Goal: Task Accomplishment & Management: Use online tool/utility

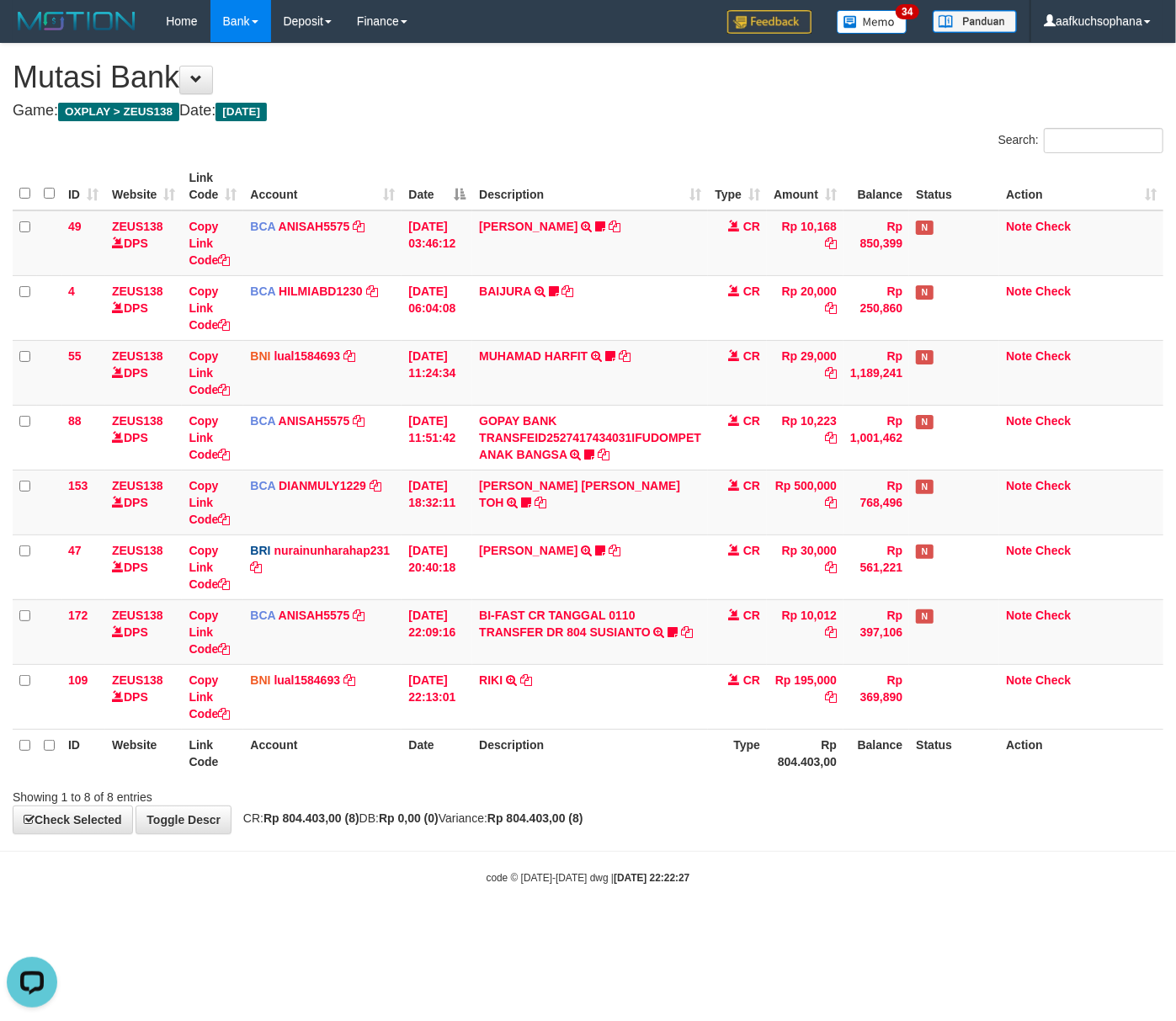
click at [486, 927] on html "Toggle navigation Home Bank Account List Load By Website Group [OXPLAY] ZEUS138…" at bounding box center [588, 463] width 1176 height 927
click at [387, 864] on body "Toggle navigation Home Bank Account List Load By Website Group [OXPLAY] ZEUS138…" at bounding box center [588, 463] width 1176 height 927
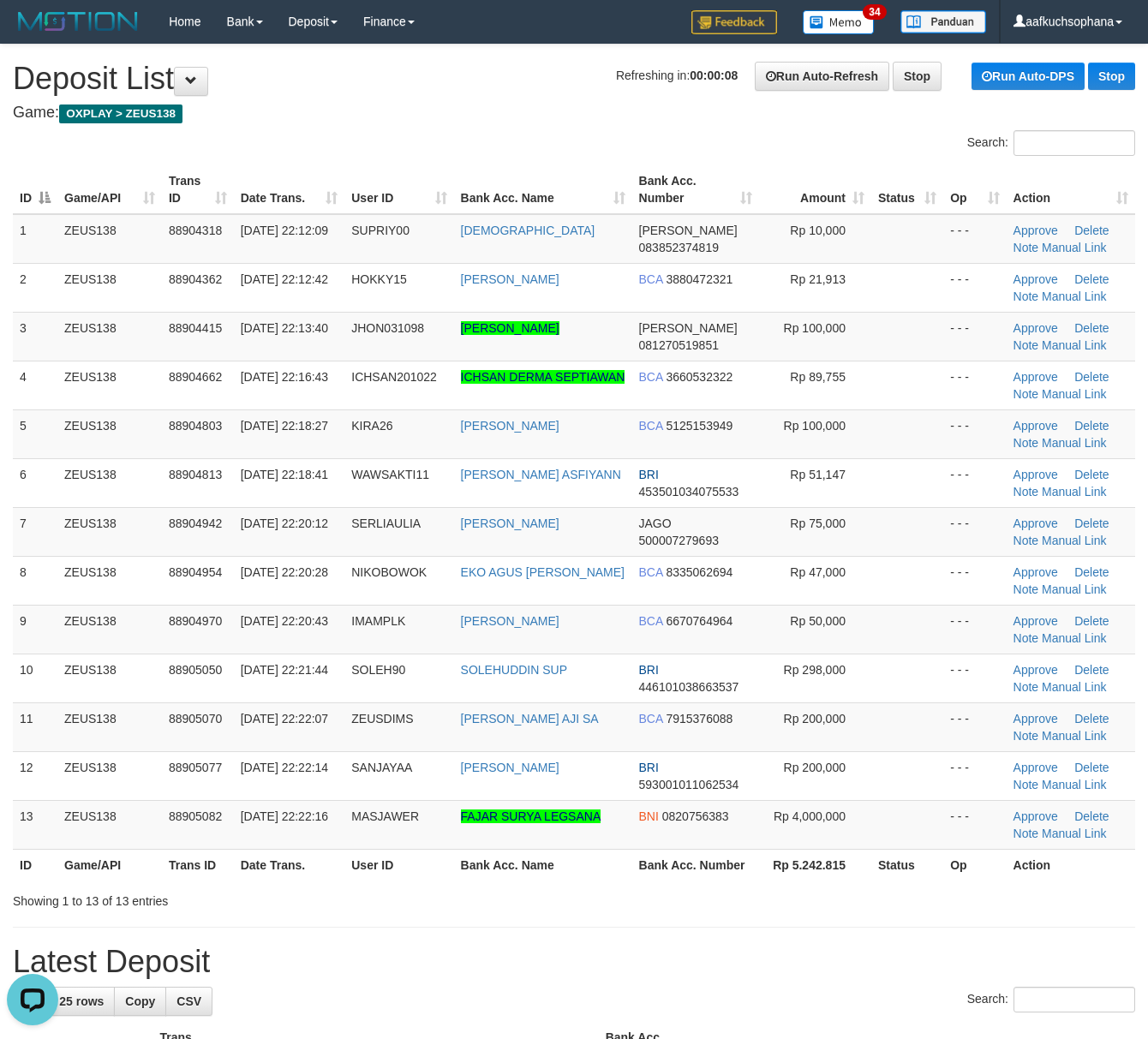
drag, startPoint x: 622, startPoint y: 910, endPoint x: 1150, endPoint y: 868, distance: 529.7
click at [642, 910] on div "Showing 1 to 13 of 13 entries" at bounding box center [574, 898] width 1148 height 24
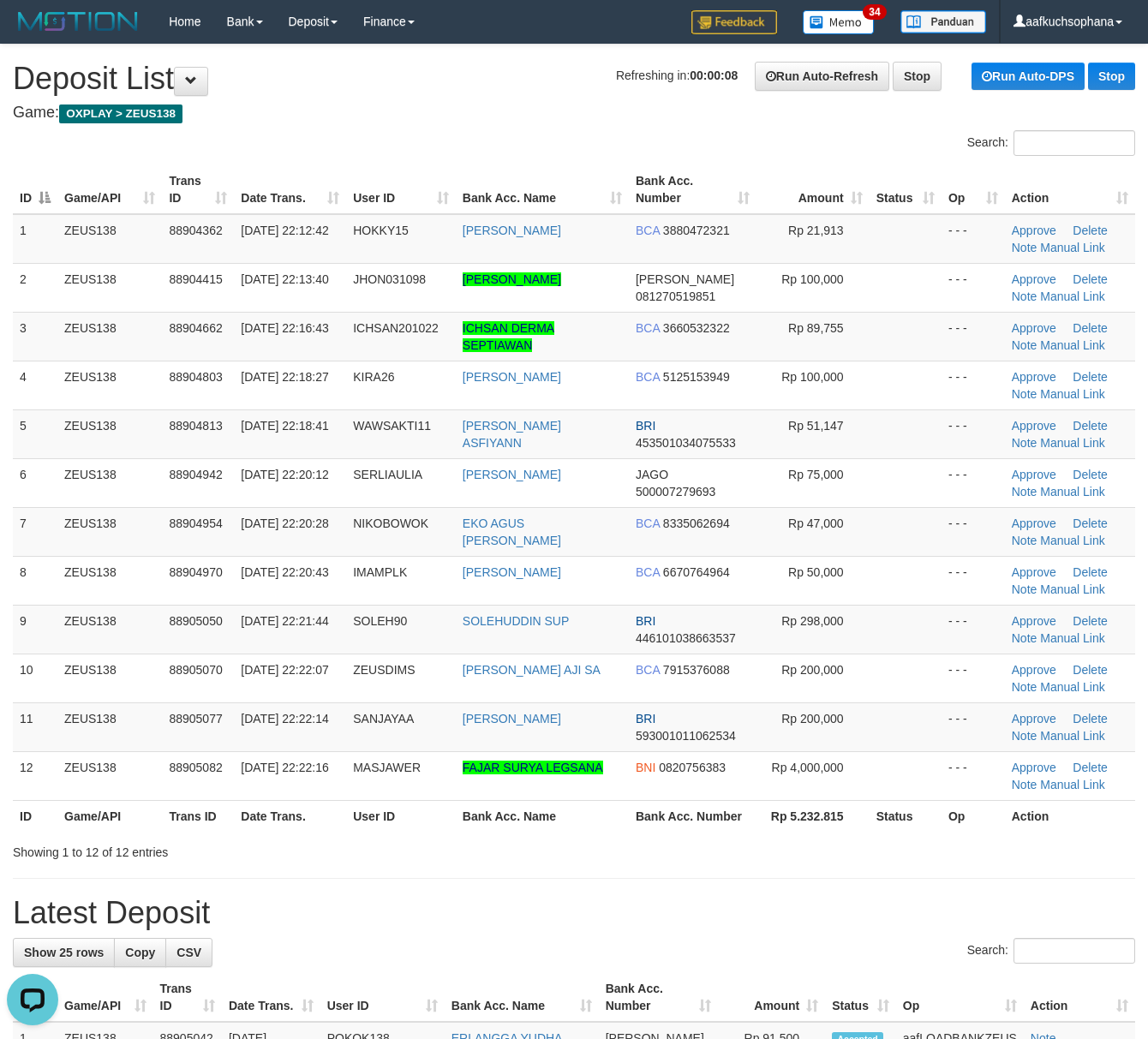
drag, startPoint x: 683, startPoint y: 960, endPoint x: 731, endPoint y: 958, distance: 48.0
click at [688, 960] on div "Search:" at bounding box center [574, 953] width 1122 height 30
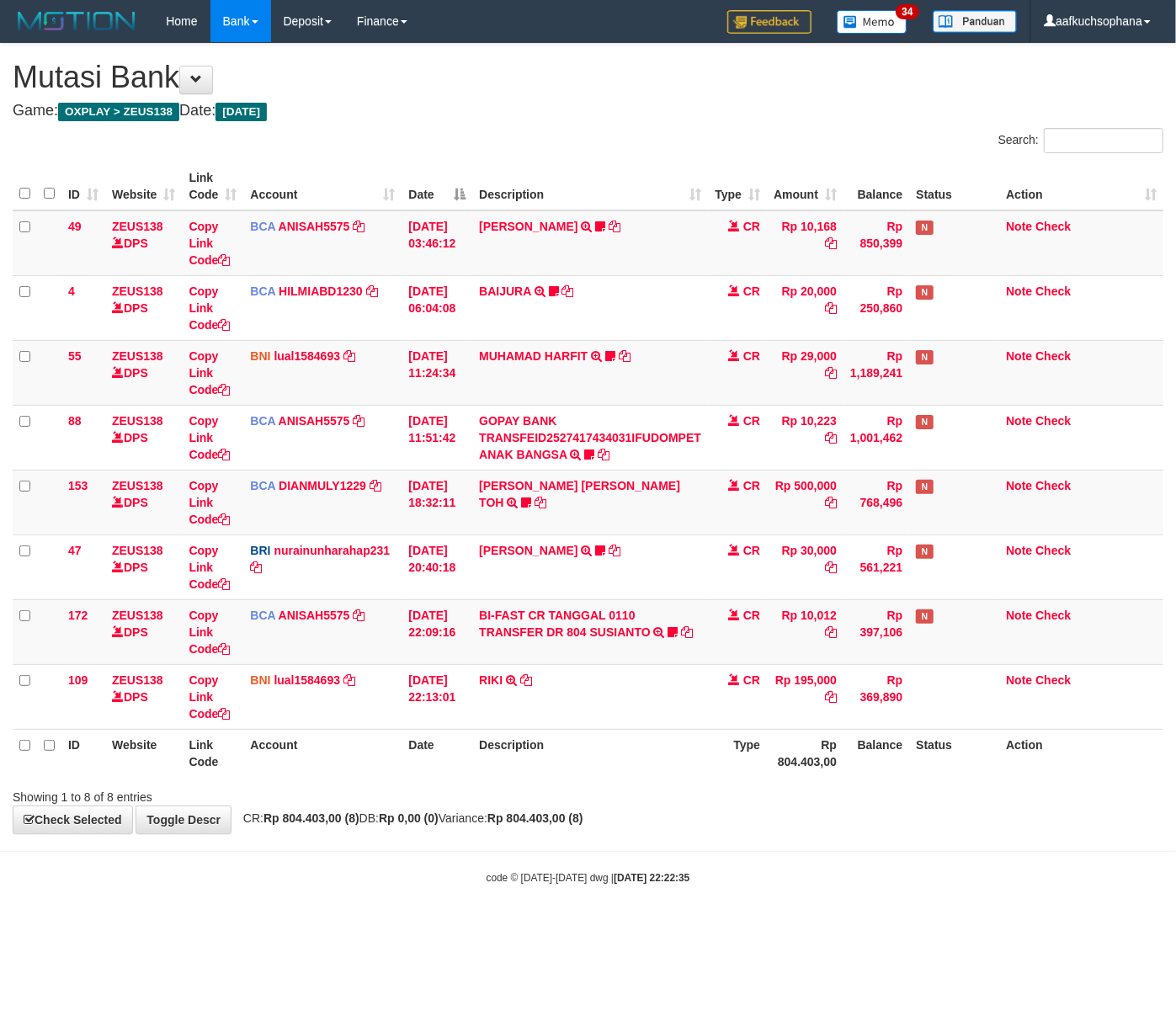
click at [311, 927] on html "Toggle navigation Home Bank Account List Load By Website Group [OXPLAY] ZEUS138…" at bounding box center [588, 463] width 1176 height 927
click at [373, 927] on body "Toggle navigation Home Bank Account List Load By Website Group [OXPLAY] ZEUS138…" at bounding box center [588, 463] width 1176 height 927
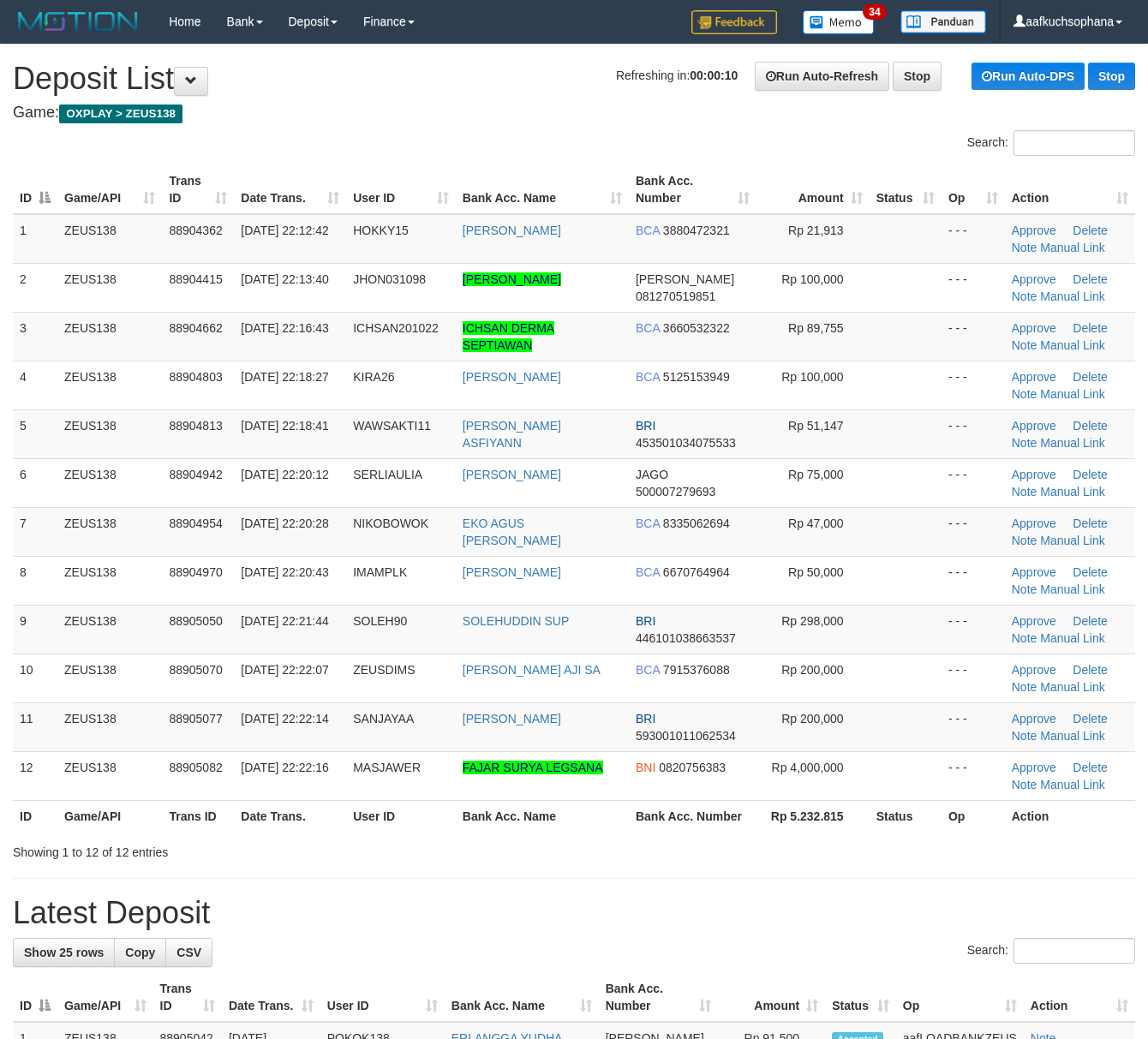
drag, startPoint x: 824, startPoint y: 934, endPoint x: 1153, endPoint y: 928, distance: 329.1
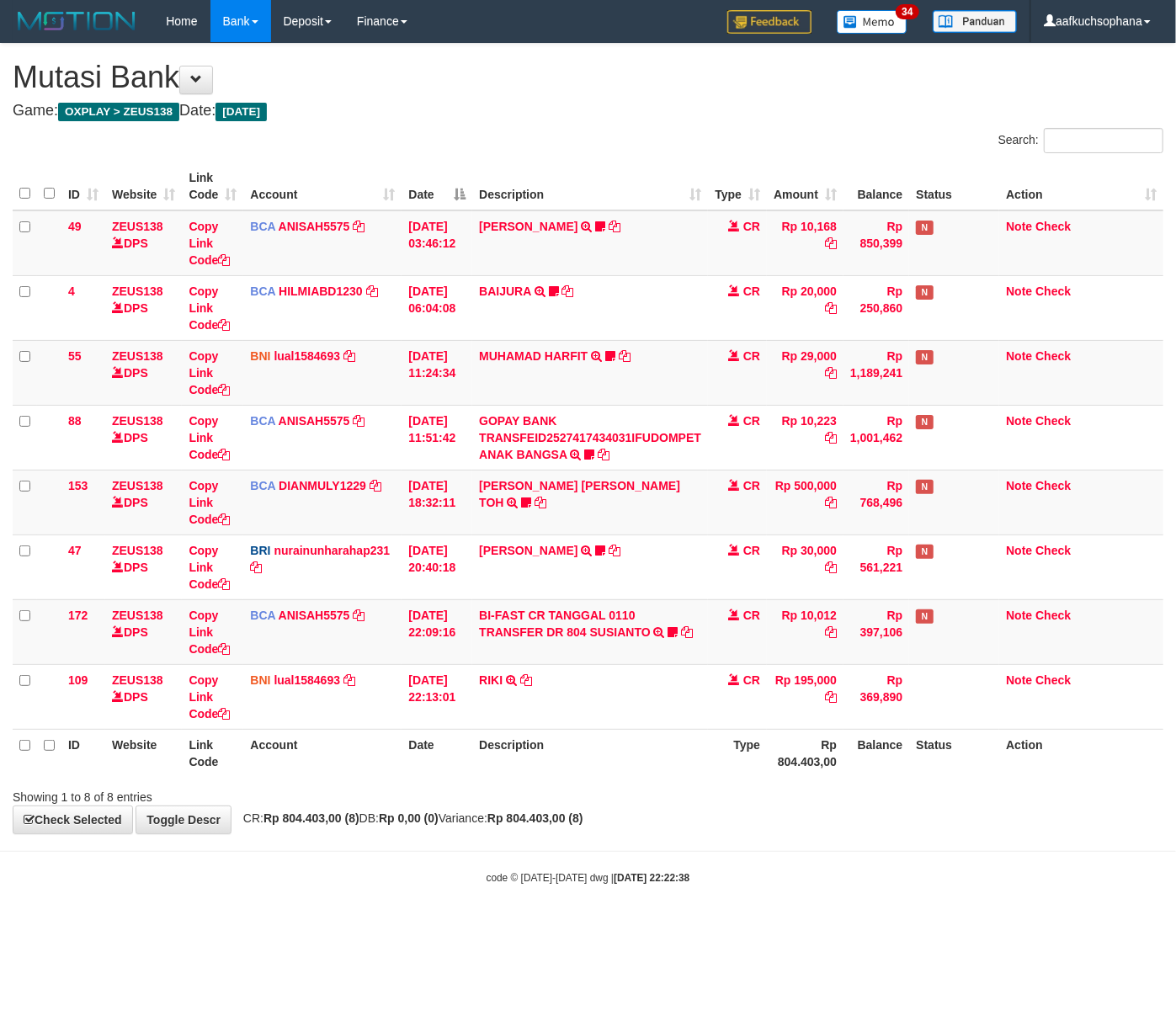
click at [423, 898] on body "Toggle navigation Home Bank Account List Load By Website Group [OXPLAY] ZEUS138…" at bounding box center [588, 463] width 1176 height 927
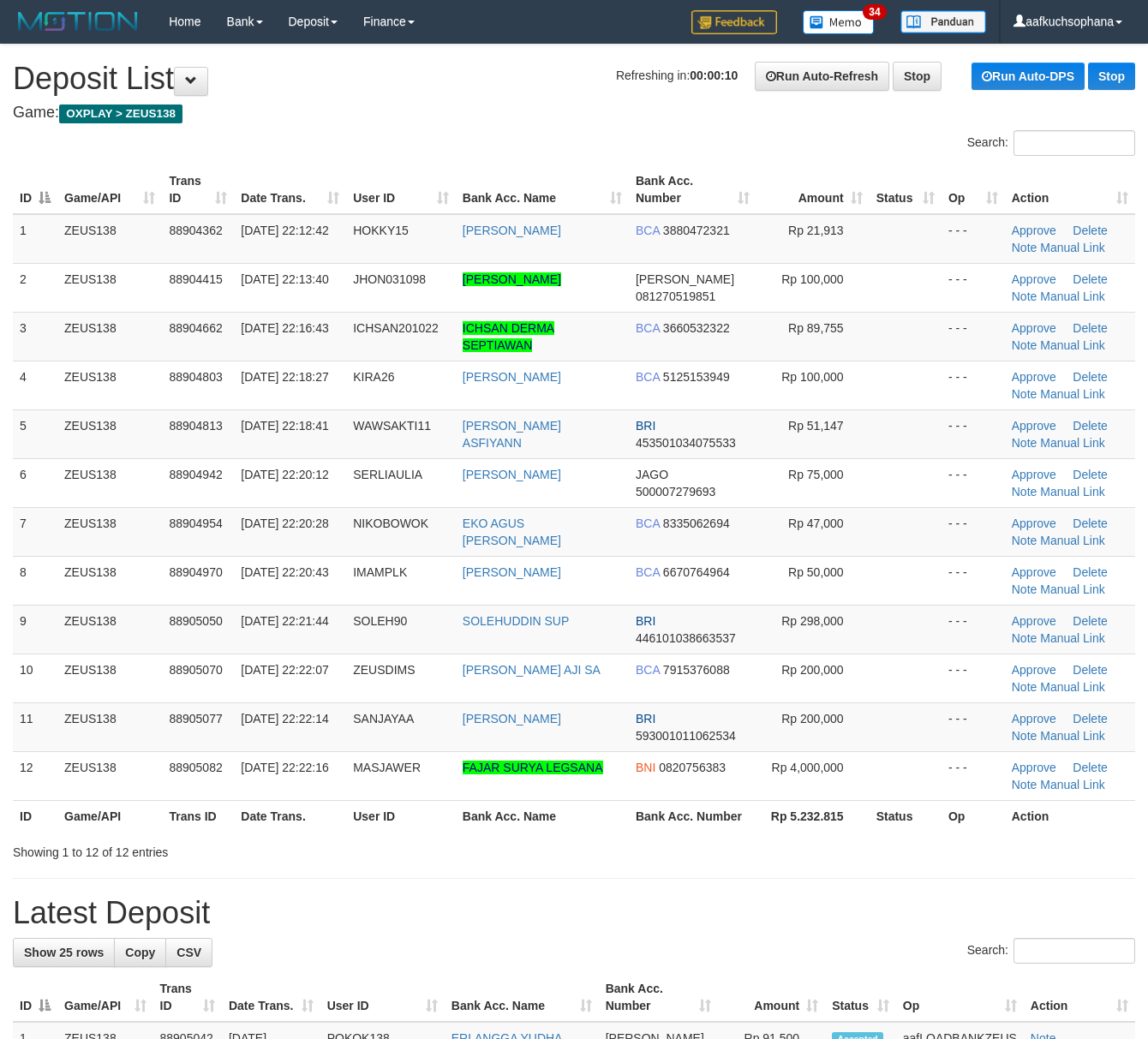
drag, startPoint x: 909, startPoint y: 881, endPoint x: 1160, endPoint y: 888, distance: 251.1
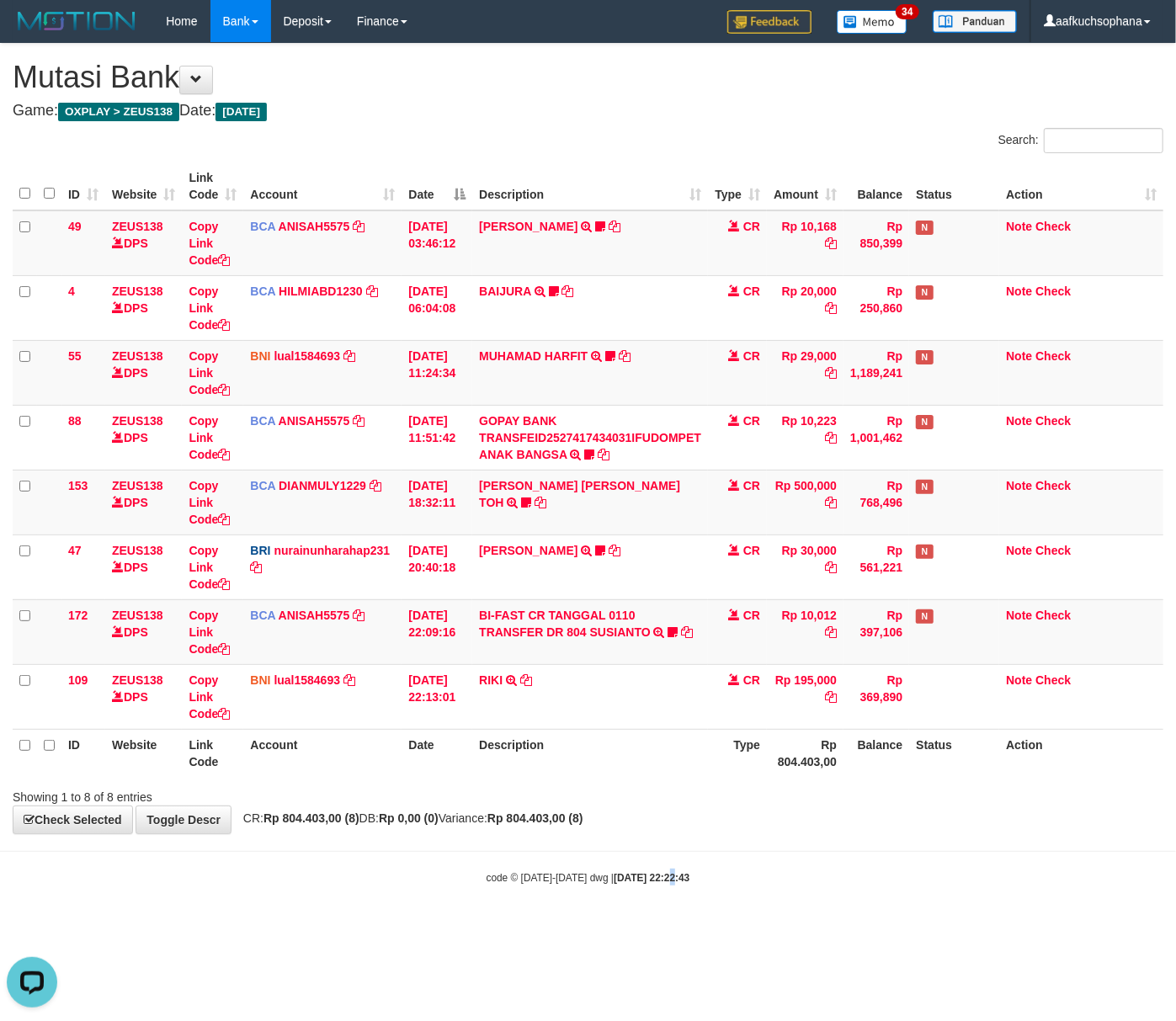
drag, startPoint x: 654, startPoint y: 921, endPoint x: 265, endPoint y: 855, distance: 394.6
click at [618, 906] on body "Toggle navigation Home Bank Account List Load By Website Group [OXPLAY] ZEUS138…" at bounding box center [588, 463] width 1176 height 927
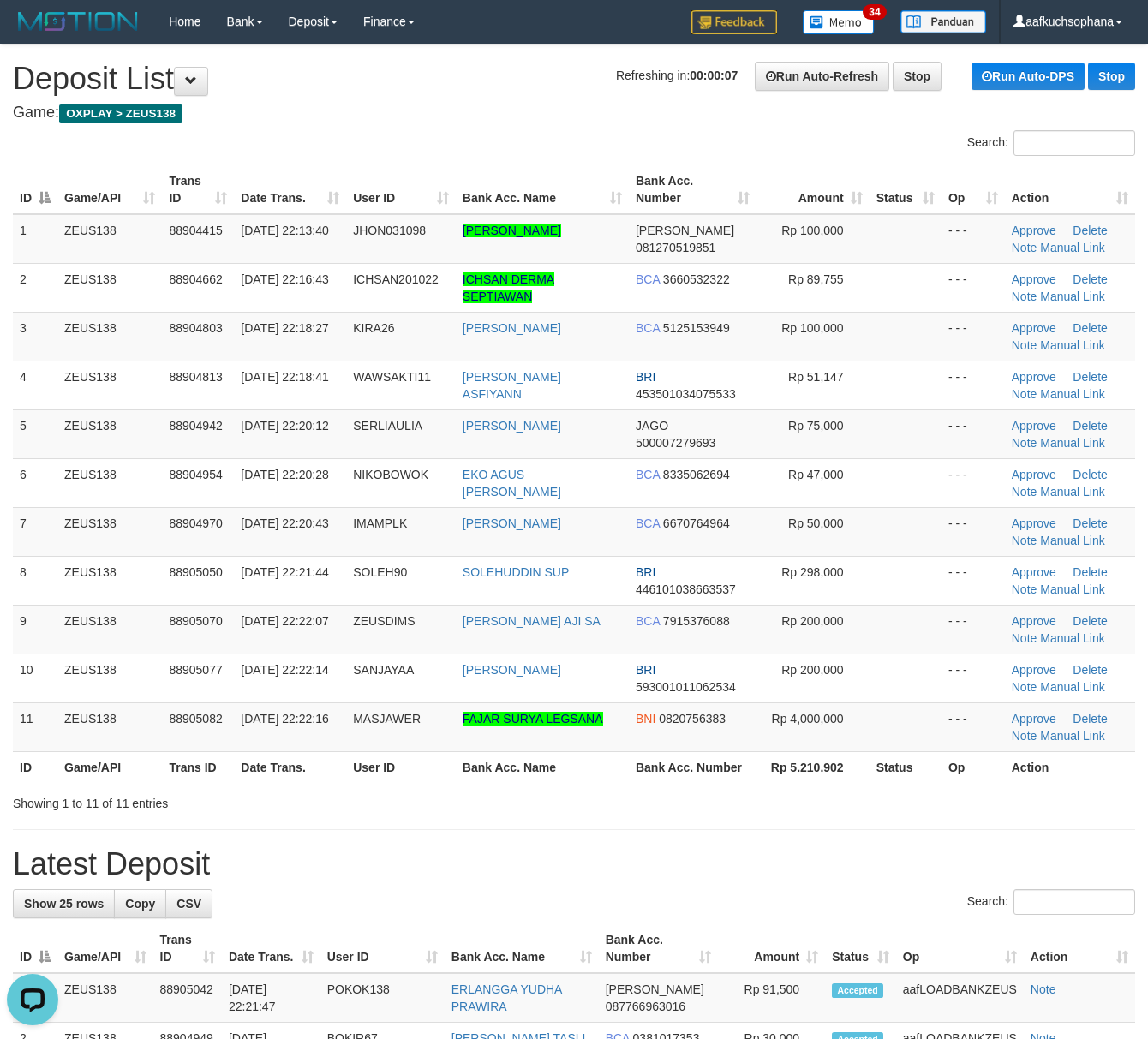
drag, startPoint x: 766, startPoint y: 848, endPoint x: 783, endPoint y: 848, distance: 17.0
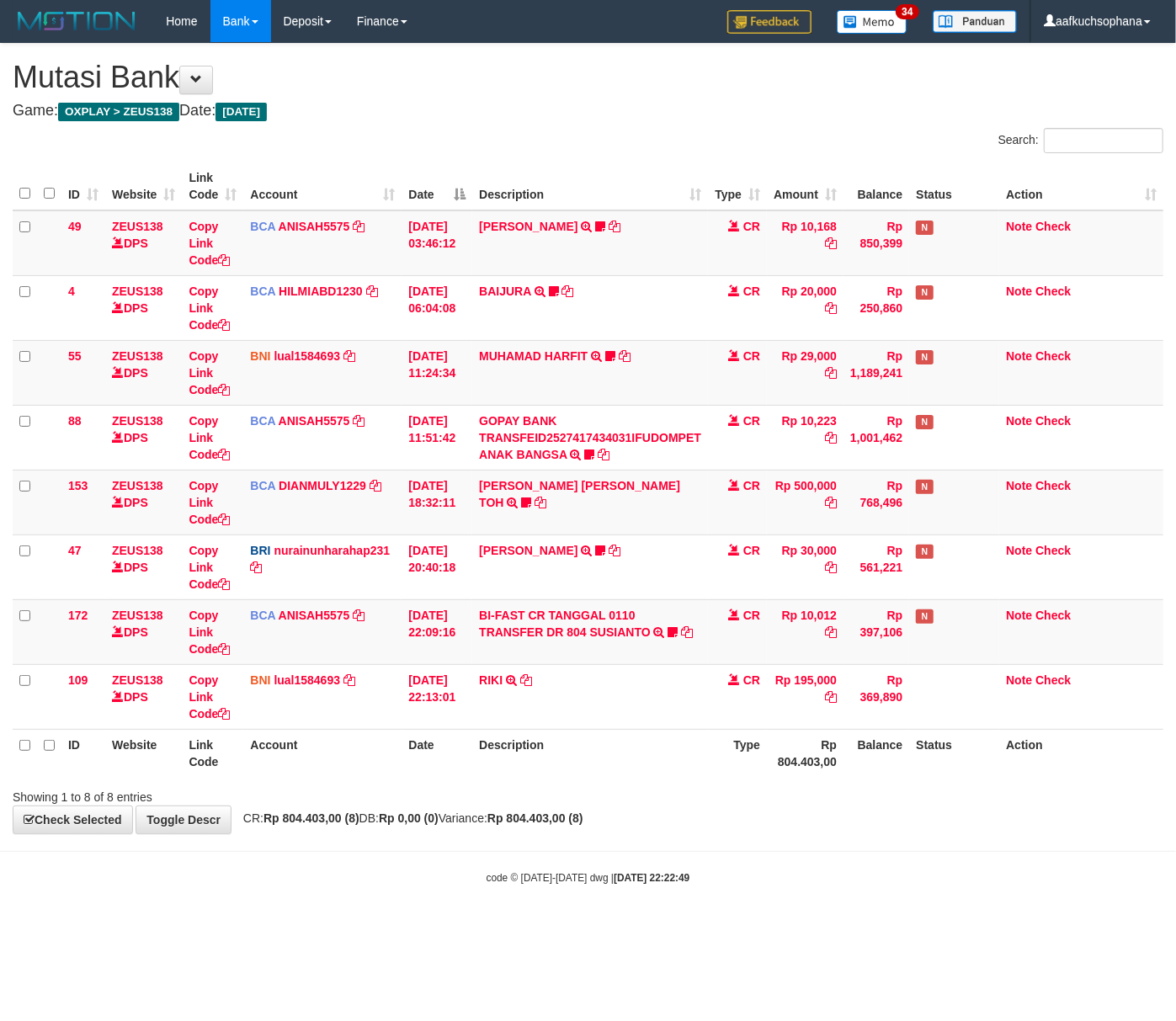
click at [257, 852] on body "Toggle navigation Home Bank Account List Load By Website Group [OXPLAY] ZEUS138…" at bounding box center [588, 463] width 1176 height 927
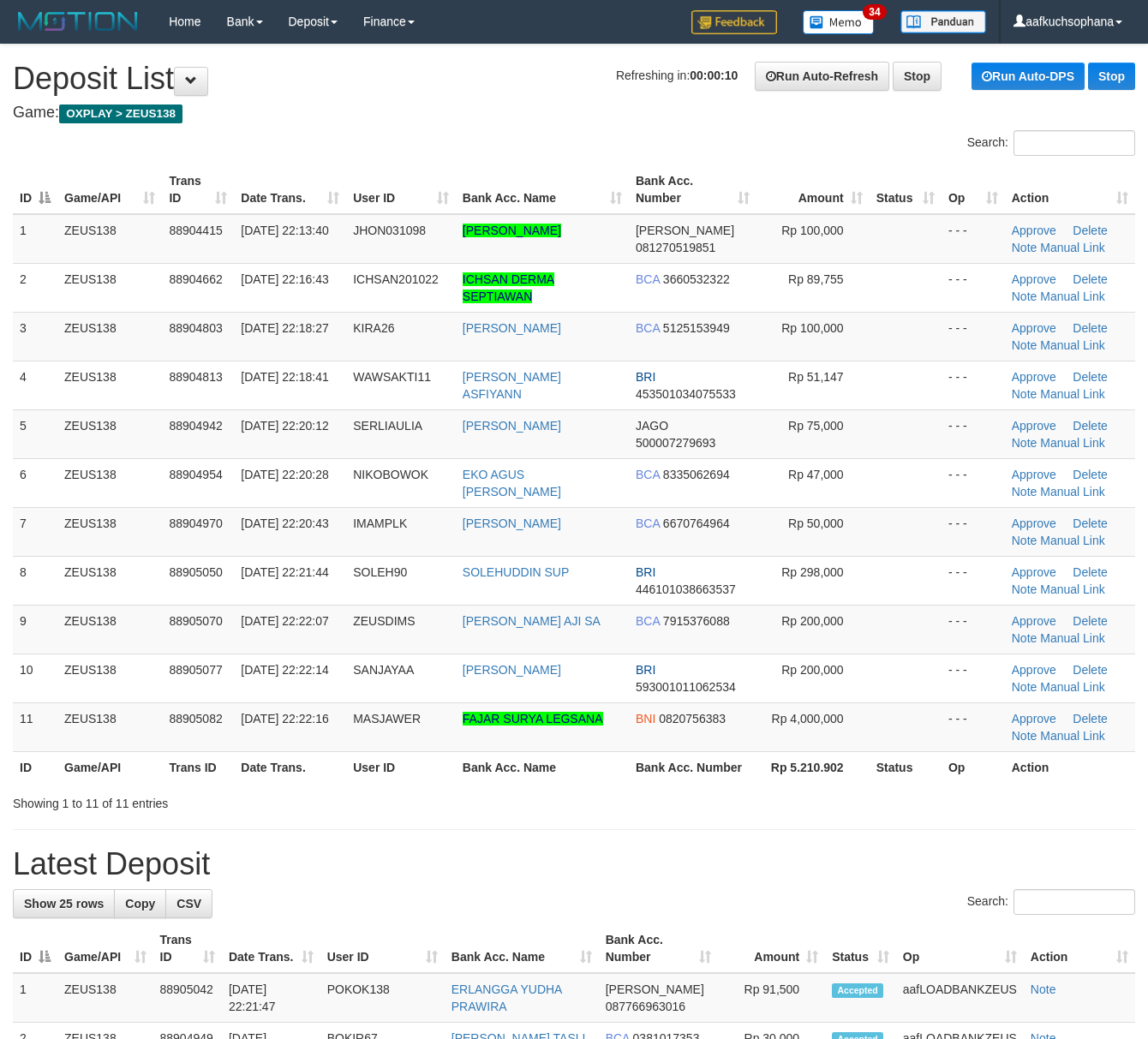
drag, startPoint x: 820, startPoint y: 821, endPoint x: 1156, endPoint y: 837, distance: 336.4
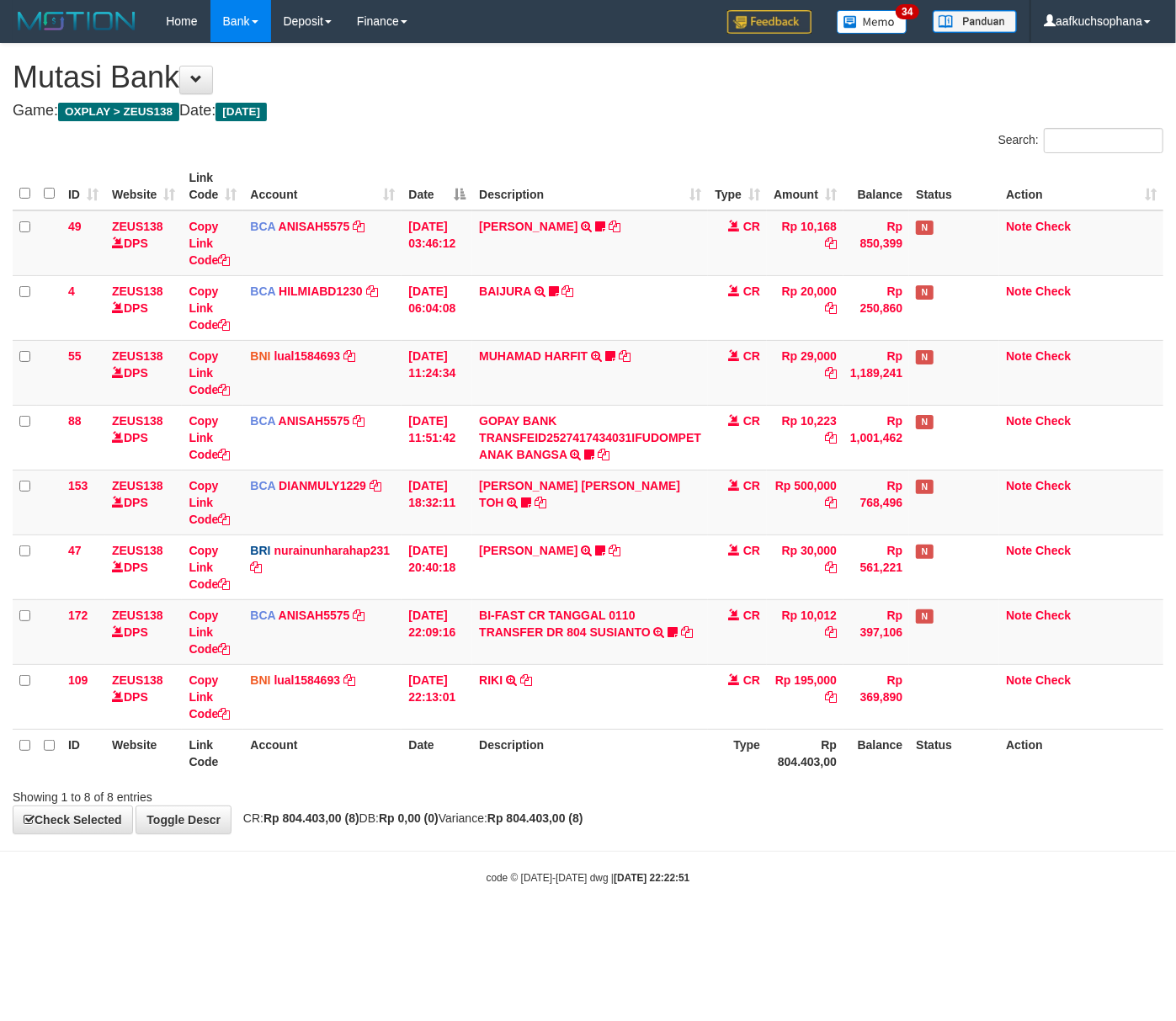
drag, startPoint x: 776, startPoint y: 840, endPoint x: 4, endPoint y: 802, distance: 772.9
click at [766, 837] on body "Toggle navigation Home Bank Account List Load By Website Group [OXPLAY] ZEUS138…" at bounding box center [588, 463] width 1176 height 927
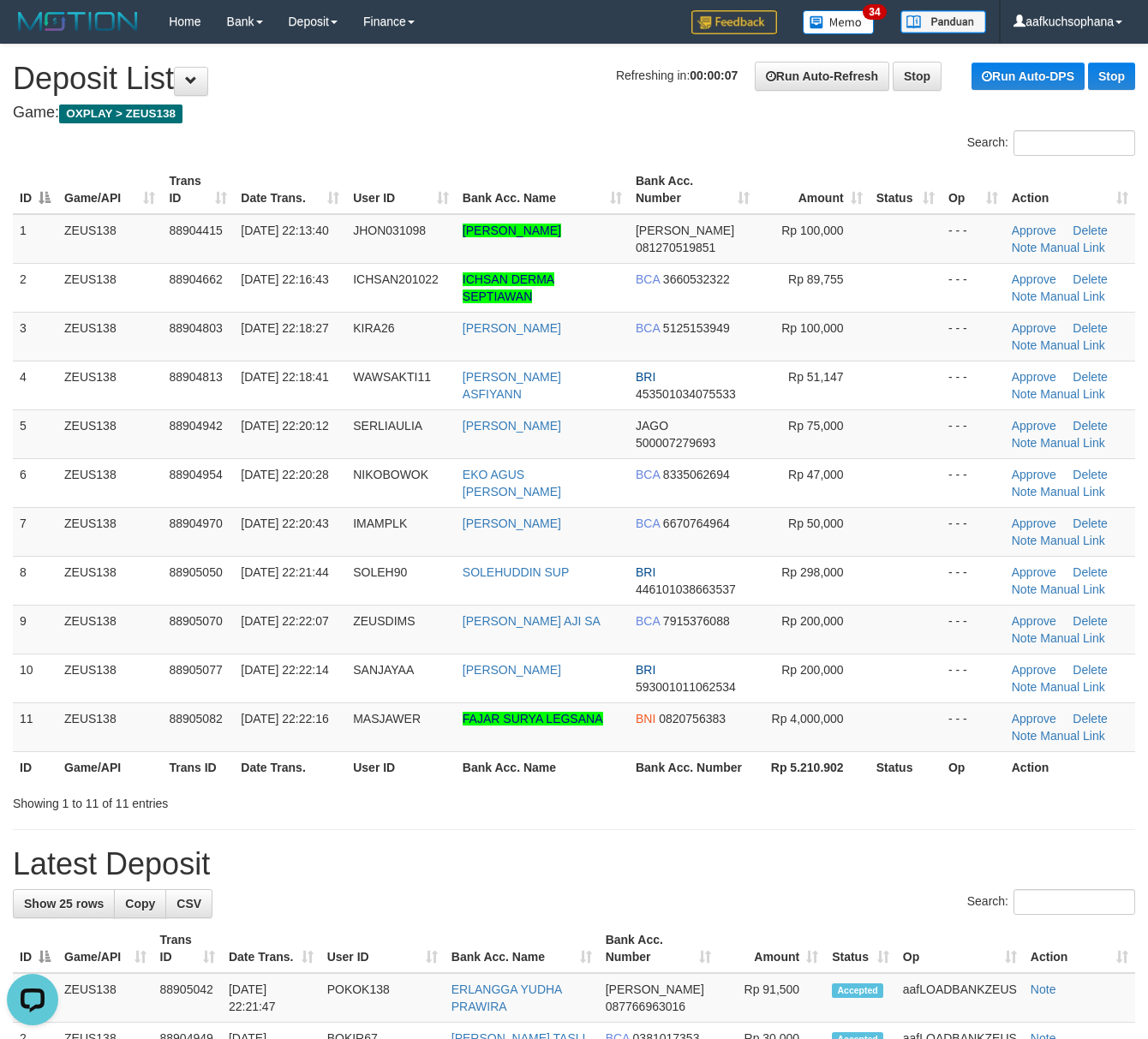
click at [788, 860] on h1 "Latest Deposit" at bounding box center [574, 864] width 1122 height 34
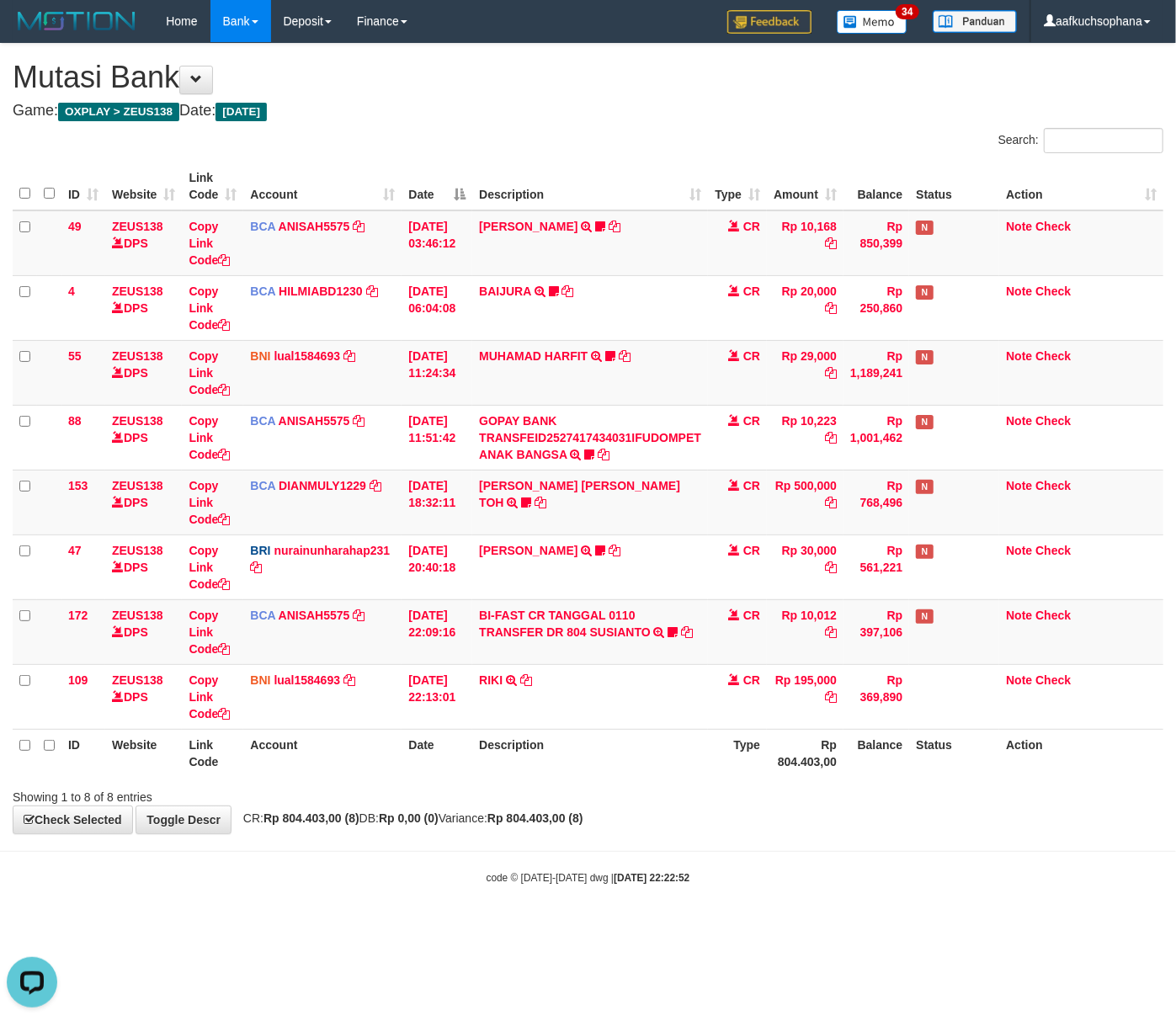
drag, startPoint x: 351, startPoint y: 873, endPoint x: 337, endPoint y: 866, distance: 15.7
click at [341, 867] on body "Toggle navigation Home Bank Account List Load By Website Group [OXPLAY] ZEUS138…" at bounding box center [588, 463] width 1176 height 927
drag, startPoint x: 655, startPoint y: 909, endPoint x: 594, endPoint y: 903, distance: 61.3
click at [653, 909] on body "Toggle navigation Home Bank Account List Load By Website Group [OXPLAY] ZEUS138…" at bounding box center [588, 463] width 1176 height 927
drag, startPoint x: 587, startPoint y: 923, endPoint x: 211, endPoint y: 882, distance: 378.2
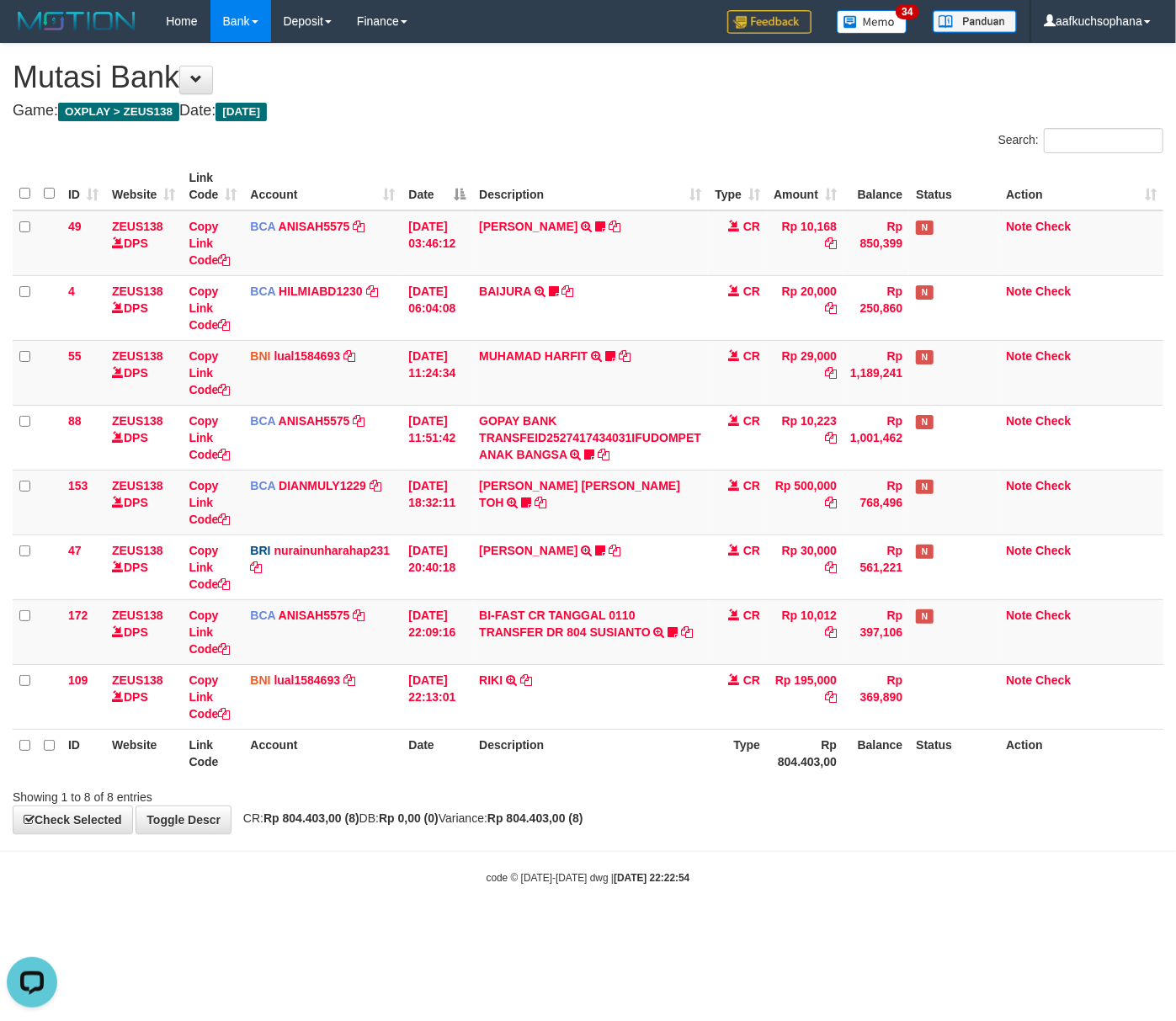
click at [571, 913] on body "Toggle navigation Home Bank Account List Load By Website Group [OXPLAY] ZEUS138…" at bounding box center [588, 463] width 1176 height 927
click at [506, 879] on small "code © 2012-2018 dwg | 2025/10/01 22:22:54" at bounding box center [588, 878] width 203 height 12
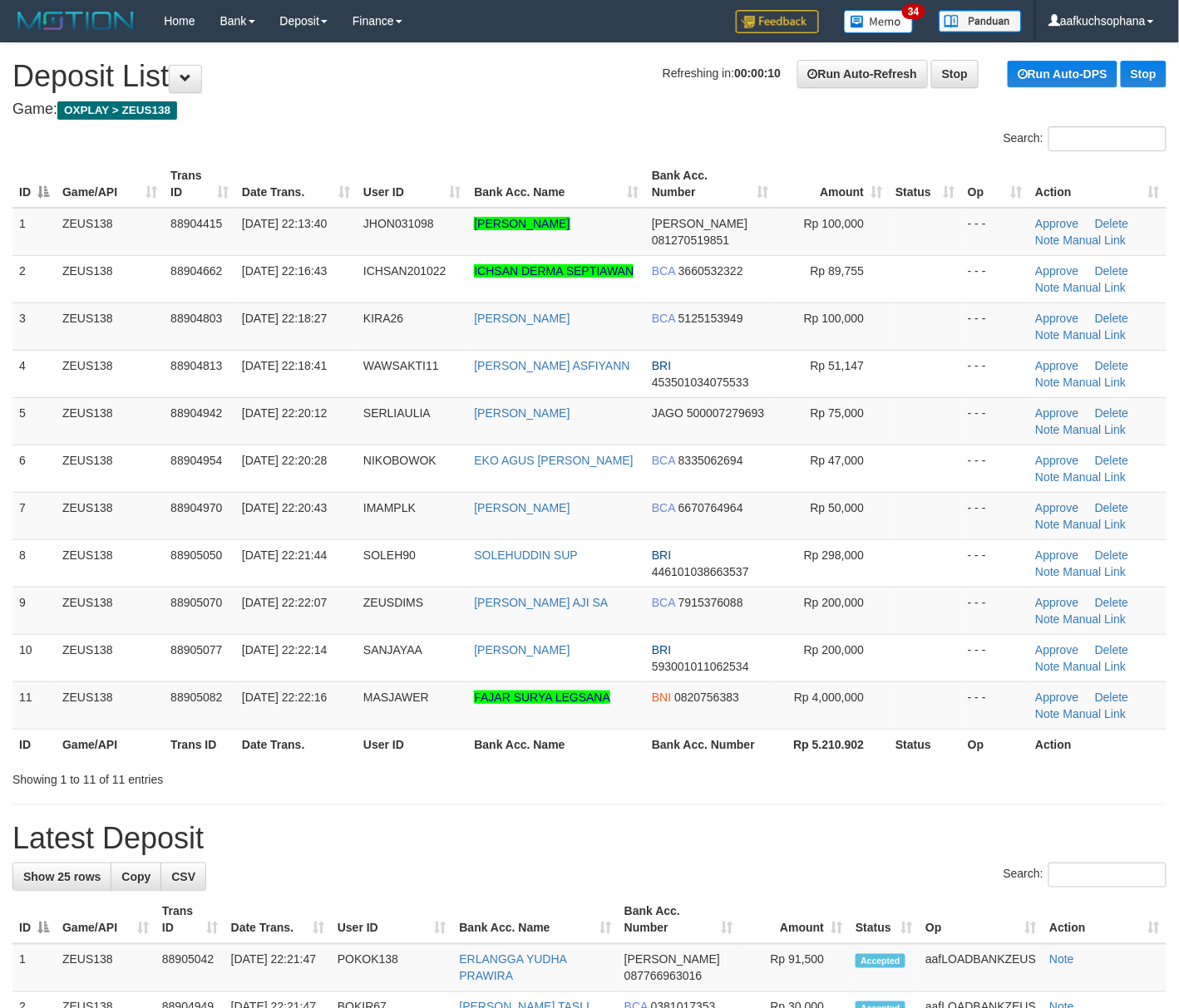
drag, startPoint x: 889, startPoint y: 783, endPoint x: 996, endPoint y: 740, distance: 115.3
click at [892, 782] on div "Showing 1 to 11 of 11 entries" at bounding box center [589, 776] width 1179 height 23
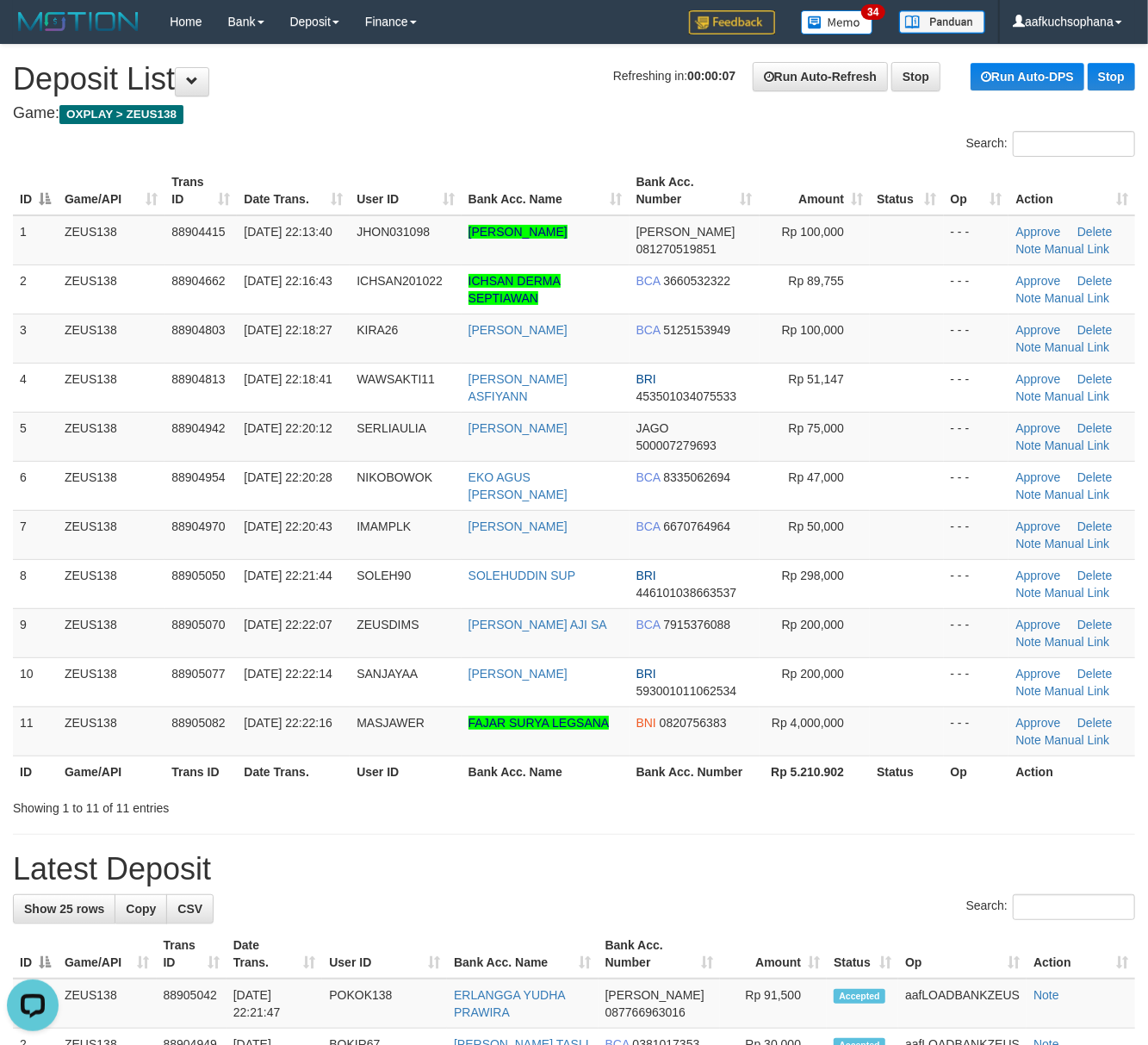
drag, startPoint x: 1000, startPoint y: 860, endPoint x: 1163, endPoint y: 859, distance: 163.0
click at [1001, 860] on h1 "Latest Deposit" at bounding box center [574, 869] width 1122 height 34
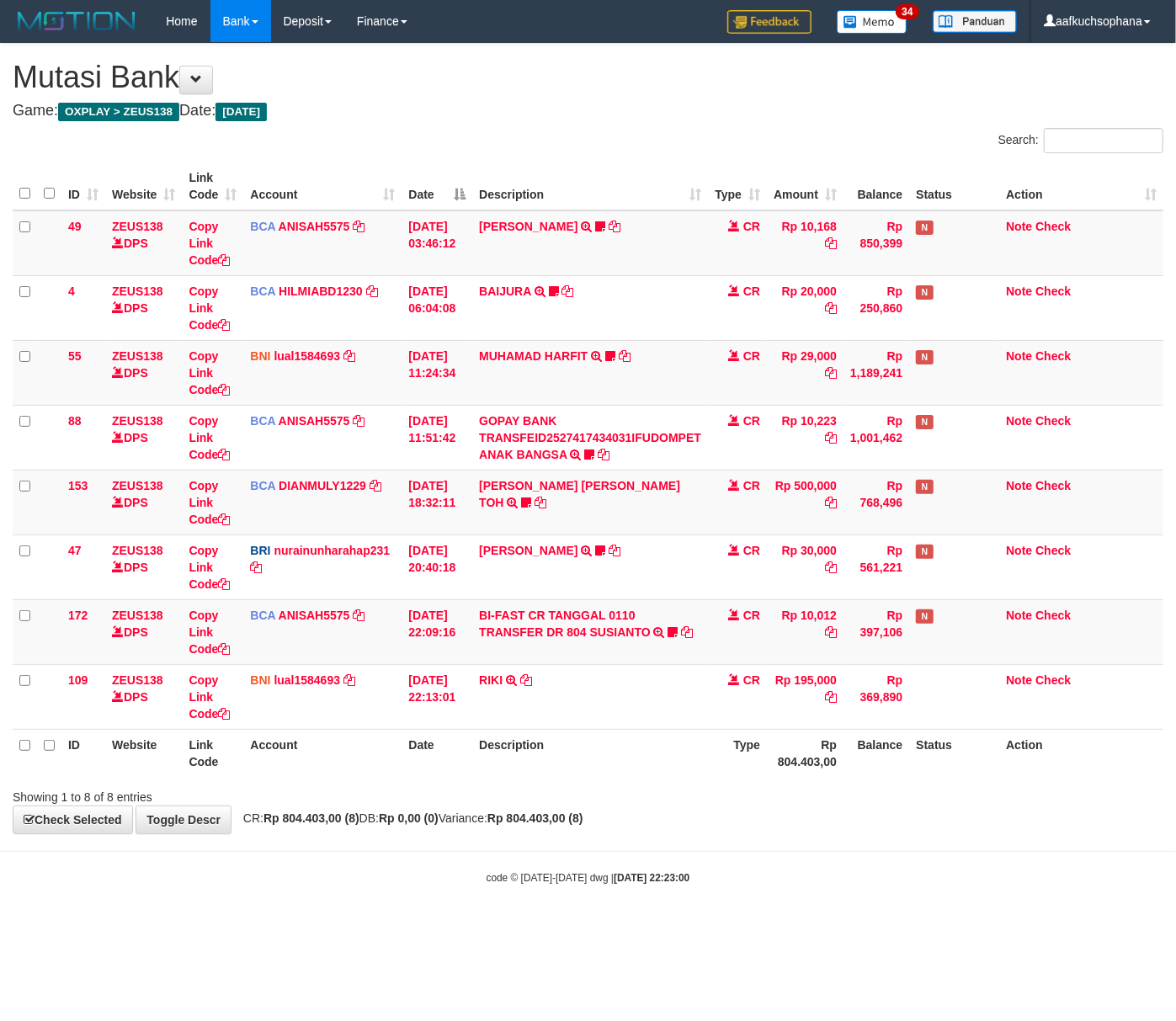
click at [362, 910] on body "Toggle navigation Home Bank Account List Load By Website Group [OXPLAY] ZEUS138…" at bounding box center [588, 463] width 1176 height 927
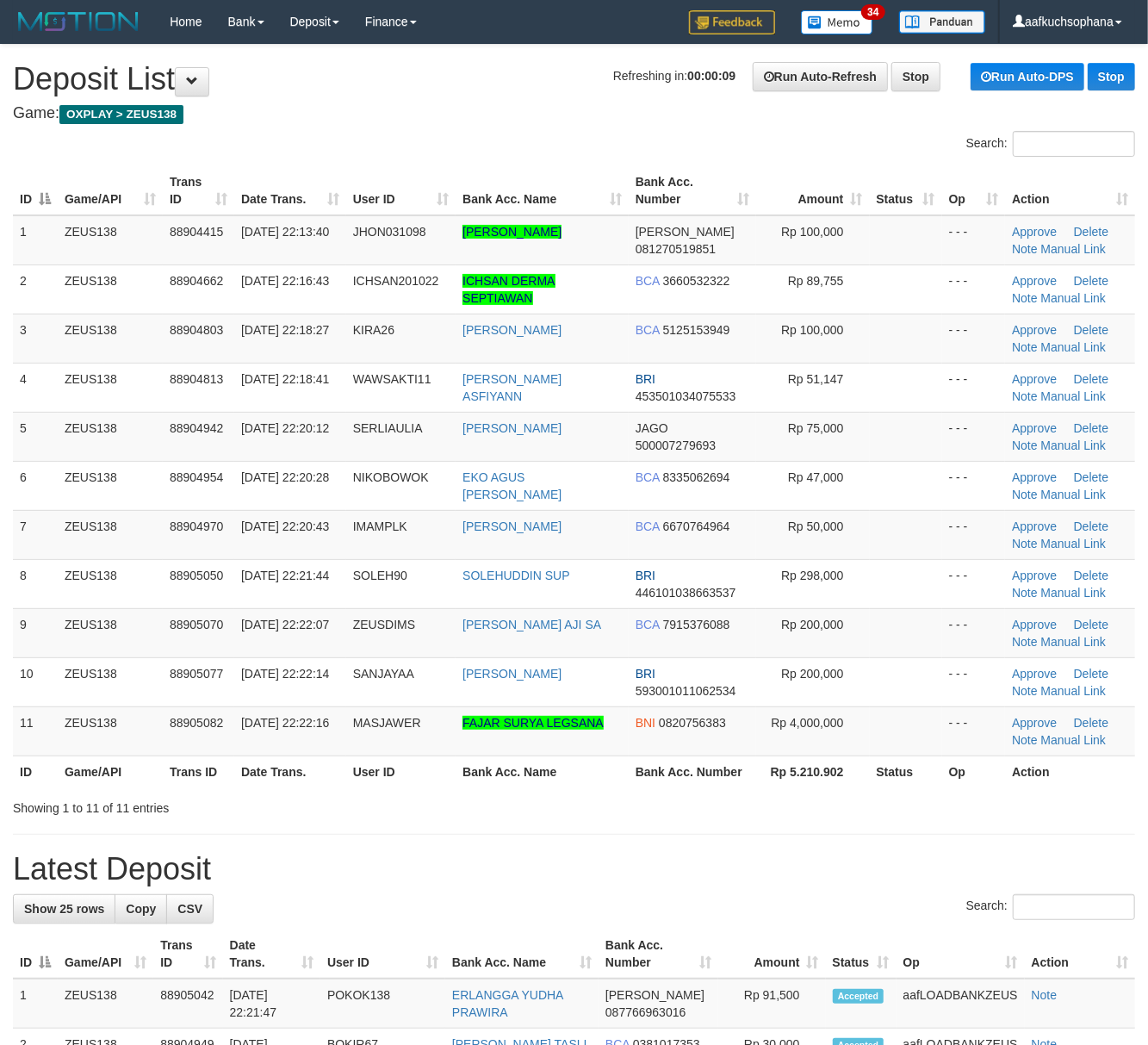
click at [840, 856] on h1 "Latest Deposit" at bounding box center [574, 869] width 1122 height 34
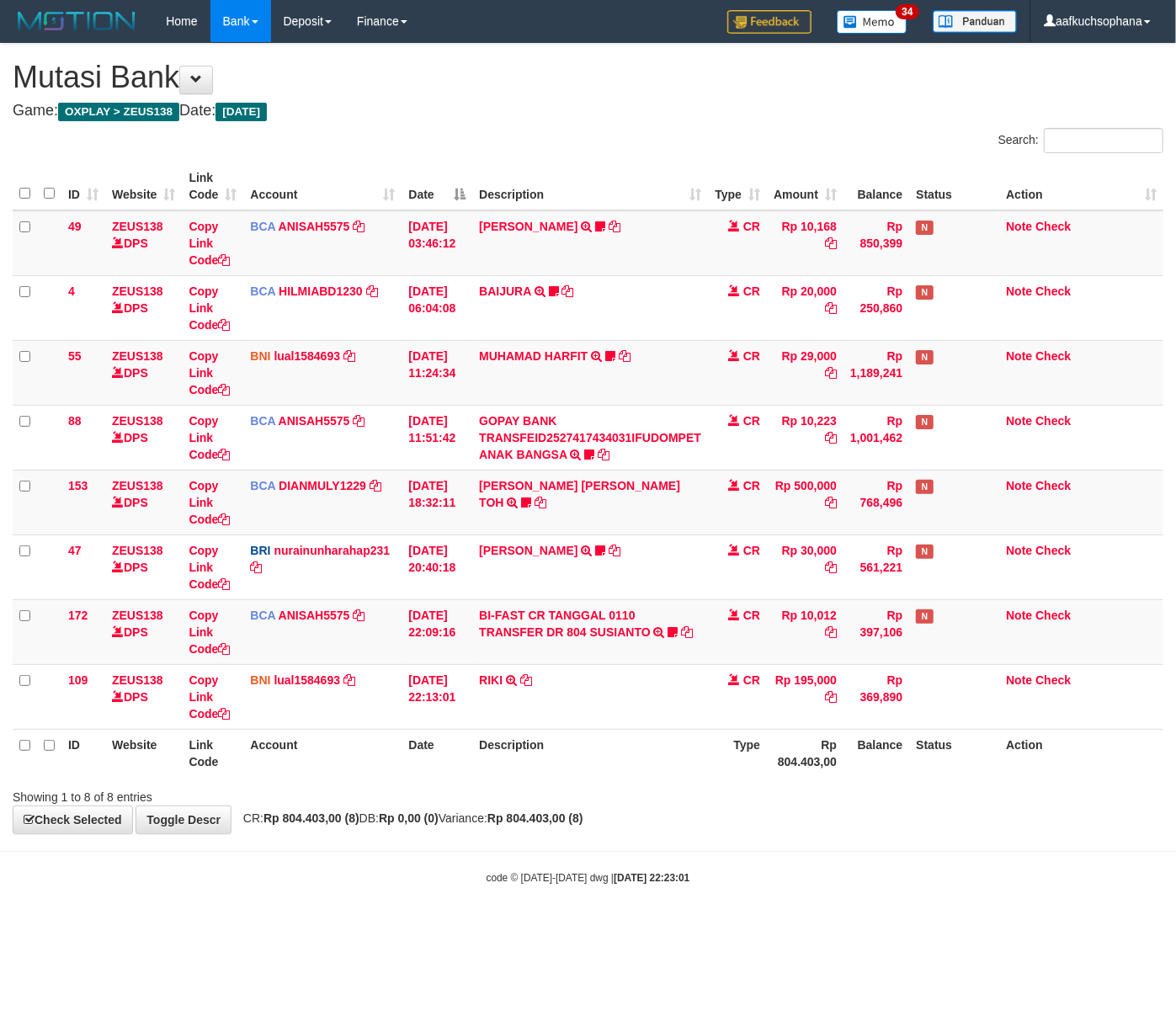
click at [374, 916] on body "Toggle navigation Home Bank Account List Load By Website Group [OXPLAY] ZEUS138…" at bounding box center [588, 463] width 1176 height 927
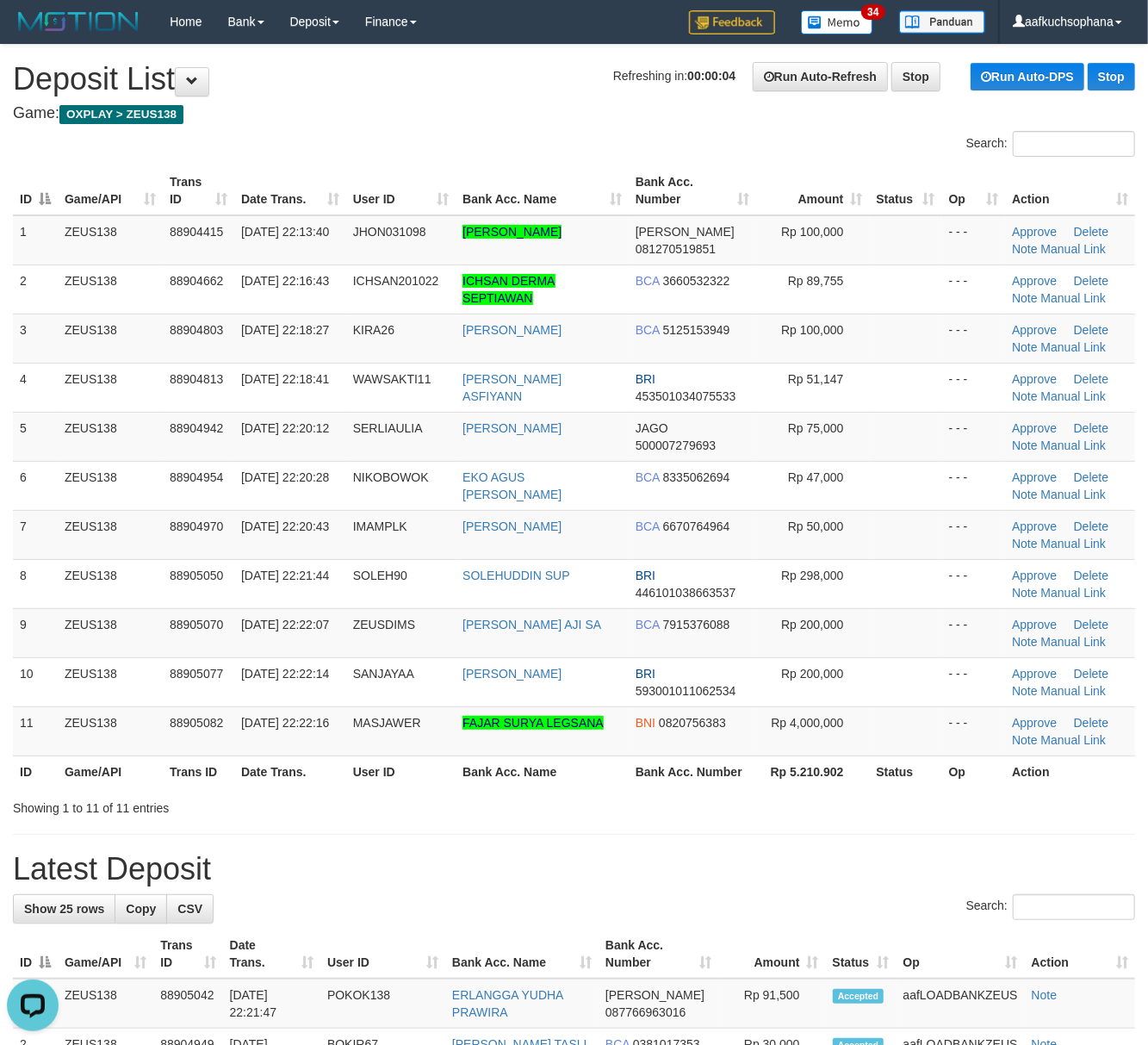
drag, startPoint x: 873, startPoint y: 853, endPoint x: 1158, endPoint y: 877, distance: 286.0
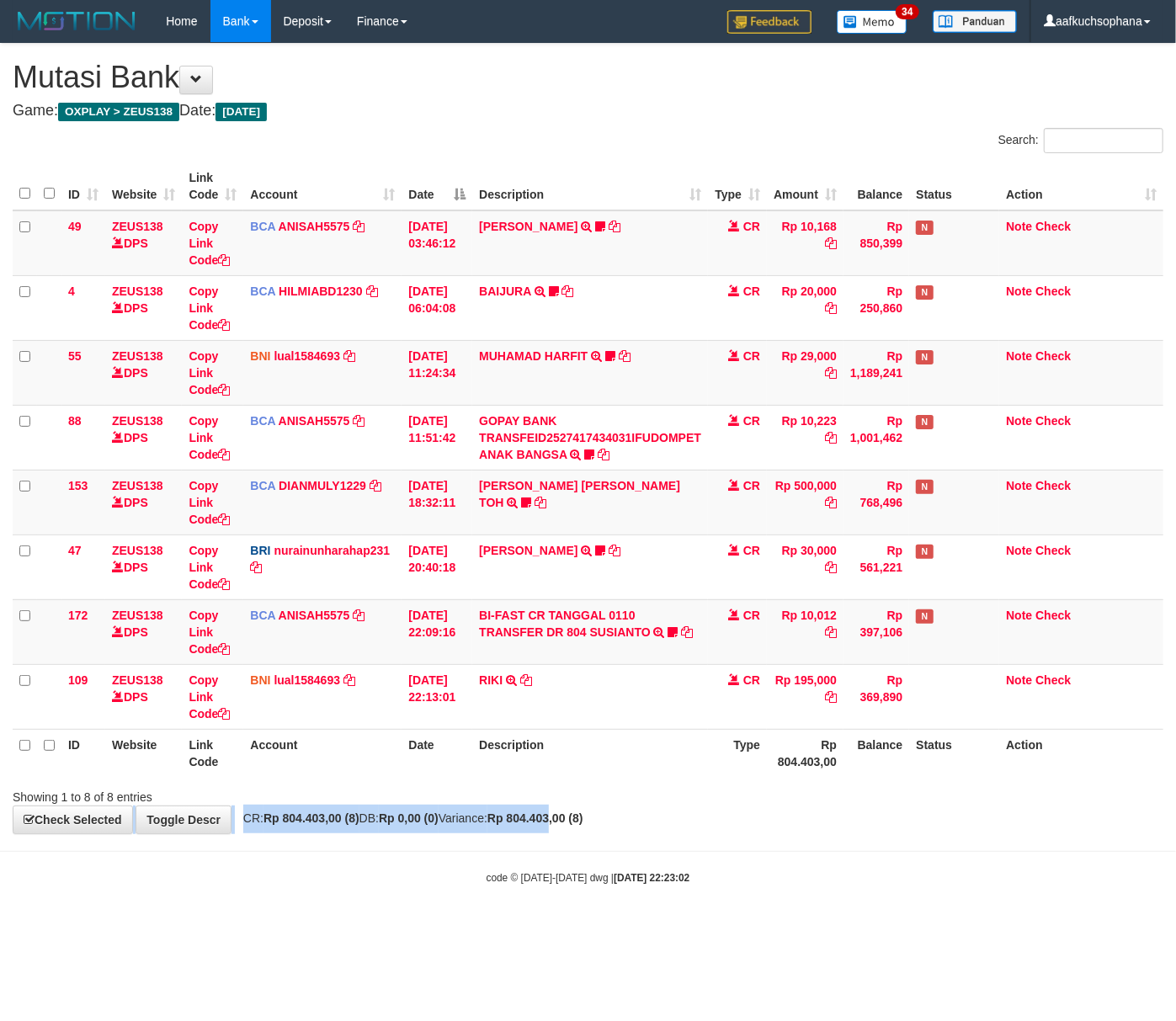
click at [597, 813] on div "**********" at bounding box center [588, 439] width 1176 height 790
drag, startPoint x: 247, startPoint y: 948, endPoint x: 239, endPoint y: 943, distance: 9.4
click at [241, 927] on html "Toggle navigation Home Bank Account List Load By Website Group [OXPLAY] ZEUS138…" at bounding box center [588, 463] width 1176 height 927
click at [460, 867] on body "Toggle navigation Home Bank Account List Load By Website Group [OXPLAY] ZEUS138…" at bounding box center [588, 463] width 1176 height 927
click at [255, 887] on body "Toggle navigation Home Bank Account List Load By Website Group [OXPLAY] ZEUS138…" at bounding box center [588, 463] width 1176 height 927
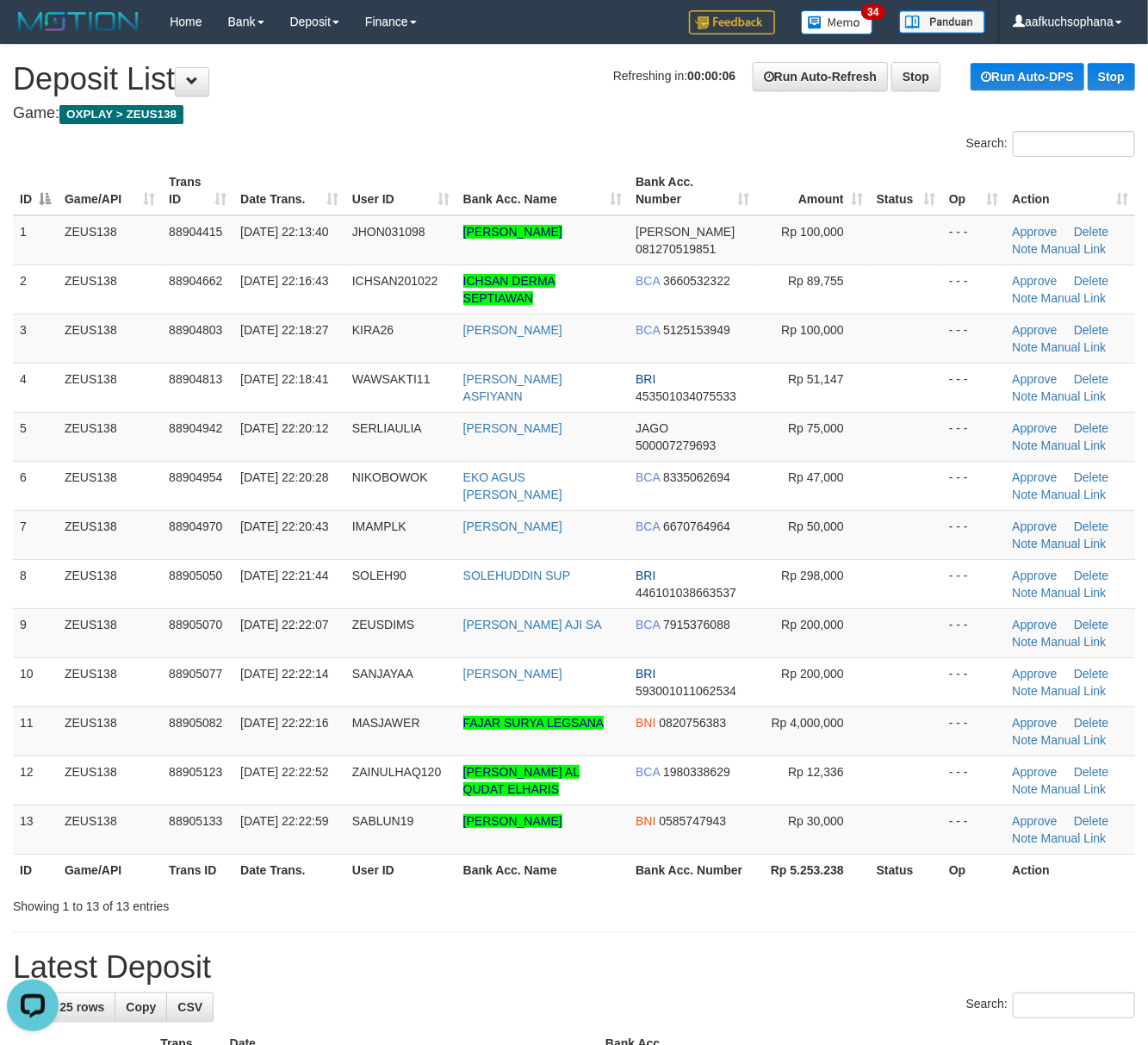
drag, startPoint x: 872, startPoint y: 935, endPoint x: 894, endPoint y: 929, distance: 22.8
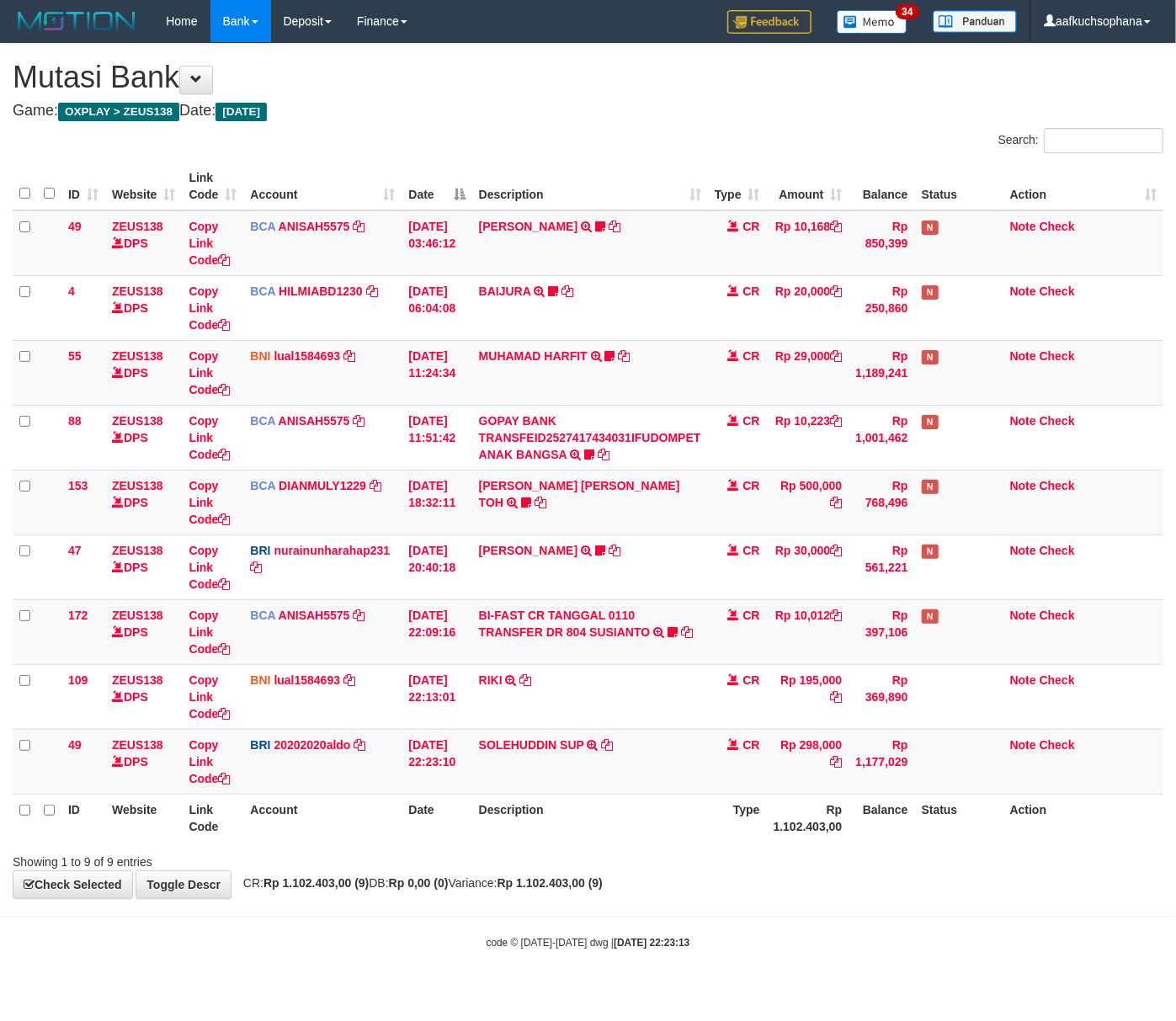
click at [502, 871] on div "Showing 1 to 9 of 9 entries" at bounding box center [588, 858] width 1176 height 23
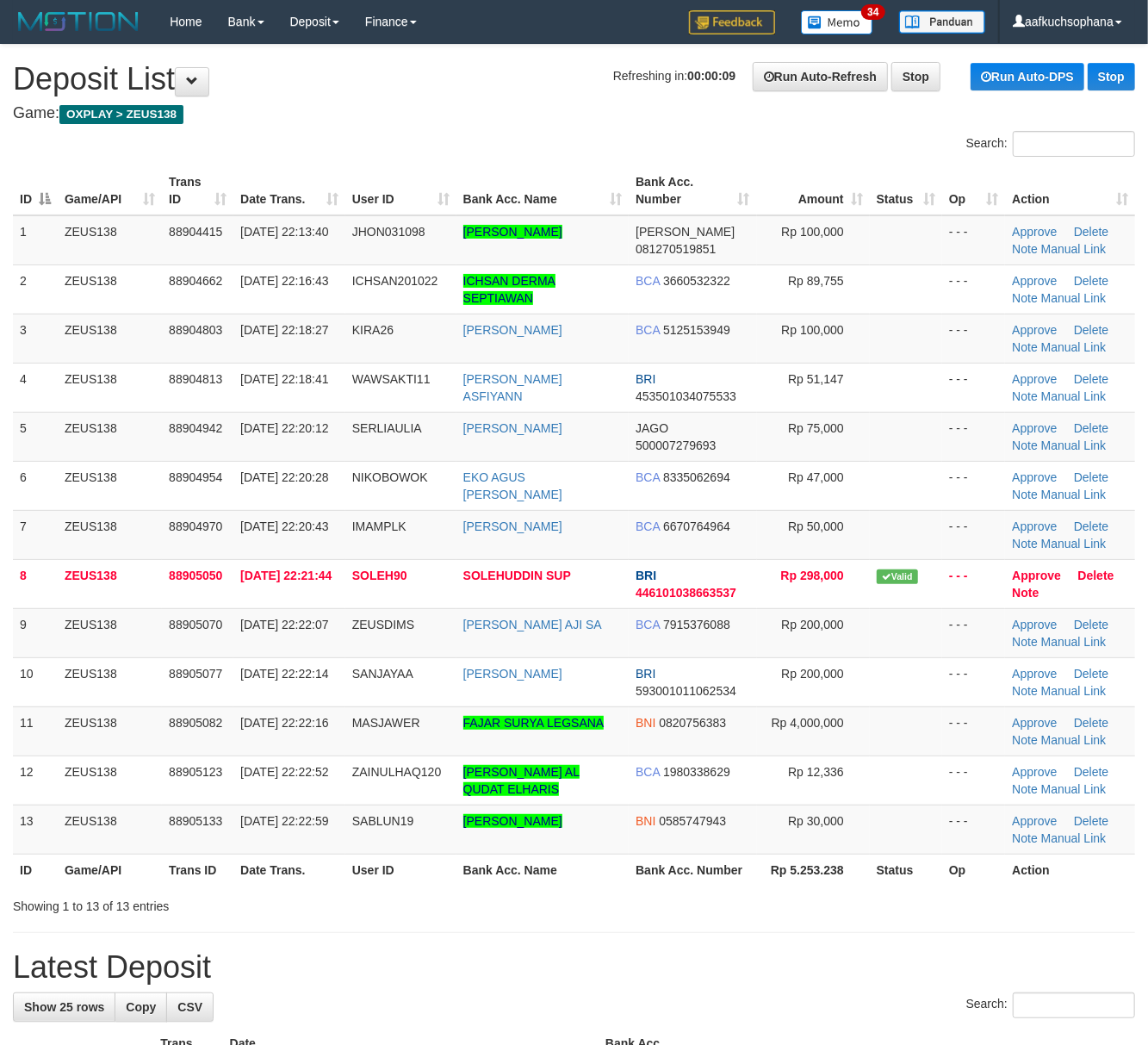
drag, startPoint x: 743, startPoint y: 911, endPoint x: 825, endPoint y: 898, distance: 83.0
click at [749, 910] on div "Showing 1 to 13 of 13 entries" at bounding box center [574, 903] width 1148 height 24
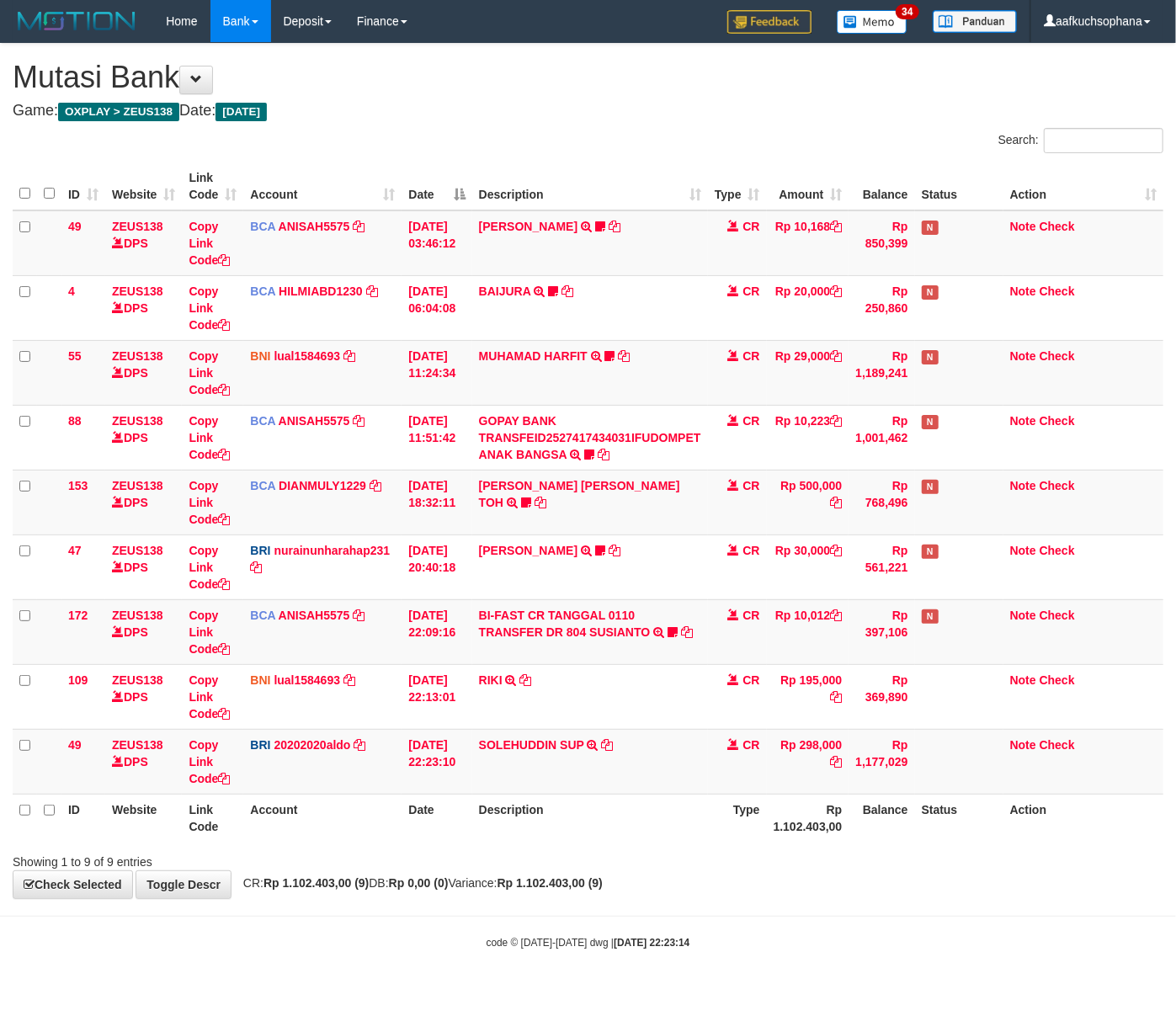
click at [497, 910] on body "Toggle navigation Home Bank Account List Load By Website Group [OXPLAY] ZEUS138…" at bounding box center [588, 496] width 1176 height 992
click at [517, 903] on body "Toggle navigation Home Bank Account List Load By Website Group [OXPLAY] ZEUS138…" at bounding box center [588, 496] width 1176 height 992
click body "Toggle navigation Home Bank Account List Load By Website Group [OXPLAY] ZEUS138…"
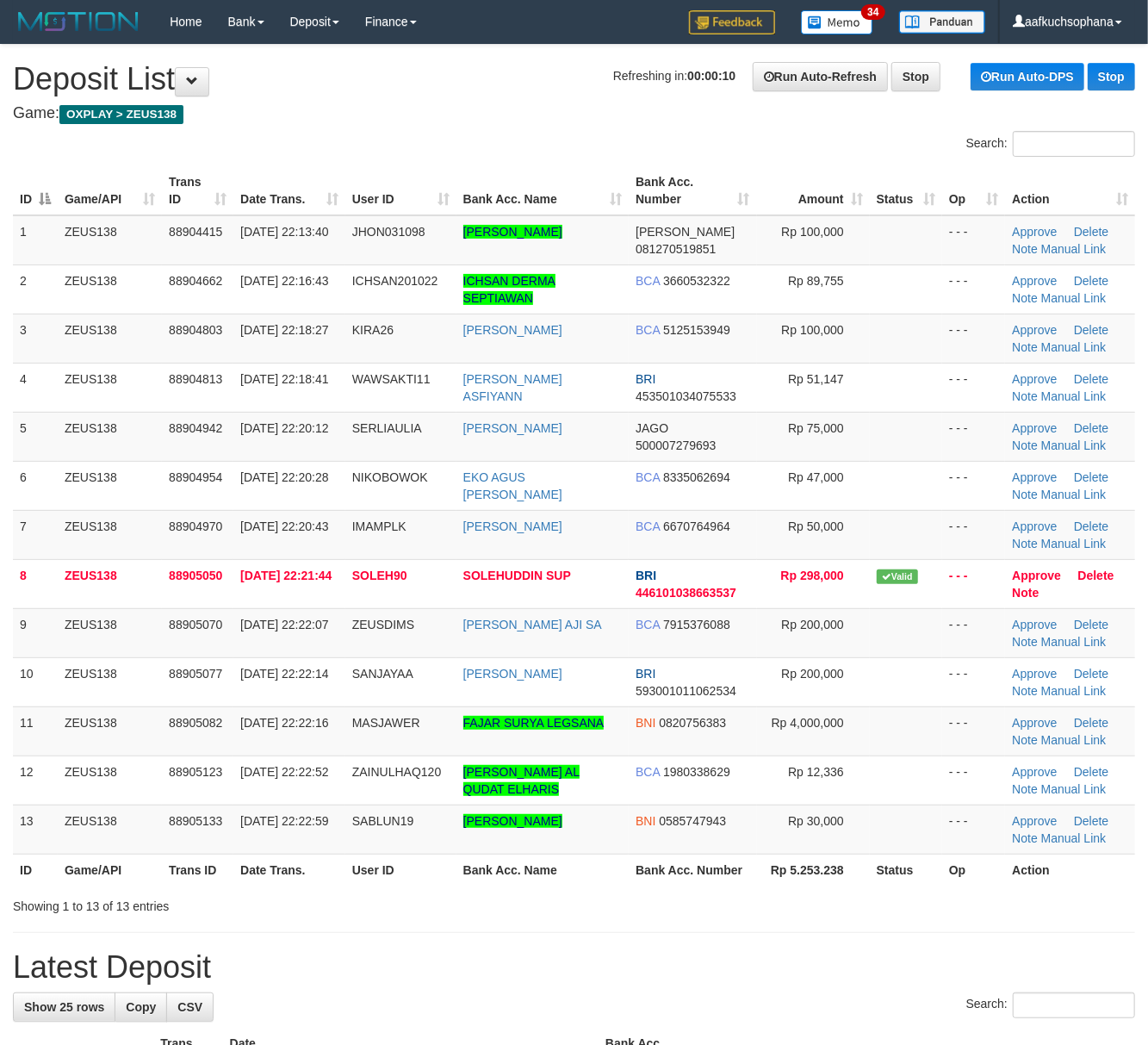
drag, startPoint x: 918, startPoint y: 911, endPoint x: 1165, endPoint y: 910, distance: 247.0
click at [938, 910] on div "Showing 1 to 13 of 13 entries" at bounding box center [574, 903] width 1148 height 24
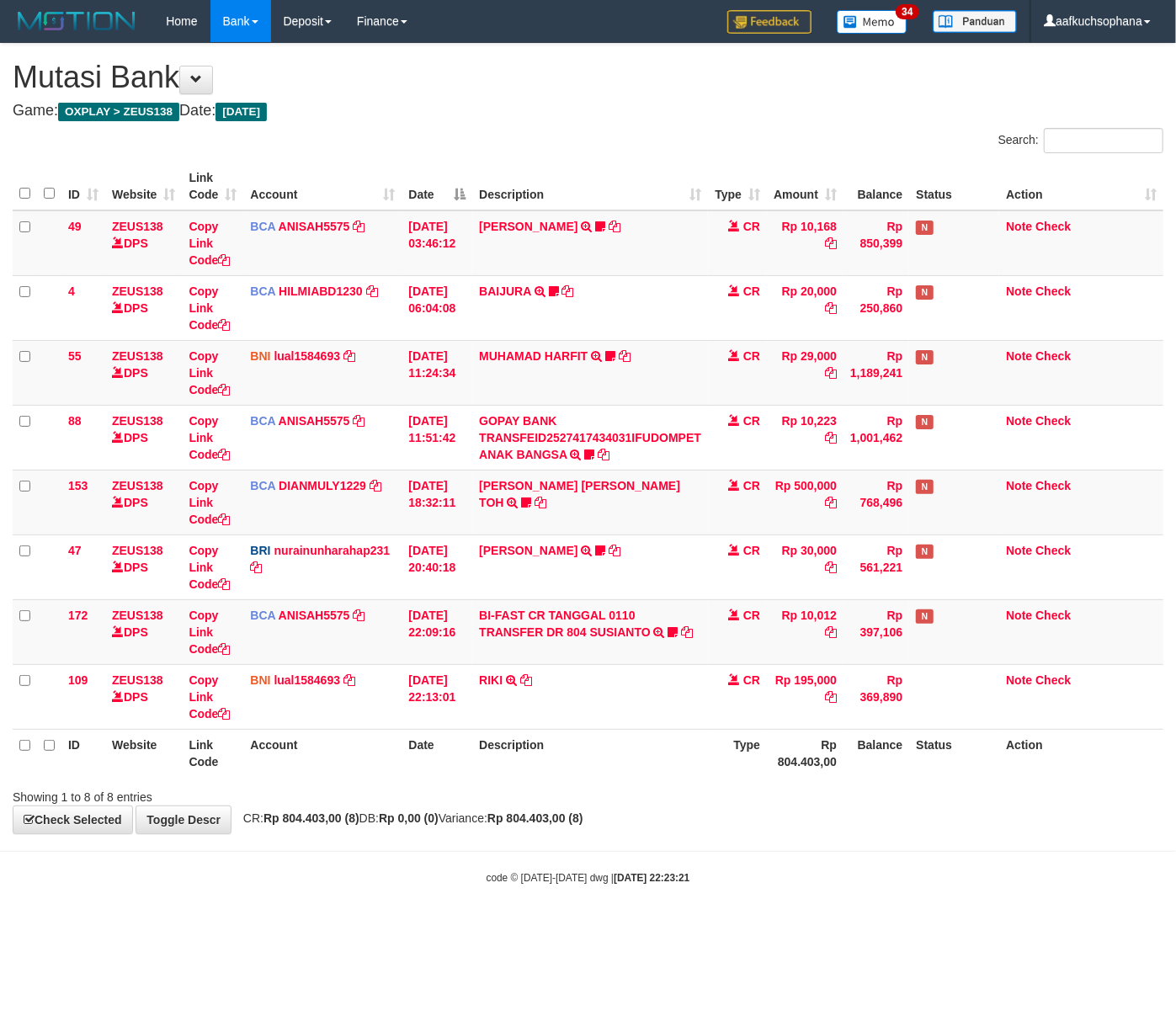
drag, startPoint x: 372, startPoint y: 876, endPoint x: 385, endPoint y: 879, distance: 13.3
click at [385, 879] on div "code © [DATE]-[DATE] dwg | [DATE] 22:23:21" at bounding box center [588, 877] width 1176 height 17
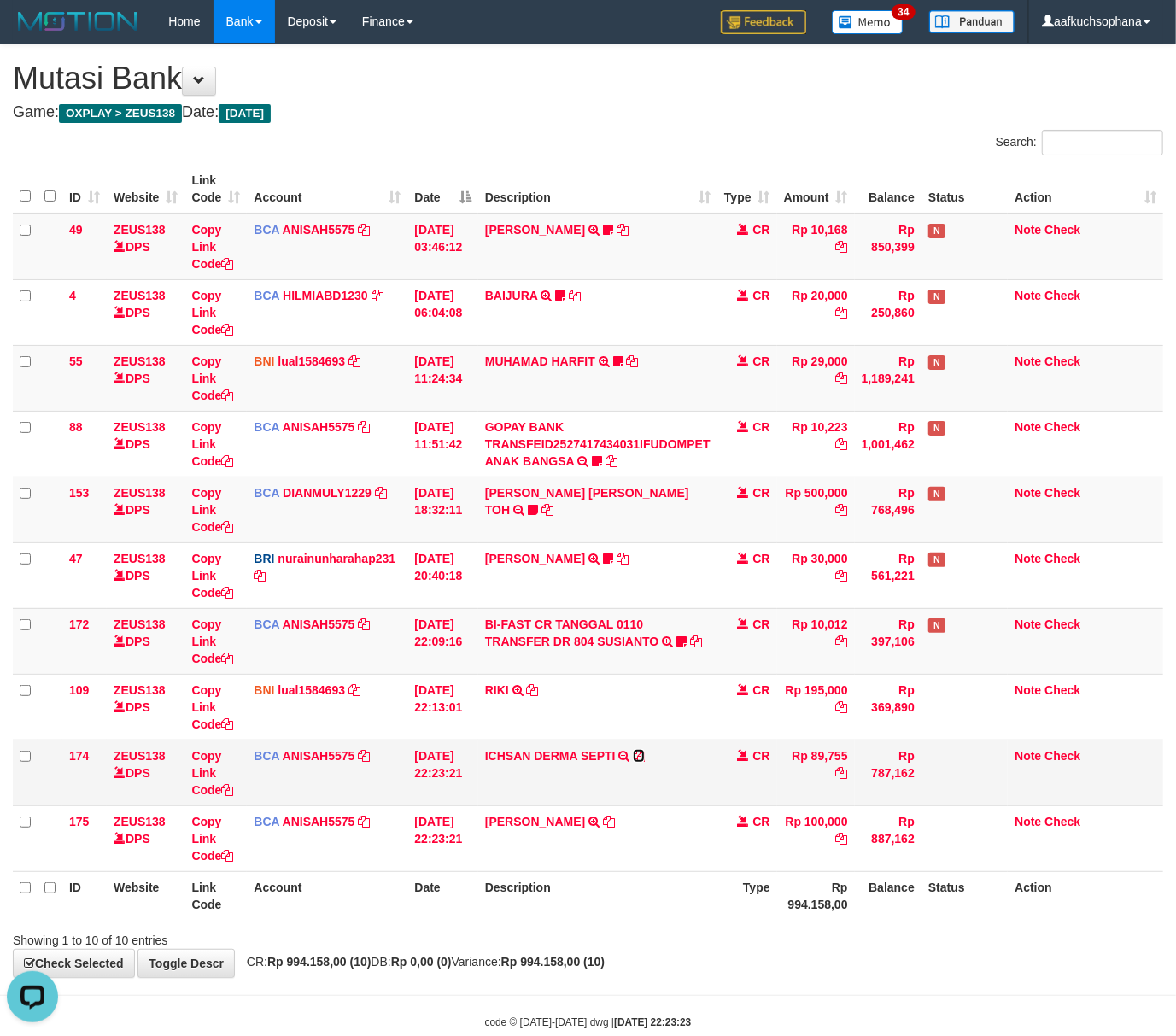
click at [640, 755] on icon at bounding box center [638, 756] width 12 height 12
click at [231, 790] on icon at bounding box center [226, 790] width 12 height 12
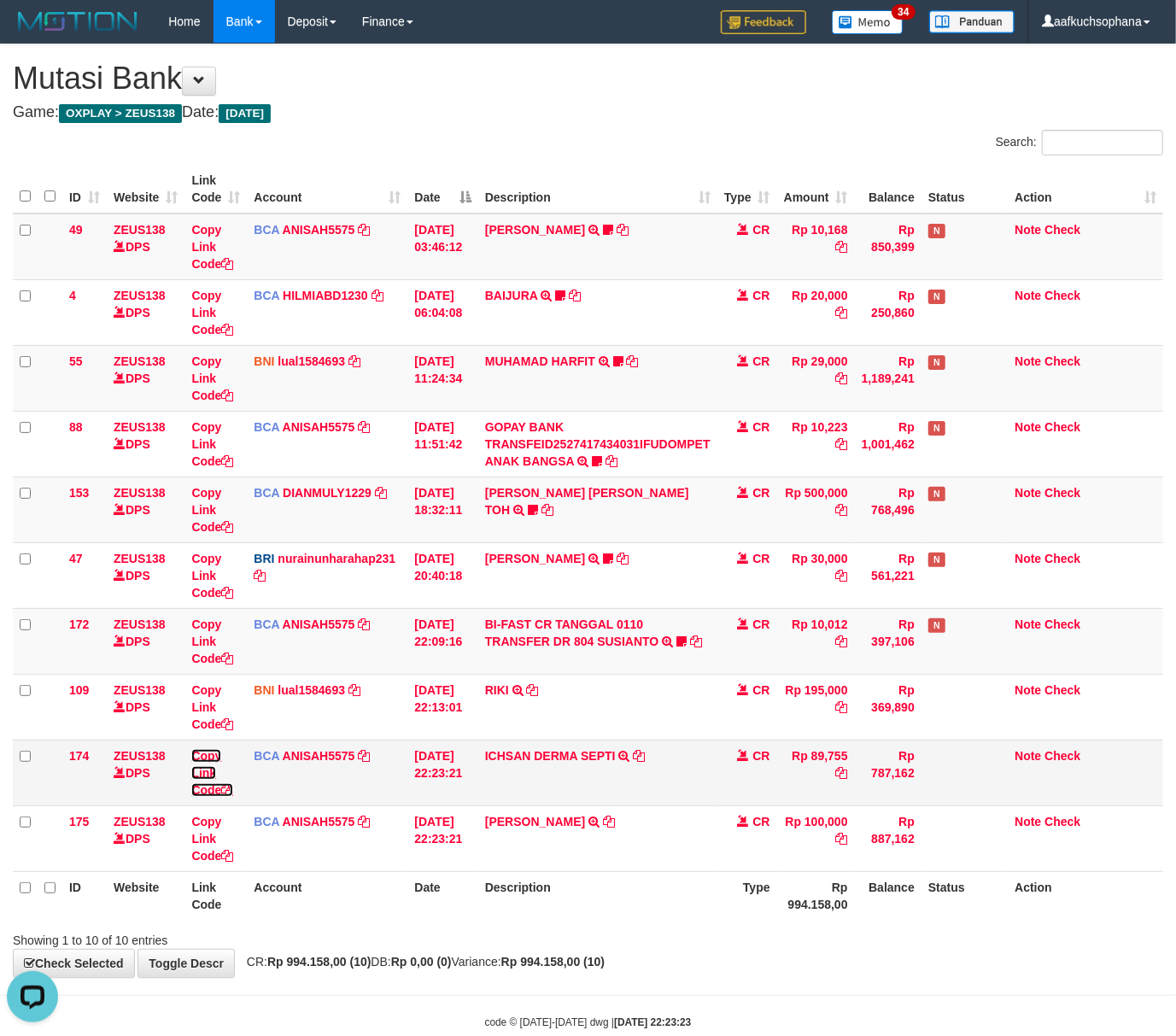
click at [231, 790] on icon at bounding box center [226, 790] width 12 height 12
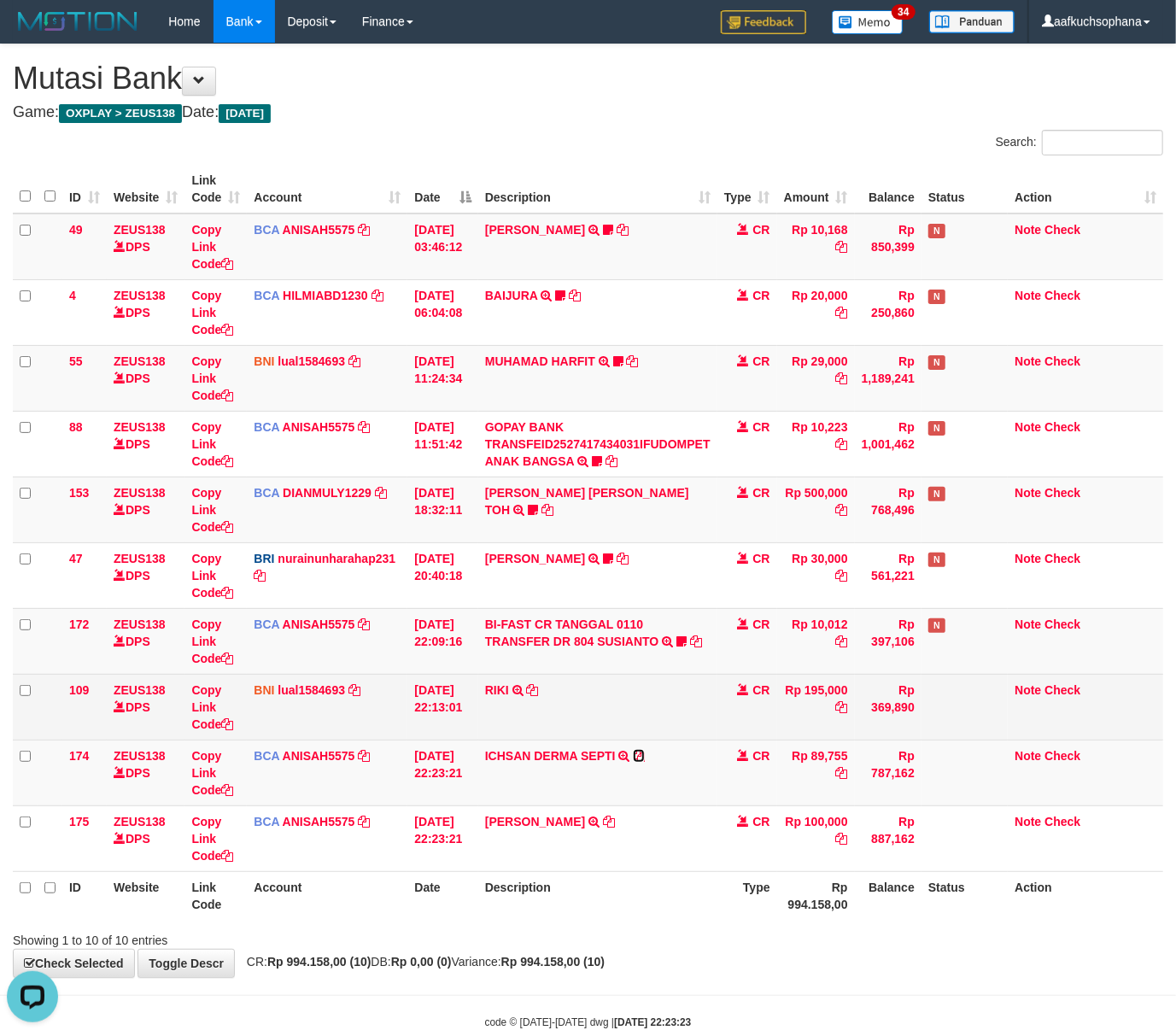
drag, startPoint x: 643, startPoint y: 757, endPoint x: 403, endPoint y: 728, distance: 241.7
click at [640, 757] on icon at bounding box center [638, 756] width 12 height 12
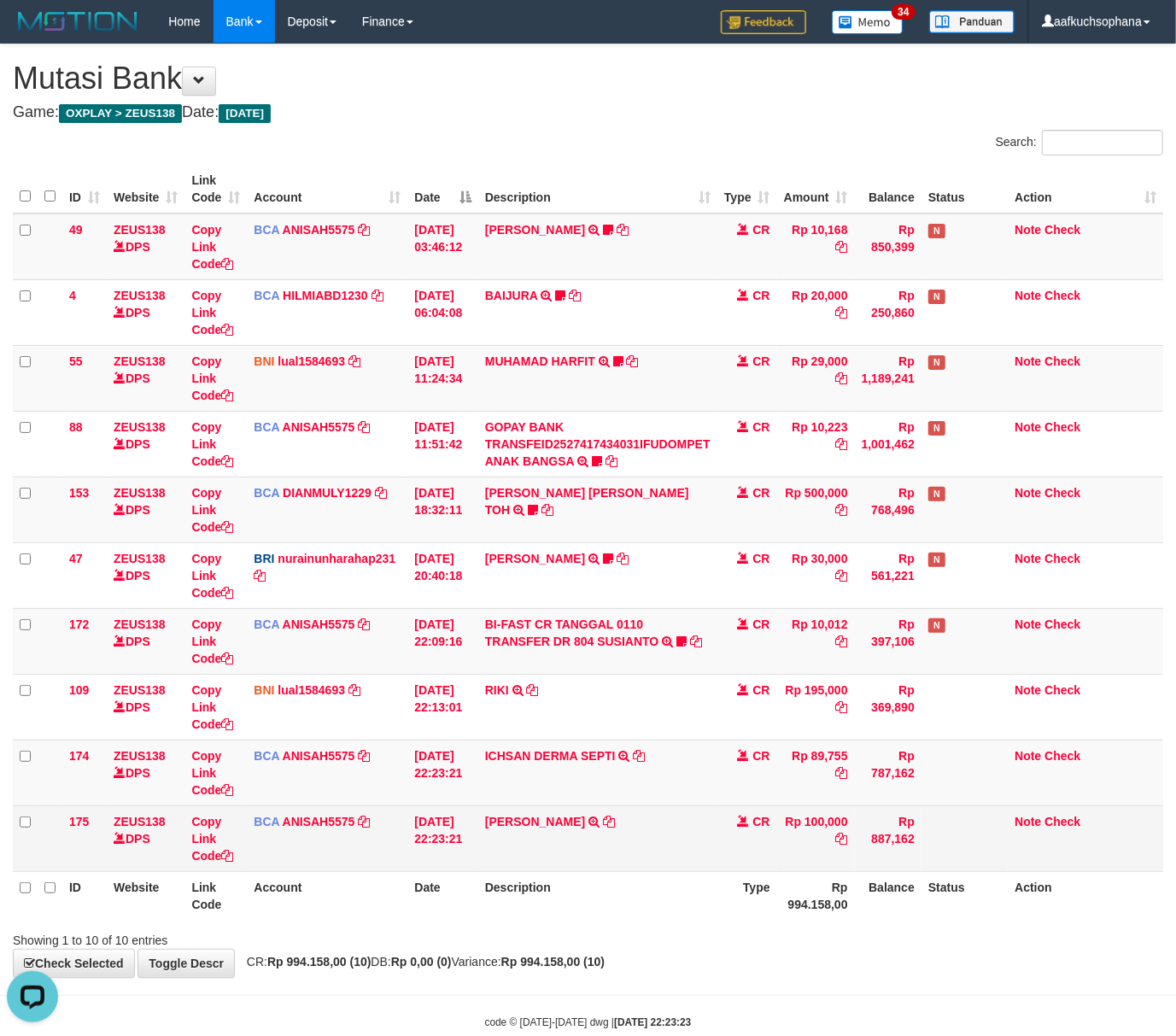
drag, startPoint x: 502, startPoint y: 870, endPoint x: 473, endPoint y: 858, distance: 31.4
click at [494, 864] on td "HENDRA AKHYAR TRSF E-BANKING CR 0110/FTSCY/WS95271 100000.00HENDRA AKHYAR" at bounding box center [598, 839] width 239 height 66
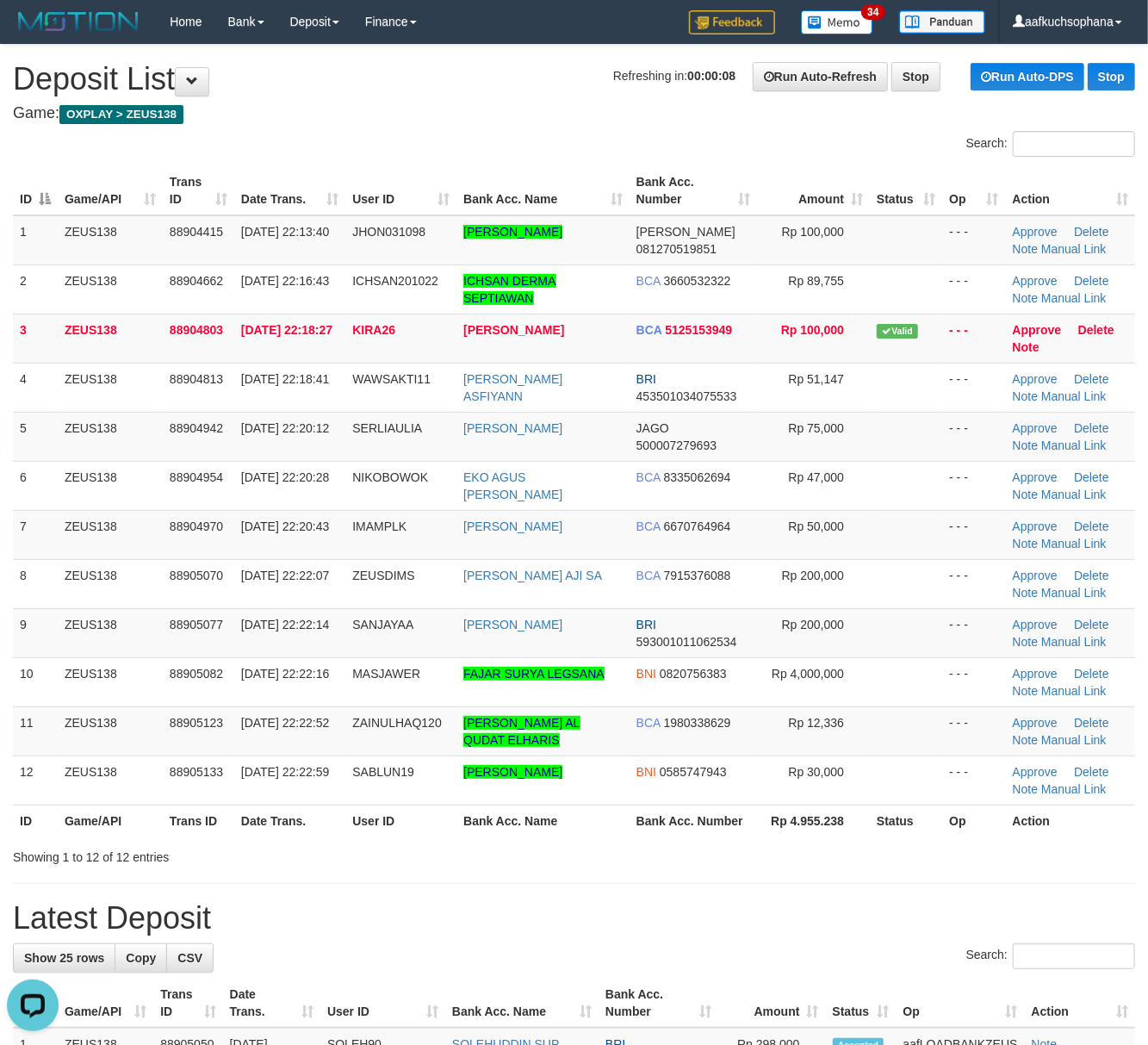
drag, startPoint x: 762, startPoint y: 866, endPoint x: 1160, endPoint y: 830, distance: 399.6
click at [762, 866] on div "Showing 1 to 12 of 12 entries" at bounding box center [574, 853] width 1148 height 24
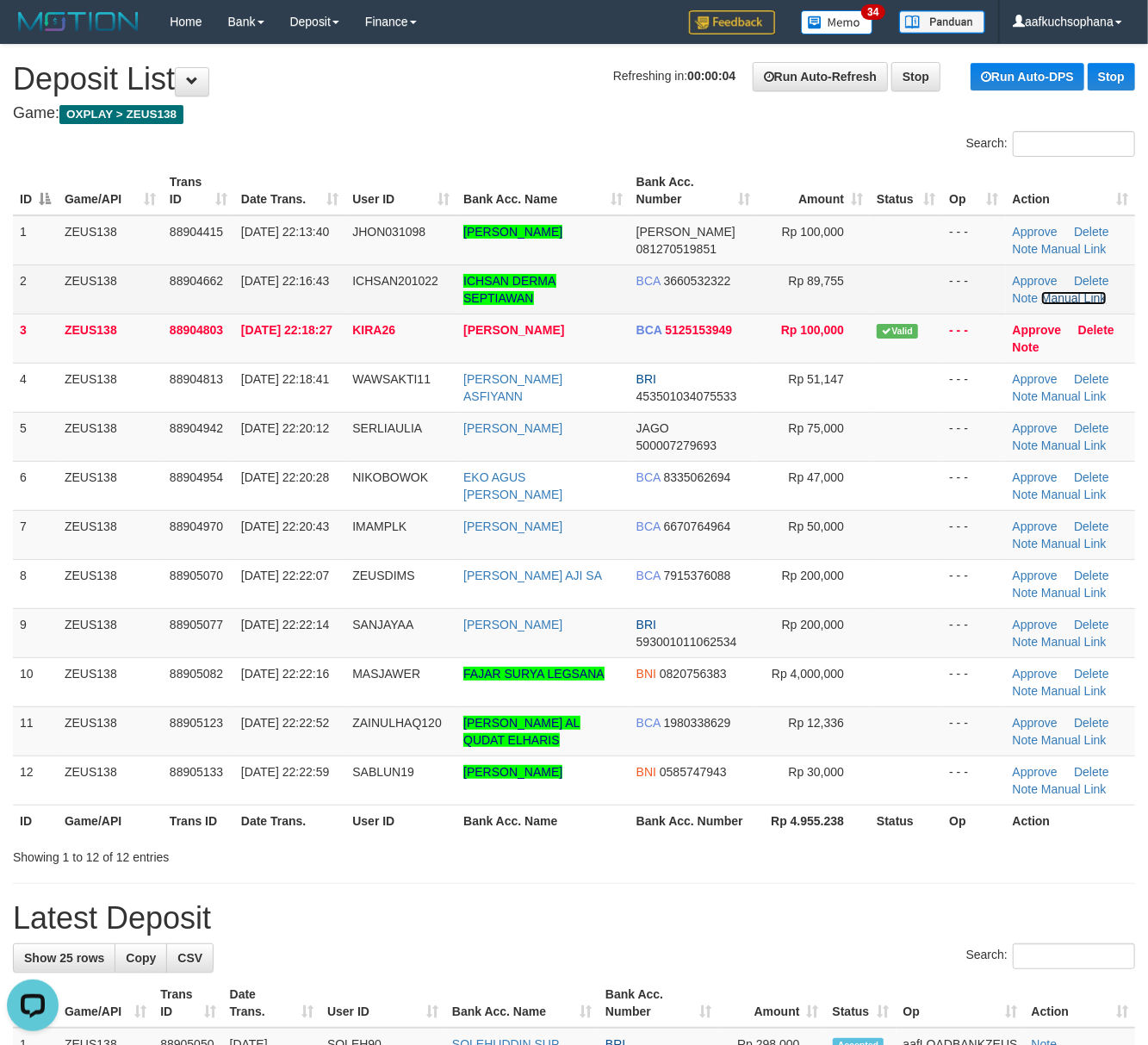
click at [1060, 293] on link "Manual Link" at bounding box center [1073, 297] width 65 height 14
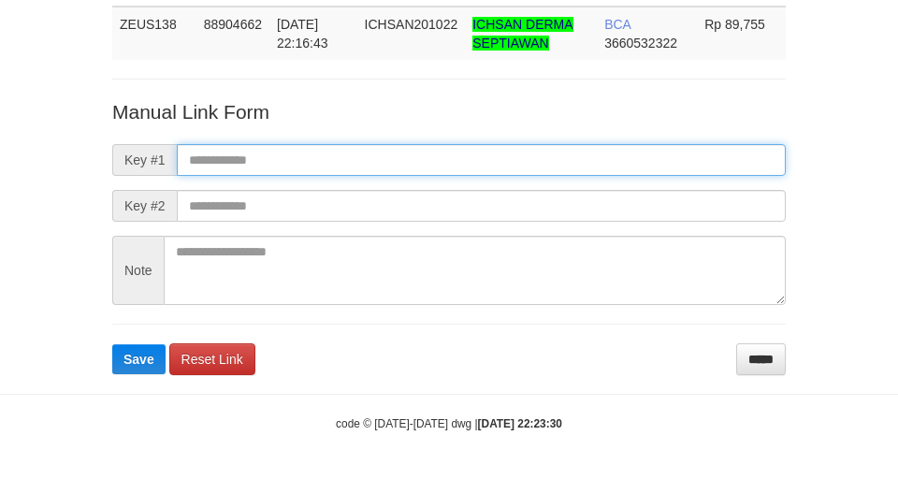
click at [615, 151] on input "text" at bounding box center [481, 160] width 609 height 32
paste input "**********"
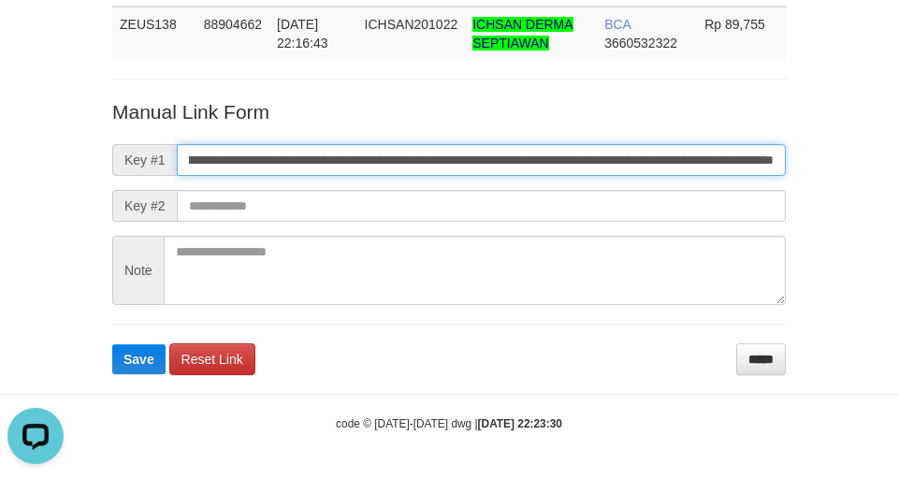
scroll to position [0, 0]
click at [615, 151] on input "**********" at bounding box center [481, 160] width 609 height 32
type input "**********"
click at [112, 344] on button "Save" at bounding box center [138, 359] width 53 height 30
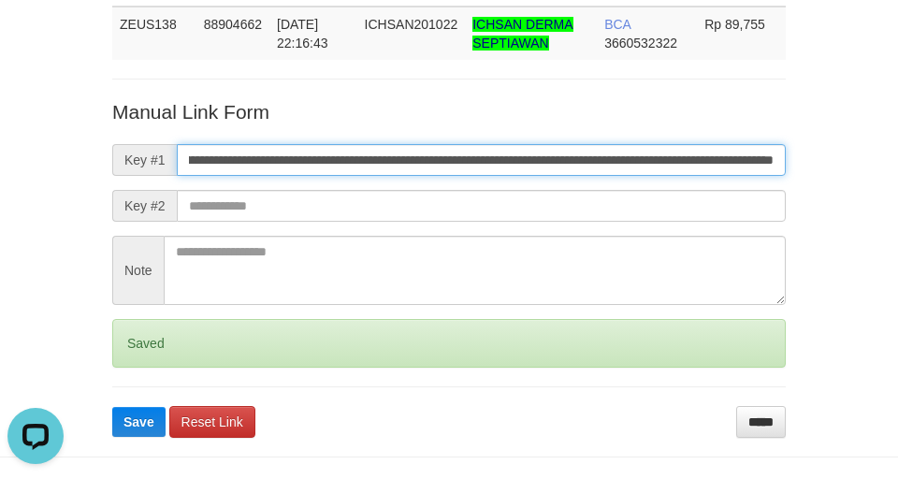
click at [112, 407] on button "Save" at bounding box center [138, 422] width 53 height 30
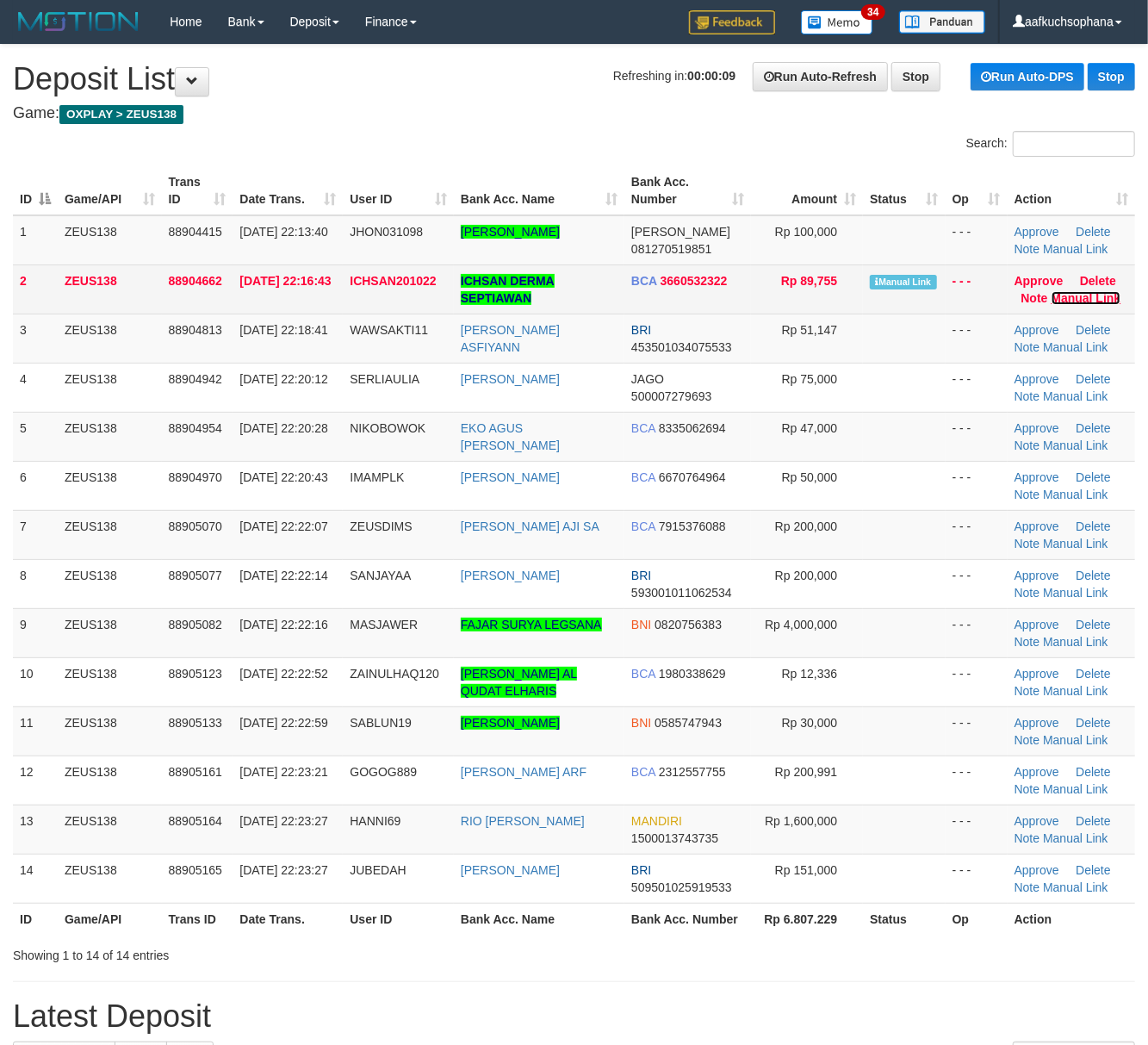
click at [1062, 296] on link "Manual Link" at bounding box center [1087, 297] width 70 height 14
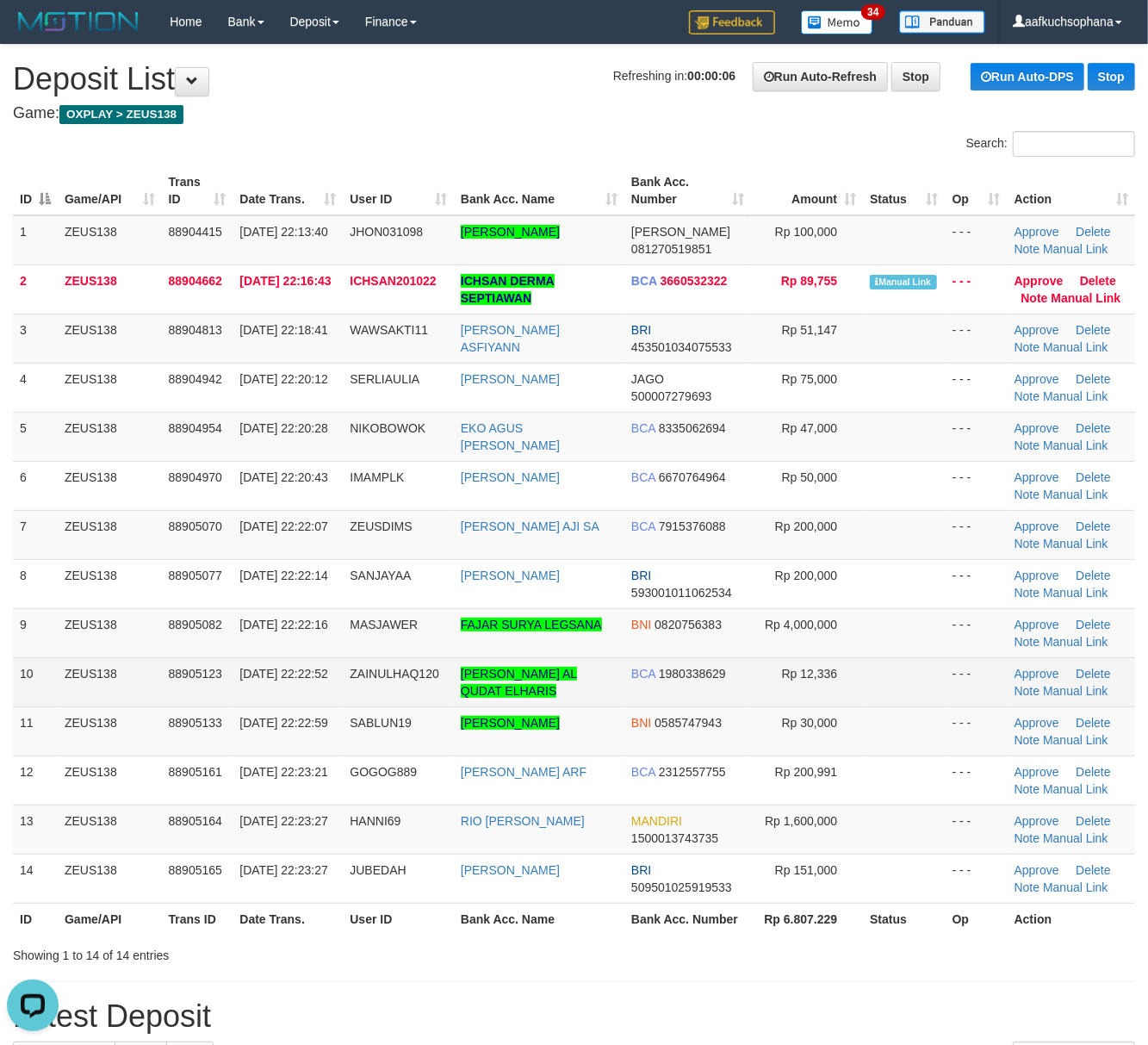
click at [897, 676] on td at bounding box center [904, 681] width 82 height 49
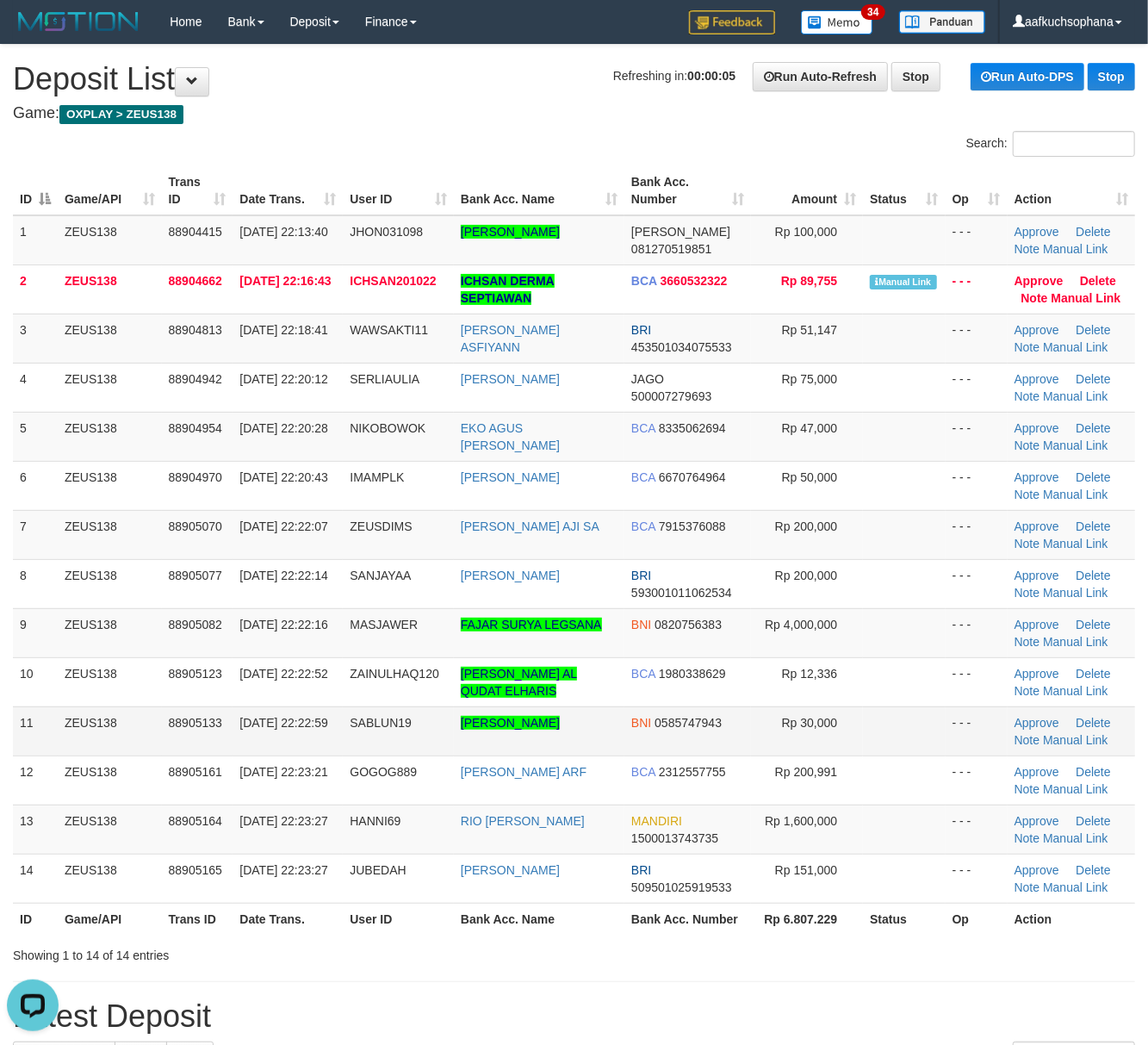
drag, startPoint x: 922, startPoint y: 719, endPoint x: 1162, endPoint y: 765, distance: 244.4
click at [923, 719] on td at bounding box center [904, 730] width 82 height 49
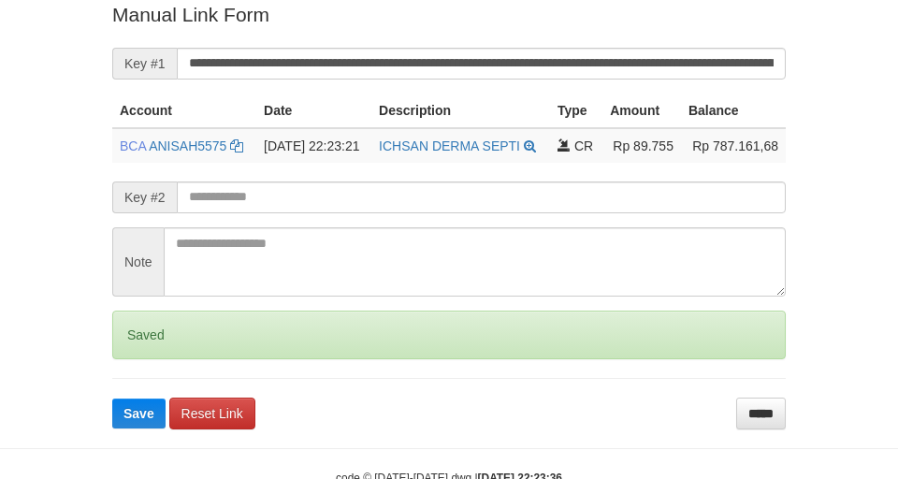
click at [112, 399] on button "Save" at bounding box center [138, 414] width 53 height 30
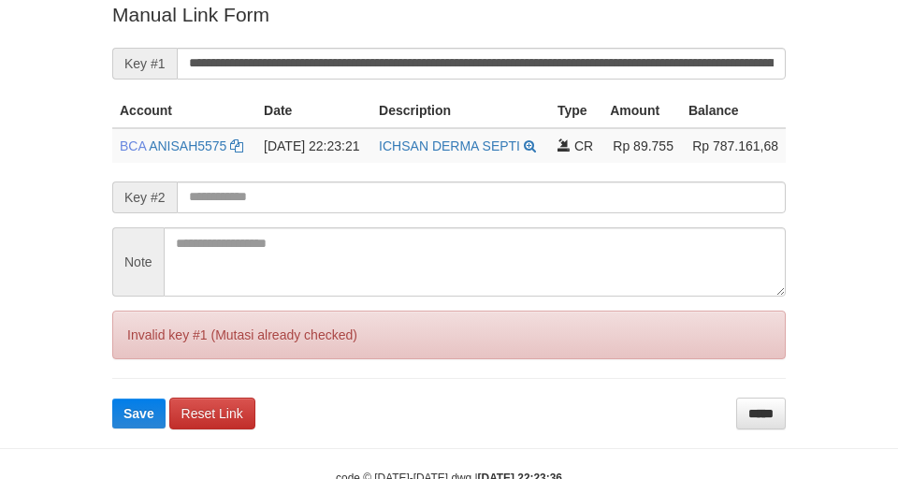
click at [112, 399] on button "Save" at bounding box center [138, 414] width 53 height 30
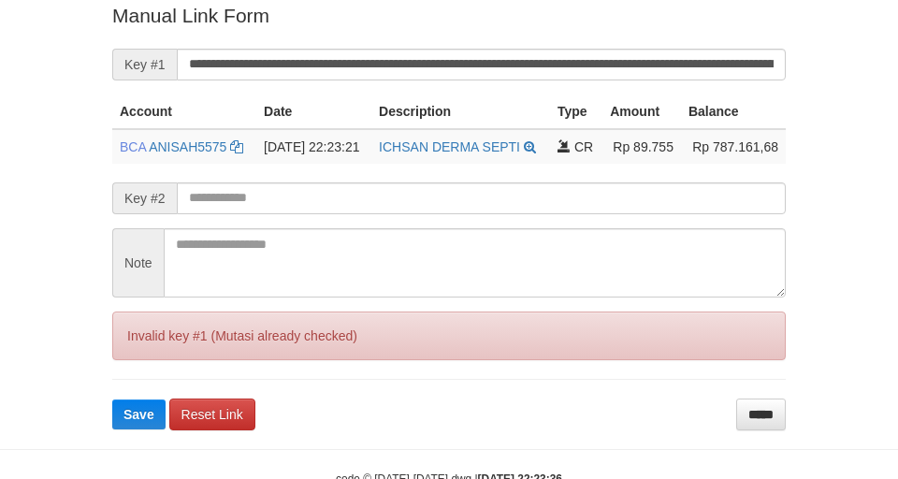
click at [608, 67] on input "**********" at bounding box center [481, 65] width 609 height 32
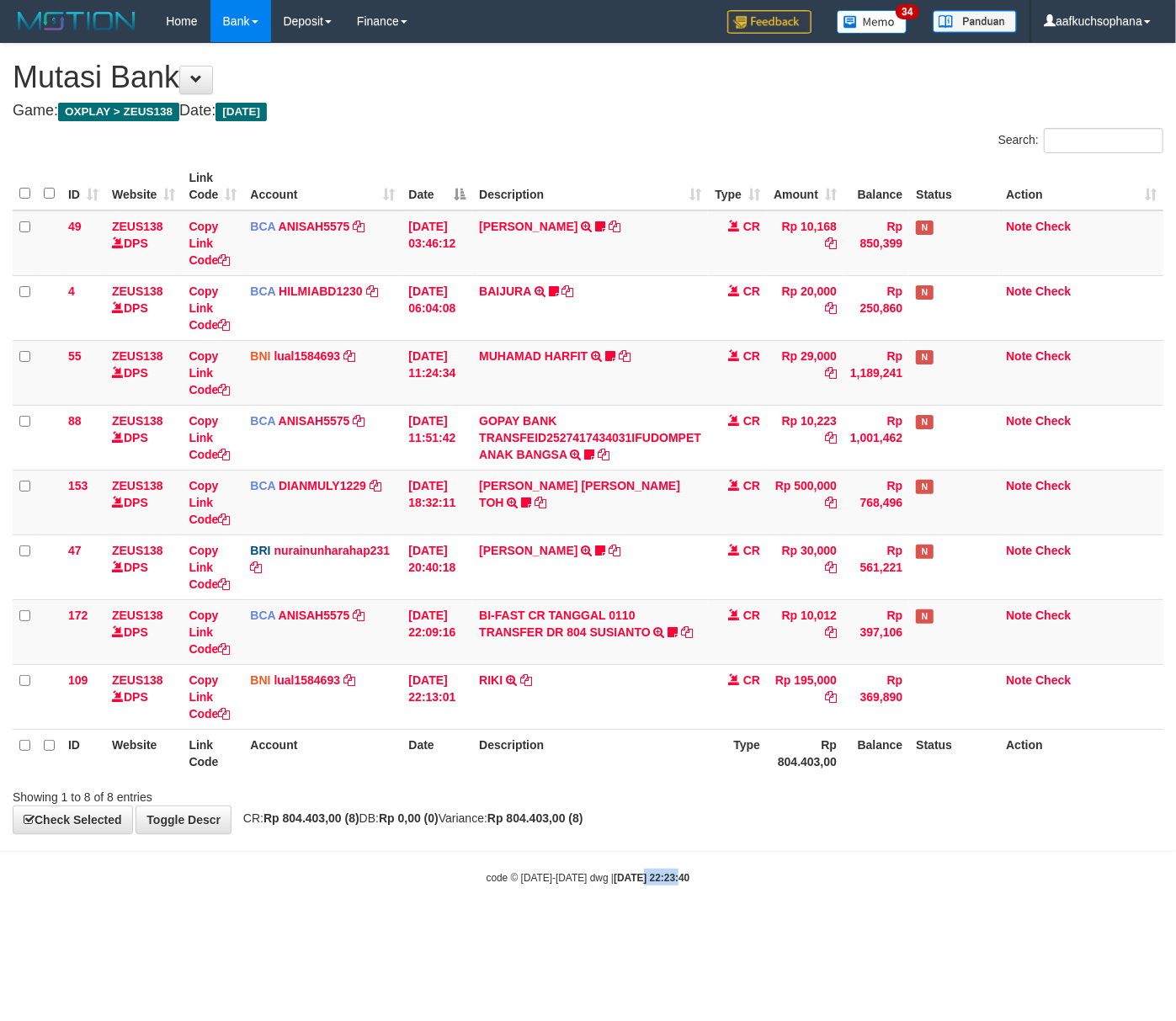
click at [659, 862] on body "Toggle navigation Home Bank Account List Load By Website Group [OXPLAY] ZEUS138…" at bounding box center [588, 463] width 1176 height 927
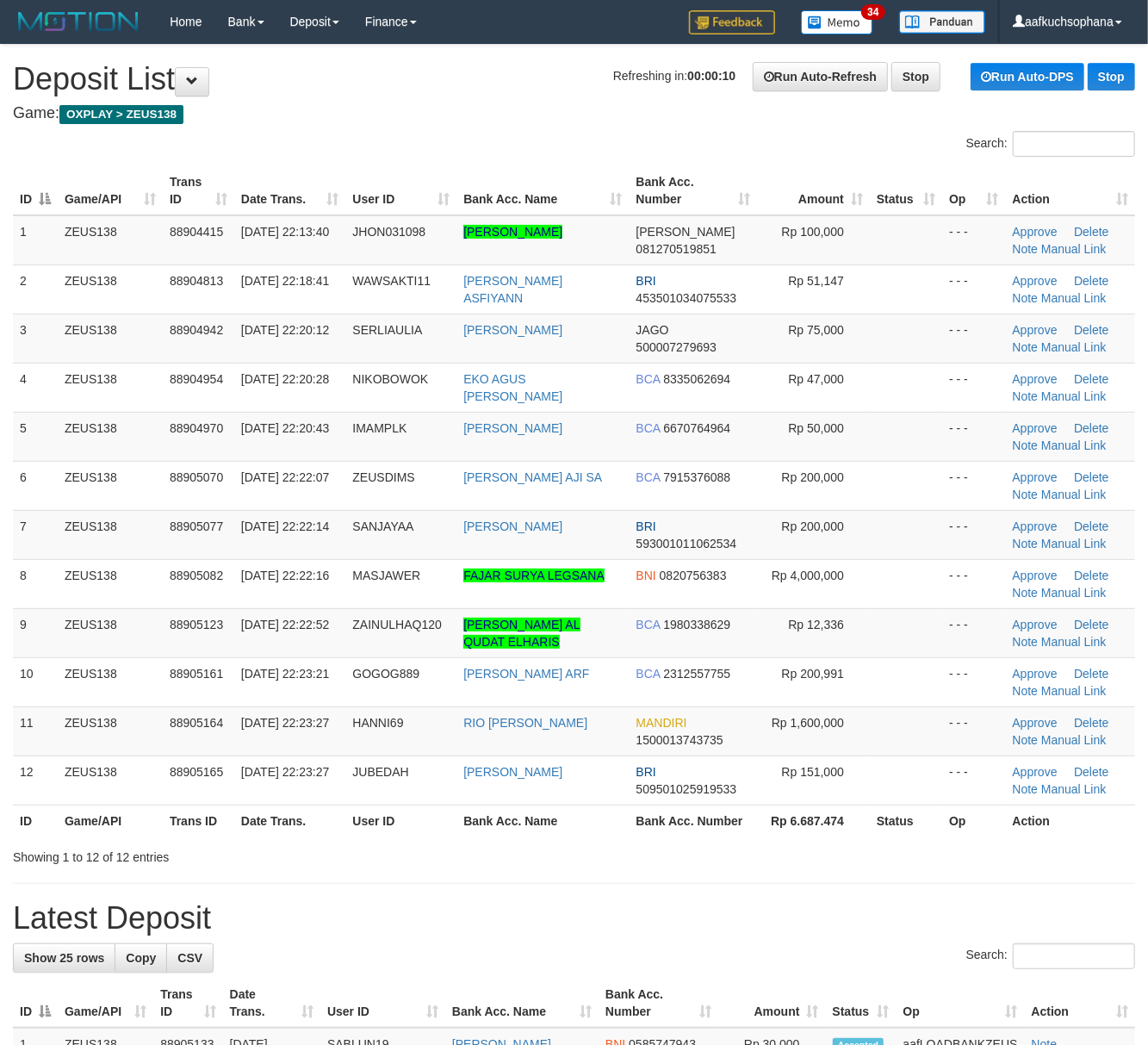
click at [921, 808] on th "Status" at bounding box center [906, 820] width 73 height 32
drag, startPoint x: 813, startPoint y: 872, endPoint x: 835, endPoint y: 866, distance: 22.8
drag, startPoint x: 834, startPoint y: 891, endPoint x: 862, endPoint y: 866, distance: 37.5
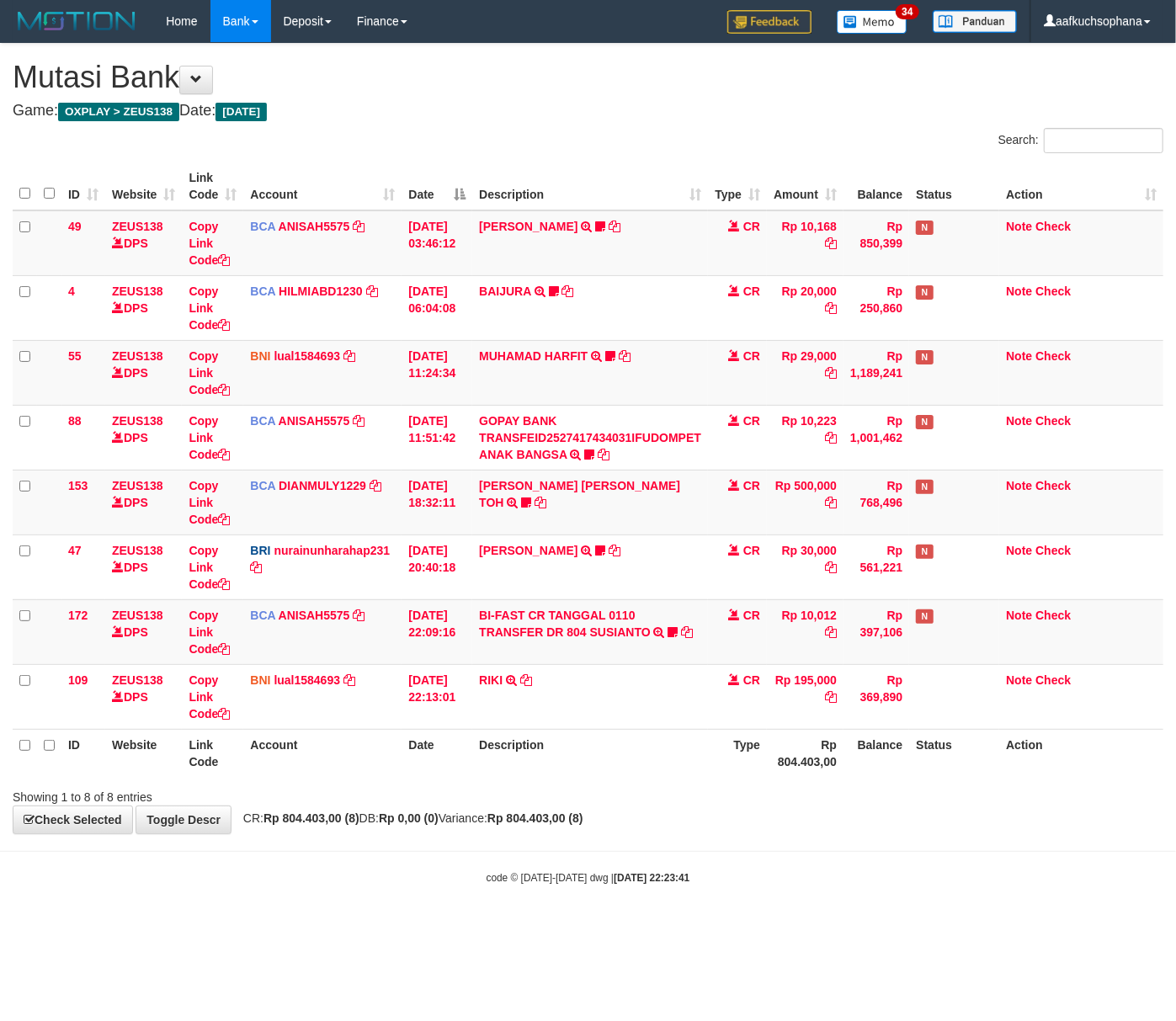
drag, startPoint x: 394, startPoint y: 856, endPoint x: 0, endPoint y: 846, distance: 394.1
click at [384, 855] on body "Toggle navigation Home Bank Account List Load By Website Group [OXPLAY] ZEUS138…" at bounding box center [588, 463] width 1176 height 927
click at [294, 902] on body "Toggle navigation Home Bank Account List Load By Website Group [OXPLAY] ZEUS138…" at bounding box center [588, 463] width 1176 height 927
drag, startPoint x: 458, startPoint y: 860, endPoint x: 435, endPoint y: 852, distance: 24.4
click at [435, 853] on body "Toggle navigation Home Bank Account List Load By Website Group [OXPLAY] ZEUS138…" at bounding box center [588, 463] width 1176 height 927
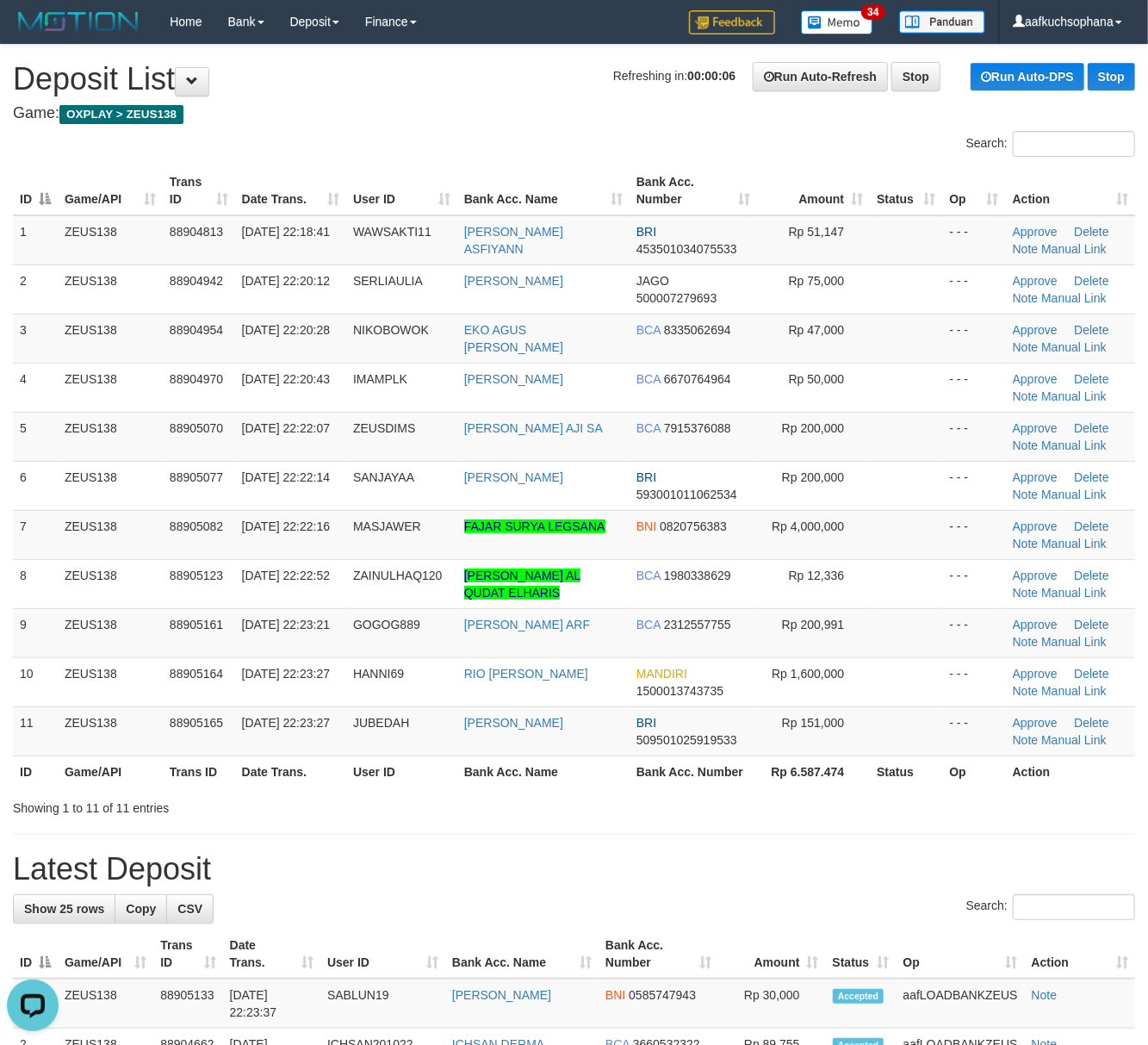
drag, startPoint x: 828, startPoint y: 828, endPoint x: 1159, endPoint y: 826, distance: 331.0
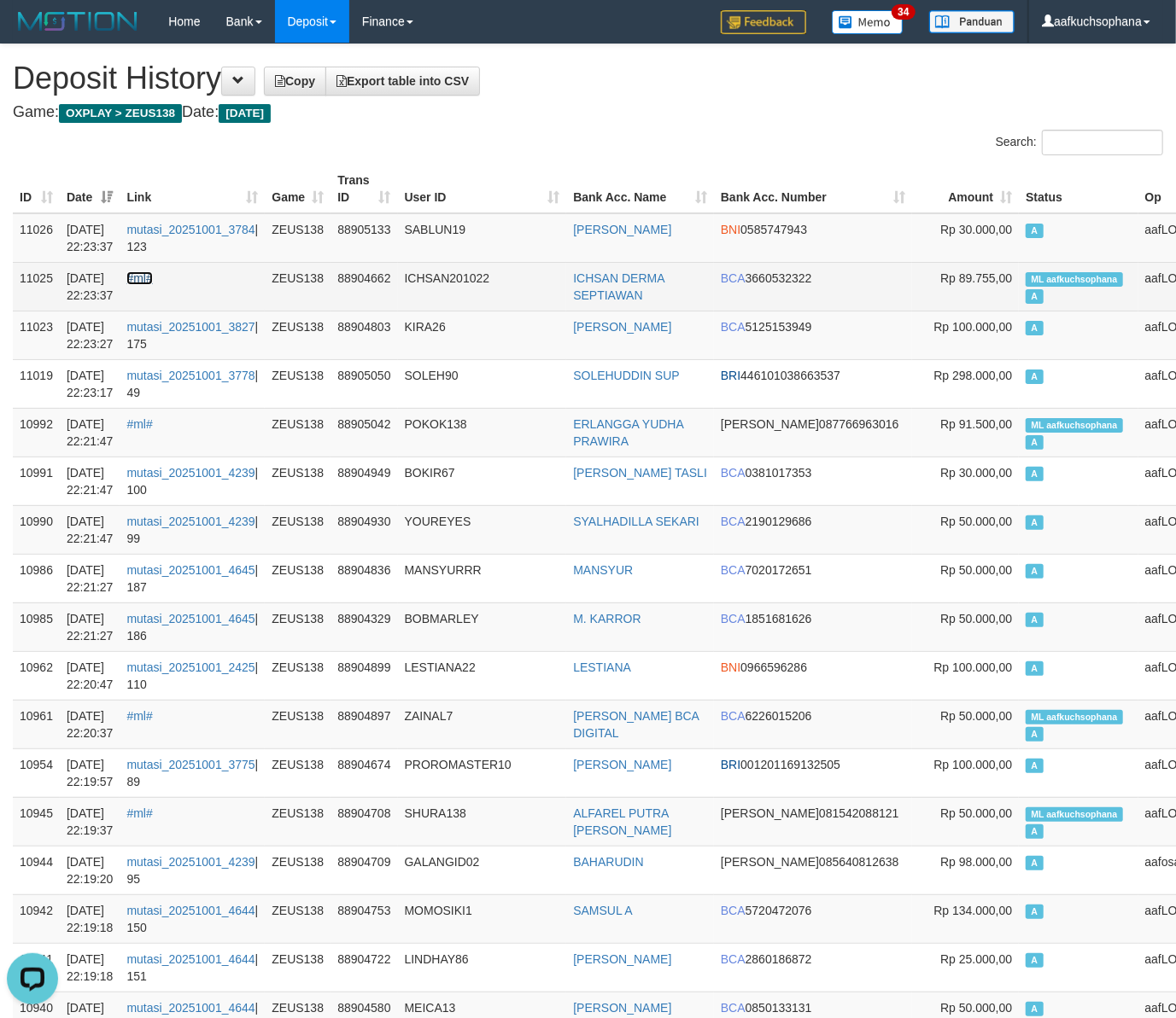
drag, startPoint x: 157, startPoint y: 276, endPoint x: 621, endPoint y: 513, distance: 521.0
click at [152, 276] on link "#ml#" at bounding box center [140, 278] width 26 height 14
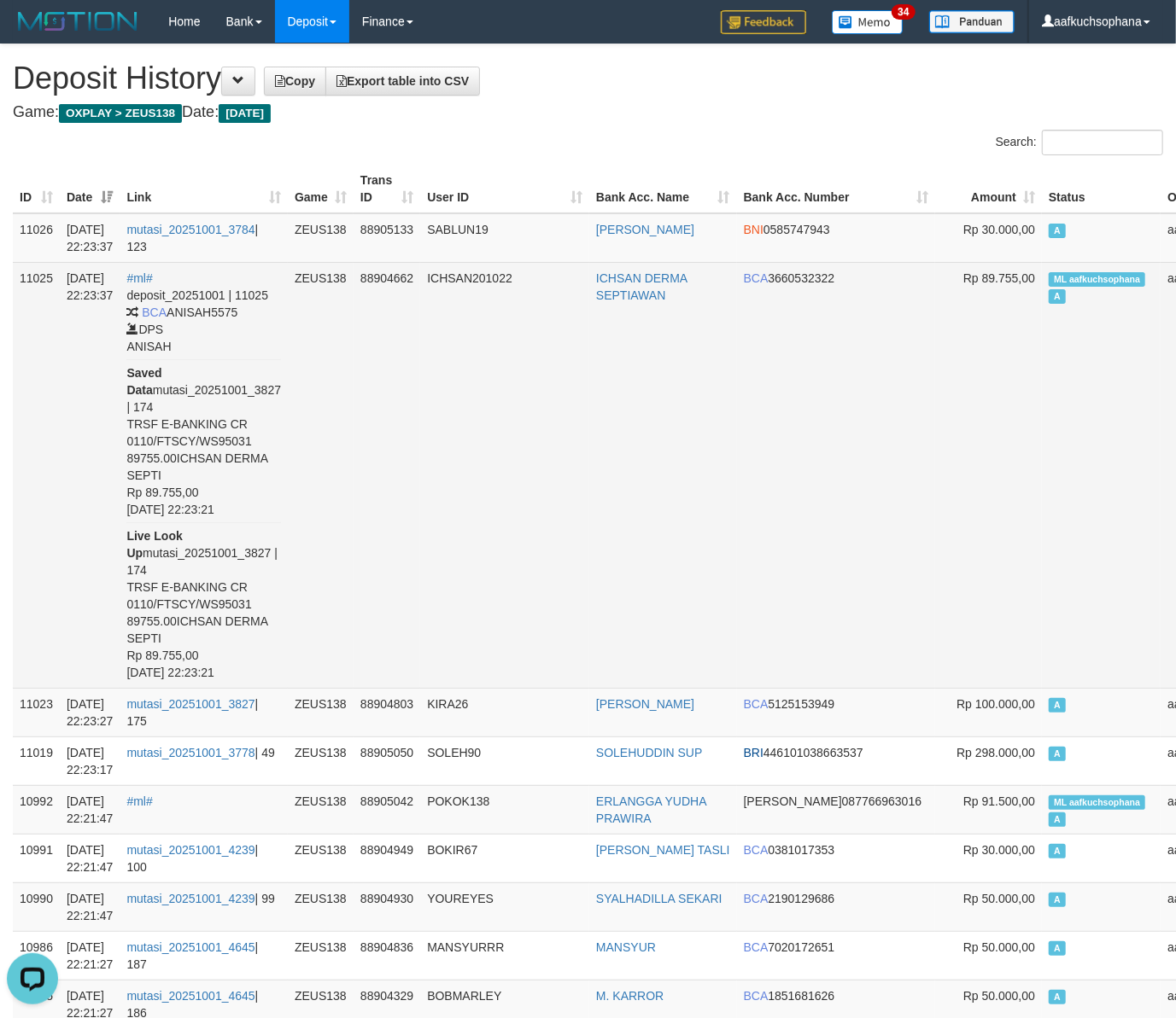
click at [690, 538] on td "ICHSAN DERMA SEPTIAWAN" at bounding box center [663, 474] width 148 height 426
click at [691, 539] on td "ICHSAN DERMA SEPTIAWAN" at bounding box center [663, 474] width 148 height 426
click at [701, 554] on td "ICHSAN DERMA SEPTIAWAN" at bounding box center [663, 474] width 148 height 426
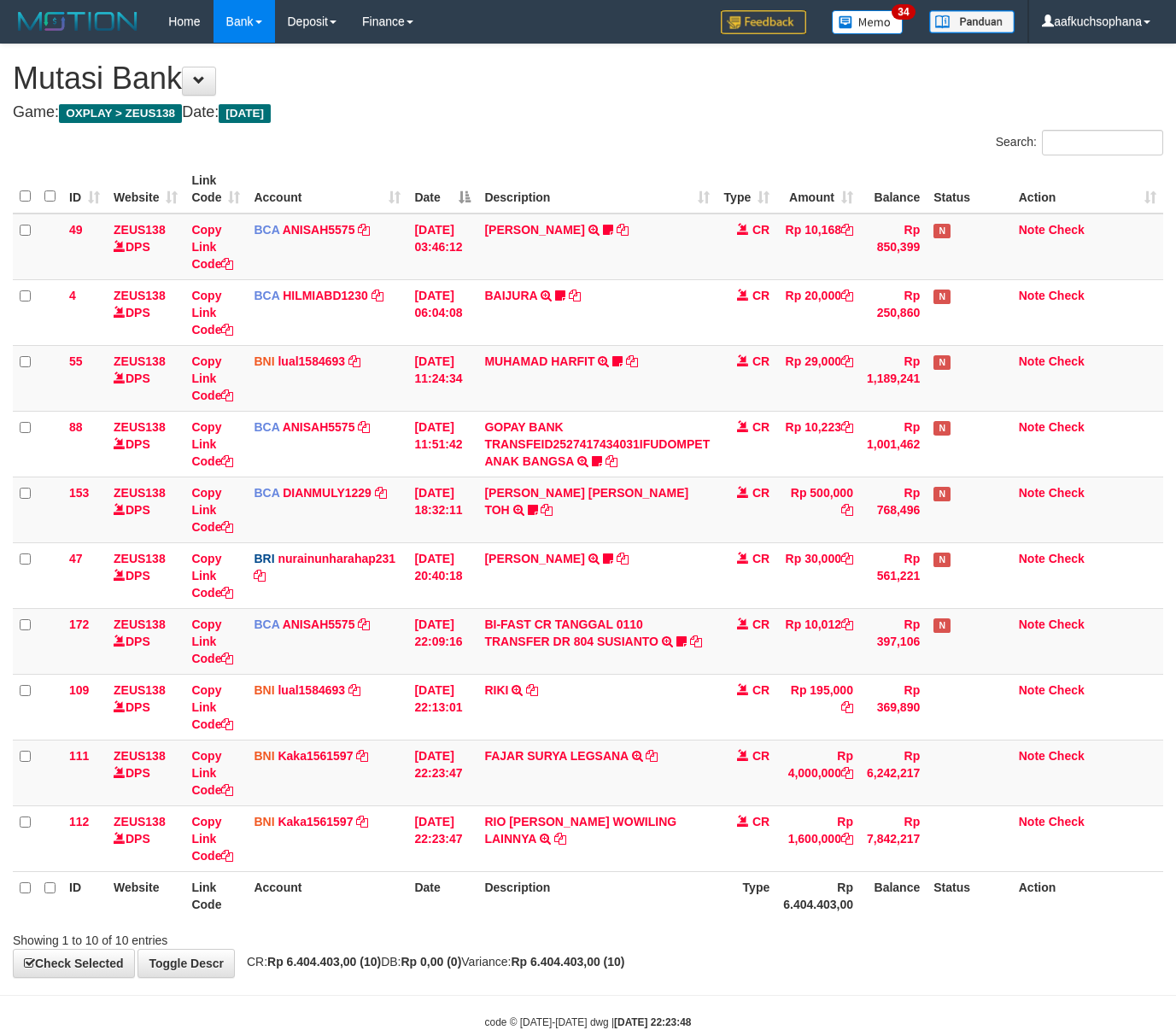
click at [463, 875] on th "Date" at bounding box center [442, 895] width 70 height 48
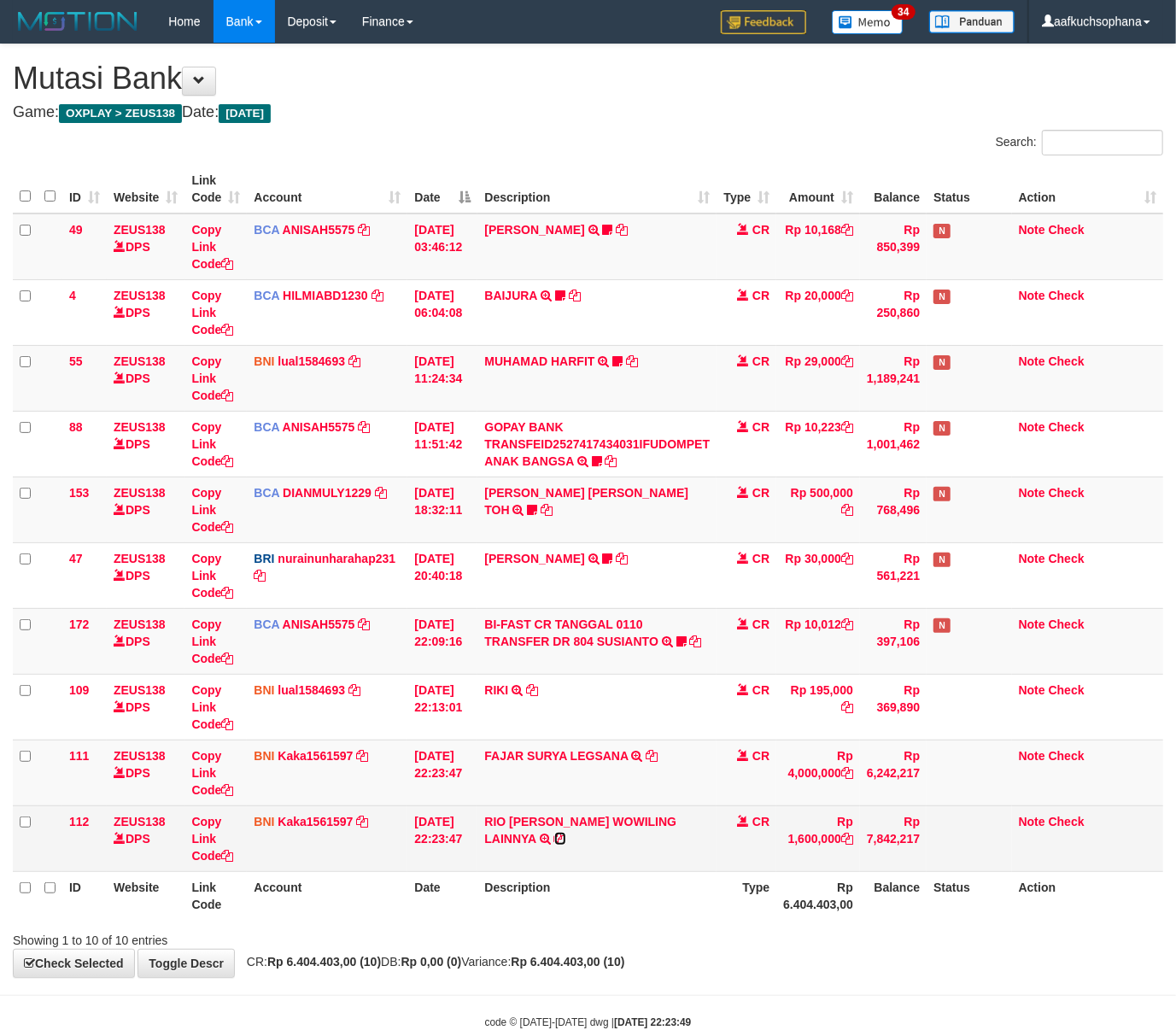
click at [566, 832] on icon at bounding box center [559, 838] width 12 height 12
click at [233, 859] on icon at bounding box center [226, 855] width 12 height 12
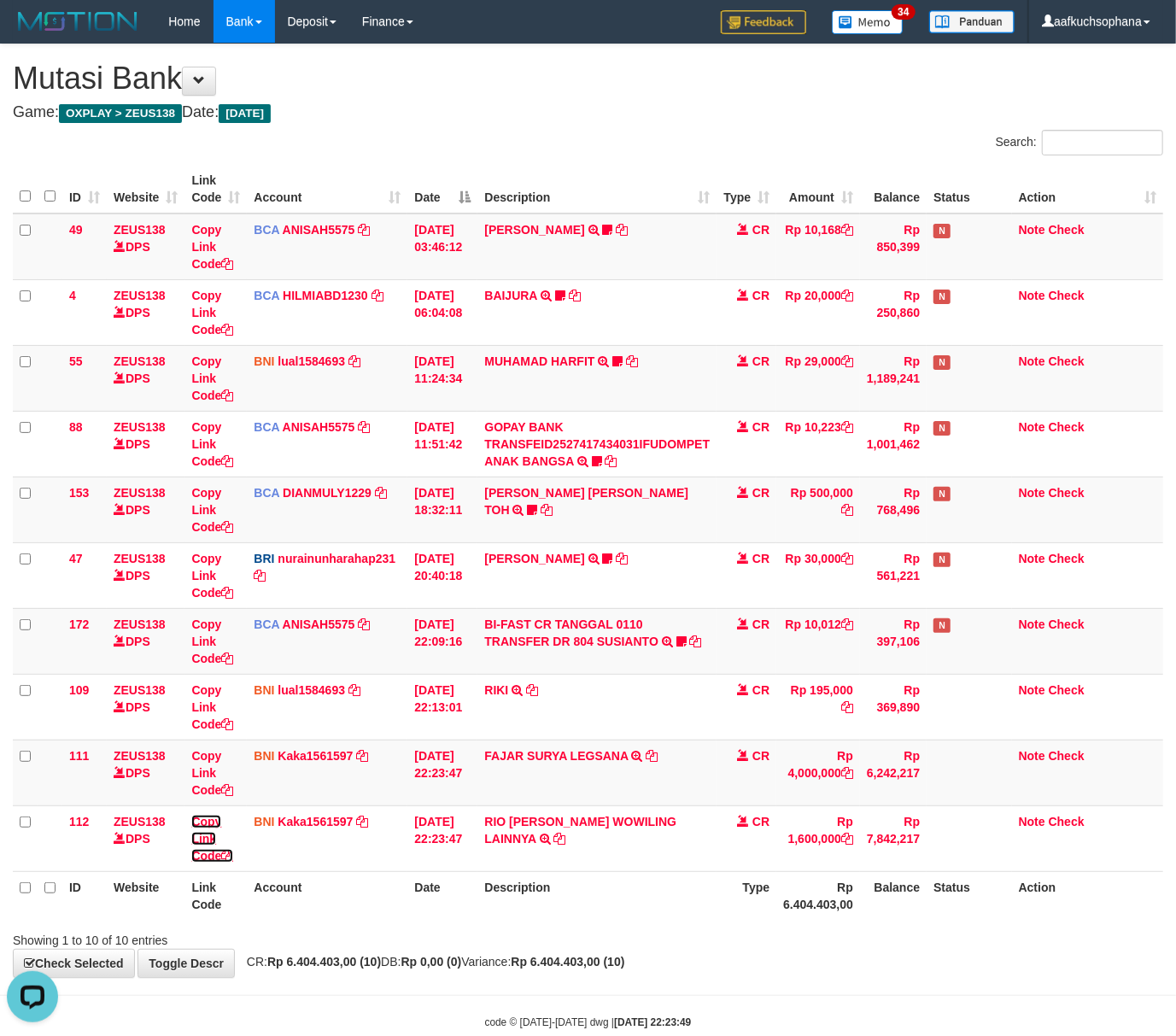
scroll to position [254, 0]
drag, startPoint x: 233, startPoint y: 859, endPoint x: 0, endPoint y: 769, distance: 249.8
click at [233, 859] on icon at bounding box center [226, 855] width 12 height 12
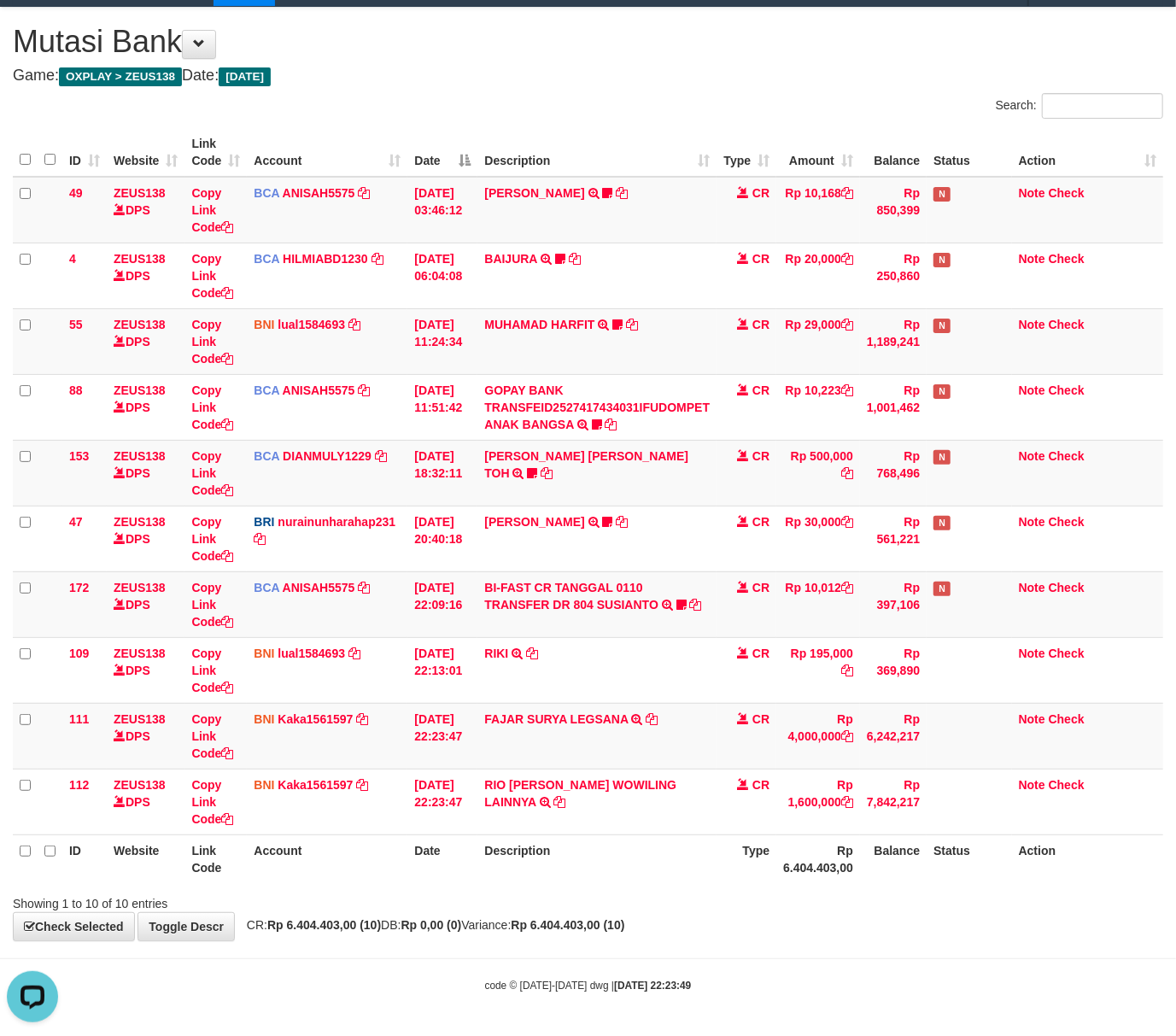
click at [734, 897] on div "Showing 1 to 10 of 10 entries" at bounding box center [588, 900] width 1176 height 24
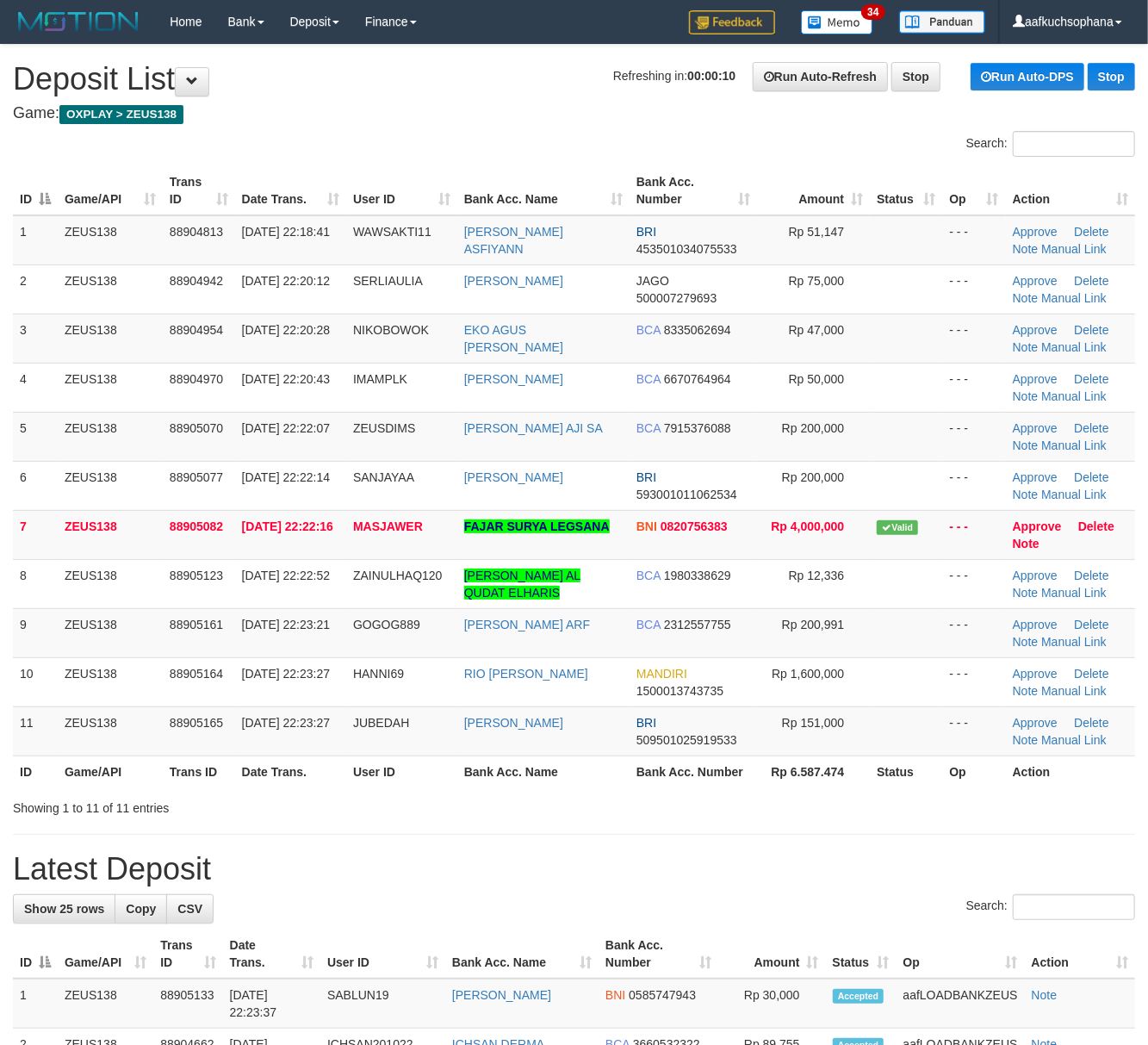
click at [743, 804] on div "Showing 1 to 11 of 11 entries" at bounding box center [574, 805] width 1148 height 24
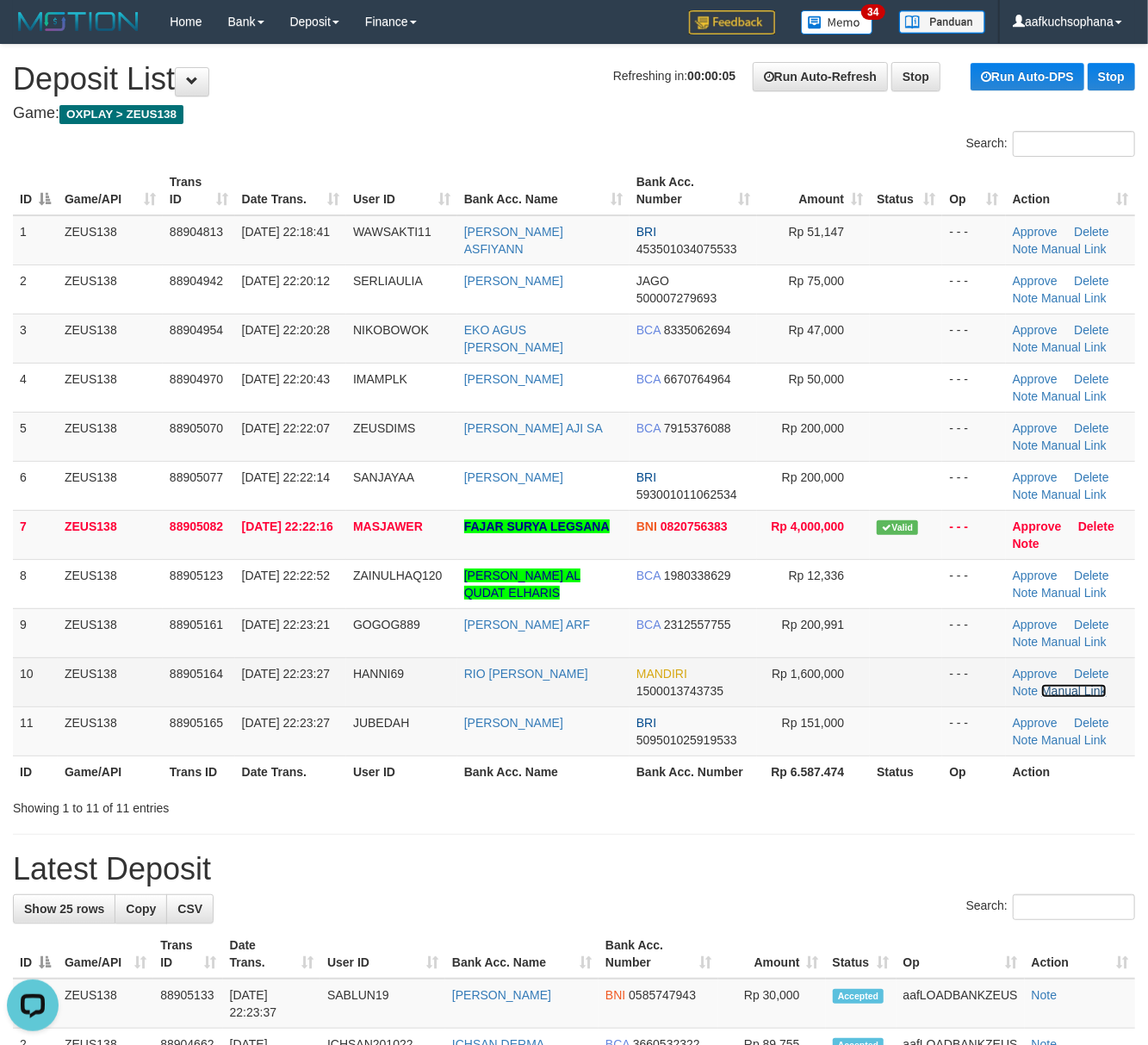
click at [1069, 694] on link "Manual Link" at bounding box center [1073, 691] width 65 height 14
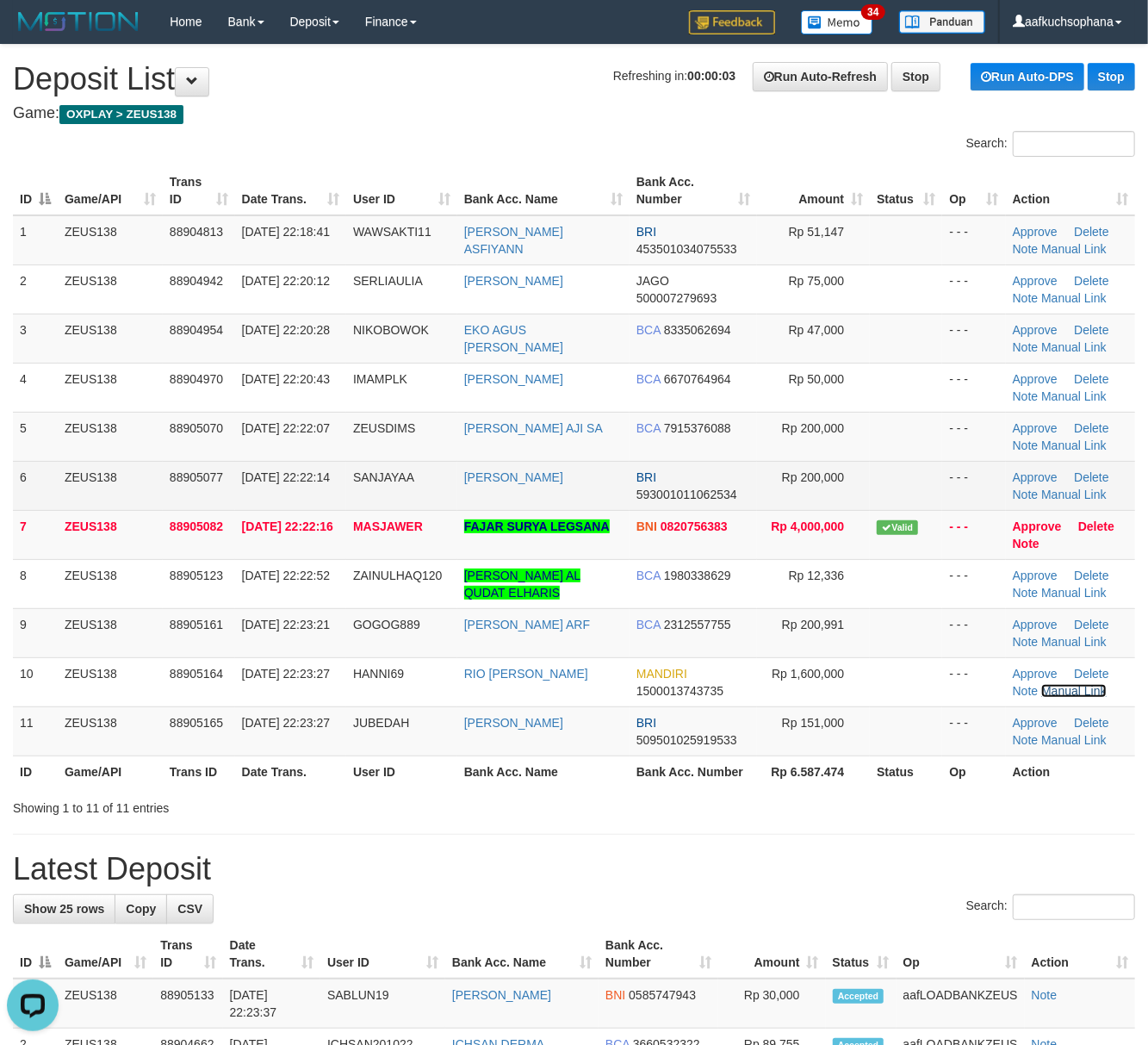
click at [1041, 684] on link "Manual Link" at bounding box center [1073, 691] width 65 height 14
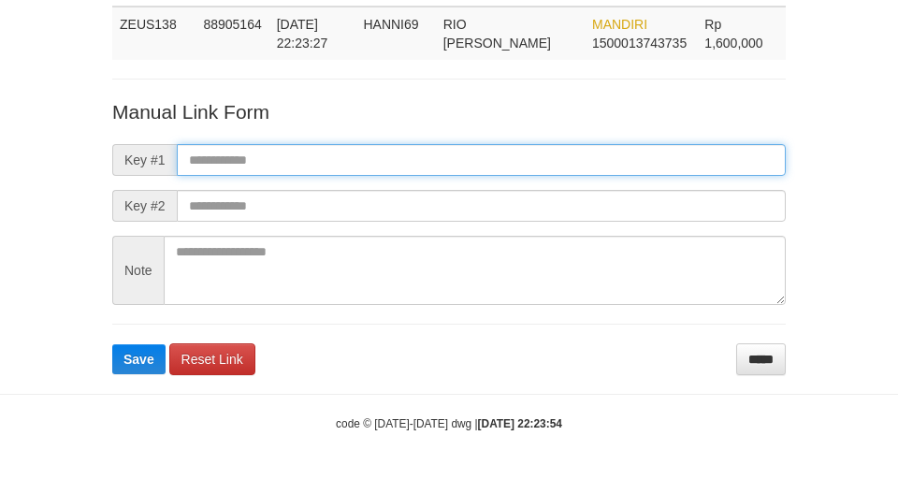
click at [620, 159] on input "text" at bounding box center [481, 160] width 609 height 32
paste input "**********"
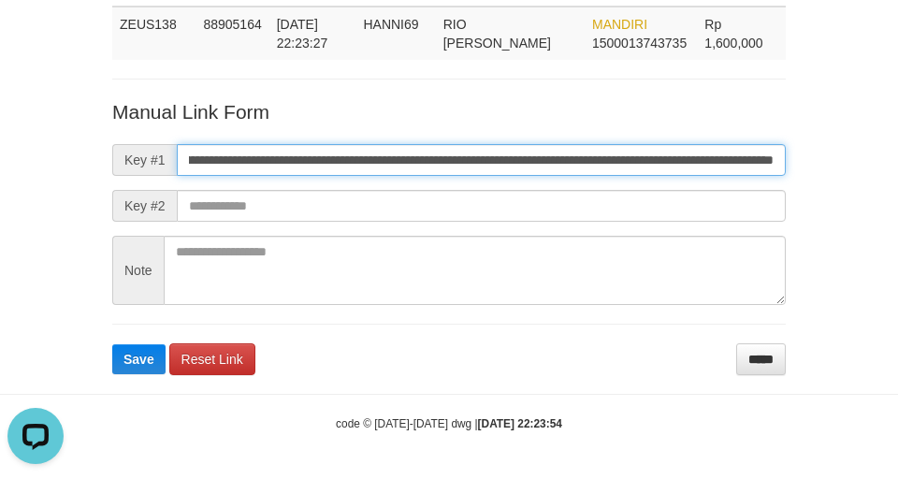
scroll to position [0, 0]
type input "**********"
click at [112, 344] on button "Save" at bounding box center [138, 359] width 53 height 30
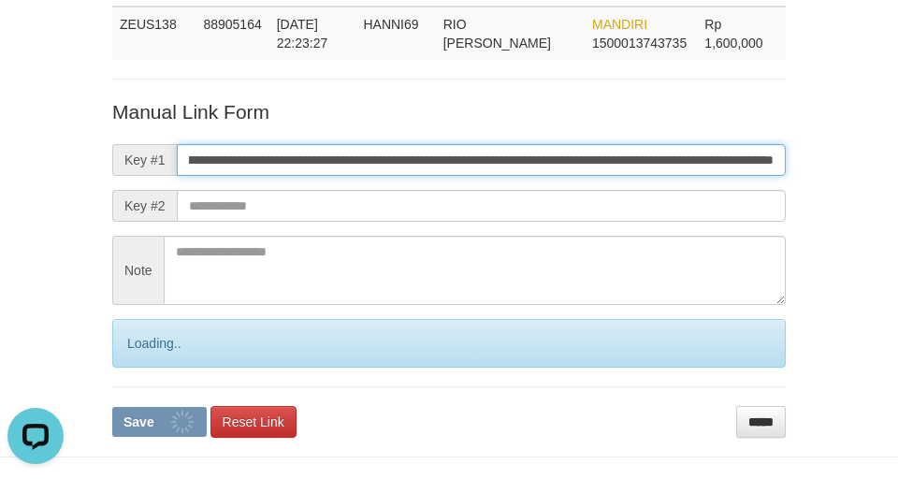
click at [112, 407] on button "Save" at bounding box center [159, 422] width 95 height 30
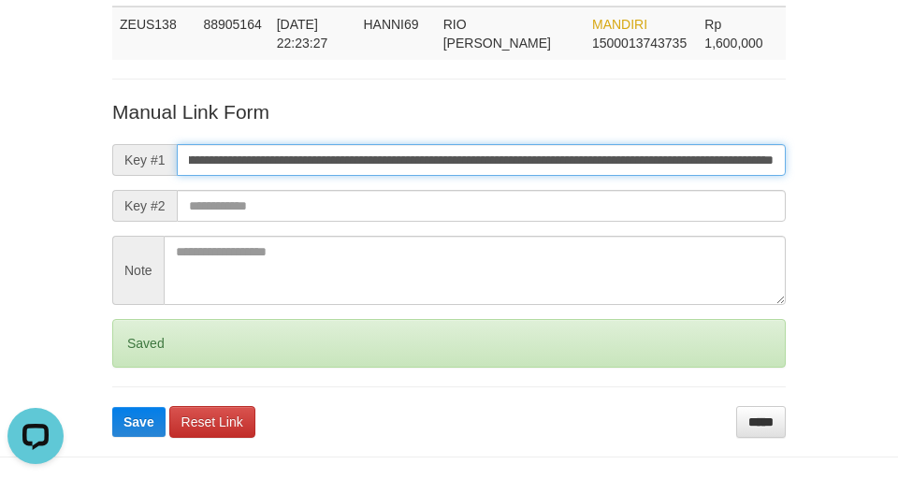
click at [112, 407] on button "Save" at bounding box center [138, 422] width 53 height 30
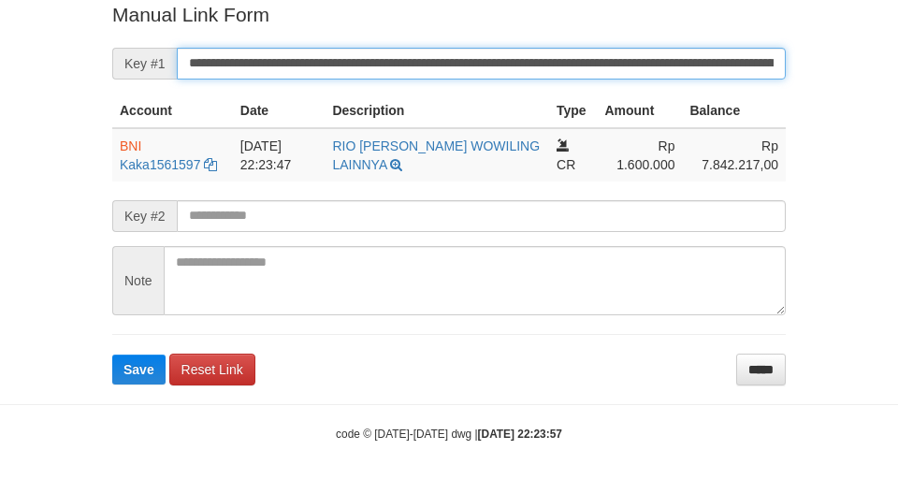
click at [112, 355] on button "Save" at bounding box center [138, 370] width 53 height 30
click at [500, 77] on input "**********" at bounding box center [481, 64] width 609 height 32
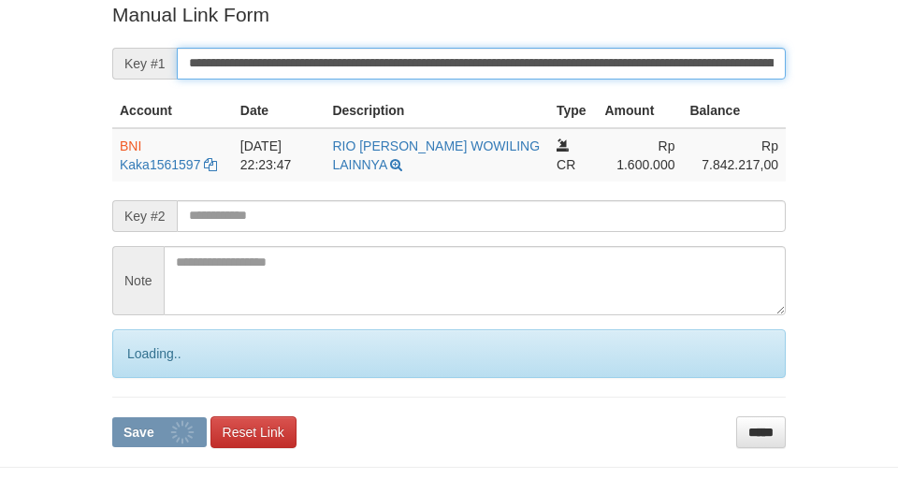
scroll to position [387, 0]
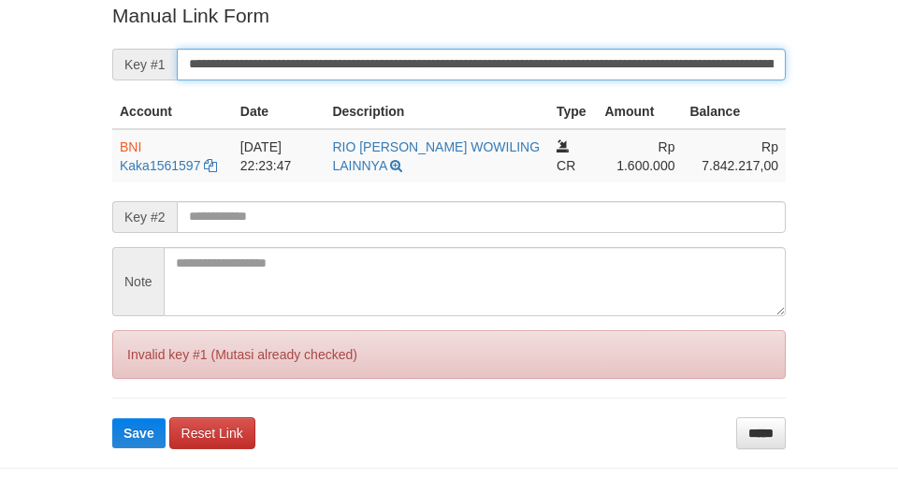
click at [112, 418] on button "Save" at bounding box center [138, 433] width 53 height 30
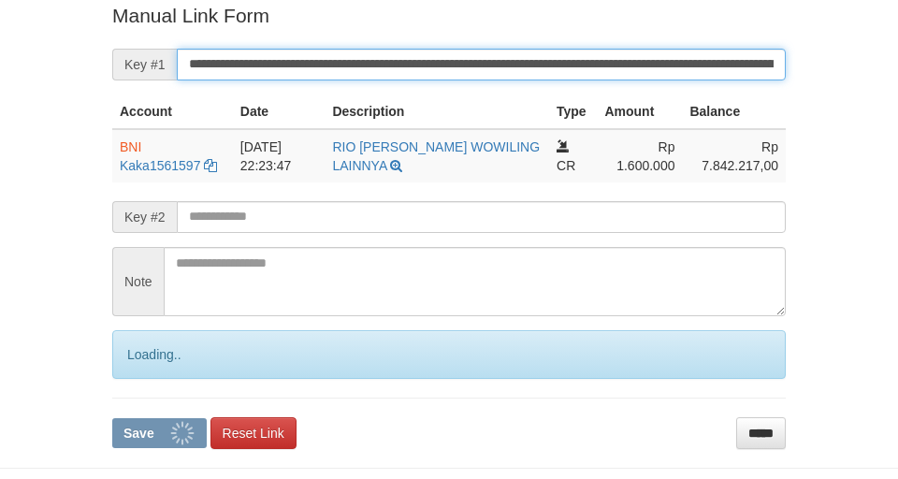
click at [496, 75] on input "**********" at bounding box center [481, 65] width 609 height 32
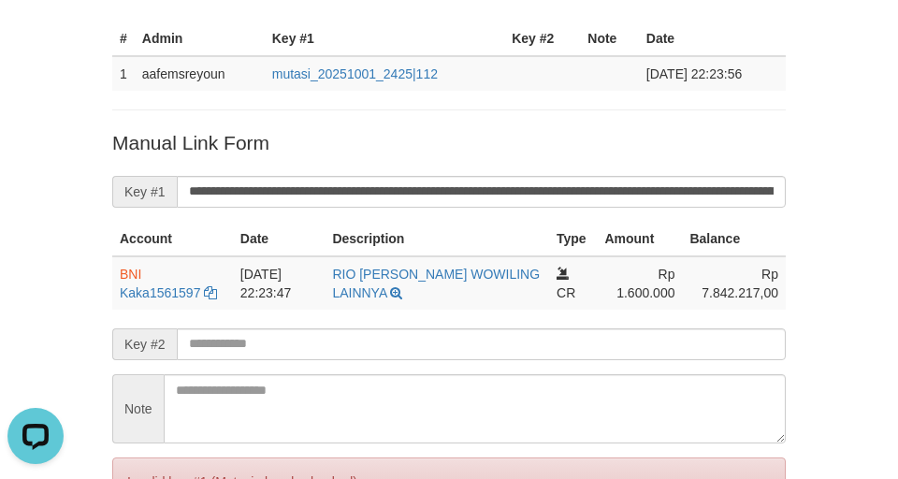
scroll to position [137, 0]
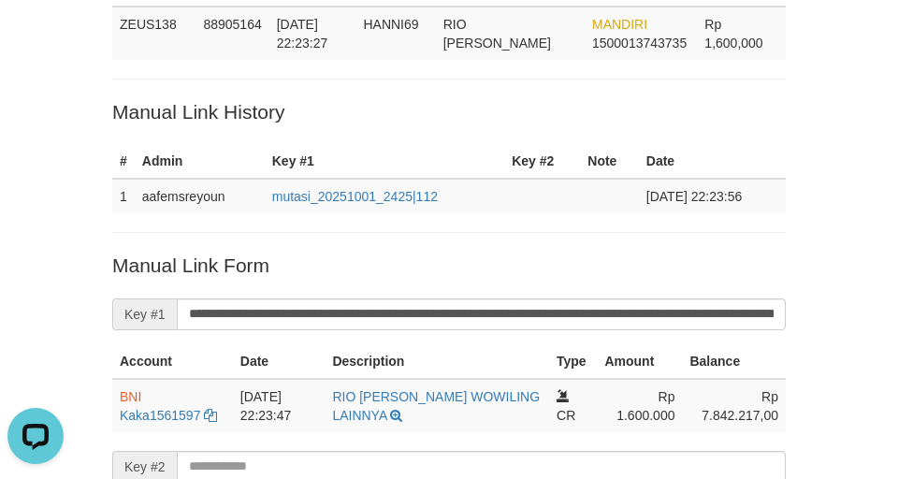
click at [65, 172] on div "Deposit Detail Game/API Trans ID Date Trans. User ID Bank Acc. Name Bank Acc. N…" at bounding box center [449, 281] width 898 height 836
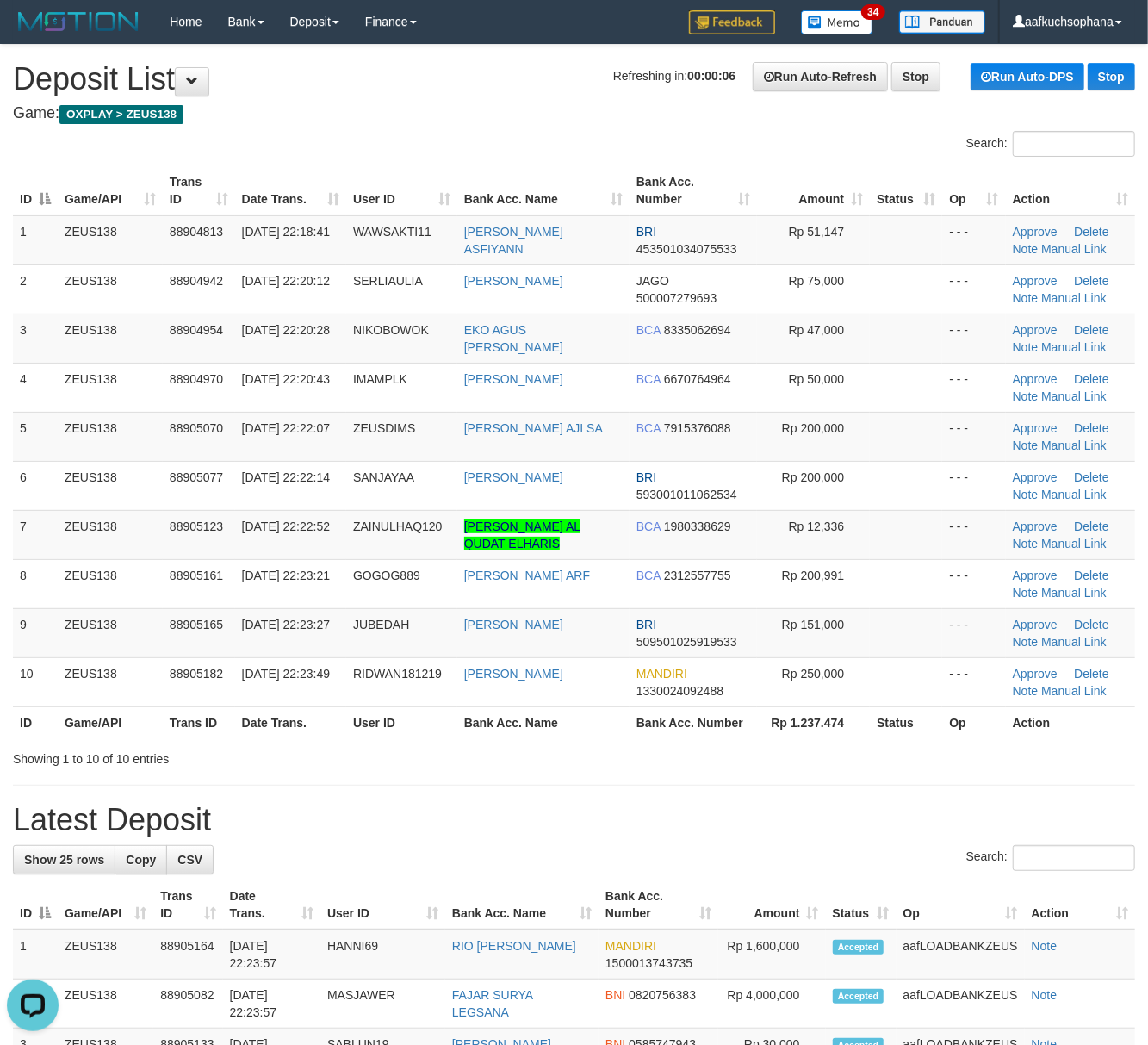
drag, startPoint x: 821, startPoint y: 812, endPoint x: 841, endPoint y: 804, distance: 21.5
click at [828, 810] on h1 "Latest Deposit" at bounding box center [574, 819] width 1122 height 34
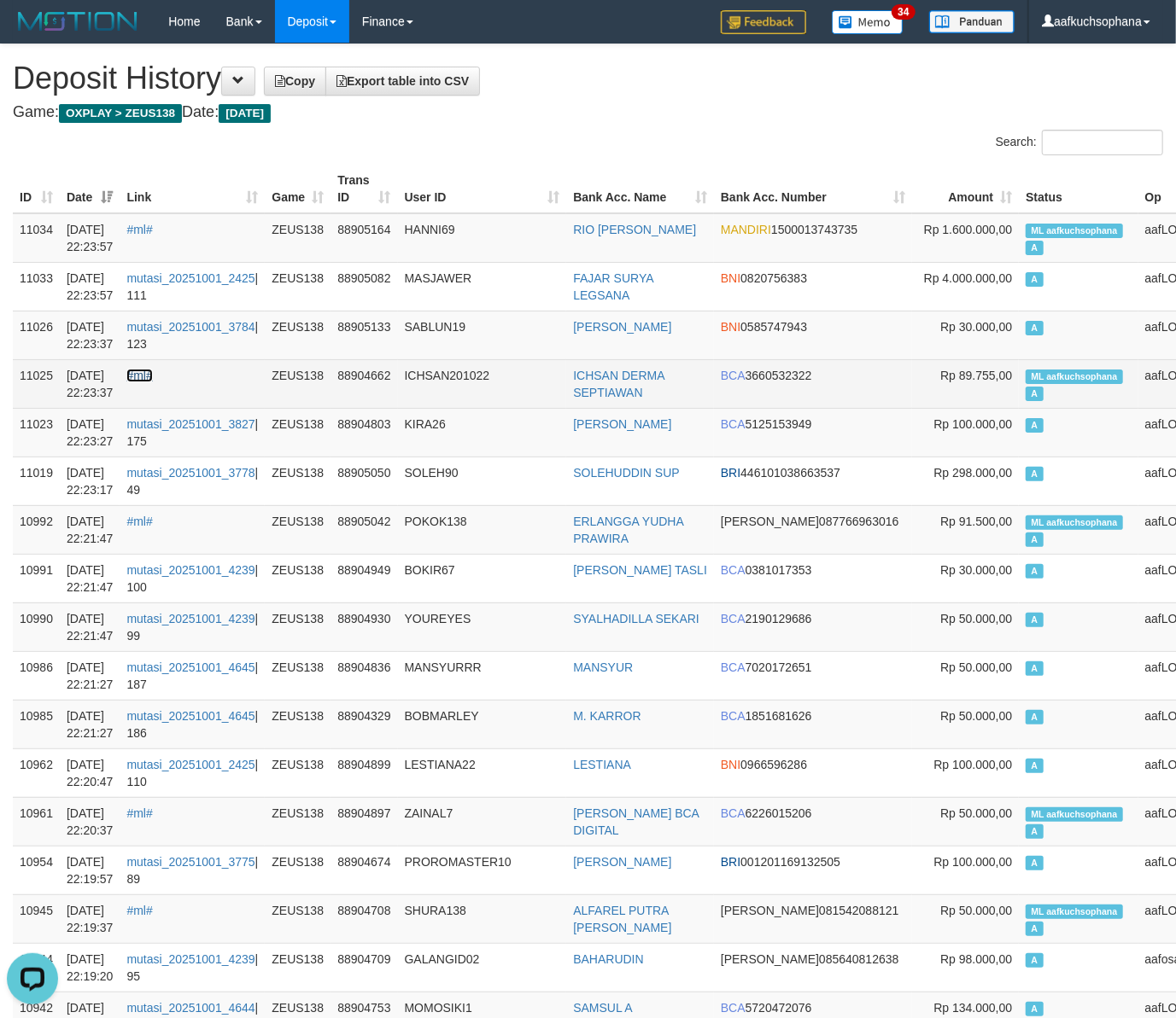
click at [145, 370] on link "#ml#" at bounding box center [140, 375] width 26 height 14
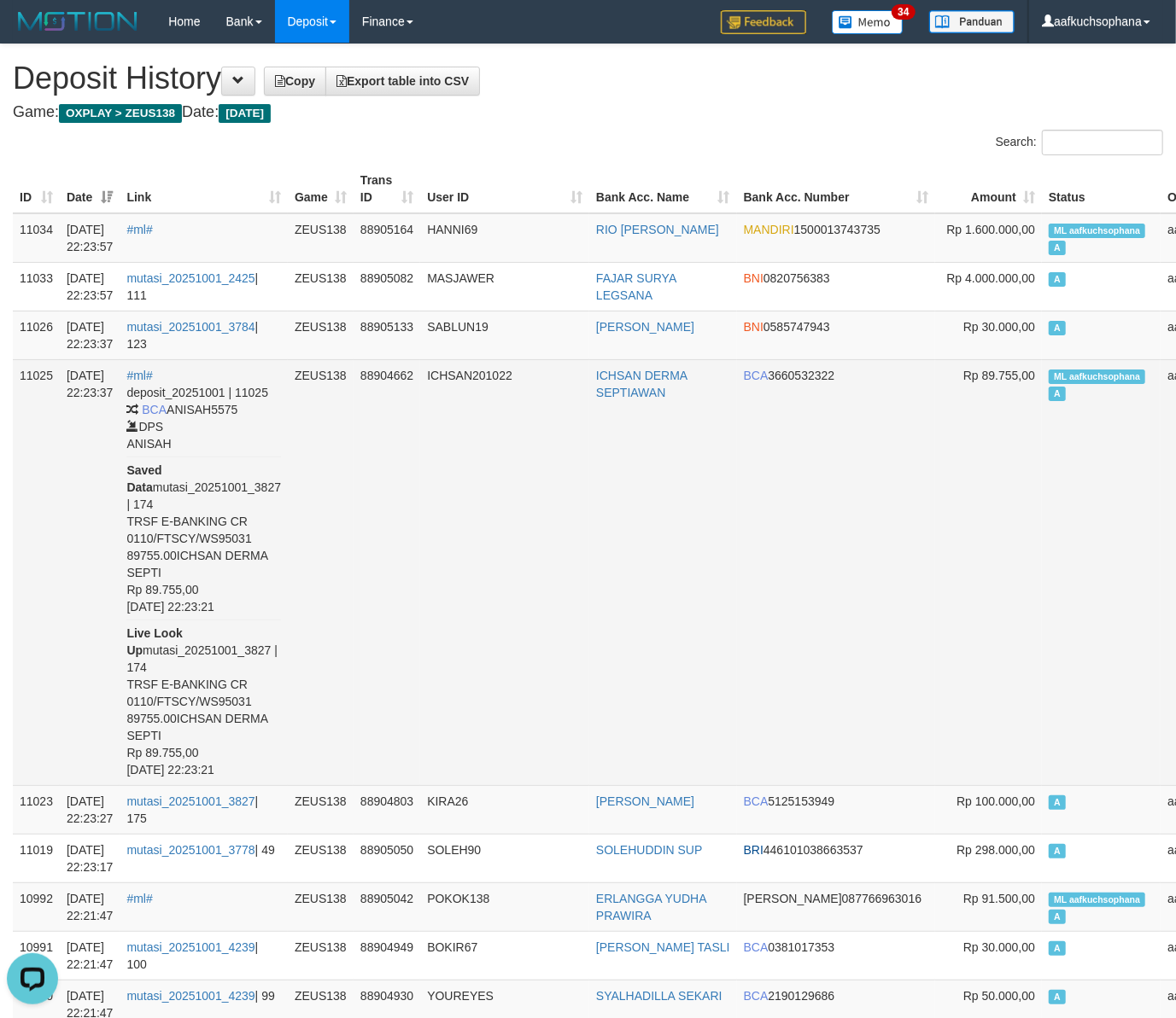
click at [1048, 373] on span "ML aafkuchsophana" at bounding box center [1097, 377] width 97 height 15
copy td "ML aafkuchsophana A"
click at [935, 496] on td "Rp 89.755,00" at bounding box center [988, 572] width 107 height 426
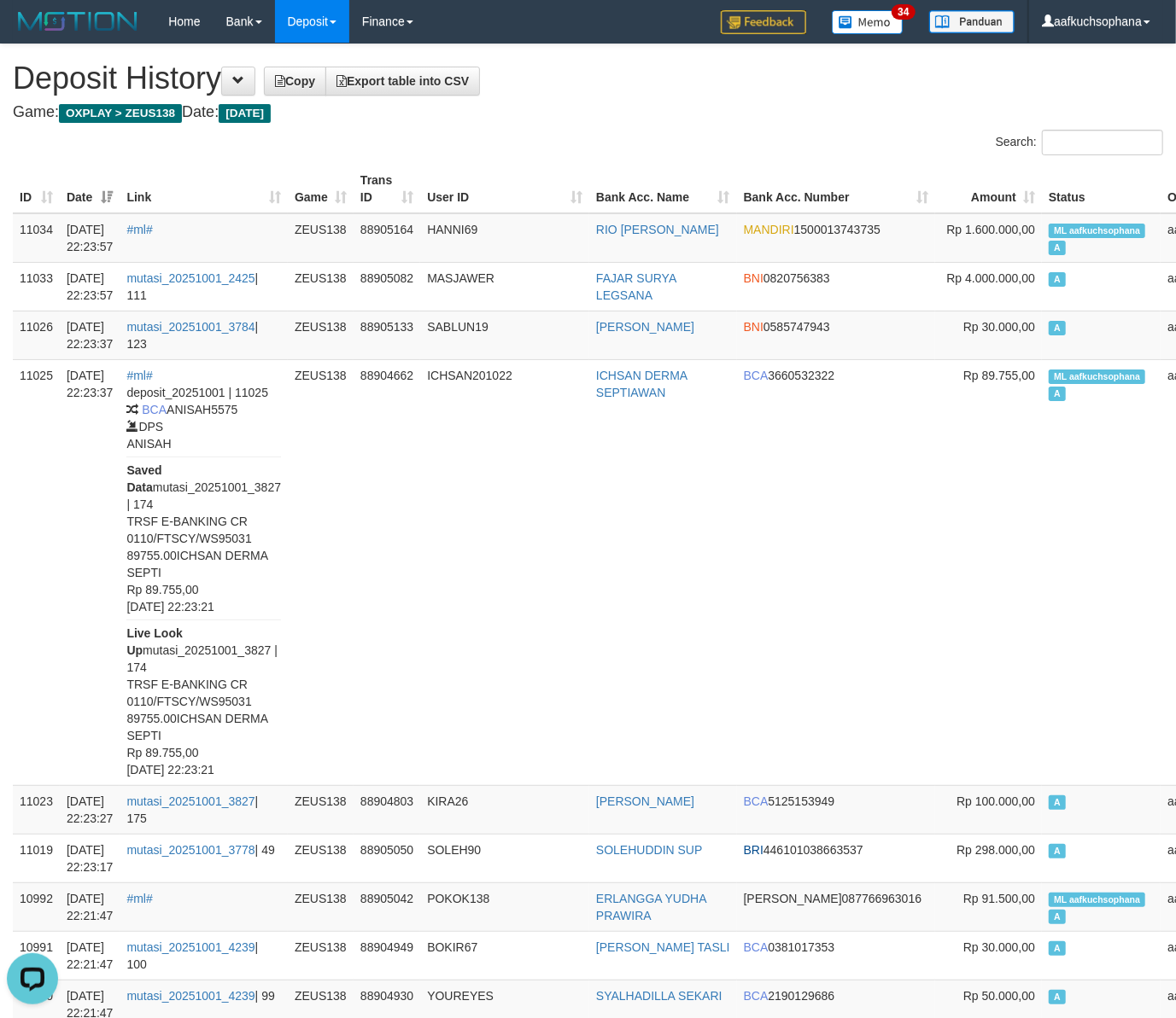
click at [708, 144] on div "Search:" at bounding box center [882, 144] width 563 height 30
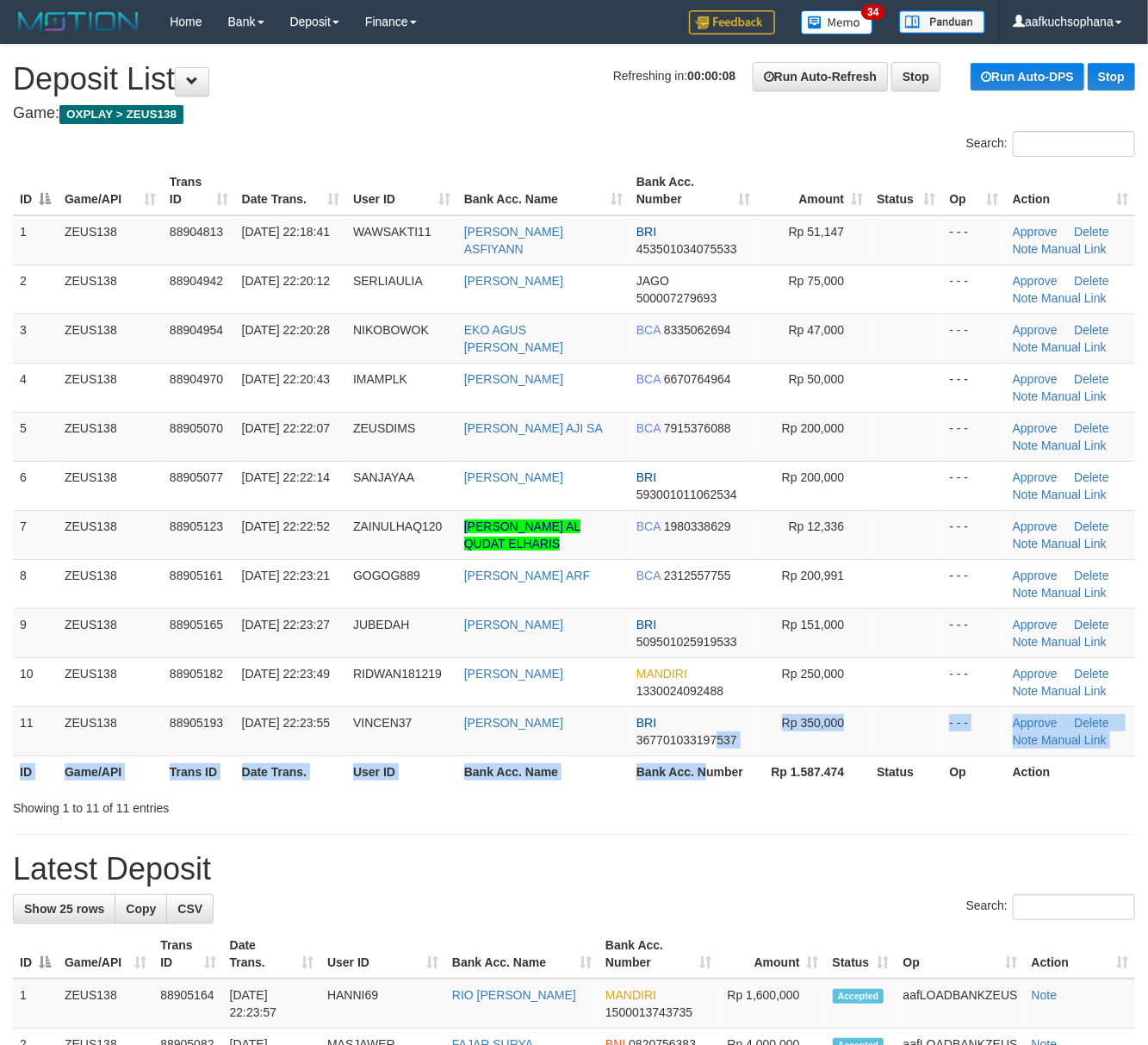
click at [704, 765] on table "ID Game/API Trans ID Date Trans. User ID Bank Acc. Name Bank Acc. Number Amount…" at bounding box center [574, 477] width 1122 height 621
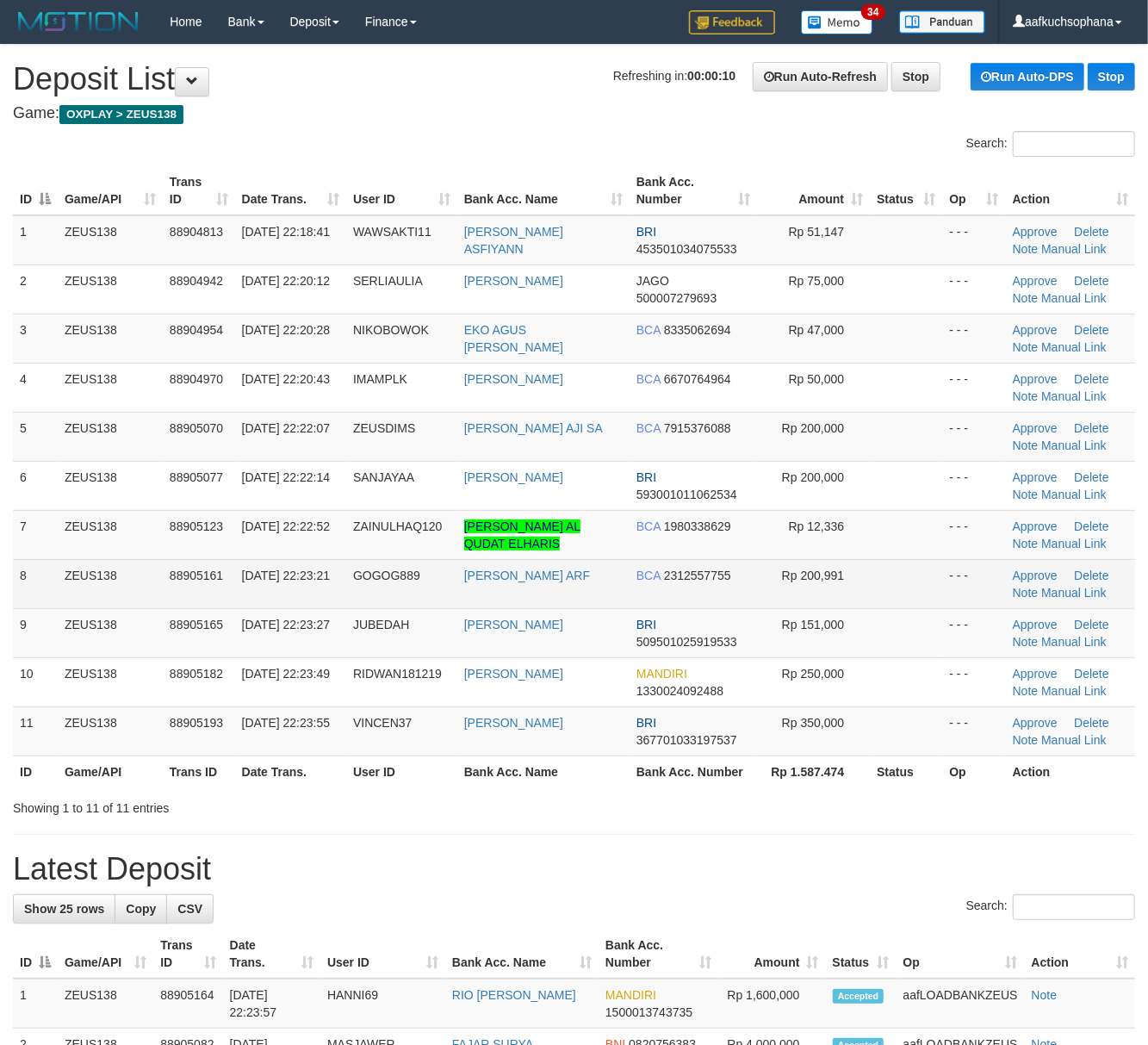
drag, startPoint x: 686, startPoint y: 830, endPoint x: 146, endPoint y: 605, distance: 585.0
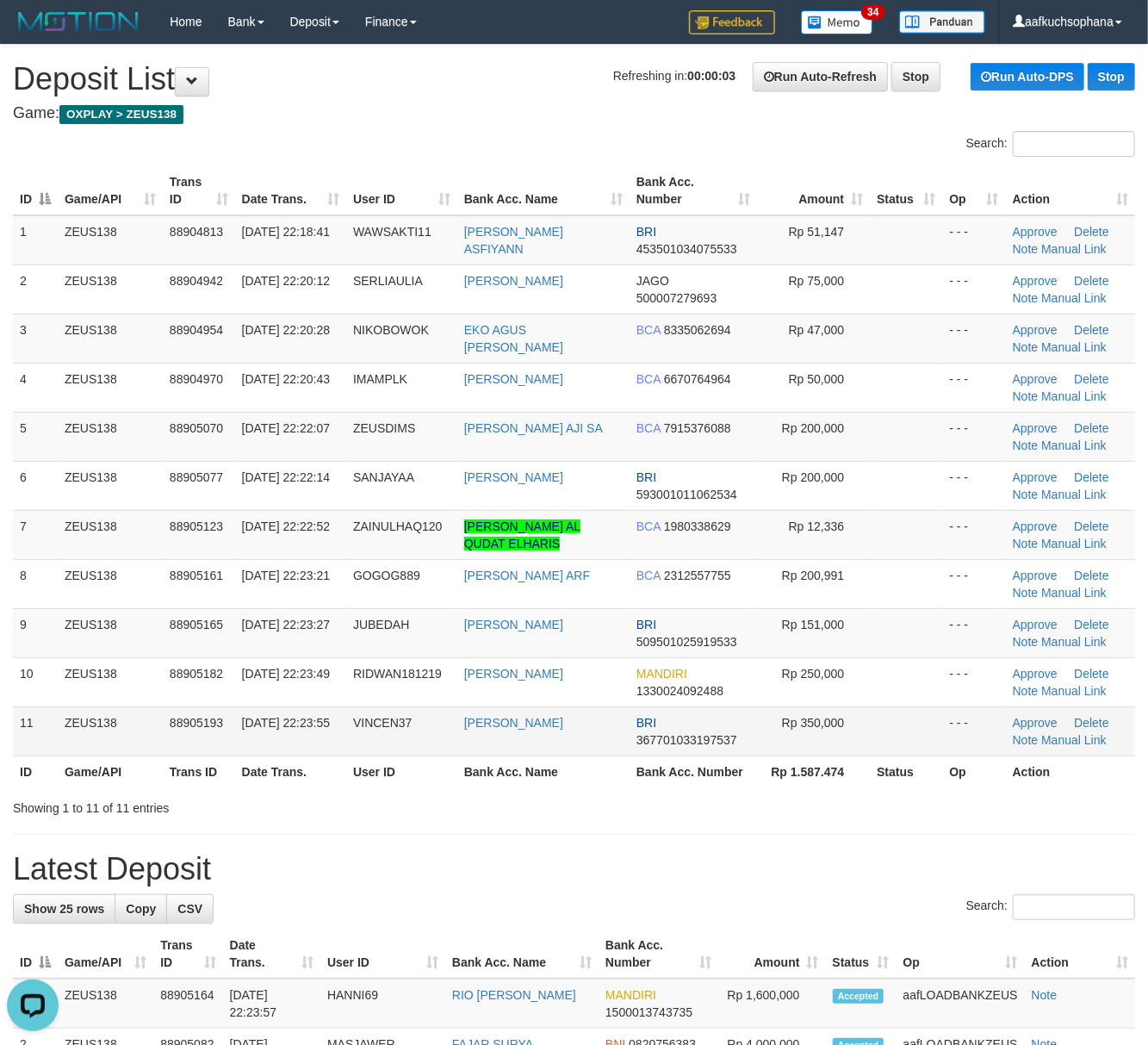
drag, startPoint x: 725, startPoint y: 786, endPoint x: 890, endPoint y: 746, distance: 169.8
click at [729, 786] on th "Bank Acc. Number" at bounding box center [693, 772] width 128 height 32
drag, startPoint x: 777, startPoint y: 822, endPoint x: 1017, endPoint y: 812, distance: 240.2
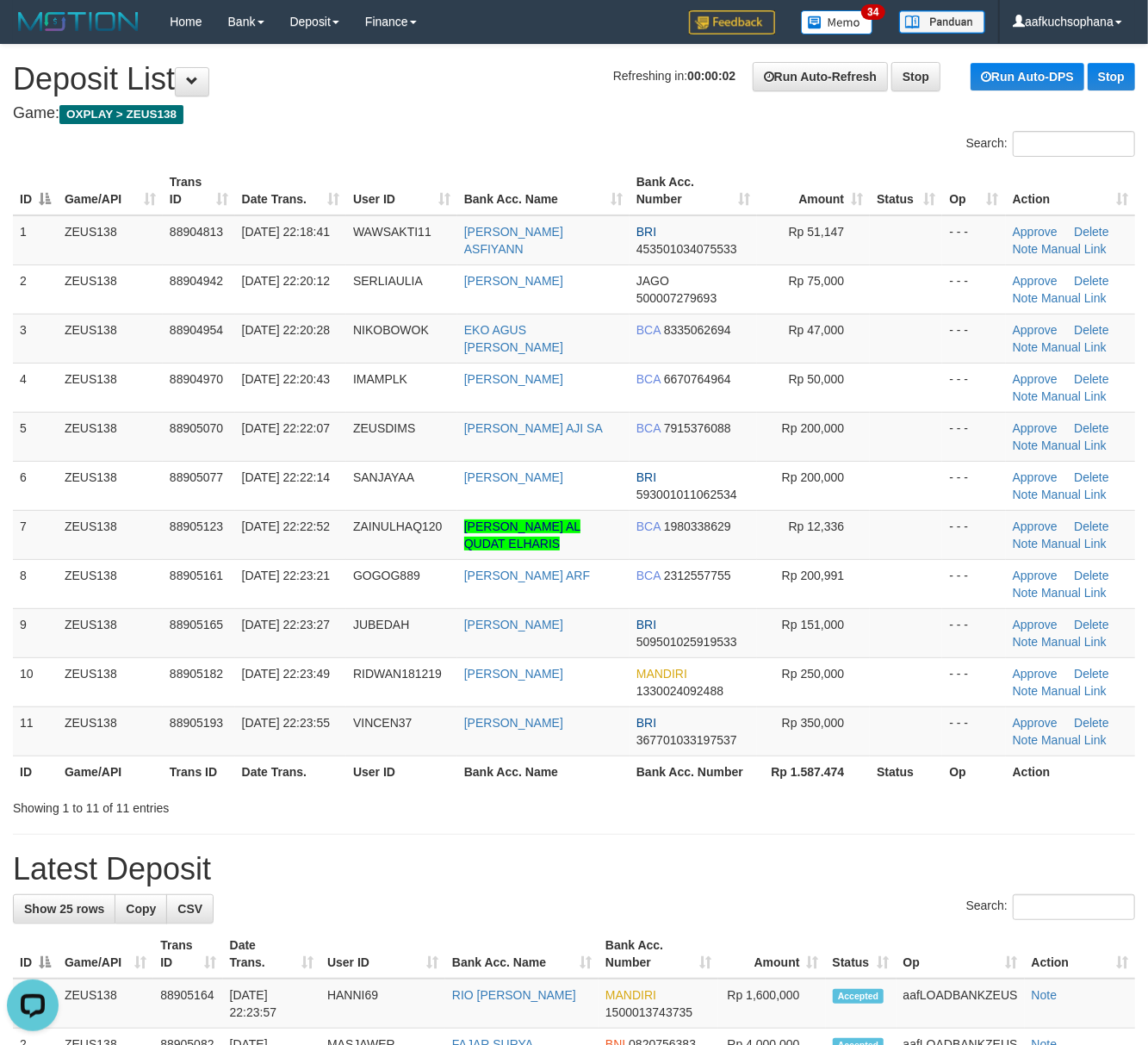
click at [886, 874] on h1 "Latest Deposit" at bounding box center [574, 869] width 1122 height 34
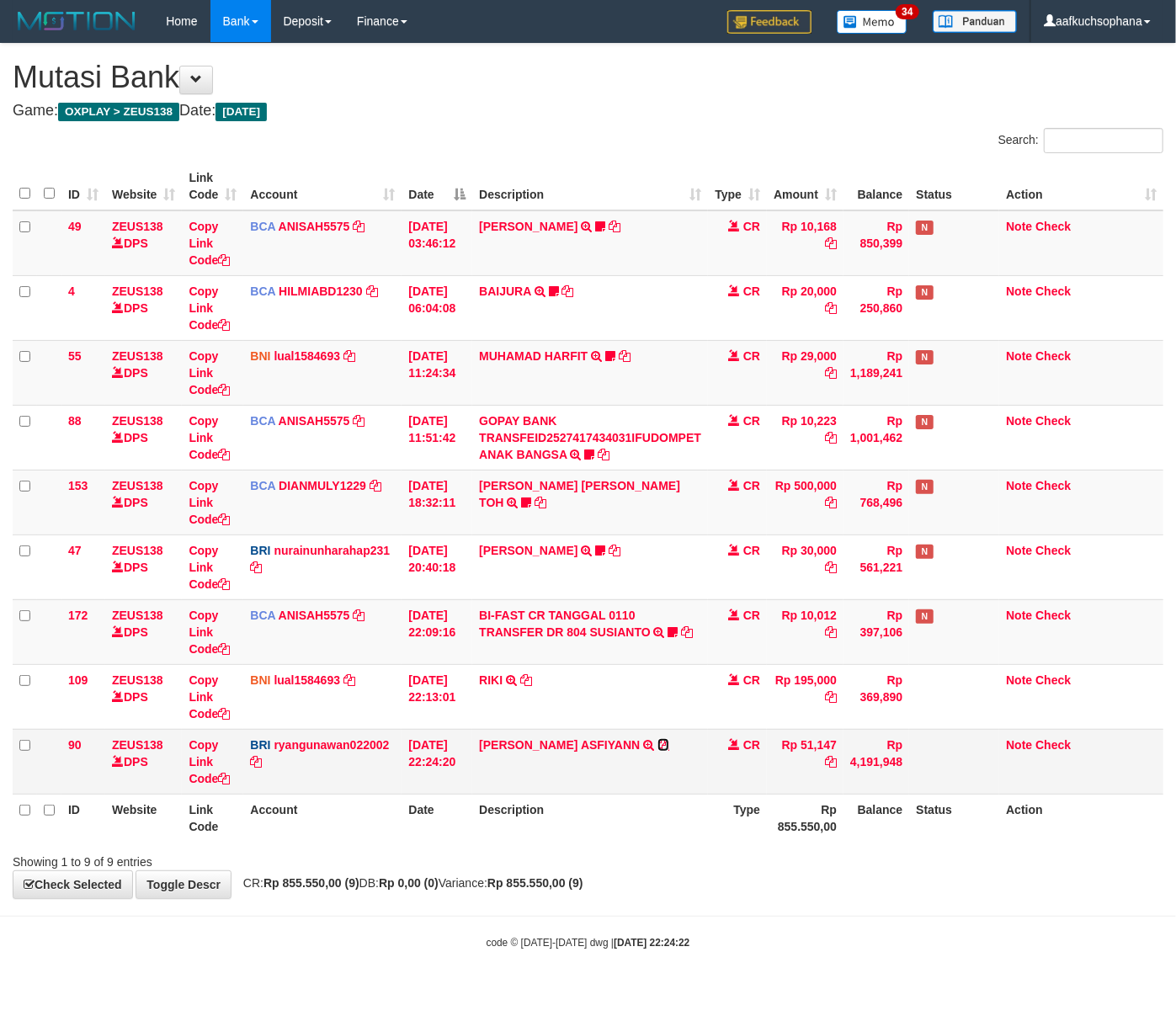
click at [658, 748] on icon at bounding box center [663, 745] width 12 height 12
click at [453, 876] on div "**********" at bounding box center [588, 471] width 1176 height 855
drag, startPoint x: 672, startPoint y: 894, endPoint x: 620, endPoint y: 882, distance: 53.4
click at [650, 887] on div "**********" at bounding box center [588, 471] width 1176 height 855
drag, startPoint x: 527, startPoint y: 919, endPoint x: 574, endPoint y: 908, distance: 48.3
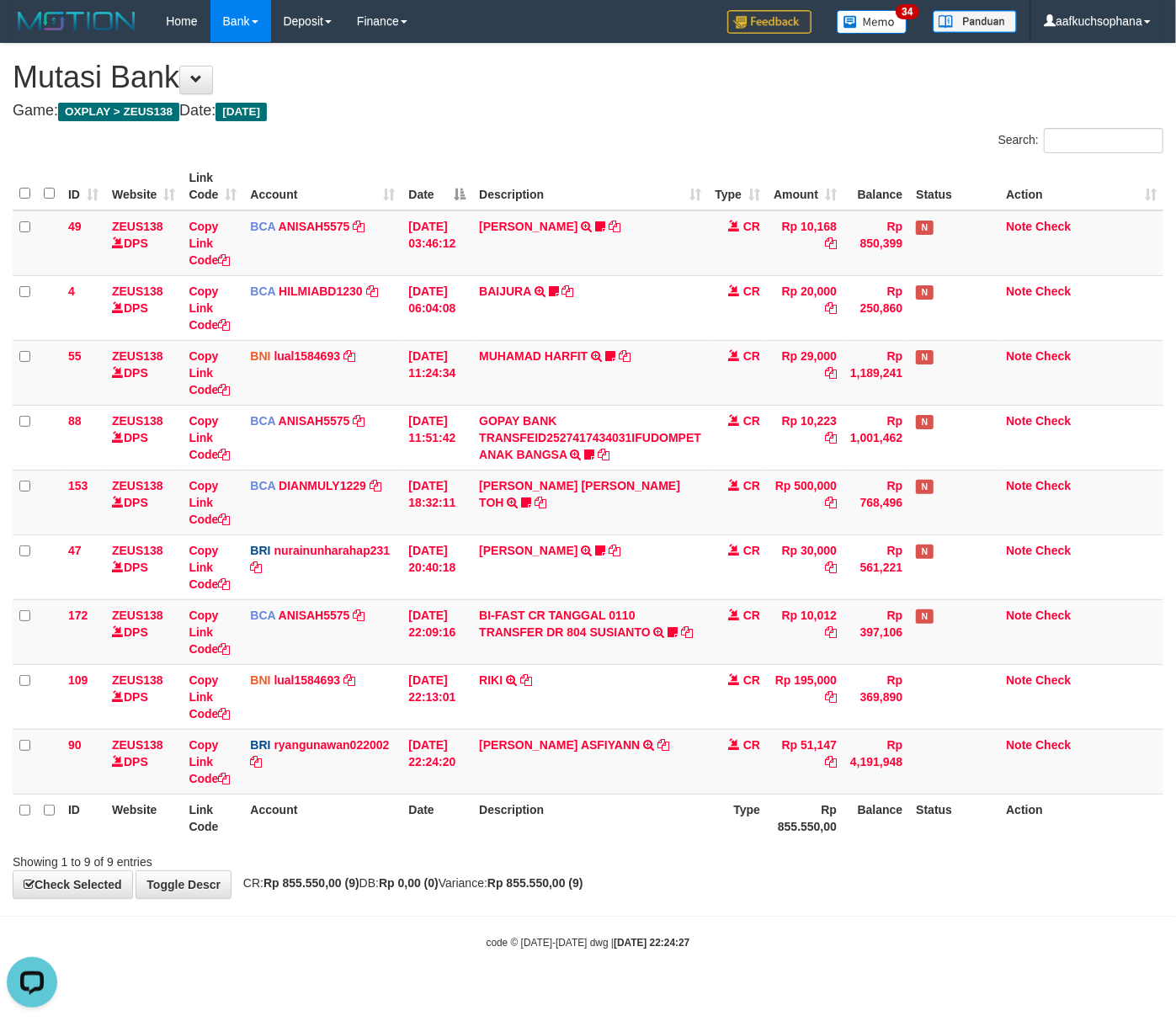
click at [526, 919] on body "Toggle navigation Home Bank Account List Load By Website Group [OXPLAY] ZEUS138…" at bounding box center [588, 496] width 1176 height 992
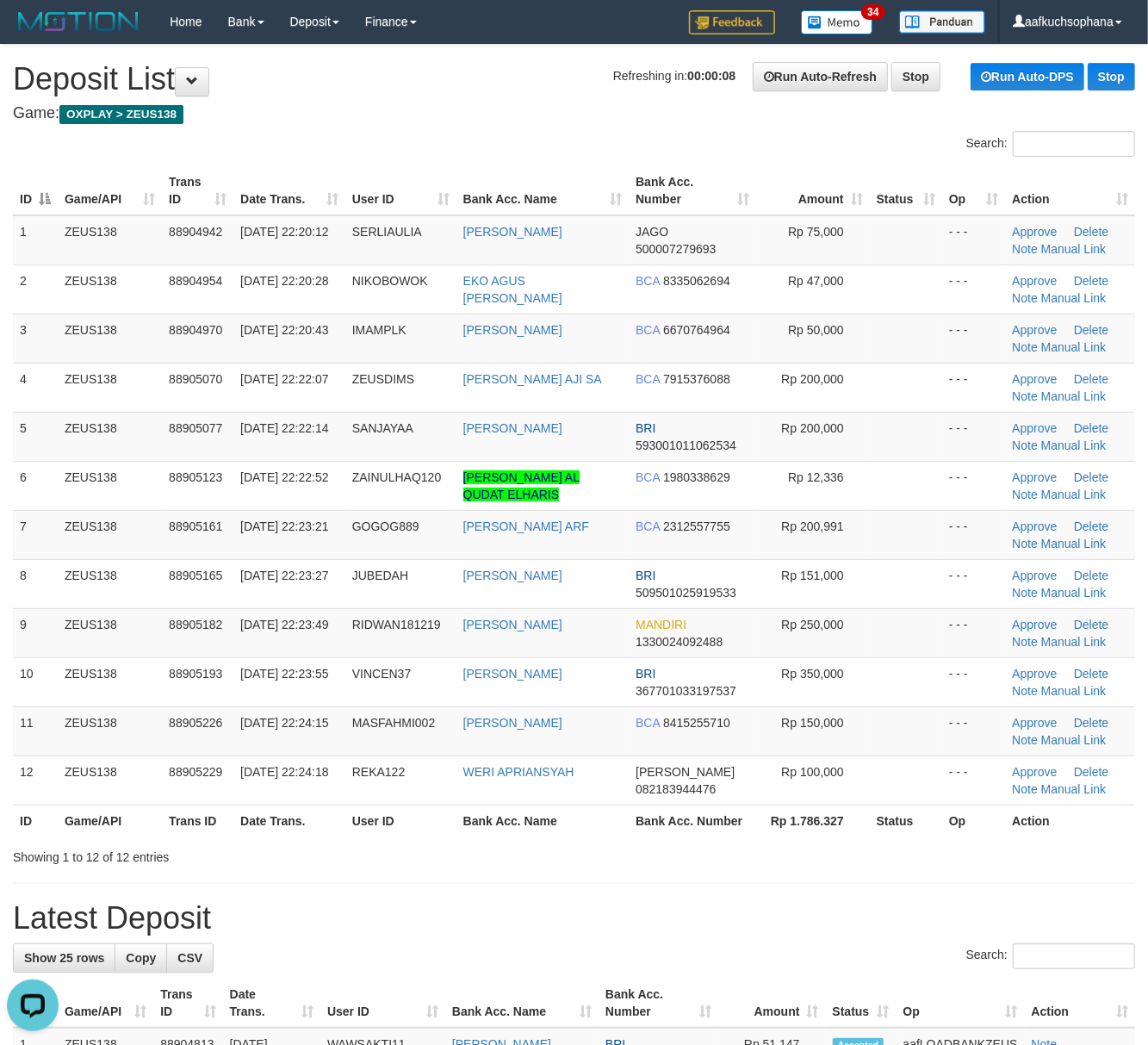
drag, startPoint x: 756, startPoint y: 859, endPoint x: 803, endPoint y: 858, distance: 47.0
click at [765, 859] on div "Showing 1 to 12 of 12 entries" at bounding box center [574, 853] width 1148 height 24
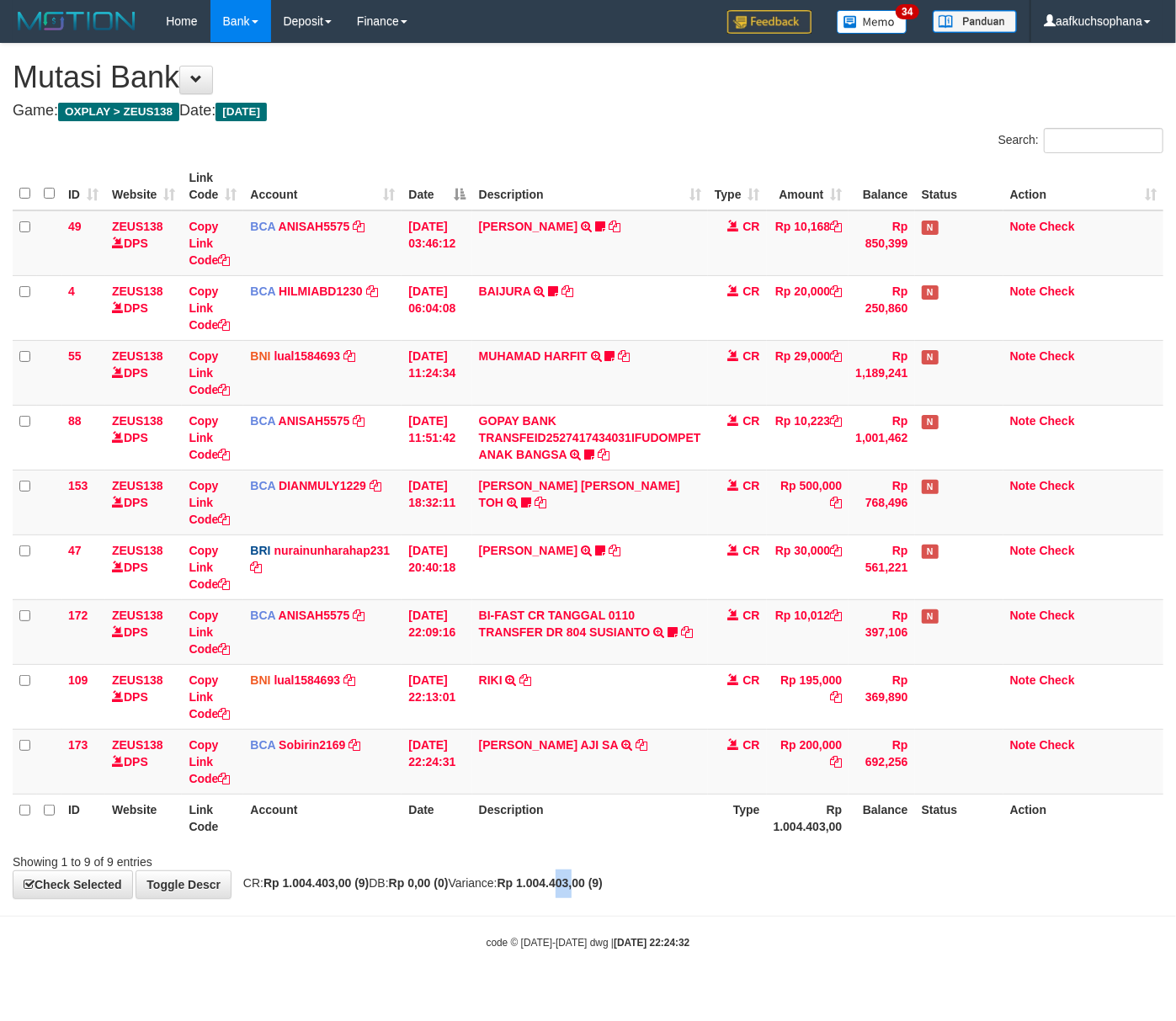
click at [603, 886] on strong "Rp 1.004.403,00 (9)" at bounding box center [550, 882] width 105 height 13
click at [636, 742] on icon at bounding box center [642, 745] width 12 height 12
drag, startPoint x: 435, startPoint y: 925, endPoint x: 269, endPoint y: 893, distance: 169.1
click at [431, 923] on body "Toggle navigation Home Bank Account List Load By Website Group [OXPLAY] ZEUS138…" at bounding box center [588, 496] width 1176 height 992
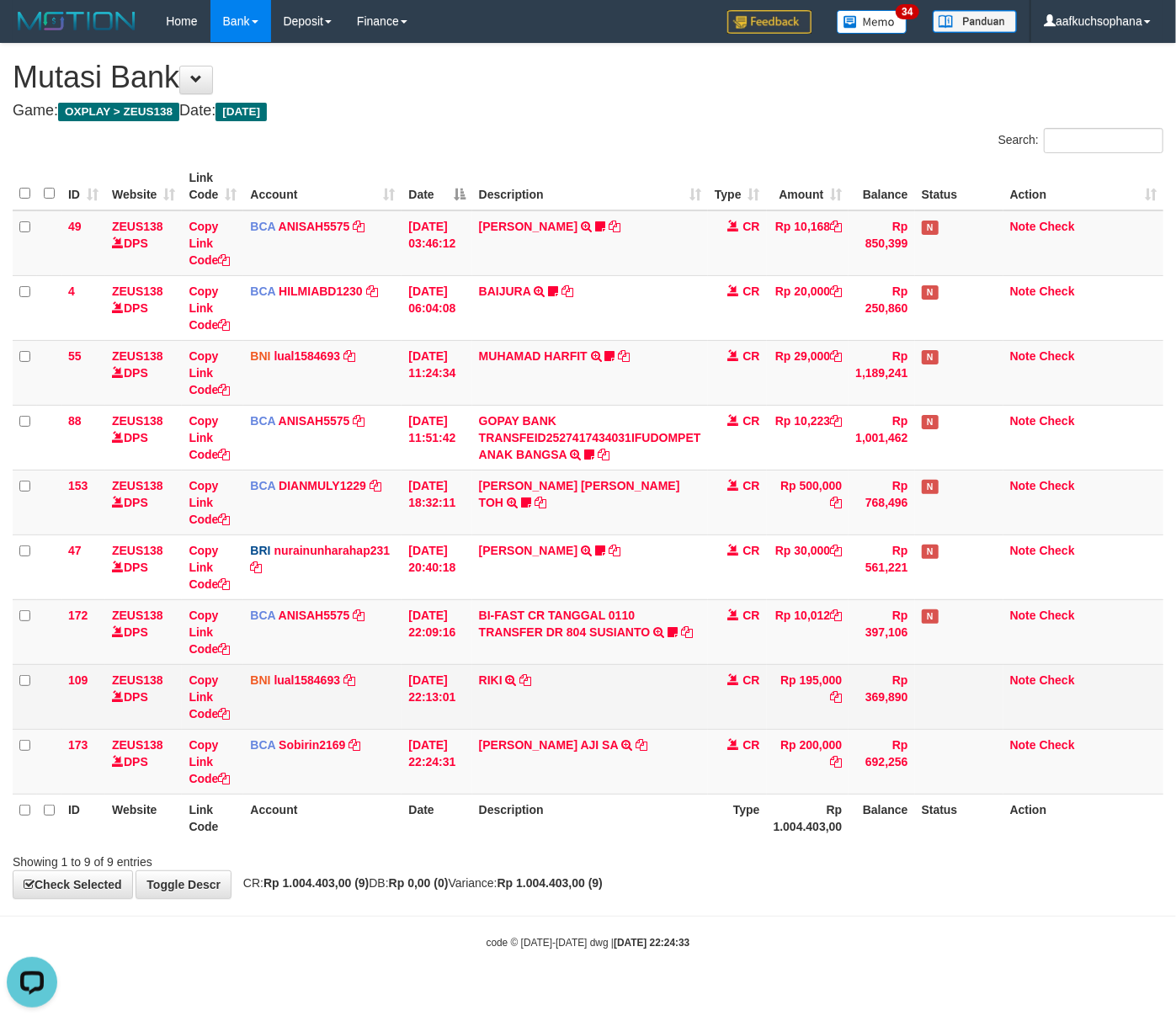
drag, startPoint x: 440, startPoint y: 910, endPoint x: 627, endPoint y: 699, distance: 281.9
click at [449, 912] on body "Toggle navigation Home Bank Account List Load By Website Group [OXPLAY] ZEUS138…" at bounding box center [588, 496] width 1176 height 992
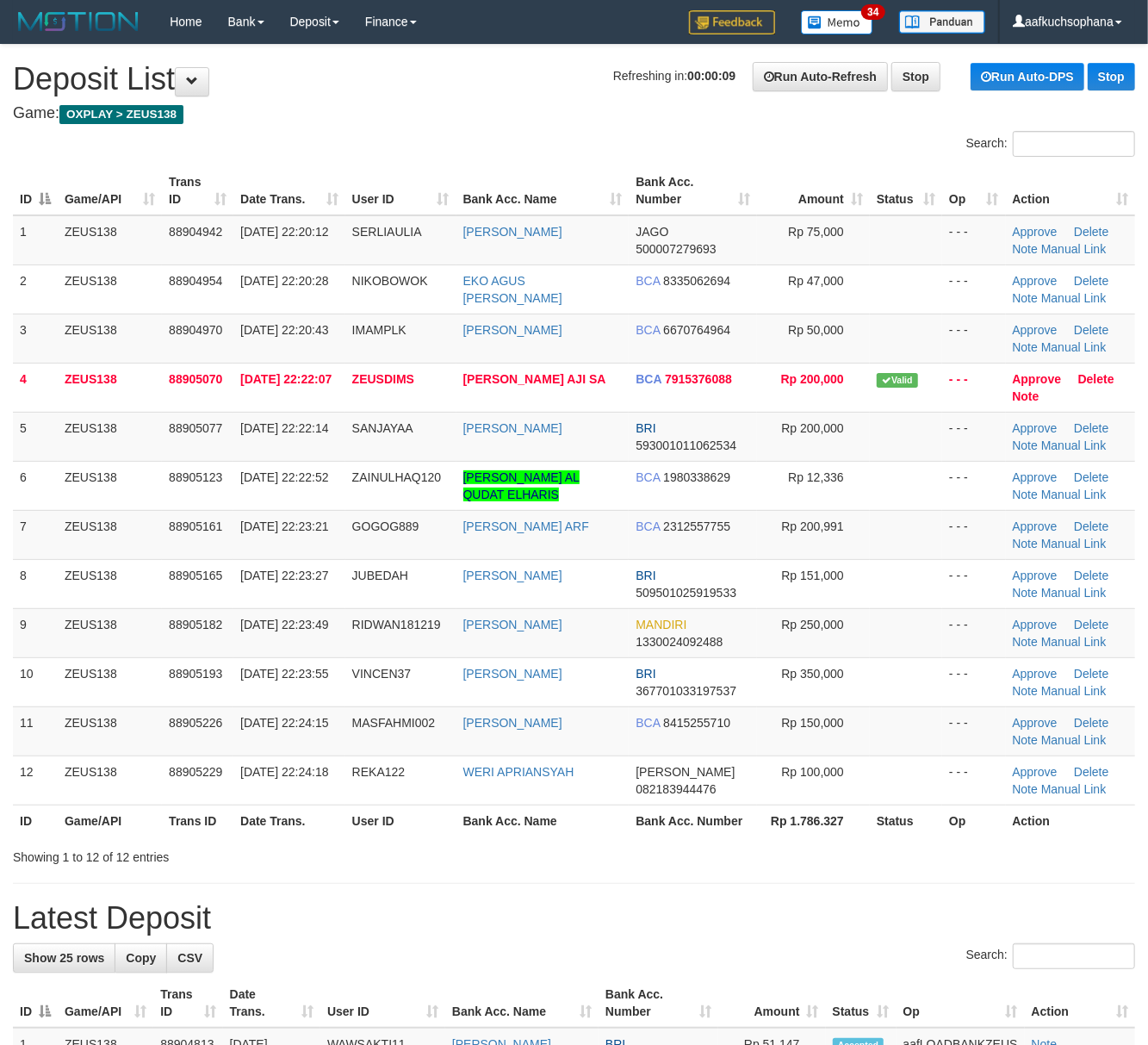
click at [866, 862] on div "Showing 1 to 12 of 12 entries" at bounding box center [574, 853] width 1148 height 24
click at [836, 850] on div "Showing 1 to 12 of 12 entries" at bounding box center [574, 853] width 1148 height 24
click at [796, 911] on h1 "Latest Deposit" at bounding box center [574, 918] width 1122 height 34
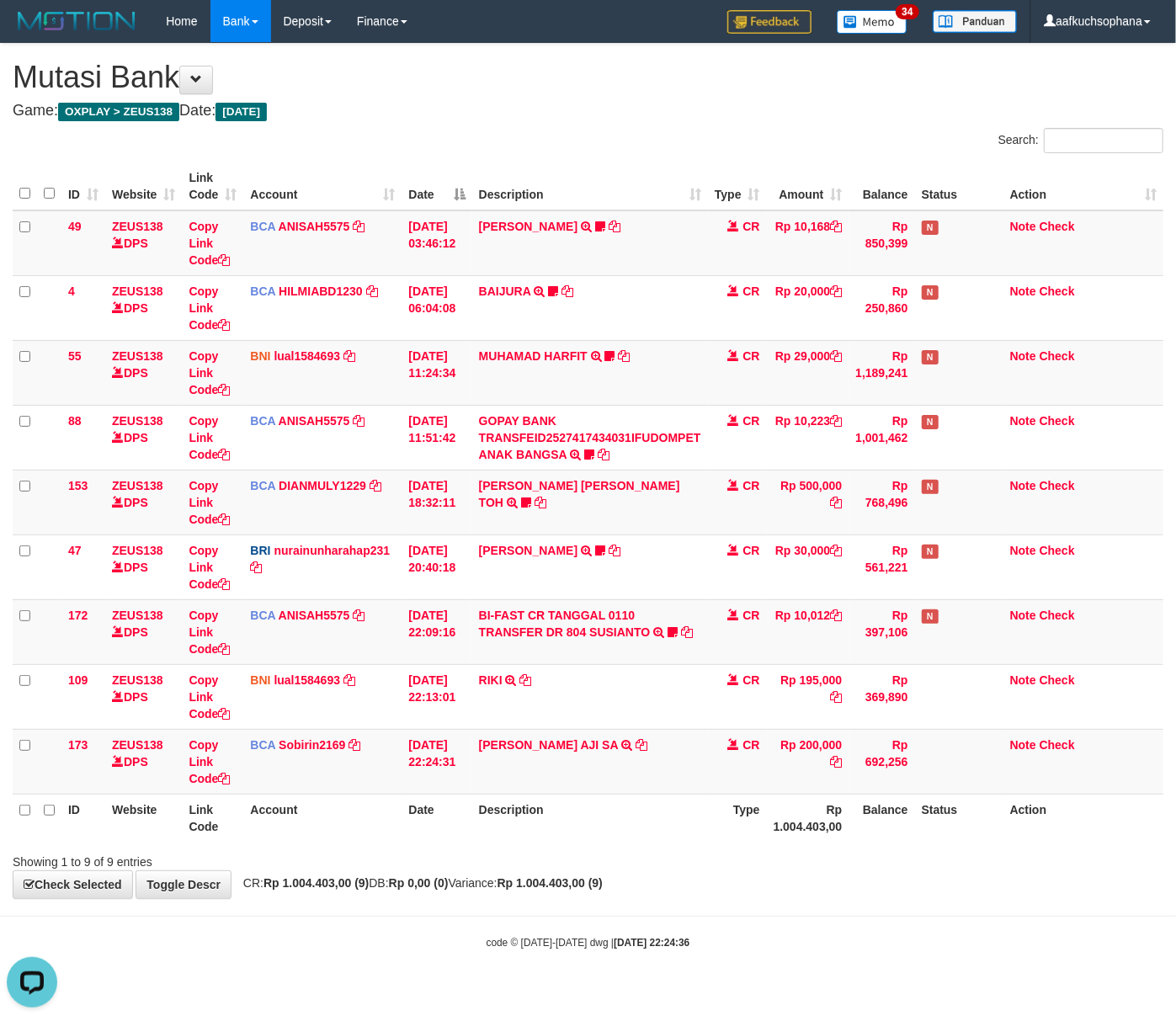
drag, startPoint x: 634, startPoint y: 921, endPoint x: 241, endPoint y: 864, distance: 397.1
click at [618, 911] on body "Toggle navigation Home Bank Account List Load By Website Group [OXPLAY] ZEUS138…" at bounding box center [588, 496] width 1176 height 992
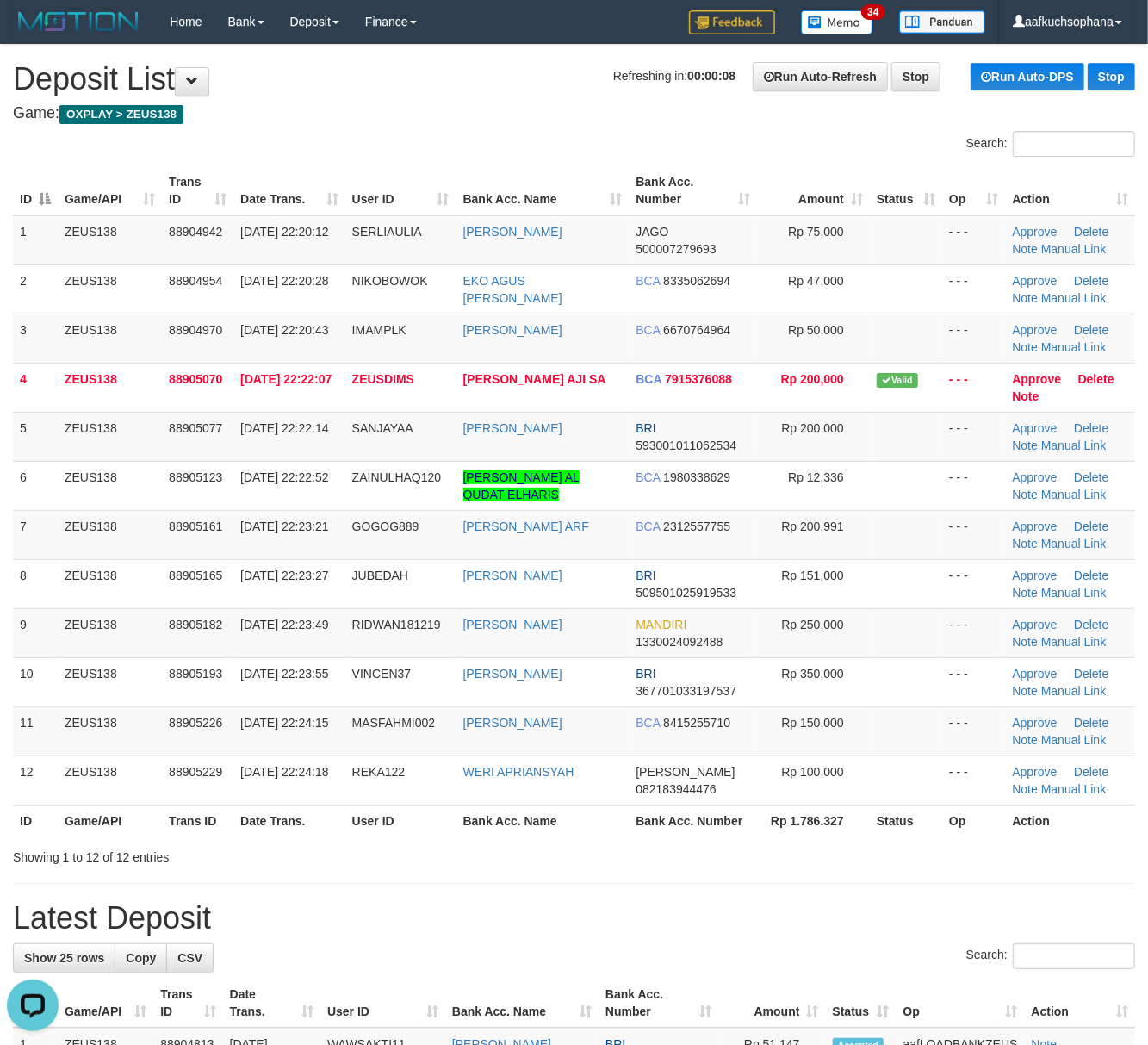
drag, startPoint x: 812, startPoint y: 880, endPoint x: 1156, endPoint y: 886, distance: 344.1
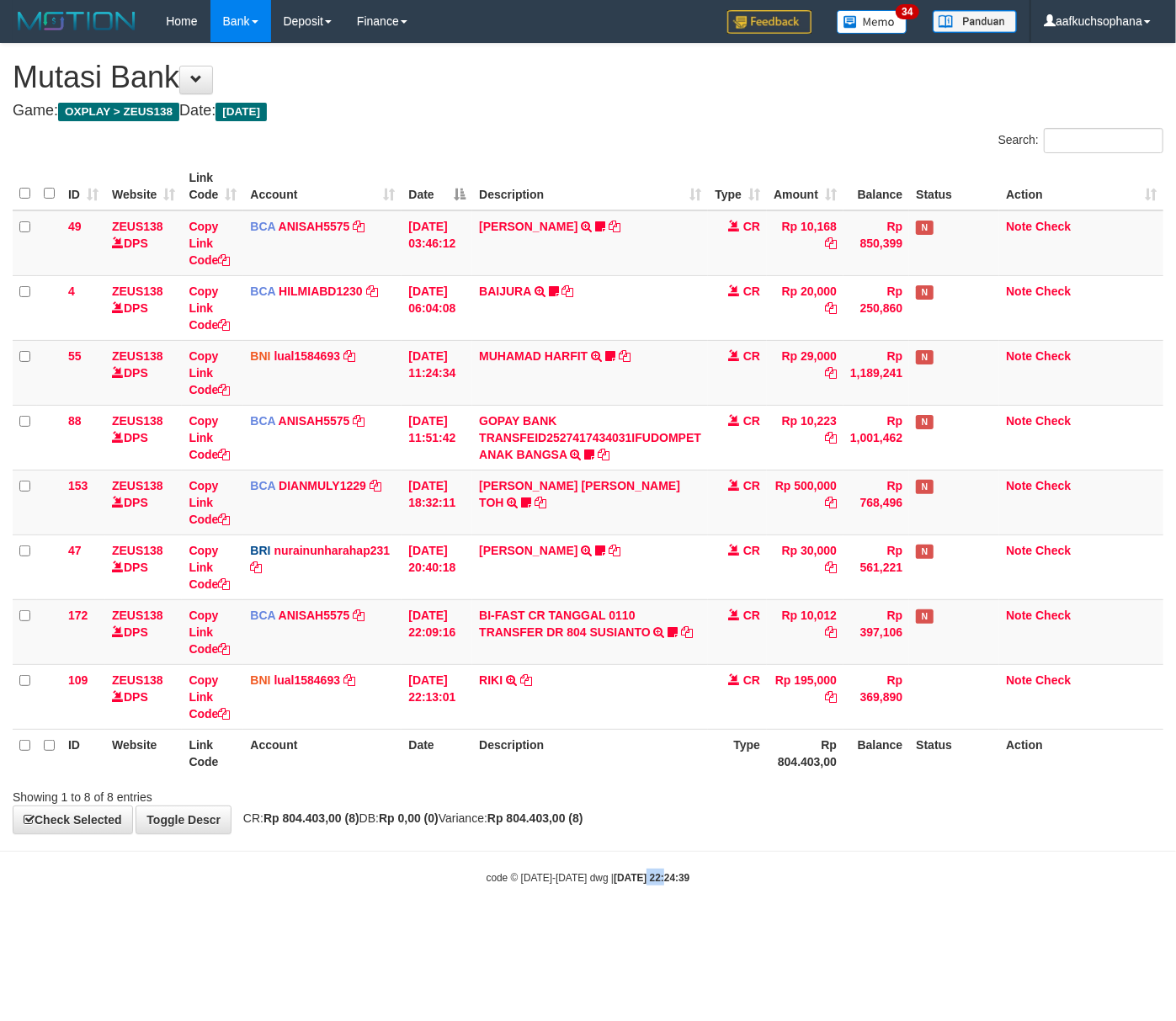
click at [647, 911] on body "Toggle navigation Home Bank Account List Load By Website Group [OXPLAY] ZEUS138…" at bounding box center [588, 463] width 1176 height 927
drag, startPoint x: 325, startPoint y: 879, endPoint x: 2, endPoint y: 811, distance: 330.1
click at [277, 864] on body "Toggle navigation Home Bank Account List Load By Website Group [OXPLAY] ZEUS138…" at bounding box center [588, 463] width 1176 height 927
click at [320, 873] on body "Toggle navigation Home Bank Account List Load By Website Group [OXPLAY] ZEUS138…" at bounding box center [588, 463] width 1176 height 927
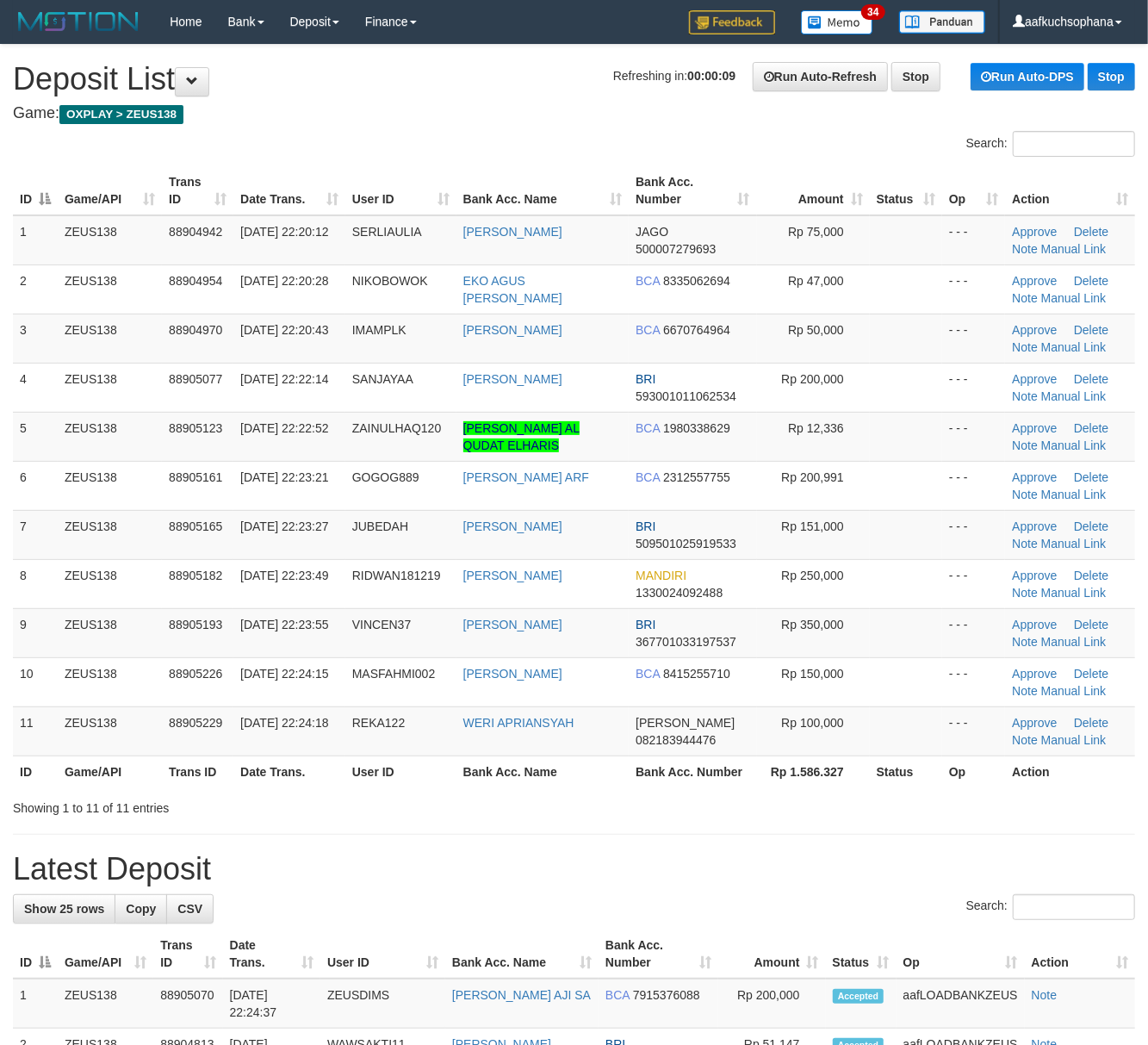
drag, startPoint x: 755, startPoint y: 862, endPoint x: 772, endPoint y: 860, distance: 17.1
click at [763, 860] on h1 "Latest Deposit" at bounding box center [574, 869] width 1122 height 34
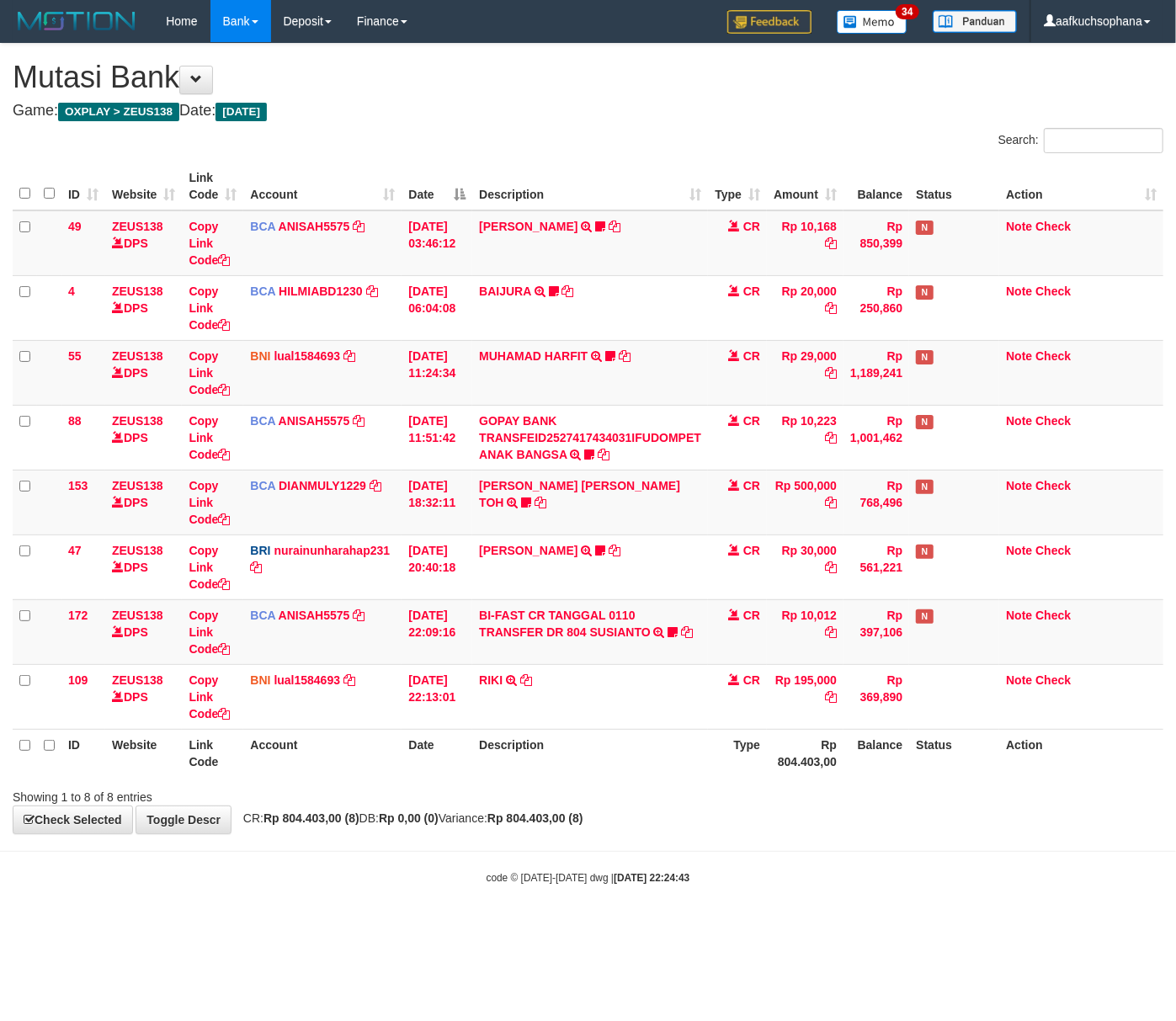
click at [541, 825] on div "**********" at bounding box center [588, 439] width 1176 height 790
click at [701, 873] on body "Toggle navigation Home Bank Account List Load By Website Group [OXPLAY] ZEUS138…" at bounding box center [588, 463] width 1176 height 927
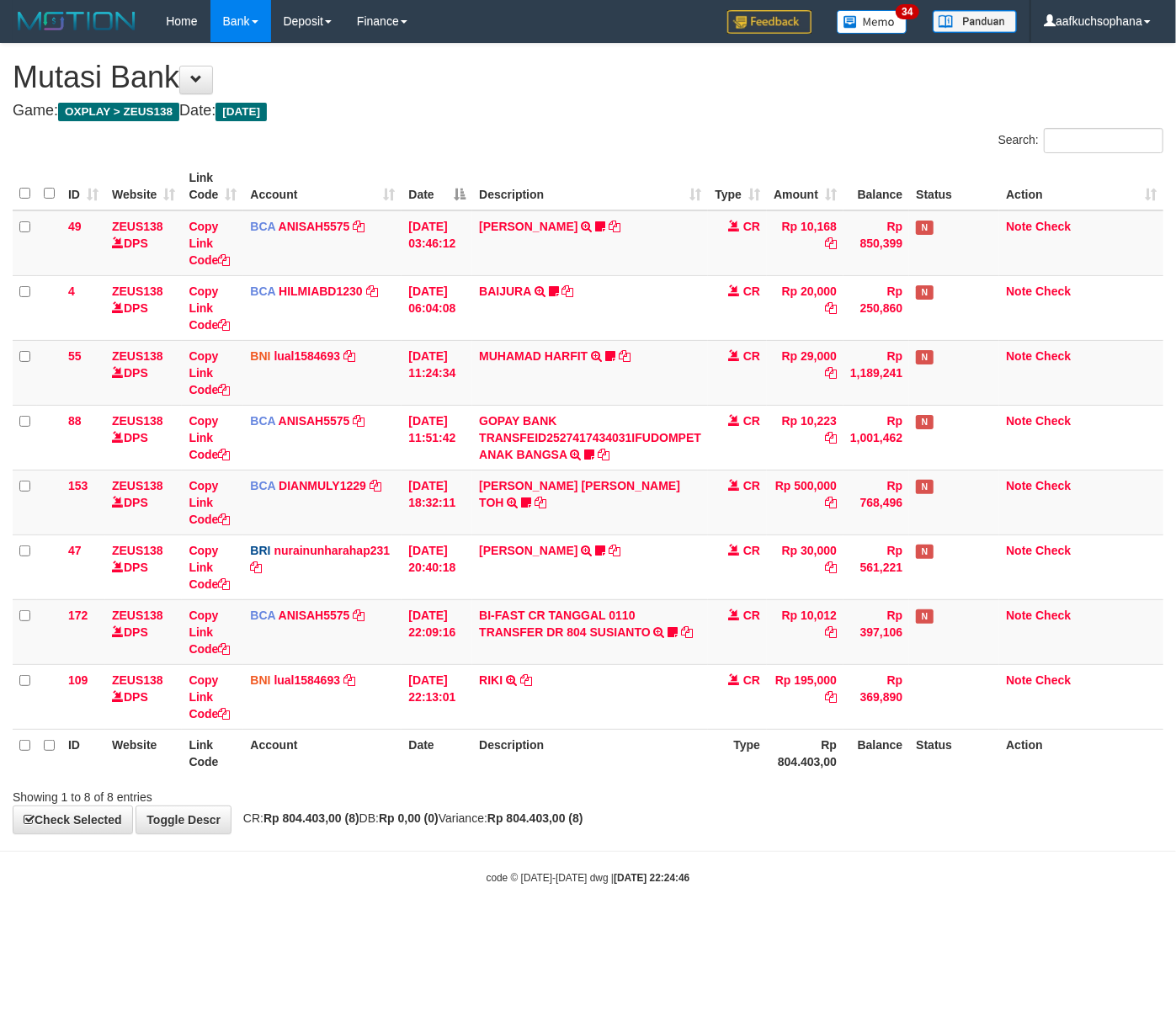
click at [490, 893] on body "Toggle navigation Home Bank Account List Load By Website Group [OXPLAY] ZEUS138…" at bounding box center [588, 463] width 1176 height 927
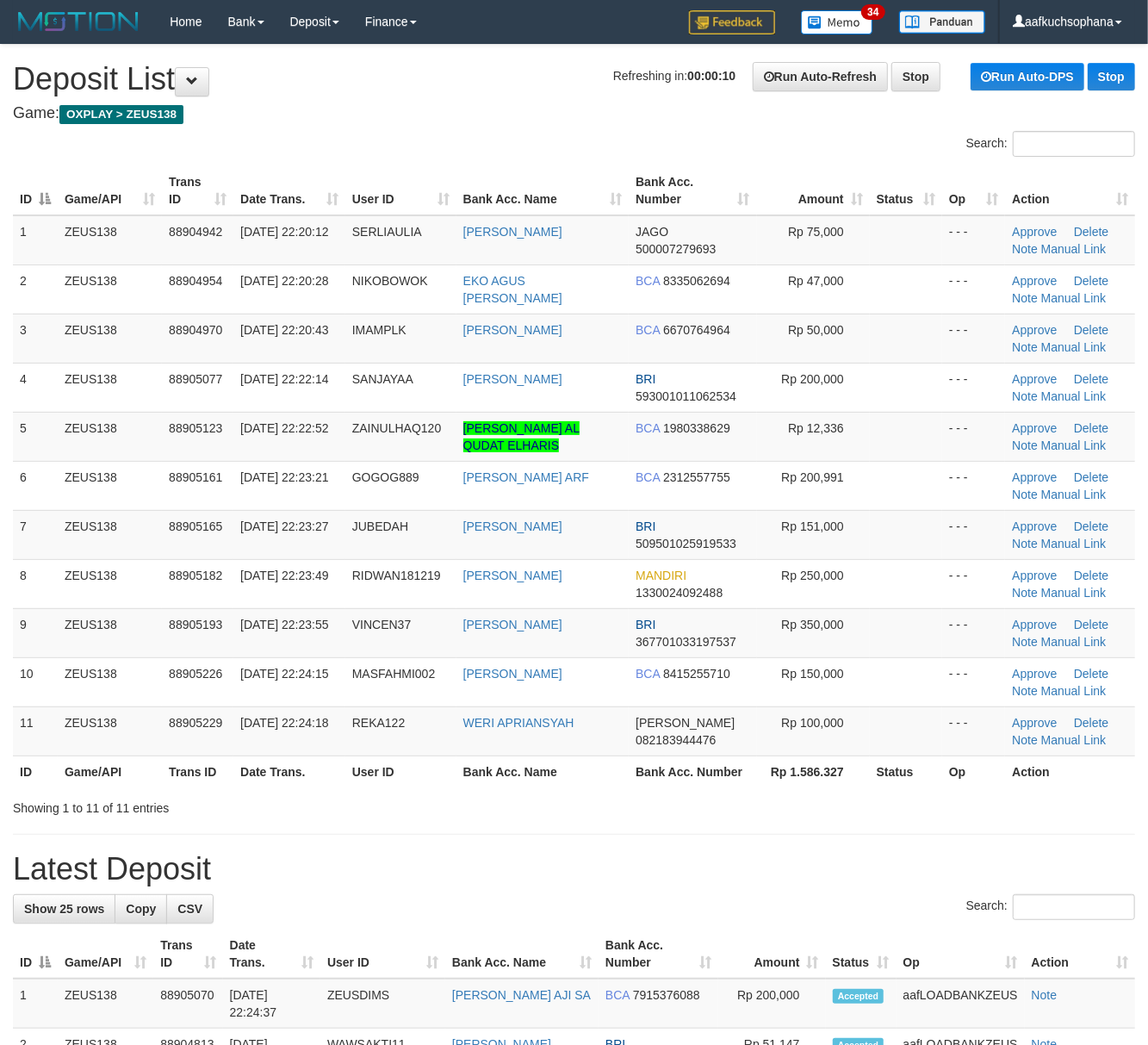
click at [975, 884] on h1 "Latest Deposit" at bounding box center [574, 869] width 1122 height 34
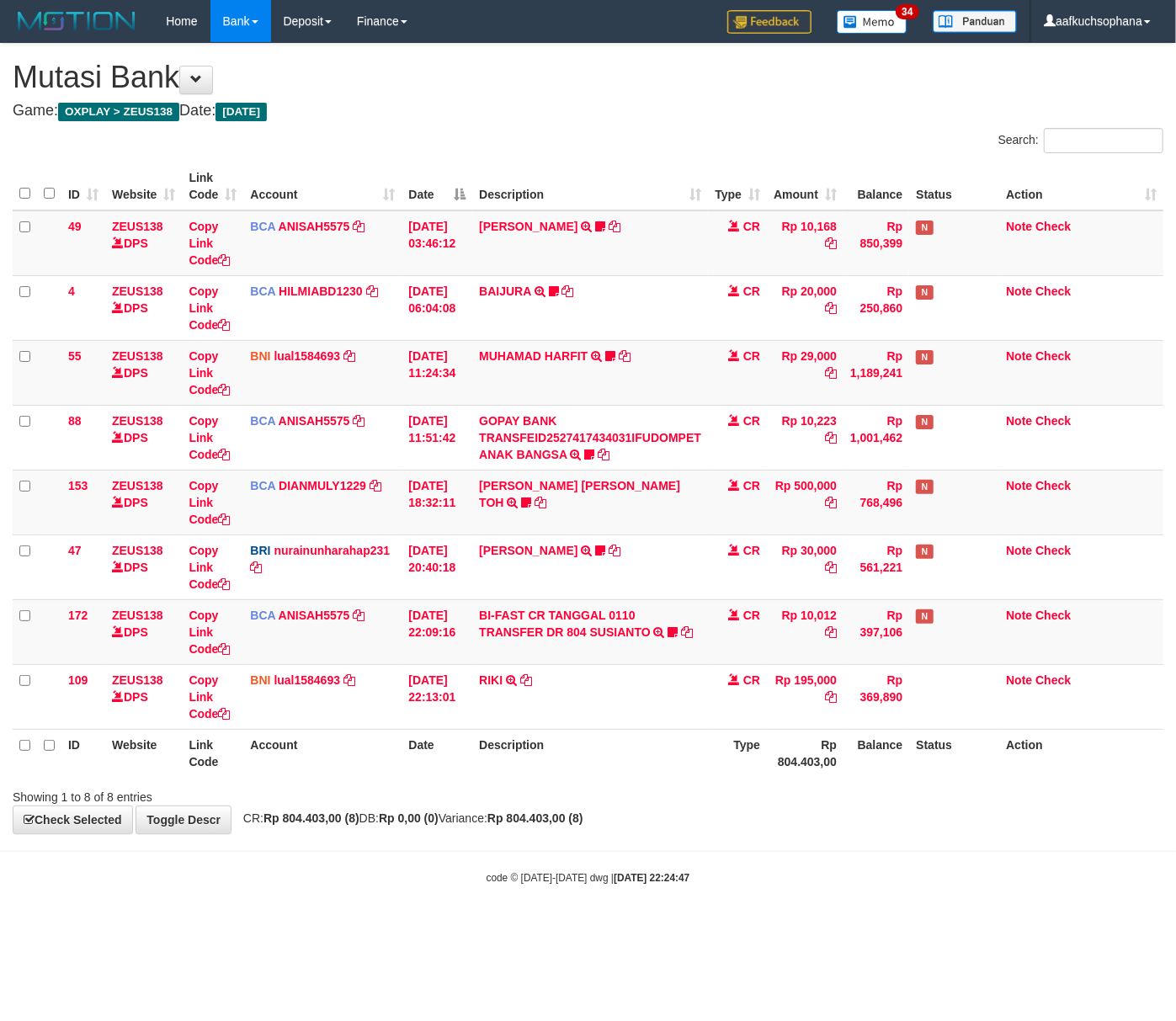
click at [365, 904] on body "Toggle navigation Home Bank Account List Load By Website Group [OXPLAY] ZEUS138…" at bounding box center [588, 463] width 1176 height 927
drag, startPoint x: 466, startPoint y: 886, endPoint x: 4, endPoint y: 825, distance: 466.0
click at [449, 875] on div "code © [DATE]-[DATE] dwg | [DATE] 22:24:47" at bounding box center [588, 877] width 1176 height 17
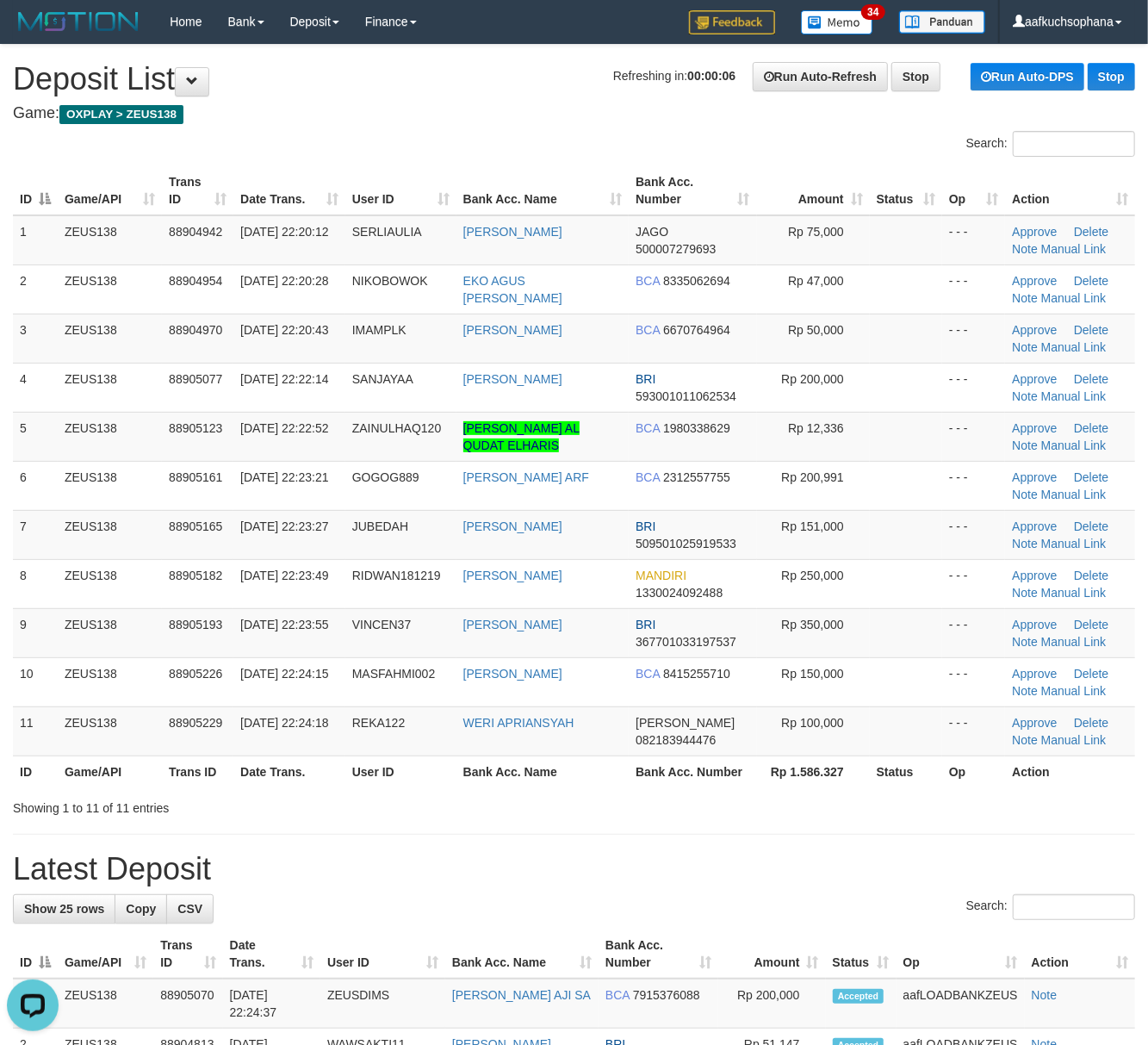
drag, startPoint x: 708, startPoint y: 798, endPoint x: 772, endPoint y: 799, distance: 64.0
click at [731, 798] on div "Showing 1 to 11 of 11 entries" at bounding box center [574, 805] width 1148 height 24
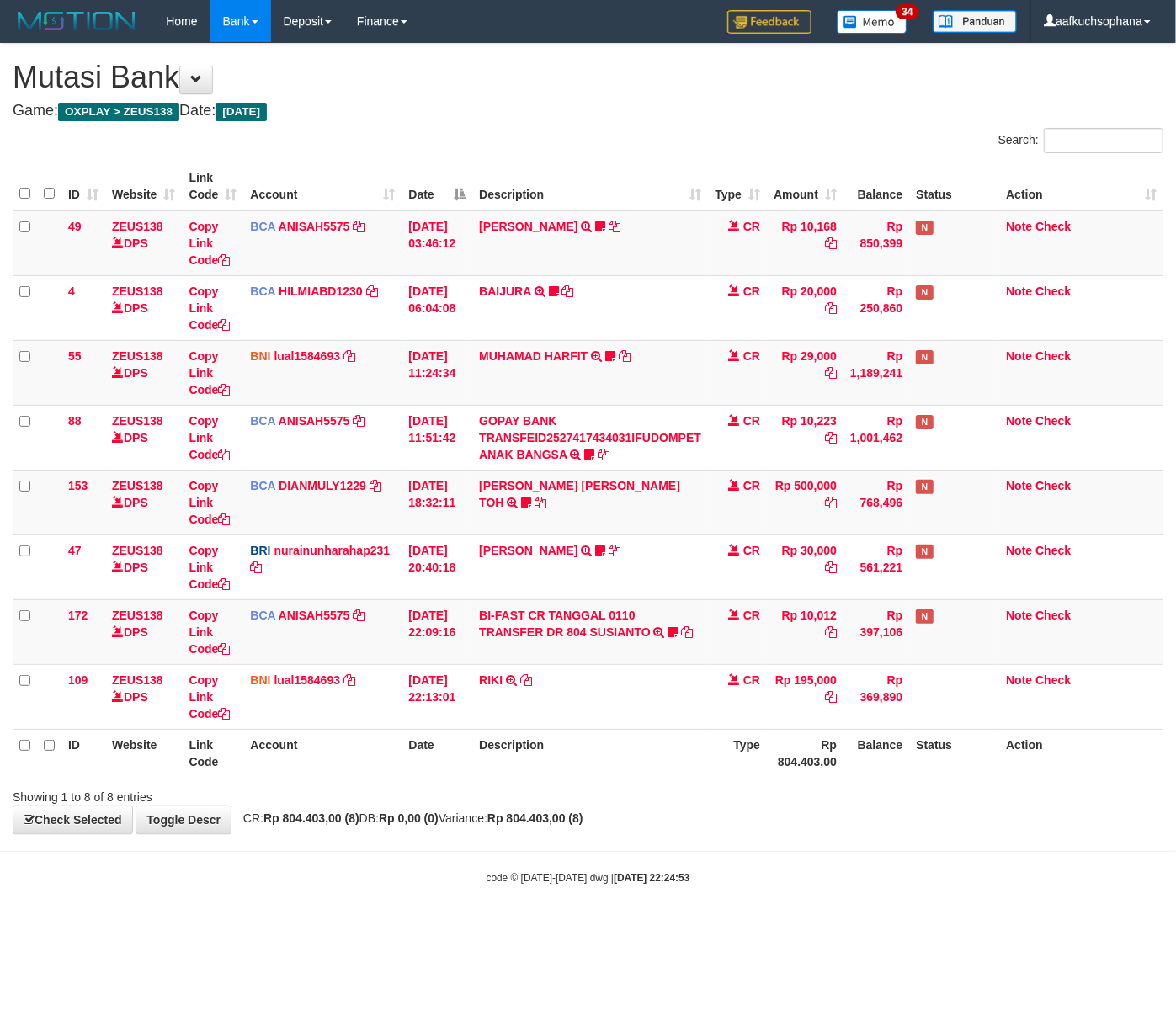
click at [371, 873] on div "code © 2012-2018 dwg | 2025/10/01 22:24:53" at bounding box center [588, 877] width 1176 height 17
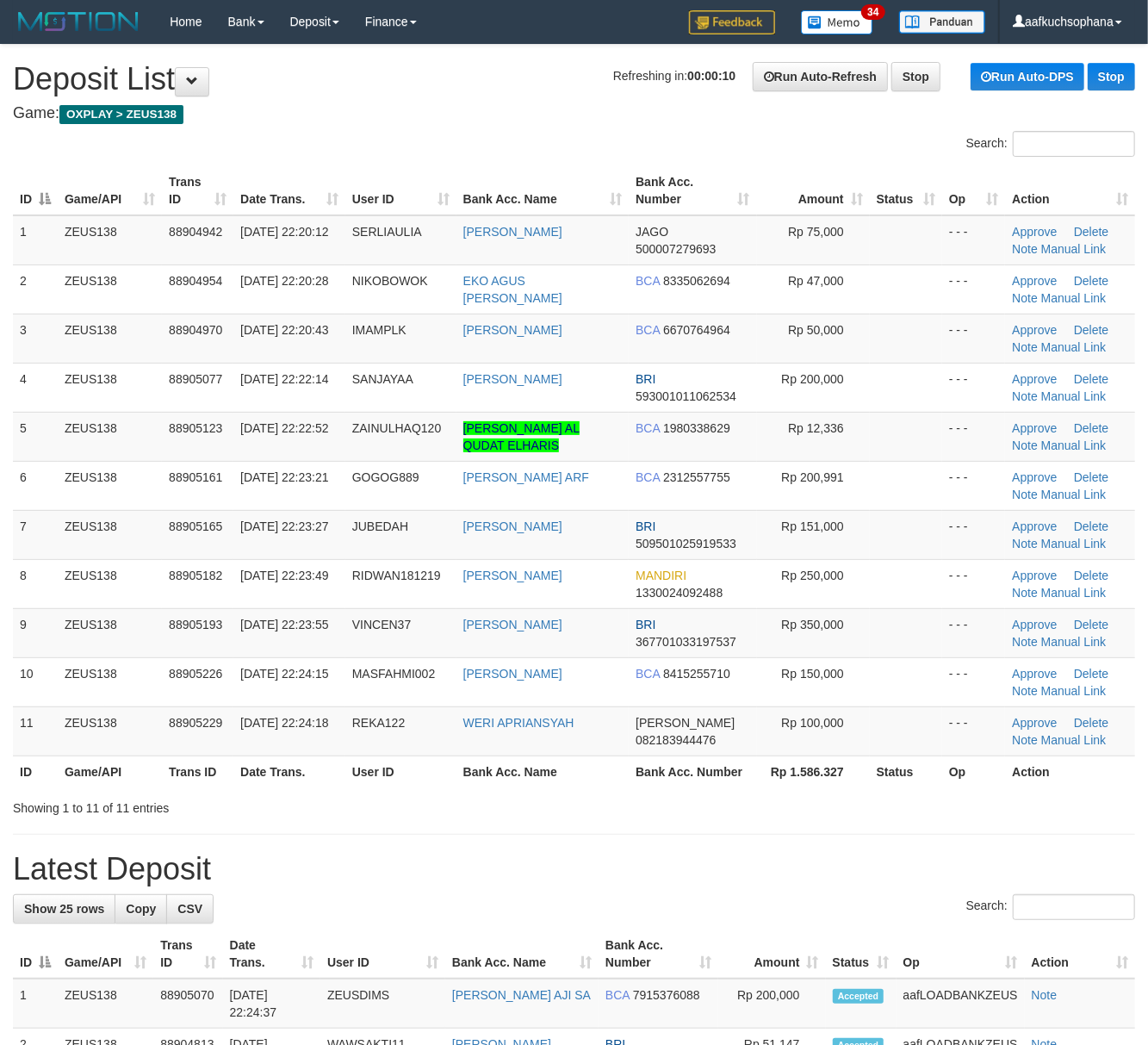
drag, startPoint x: 721, startPoint y: 821, endPoint x: 1162, endPoint y: 831, distance: 441.1
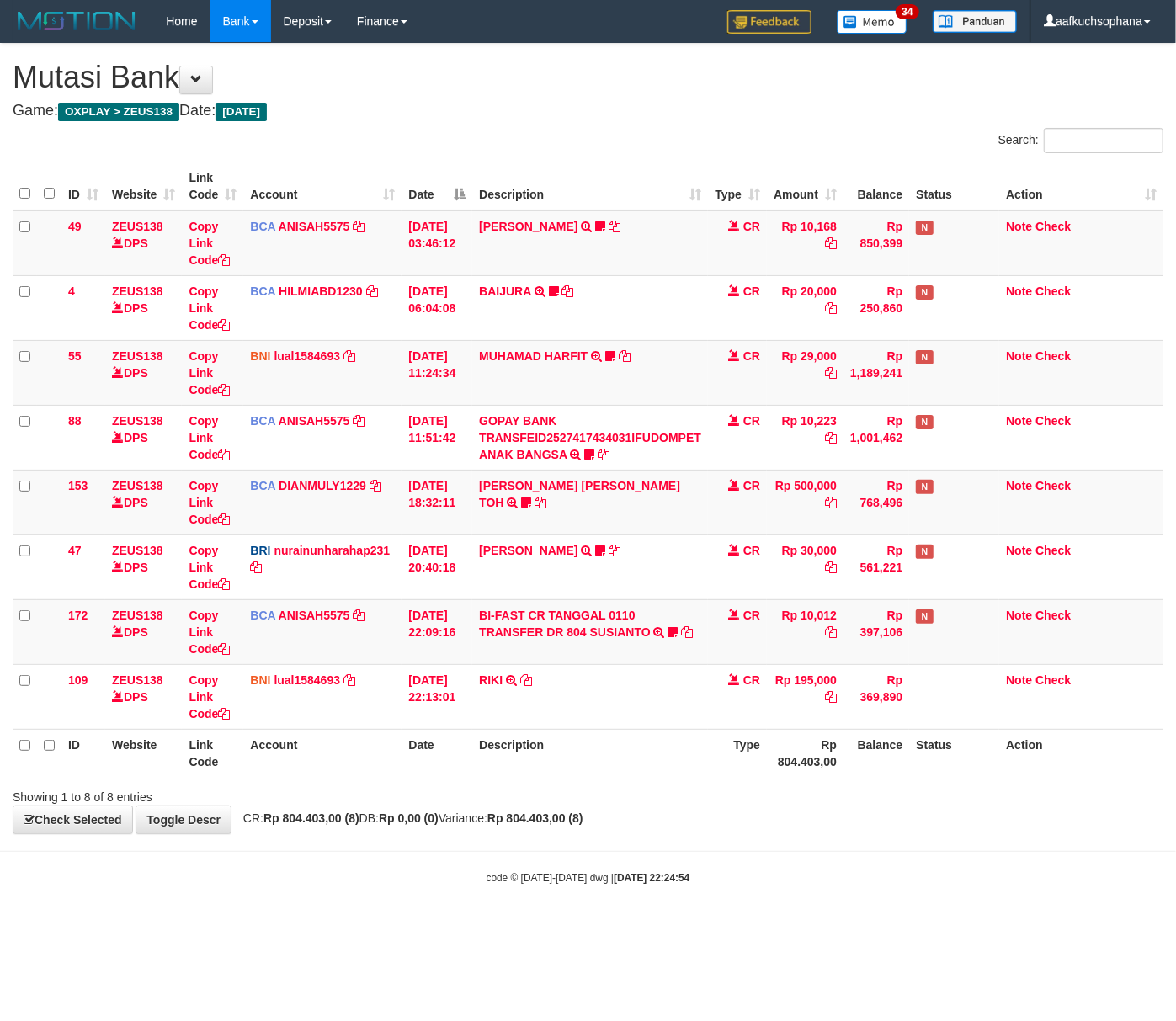
click at [338, 859] on body "Toggle navigation Home Bank Account List Load By Website Group [OXPLAY] ZEUS138…" at bounding box center [588, 463] width 1176 height 927
click at [427, 917] on body "Toggle navigation Home Bank Account List Load By Website Group [OXPLAY] ZEUS138…" at bounding box center [588, 463] width 1176 height 927
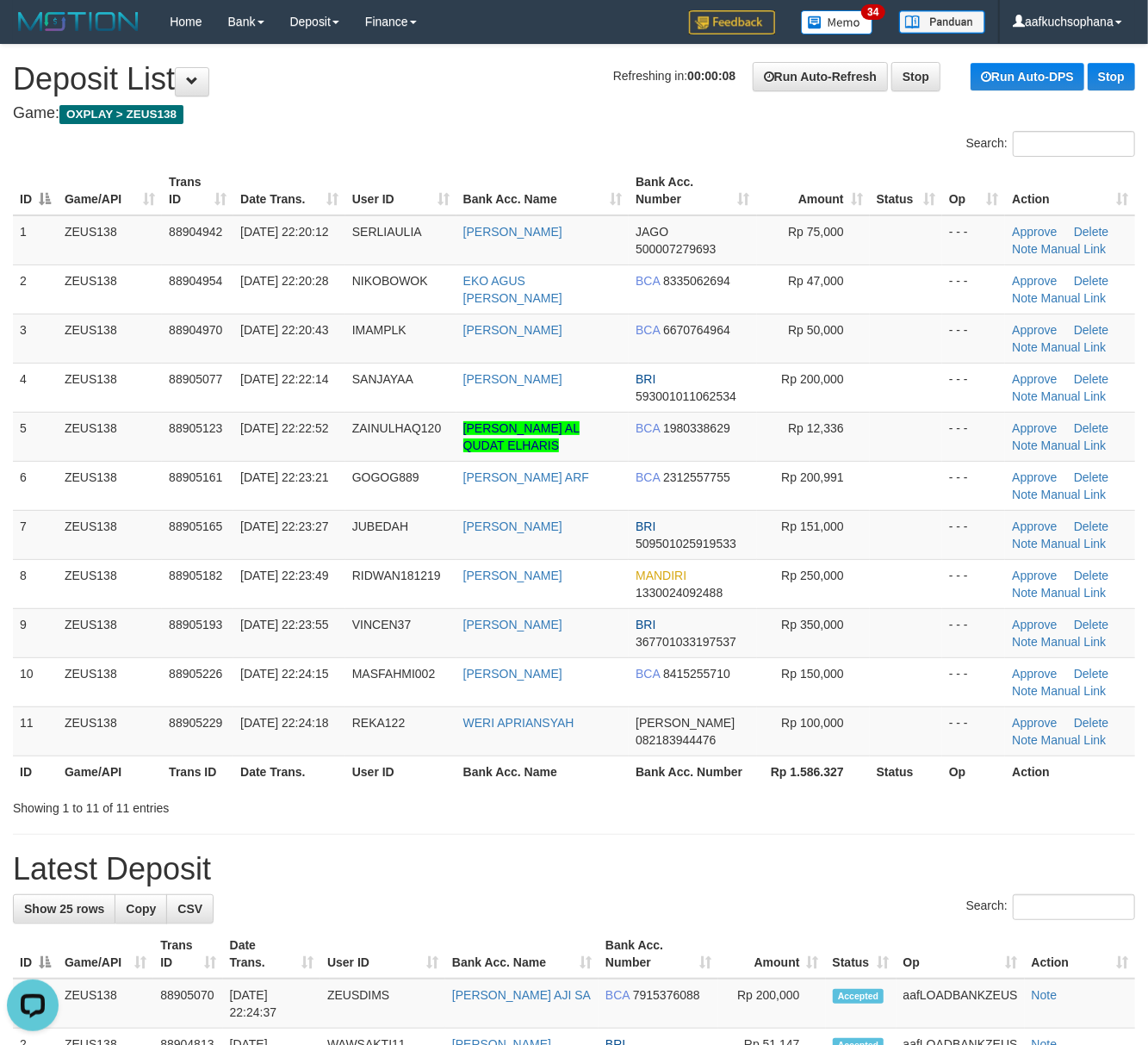
drag, startPoint x: 597, startPoint y: 821, endPoint x: 1163, endPoint y: 834, distance: 566.1
drag, startPoint x: 791, startPoint y: 821, endPoint x: 1165, endPoint y: 849, distance: 375.0
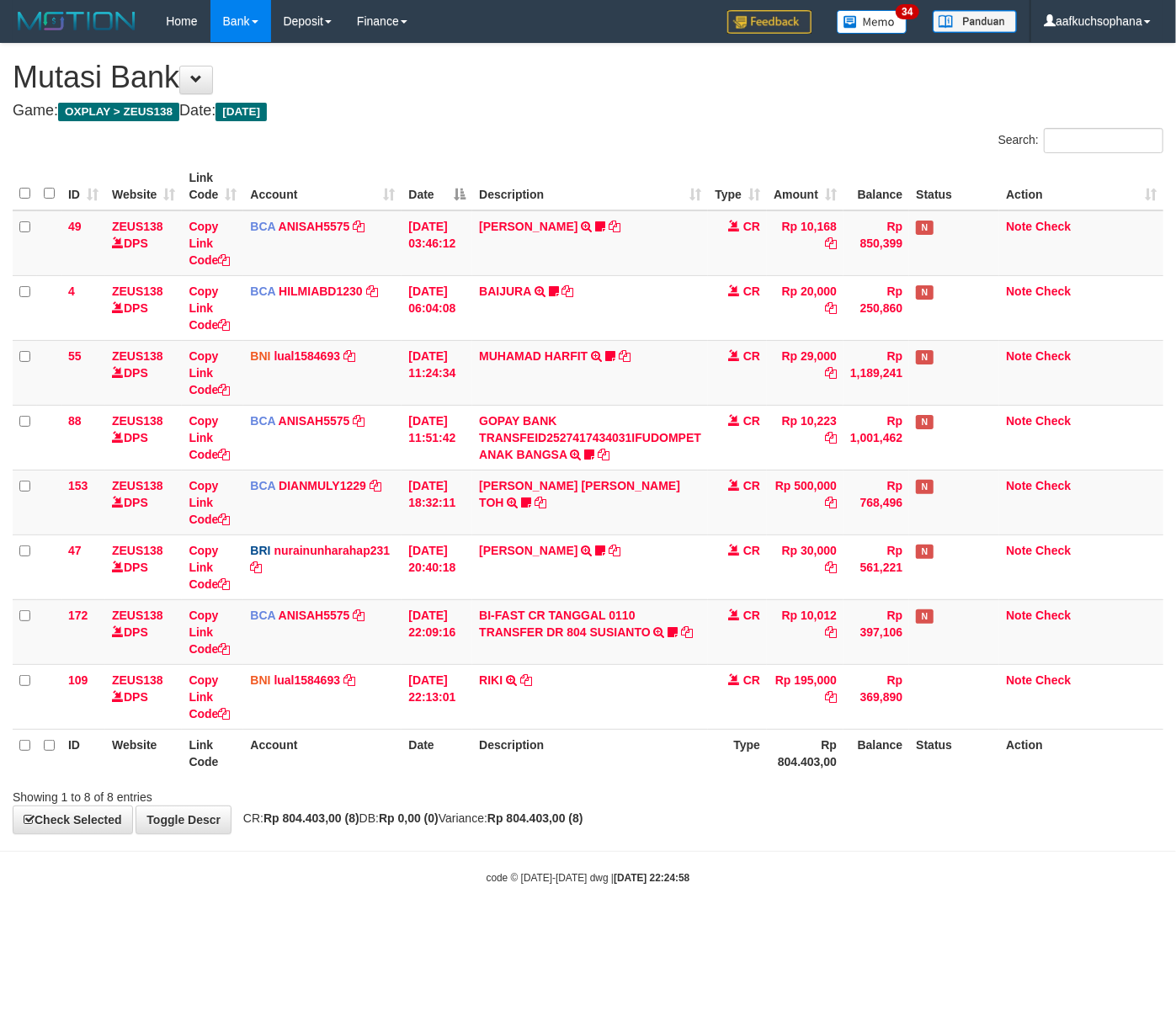
click at [436, 884] on div "code © 2012-2018 dwg | 2025/10/01 22:24:58" at bounding box center [588, 877] width 1176 height 17
click at [417, 880] on div "code © 2012-2018 dwg | 2025/10/01 22:24:59" at bounding box center [588, 877] width 1176 height 17
click at [422, 882] on div "code © 2012-2018 dwg | 2025/10/01 22:24:59" at bounding box center [588, 877] width 1176 height 17
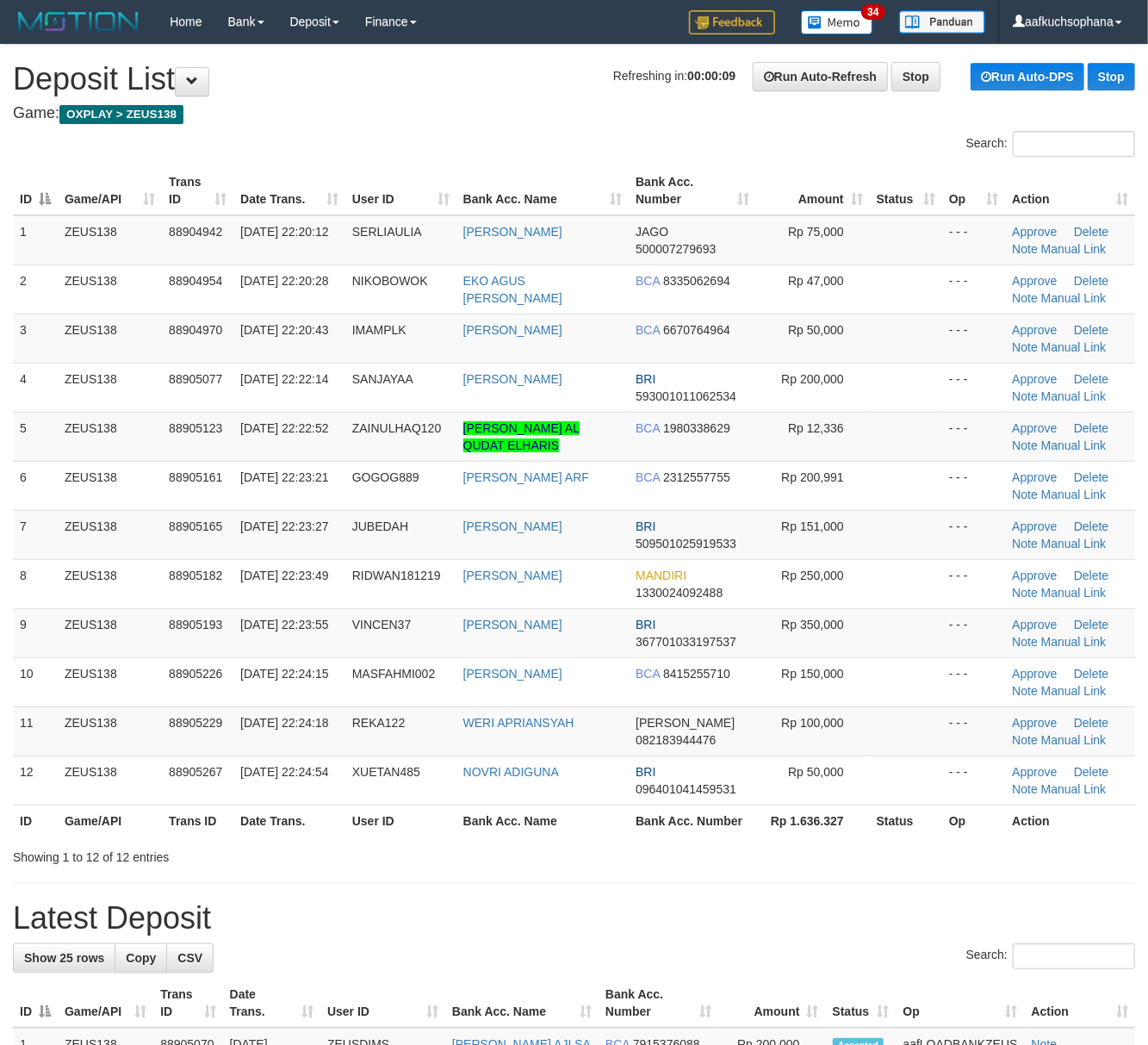
click at [918, 866] on div "Showing 1 to 12 of 12 entries" at bounding box center [574, 853] width 1148 height 24
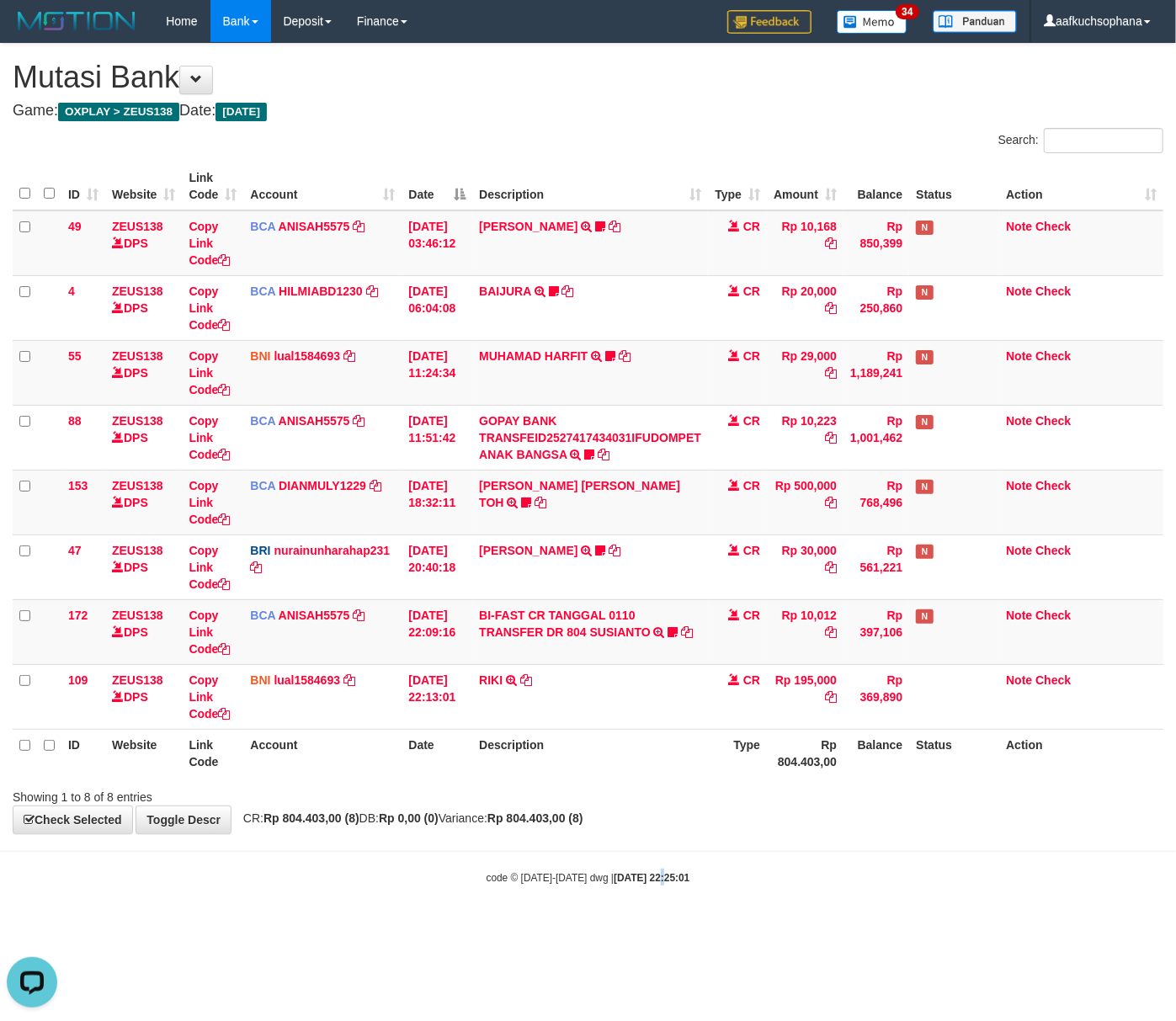
drag, startPoint x: 644, startPoint y: 879, endPoint x: 4, endPoint y: 817, distance: 643.0
click at [624, 873] on strong "[DATE] 22:25:01" at bounding box center [651, 878] width 76 height 12
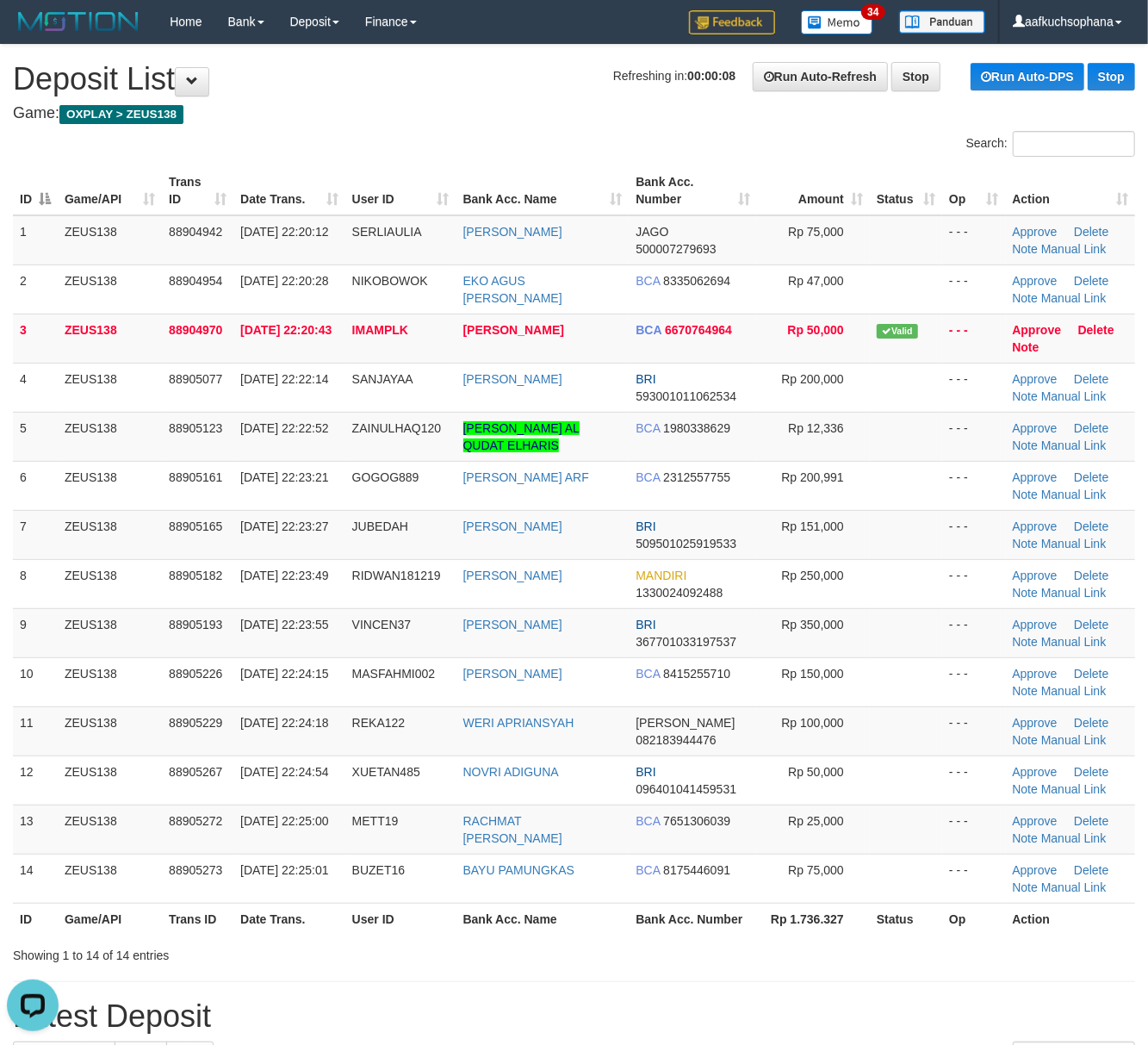
drag, startPoint x: 943, startPoint y: 852, endPoint x: 1165, endPoint y: 879, distance: 223.6
click at [939, 856] on tbody "1 ZEUS138 88904942 [DATE] 22:20:12 [GEOGRAPHIC_DATA] [PERSON_NAME] JAGO 5000072…" at bounding box center [574, 560] width 1122 height 689
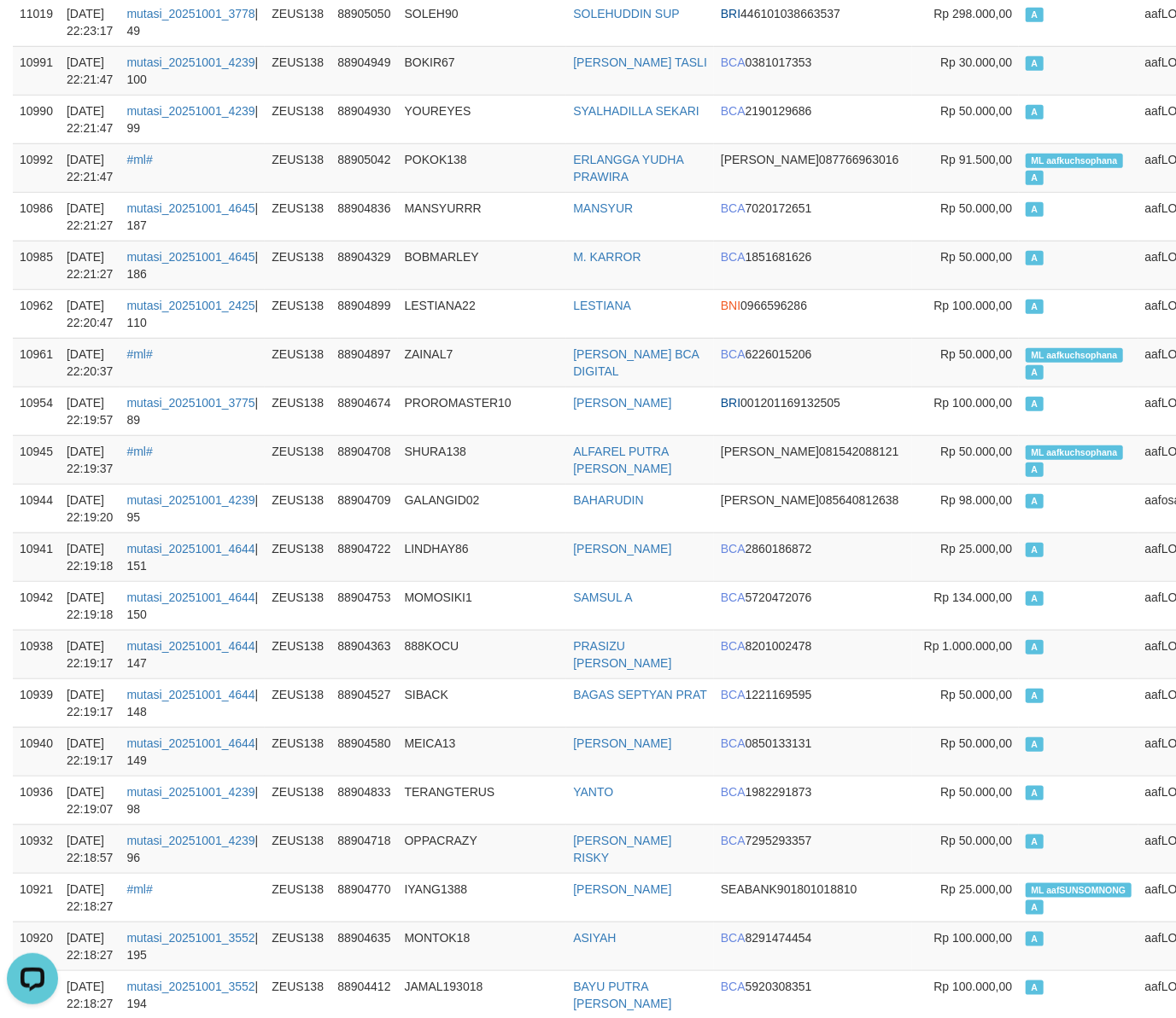
scroll to position [568, 0]
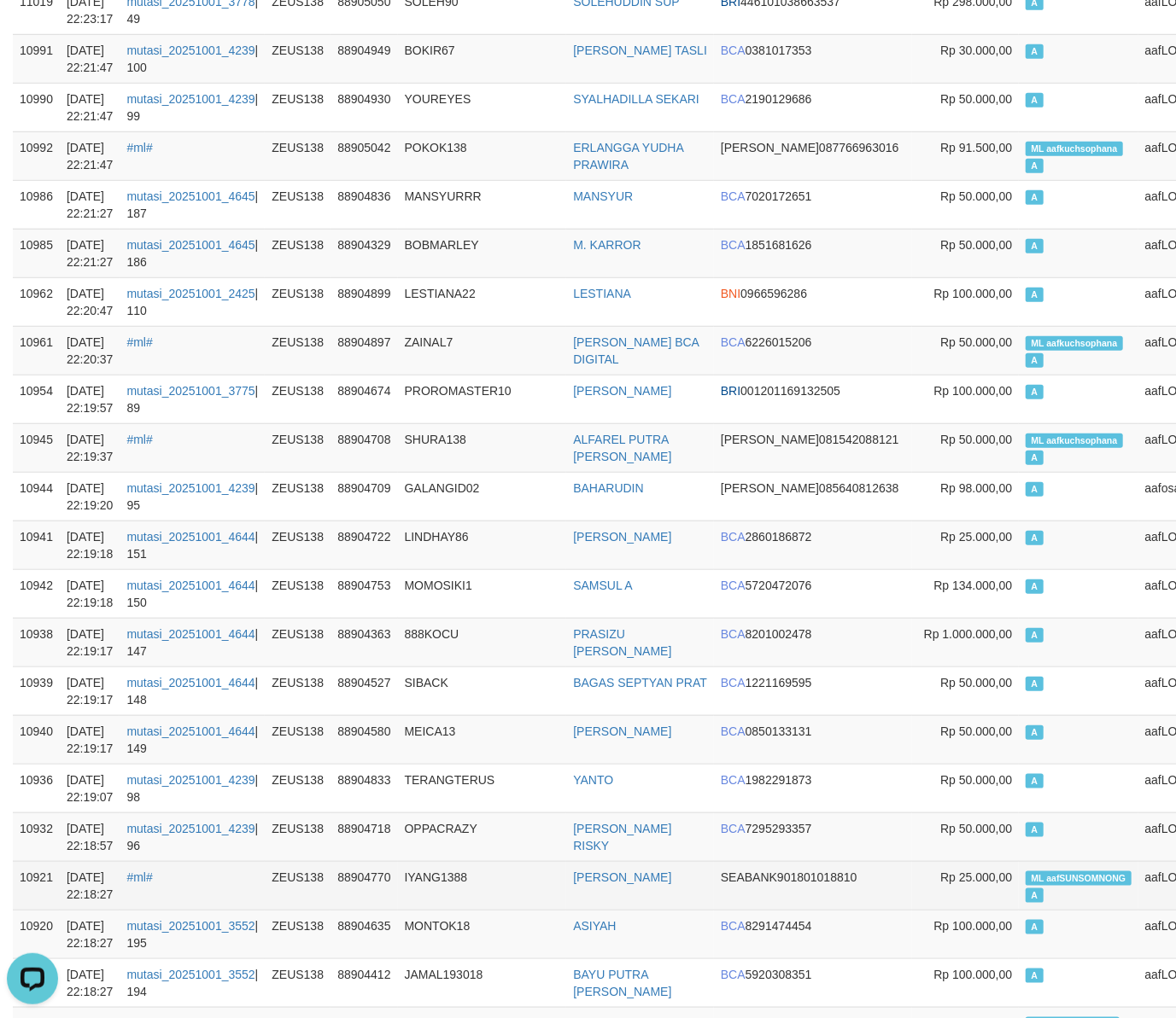
click at [1025, 878] on span "ML aafSUNSOMNONG" at bounding box center [1077, 879] width 105 height 15
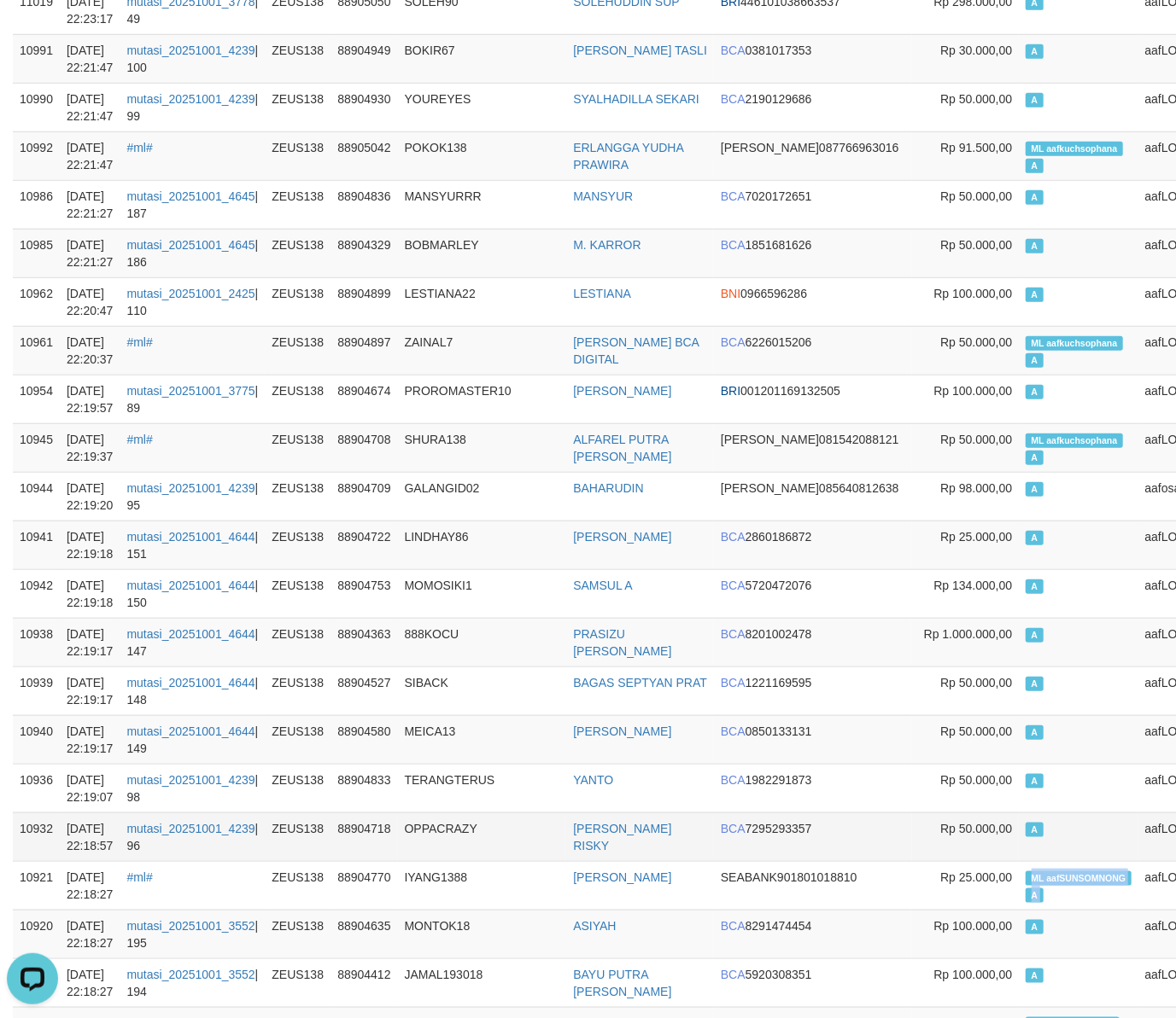
copy td "ML aafSUNSOMNONG A"
click at [1018, 832] on td "A" at bounding box center [1077, 836] width 119 height 48
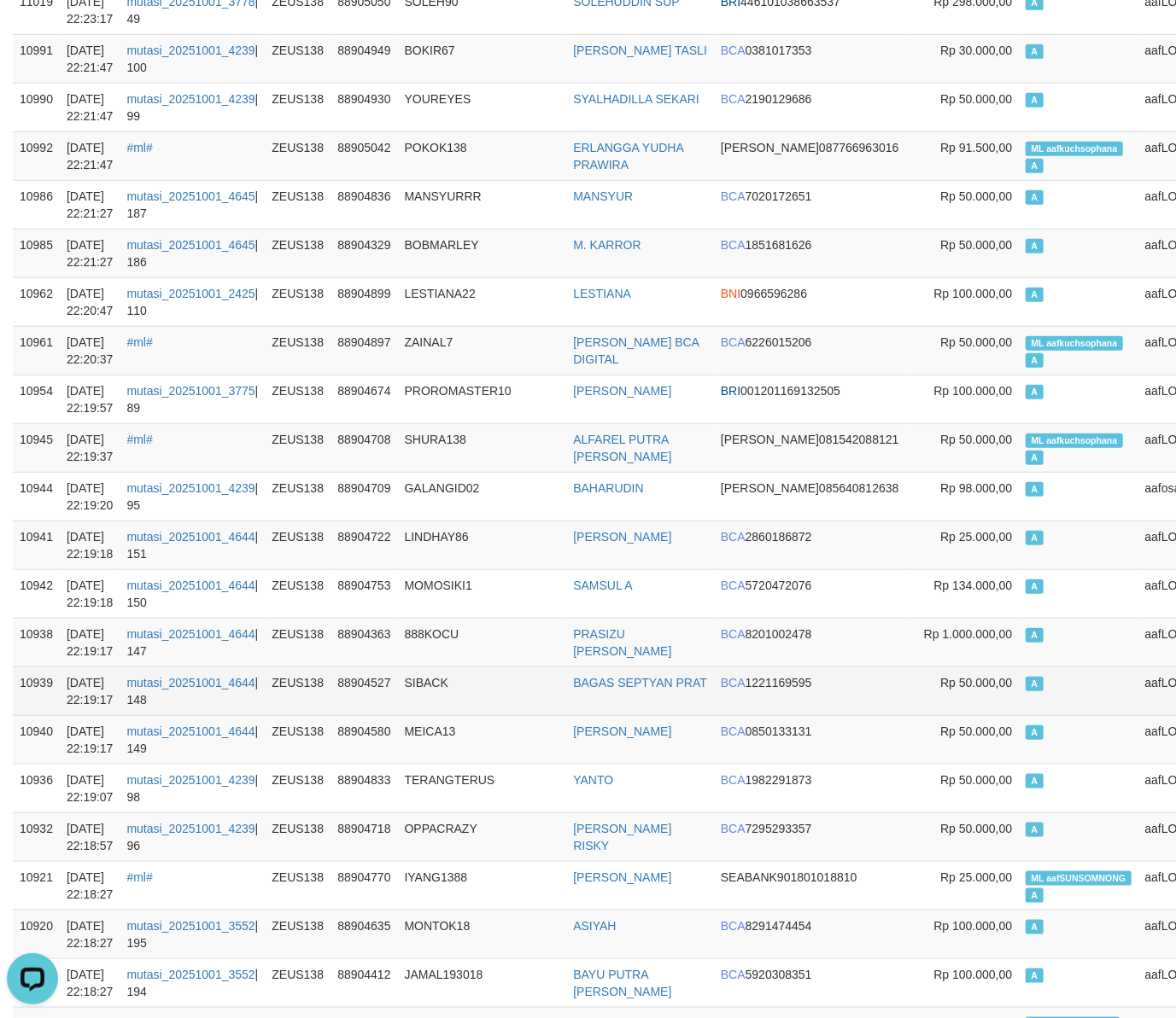
click at [1018, 672] on td "A" at bounding box center [1077, 691] width 119 height 48
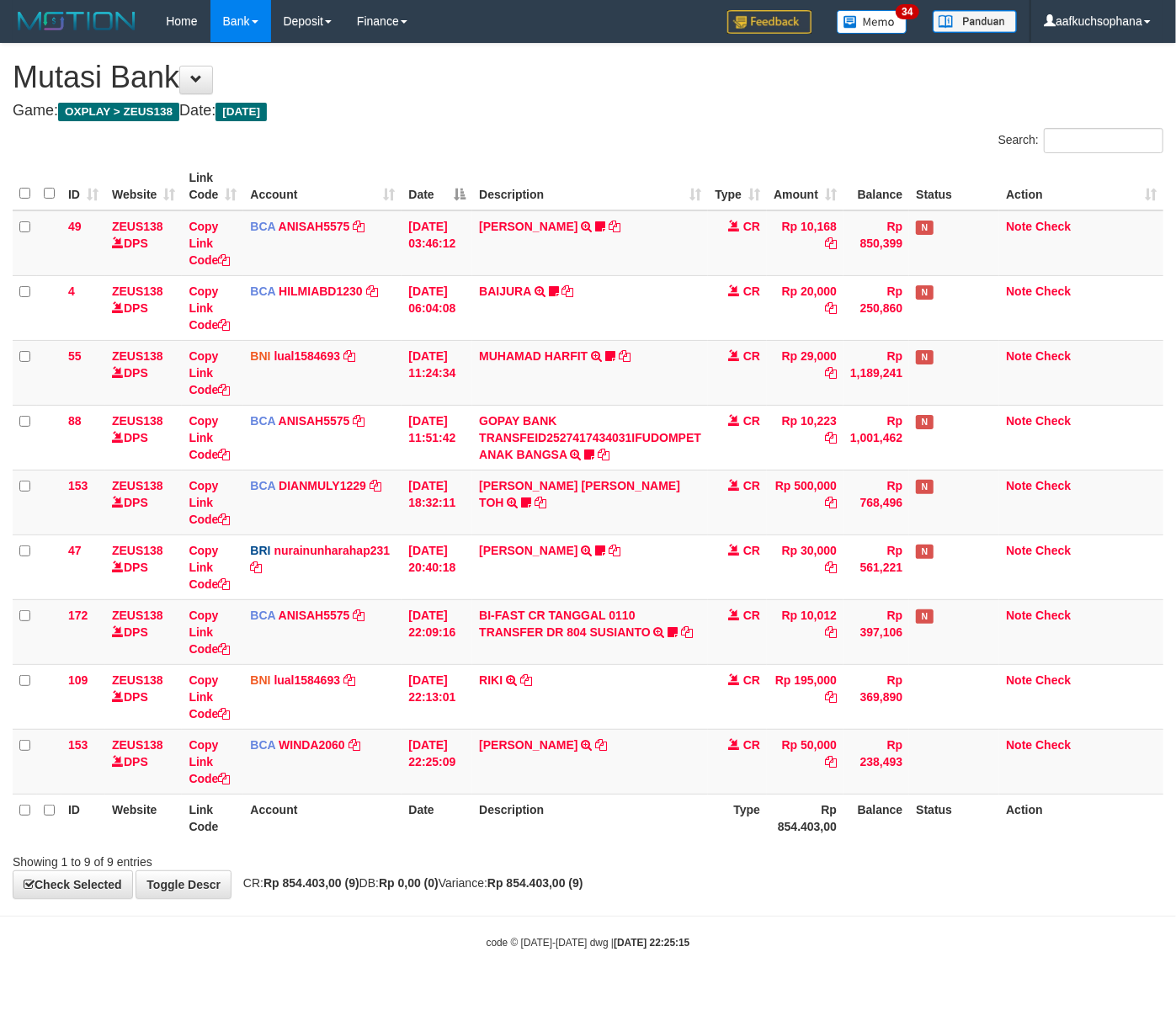
click at [318, 909] on body "Toggle navigation Home Bank Account List Load By Website Group [OXPLAY] ZEUS138…" at bounding box center [588, 496] width 1176 height 992
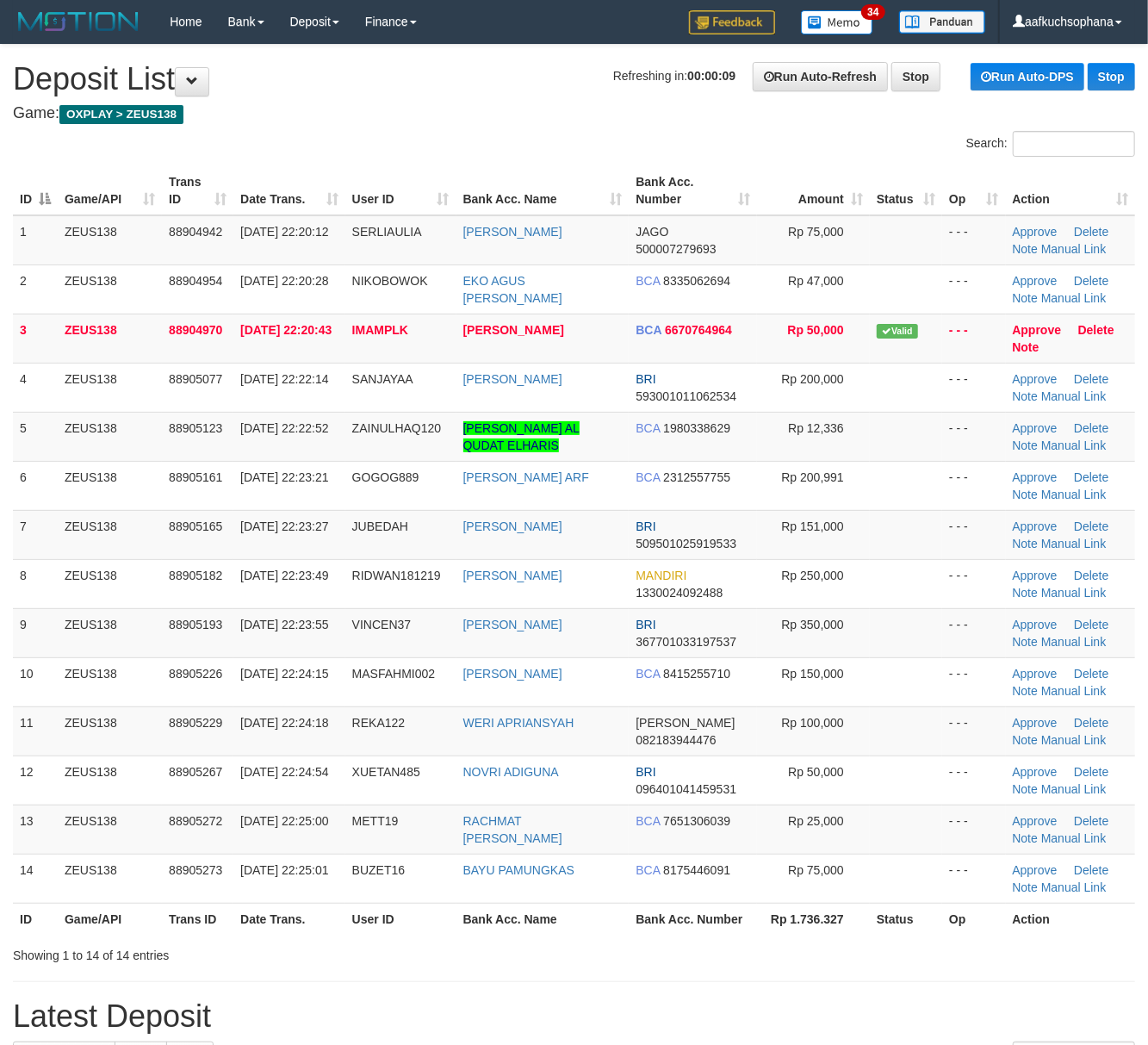
click at [956, 964] on div "Showing 1 to 14 of 14 entries" at bounding box center [574, 952] width 1148 height 24
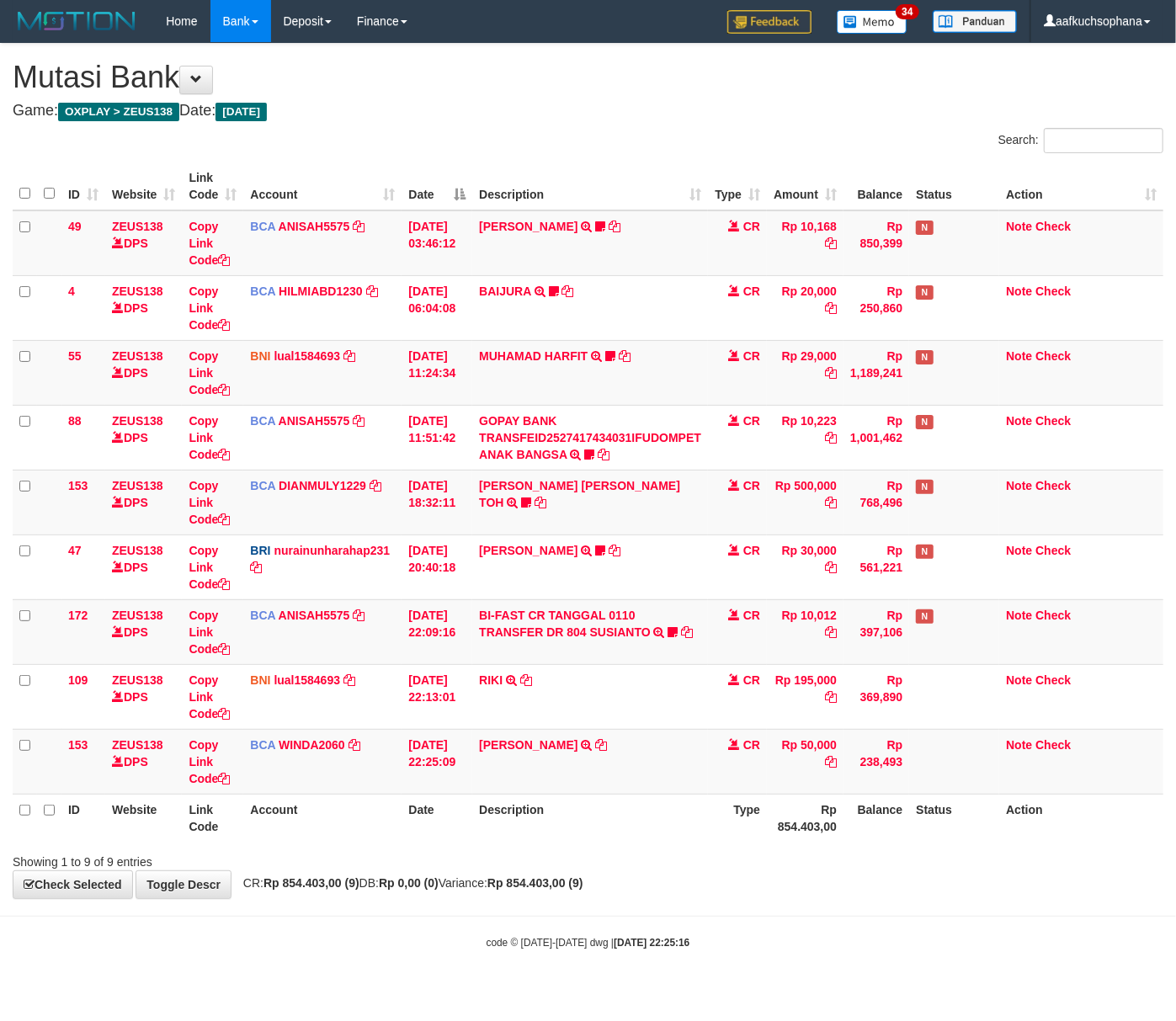
click at [417, 957] on body "Toggle navigation Home Bank Account List Load By Website Group [OXPLAY] ZEUS138…" at bounding box center [588, 496] width 1176 height 992
click at [381, 992] on html "Toggle navigation Home Bank Account List Load By Website Group [OXPLAY] ZEUS138…" at bounding box center [588, 496] width 1176 height 992
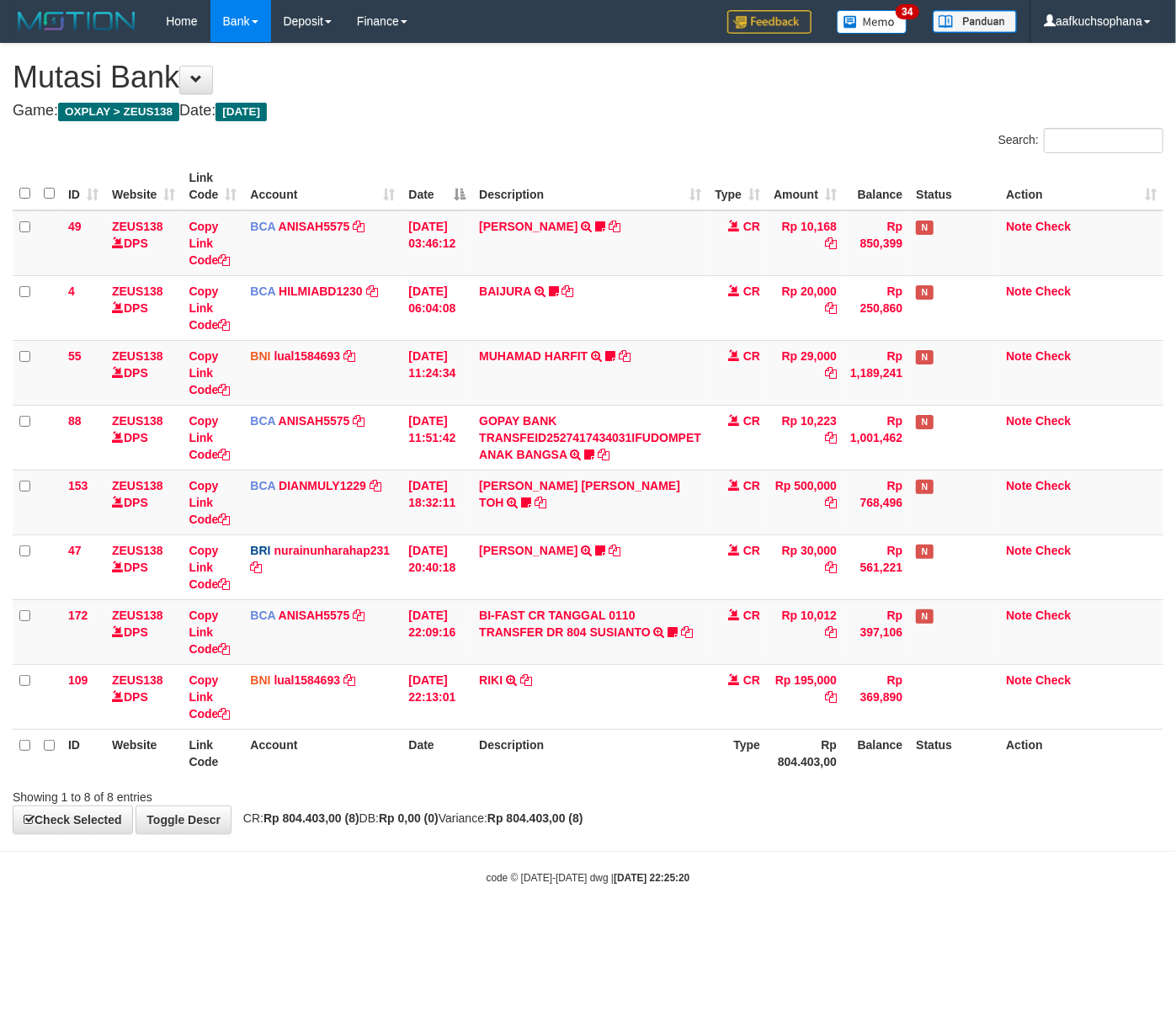
drag, startPoint x: 386, startPoint y: 954, endPoint x: 374, endPoint y: 952, distance: 12.2
click at [381, 927] on html "Toggle navigation Home Bank Account List Load By Website Group [OXPLAY] ZEUS138…" at bounding box center [588, 463] width 1176 height 927
click at [318, 927] on html "Toggle navigation Home Bank Account List Load By Website Group [OXPLAY] ZEUS138…" at bounding box center [588, 463] width 1176 height 927
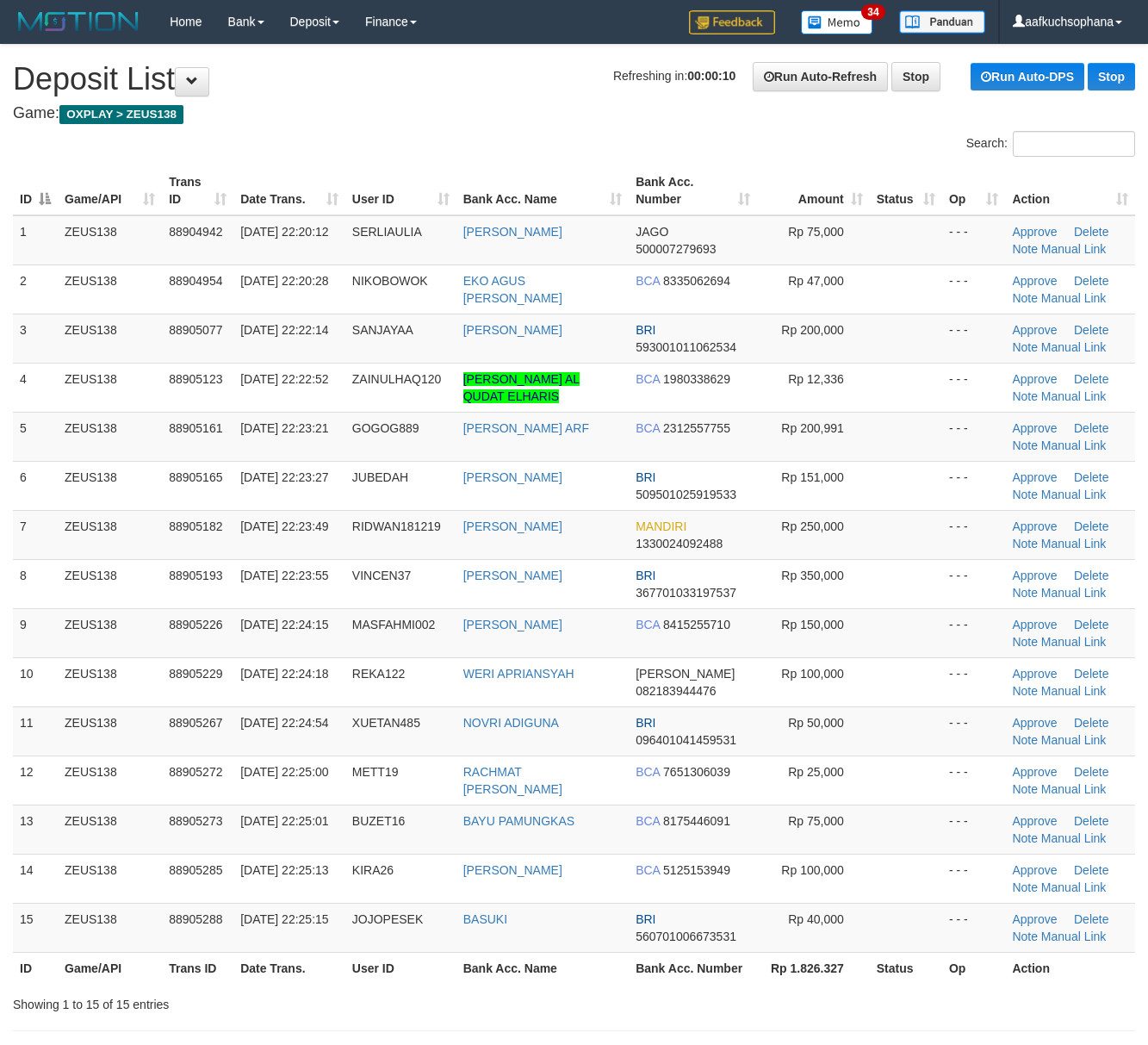
scroll to position [115, 0]
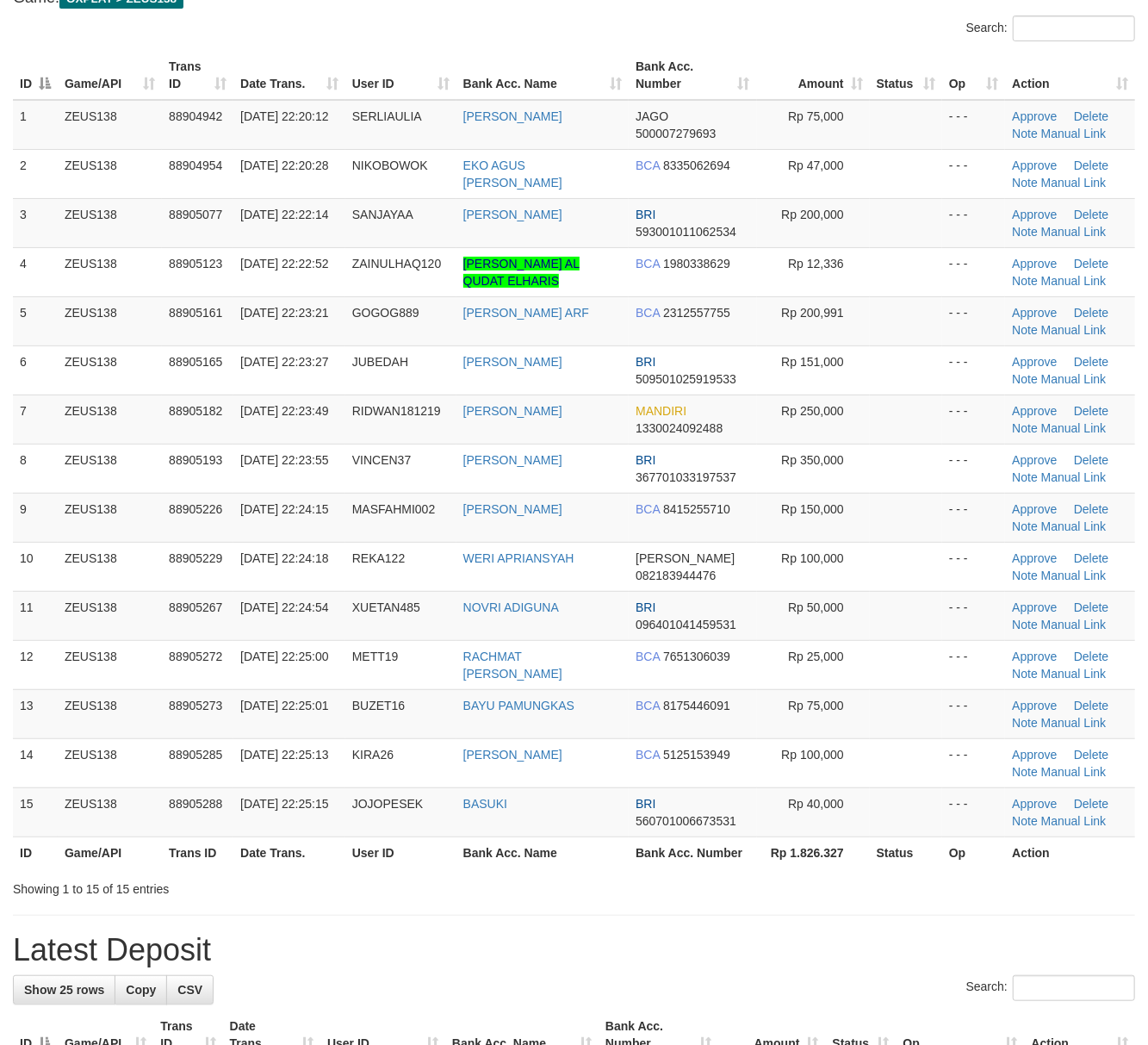
drag, startPoint x: 0, startPoint y: 0, endPoint x: 887, endPoint y: 908, distance: 1269.3
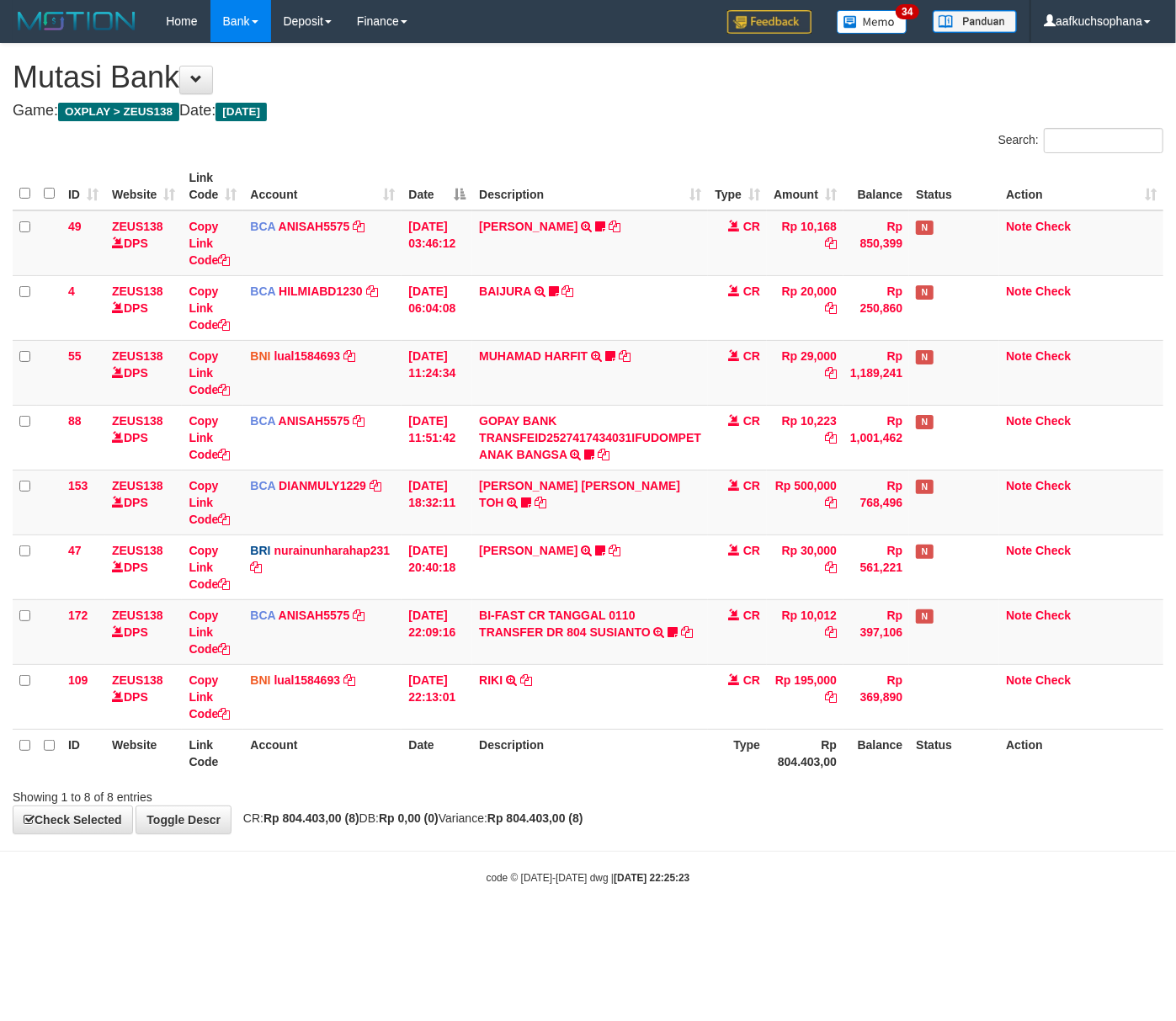
click at [267, 912] on body "Toggle navigation Home Bank Account List Load By Website Group [OXPLAY] ZEUS138…" at bounding box center [588, 463] width 1176 height 927
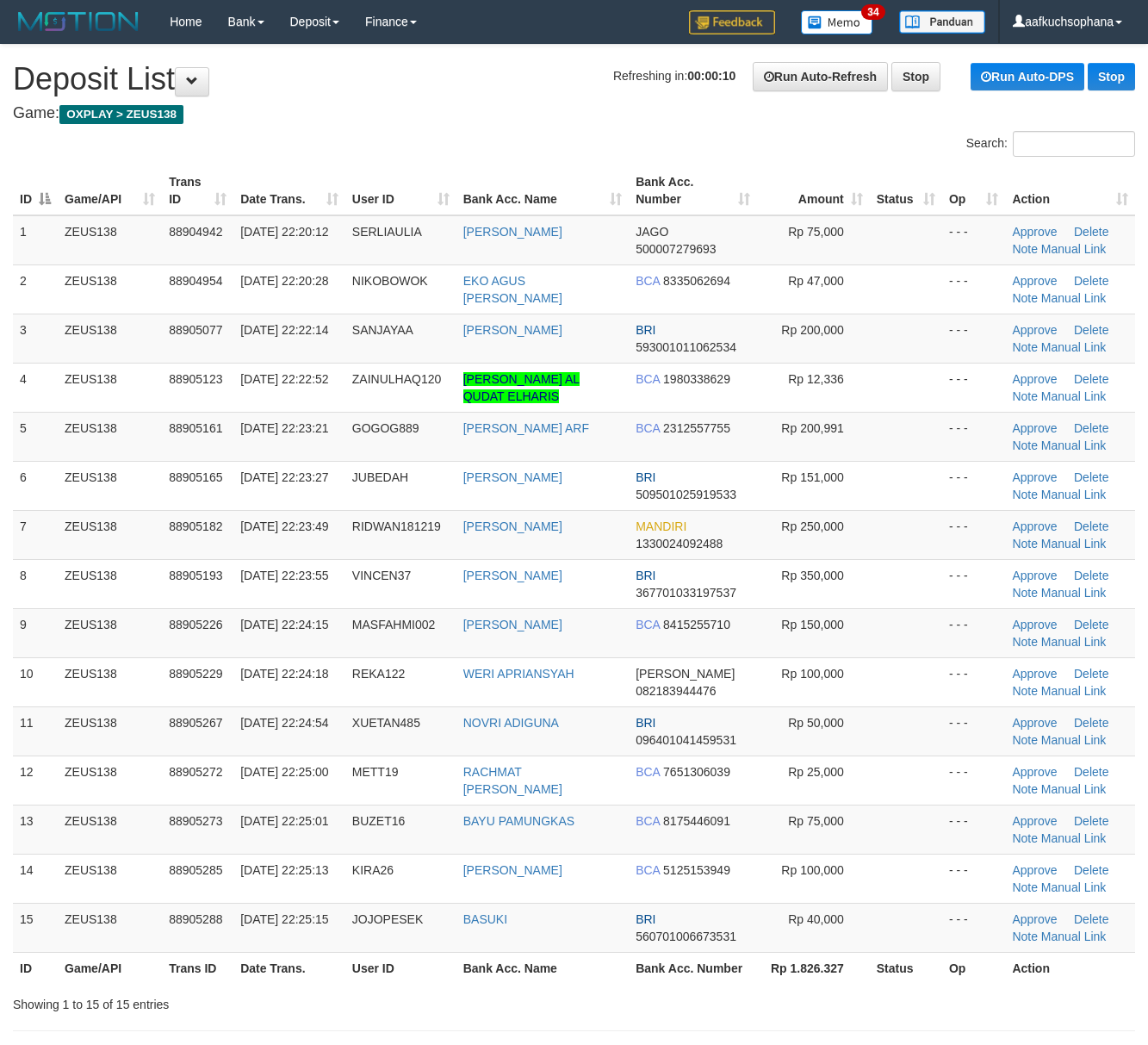
scroll to position [117, 0]
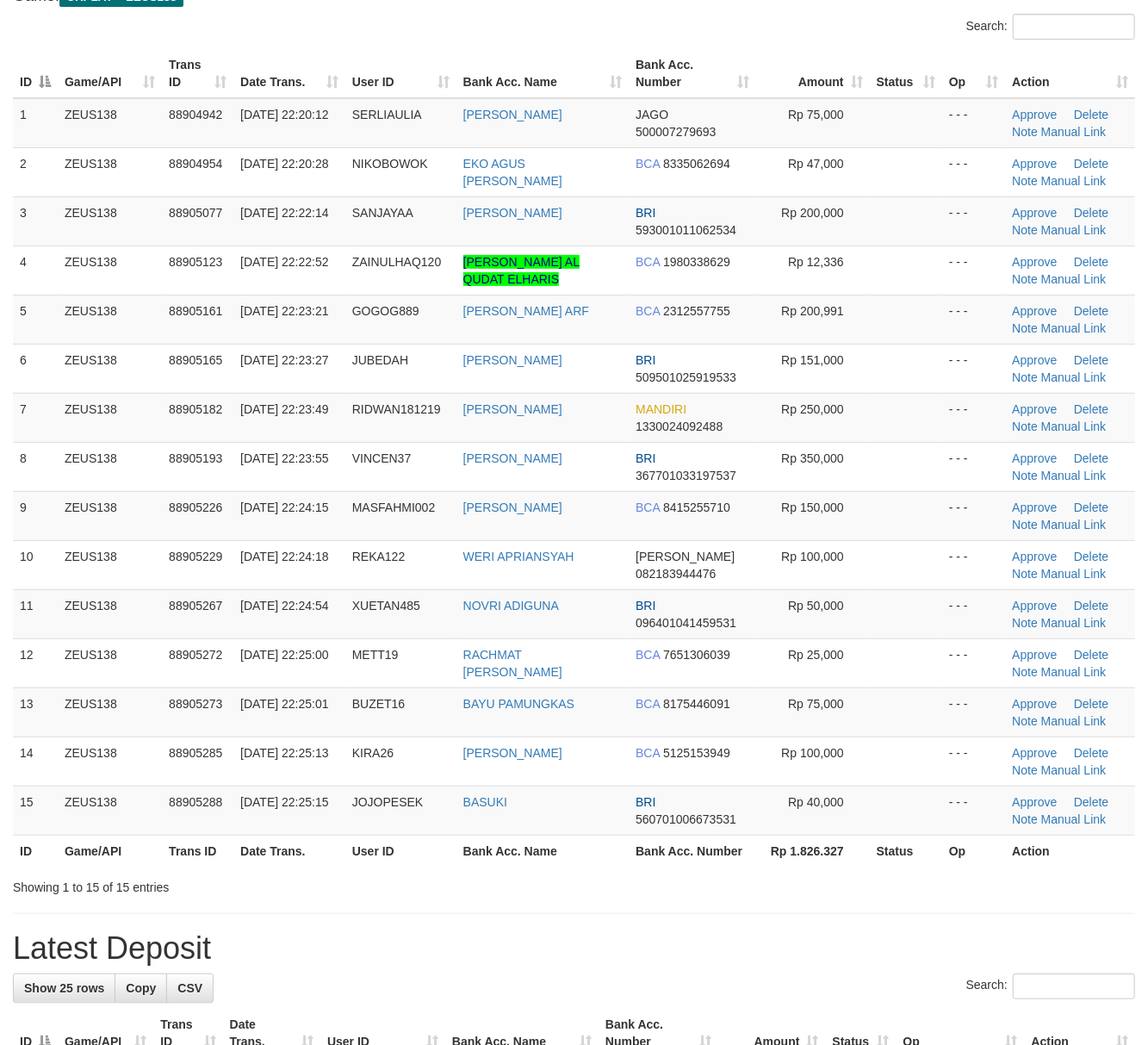
drag, startPoint x: 864, startPoint y: 896, endPoint x: 872, endPoint y: 897, distance: 8.1
click at [862, 896] on div "Showing 1 to 15 of 15 entries" at bounding box center [574, 884] width 1148 height 24
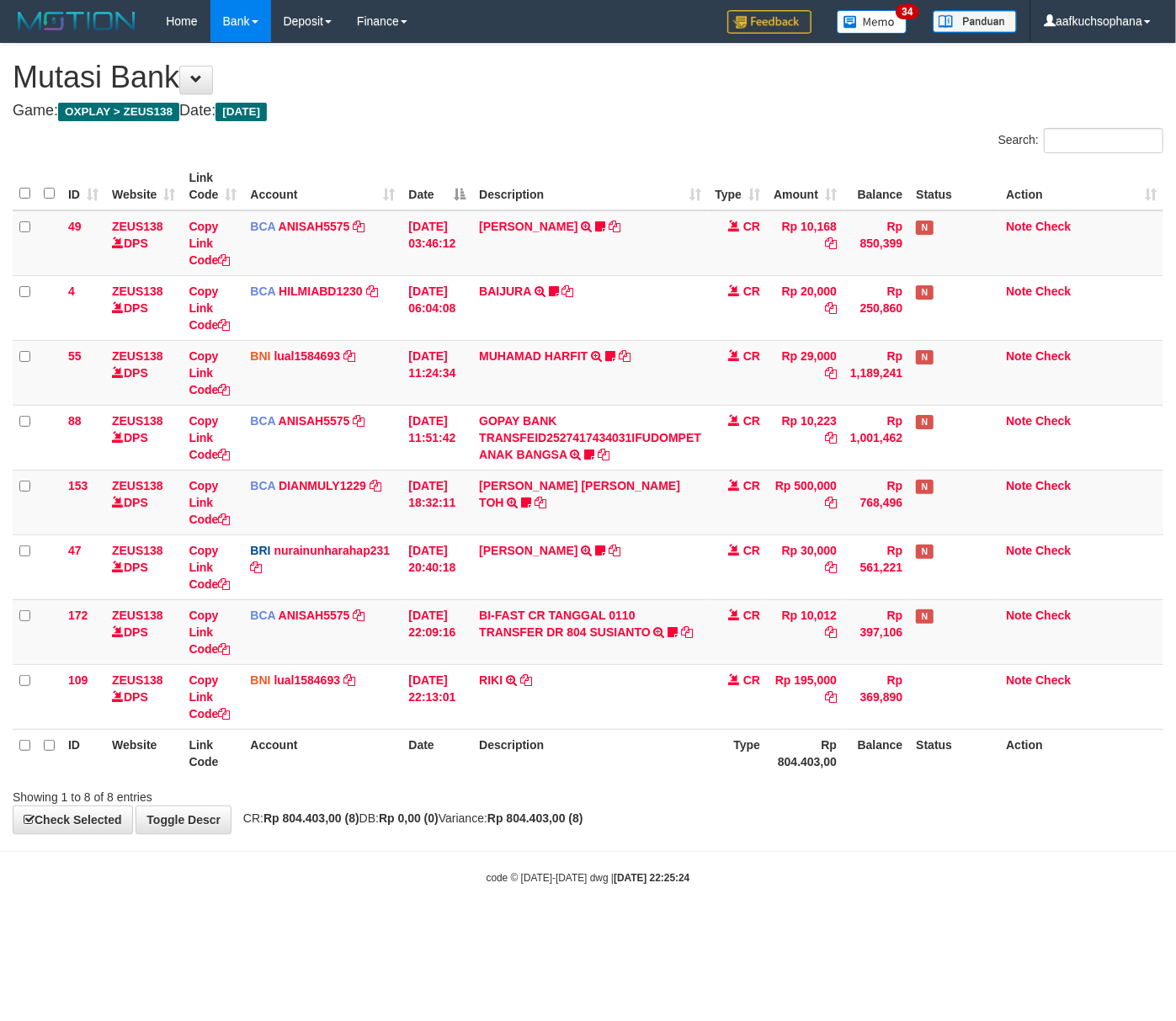
click at [307, 900] on body "Toggle navigation Home Bank Account List Load By Website Group [OXPLAY] ZEUS138…" at bounding box center [588, 463] width 1176 height 927
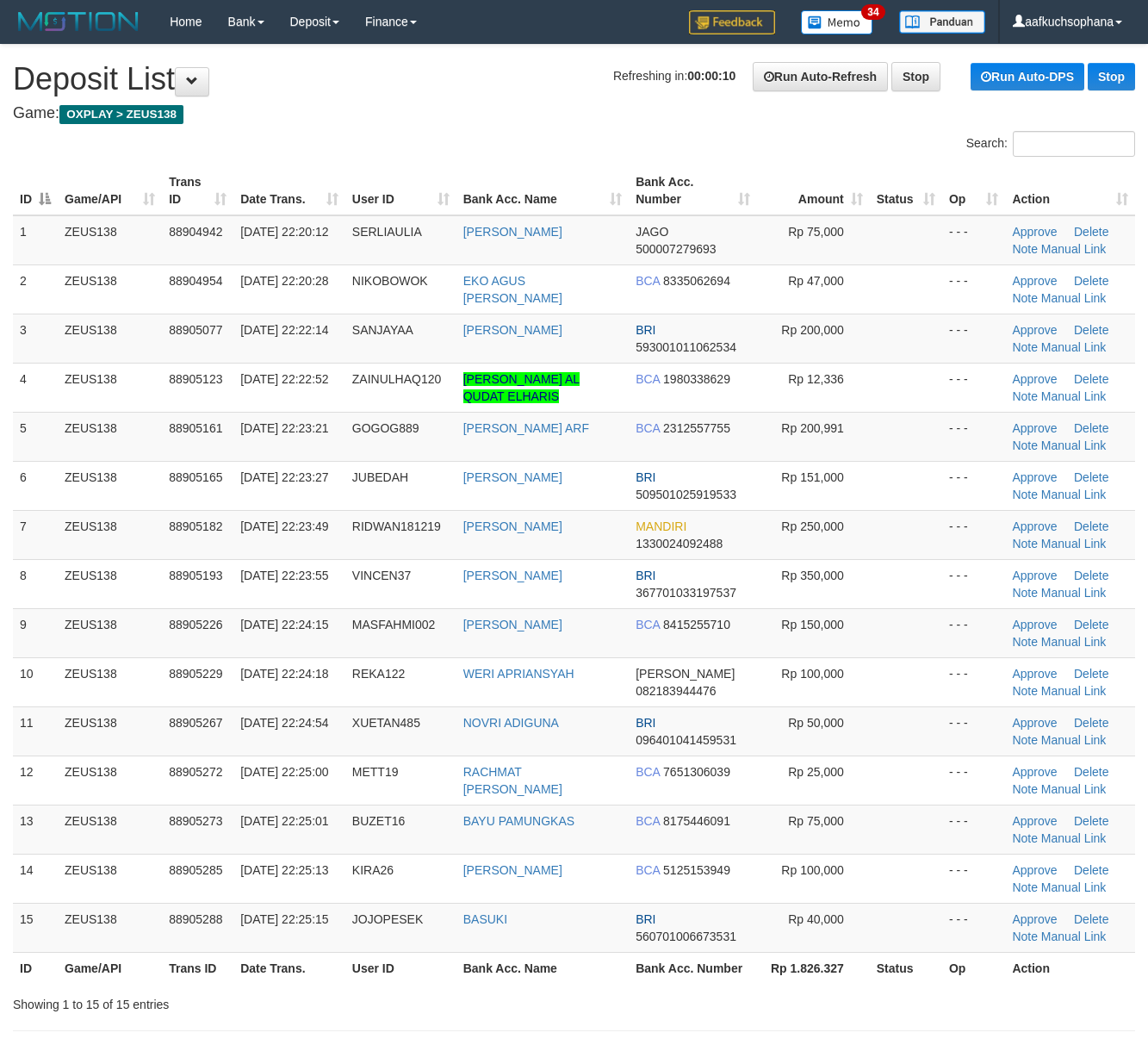
scroll to position [118, 0]
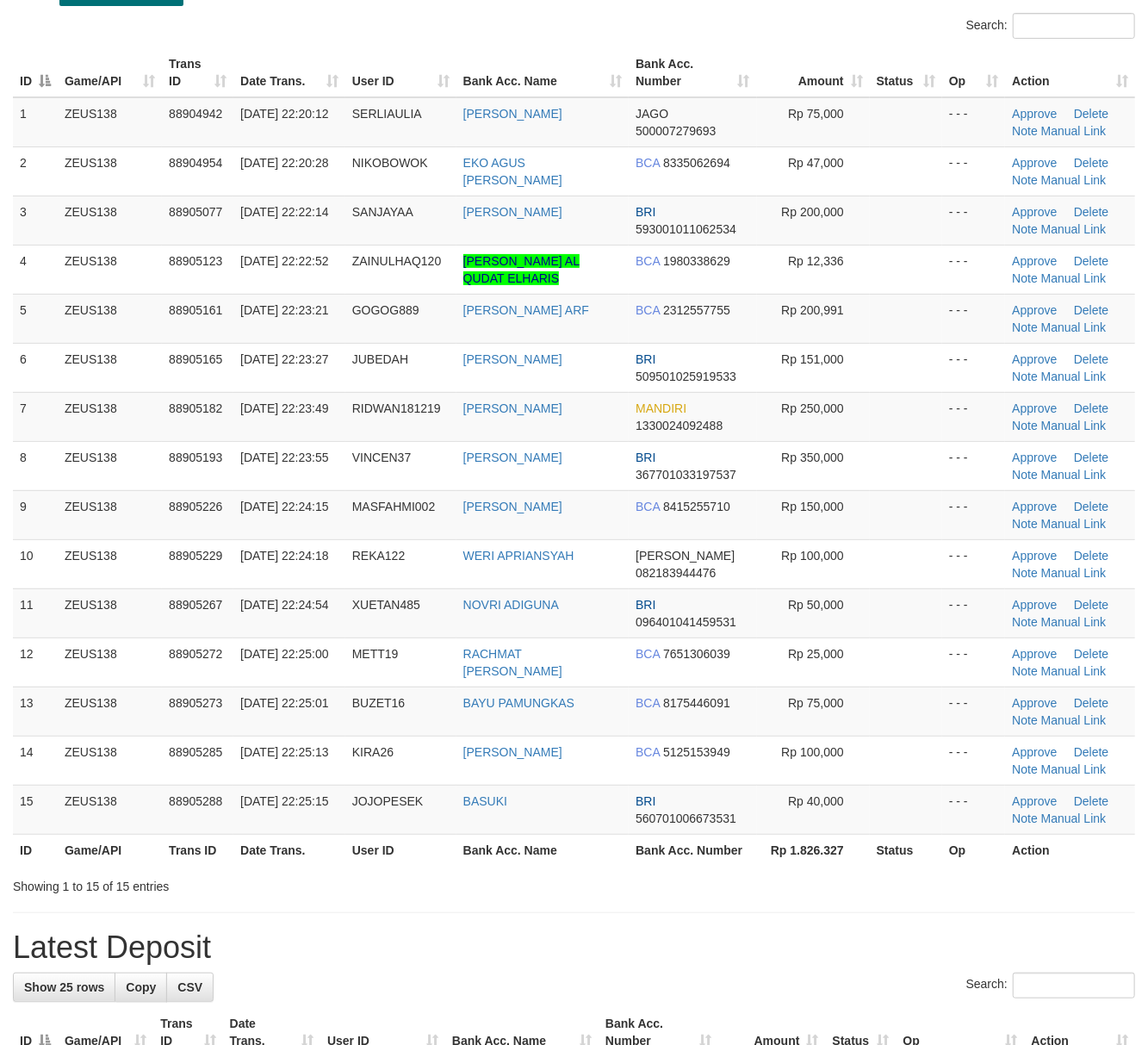
drag, startPoint x: 787, startPoint y: 908, endPoint x: 973, endPoint y: 898, distance: 186.3
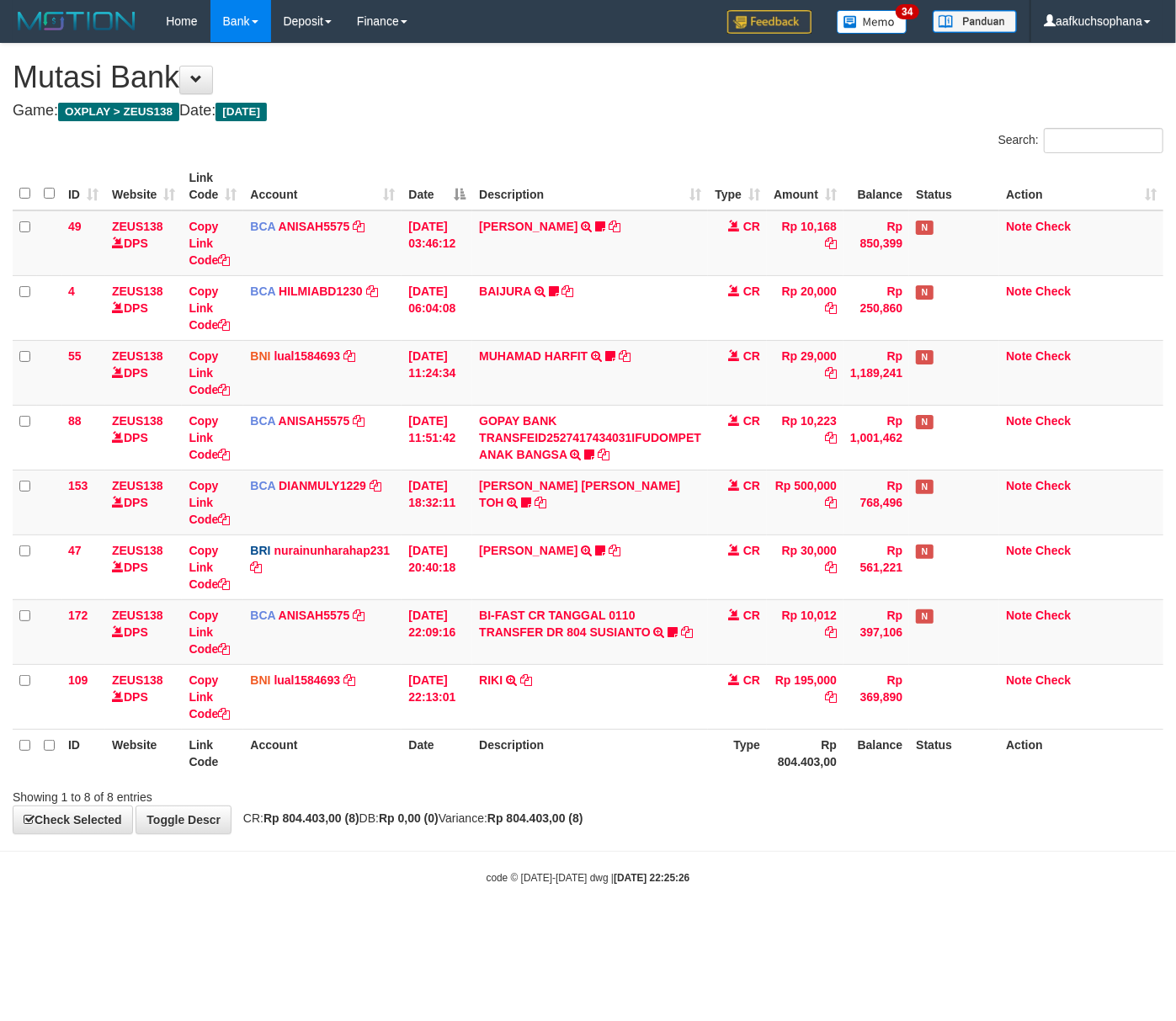
click at [307, 900] on body "Toggle navigation Home Bank Account List Load By Website Group [OXPLAY] ZEUS138…" at bounding box center [588, 463] width 1176 height 927
click at [249, 881] on div "code © 2012-2018 dwg | 2025/10/01 22:25:28" at bounding box center [588, 877] width 1176 height 17
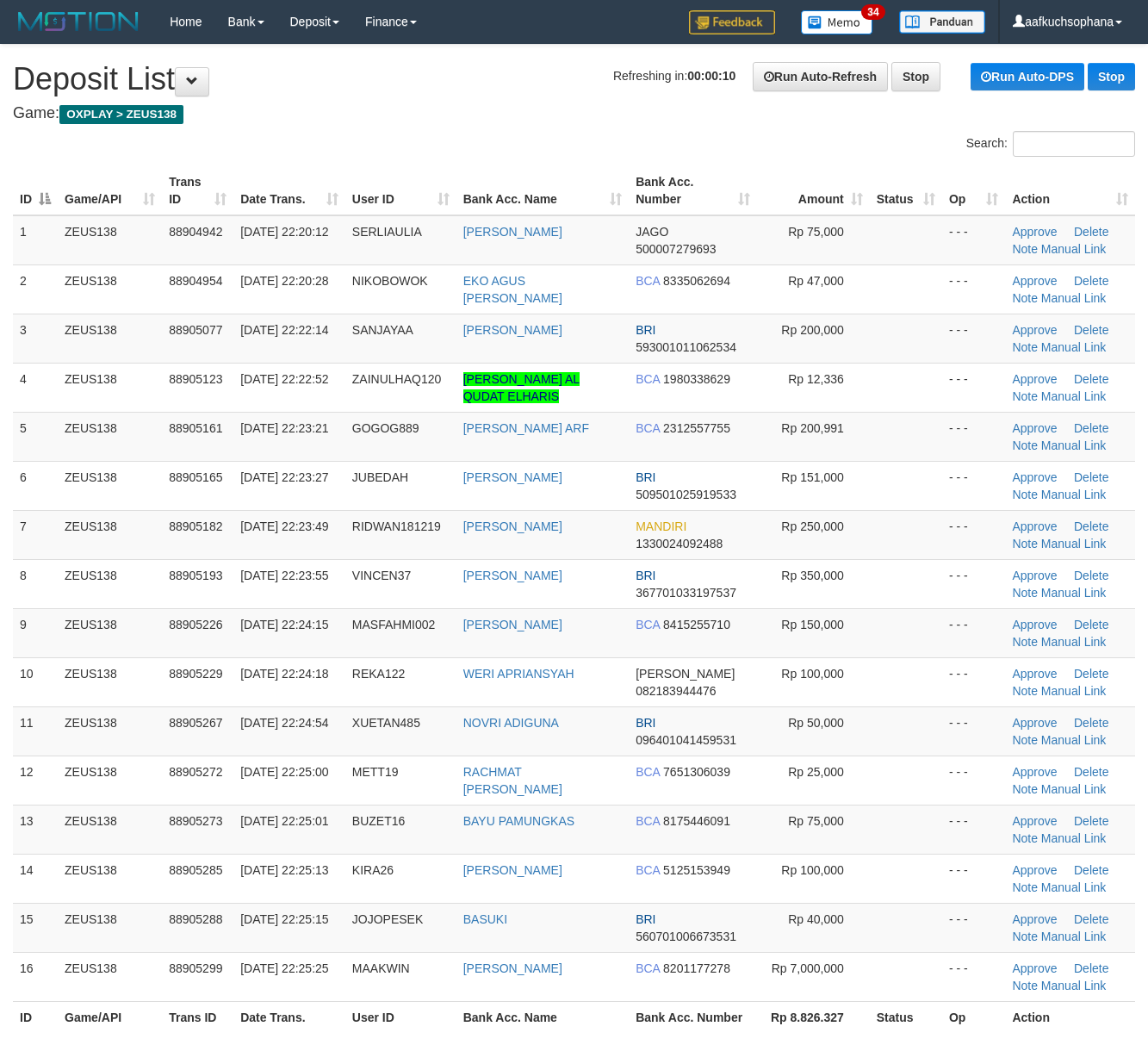
scroll to position [121, 0]
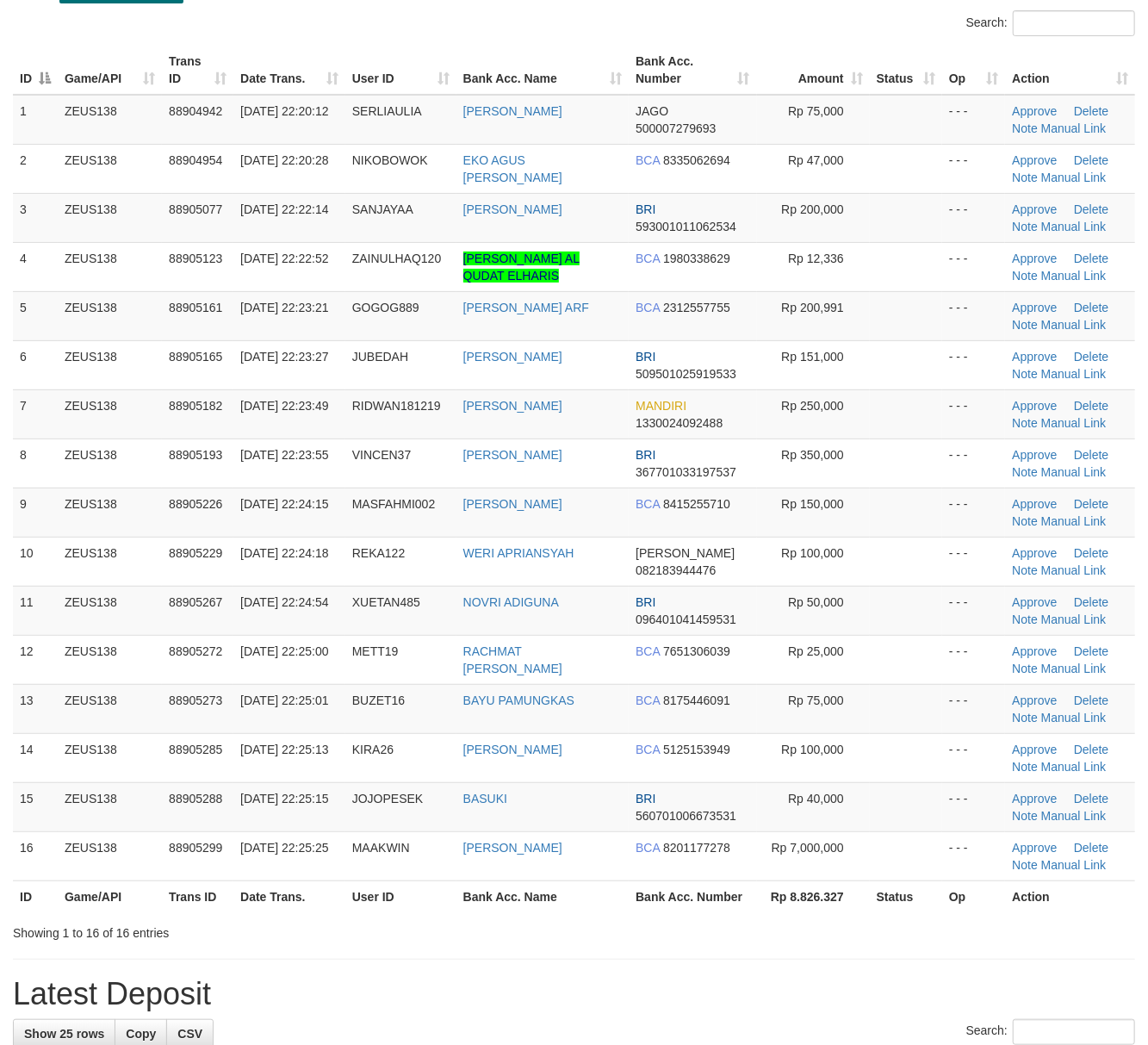
drag, startPoint x: 790, startPoint y: 963, endPoint x: 1165, endPoint y: 946, distance: 375.4
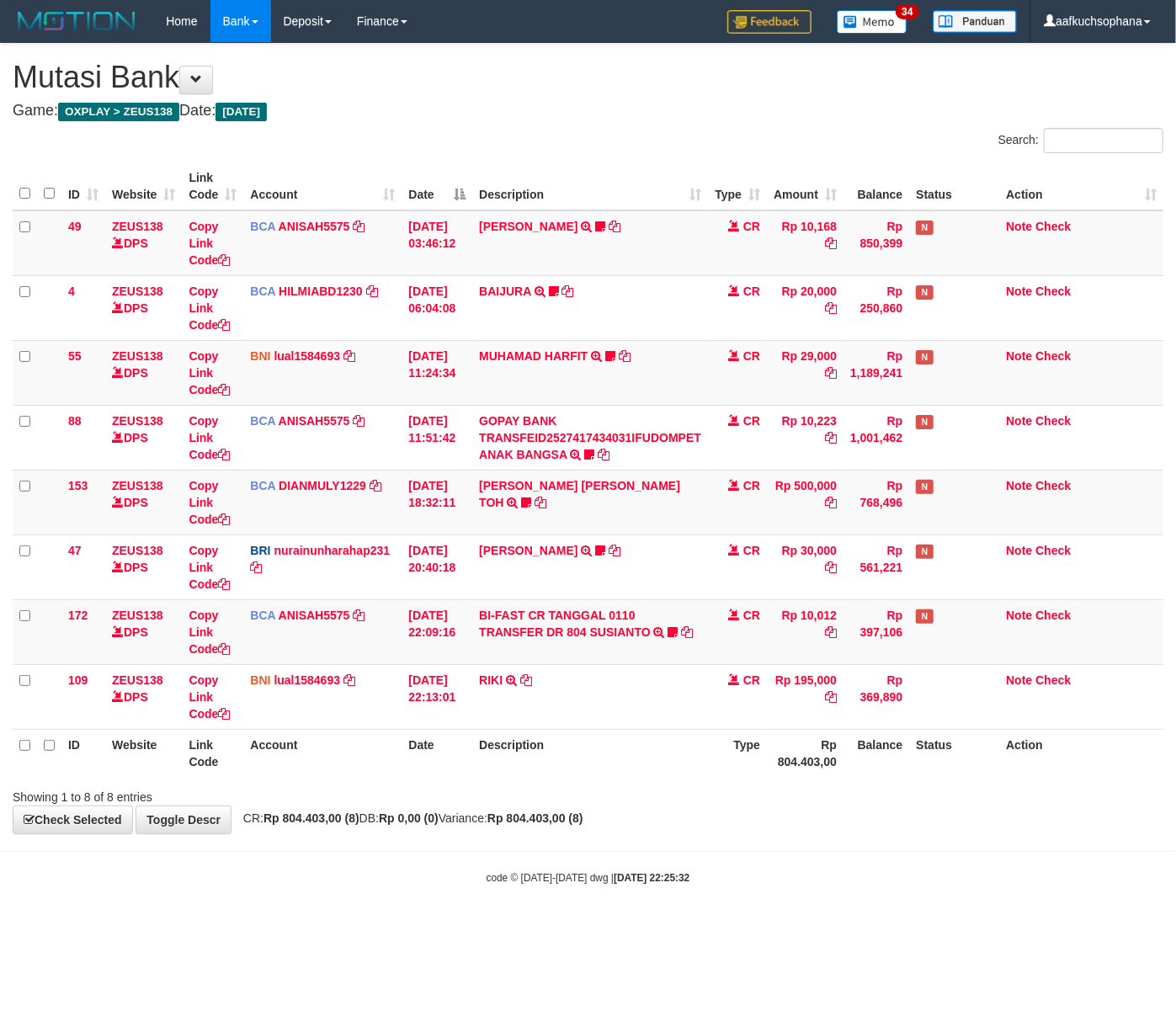
drag, startPoint x: 445, startPoint y: 953, endPoint x: 398, endPoint y: 938, distance: 49.3
click at [444, 927] on html "Toggle navigation Home Bank Account List Load By Website Group [OXPLAY] ZEUS138…" at bounding box center [588, 463] width 1176 height 927
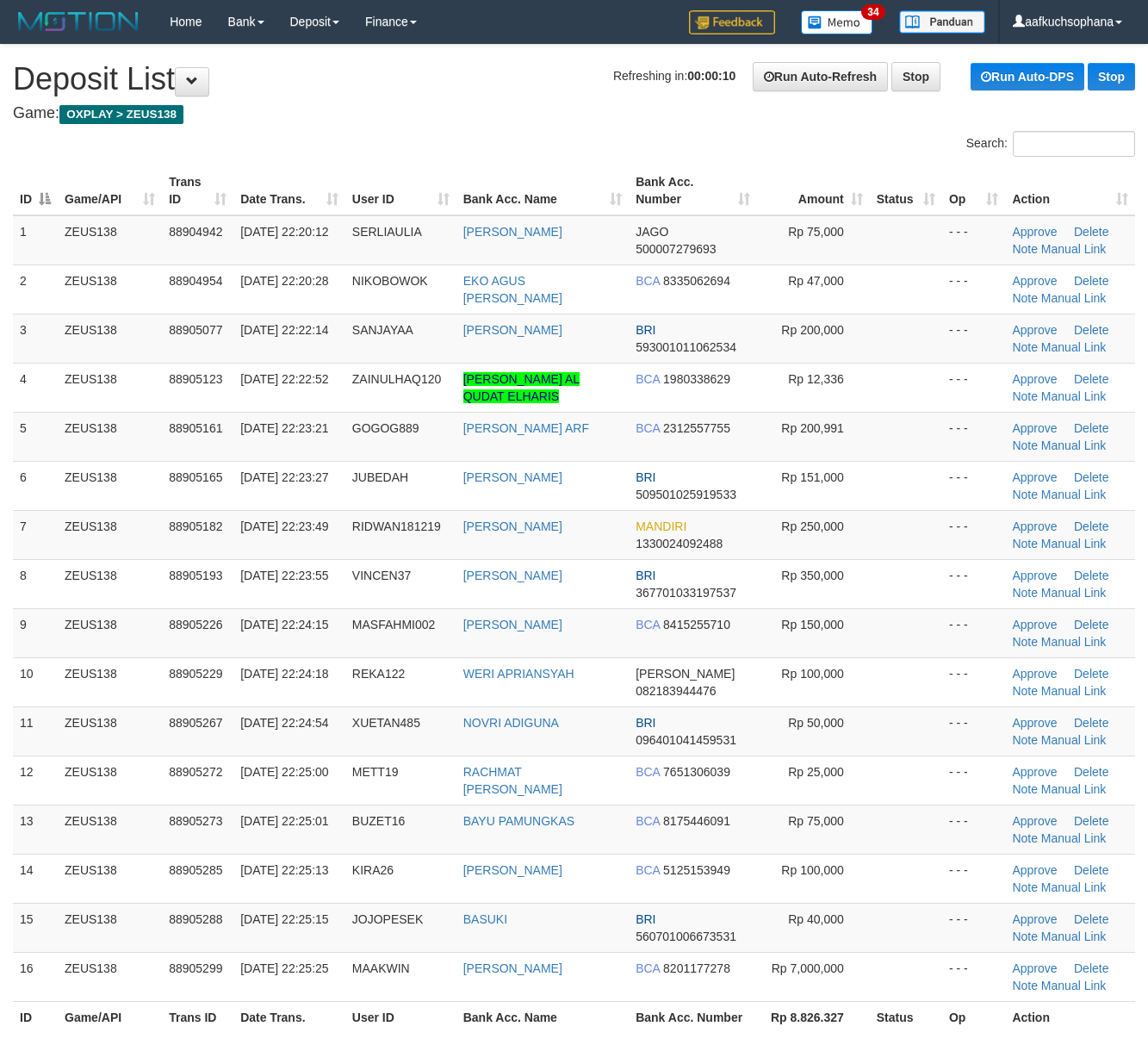
scroll to position [122, 0]
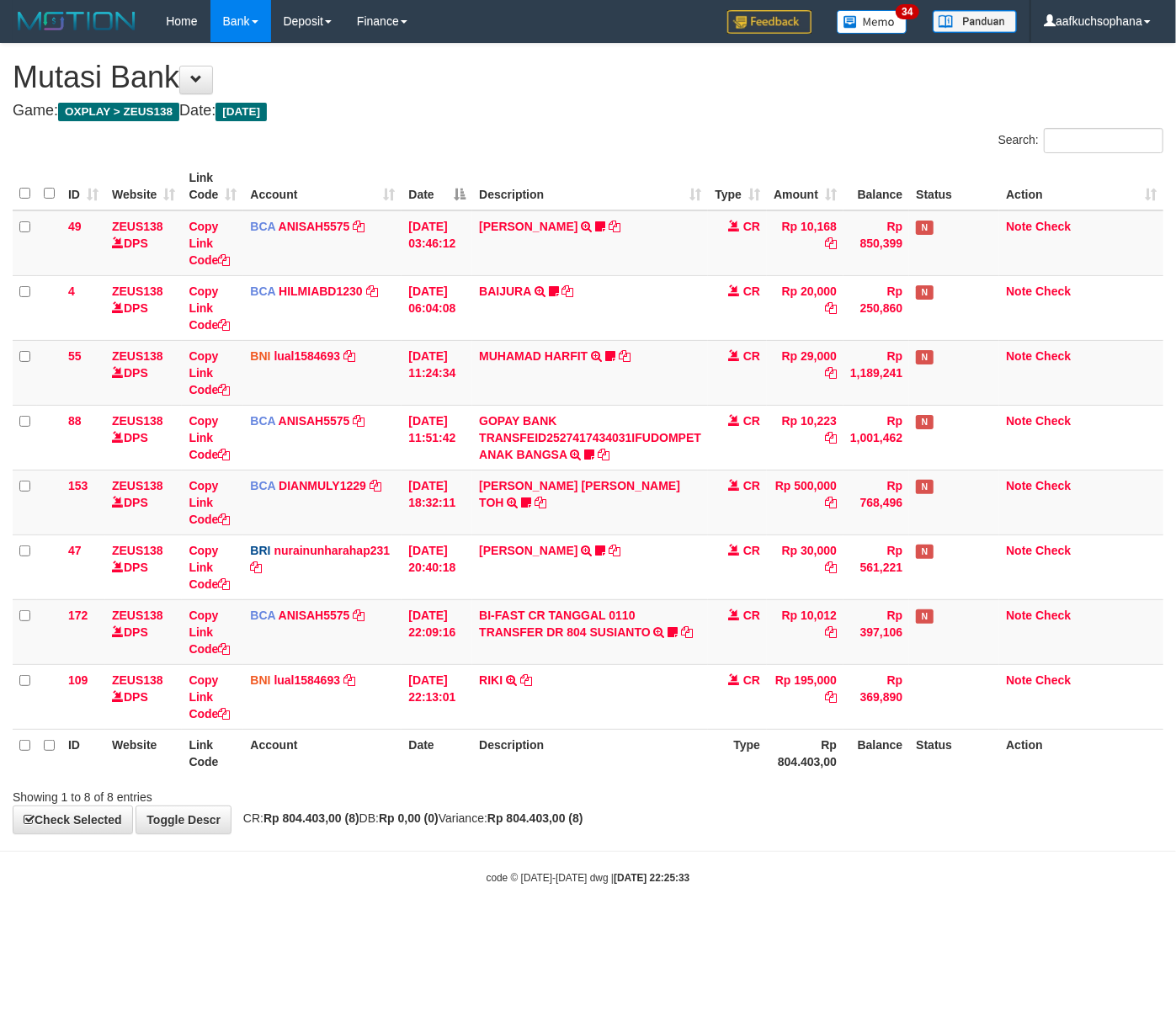
click at [367, 907] on body "Toggle navigation Home Bank Account List Load By Website Group [OXPLAY] ZEUS138…" at bounding box center [588, 463] width 1176 height 927
drag, startPoint x: 591, startPoint y: 862, endPoint x: 581, endPoint y: 860, distance: 10.2
click at [587, 862] on body "Toggle navigation Home Bank Account List Load By Website Group [OXPLAY] ZEUS138…" at bounding box center [588, 463] width 1176 height 927
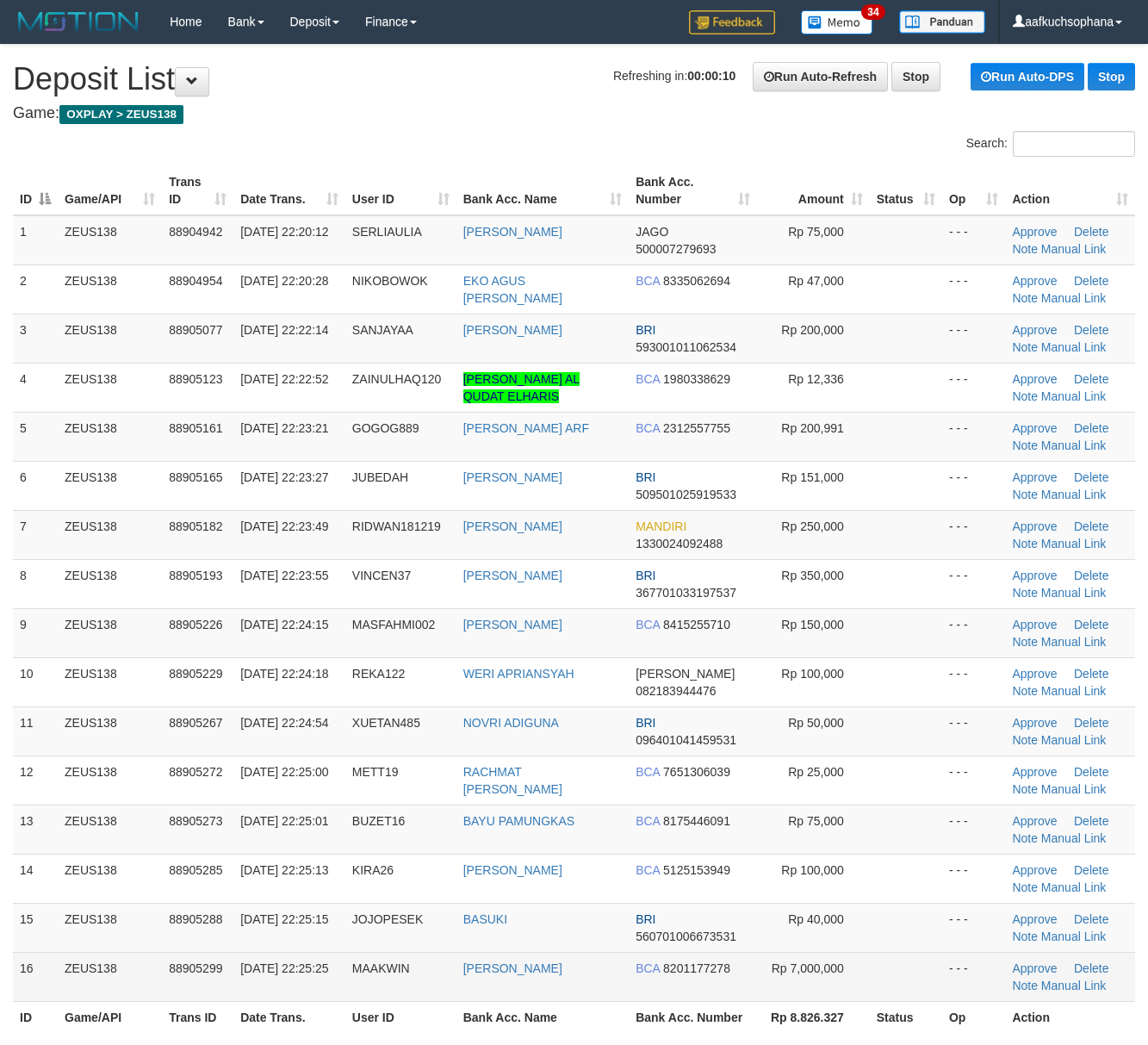
scroll to position [122, 0]
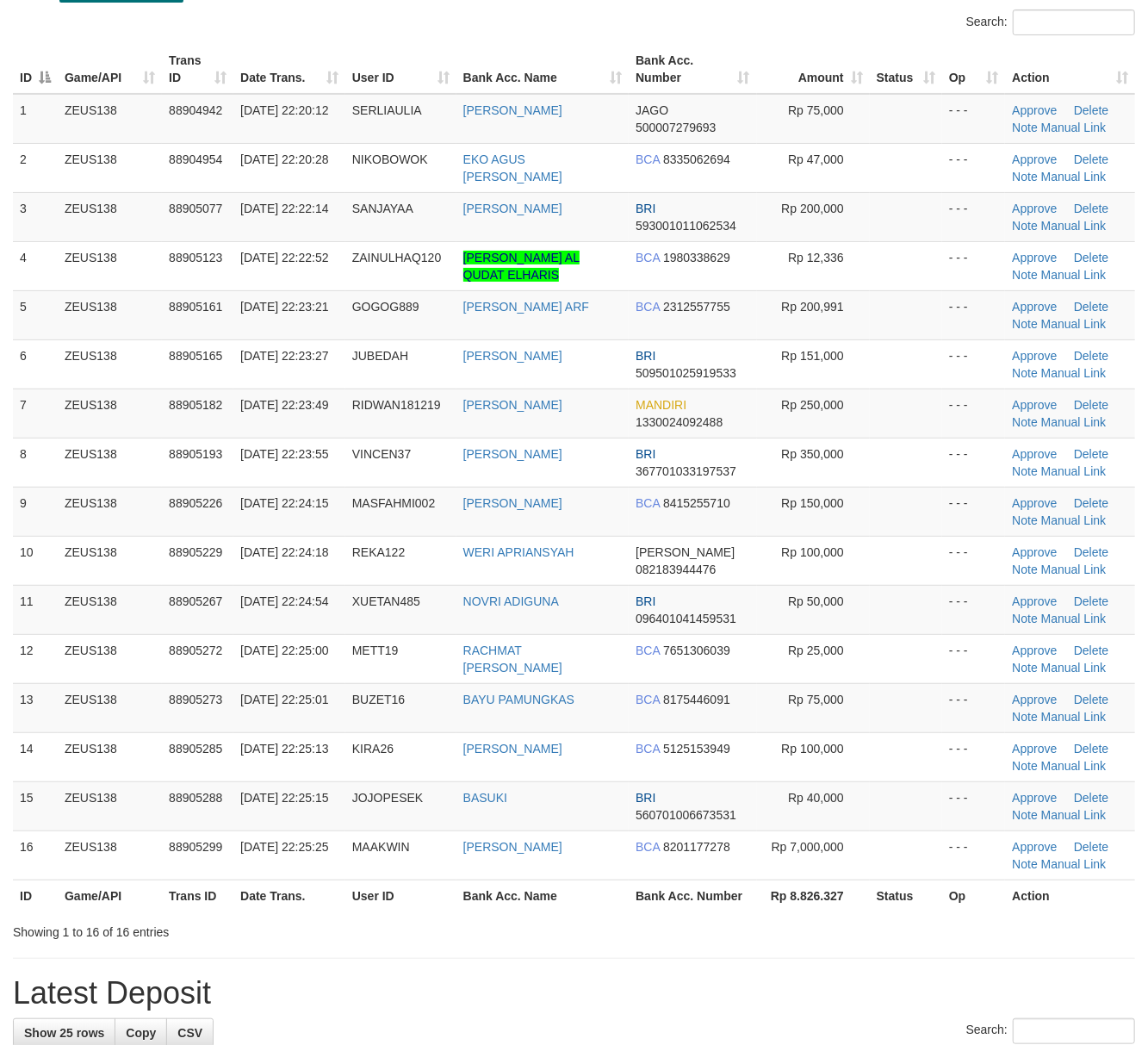
drag, startPoint x: 813, startPoint y: 923, endPoint x: 1076, endPoint y: 586, distance: 427.5
click at [815, 921] on div "Showing 1 to 16 of 16 entries" at bounding box center [574, 929] width 1148 height 24
drag, startPoint x: 893, startPoint y: 946, endPoint x: 1162, endPoint y: 903, distance: 272.4
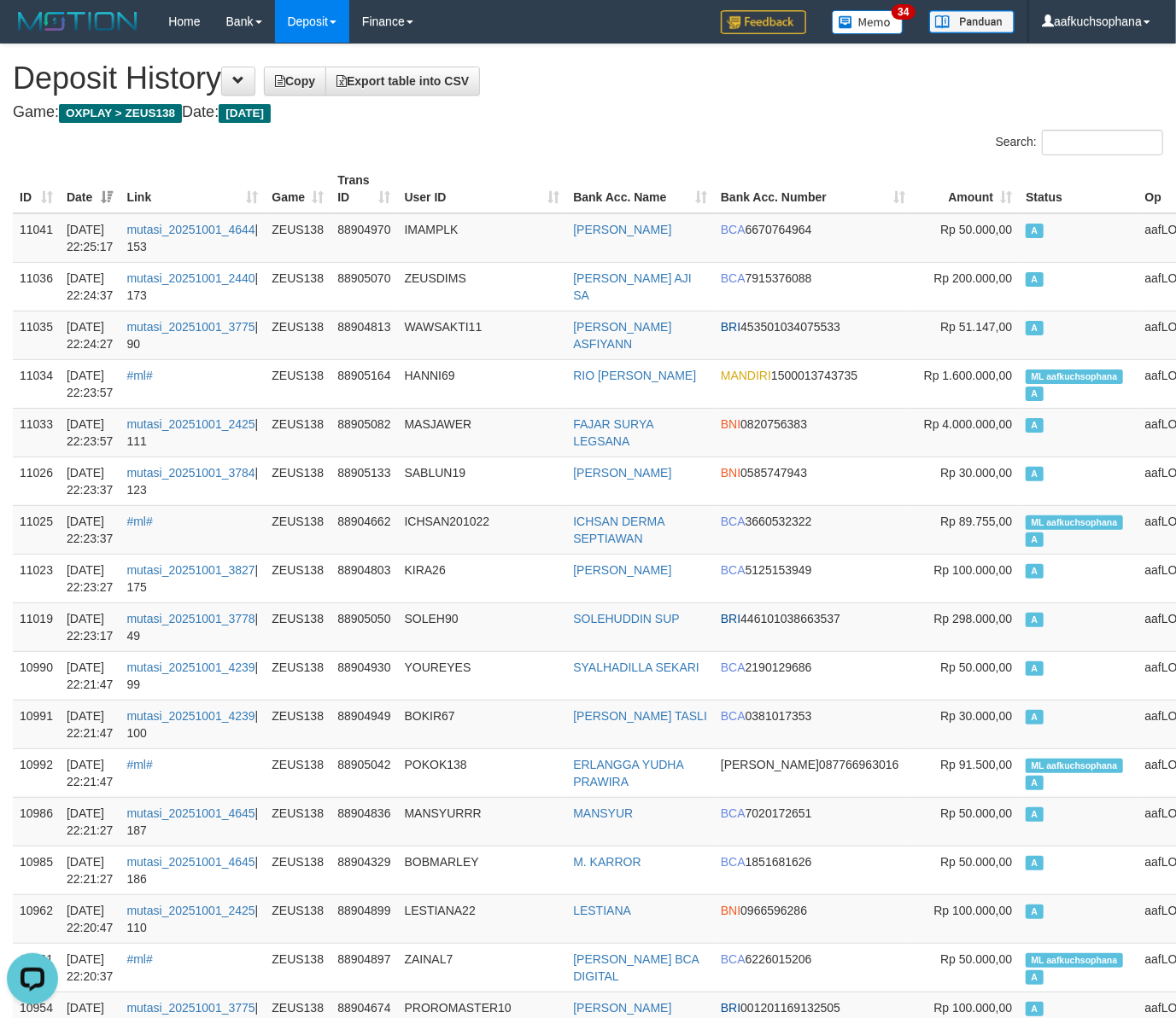
click at [654, 111] on h4 "Game: OXPLAY > ZEUS138 Date: Today" at bounding box center [588, 112] width 1150 height 17
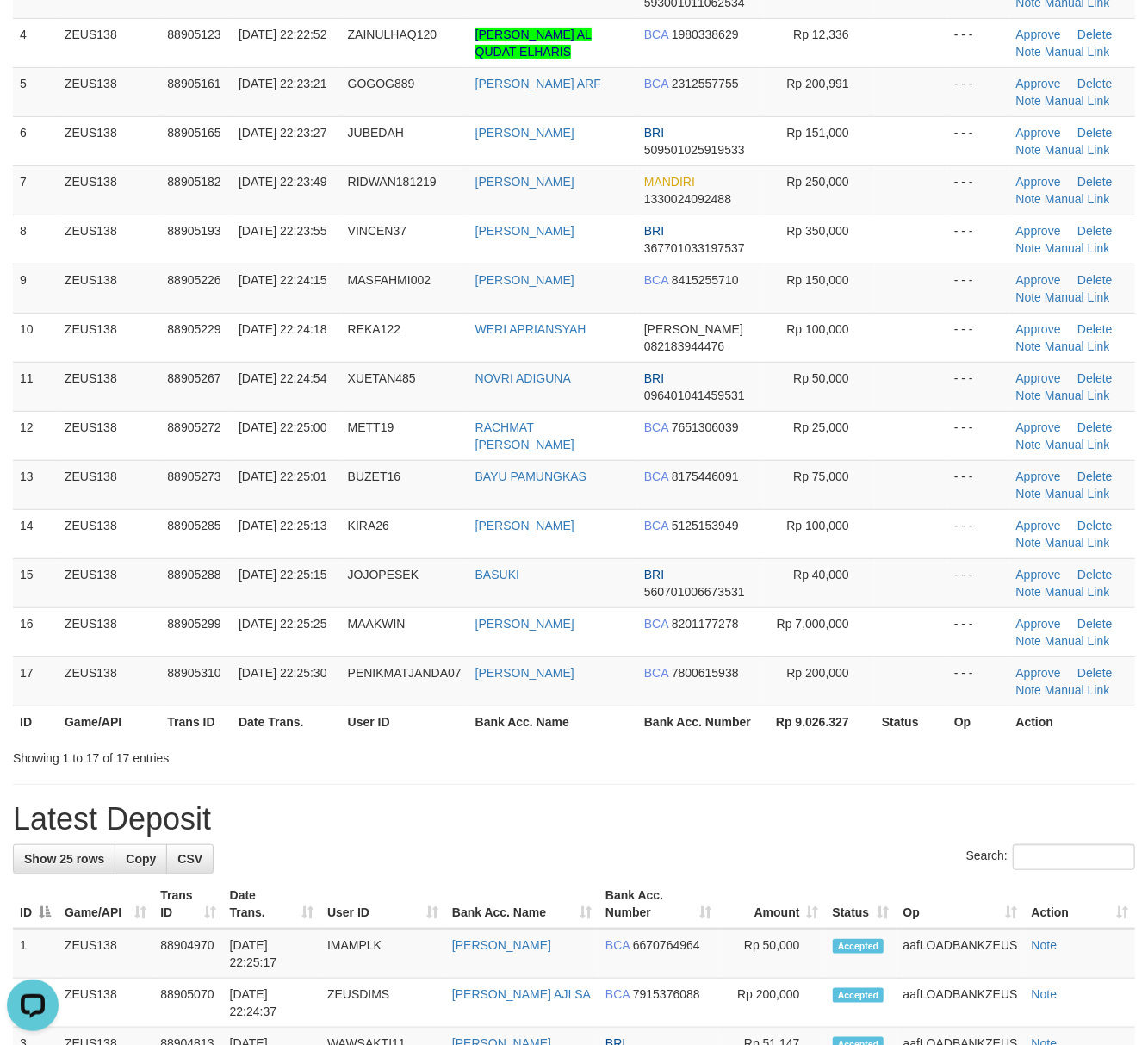
drag, startPoint x: 688, startPoint y: 775, endPoint x: 1162, endPoint y: 817, distance: 475.9
click at [703, 773] on div "**********" at bounding box center [574, 986] width 1148 height 2572
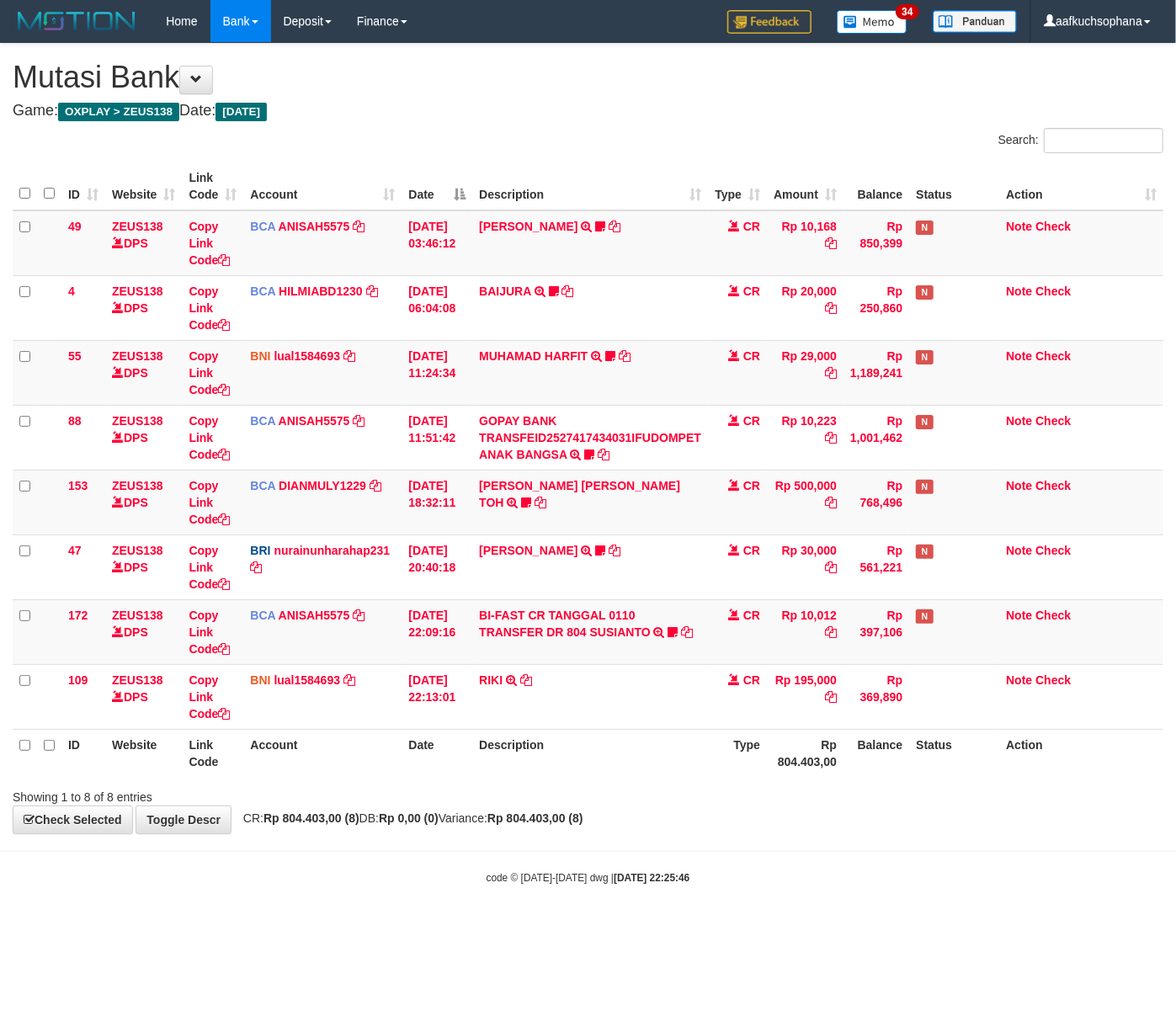
drag, startPoint x: 445, startPoint y: 903, endPoint x: 381, endPoint y: 886, distance: 66.2
click at [443, 902] on body "Toggle navigation Home Bank Account List Load By Website Group [OXPLAY] ZEUS138…" at bounding box center [588, 463] width 1176 height 927
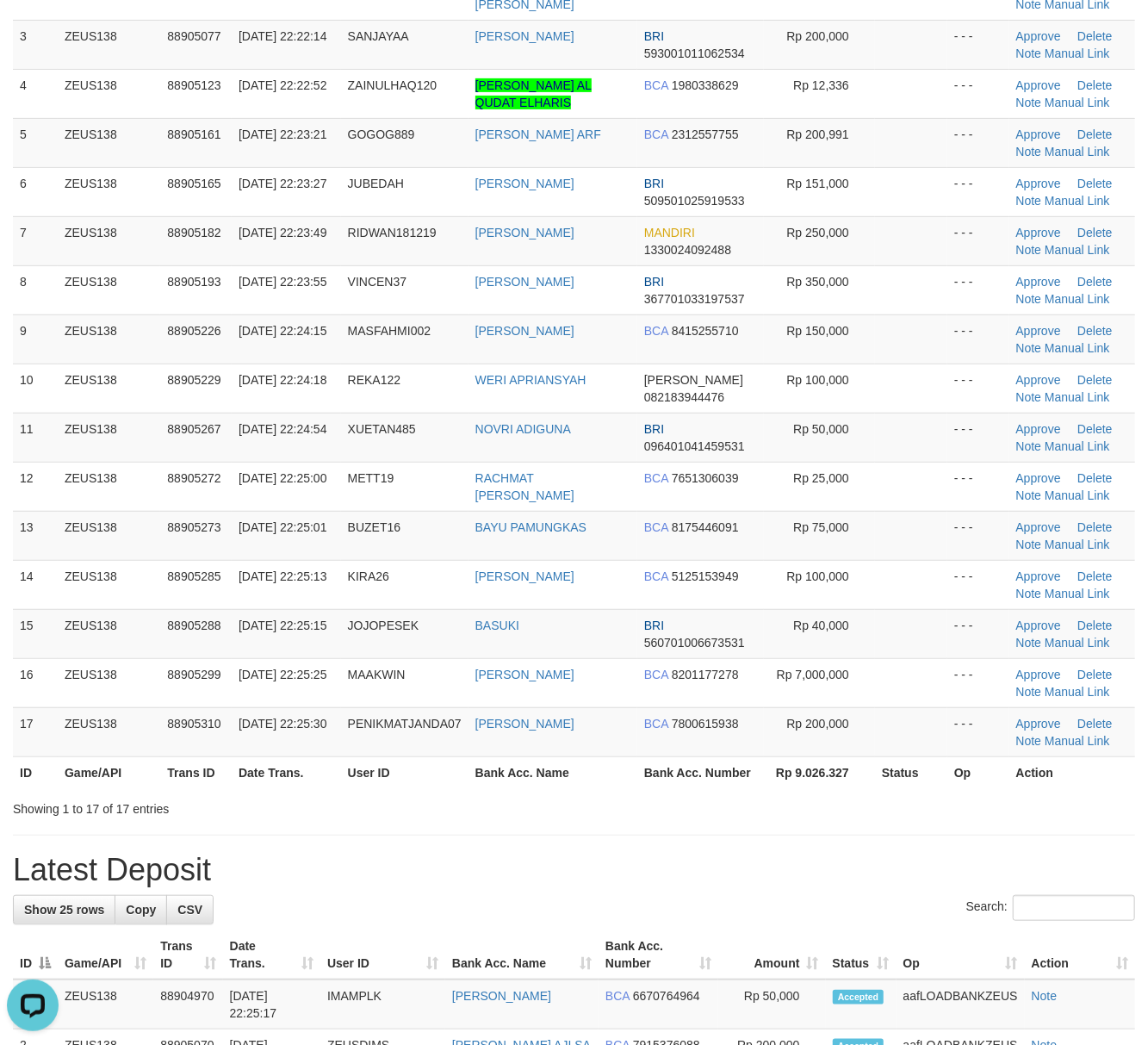
click at [804, 818] on div "Showing 1 to 17 of 17 entries" at bounding box center [574, 806] width 1148 height 24
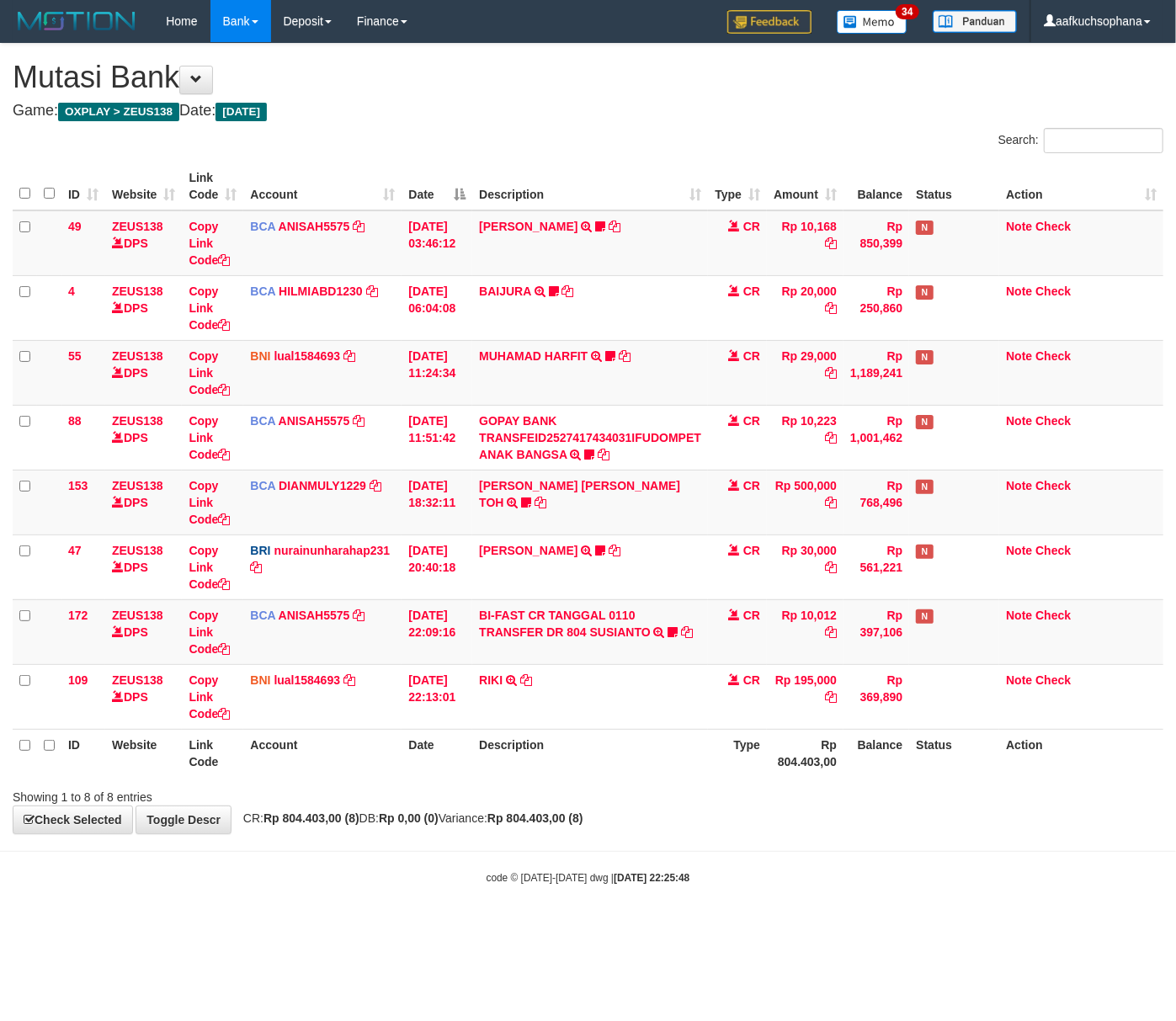
drag, startPoint x: 572, startPoint y: 892, endPoint x: 444, endPoint y: 859, distance: 132.2
click at [562, 890] on body "Toggle navigation Home Bank Account List Load By Website Group [OXPLAY] ZEUS138…" at bounding box center [588, 463] width 1176 height 927
drag, startPoint x: 443, startPoint y: 835, endPoint x: 4, endPoint y: 846, distance: 439.1
click at [433, 833] on div "**********" at bounding box center [588, 439] width 1176 height 790
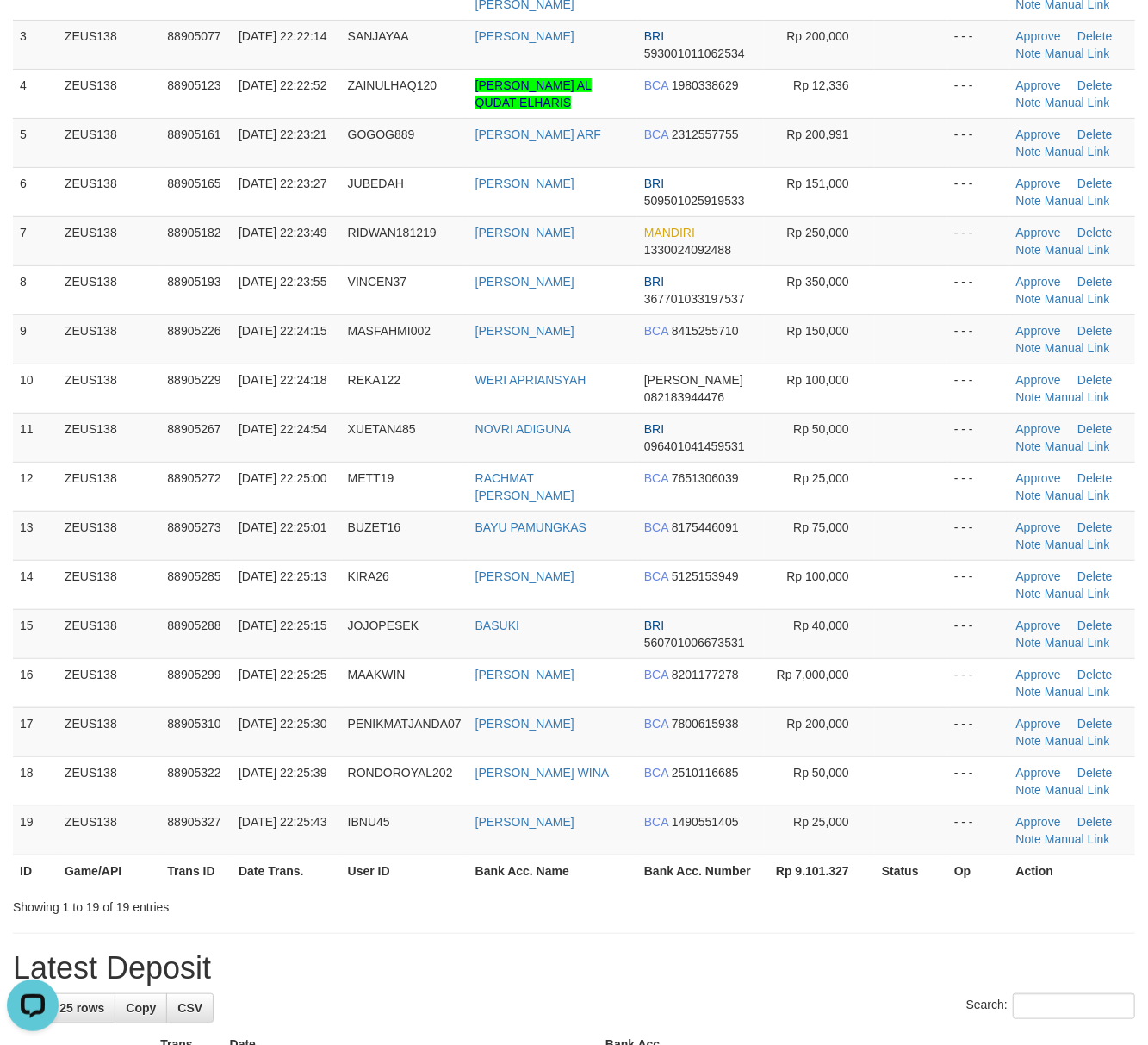
click at [803, 877] on th "Rp 9.101.327" at bounding box center [819, 870] width 111 height 32
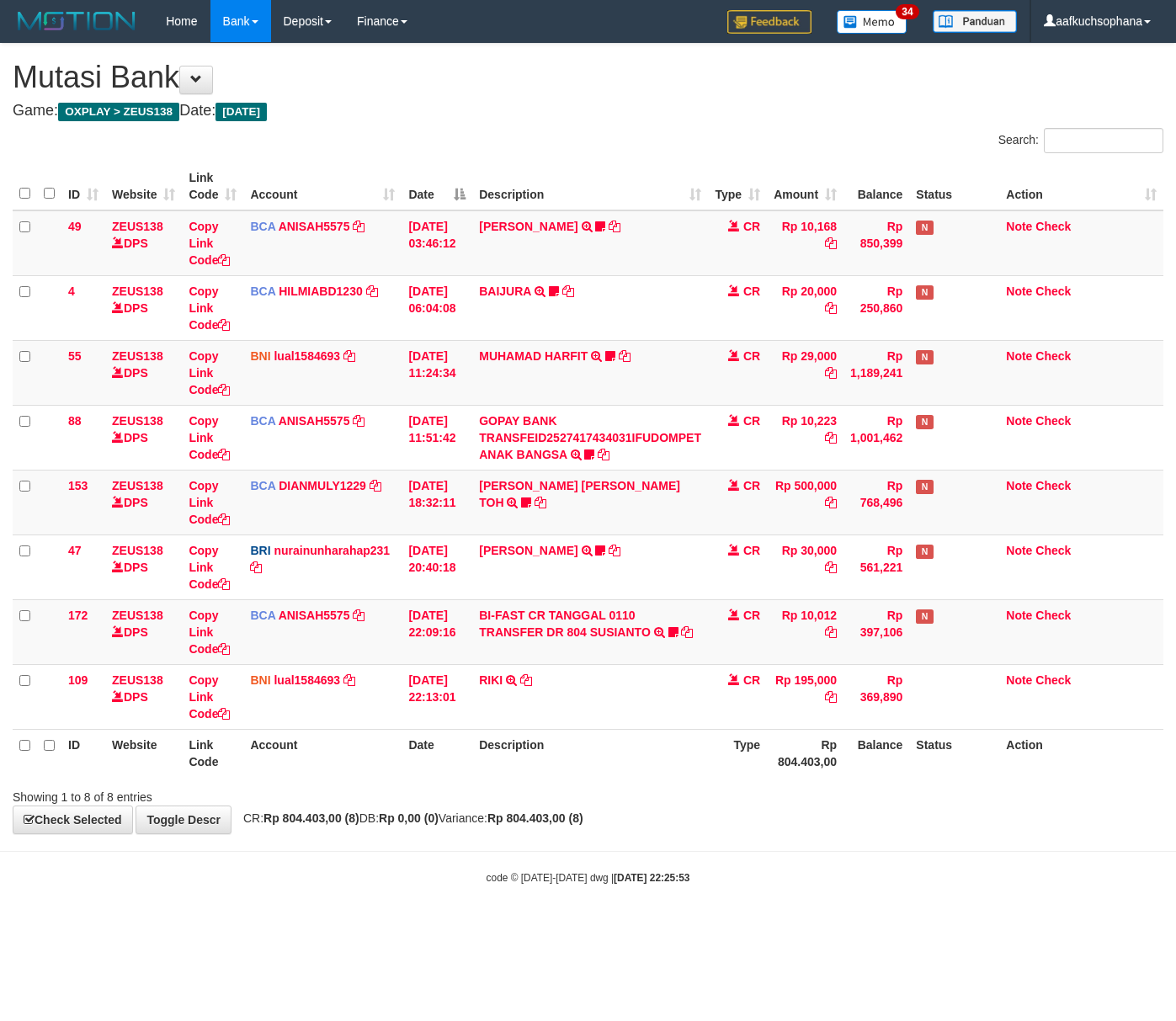
click at [549, 921] on body "Toggle navigation Home Bank Account List Load By Website Group [OXPLAY] ZEUS138…" at bounding box center [588, 463] width 1176 height 927
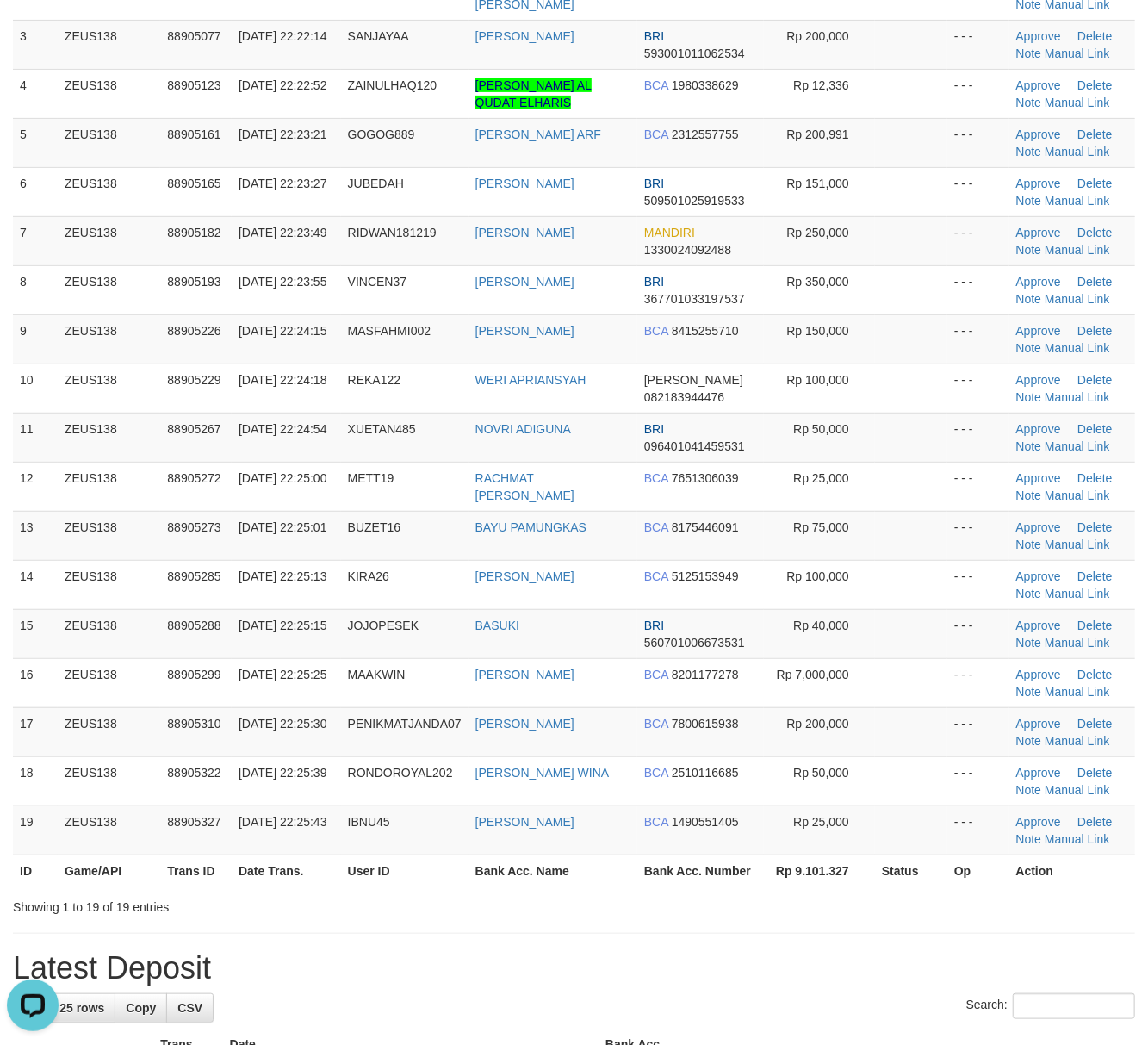
drag, startPoint x: 835, startPoint y: 915, endPoint x: 1165, endPoint y: 913, distance: 330.0
click at [840, 916] on div "Showing 1 to 19 of 19 entries" at bounding box center [574, 904] width 1148 height 24
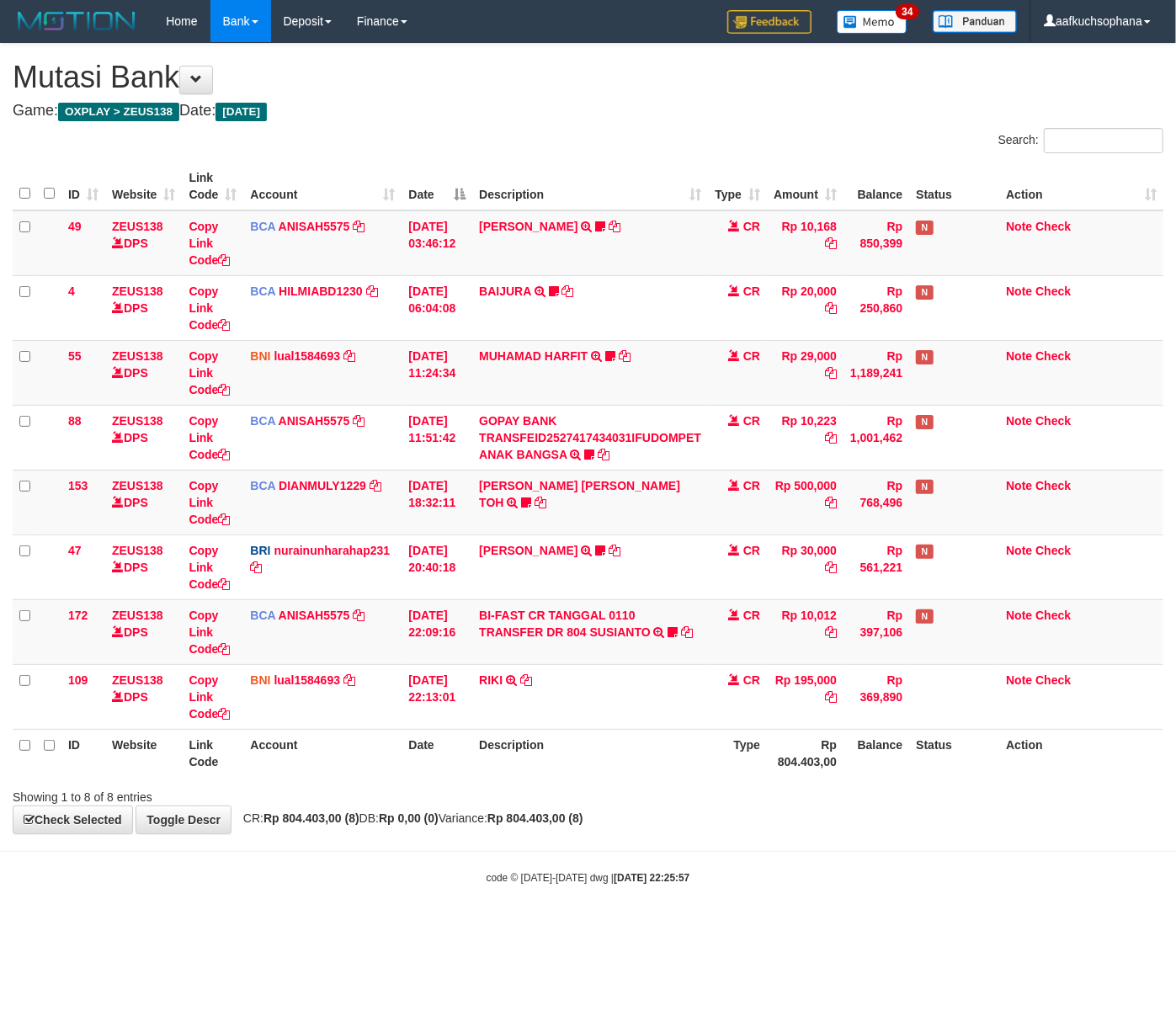
drag, startPoint x: 414, startPoint y: 907, endPoint x: 99, endPoint y: 873, distance: 316.8
click at [409, 907] on body "Toggle navigation Home Bank Account List Load By Website Group [OXPLAY] ZEUS138…" at bounding box center [588, 463] width 1176 height 927
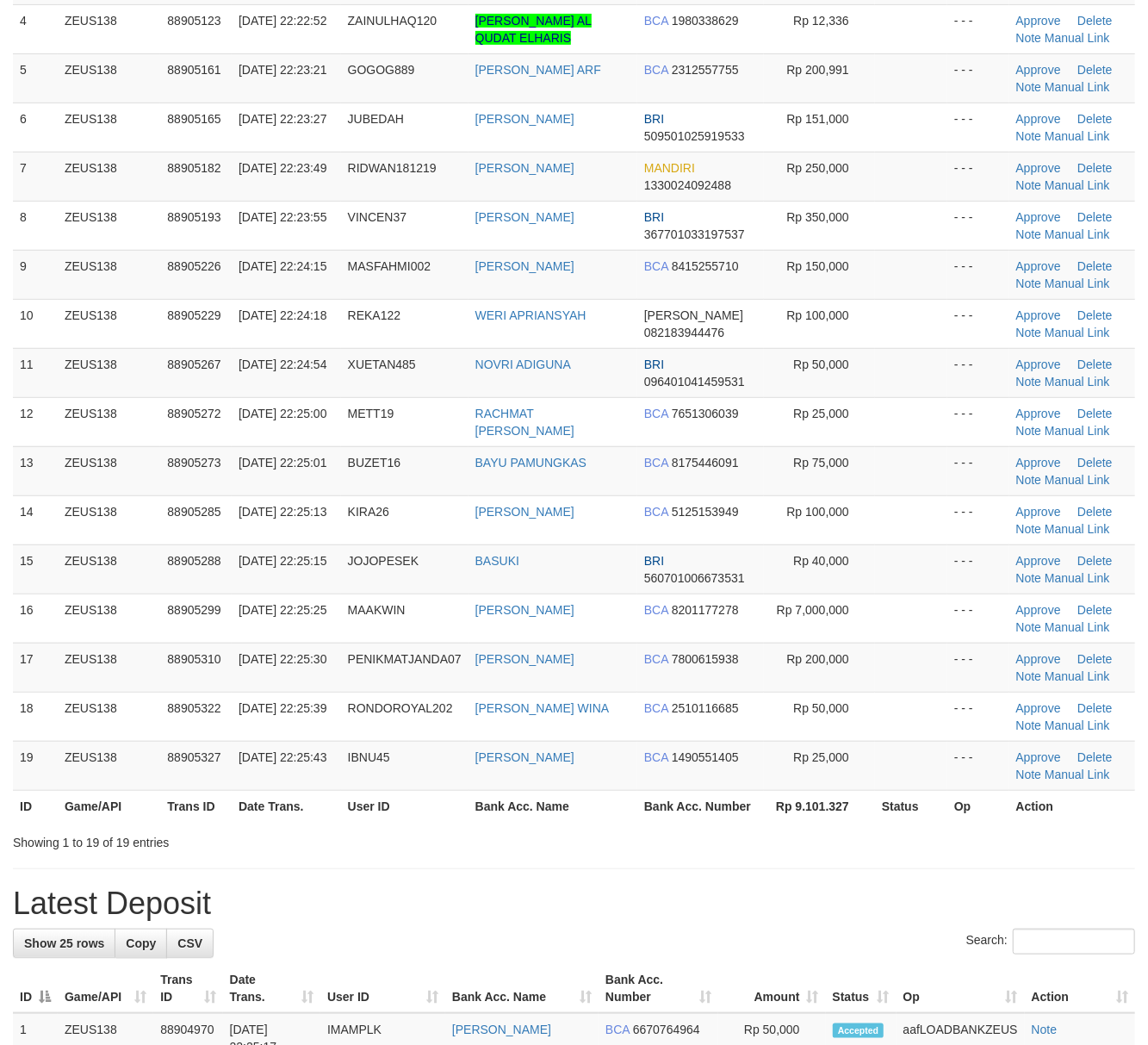
drag, startPoint x: 0, startPoint y: 0, endPoint x: 947, endPoint y: 894, distance: 1302.3
click at [855, 907] on h1 "Latest Deposit" at bounding box center [574, 903] width 1122 height 34
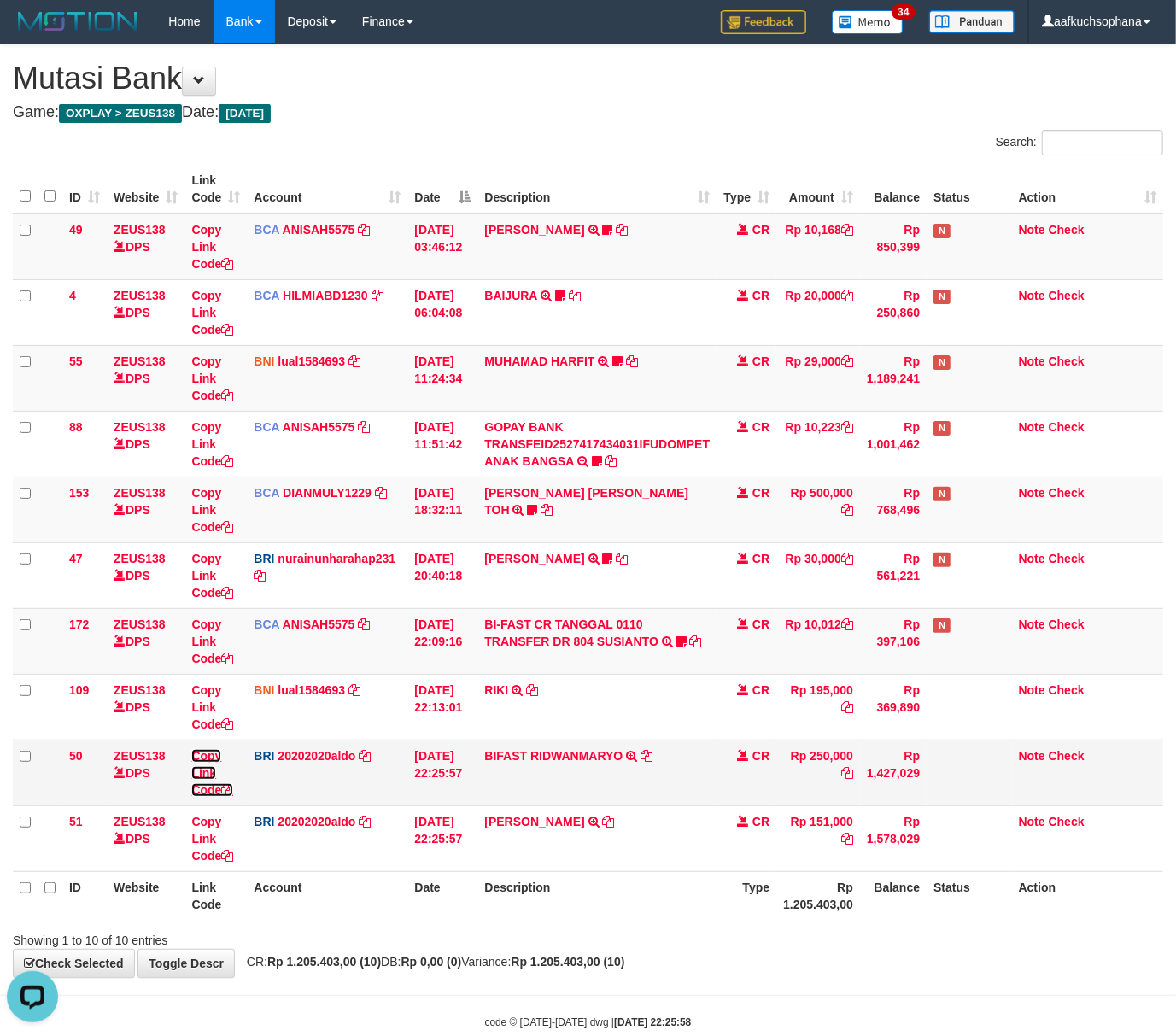
click at [229, 793] on icon at bounding box center [226, 790] width 12 height 12
drag, startPoint x: 749, startPoint y: 937, endPoint x: 621, endPoint y: 897, distance: 134.1
click at [728, 920] on div "Search: ID Website Link Code Account Date Description Type Amount Balance Statu…" at bounding box center [588, 539] width 1150 height 819
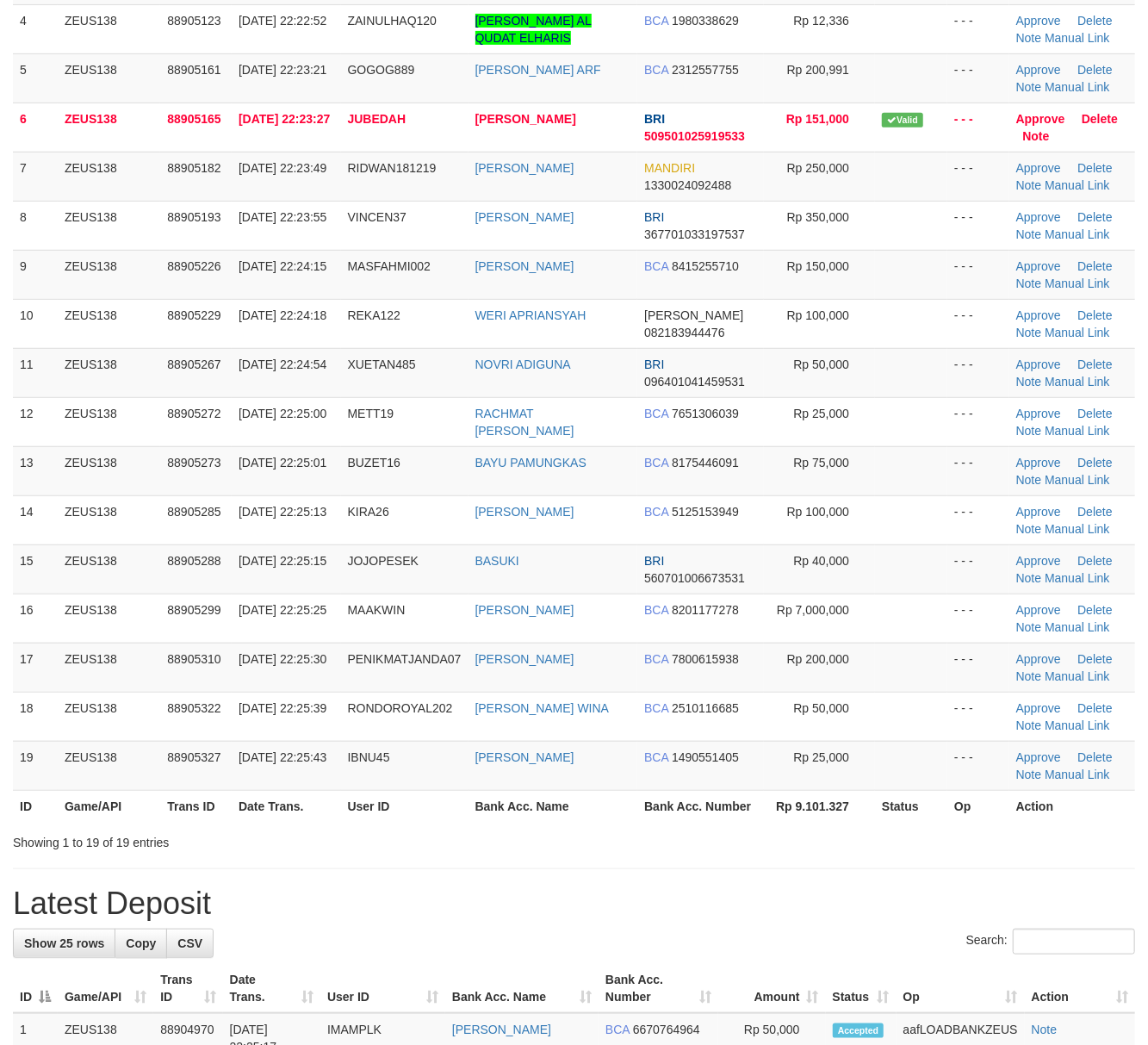
drag, startPoint x: 0, startPoint y: 0, endPoint x: 864, endPoint y: 900, distance: 1247.6
click at [848, 901] on h1 "Latest Deposit" at bounding box center [574, 903] width 1122 height 34
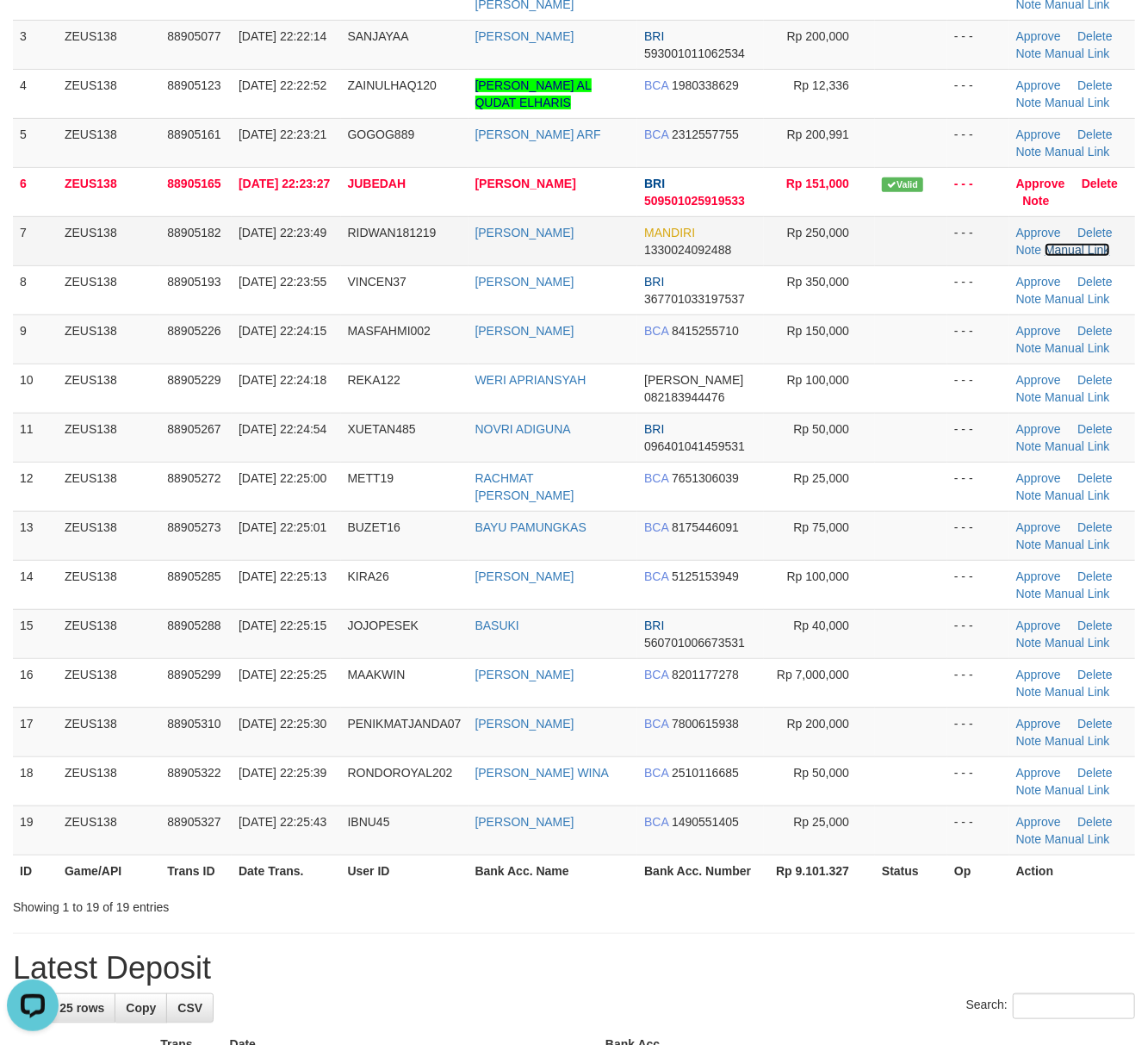
click at [1067, 250] on link "Manual Link" at bounding box center [1077, 250] width 65 height 14
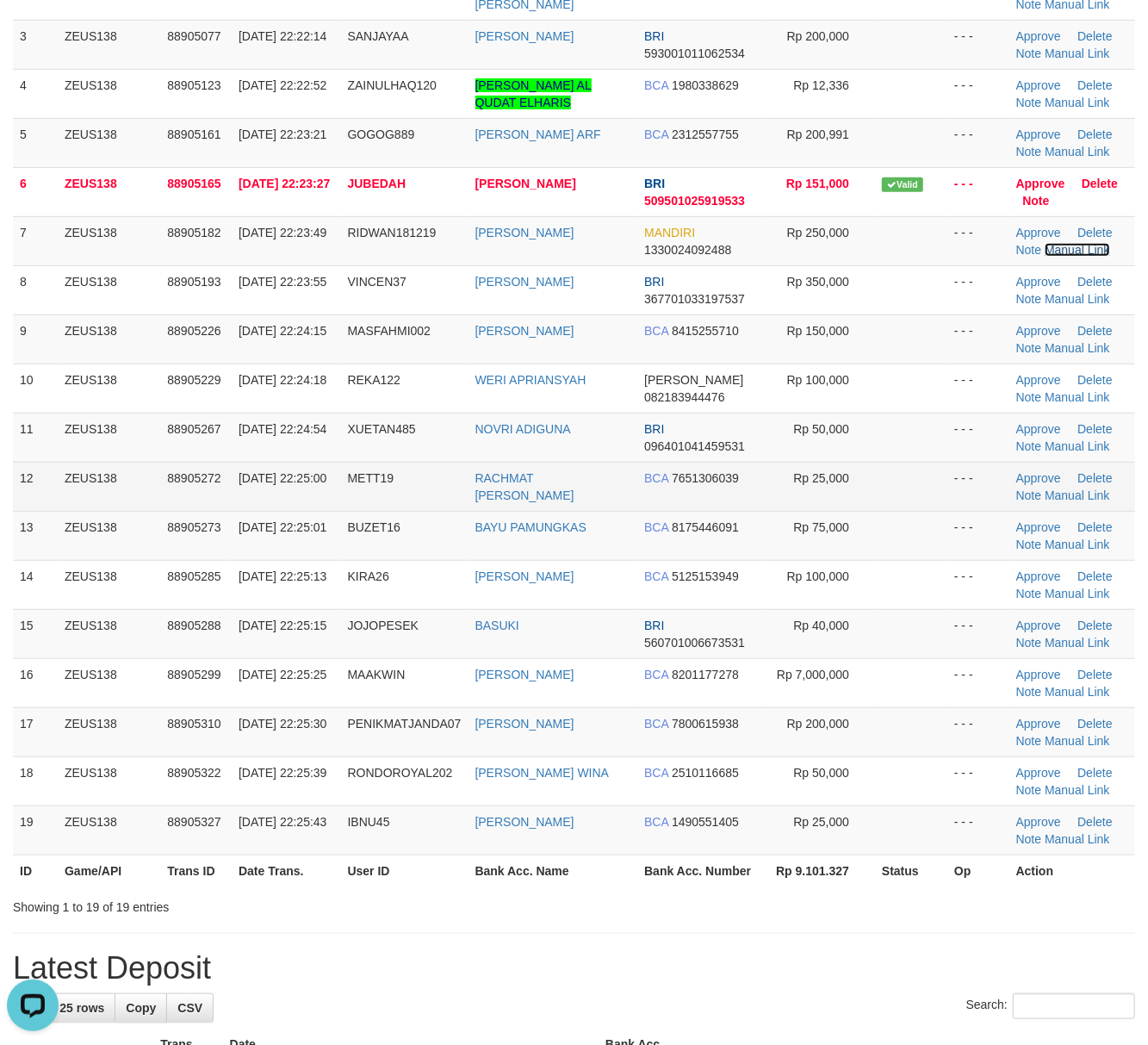
click at [1045, 243] on link "Manual Link" at bounding box center [1077, 250] width 65 height 14
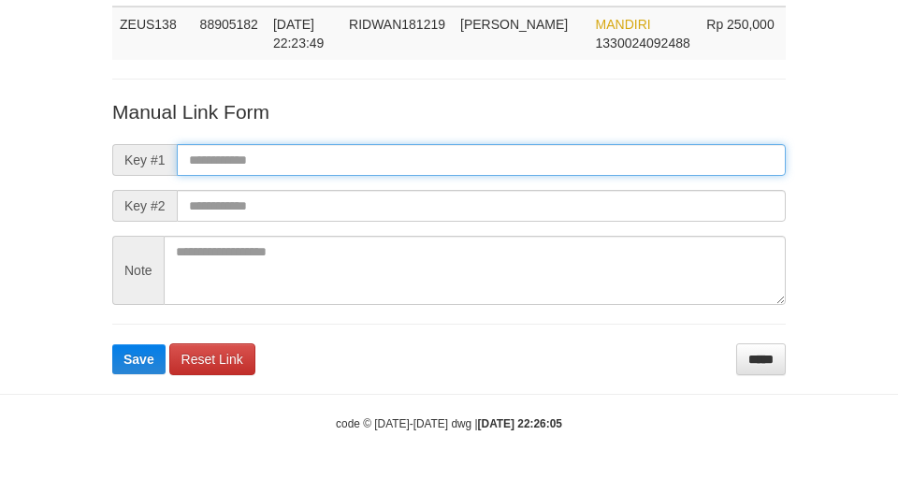
click at [656, 159] on input "text" at bounding box center [481, 160] width 609 height 32
paste input "**********"
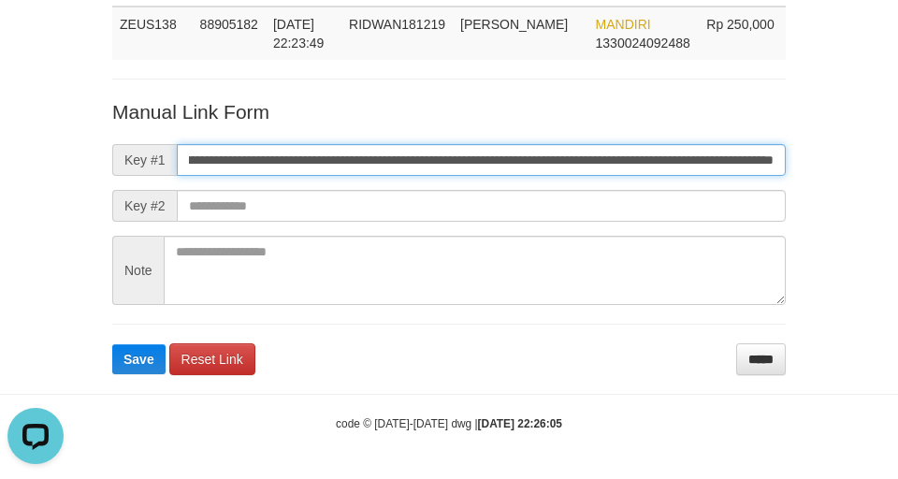
scroll to position [0, 0]
type input "**********"
click at [112, 344] on button "Save" at bounding box center [138, 359] width 53 height 30
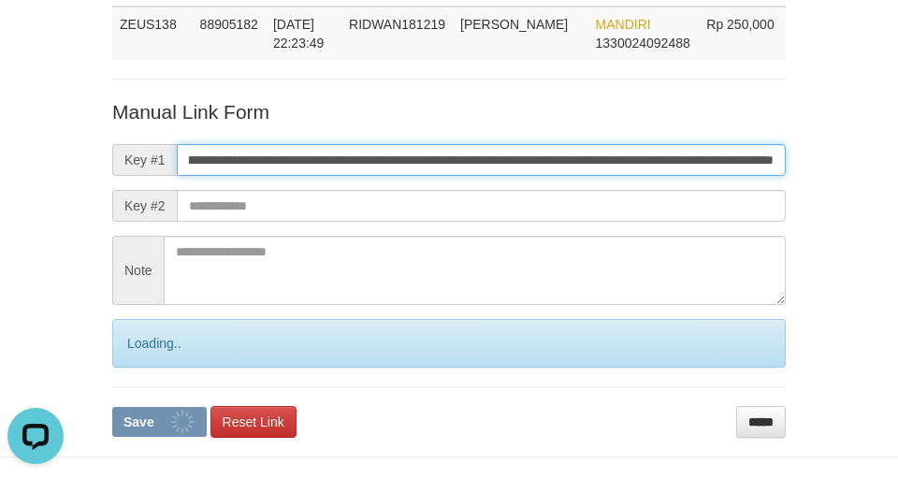
click at [112, 407] on button "Save" at bounding box center [159, 422] width 95 height 30
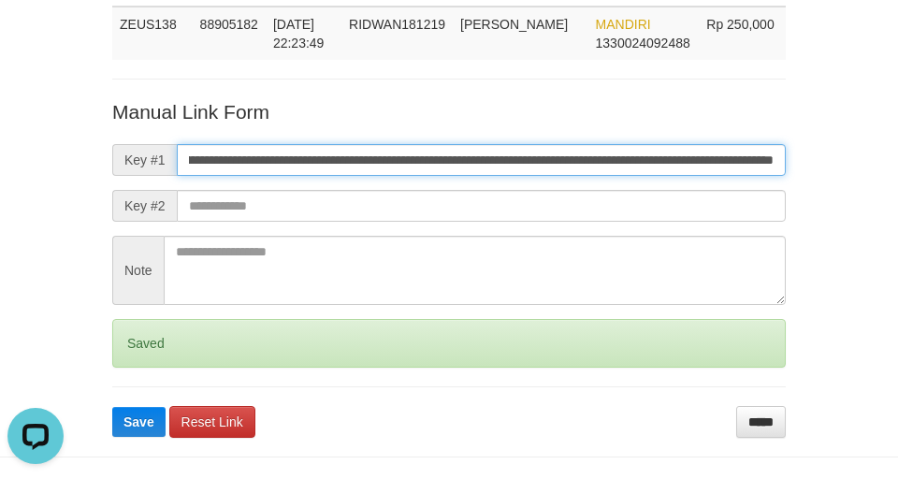
click at [112, 407] on button "Save" at bounding box center [138, 422] width 53 height 30
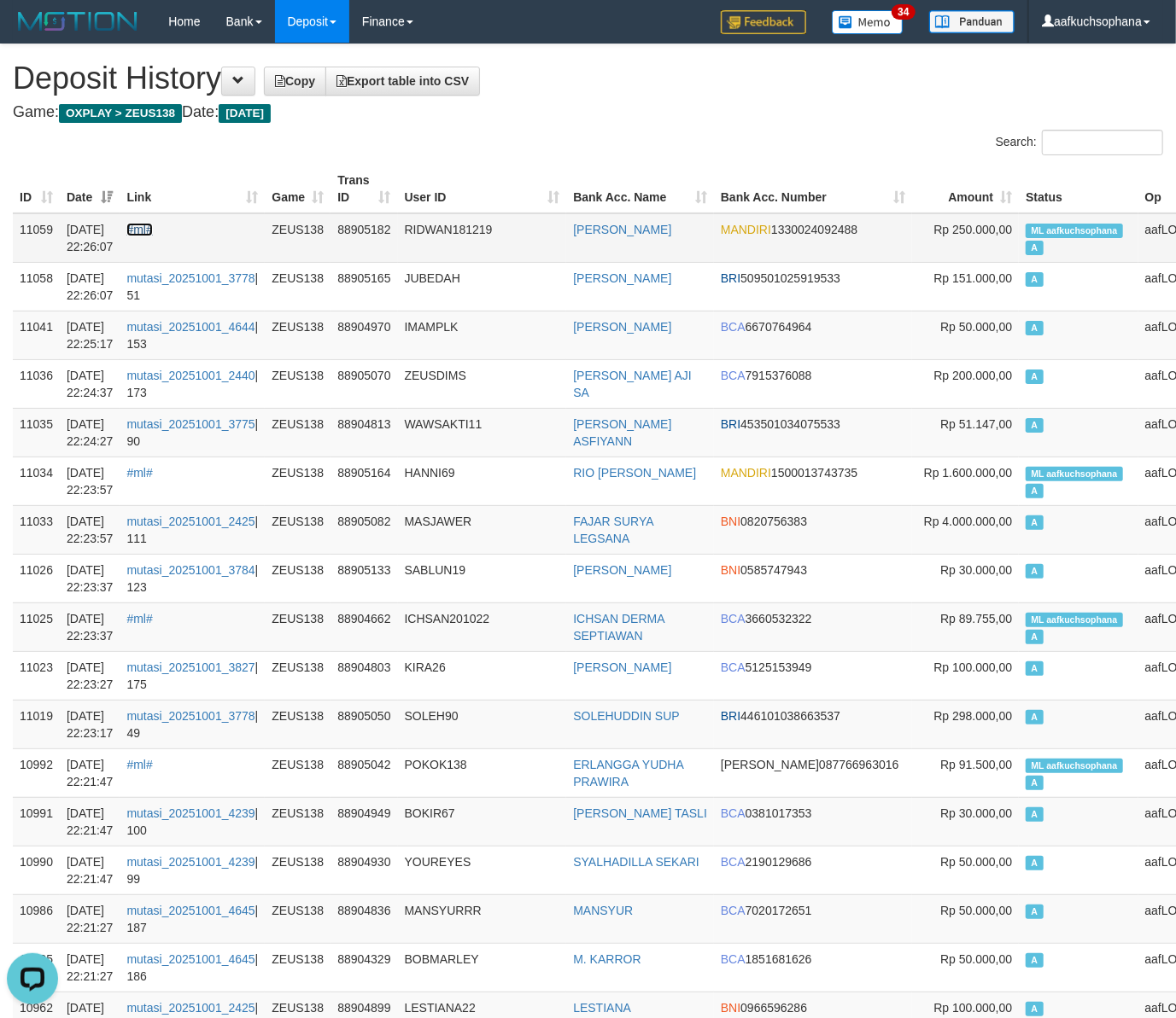
drag, startPoint x: 153, startPoint y: 227, endPoint x: 172, endPoint y: 229, distance: 19.1
click at [152, 227] on link "#ml#" at bounding box center [140, 229] width 26 height 14
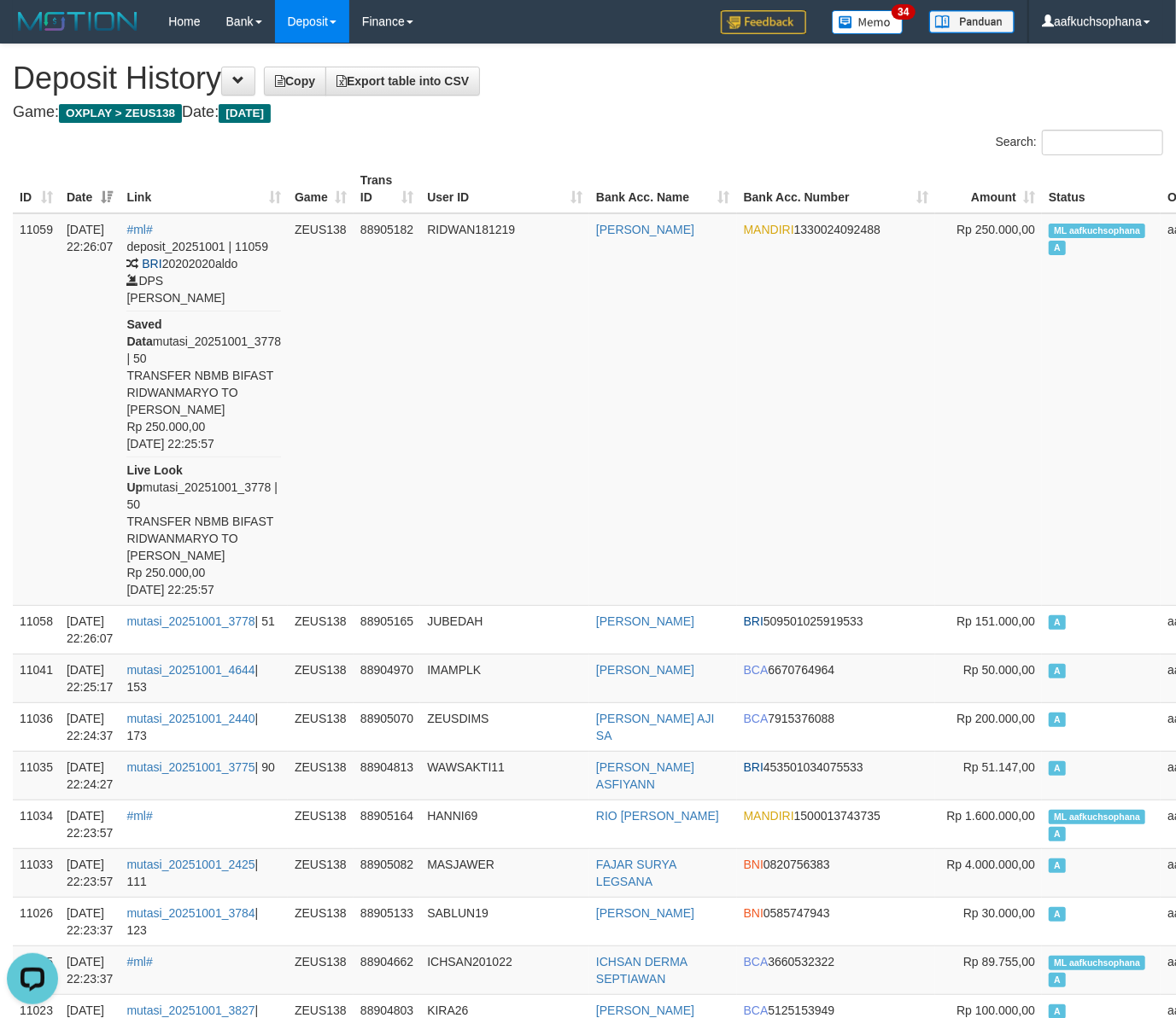
drag, startPoint x: 619, startPoint y: 99, endPoint x: 588, endPoint y: 107, distance: 32.0
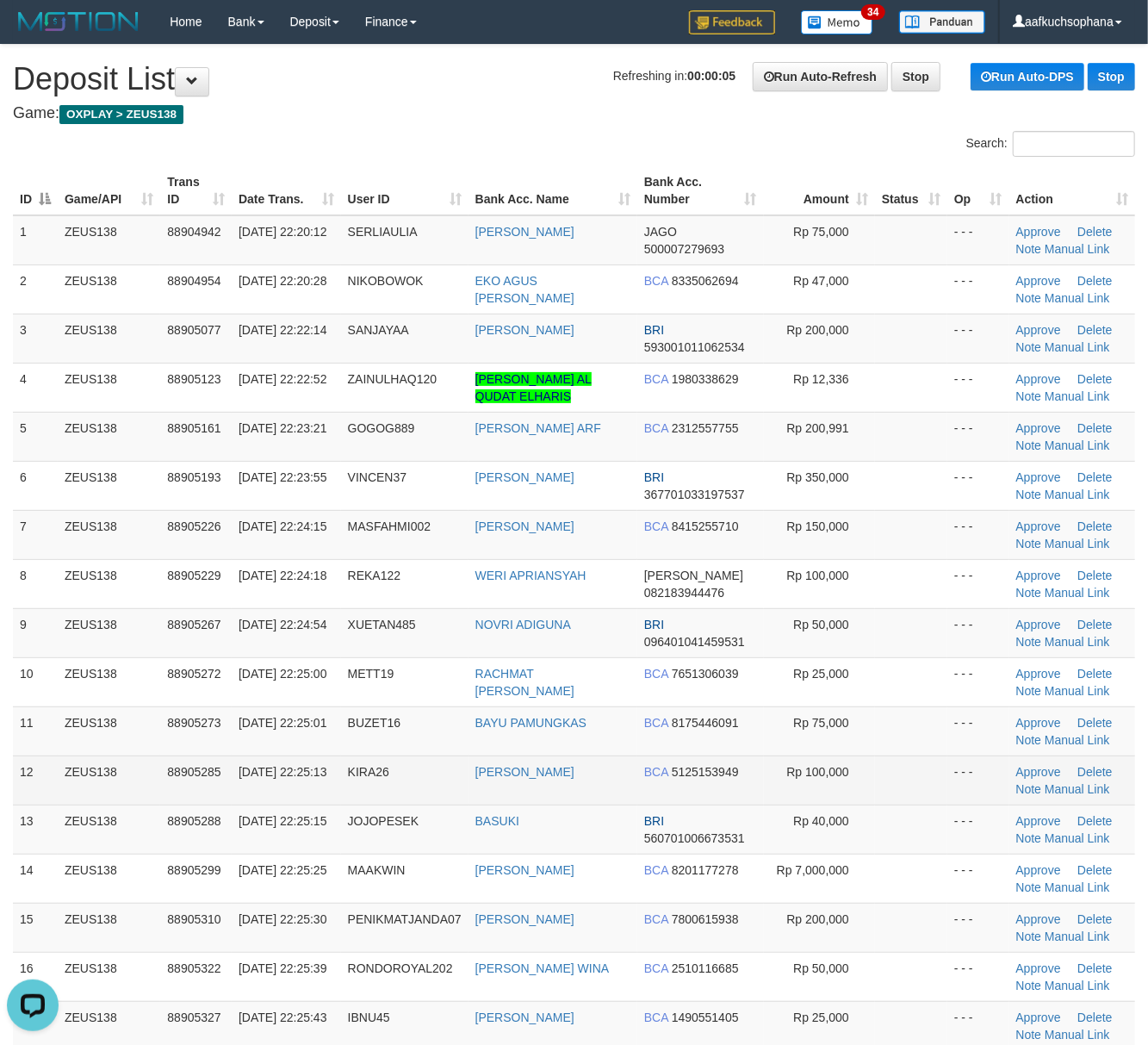
drag, startPoint x: 957, startPoint y: 775, endPoint x: 1159, endPoint y: 793, distance: 202.8
click at [958, 775] on td "- - -" at bounding box center [978, 780] width 62 height 49
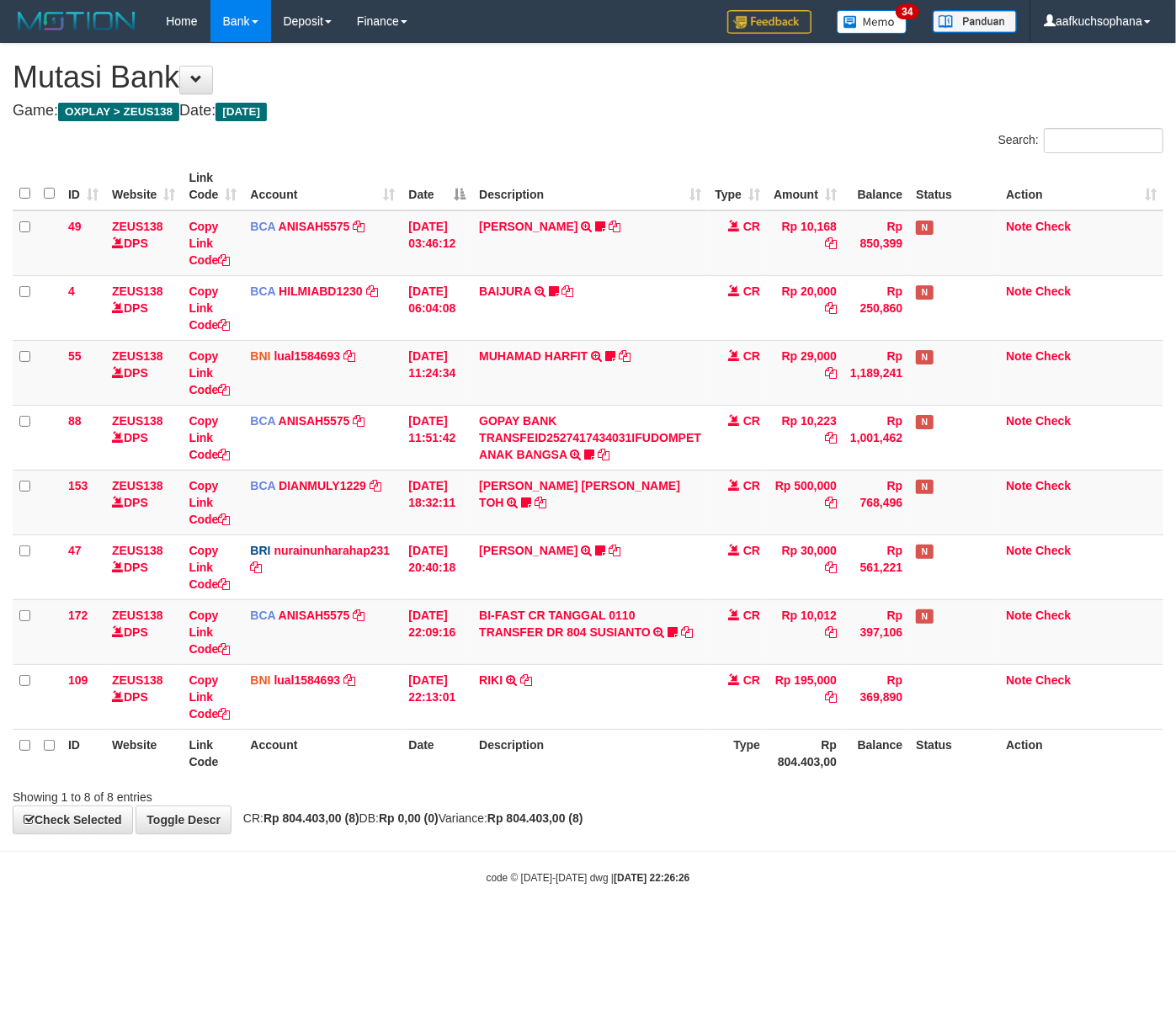
click at [722, 876] on div "code © 2012-2018 dwg | 2025/10/01 22:26:26" at bounding box center [588, 877] width 1176 height 17
drag, startPoint x: 462, startPoint y: 880, endPoint x: 1, endPoint y: 849, distance: 462.0
click at [443, 875] on div "code © 2012-2018 dwg | 2025/10/01 22:26:26" at bounding box center [588, 877] width 1176 height 17
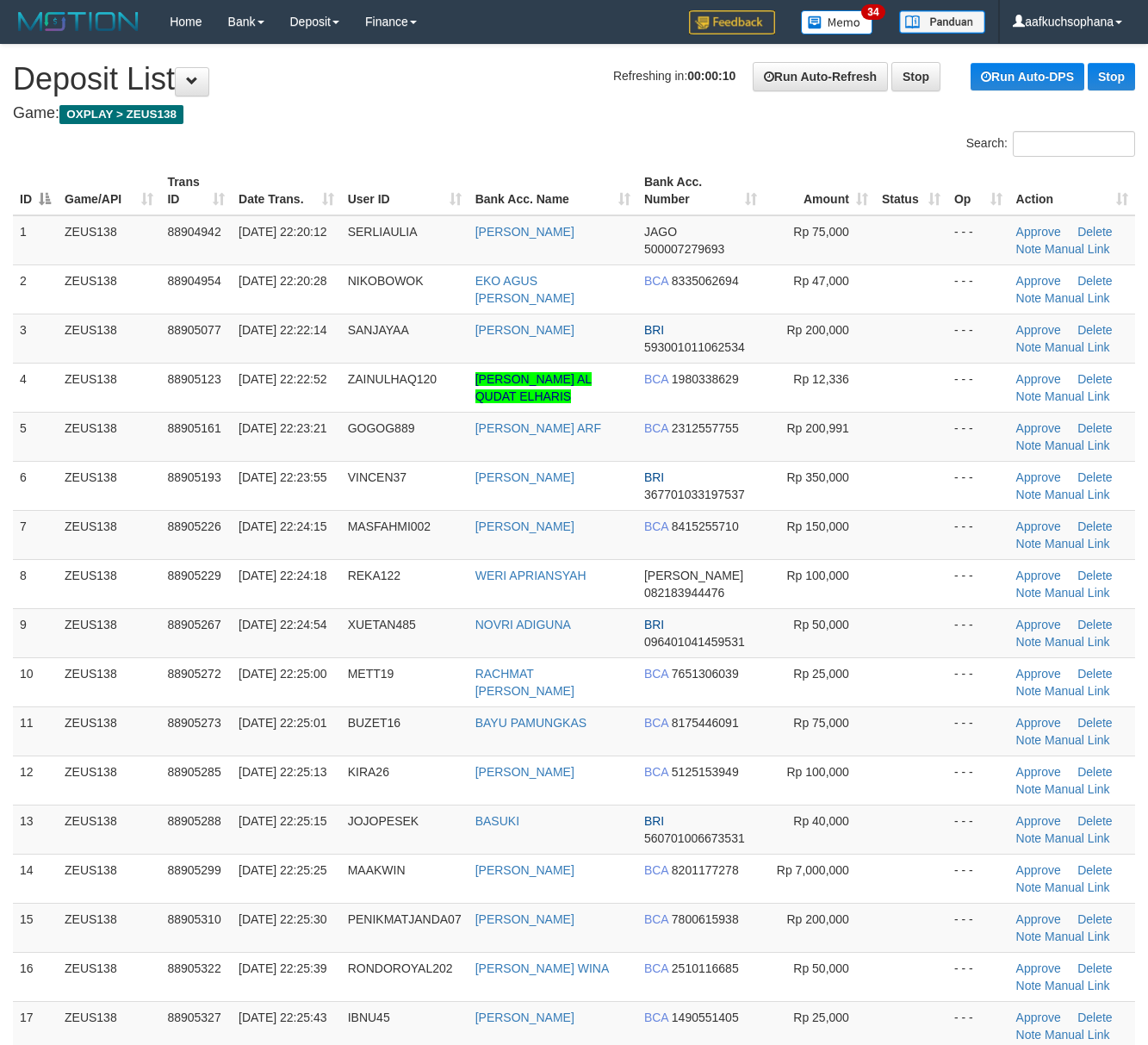
scroll to position [229, 0]
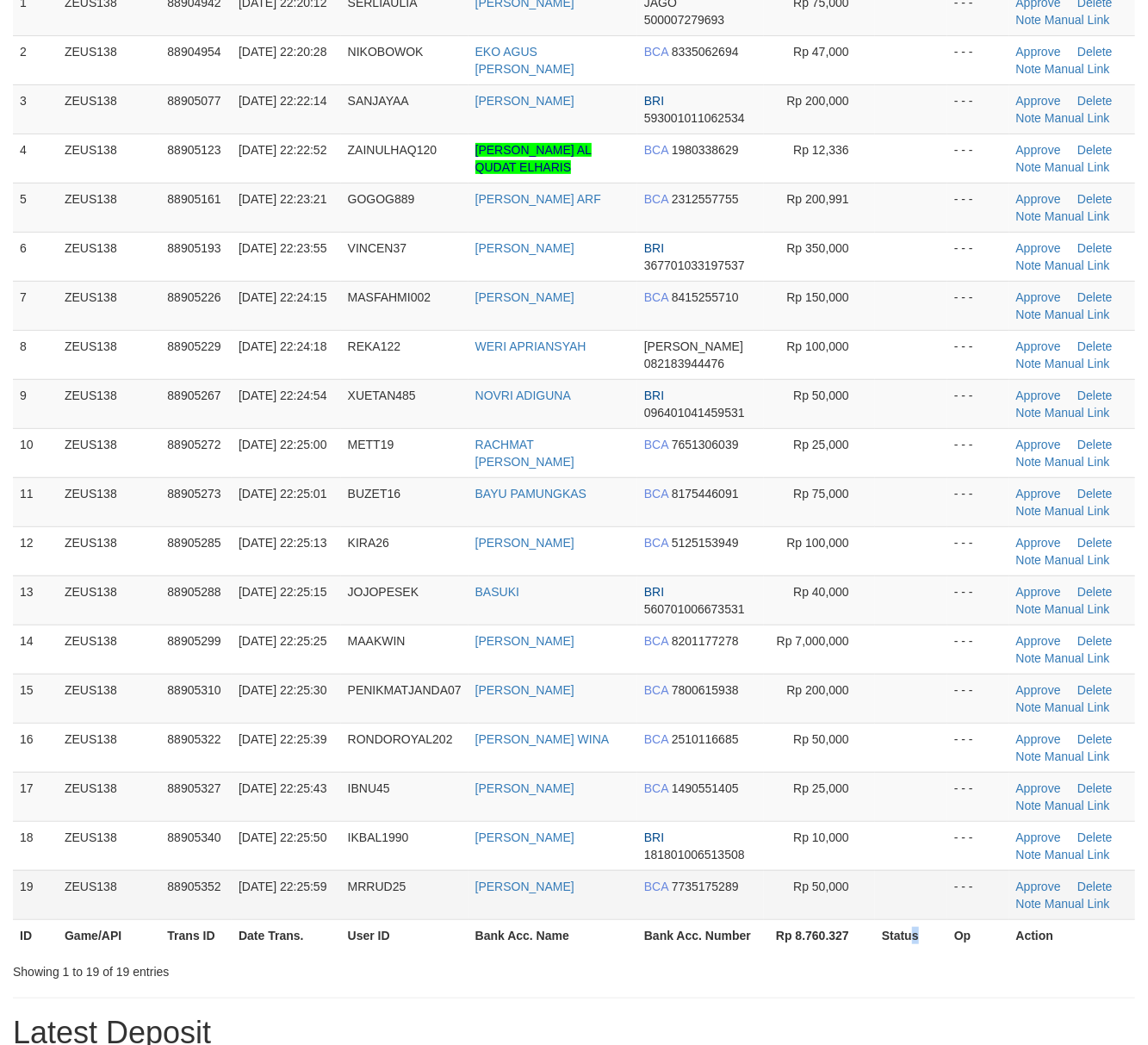
click at [920, 923] on th "Status" at bounding box center [911, 935] width 73 height 32
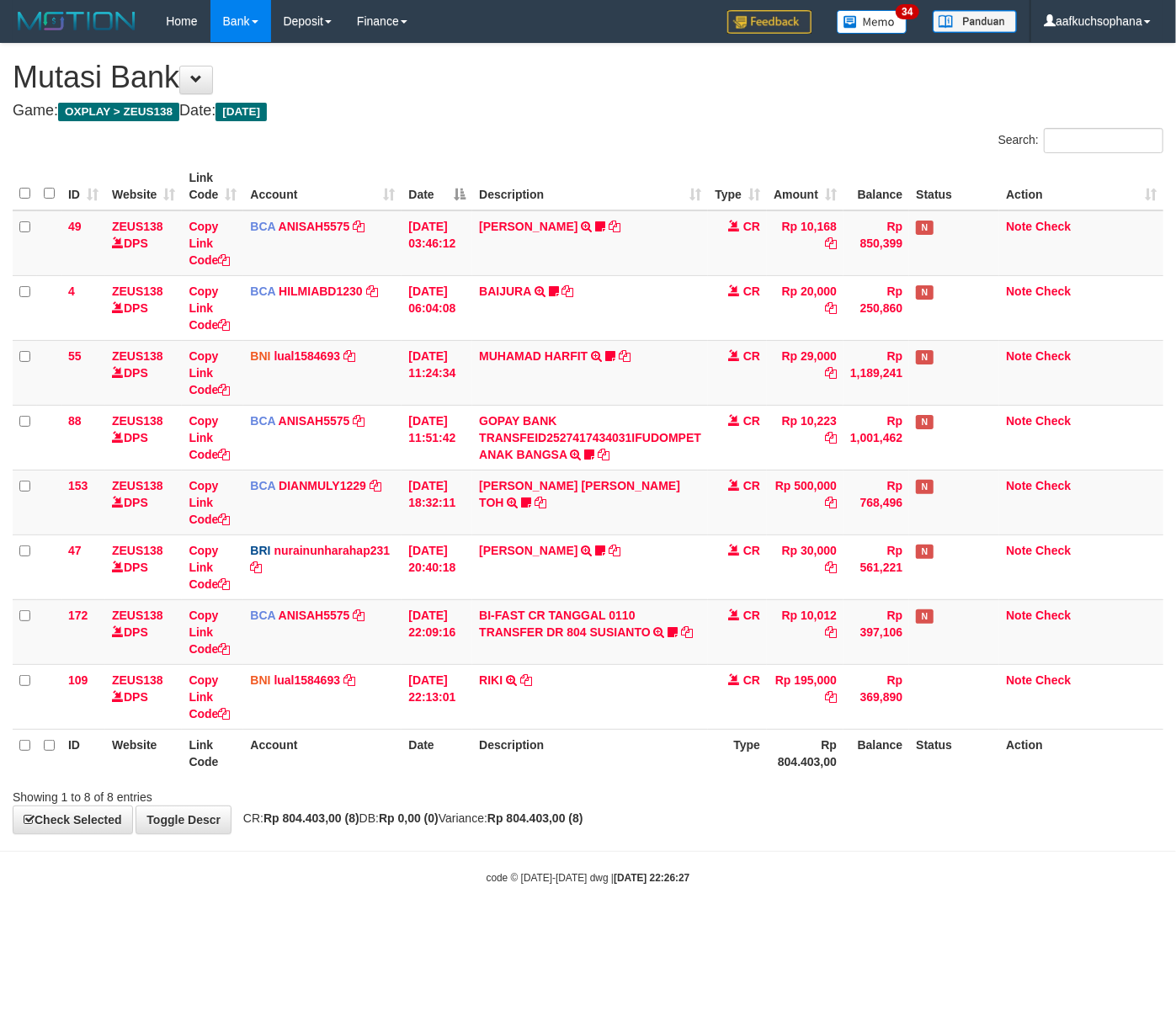
click at [416, 927] on html "Toggle navigation Home Bank Account List Load By Website Group [OXPLAY] ZEUS138…" at bounding box center [588, 463] width 1176 height 927
click at [415, 900] on body "Toggle navigation Home Bank Account List Load By Website Group [OXPLAY] ZEUS138…" at bounding box center [588, 463] width 1176 height 927
click at [503, 916] on body "Toggle navigation Home Bank Account List Load By Website Group [OXPLAY] ZEUS138…" at bounding box center [588, 463] width 1176 height 927
click at [782, 833] on div "**********" at bounding box center [588, 439] width 1176 height 790
click at [782, 840] on body "Toggle navigation Home Bank Account List Load By Website Group [OXPLAY] ZEUS138…" at bounding box center [588, 463] width 1176 height 927
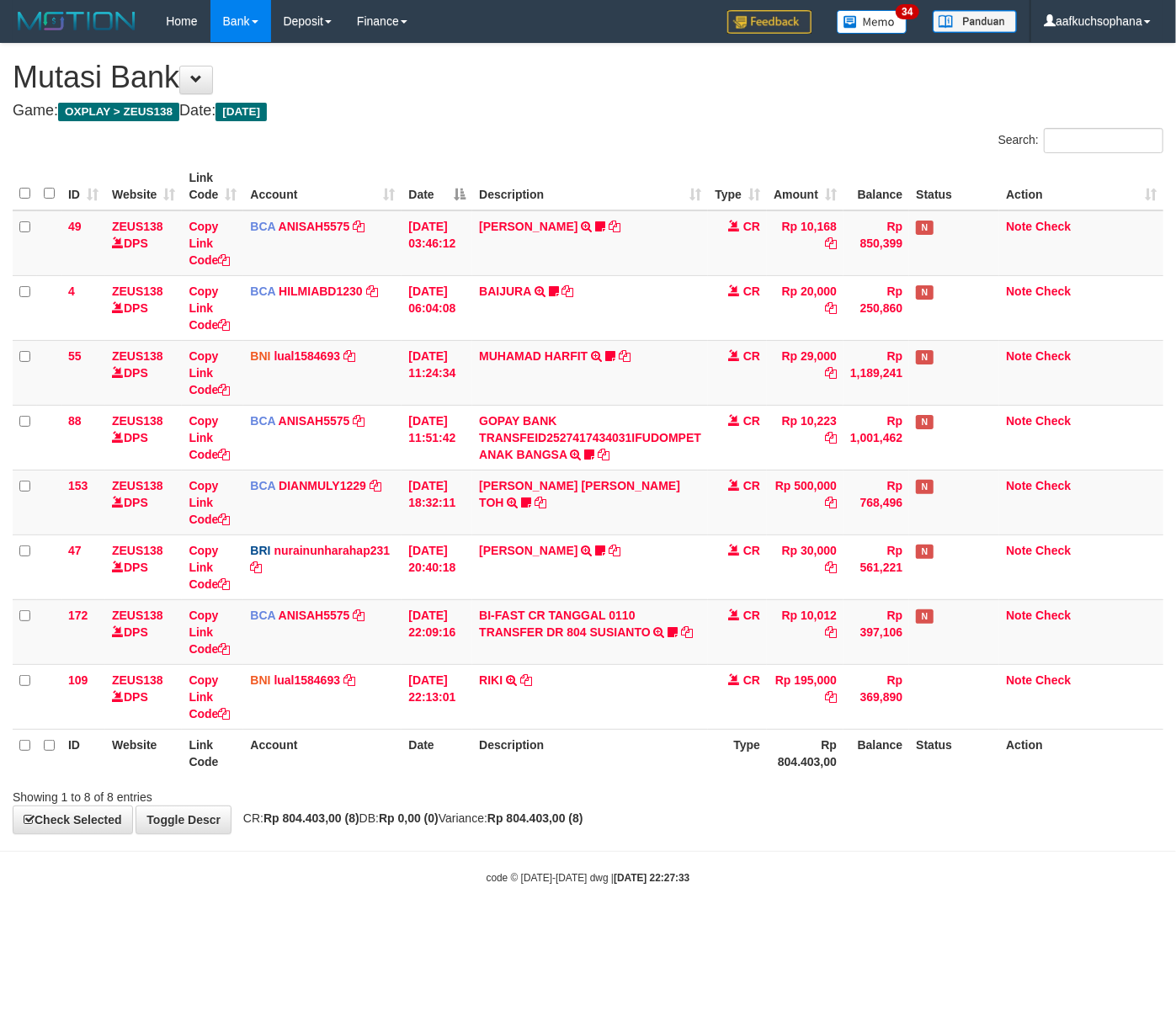
click at [741, 909] on html "Toggle navigation Home Bank Account List Load By Website Group [OXPLAY] ZEUS138…" at bounding box center [588, 463] width 1176 height 927
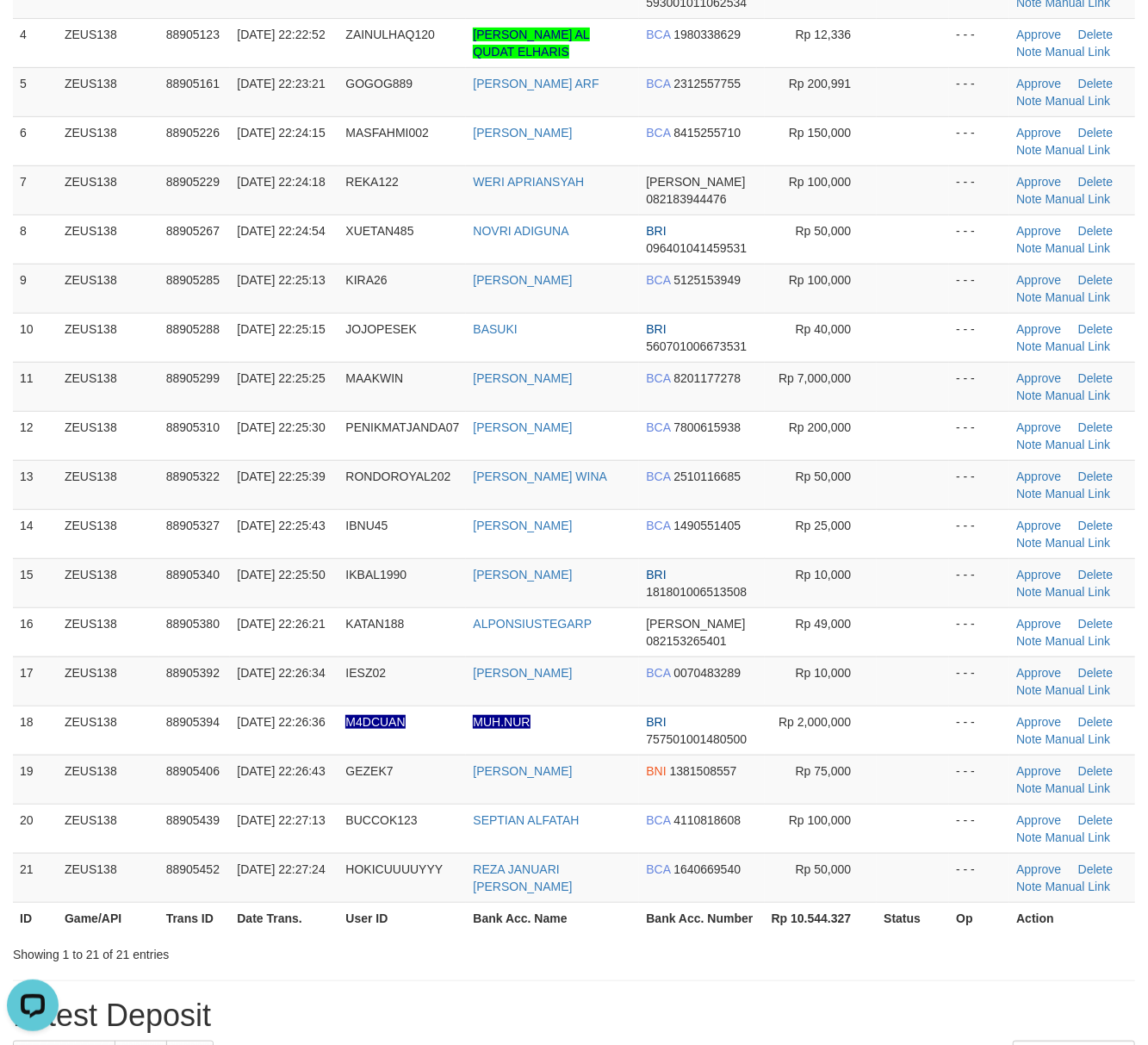
drag, startPoint x: 804, startPoint y: 925, endPoint x: 1148, endPoint y: 921, distance: 344.0
click at [810, 925] on th "Rp 10.544.327" at bounding box center [821, 918] width 113 height 32
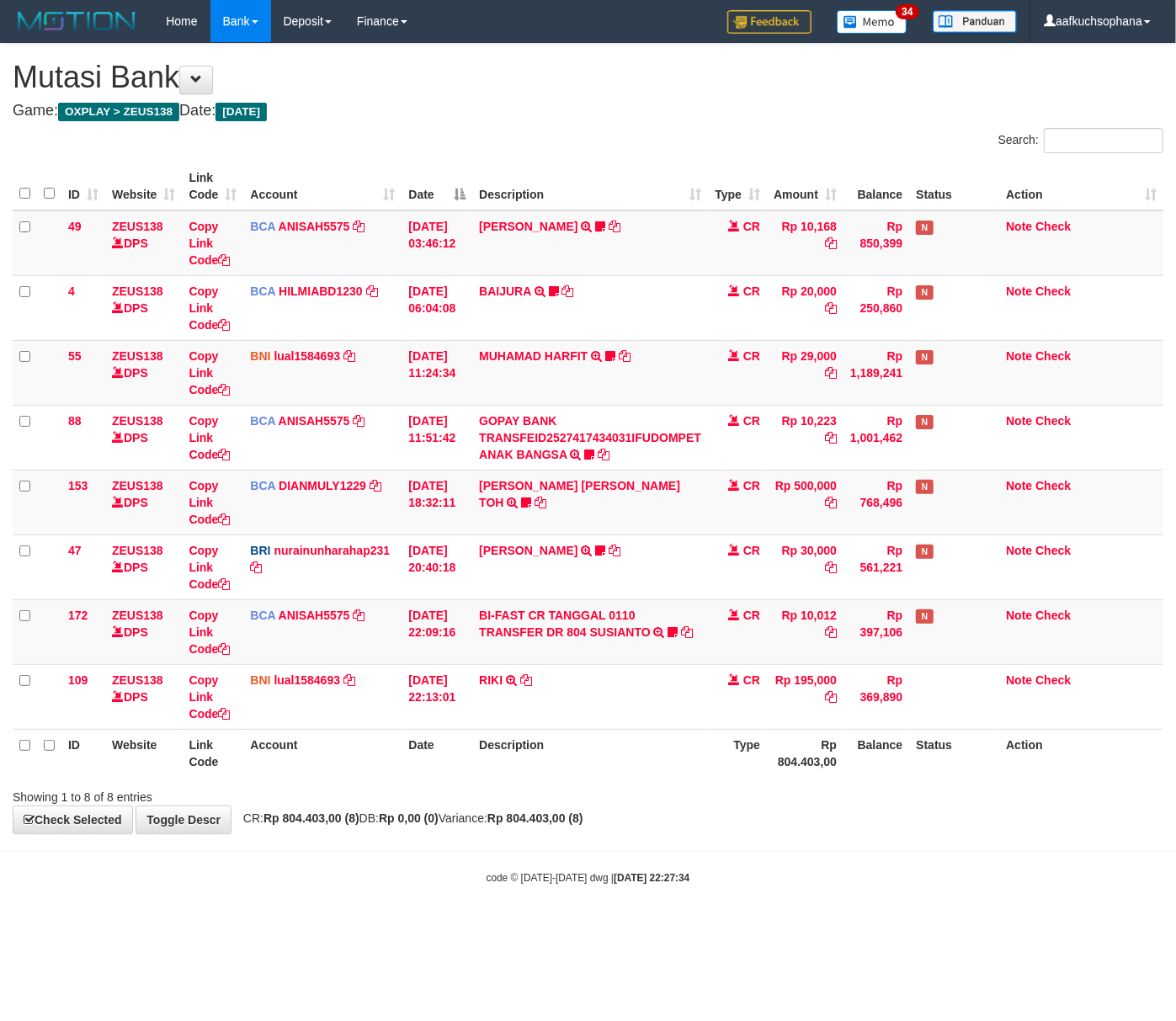
drag, startPoint x: 419, startPoint y: 912, endPoint x: 0, endPoint y: 879, distance: 420.3
click at [357, 903] on body "Toggle navigation Home Bank Account List Load By Website Group [OXPLAY] ZEUS138…" at bounding box center [588, 463] width 1176 height 927
drag, startPoint x: 392, startPoint y: 927, endPoint x: 335, endPoint y: 927, distance: 57.0
click at [384, 927] on body "Toggle navigation Home Bank Account List Load By Website Group [OXPLAY] ZEUS138…" at bounding box center [588, 463] width 1176 height 927
click at [367, 884] on div "code © [DATE]-[DATE] dwg | [DATE] 22:27:35" at bounding box center [588, 877] width 1176 height 17
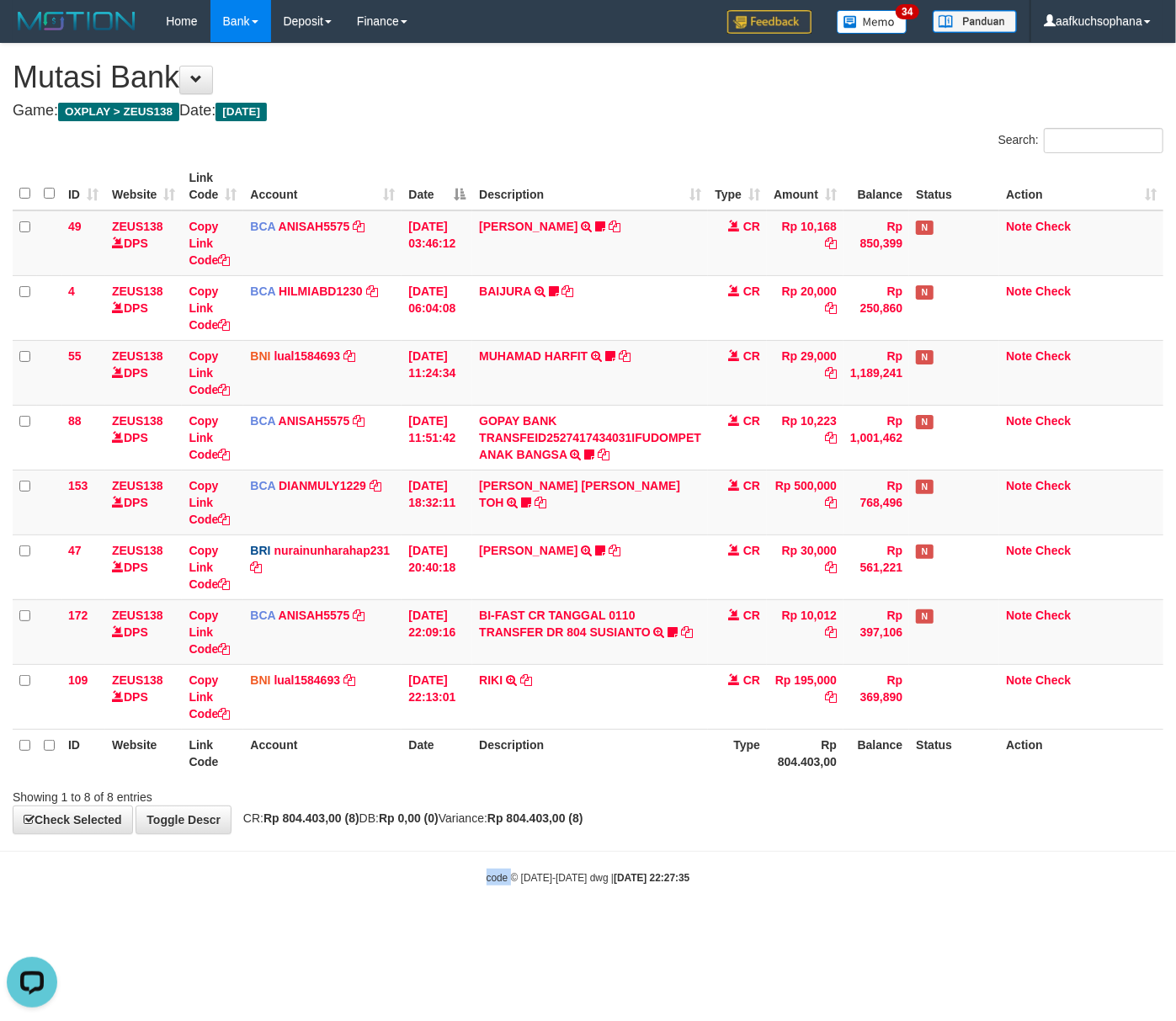
click at [367, 884] on div "code © [DATE]-[DATE] dwg | [DATE] 22:27:35" at bounding box center [588, 877] width 1176 height 17
click at [371, 886] on div "code © 2012-2018 dwg | 2025/10/01 22:27:35" at bounding box center [588, 877] width 1176 height 17
drag, startPoint x: 371, startPoint y: 873, endPoint x: 358, endPoint y: 865, distance: 15.3
click at [372, 873] on div "code © 2012-2018 dwg | 2025/10/01 22:27:35" at bounding box center [588, 877] width 1176 height 17
click at [327, 856] on body "Toggle navigation Home Bank Account List Load By Website Group [OXPLAY] ZEUS138…" at bounding box center [588, 463] width 1176 height 927
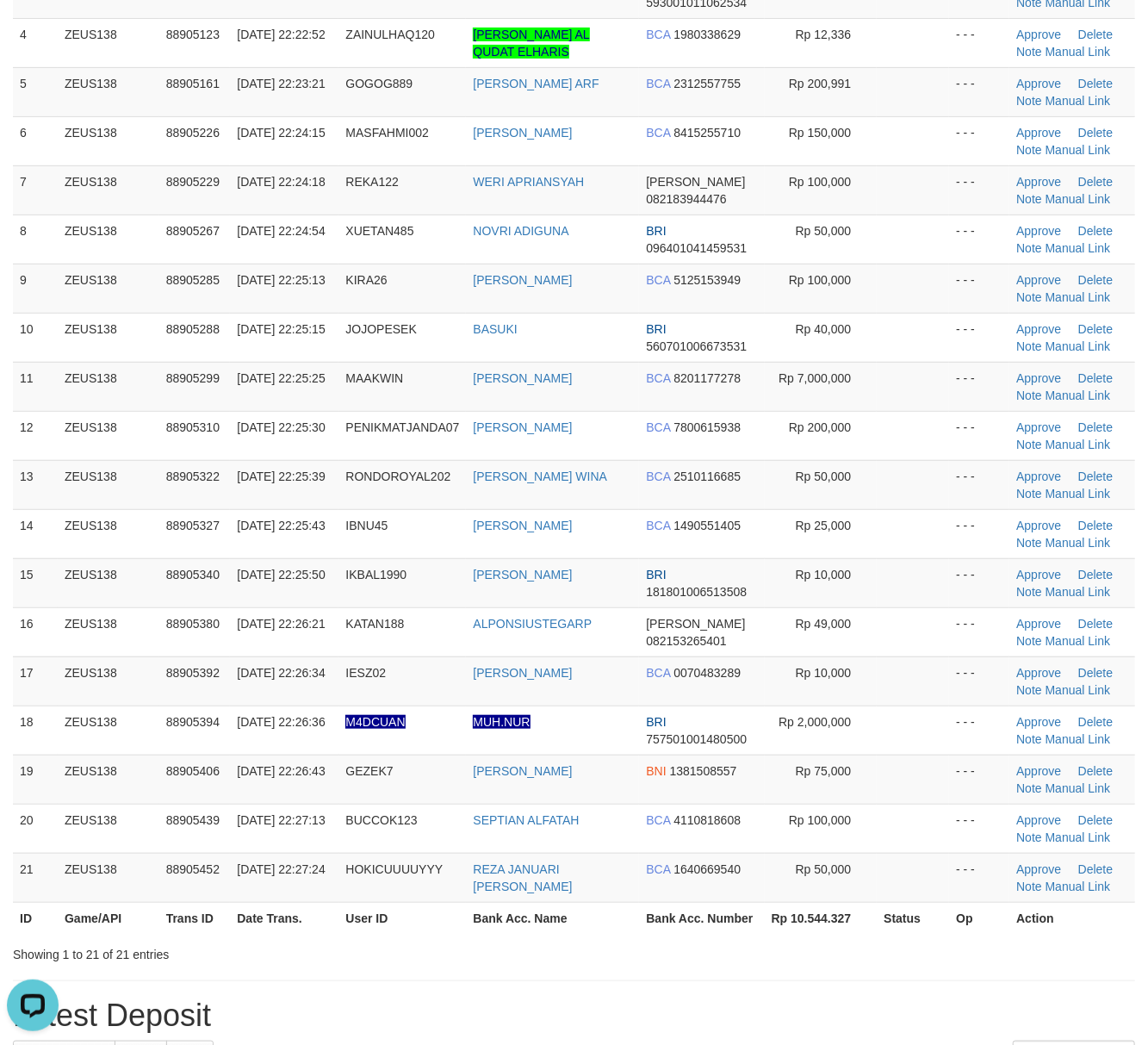
drag, startPoint x: 1021, startPoint y: 900, endPoint x: 1162, endPoint y: 893, distance: 141.2
click at [1027, 900] on td "Approve Delete Note Manual Link" at bounding box center [1073, 877] width 126 height 49
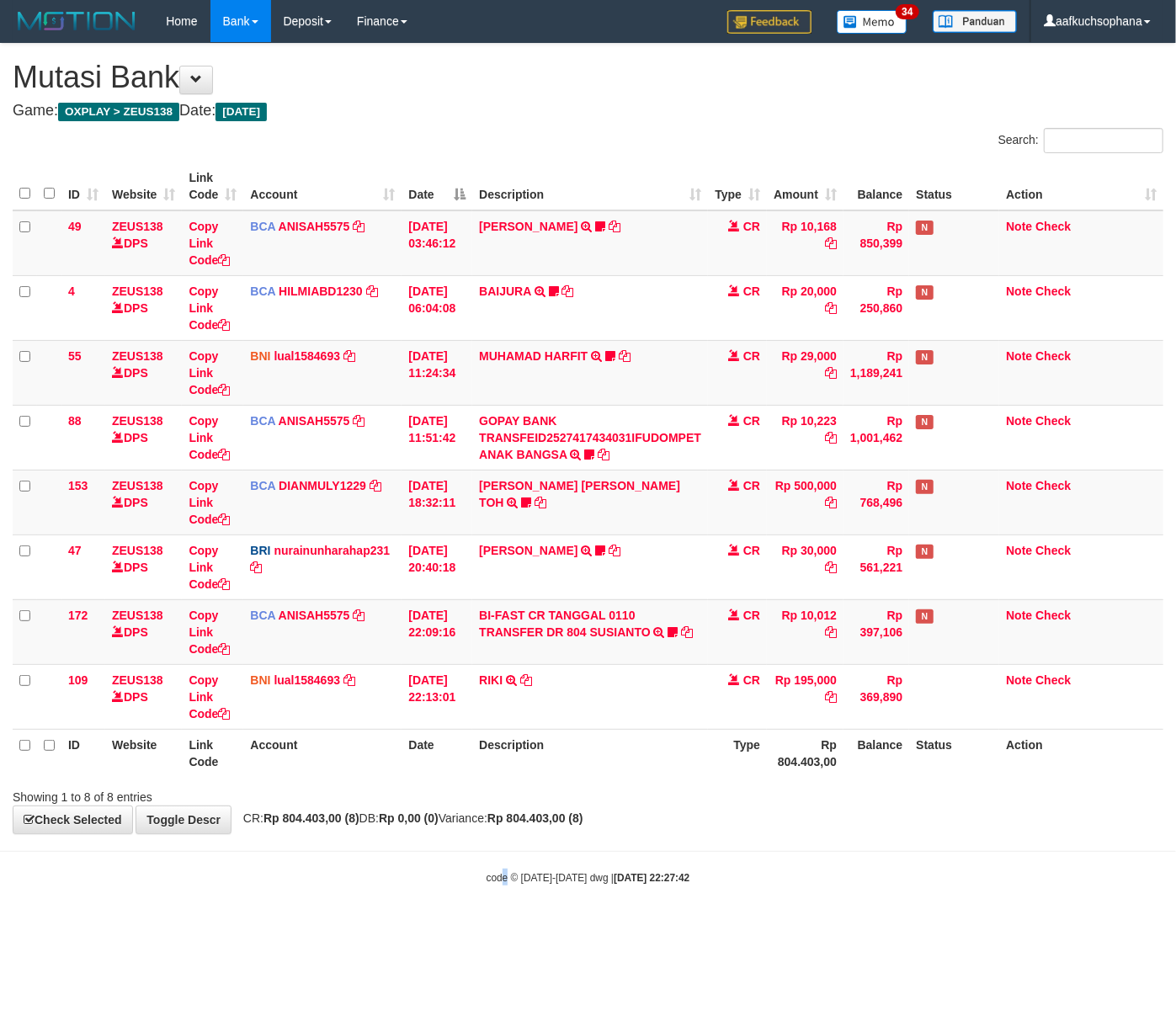
drag, startPoint x: 506, startPoint y: 897, endPoint x: 486, endPoint y: 899, distance: 20.1
click at [492, 899] on body "Toggle navigation Home Bank Account List Load By Website Group [OXPLAY] ZEUS138…" at bounding box center [588, 463] width 1176 height 927
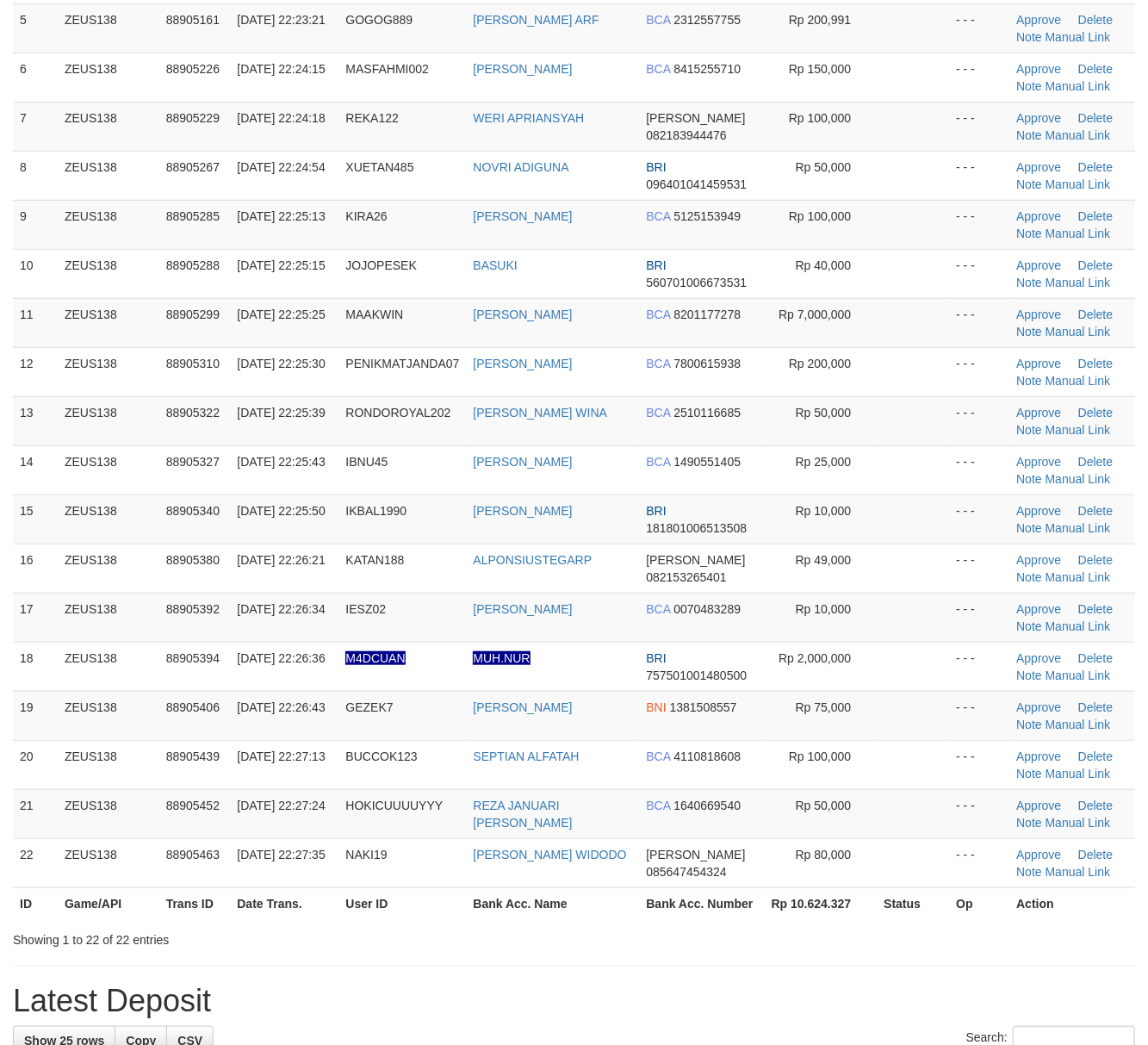
click at [859, 951] on div "**********" at bounding box center [574, 1045] width 1148 height 2817
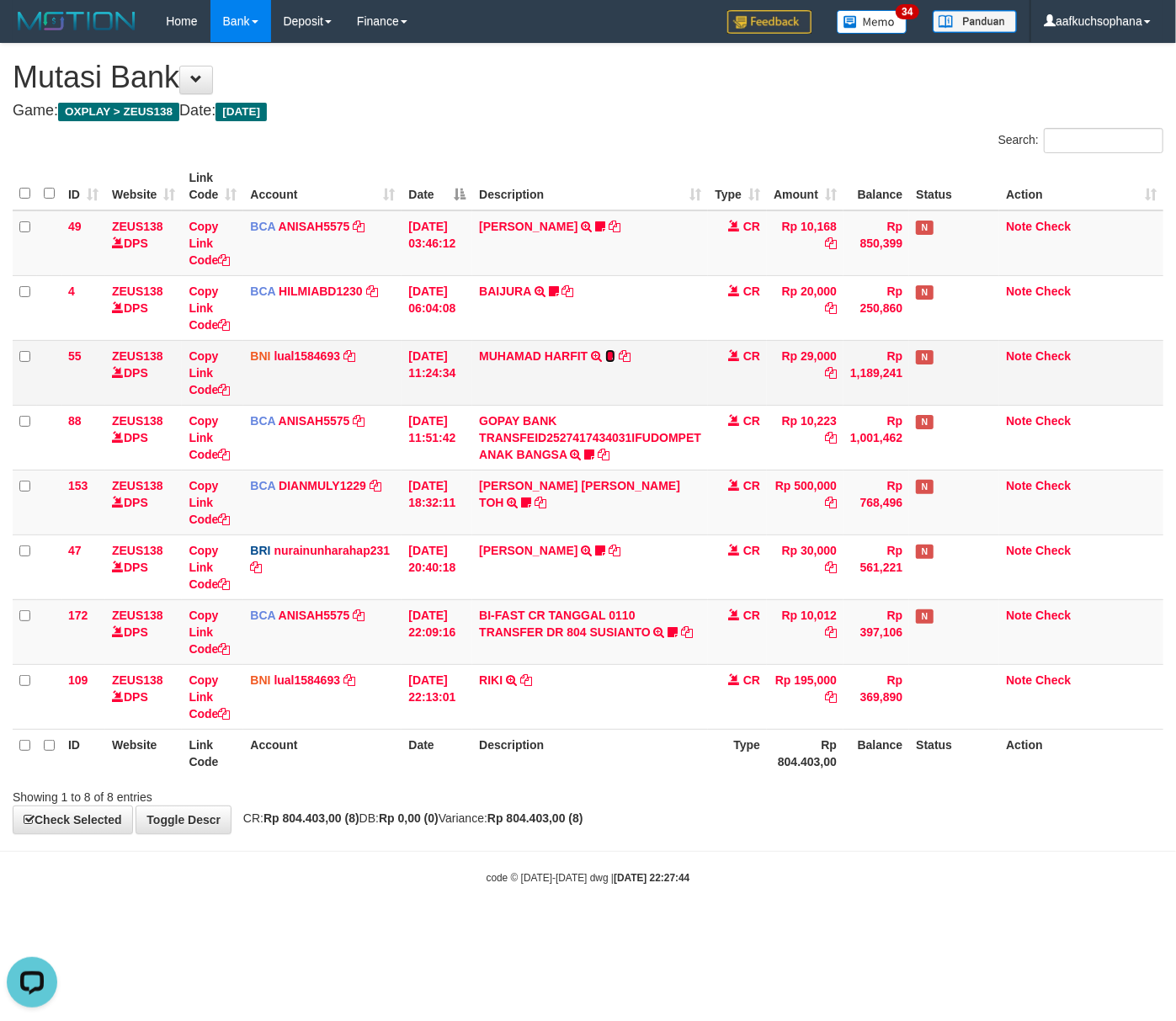
click at [611, 354] on icon at bounding box center [610, 355] width 10 height 12
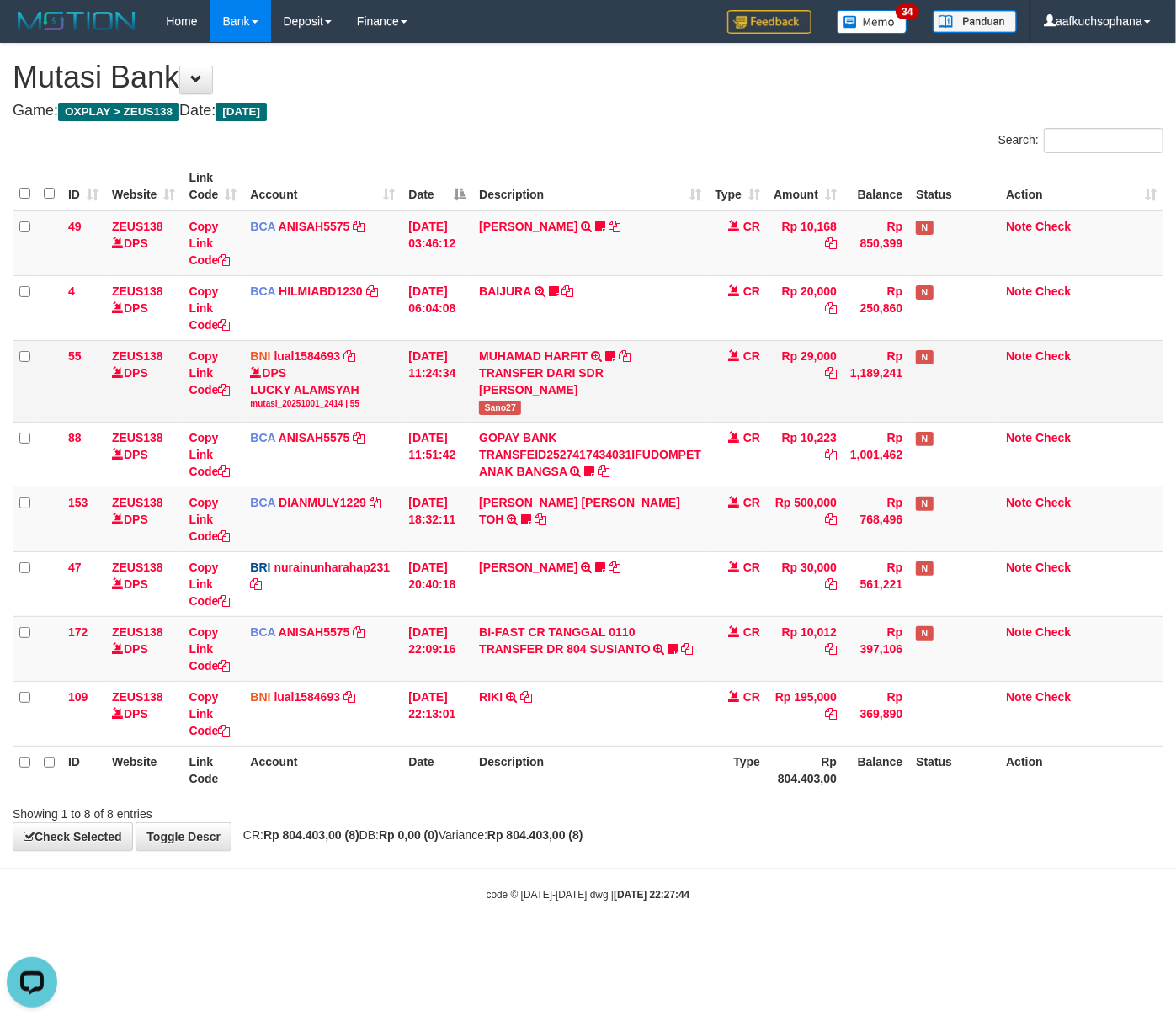
click at [506, 408] on span "Sano27" at bounding box center [500, 408] width 42 height 14
copy span "Sano27"
drag, startPoint x: 670, startPoint y: 909, endPoint x: 8, endPoint y: 846, distance: 665.0
click at [667, 906] on body "Toggle navigation Home Bank Account List Load By Website Group [OXPLAY] ZEUS138…" at bounding box center [588, 472] width 1176 height 945
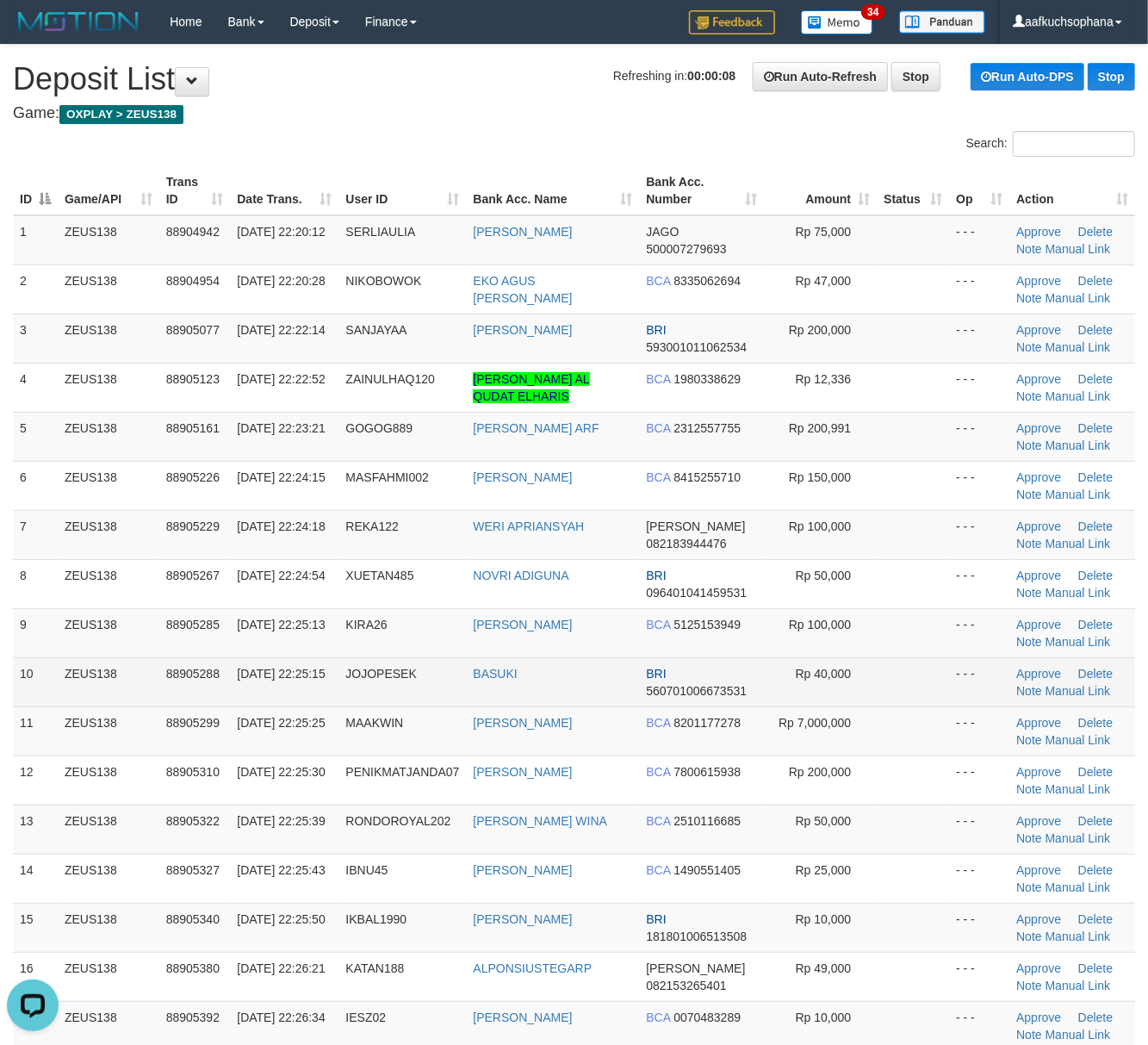
click at [921, 667] on td at bounding box center [913, 681] width 73 height 49
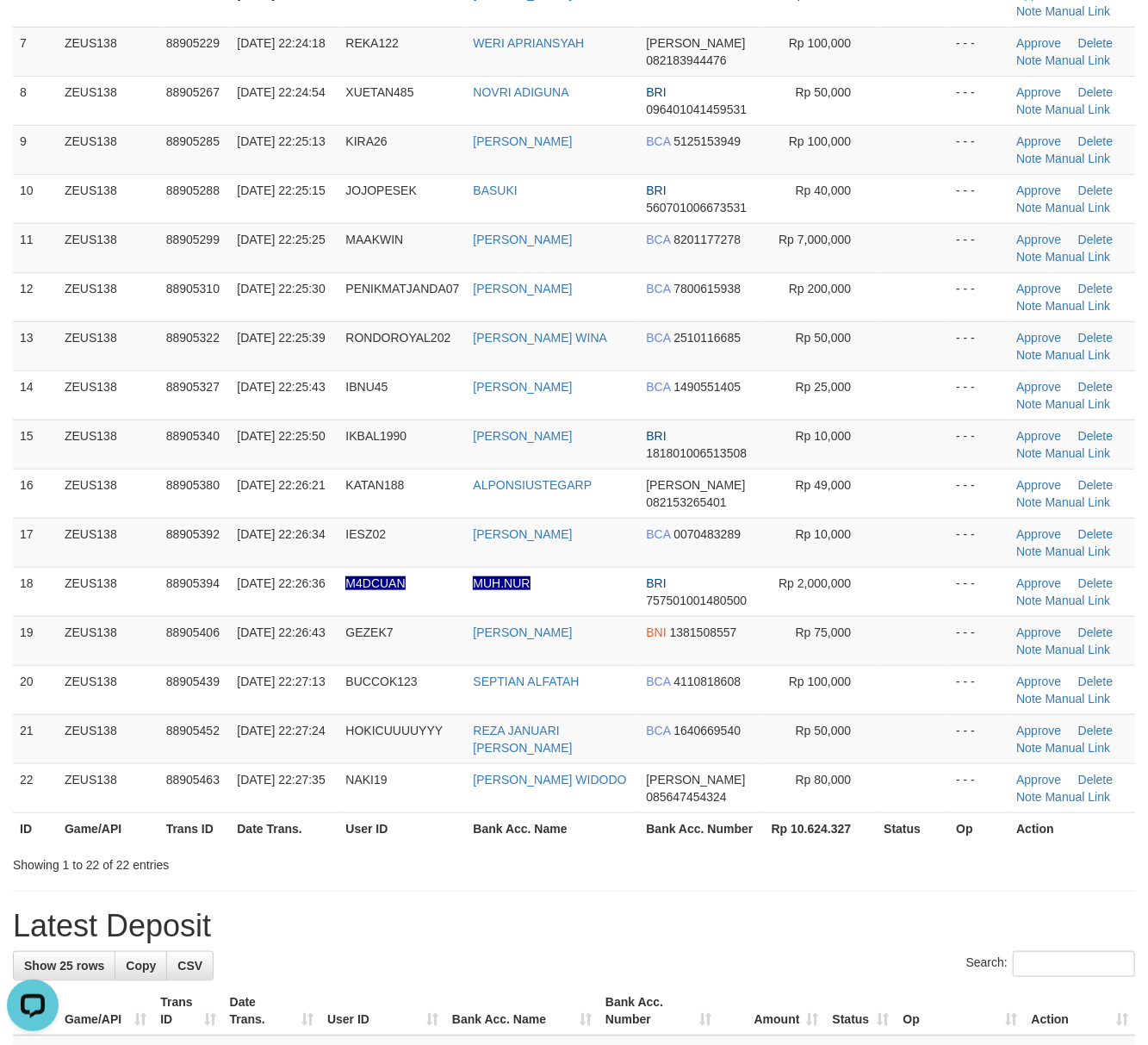
scroll to position [804, 0]
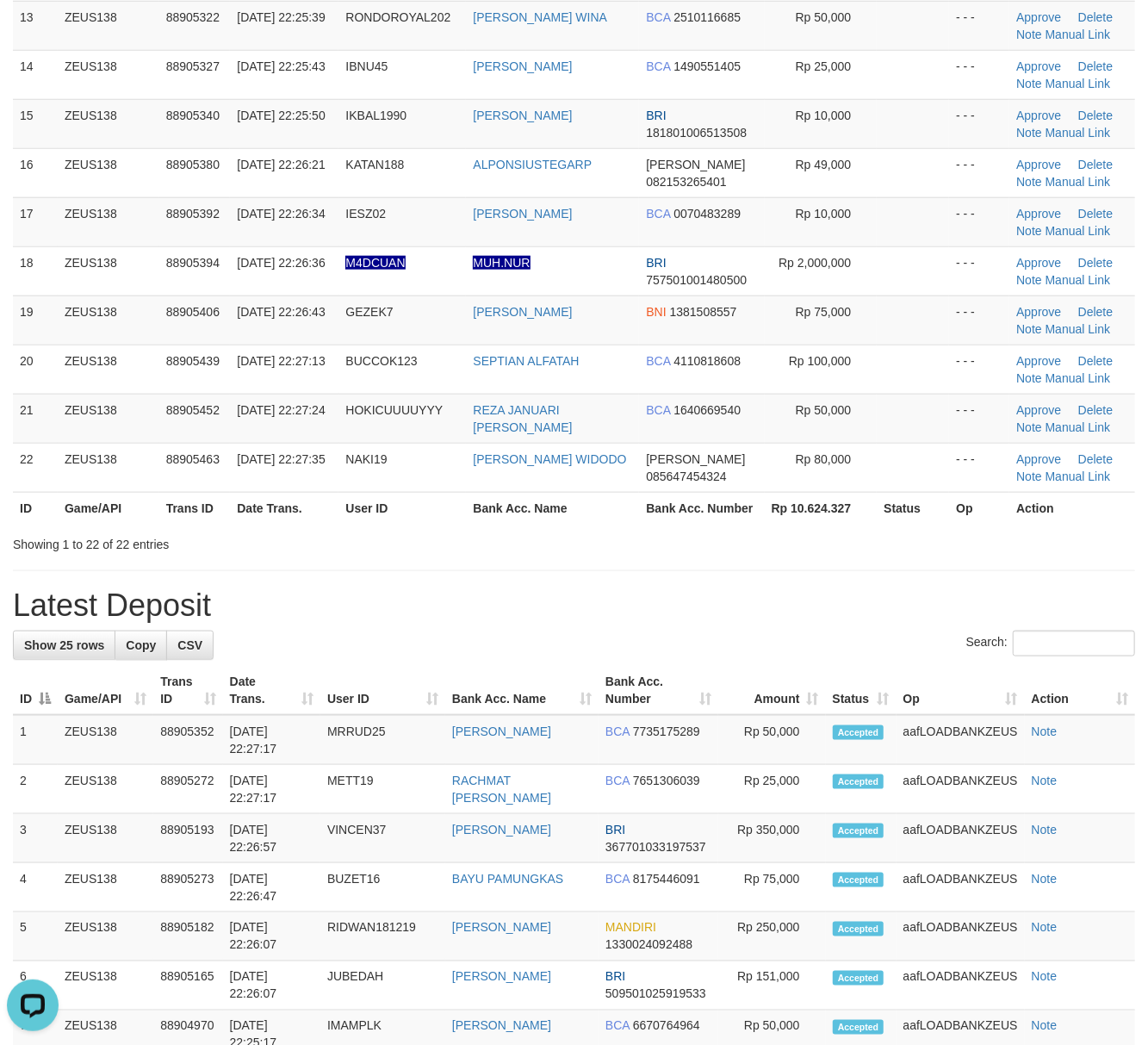
click at [713, 615] on h1 "Latest Deposit" at bounding box center [574, 605] width 1122 height 34
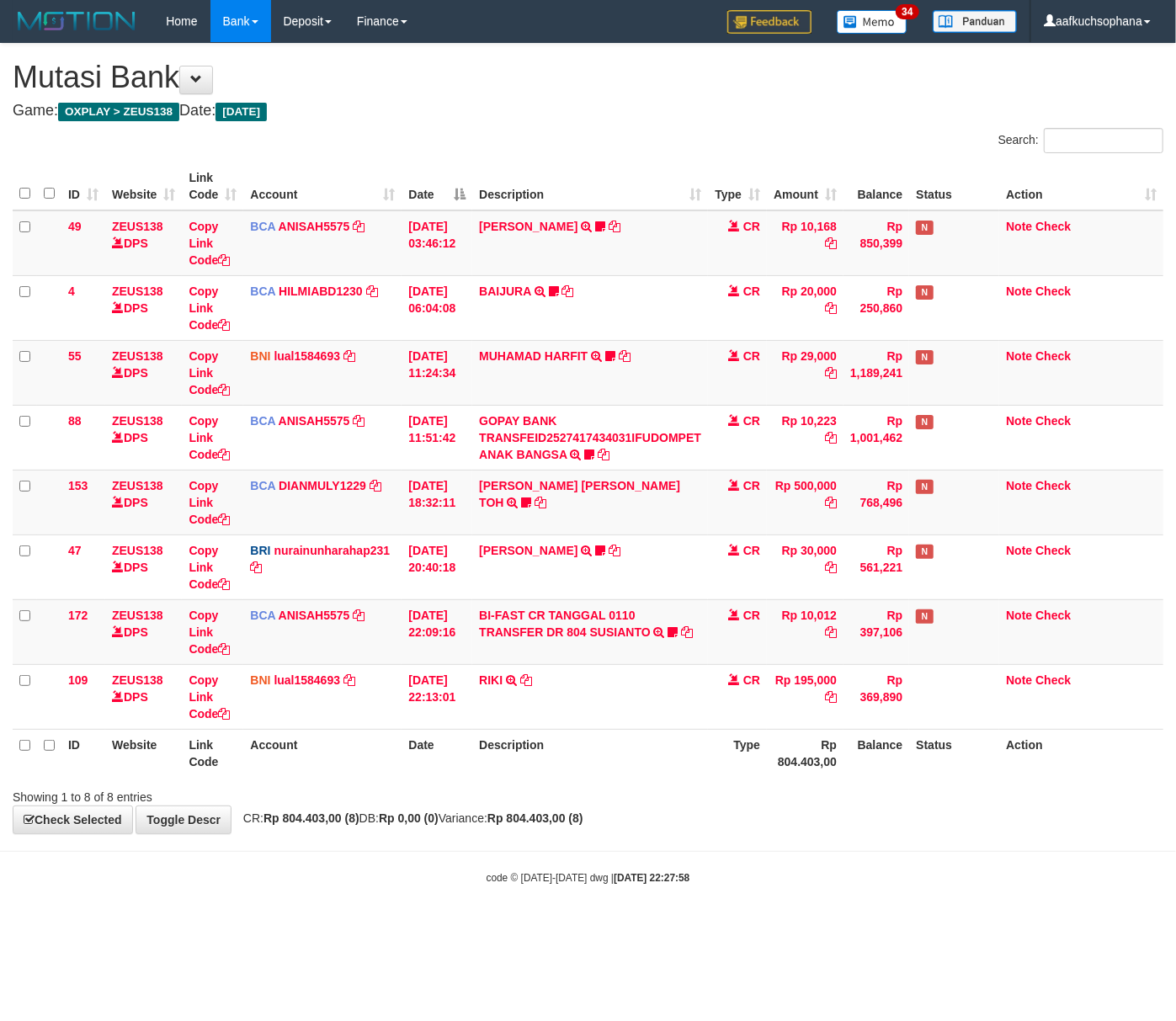
drag, startPoint x: 296, startPoint y: 889, endPoint x: 138, endPoint y: 862, distance: 160.3
click at [295, 889] on body "Toggle navigation Home Bank Account List Load By Website Group [OXPLAY] ZEUS138…" at bounding box center [588, 463] width 1176 height 927
click at [192, 836] on body "Toggle navigation Home Bank Account List Load By Website Group [OXPLAY] ZEUS138…" at bounding box center [588, 463] width 1176 height 927
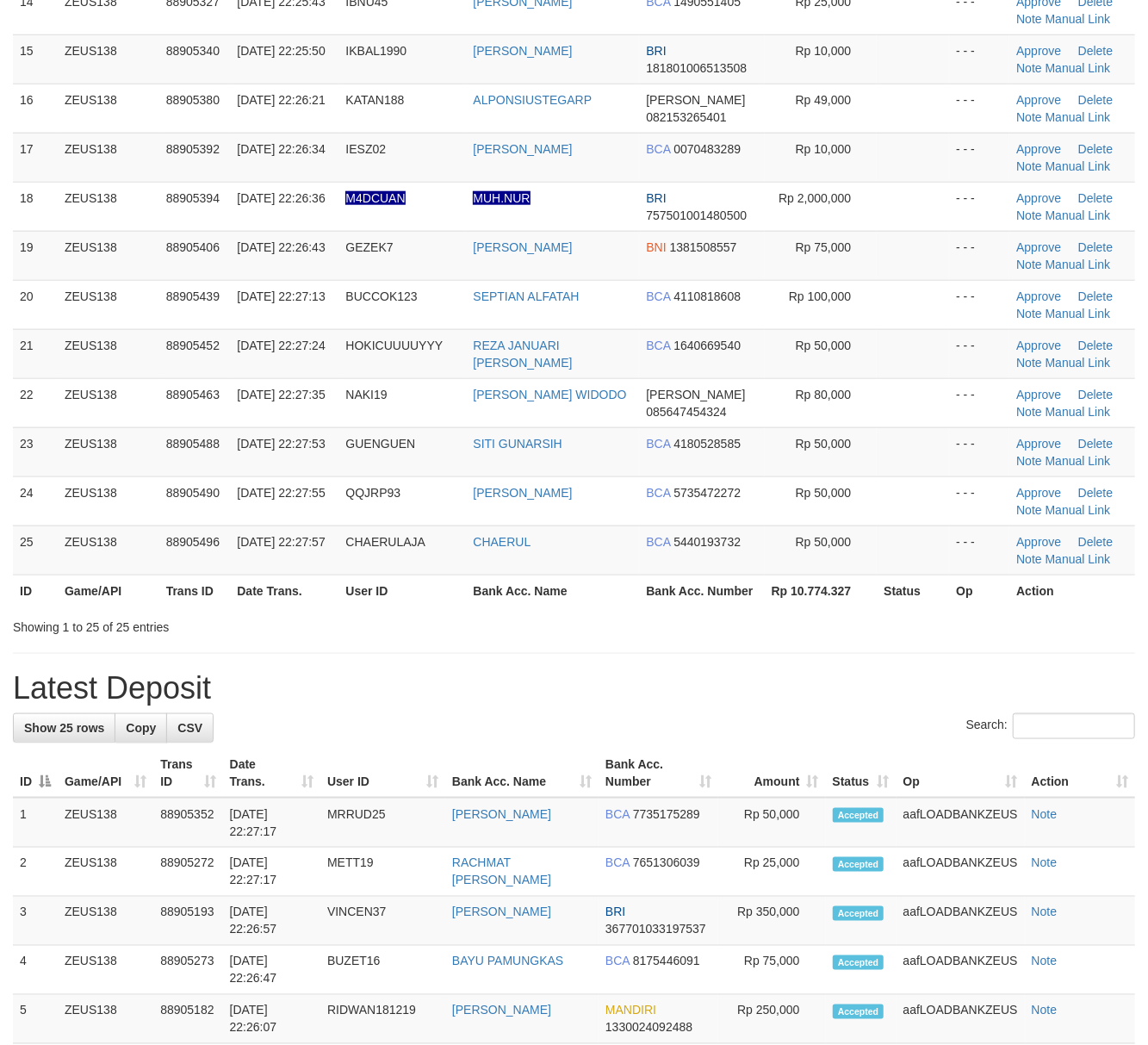
scroll to position [804, 0]
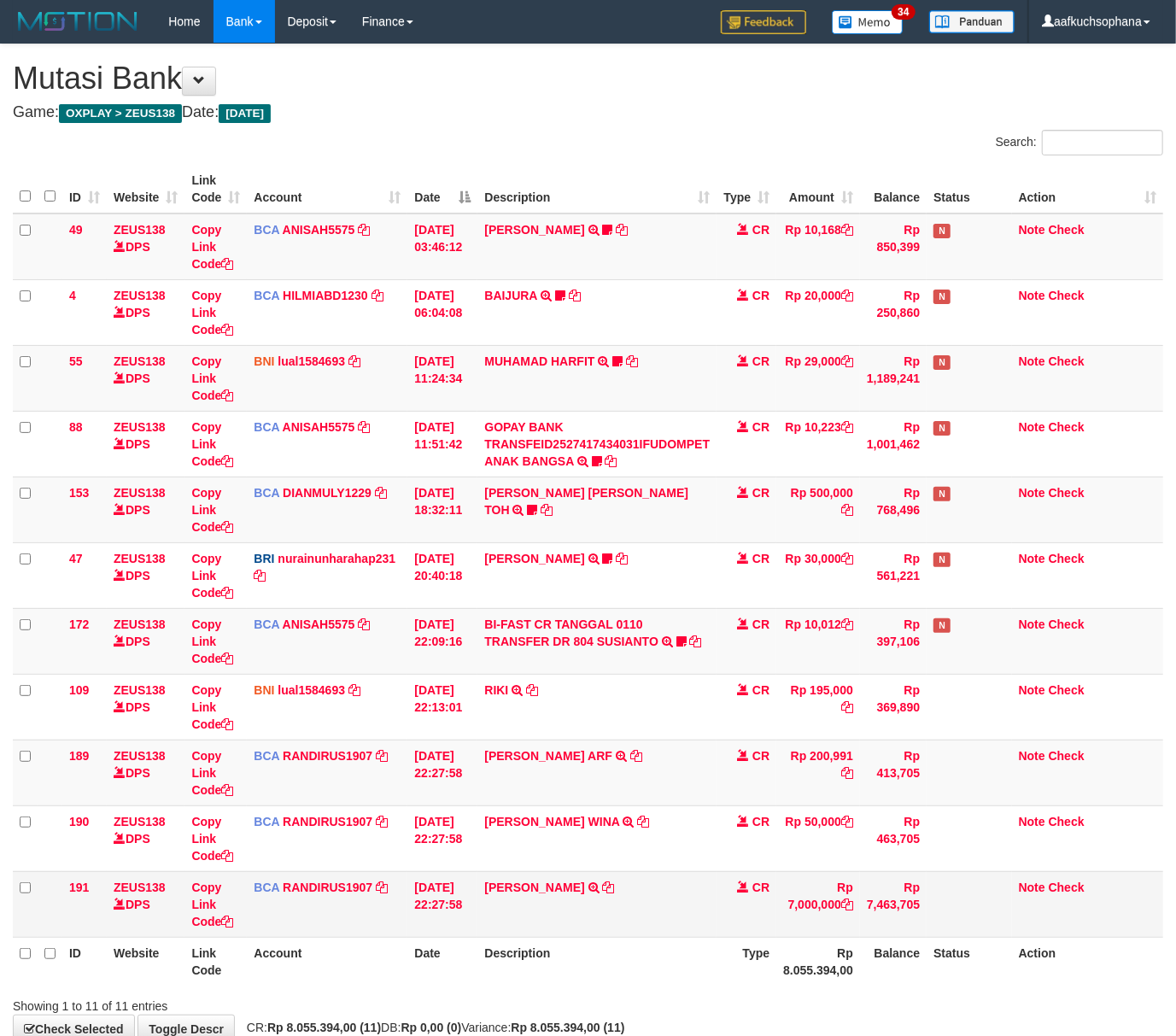
click at [390, 912] on td "BCA RANDIRUS1907 DPS RANDI RUSTANDI mutasi_20251001_4645 | 191 mutasi_20251001_…" at bounding box center [327, 905] width 161 height 66
drag, startPoint x: 594, startPoint y: 889, endPoint x: 548, endPoint y: 884, distance: 46.3
click at [603, 889] on icon at bounding box center [609, 887] width 12 height 12
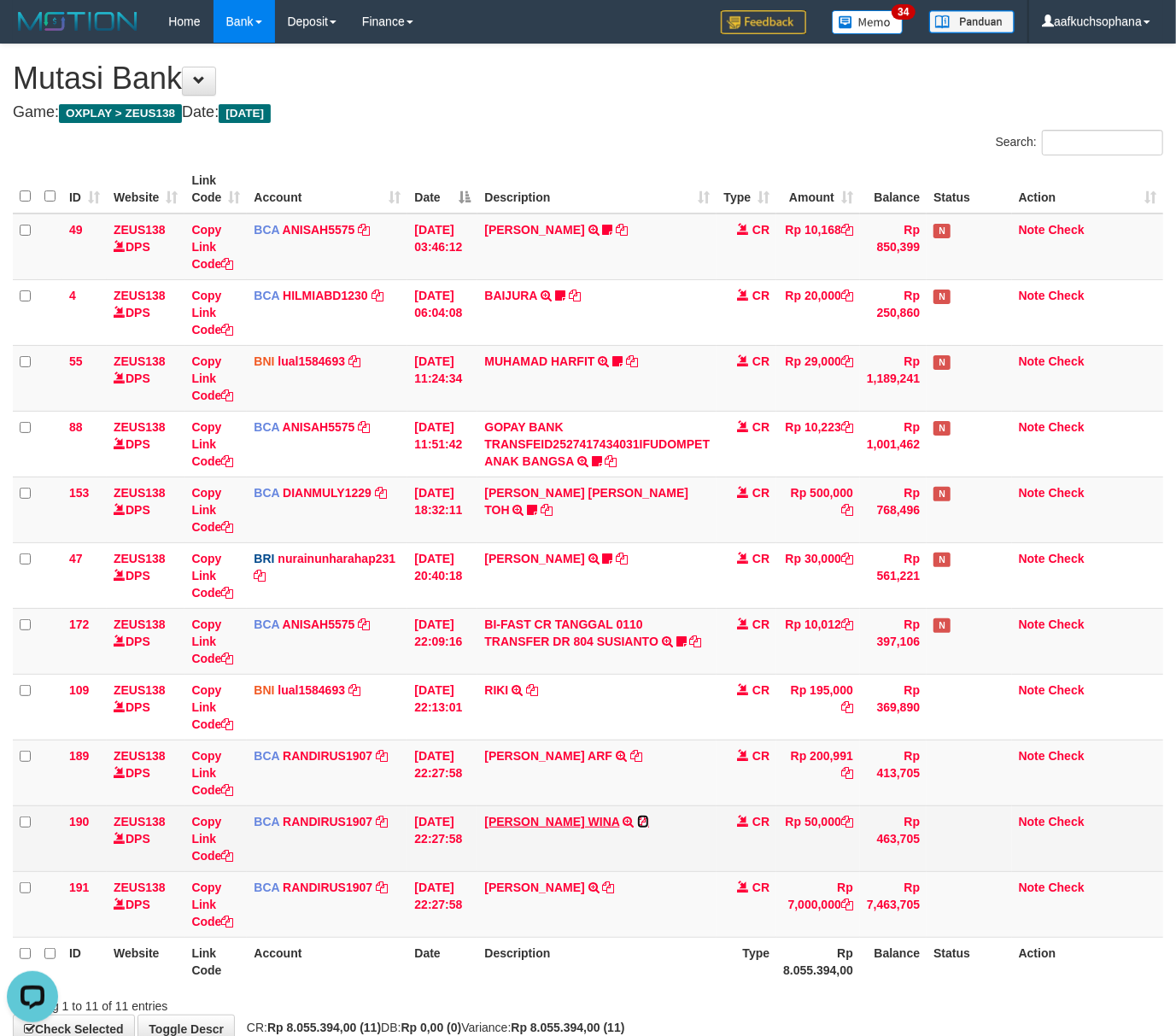
drag, startPoint x: 654, startPoint y: 825, endPoint x: 619, endPoint y: 828, distance: 35.1
click at [649, 825] on icon at bounding box center [642, 821] width 12 height 12
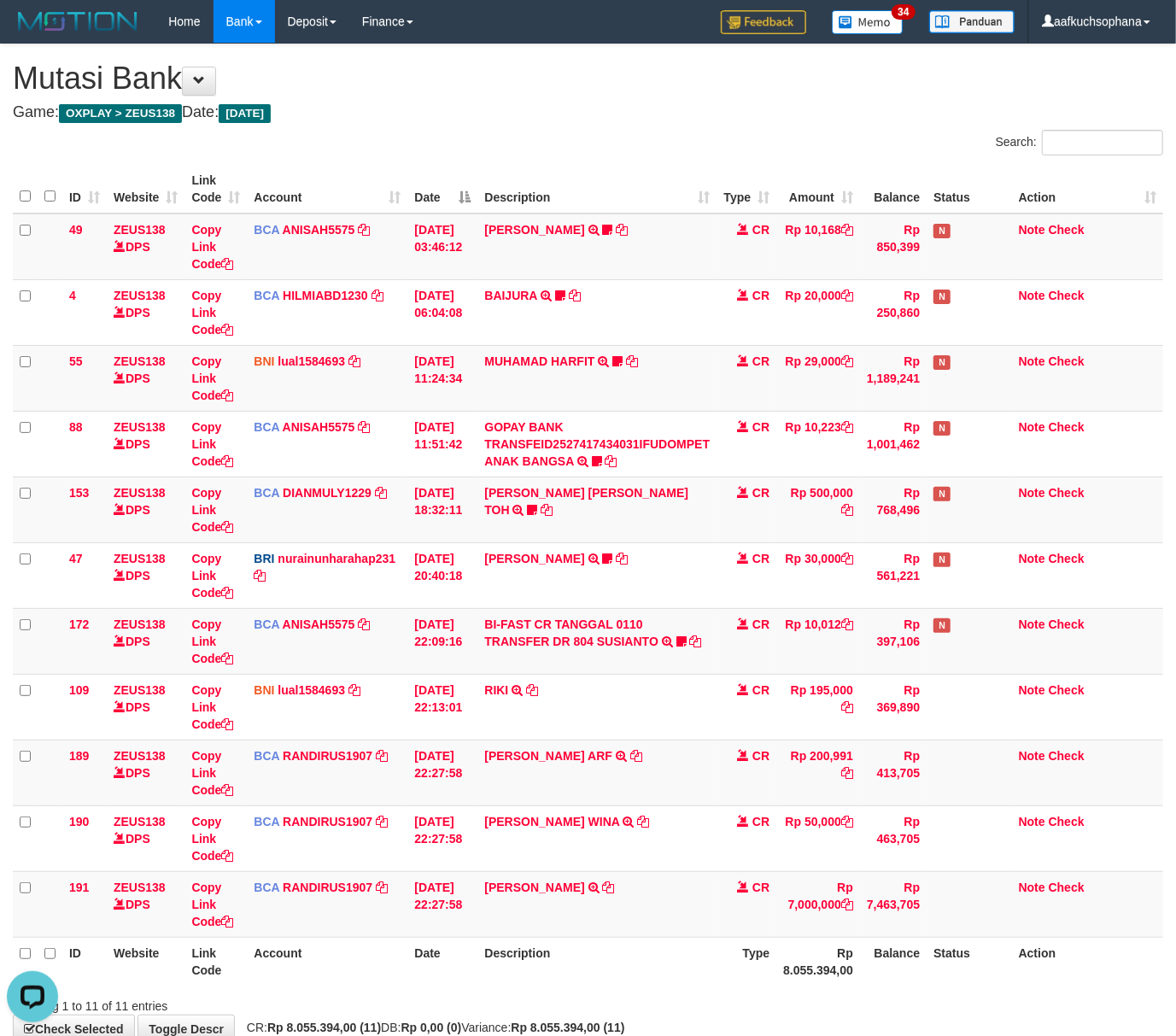
click at [680, 944] on th "Description" at bounding box center [597, 961] width 239 height 48
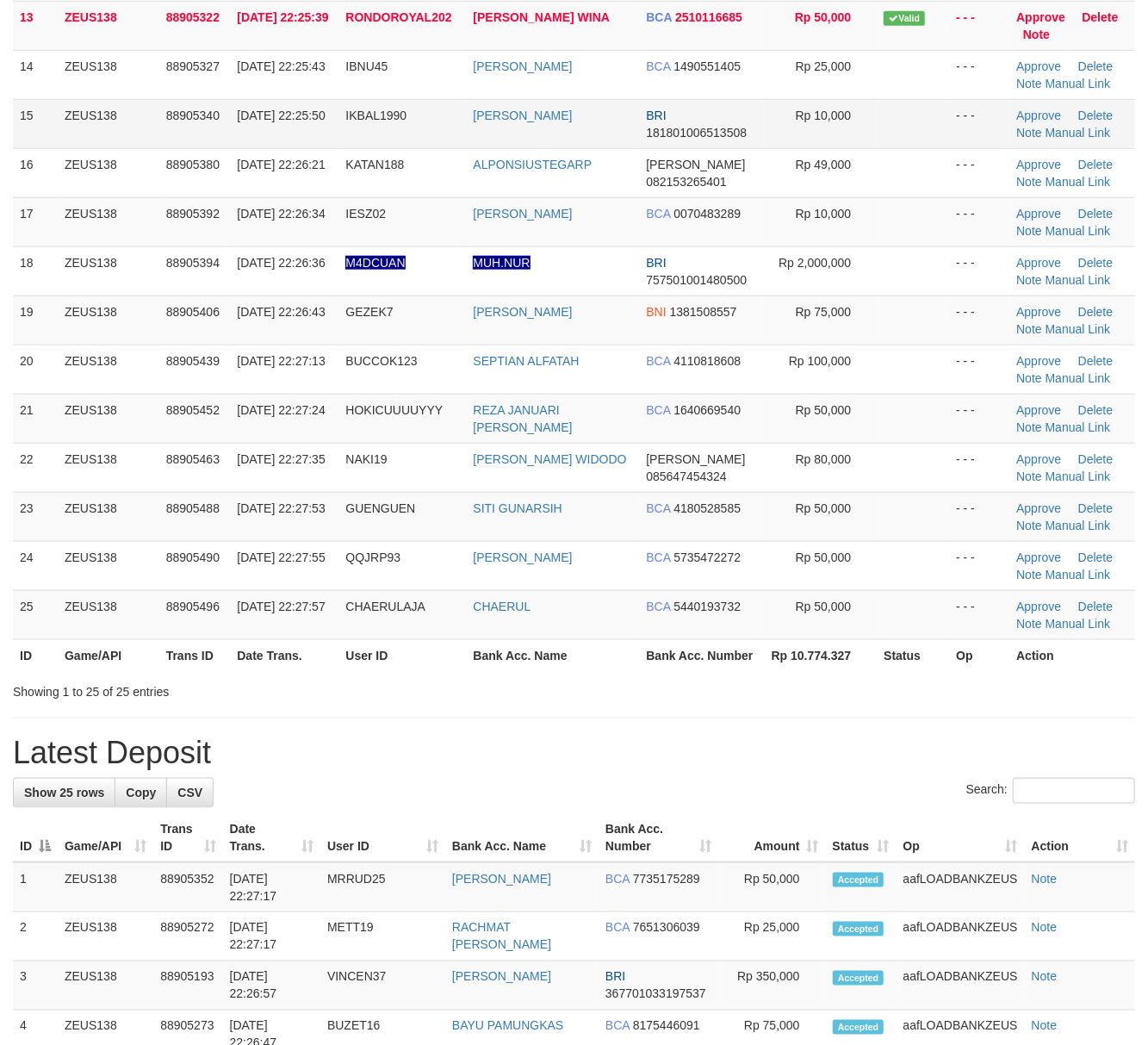
drag, startPoint x: 941, startPoint y: 763, endPoint x: 941, endPoint y: 752, distance: 11.0
click at [941, 760] on div "**********" at bounding box center [574, 724] width 1148 height 2965
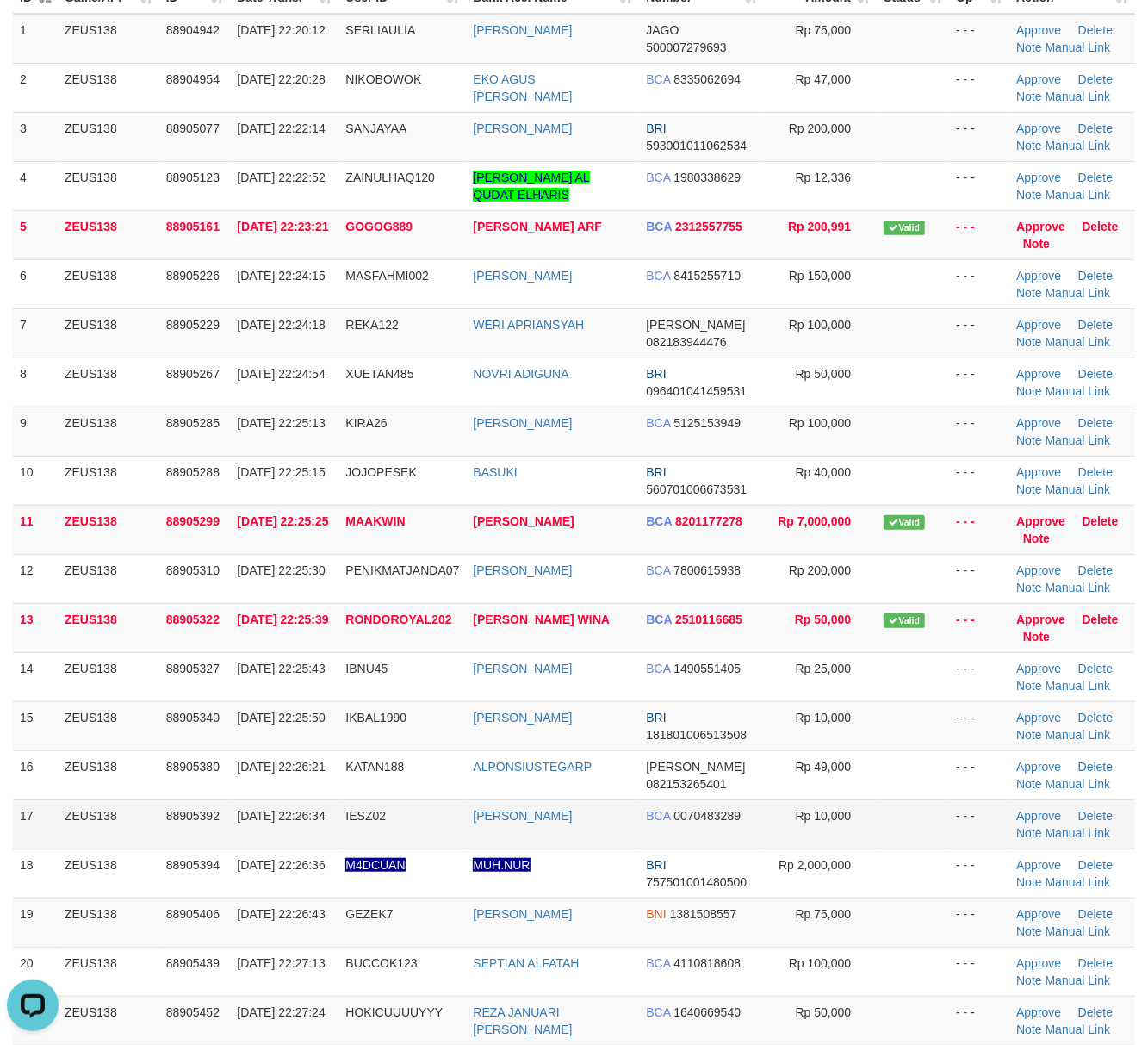
click at [927, 814] on td at bounding box center [913, 823] width 73 height 49
drag, startPoint x: 800, startPoint y: 842, endPoint x: 1159, endPoint y: 873, distance: 360.3
click at [811, 846] on td "Rp 10,000" at bounding box center [821, 823] width 113 height 49
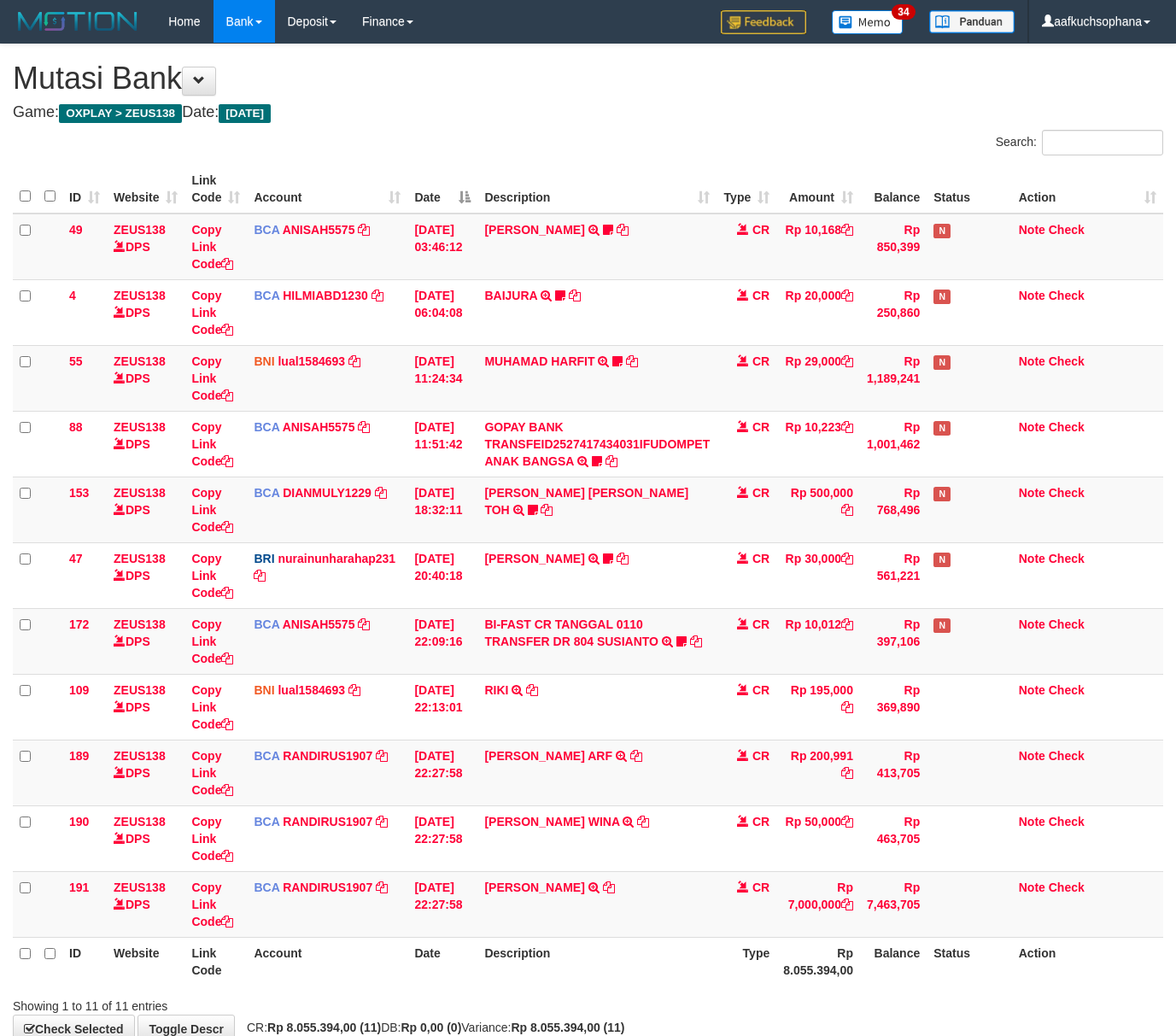
click at [488, 925] on td "EDI SUSANTO TRSF E-BANKING CR 0110/FTSCY/WS95031 7000000.00EDI SUSANTO" at bounding box center [597, 905] width 239 height 66
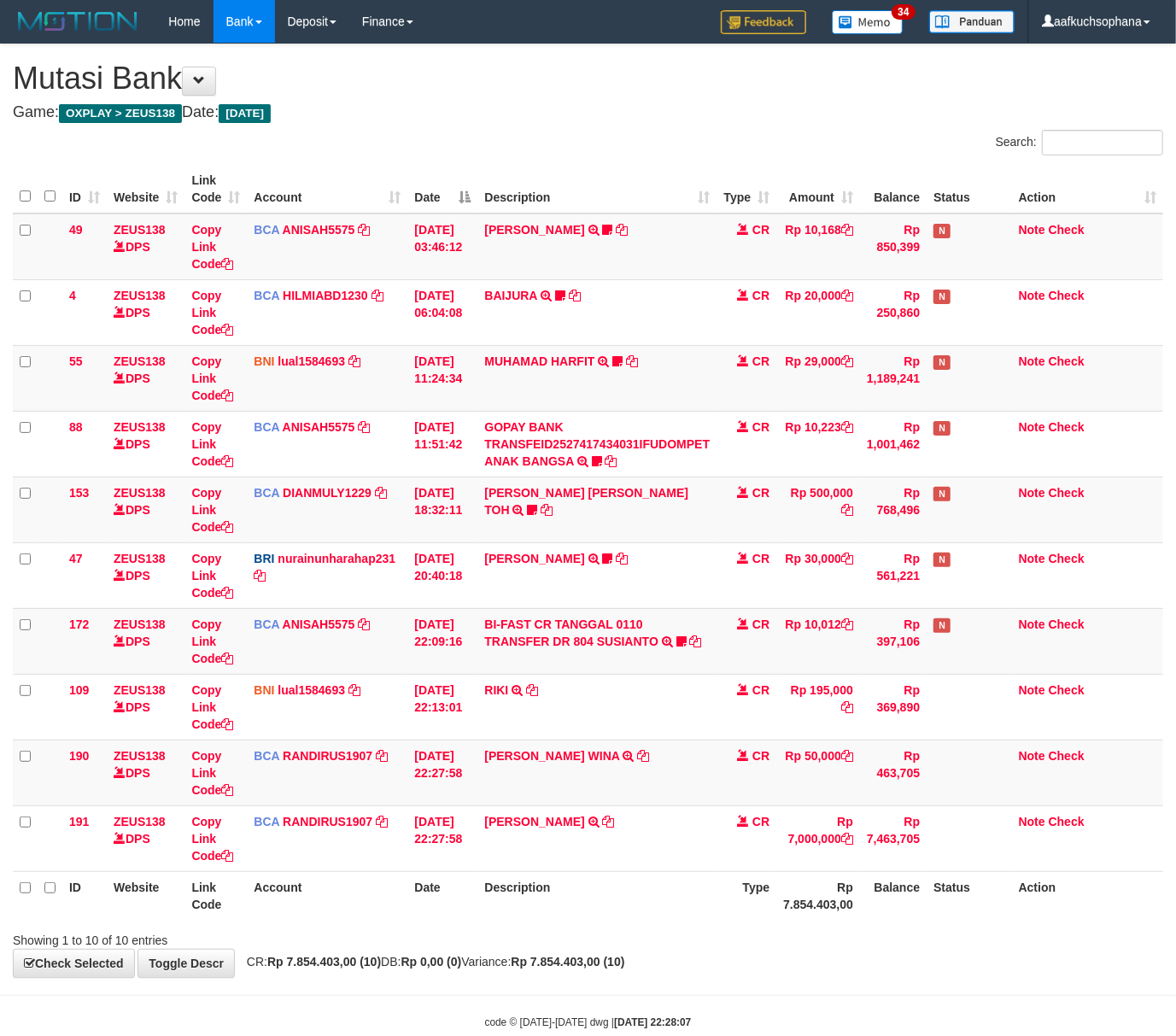
click at [304, 927] on div "Showing 1 to 10 of 10 entries" at bounding box center [245, 937] width 464 height 24
drag, startPoint x: 417, startPoint y: 950, endPoint x: 0, endPoint y: 892, distance: 421.0
click at [403, 947] on div "Showing 1 to 10 of 10 entries" at bounding box center [245, 937] width 464 height 24
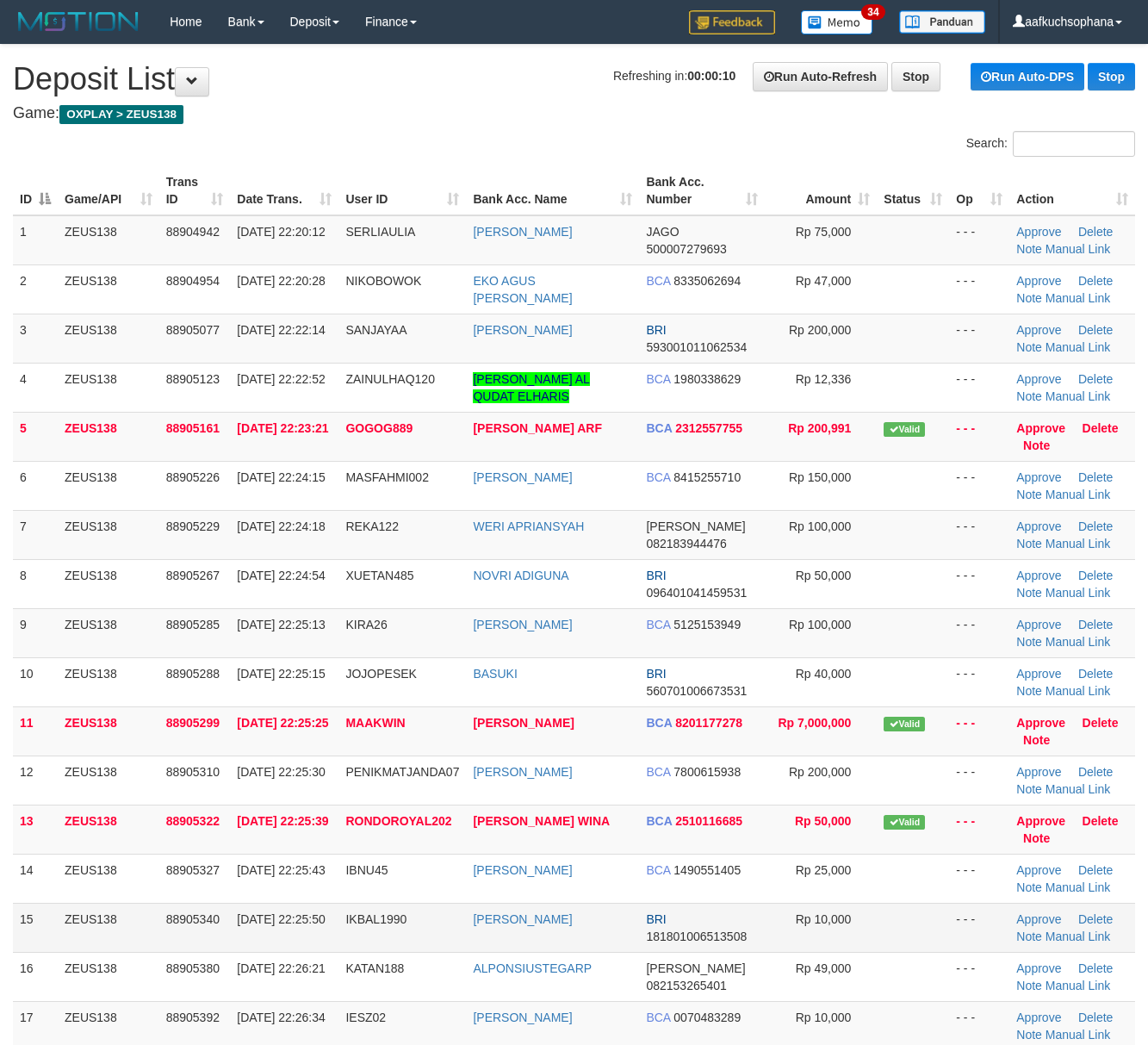
scroll to position [87, 0]
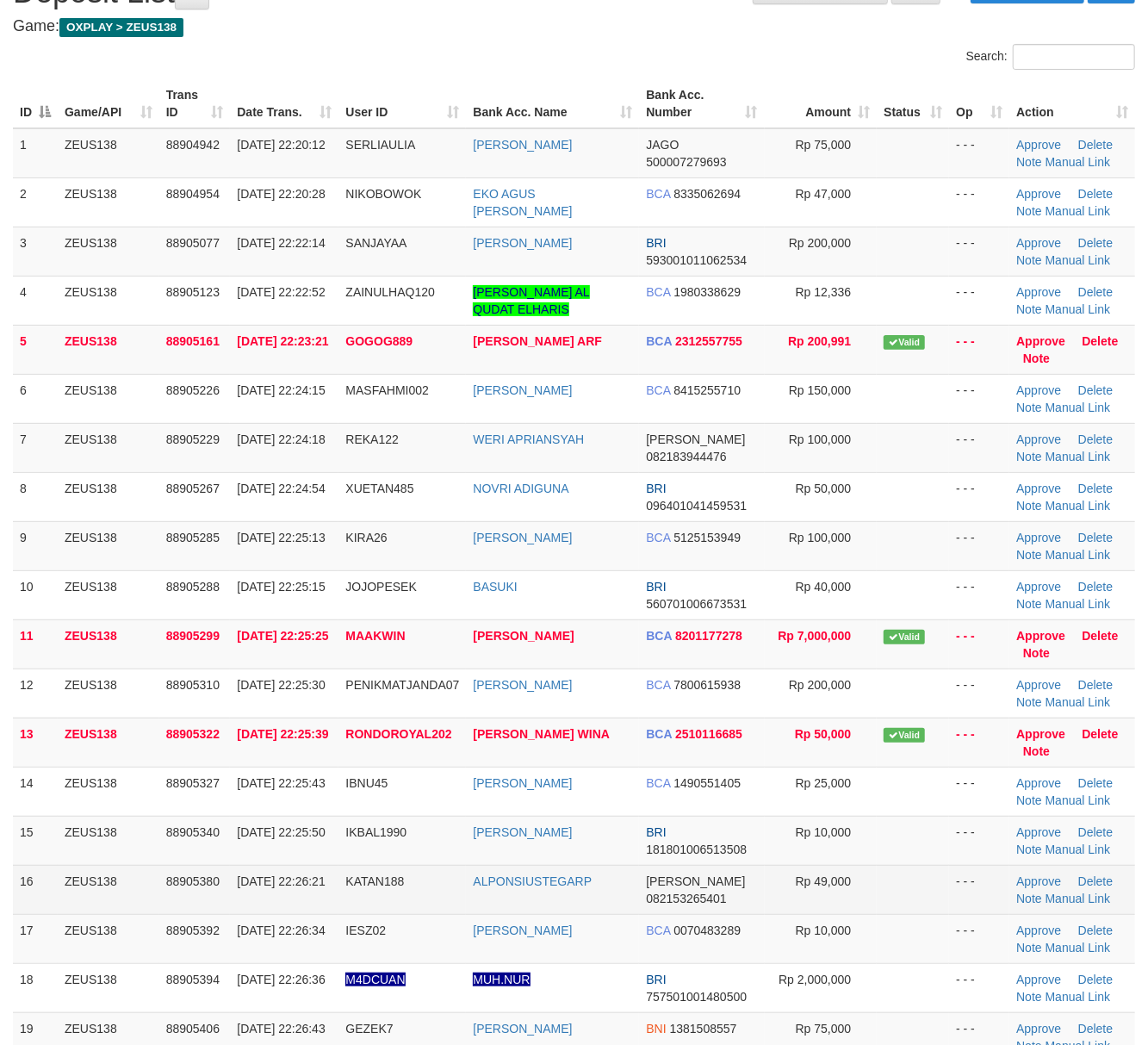
click at [850, 905] on td "Rp 49,000" at bounding box center [821, 889] width 113 height 49
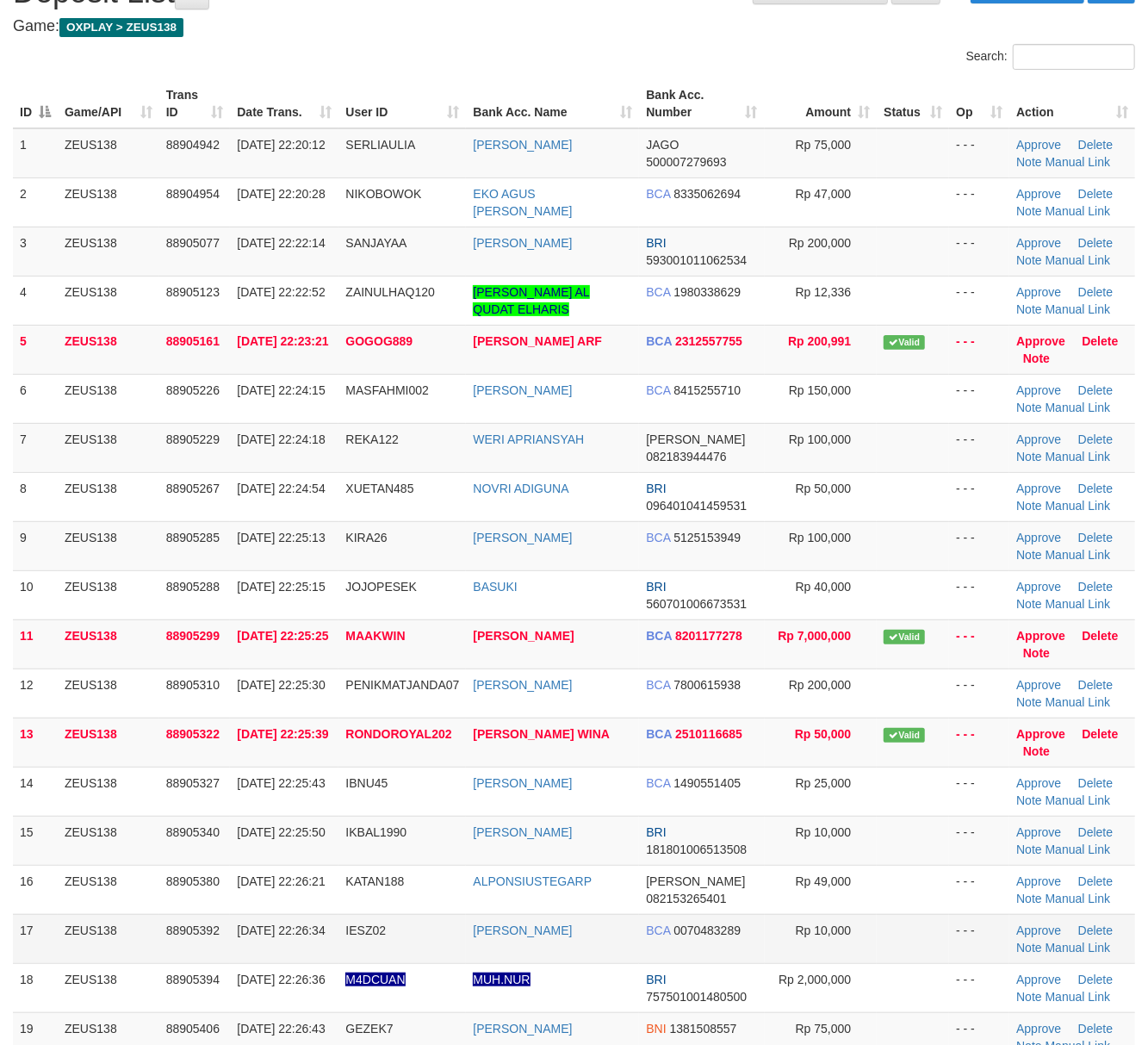
scroll to position [217, 0]
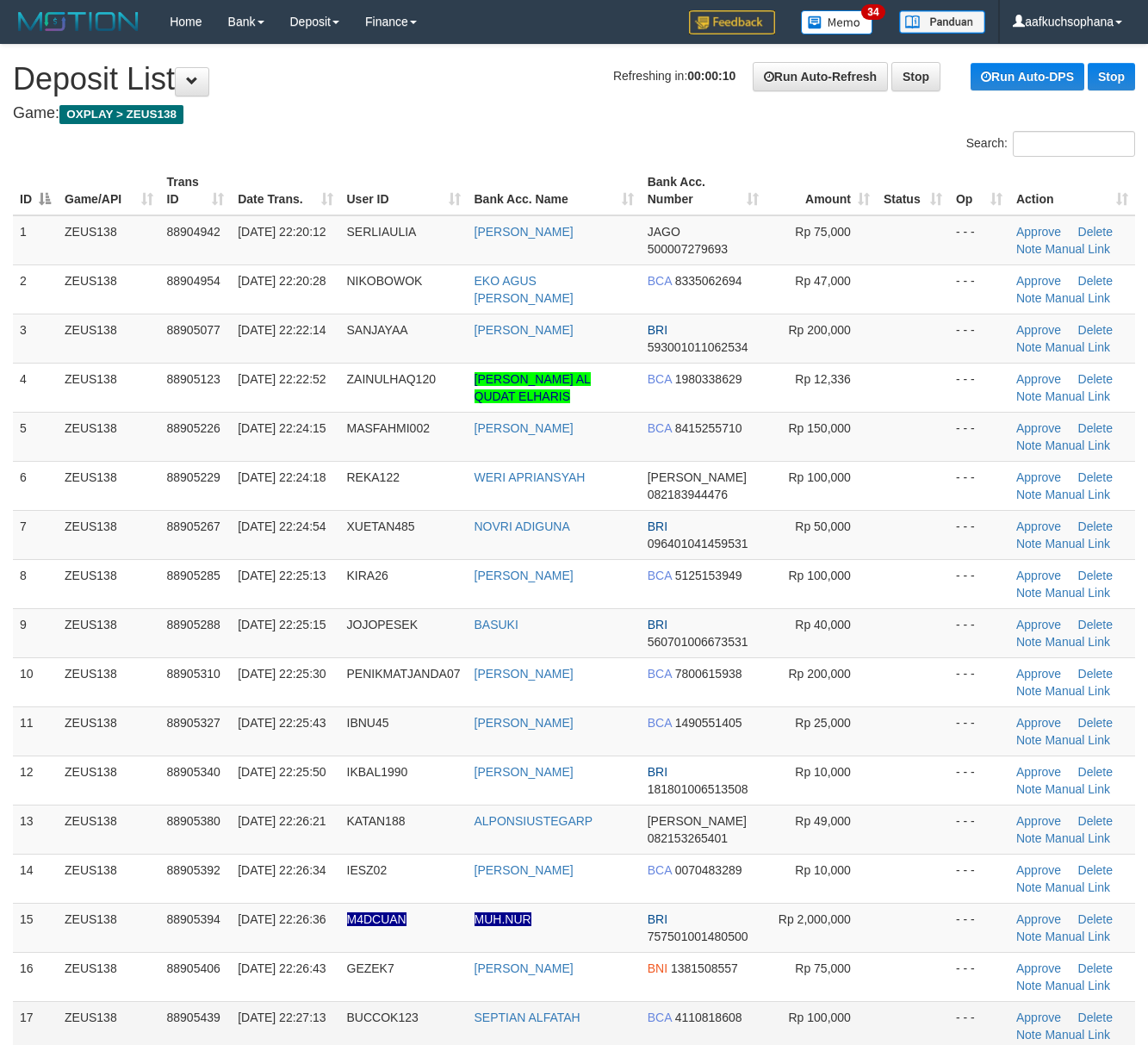
scroll to position [217, 0]
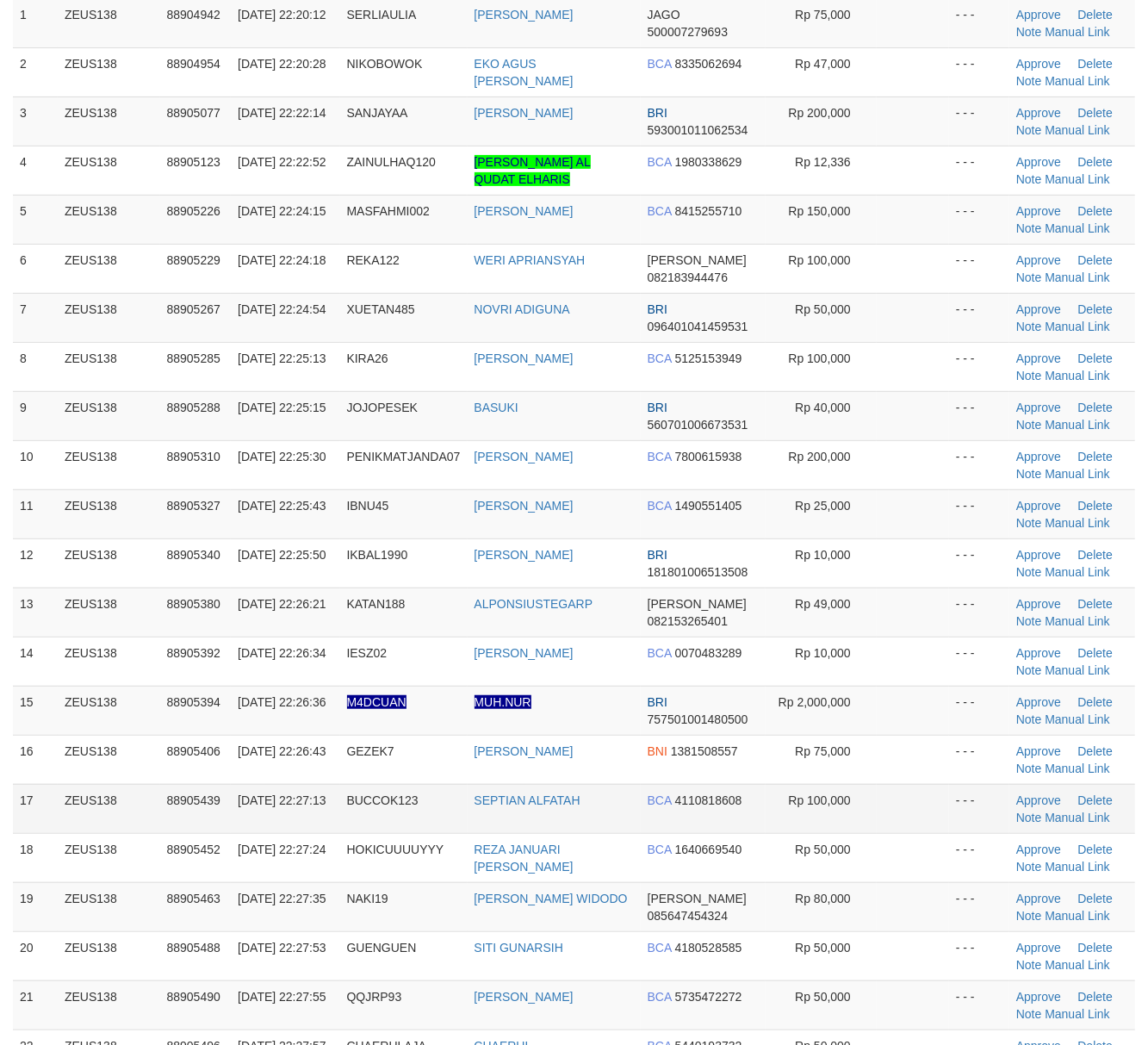
click at [898, 814] on td at bounding box center [913, 808] width 73 height 49
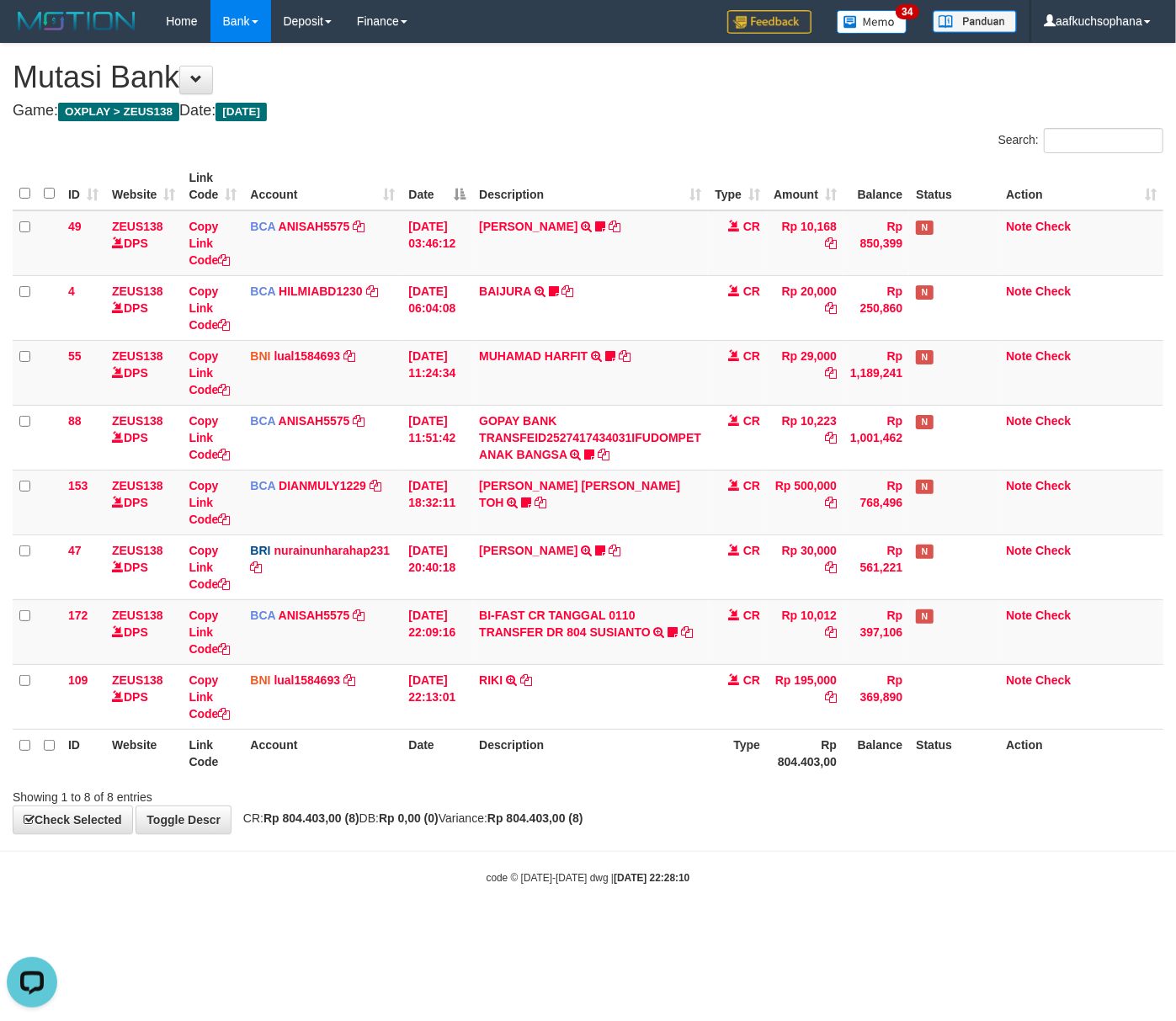
drag, startPoint x: 580, startPoint y: 842, endPoint x: 378, endPoint y: 830, distance: 202.4
click at [550, 842] on body "Toggle navigation Home Bank Account List Load By Website Group [OXPLAY] ZEUS138…" at bounding box center [588, 463] width 1176 height 927
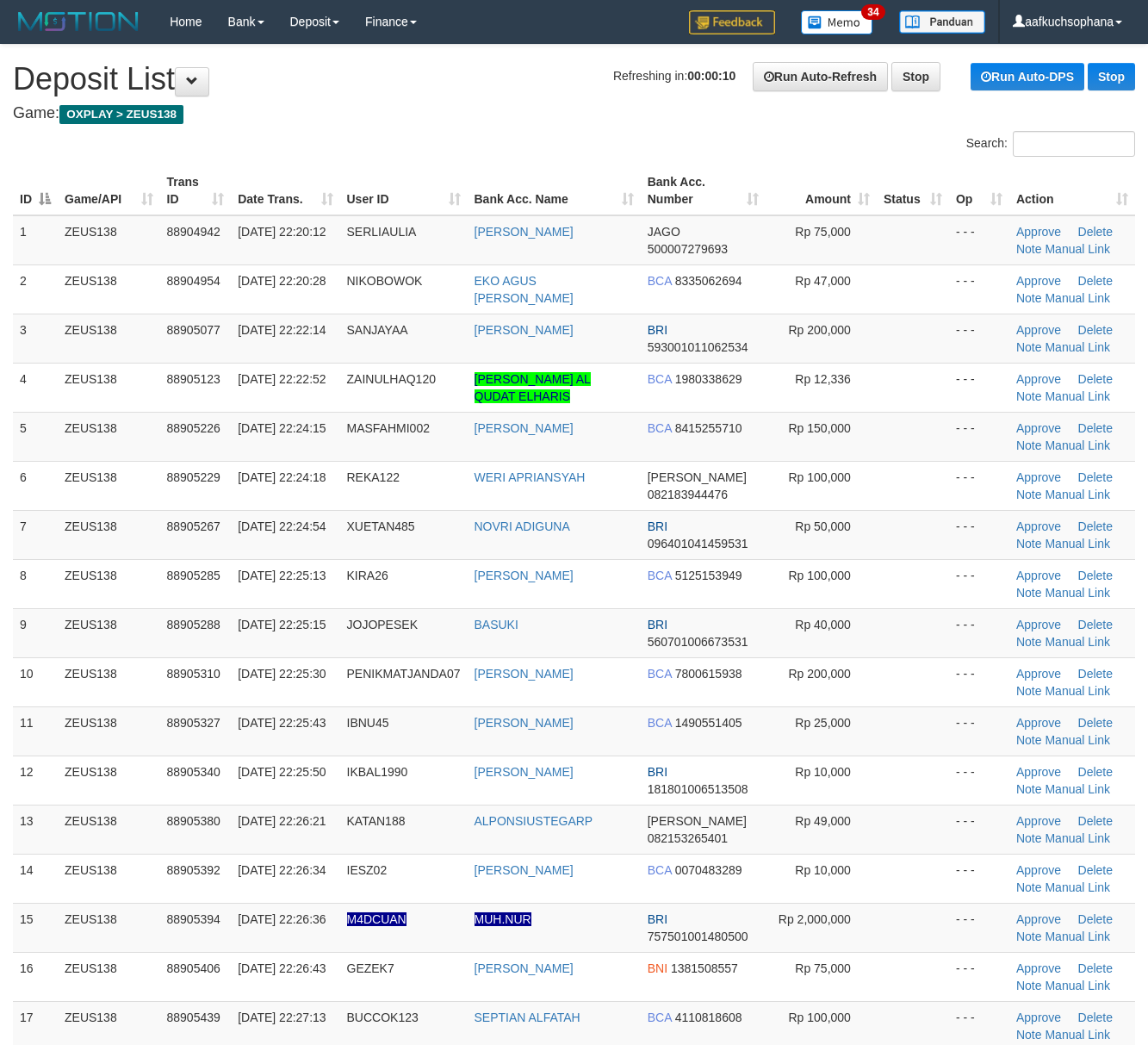
scroll to position [447, 0]
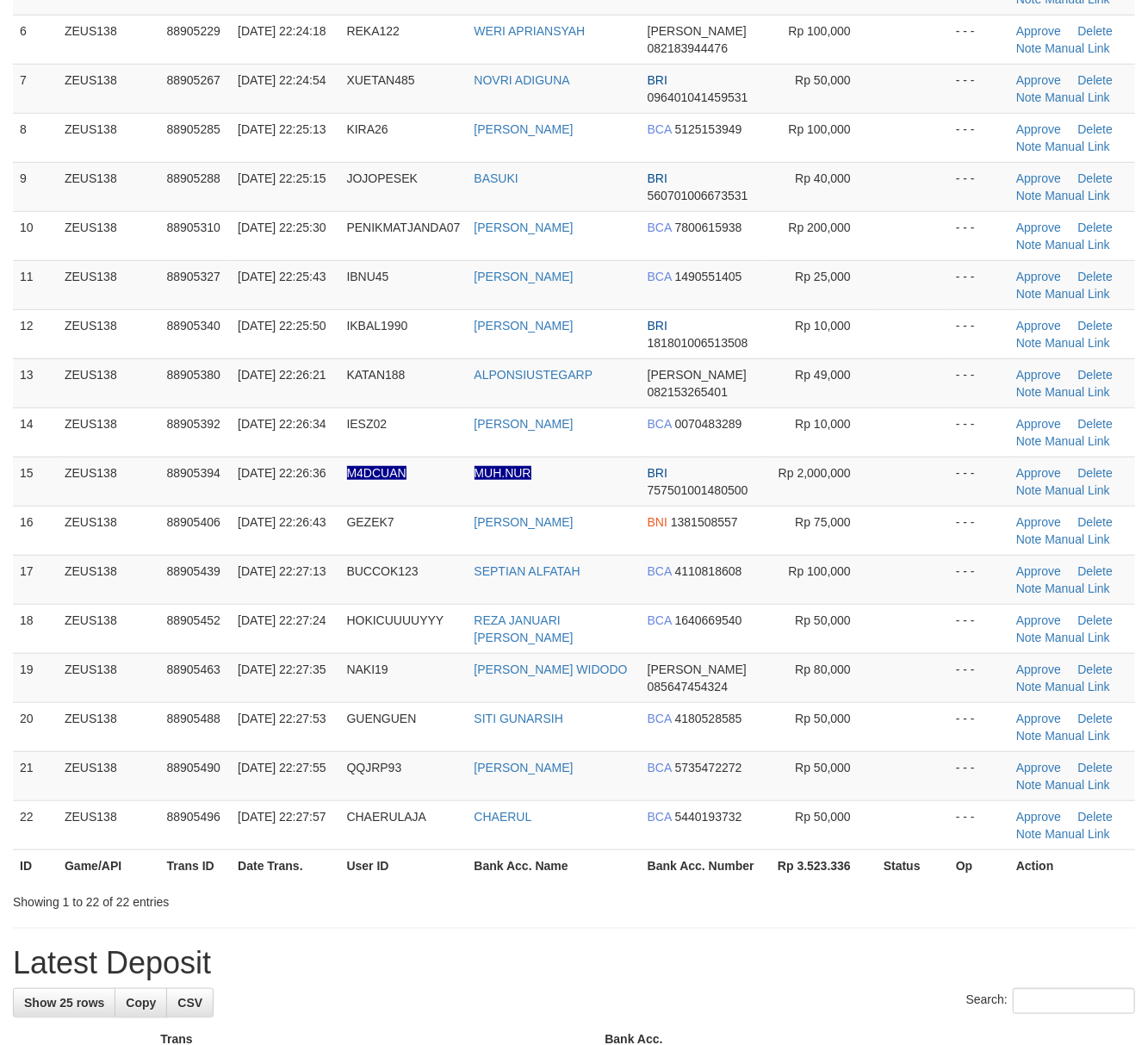
drag, startPoint x: 852, startPoint y: 920, endPoint x: 870, endPoint y: 921, distance: 18.0
click at [859, 921] on div "**********" at bounding box center [574, 1007] width 1148 height 2817
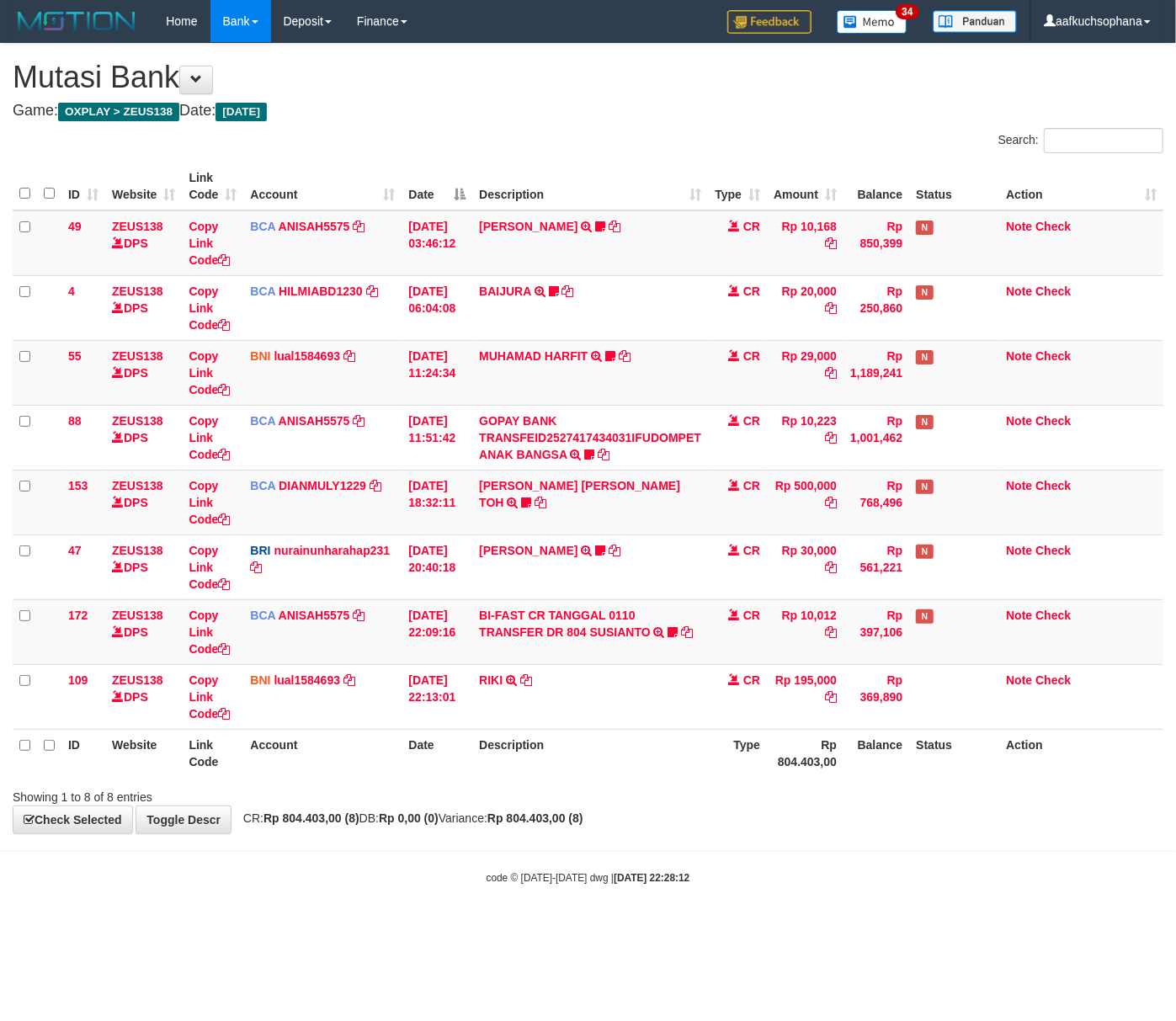
click at [220, 927] on body "Toggle navigation Home Bank Account List Load By Website Group [OXPLAY] ZEUS138…" at bounding box center [588, 463] width 1176 height 927
click at [173, 924] on body "Toggle navigation Home Bank Account List Load By Website Group [OXPLAY] ZEUS138…" at bounding box center [588, 463] width 1176 height 927
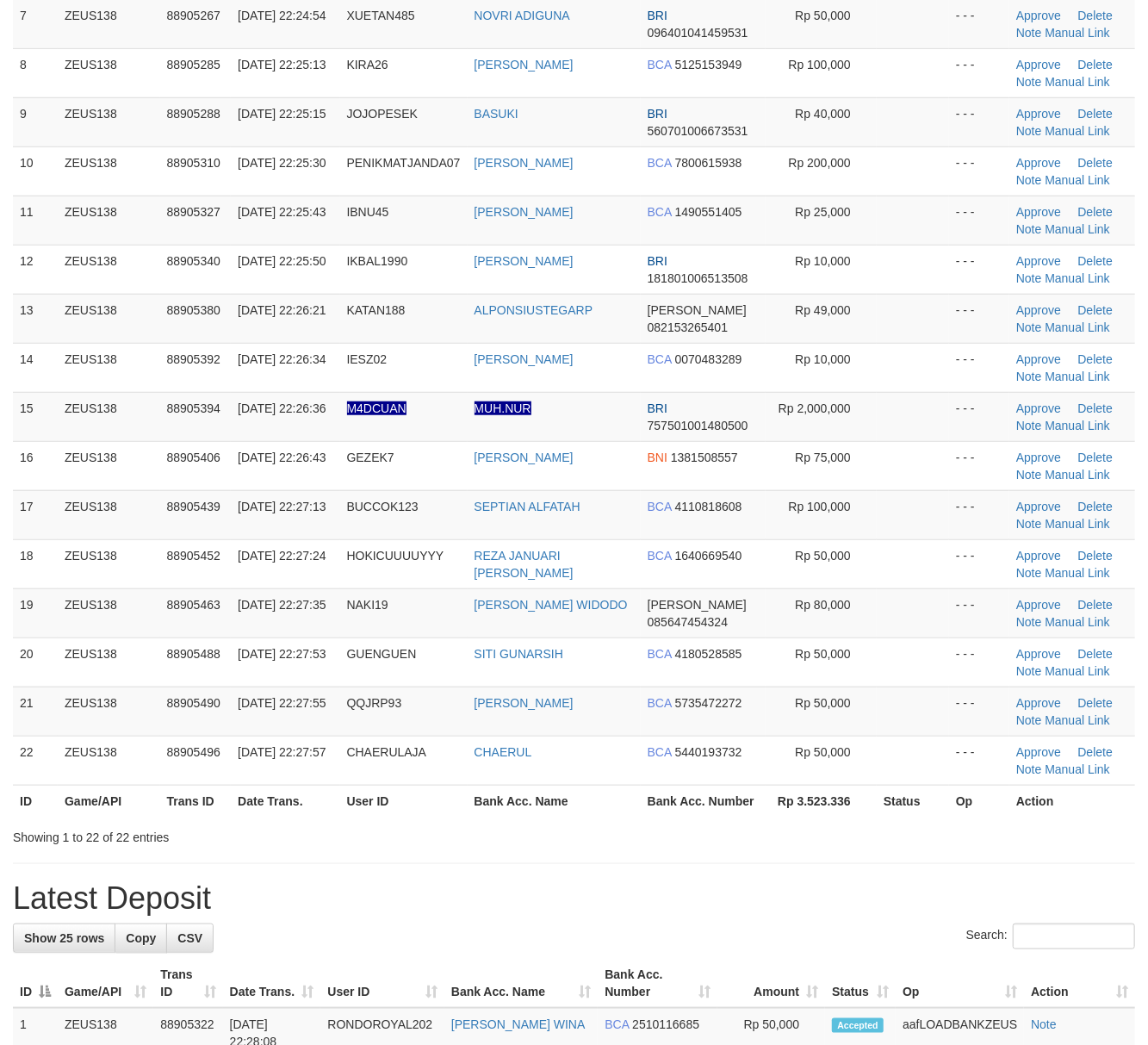
scroll to position [447, 0]
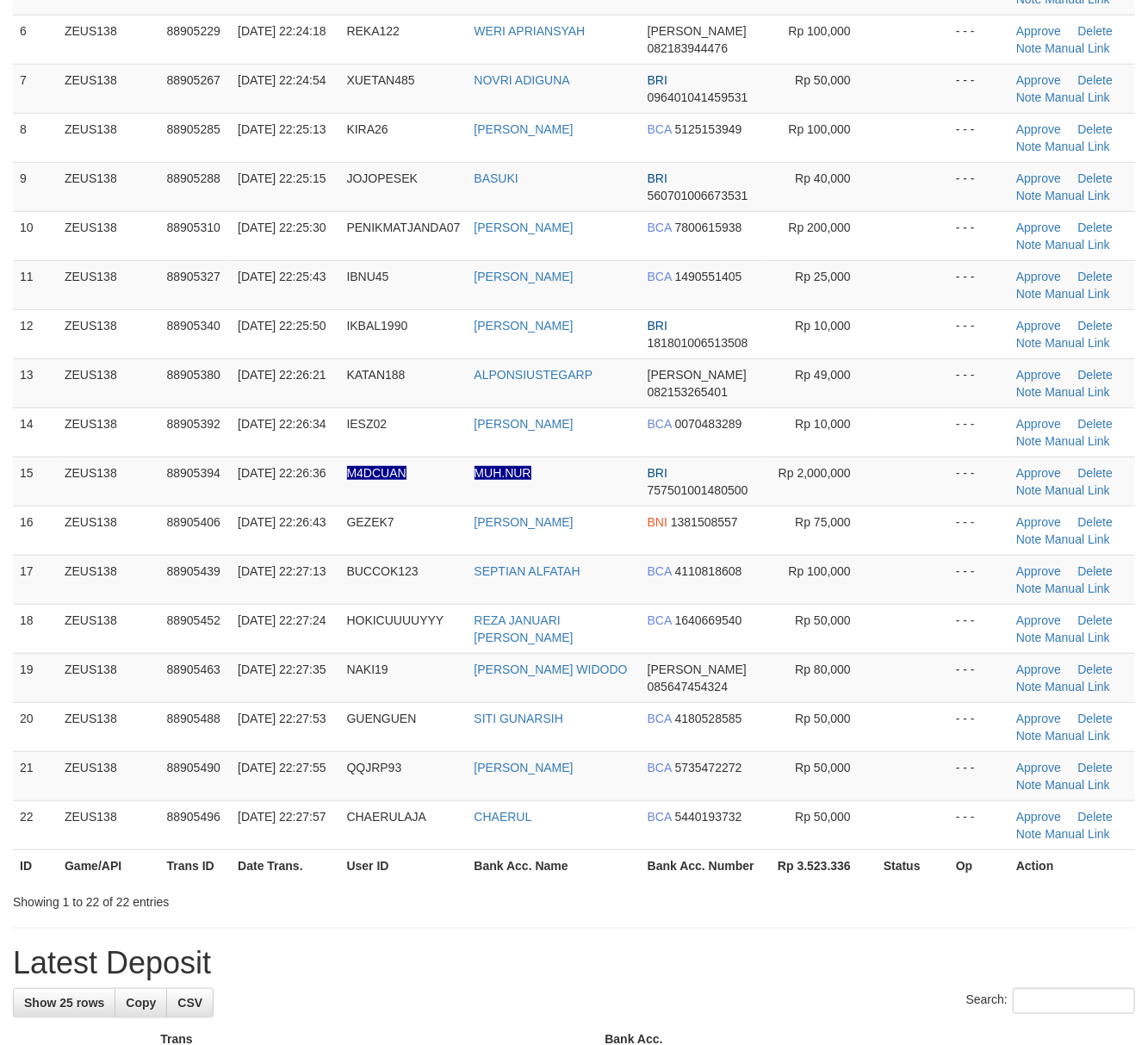
drag, startPoint x: 935, startPoint y: 915, endPoint x: 1165, endPoint y: 932, distance: 230.6
click at [952, 911] on div "Showing 1 to 22 of 22 entries" at bounding box center [574, 899] width 1148 height 24
drag, startPoint x: 972, startPoint y: 935, endPoint x: 1160, endPoint y: 918, distance: 188.8
click at [1001, 929] on div "**********" at bounding box center [574, 1007] width 1148 height 2817
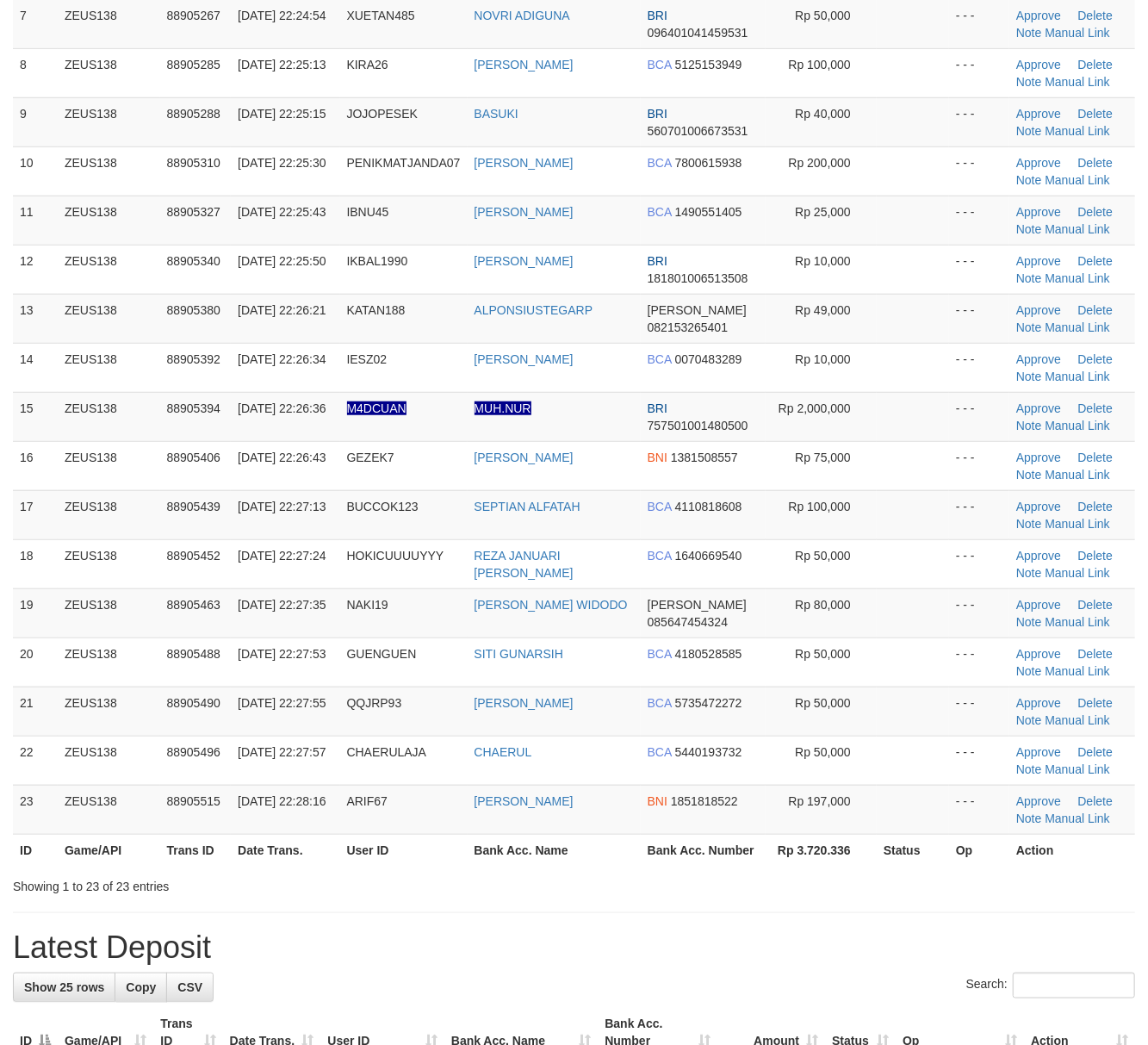
drag, startPoint x: 0, startPoint y: 0, endPoint x: 1165, endPoint y: 919, distance: 1483.8
click at [938, 917] on div "**********" at bounding box center [574, 968] width 1148 height 2867
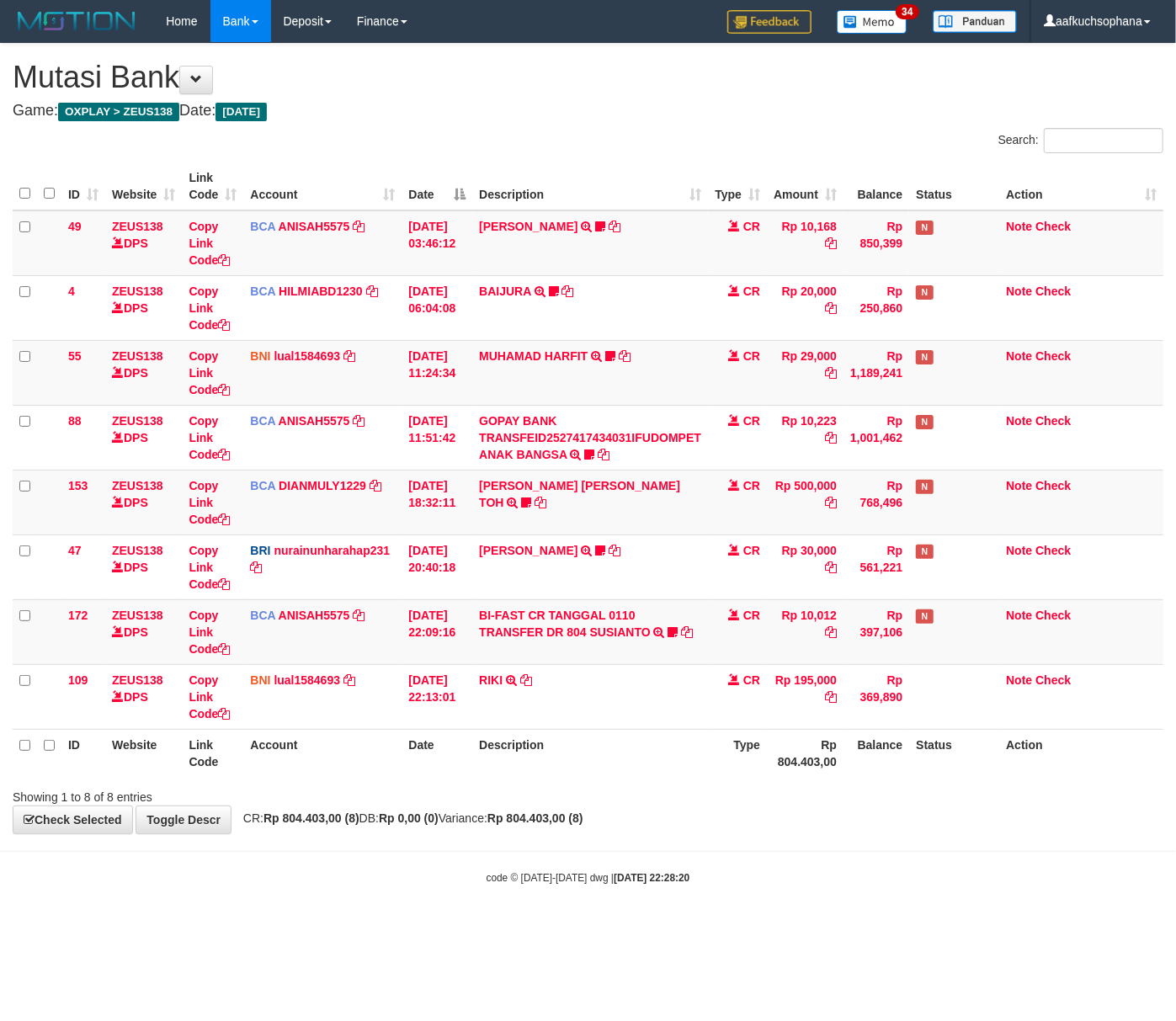
drag, startPoint x: 428, startPoint y: 900, endPoint x: 405, endPoint y: 881, distance: 29.8
click at [418, 900] on body "Toggle navigation Home Bank Account List Load By Website Group [OXPLAY] ZEUS138…" at bounding box center [588, 463] width 1176 height 927
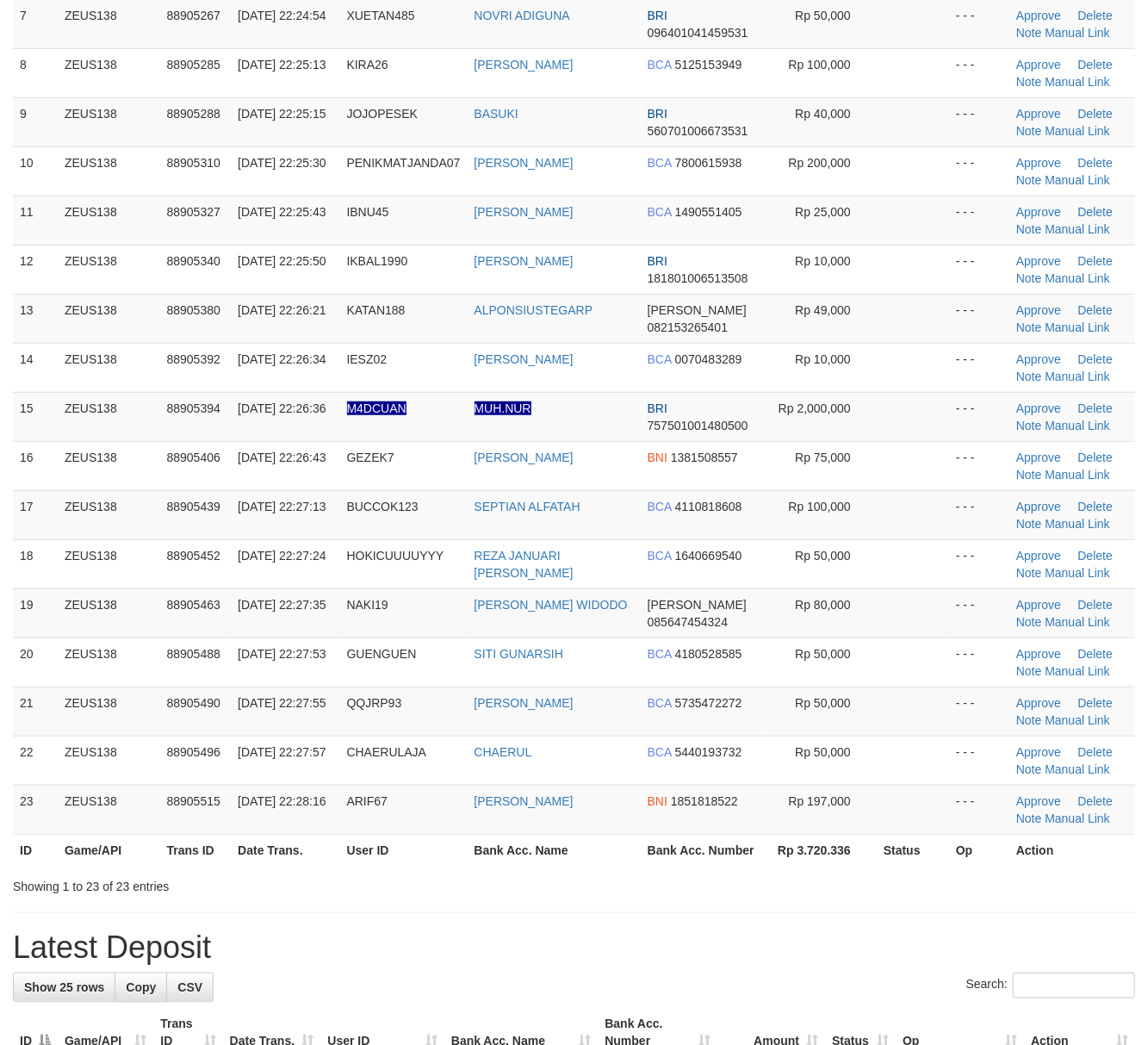
drag, startPoint x: 794, startPoint y: 905, endPoint x: 1165, endPoint y: 918, distance: 371.2
click at [821, 908] on div "**********" at bounding box center [574, 968] width 1148 height 2867
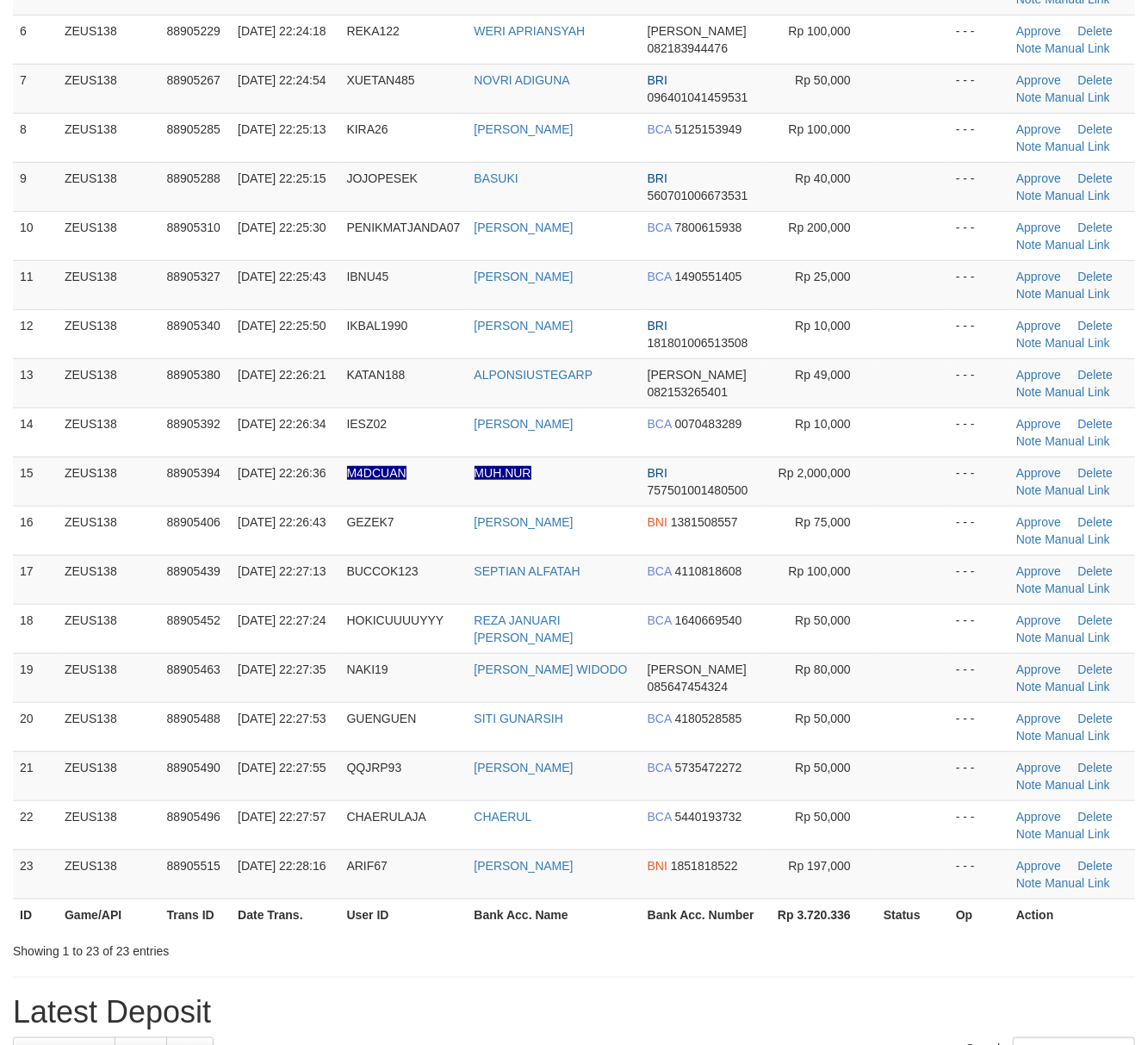
click at [972, 921] on th "Op" at bounding box center [980, 914] width 61 height 32
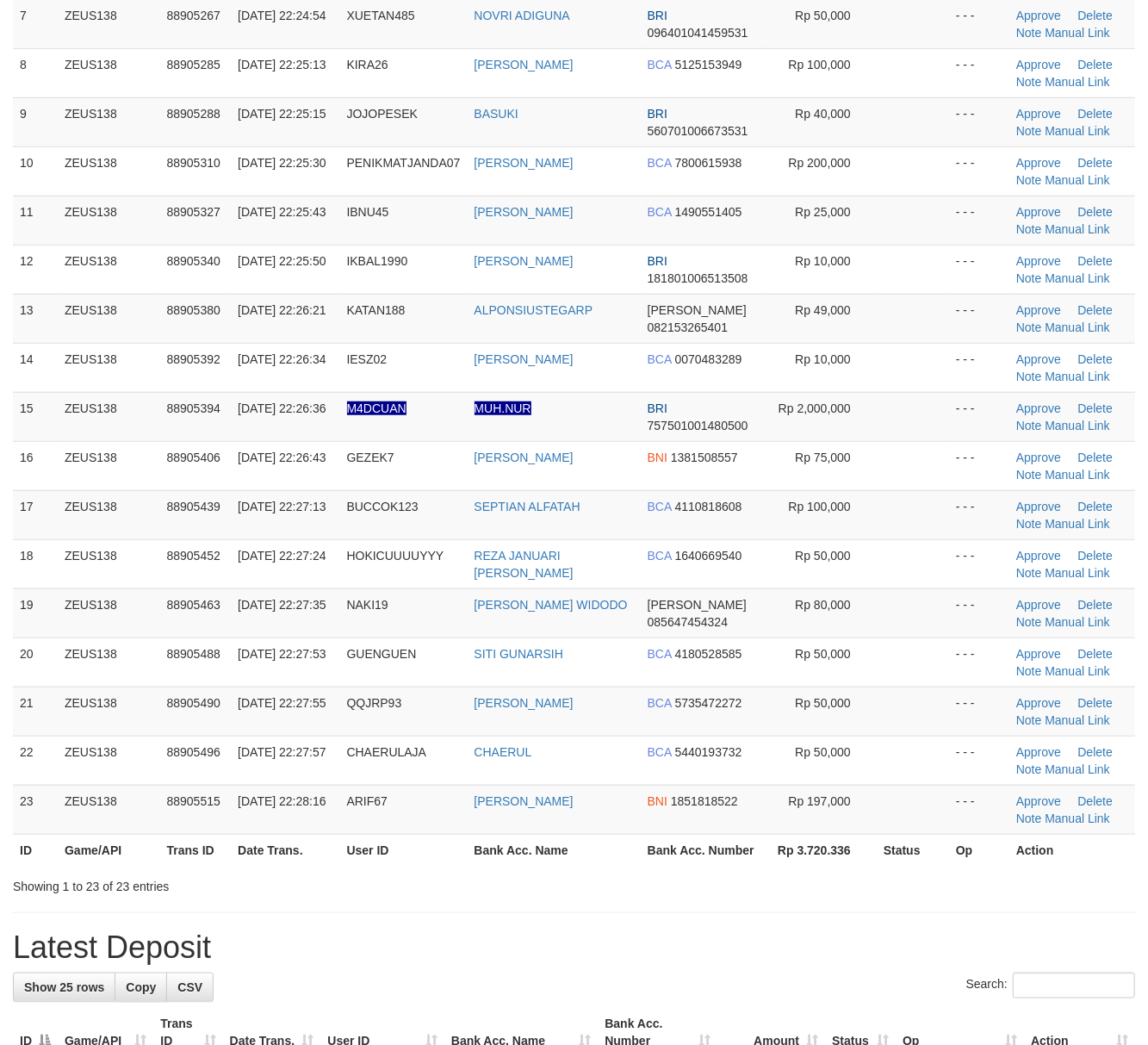
scroll to position [447, 0]
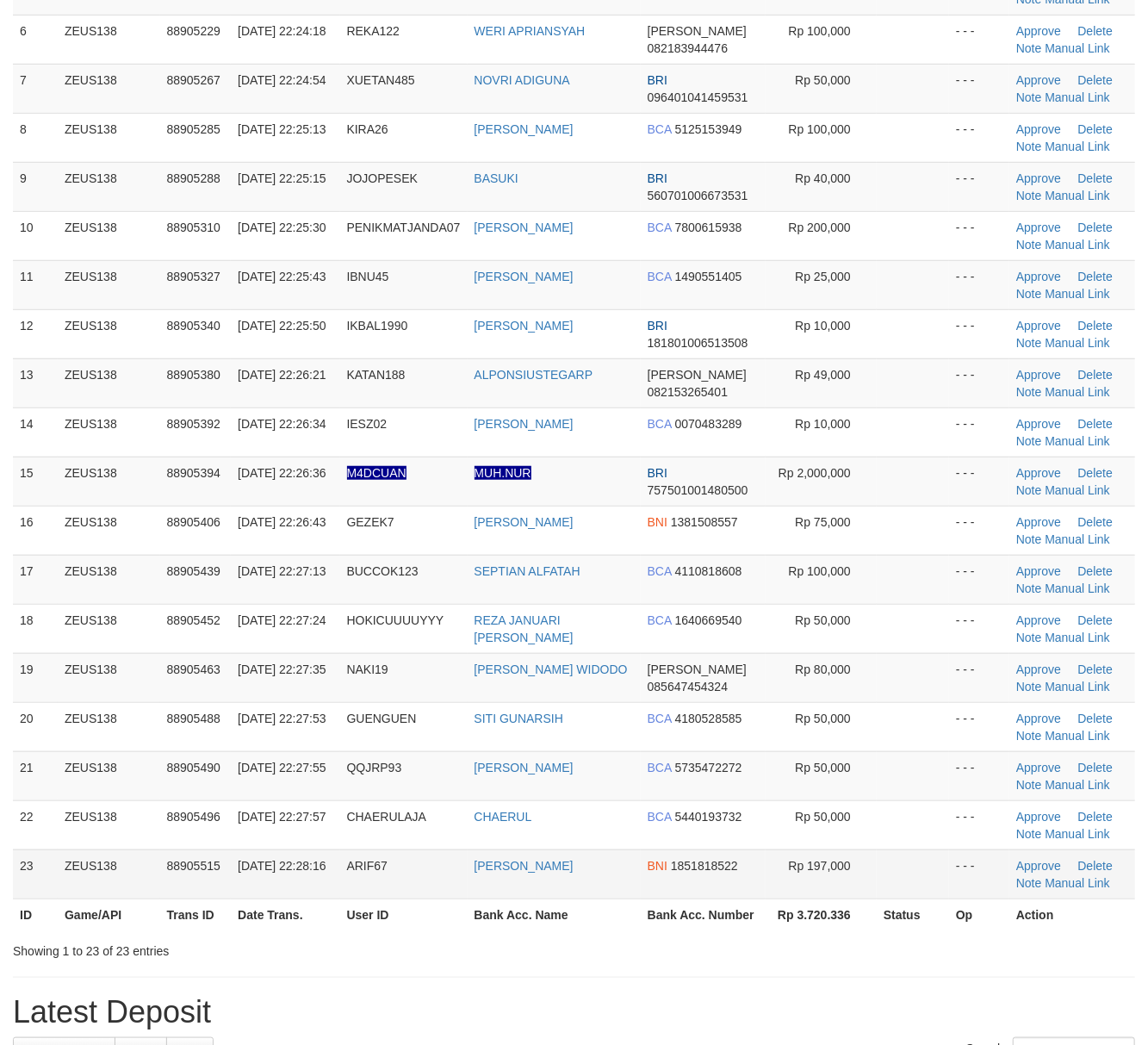
click at [968, 899] on td "- - -" at bounding box center [980, 874] width 61 height 49
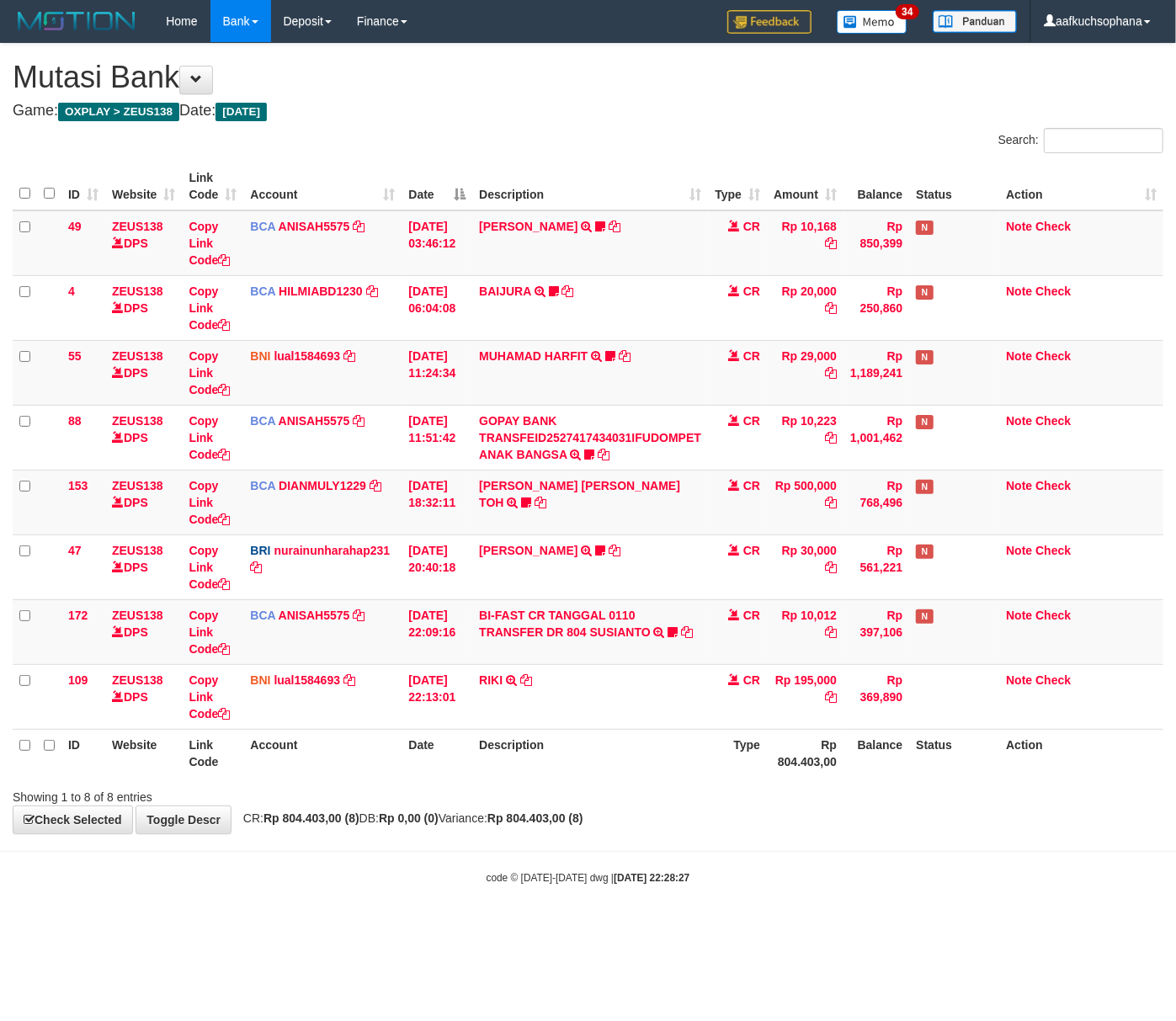
drag, startPoint x: 409, startPoint y: 892, endPoint x: 395, endPoint y: 893, distance: 14.0
click at [408, 892] on body "Toggle navigation Home Bank Account List Load By Website Group [OXPLAY] ZEUS138…" at bounding box center [588, 463] width 1176 height 927
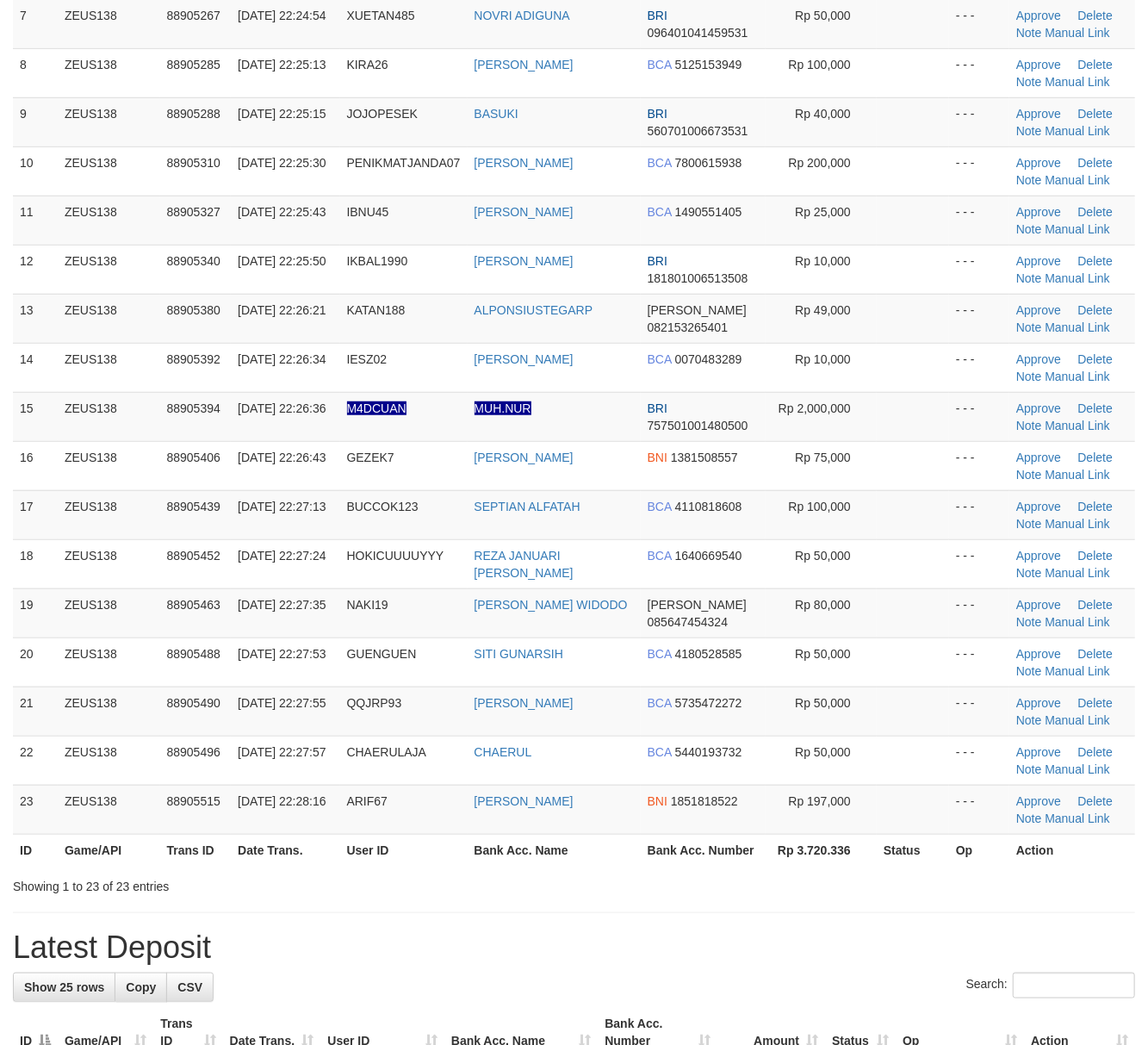
click at [991, 915] on div "**********" at bounding box center [574, 968] width 1148 height 2867
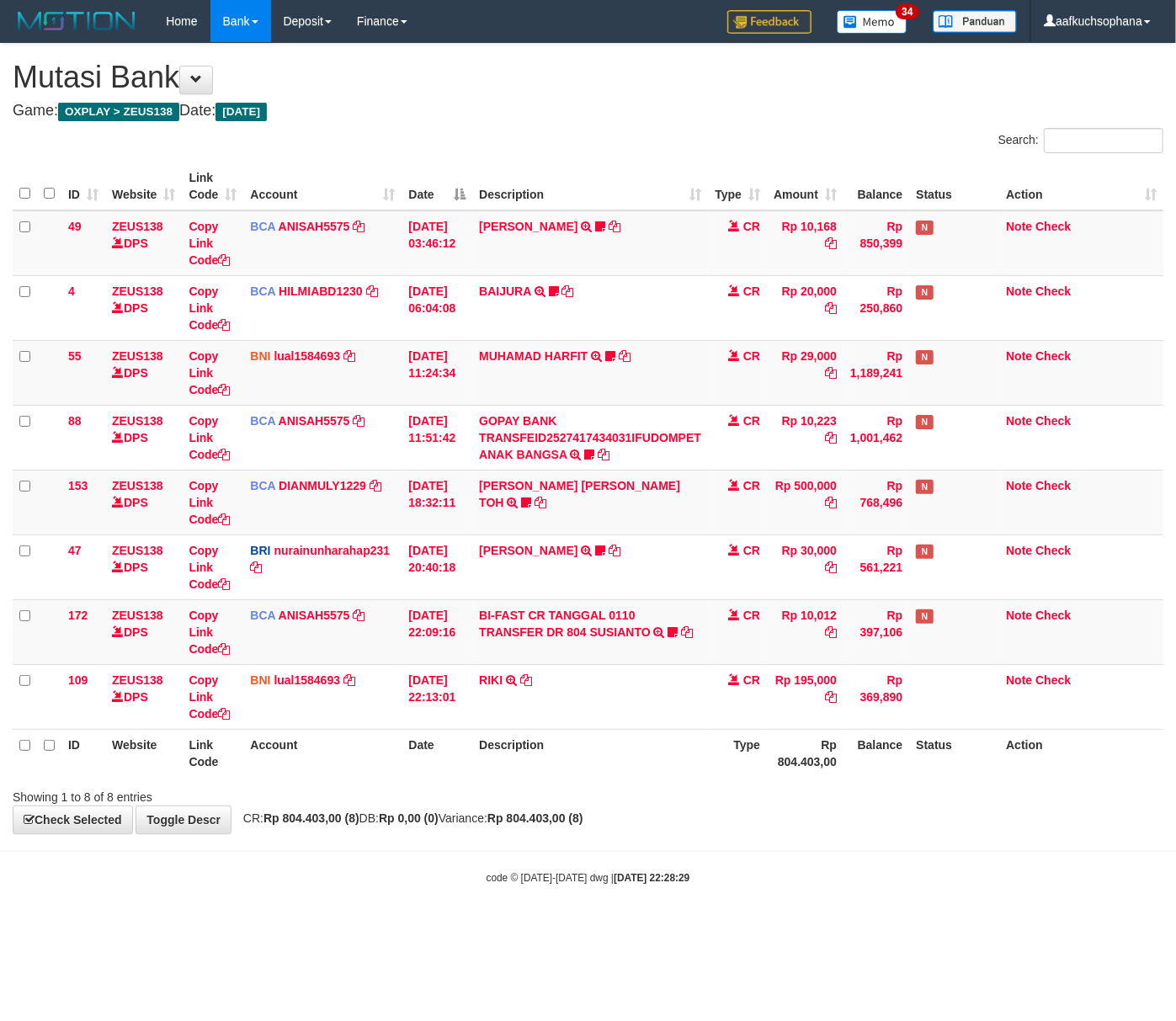
drag, startPoint x: 259, startPoint y: 906, endPoint x: 227, endPoint y: 900, distance: 32.6
click at [259, 906] on body "Toggle navigation Home Bank Account List Load By Website Group [OXPLAY] ZEUS138…" at bounding box center [588, 463] width 1176 height 927
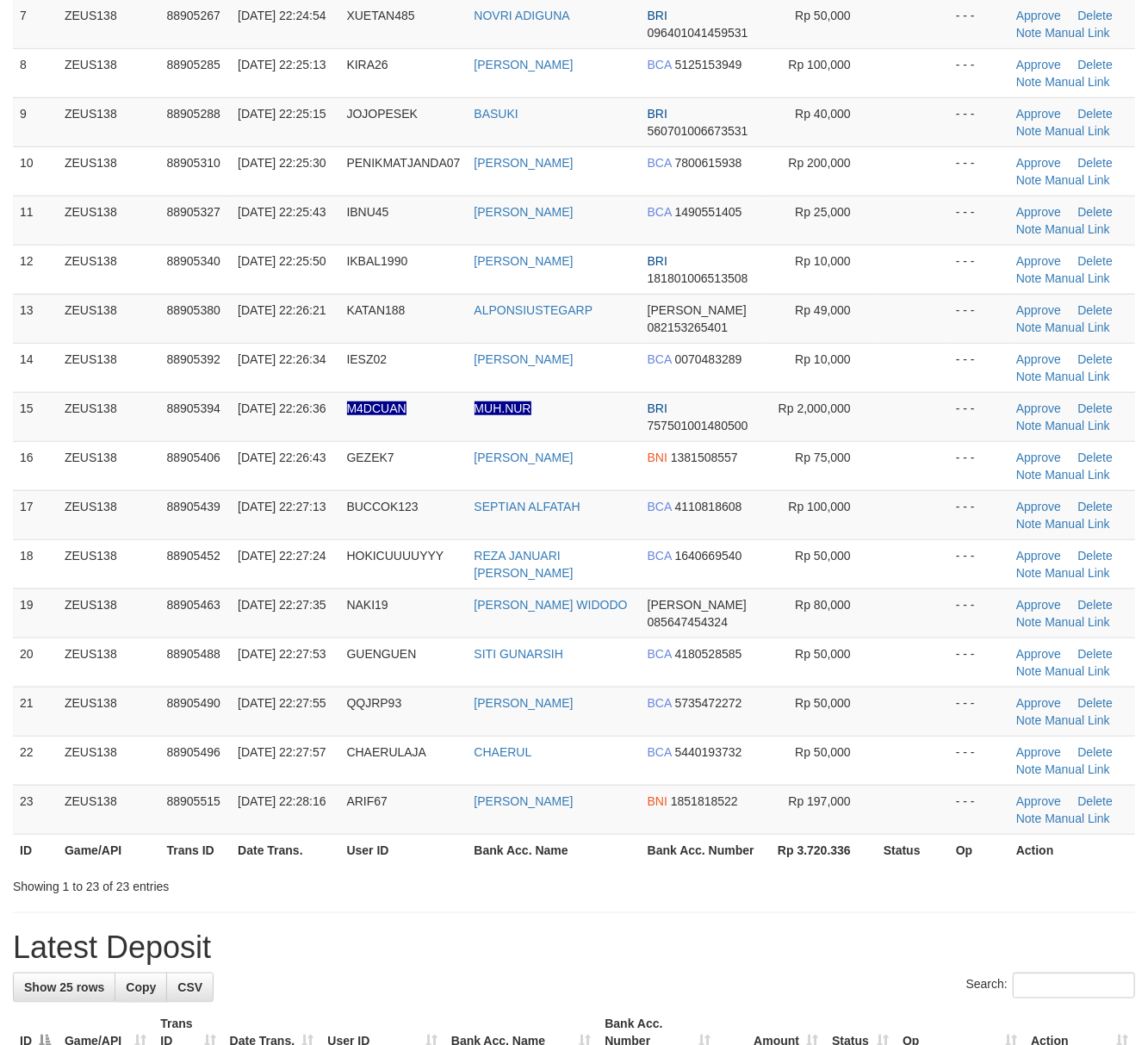
drag, startPoint x: 935, startPoint y: 927, endPoint x: 1101, endPoint y: 925, distance: 166.0
click at [942, 927] on div "**********" at bounding box center [574, 968] width 1148 height 2867
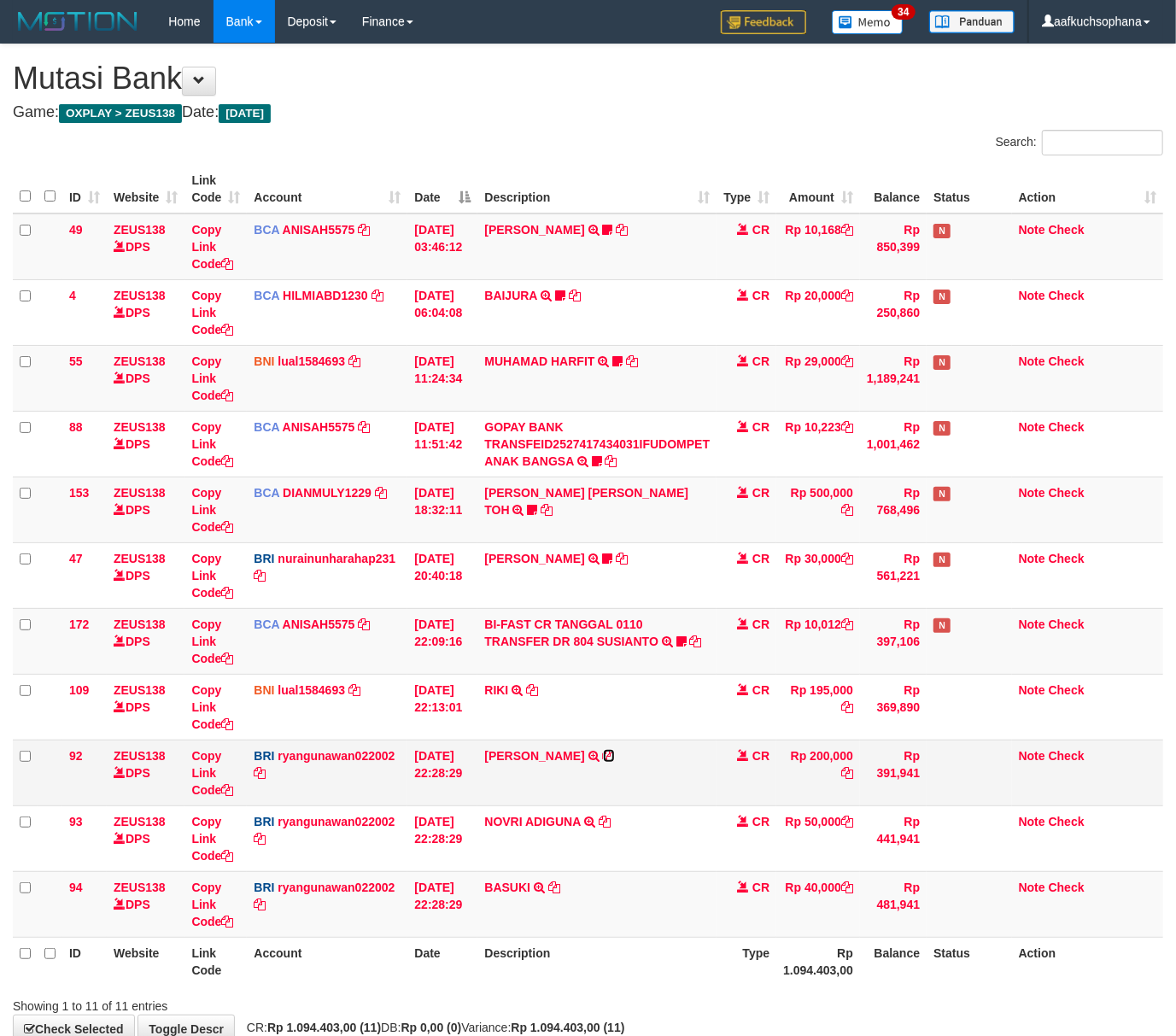
click at [609, 752] on icon at bounding box center [609, 756] width 12 height 12
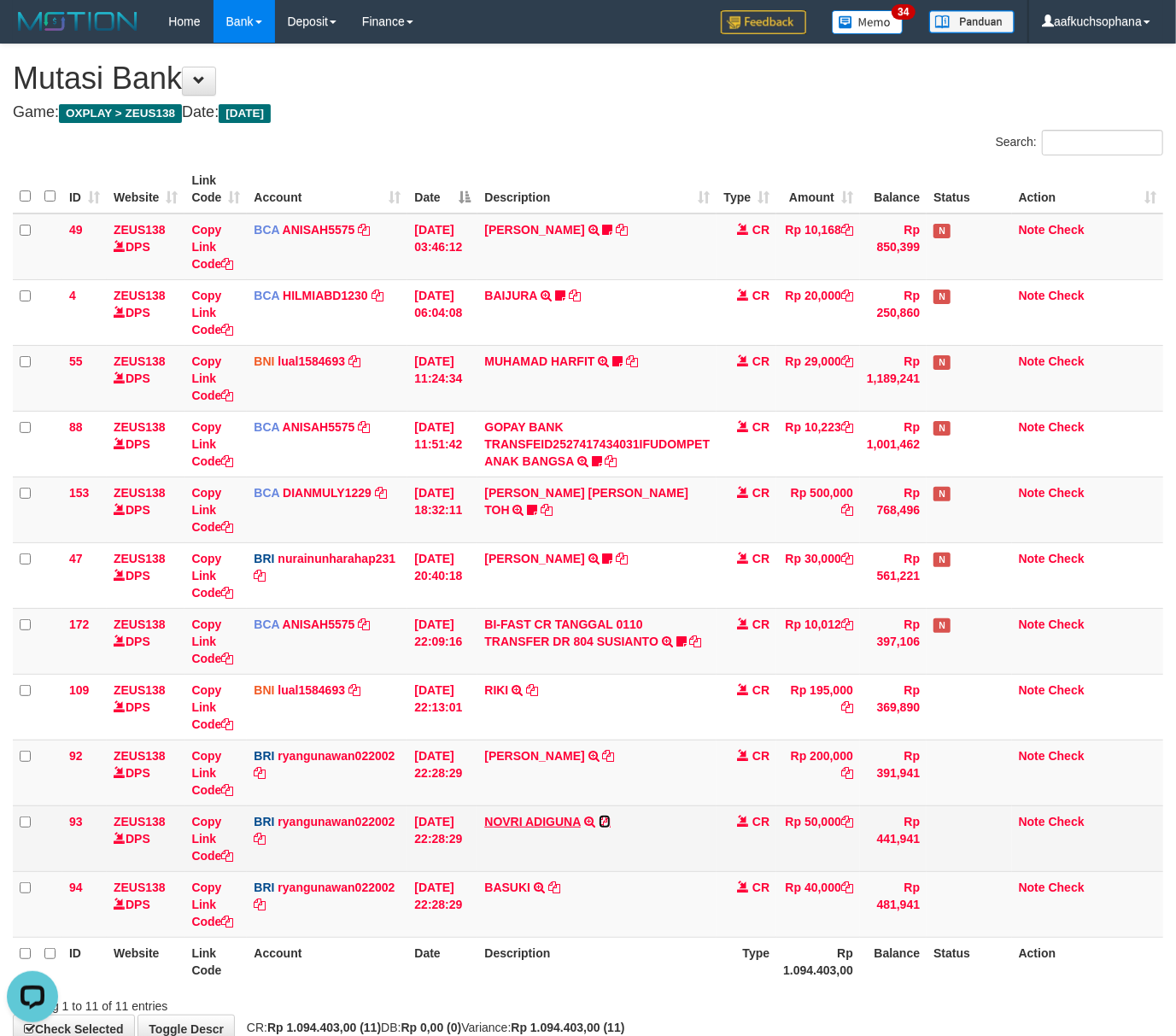
drag, startPoint x: 612, startPoint y: 823, endPoint x: 494, endPoint y: 828, distance: 118.1
click at [610, 823] on icon at bounding box center [604, 821] width 12 height 12
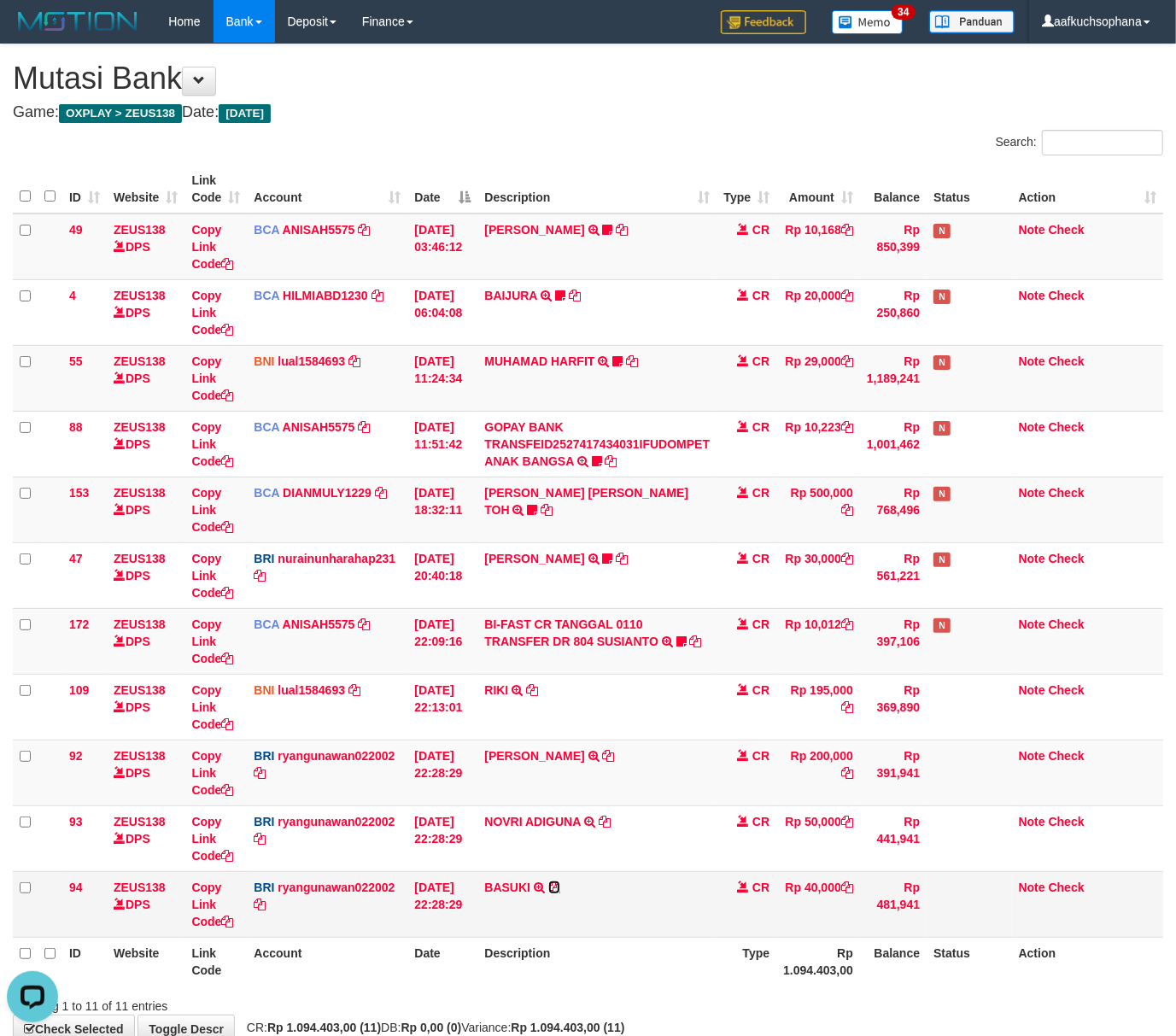
click at [552, 889] on icon at bounding box center [554, 887] width 12 height 12
click at [603, 940] on th "Description" at bounding box center [597, 961] width 239 height 48
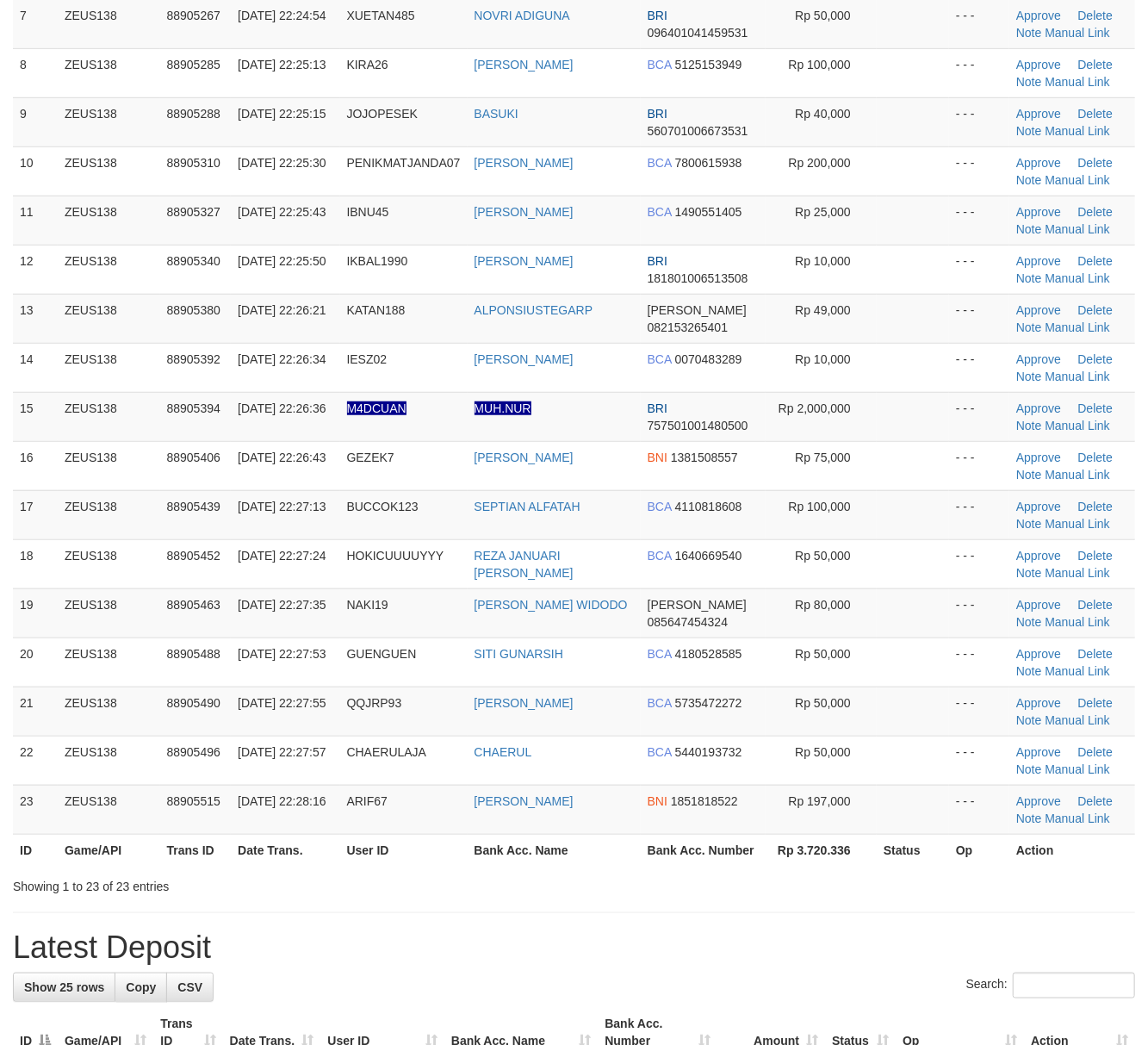
scroll to position [447, 0]
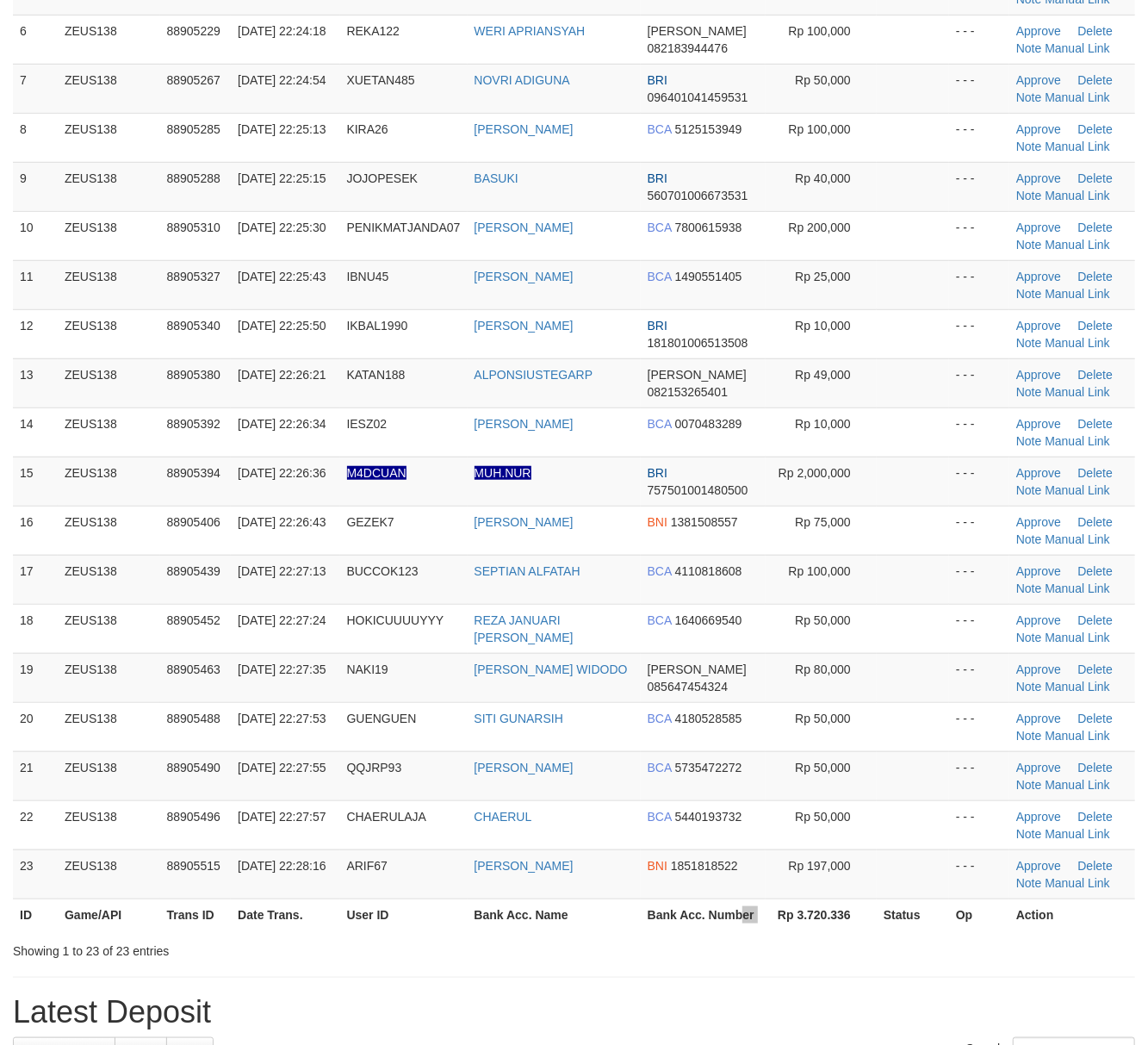
click at [745, 910] on tr "ID Game/API Trans ID Date Trans. User ID Bank Acc. Name Bank Acc. Number Rp 3.7…" at bounding box center [574, 914] width 1122 height 32
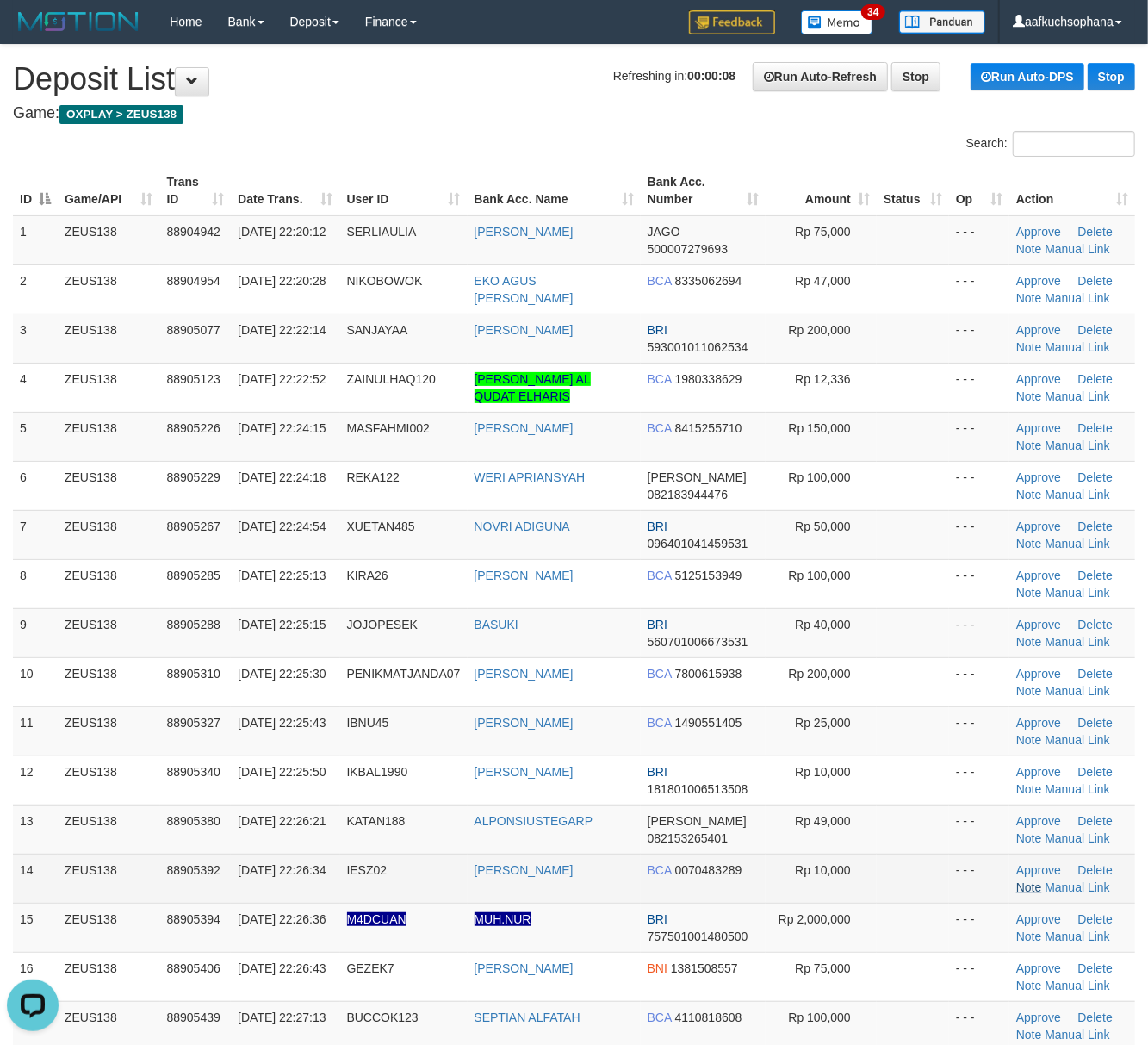
scroll to position [0, 0]
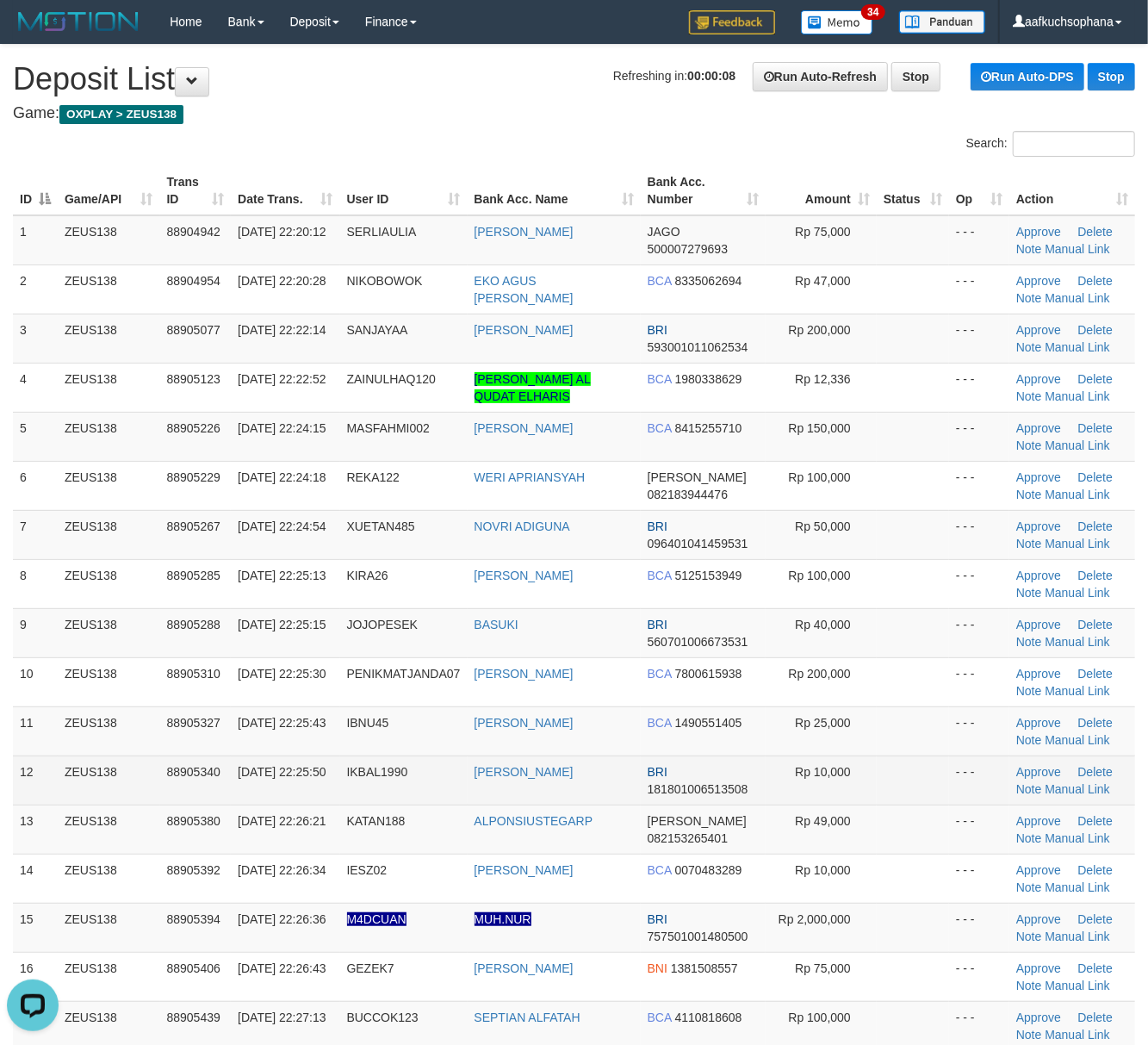
click at [933, 780] on td at bounding box center [913, 780] width 73 height 49
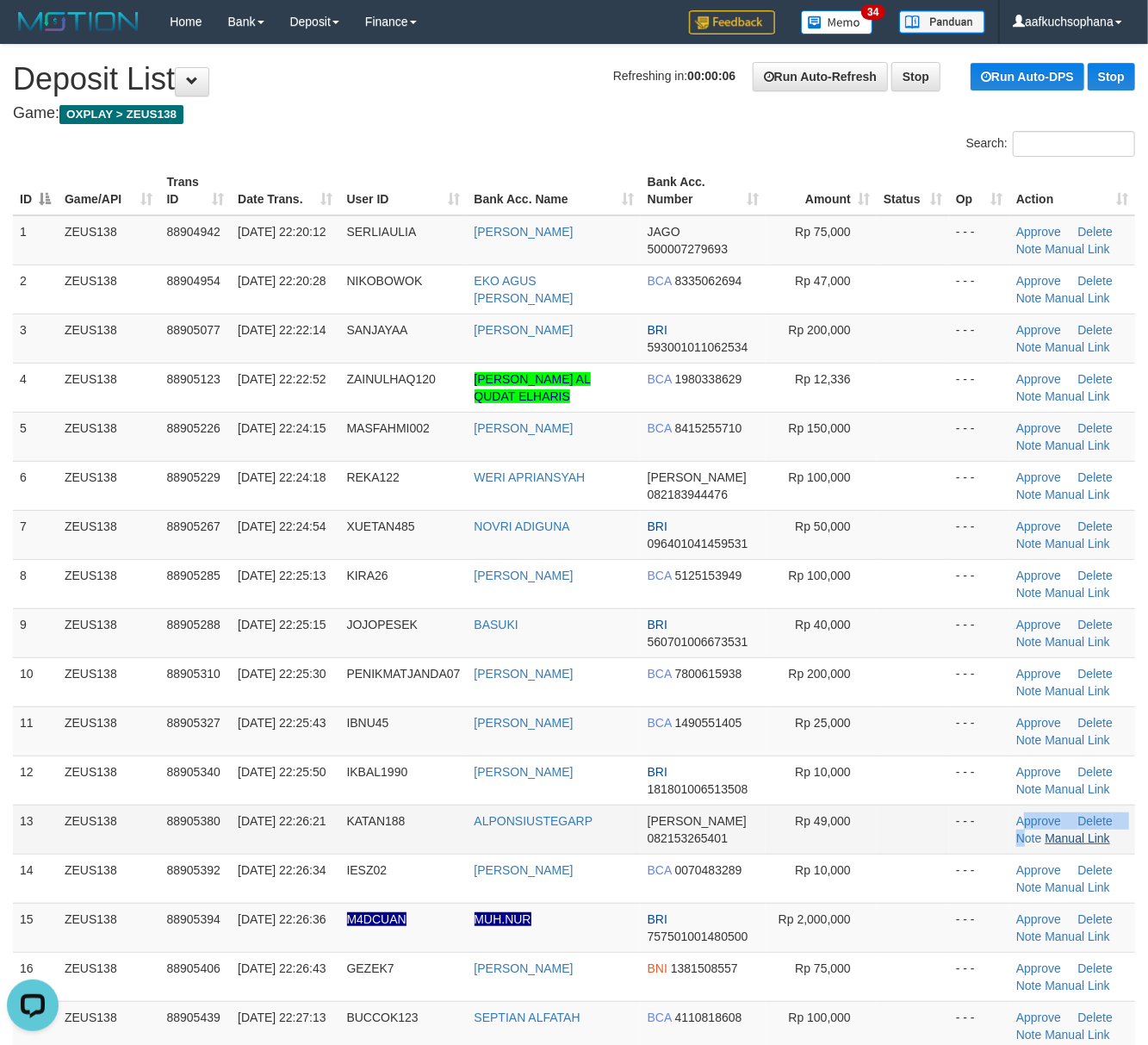
drag, startPoint x: 1014, startPoint y: 831, endPoint x: 1107, endPoint y: 841, distance: 93.5
click at [1038, 834] on td "Approve Delete Note Manual Link" at bounding box center [1073, 829] width 126 height 49
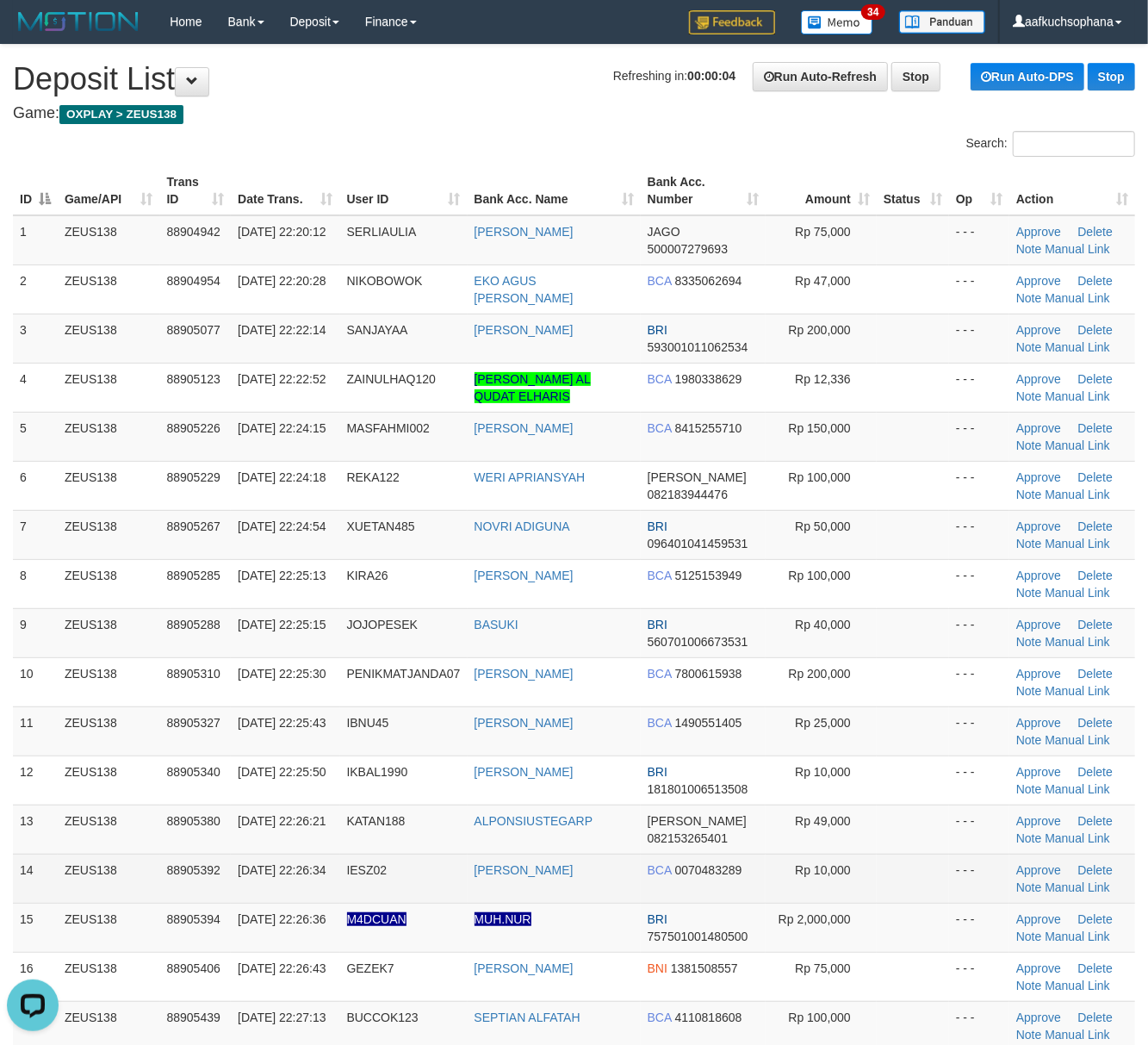
click at [921, 898] on td at bounding box center [913, 877] width 73 height 49
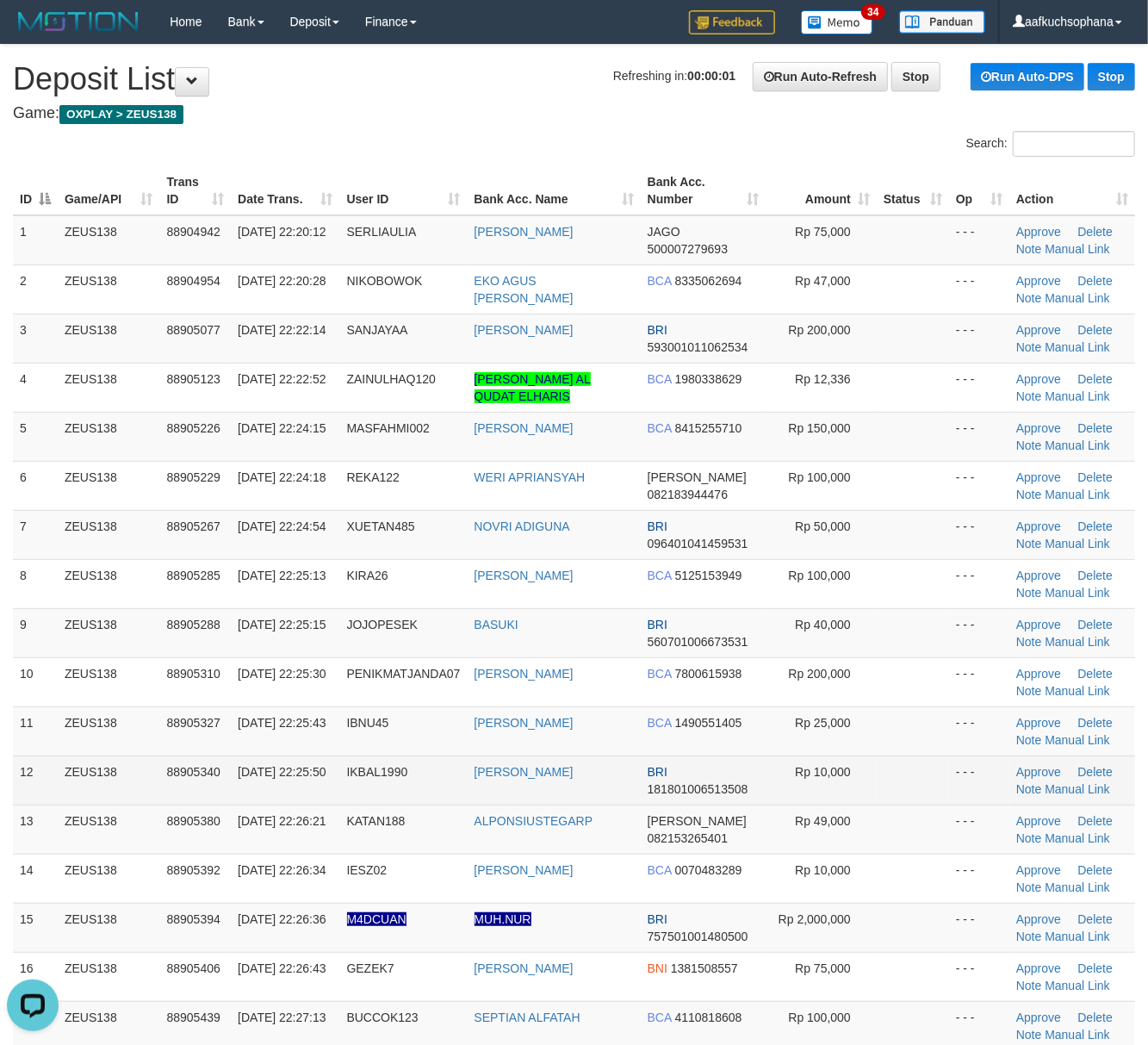
drag, startPoint x: 796, startPoint y: 773, endPoint x: 997, endPoint y: 746, distance: 202.8
click at [805, 775] on td "Rp 10,000" at bounding box center [821, 780] width 111 height 49
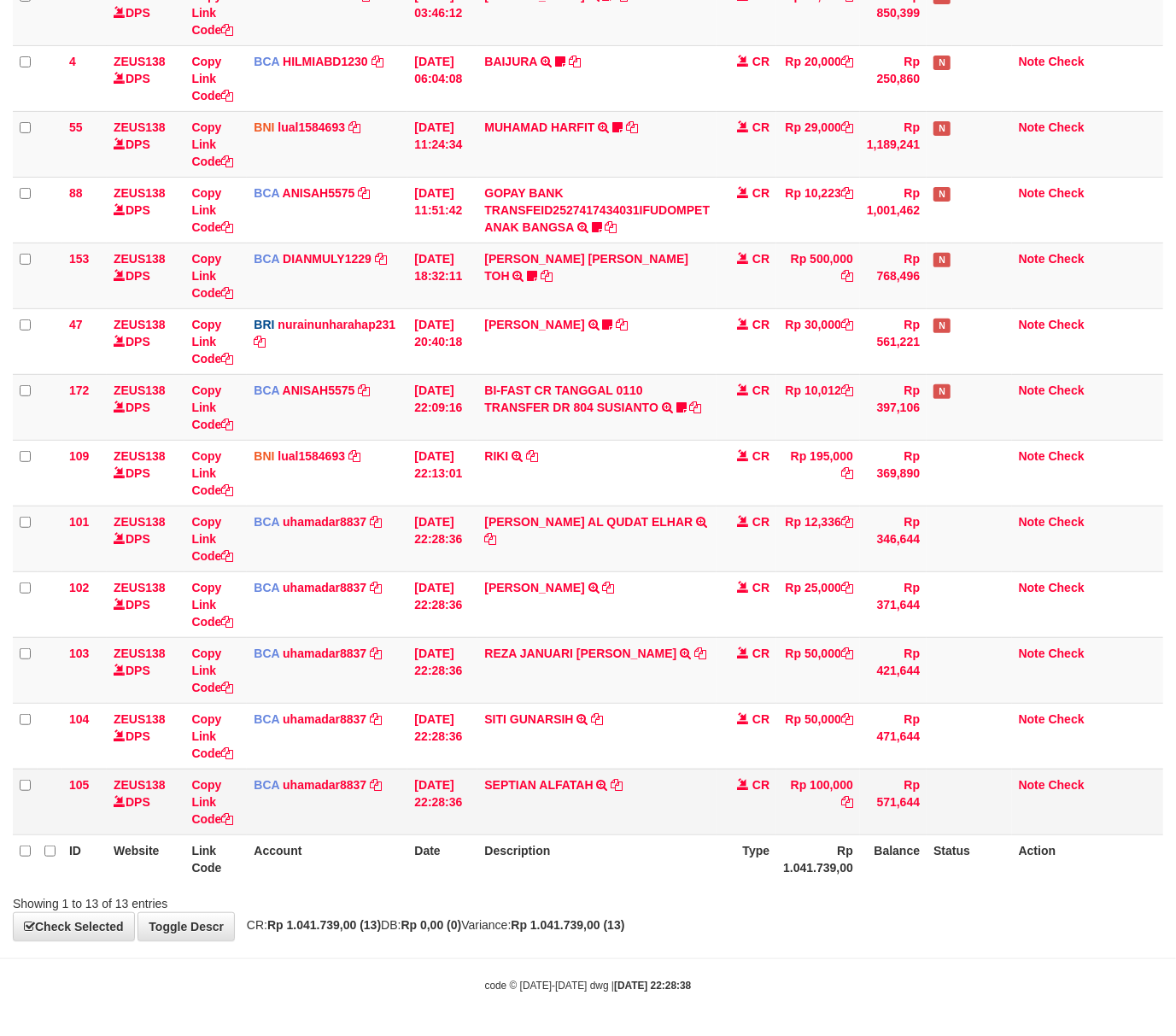
scroll to position [237, 0]
drag, startPoint x: 619, startPoint y: 783, endPoint x: 5, endPoint y: 780, distance: 614.0
click at [617, 783] on icon at bounding box center [616, 784] width 12 height 12
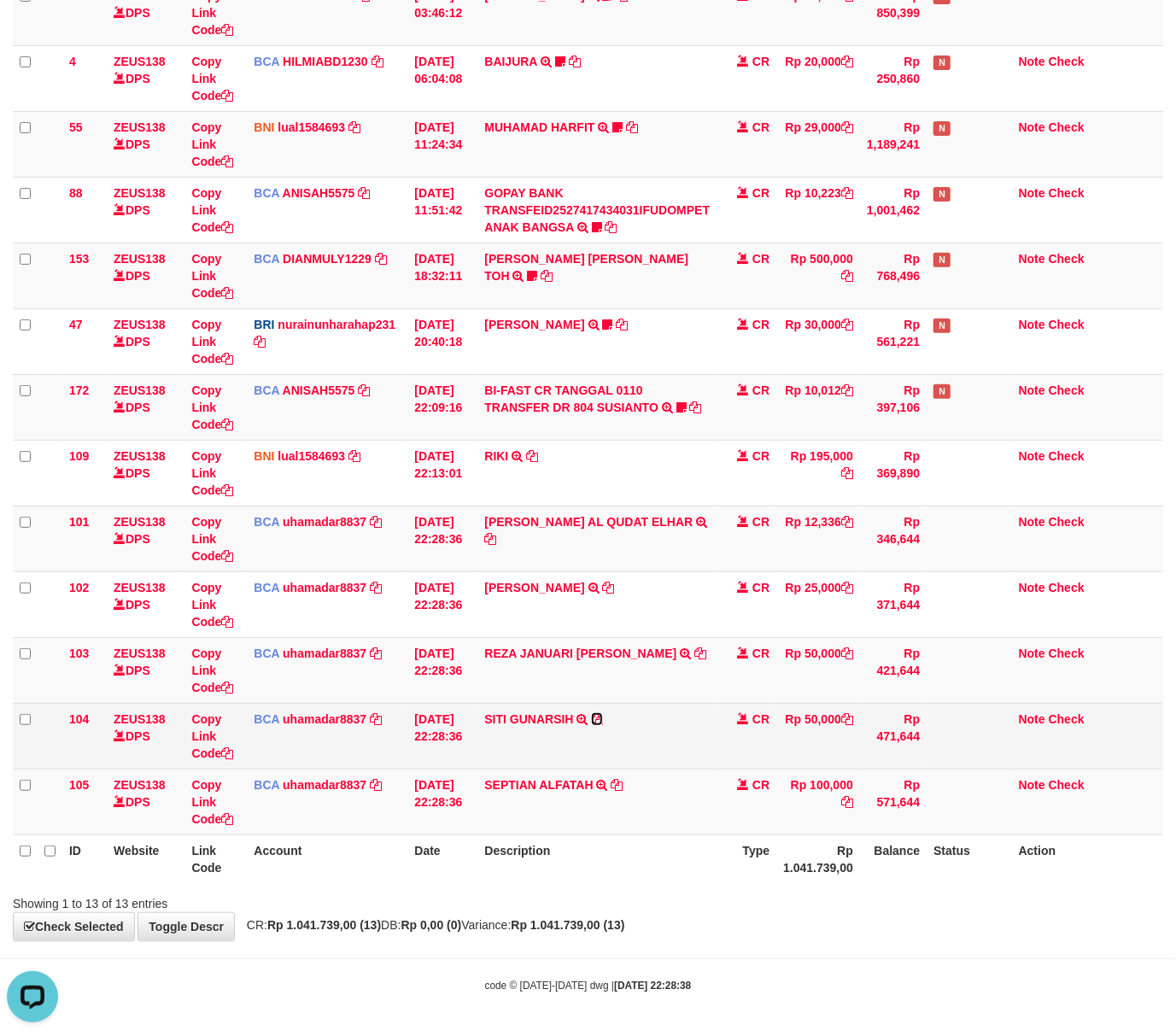
drag, startPoint x: 599, startPoint y: 715, endPoint x: 448, endPoint y: 711, distance: 151.1
click at [598, 715] on icon at bounding box center [597, 718] width 12 height 12
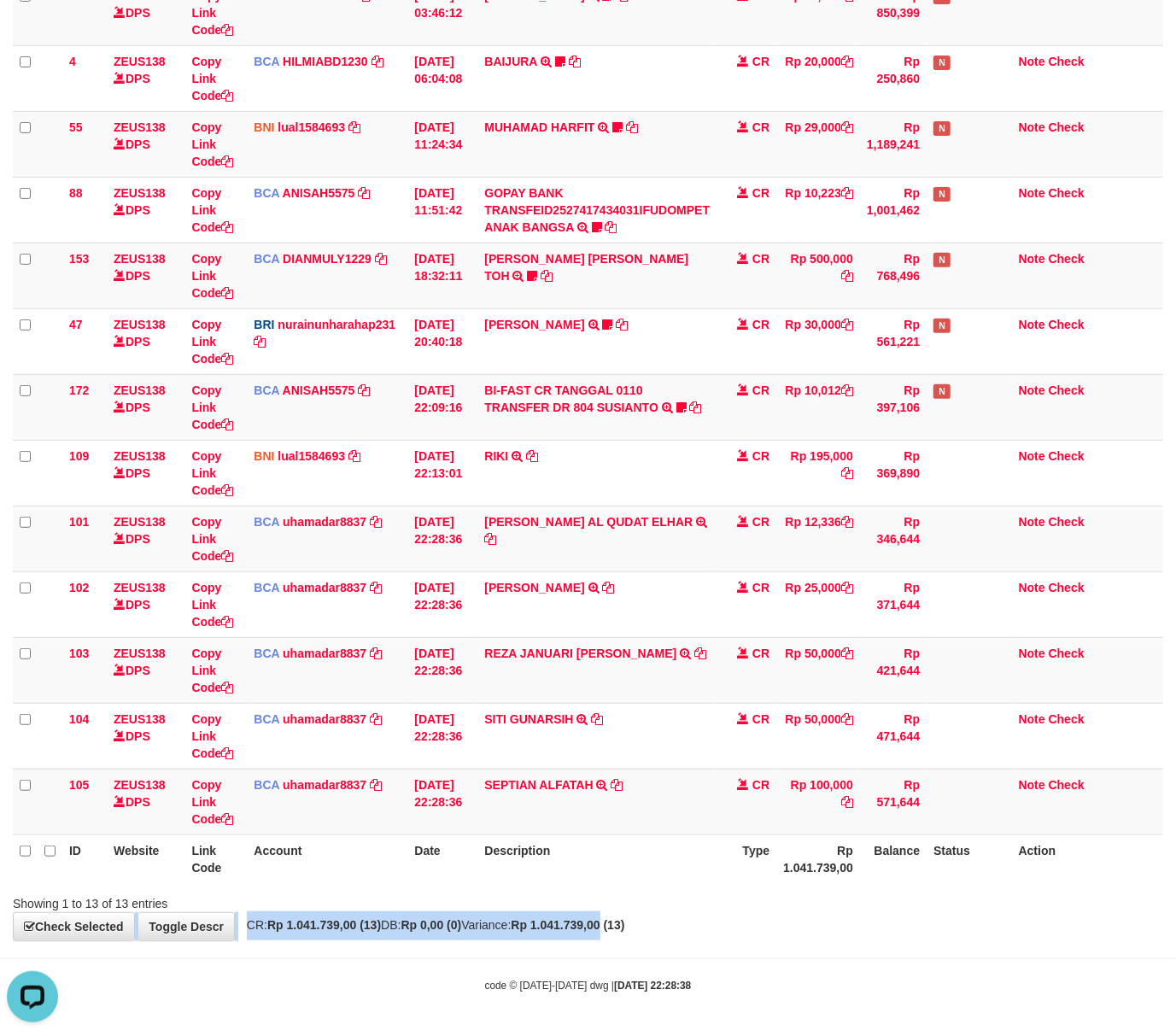
click at [647, 912] on div "**********" at bounding box center [588, 375] width 1176 height 1130
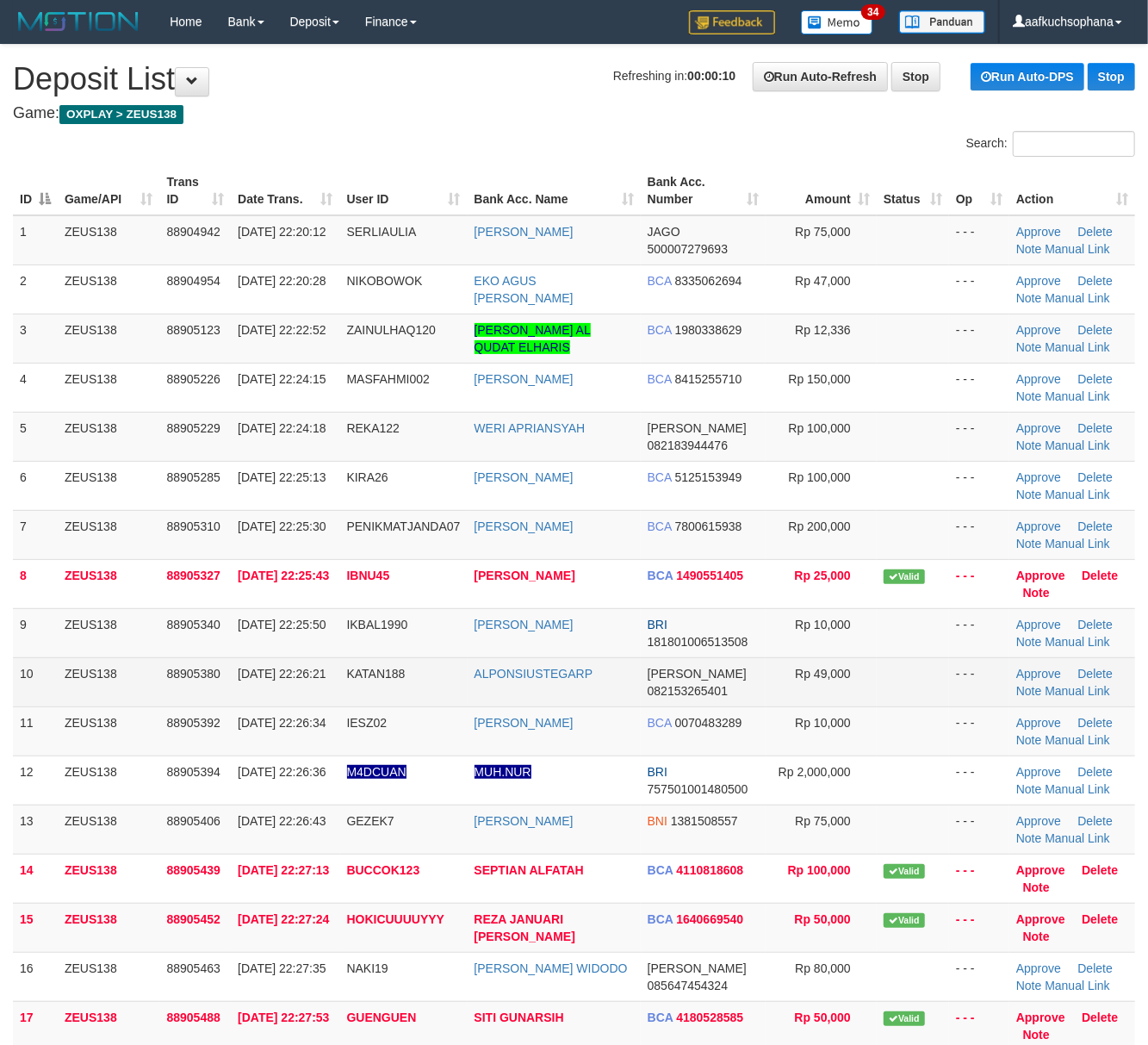
click at [970, 693] on td "- - -" at bounding box center [980, 681] width 61 height 49
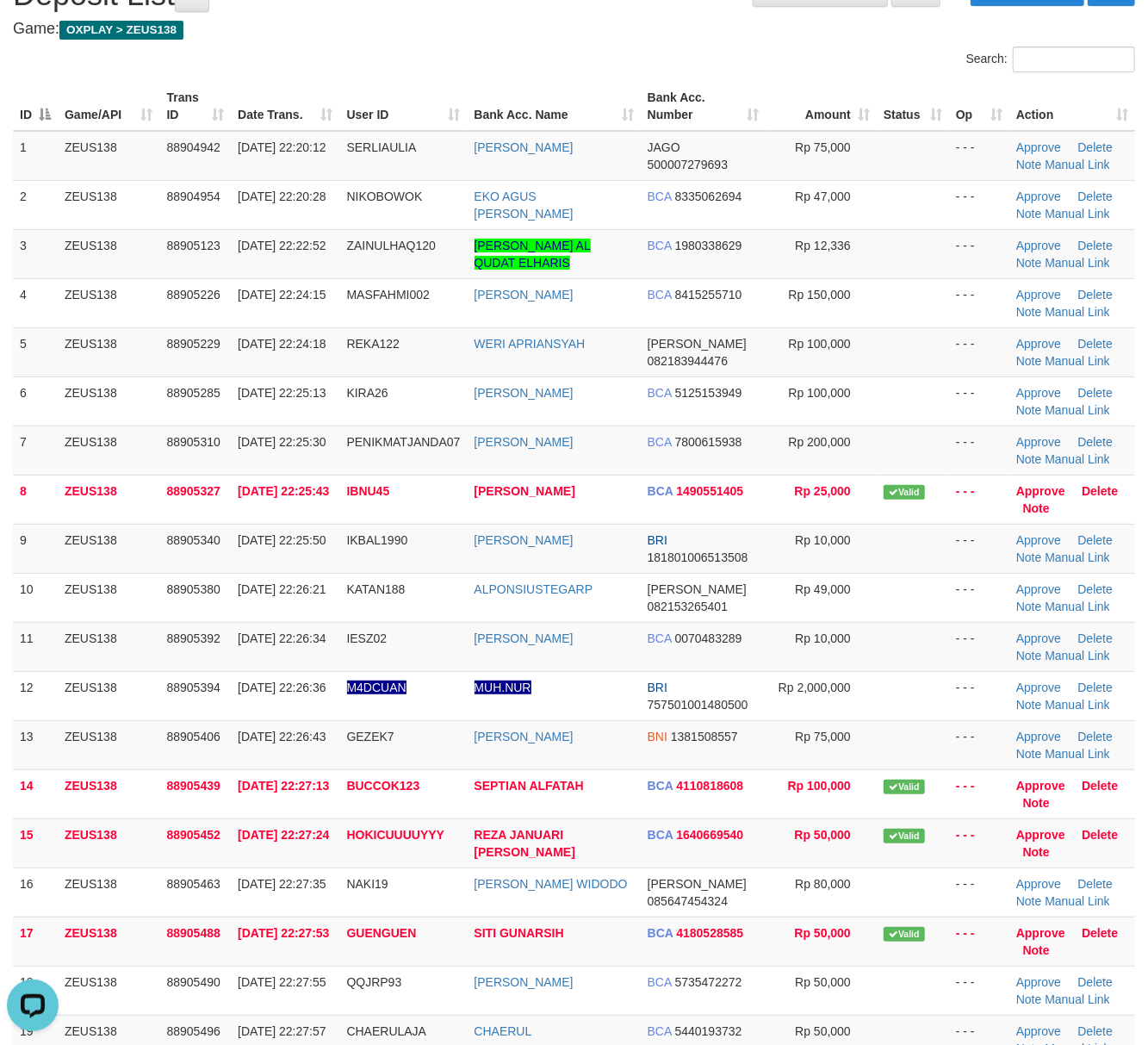
scroll to position [229, 0]
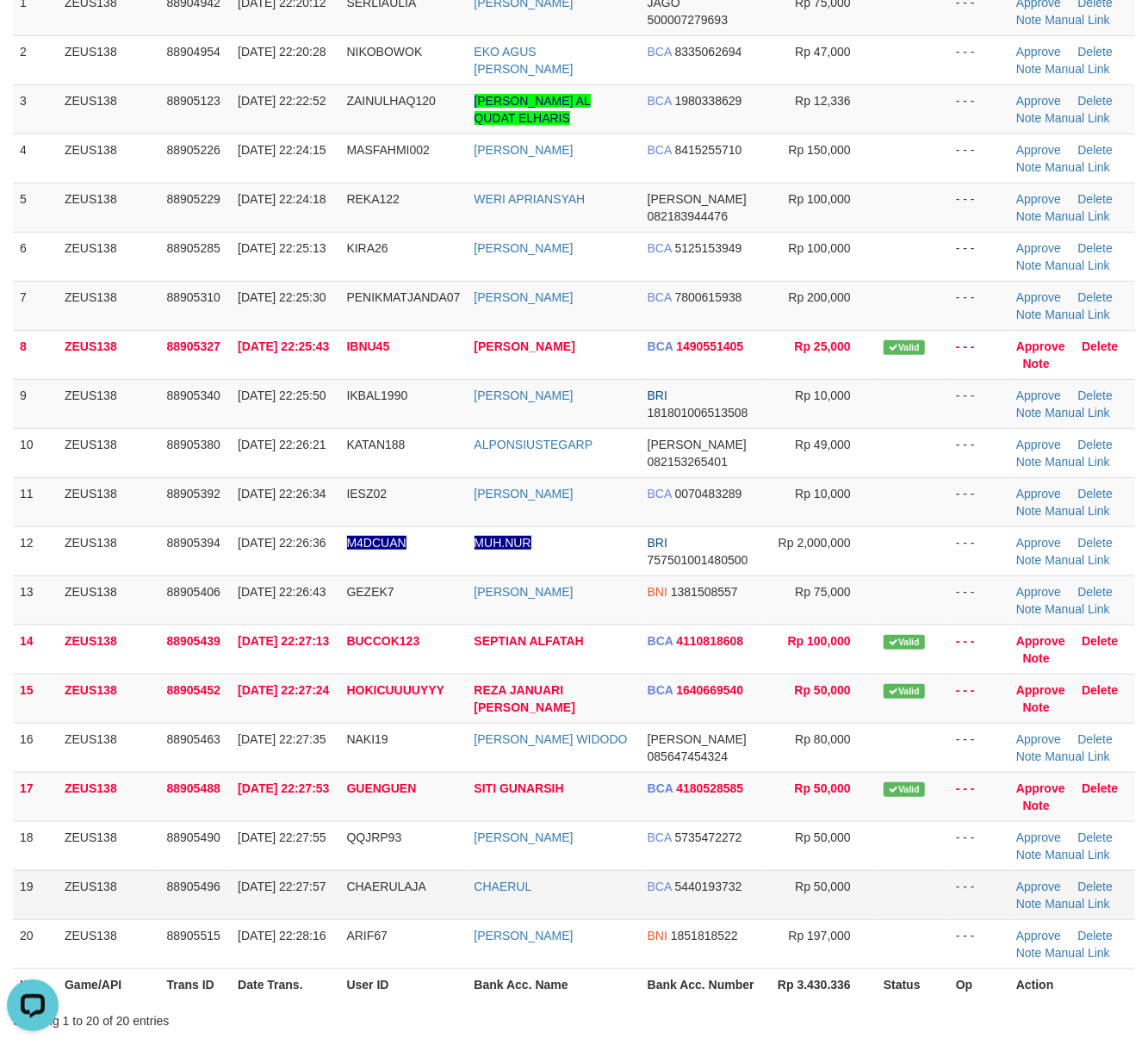
drag, startPoint x: 772, startPoint y: 880, endPoint x: 789, endPoint y: 883, distance: 17.3
click at [779, 882] on td "Rp 50,000" at bounding box center [821, 894] width 111 height 49
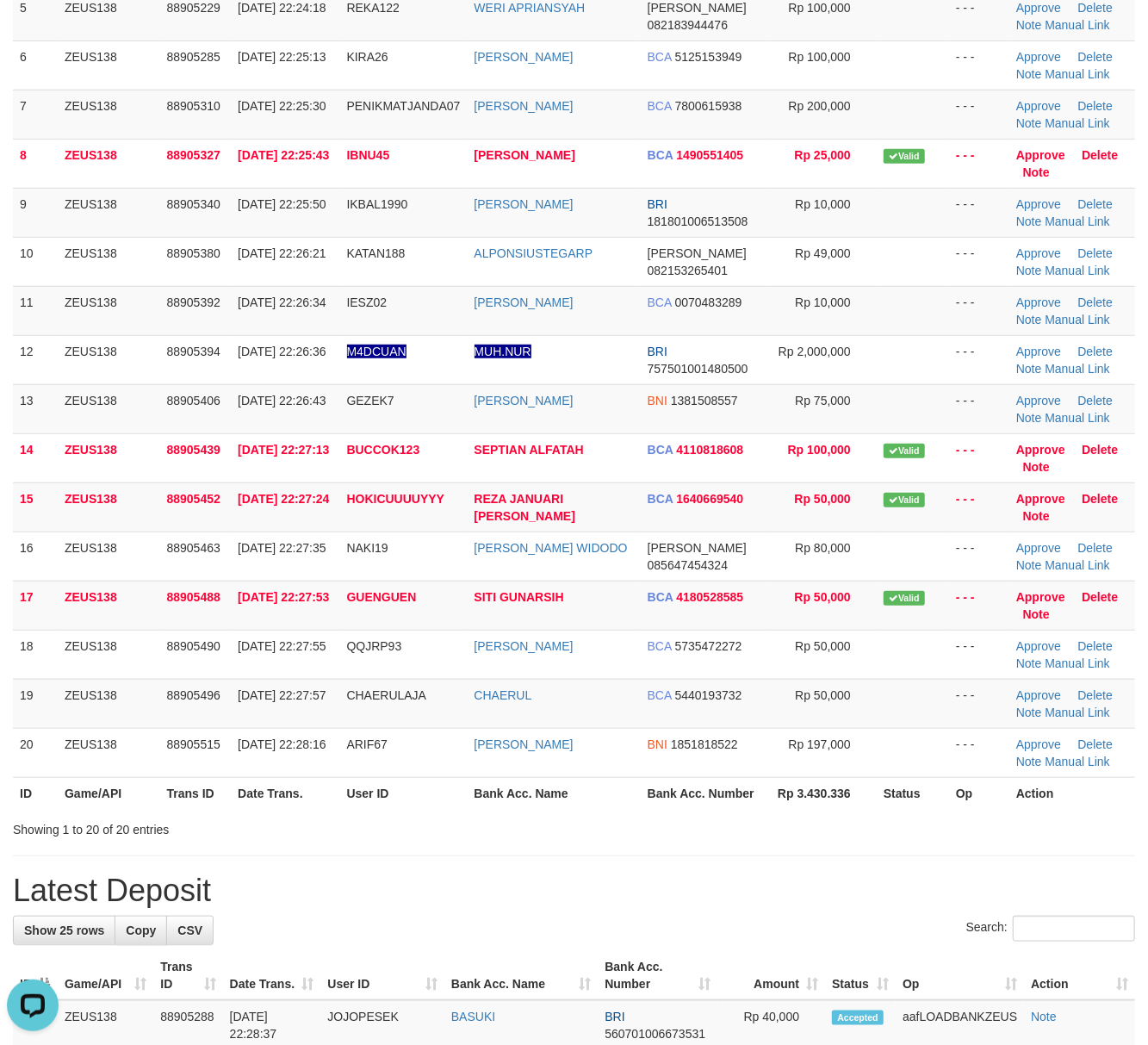
scroll to position [574, 0]
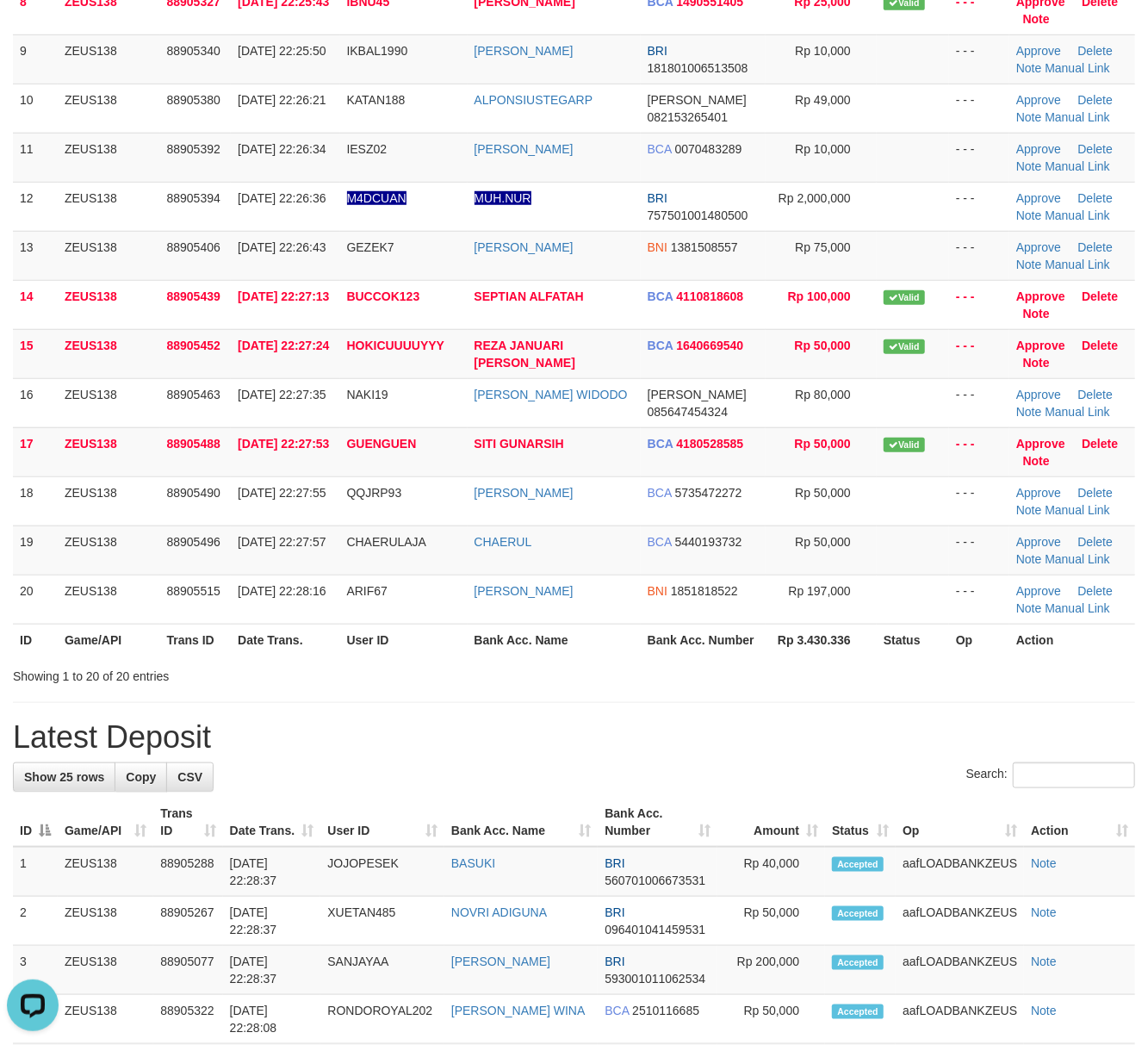
click at [706, 718] on div "**********" at bounding box center [574, 830] width 1148 height 2720
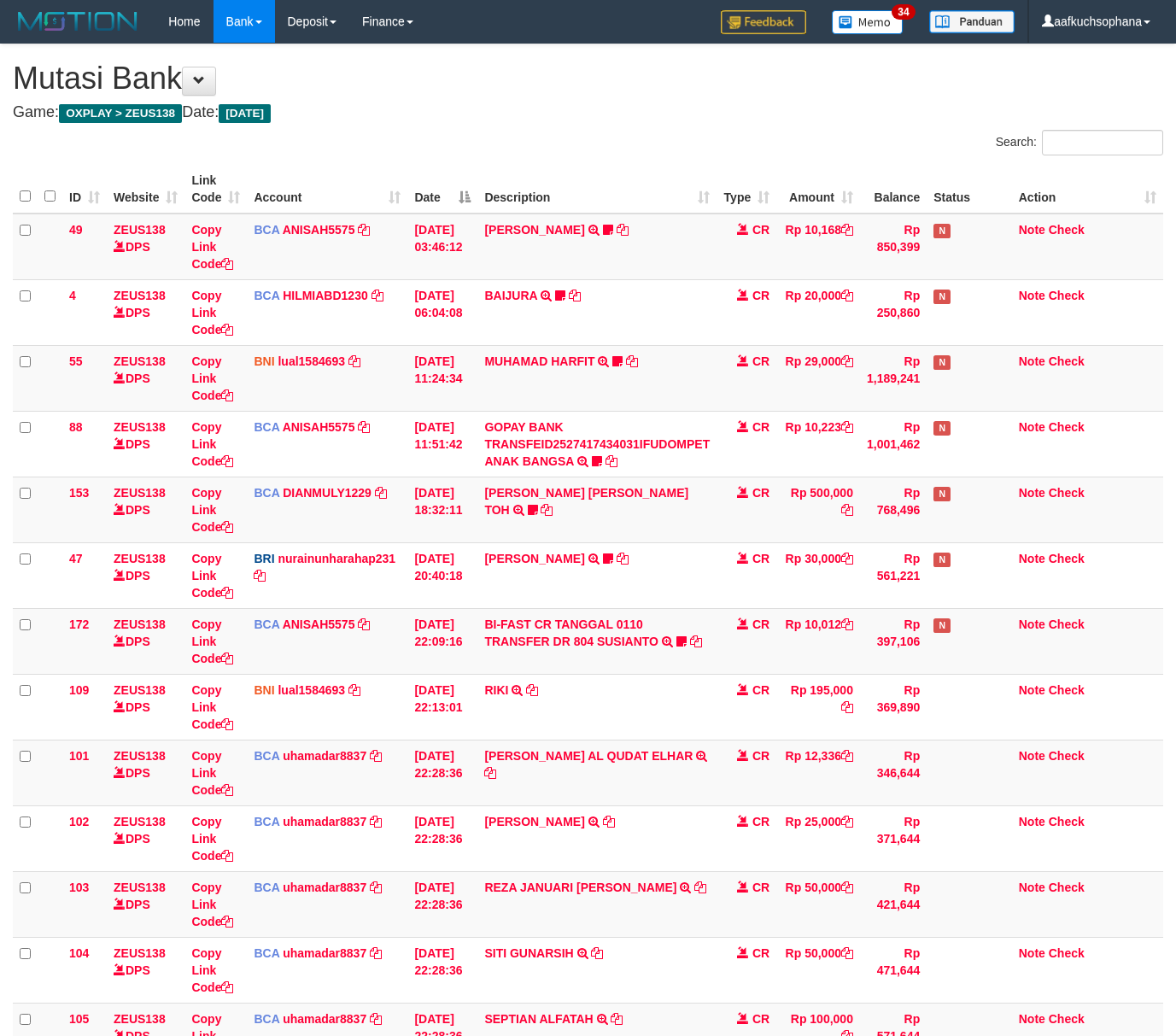
scroll to position [204, 0]
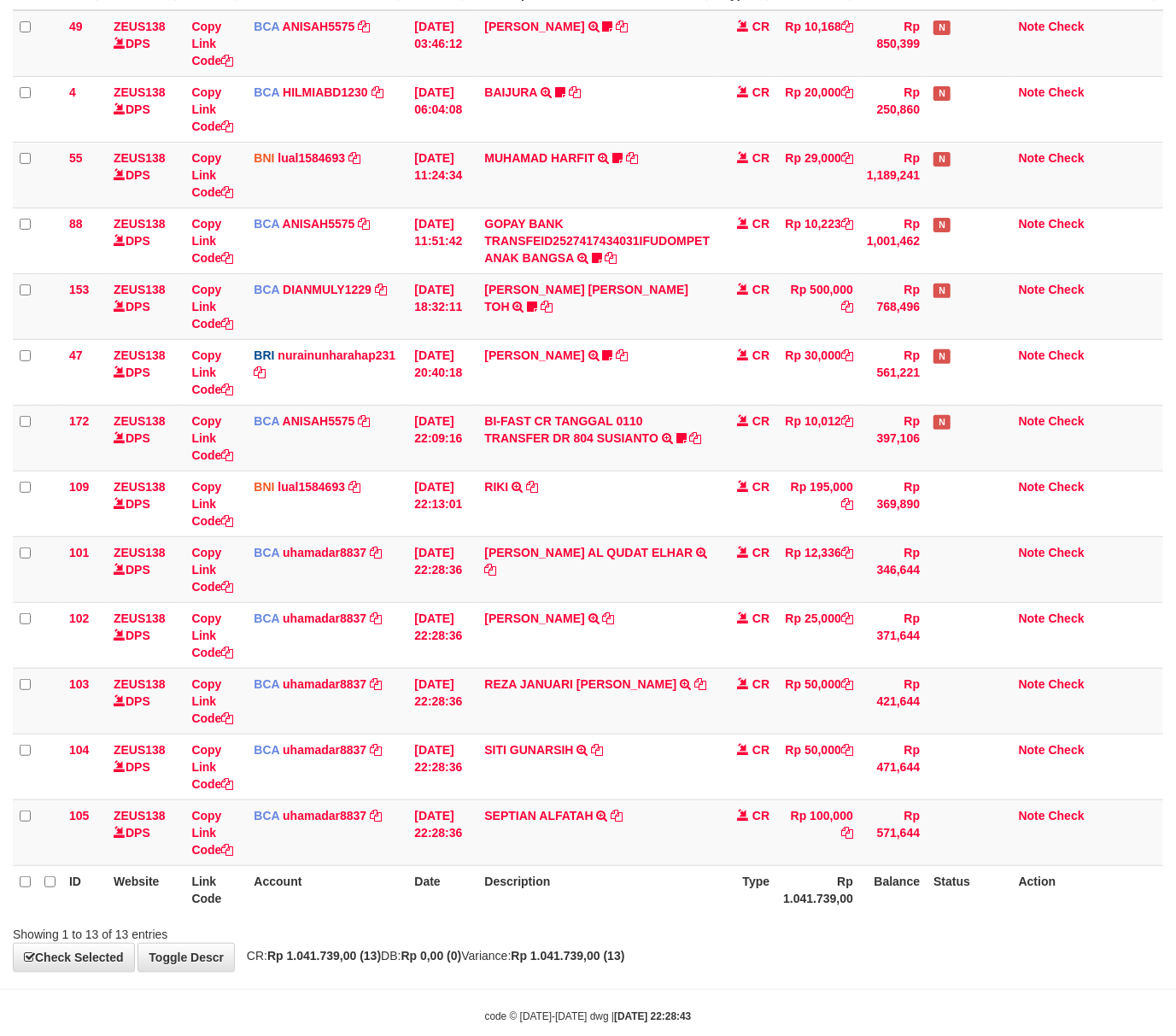
click at [585, 873] on th "Description" at bounding box center [597, 889] width 239 height 48
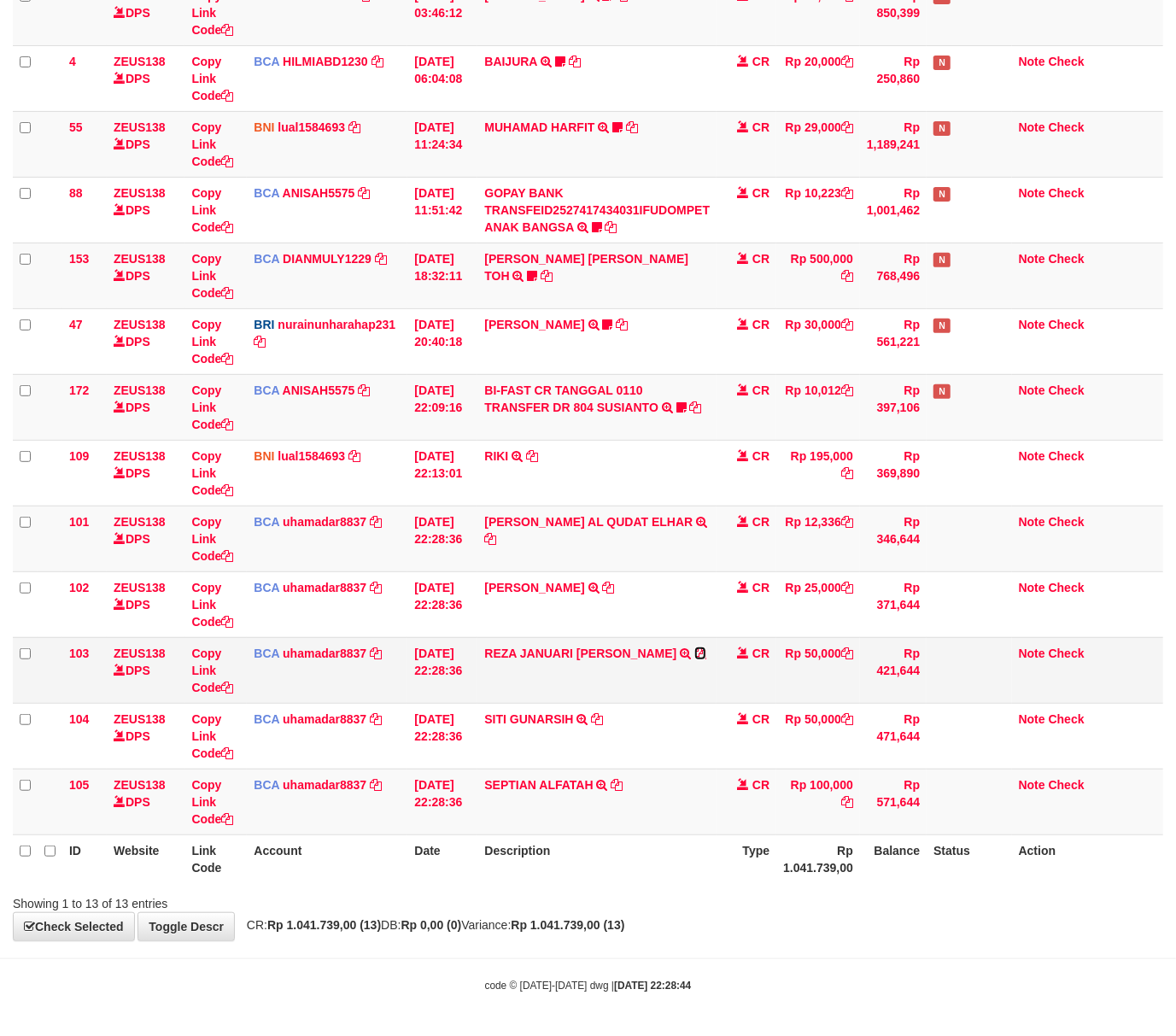
drag, startPoint x: 650, startPoint y: 651, endPoint x: 446, endPoint y: 677, distance: 205.7
click at [694, 651] on icon at bounding box center [700, 653] width 12 height 12
drag, startPoint x: 621, startPoint y: 921, endPoint x: 586, endPoint y: 917, distance: 35.2
click at [619, 921] on strong "Rp 1.041.739,00 (13)" at bounding box center [567, 925] width 113 height 14
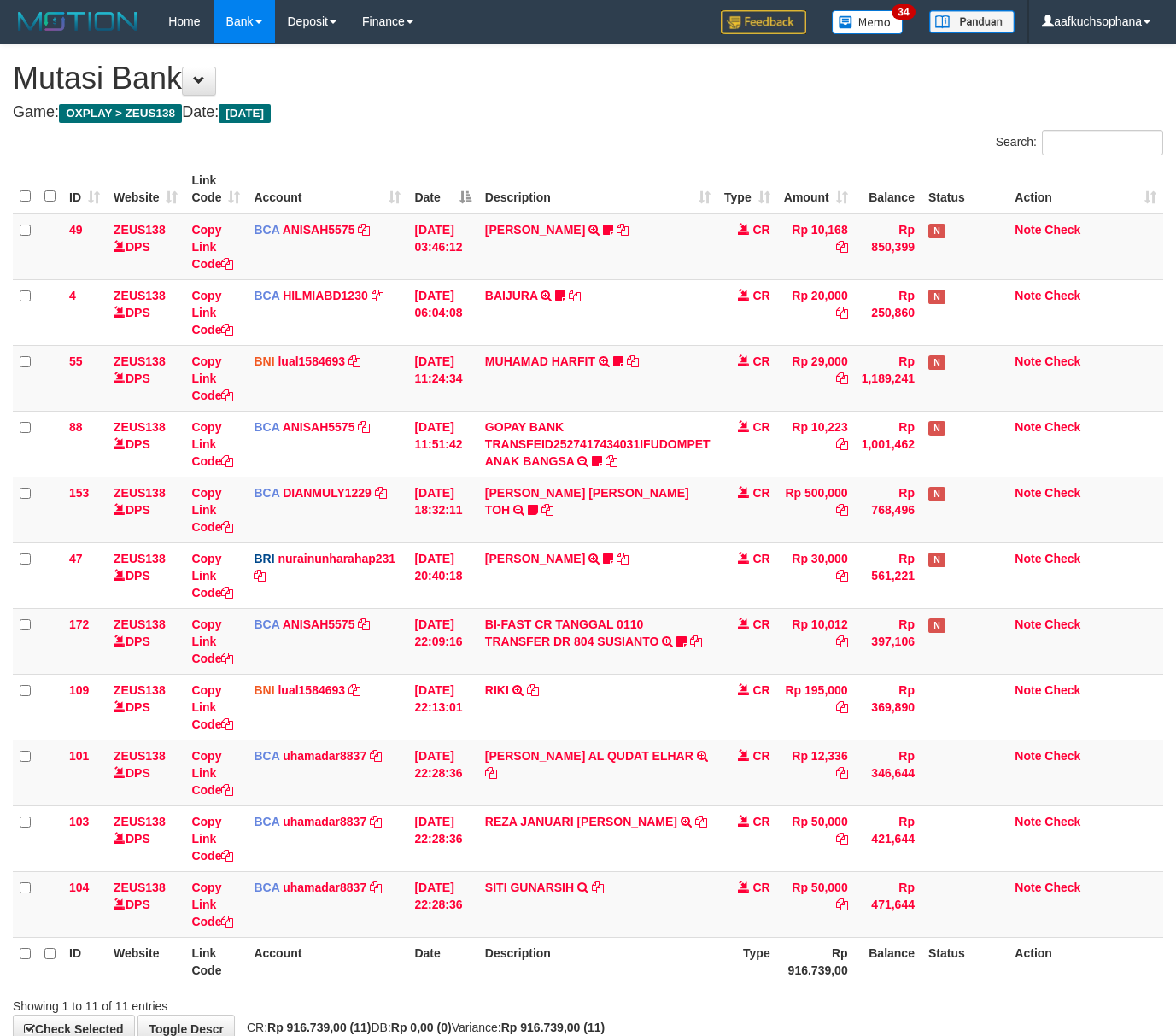
scroll to position [62, 0]
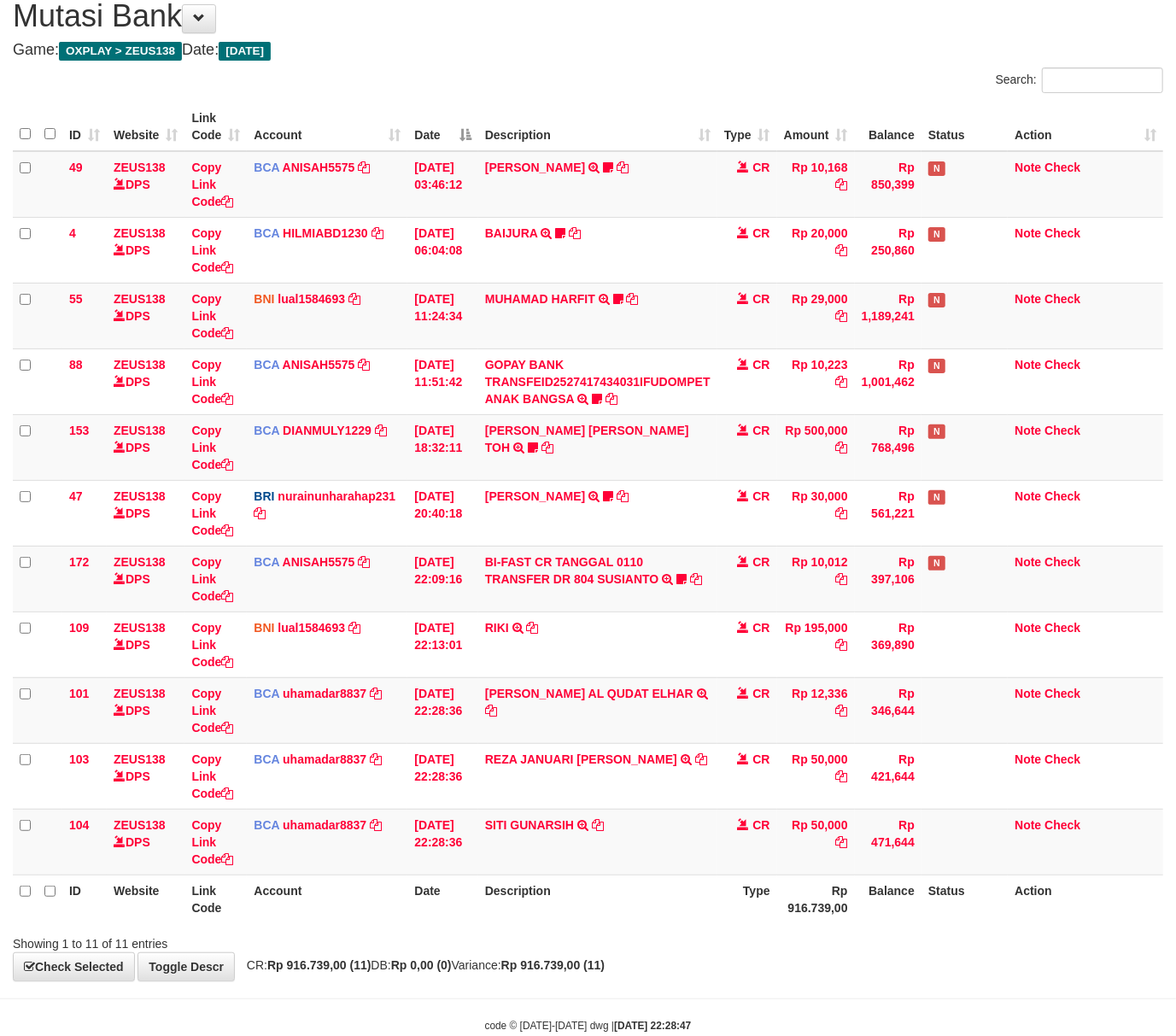
click at [505, 916] on th "Description" at bounding box center [598, 898] width 239 height 48
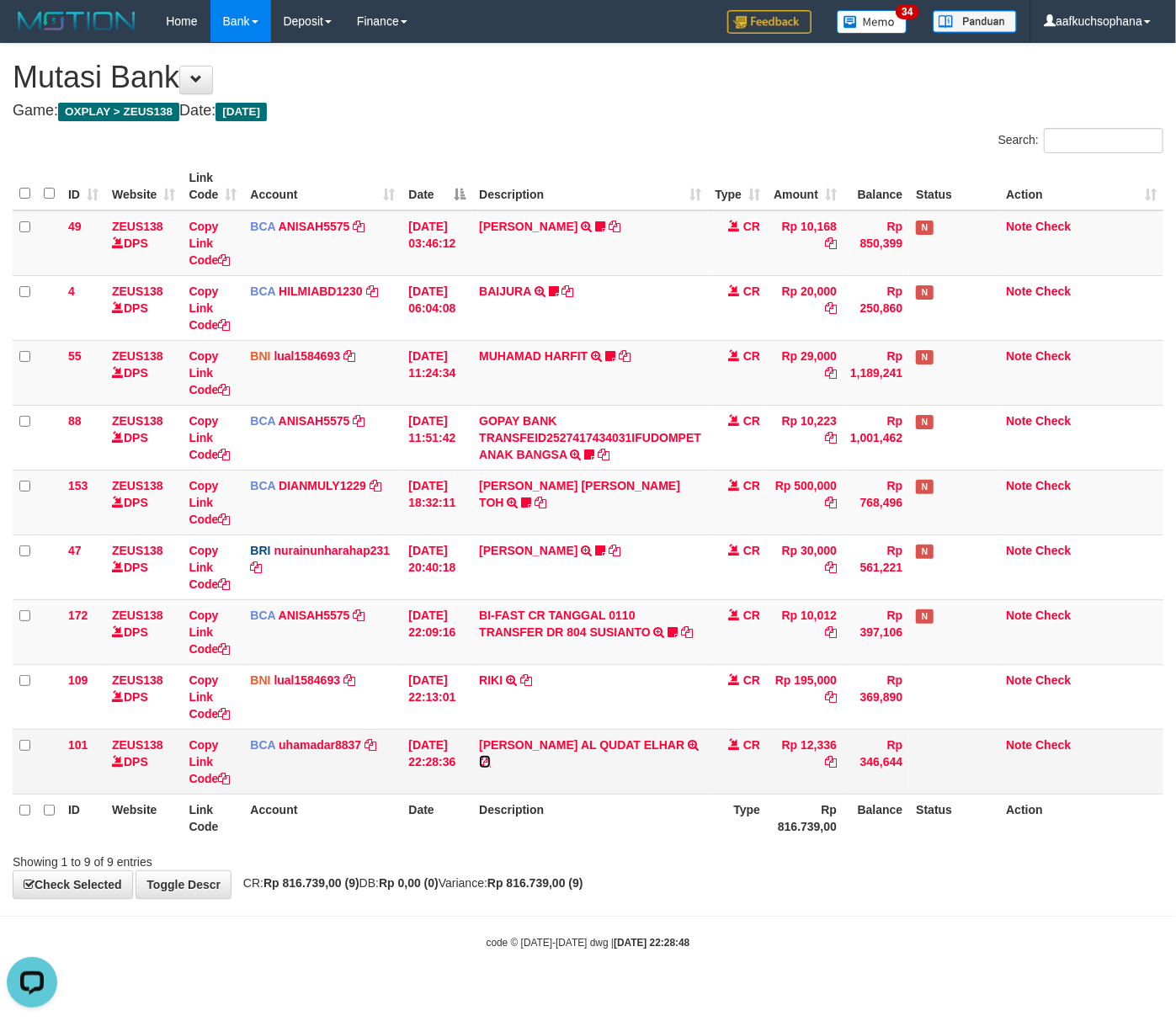
click at [491, 756] on icon at bounding box center [485, 761] width 12 height 12
click at [428, 816] on th "Date" at bounding box center [436, 818] width 71 height 48
click at [543, 746] on link "AYN AL QUDAT ELHAR" at bounding box center [582, 745] width 205 height 13
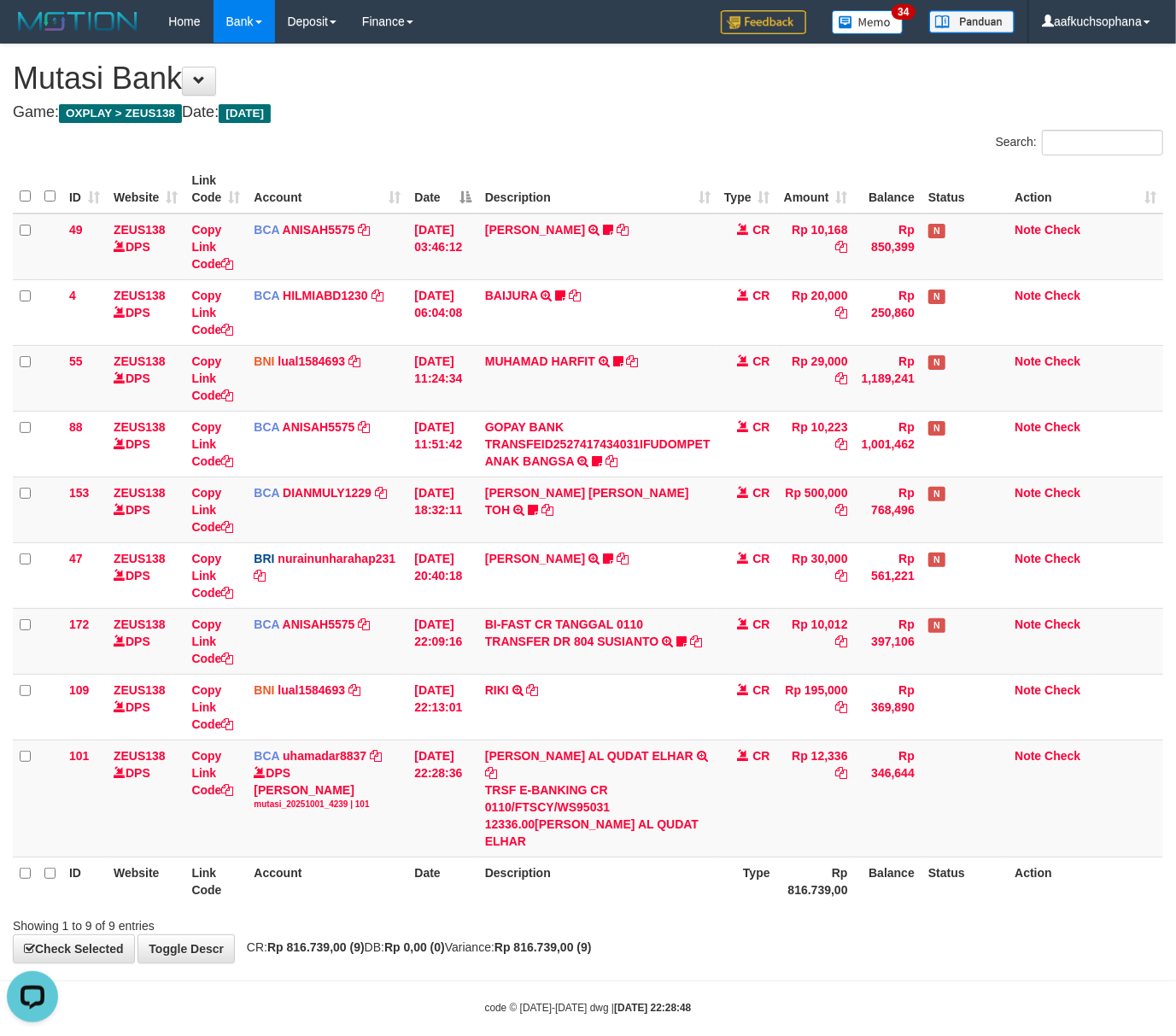
drag, startPoint x: 544, startPoint y: 896, endPoint x: 4, endPoint y: 749, distance: 559.7
click at [536, 911] on div "Showing 1 to 9 of 9 entries" at bounding box center [588, 923] width 1176 height 24
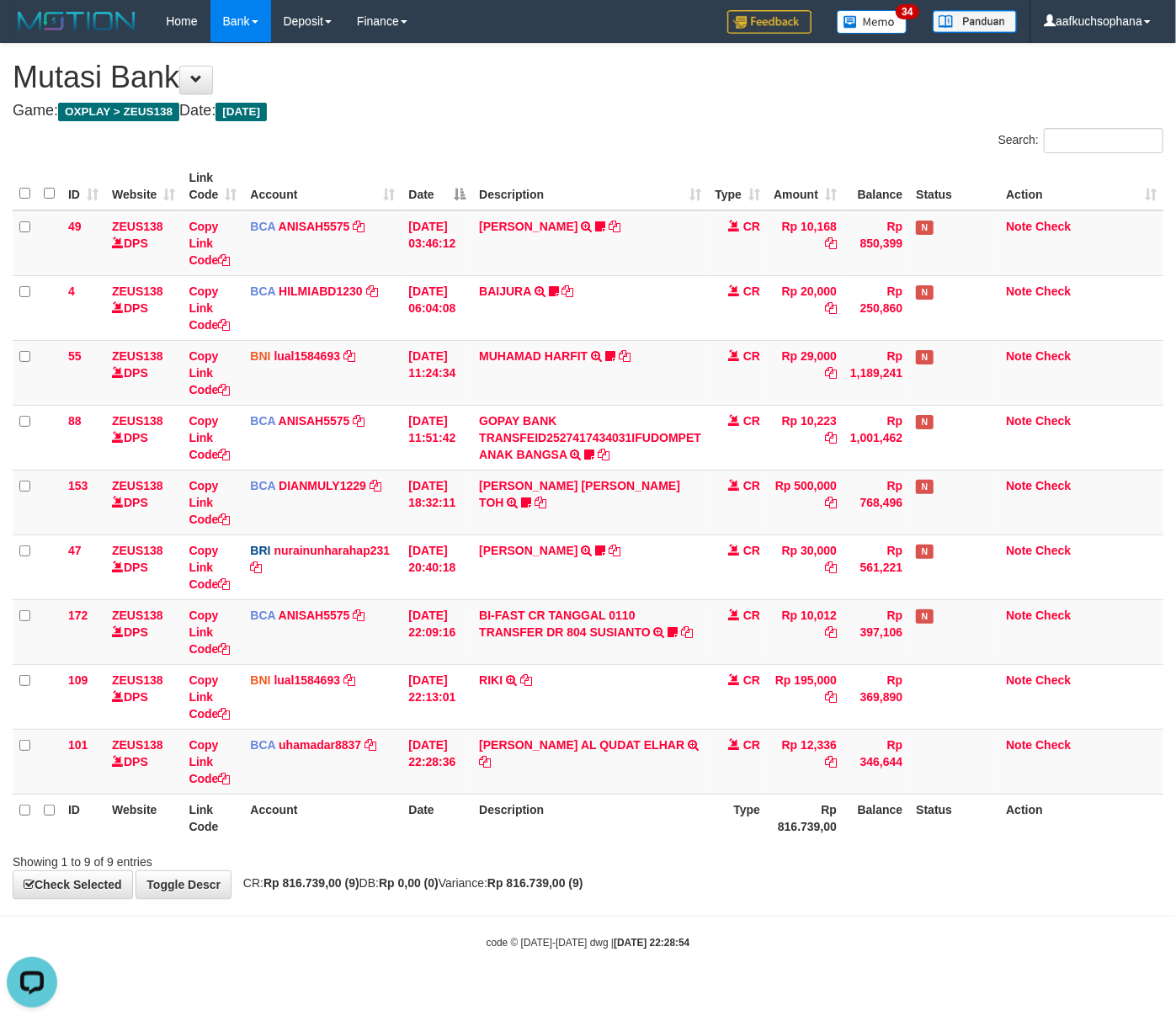
click at [776, 862] on div "Showing 1 to 9 of 9 entries" at bounding box center [588, 858] width 1176 height 23
drag, startPoint x: 599, startPoint y: 830, endPoint x: 175, endPoint y: 766, distance: 428.8
click at [595, 829] on th "Description" at bounding box center [590, 818] width 236 height 48
click at [887, 943] on div "code © [DATE]-[DATE] dwg | [DATE] 22:29:14" at bounding box center [588, 942] width 1176 height 17
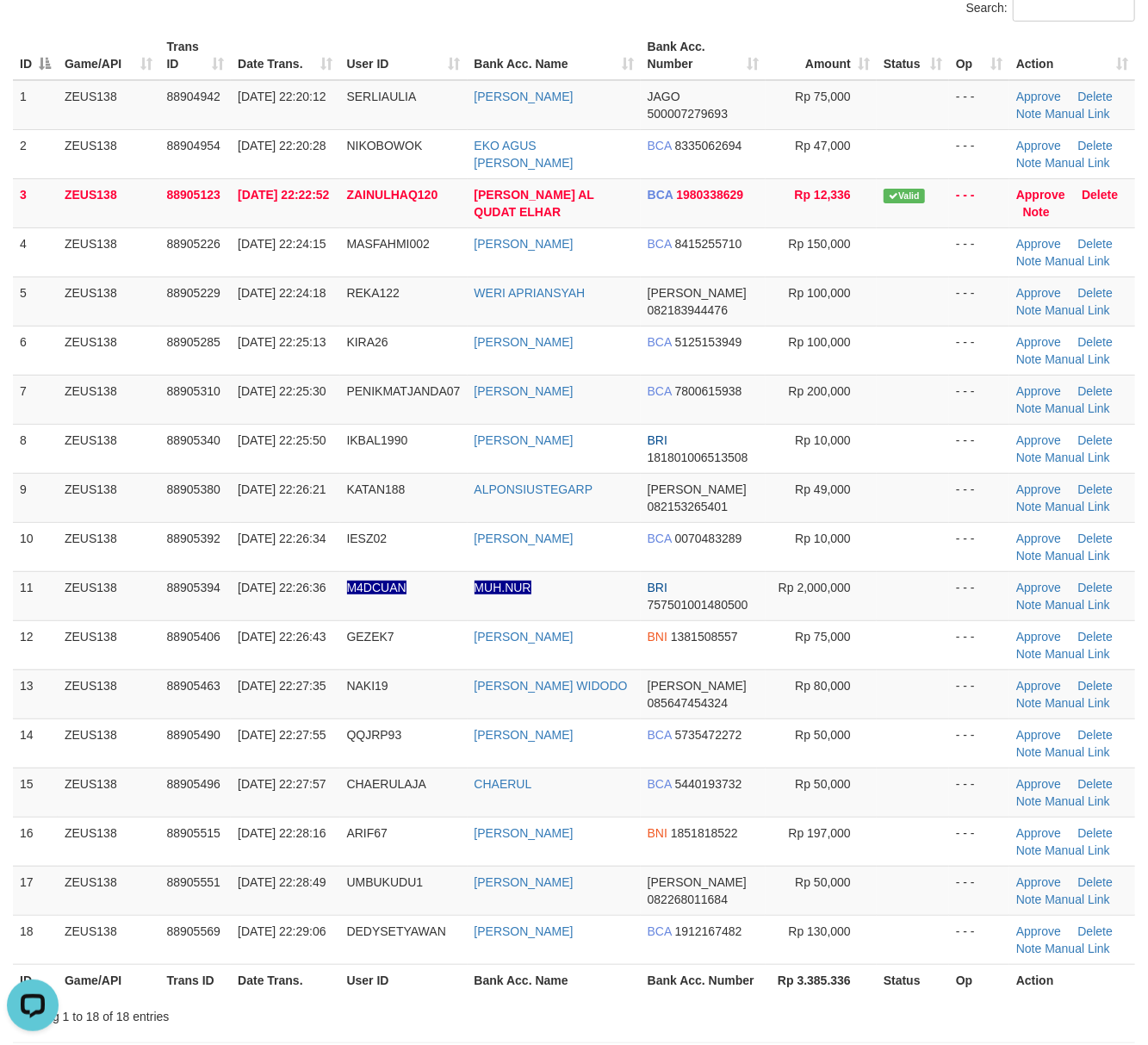
scroll to position [344, 0]
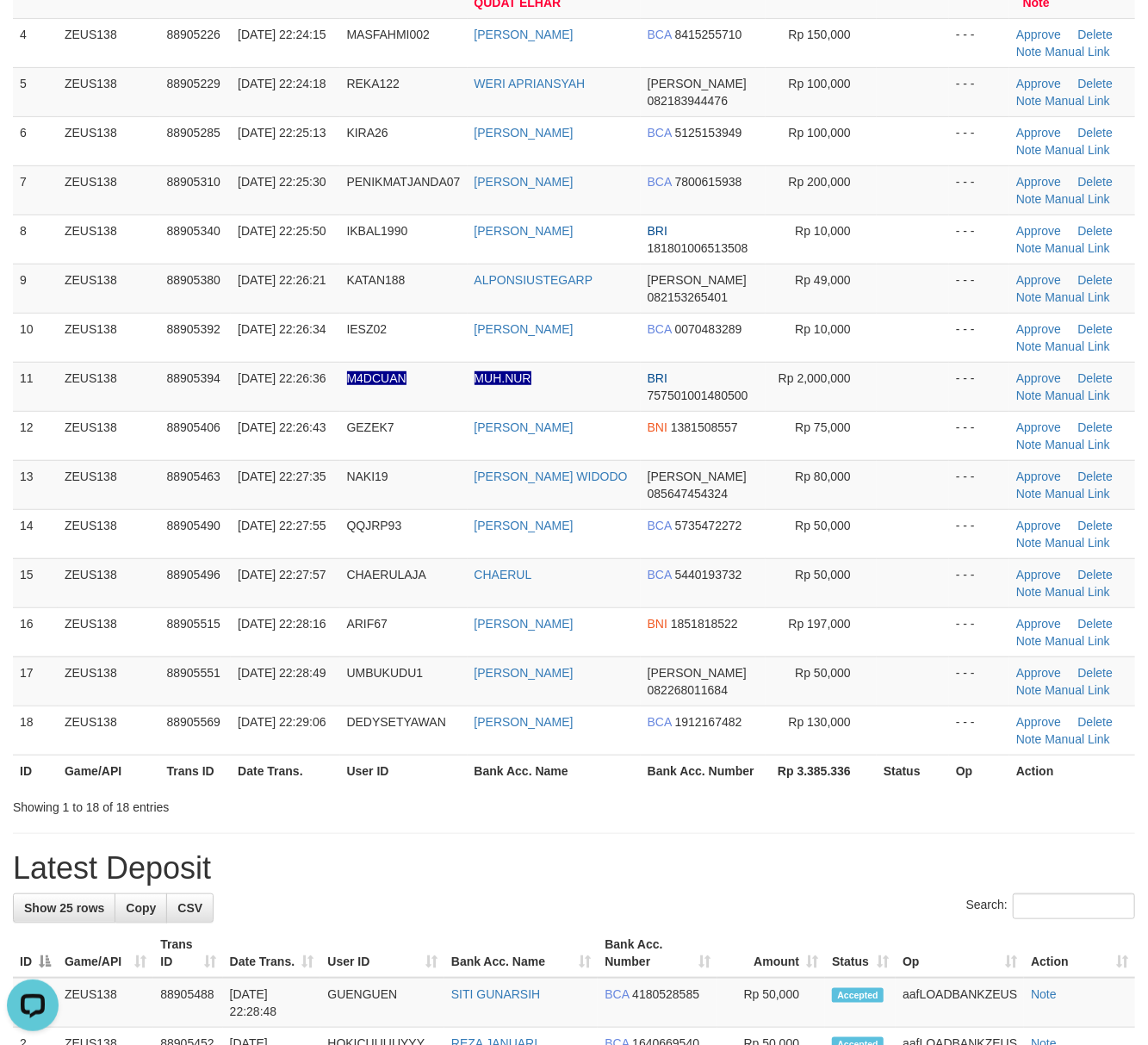
click at [813, 803] on div "Showing 1 to 18 of 18 entries" at bounding box center [574, 804] width 1148 height 24
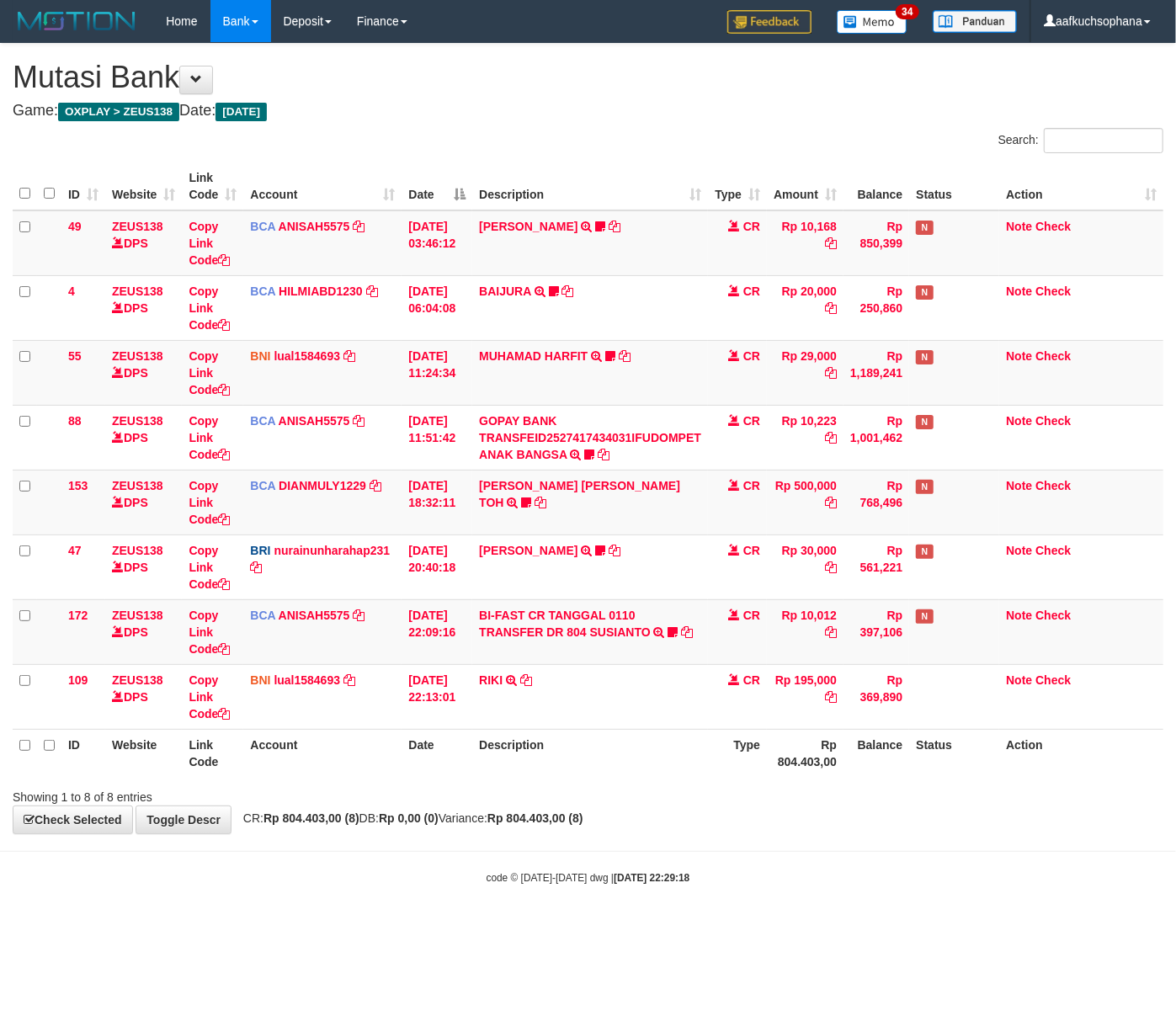
click at [436, 866] on body "Toggle navigation Home Bank Account List Load By Website Group [OXPLAY] ZEUS138…" at bounding box center [588, 463] width 1176 height 927
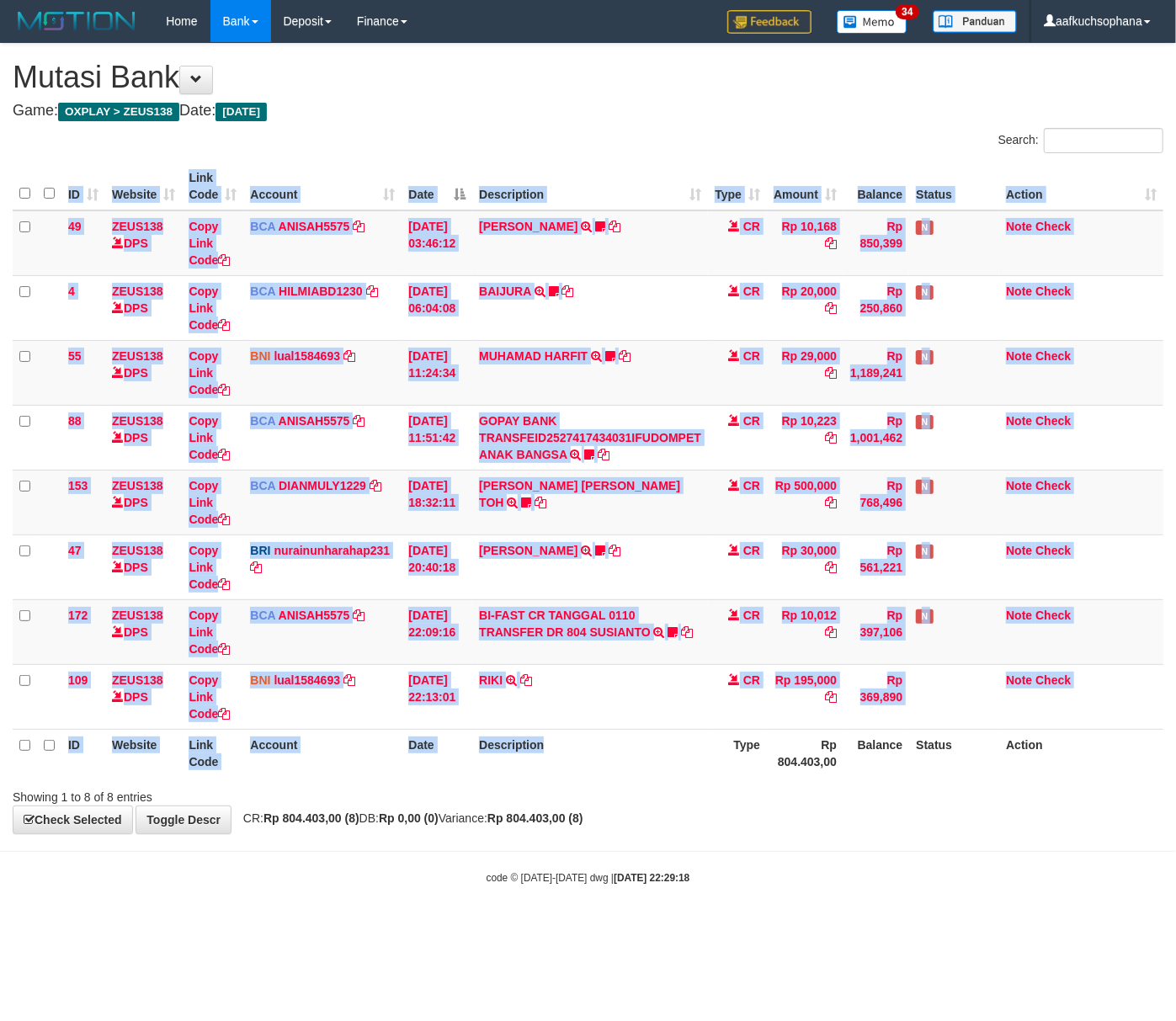
drag, startPoint x: 651, startPoint y: 779, endPoint x: 593, endPoint y: 751, distance: 64.4
click at [638, 771] on th "Description" at bounding box center [590, 752] width 236 height 48
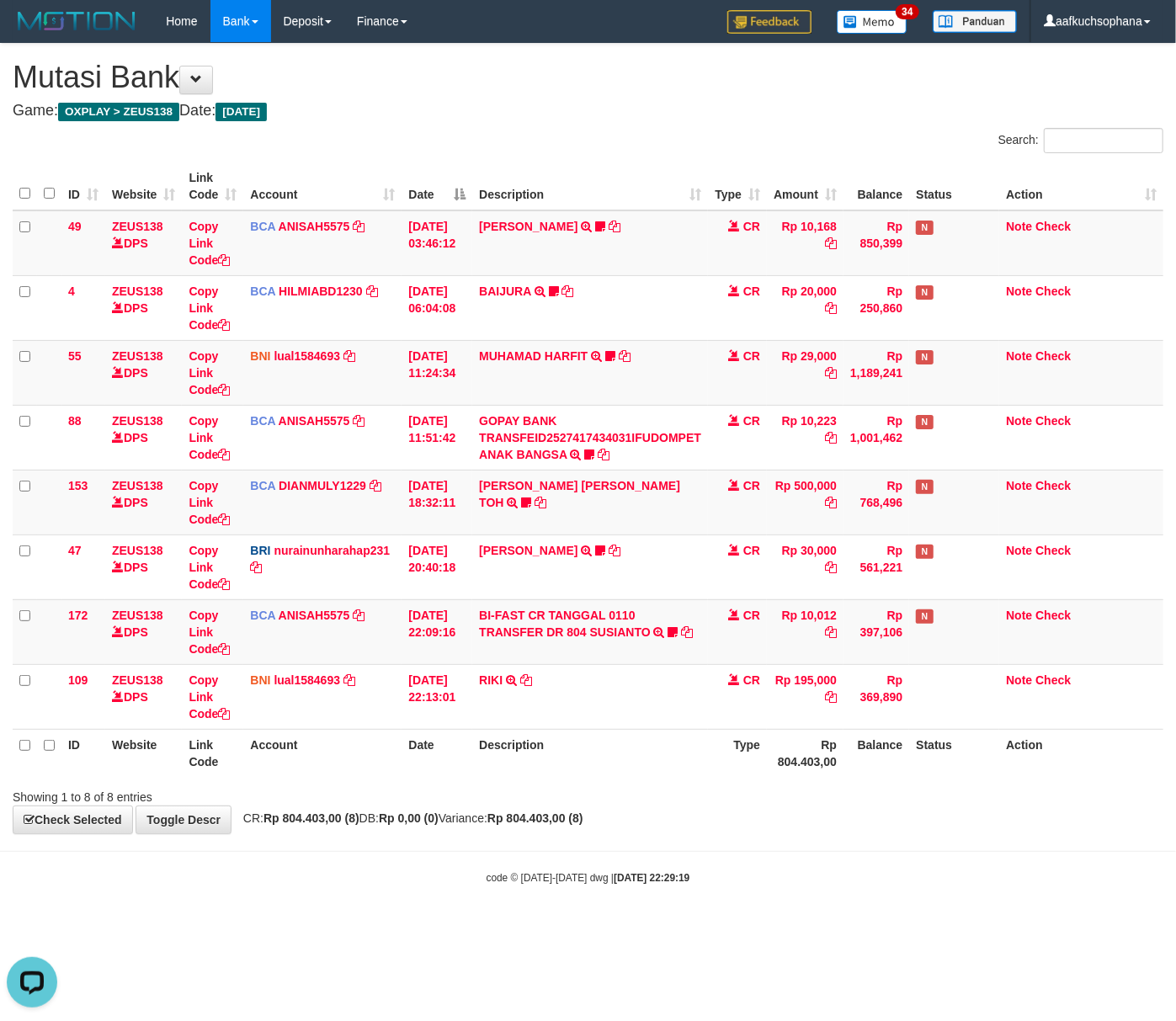
click at [788, 881] on div "code © [DATE]-[DATE] dwg | [DATE] 22:29:19" at bounding box center [588, 877] width 1176 height 17
click at [419, 863] on body "Toggle navigation Home Bank Account List Load By Website Group [OXPLAY] ZEUS138…" at bounding box center [588, 463] width 1176 height 927
drag, startPoint x: 479, startPoint y: 879, endPoint x: 400, endPoint y: 857, distance: 82.0
click at [454, 864] on body "Toggle navigation Home Bank Account List Load By Website Group [OXPLAY] ZEUS138…" at bounding box center [588, 463] width 1176 height 927
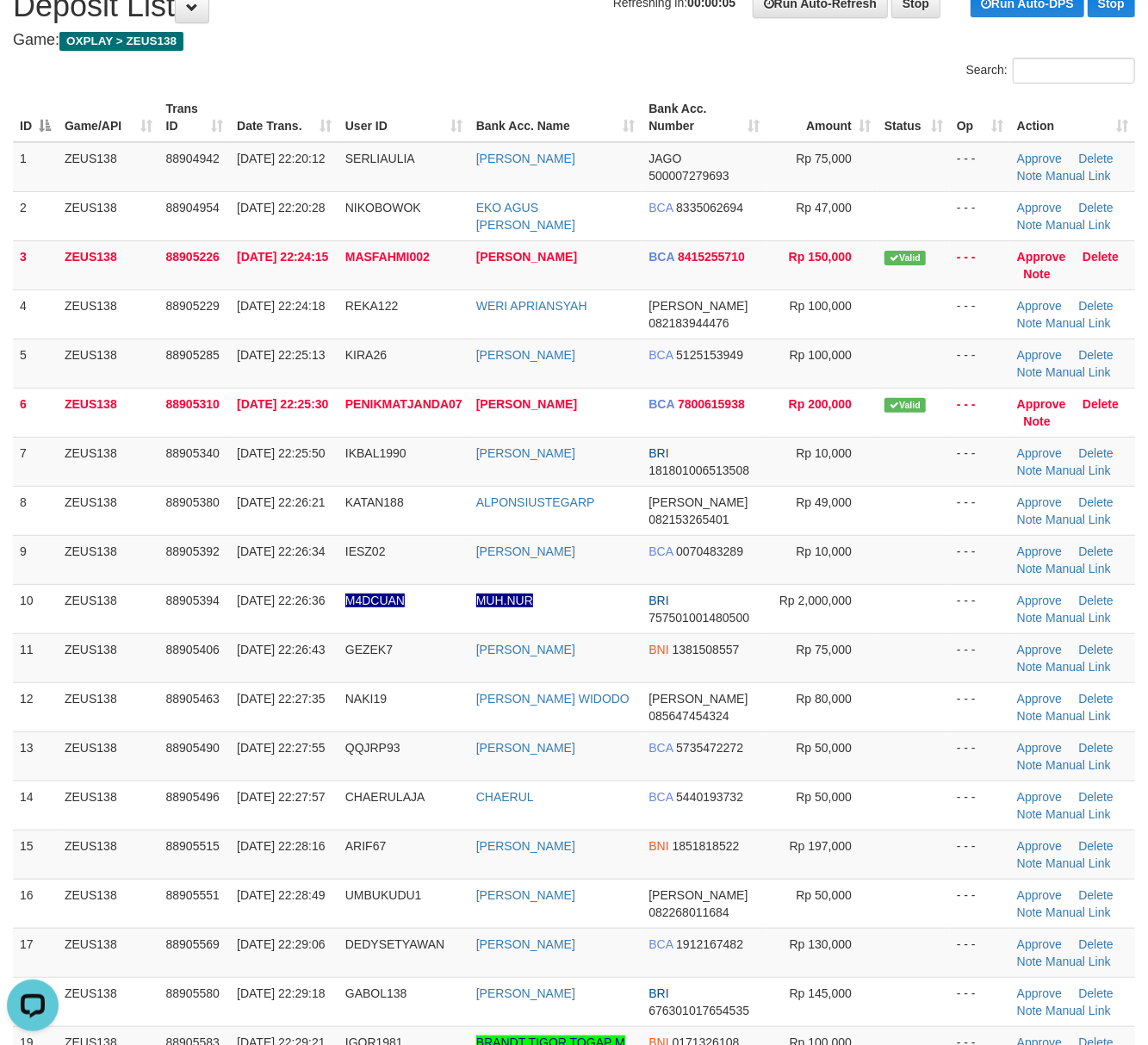
scroll to position [114, 0]
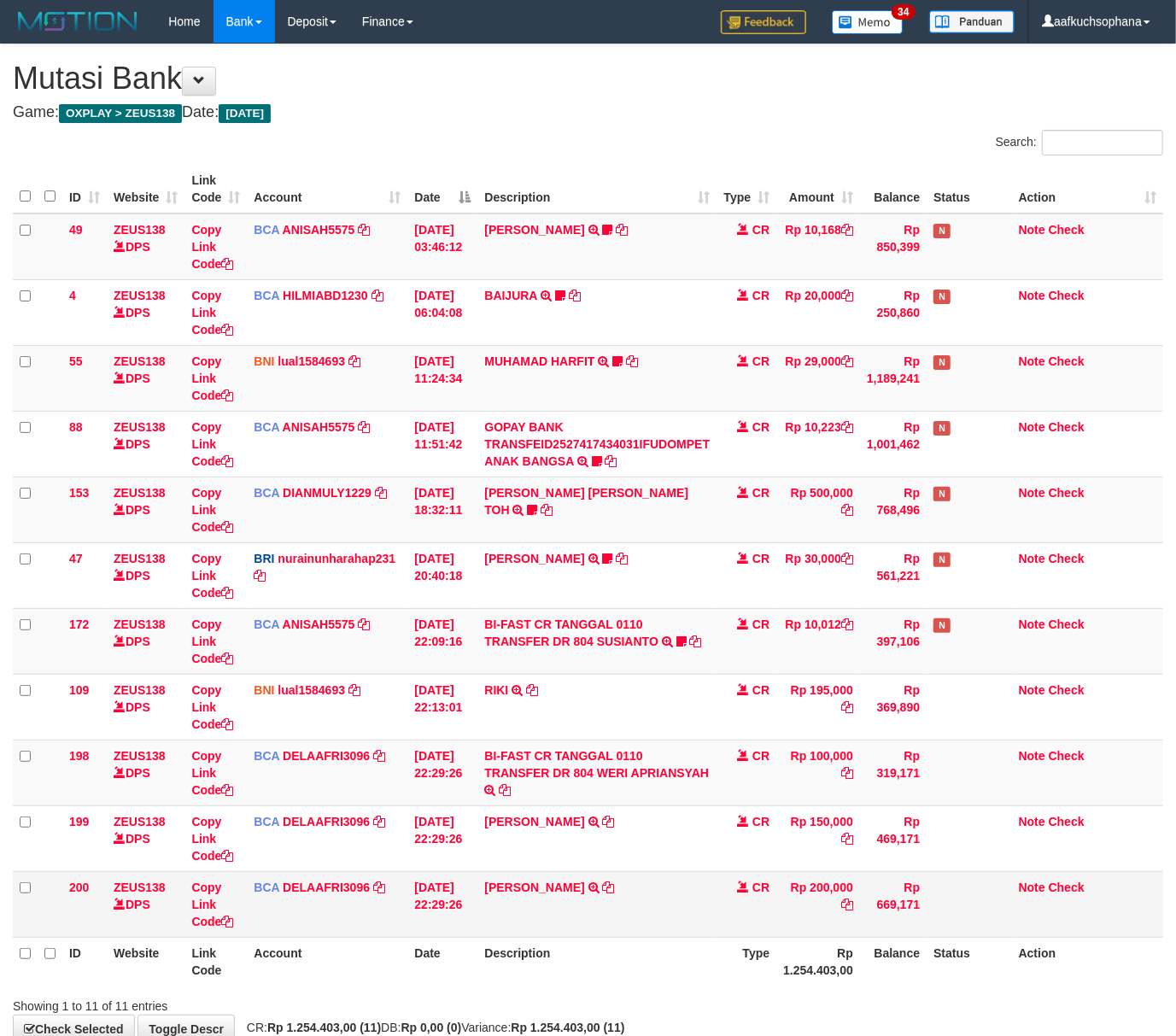
click at [673, 894] on td "SHANDY KORAAG TRSF E-BANKING CR 0110/FTSCY/WS95031 200000.00SHANDY KORAAG" at bounding box center [597, 905] width 239 height 66
click at [227, 790] on icon at bounding box center [226, 790] width 12 height 12
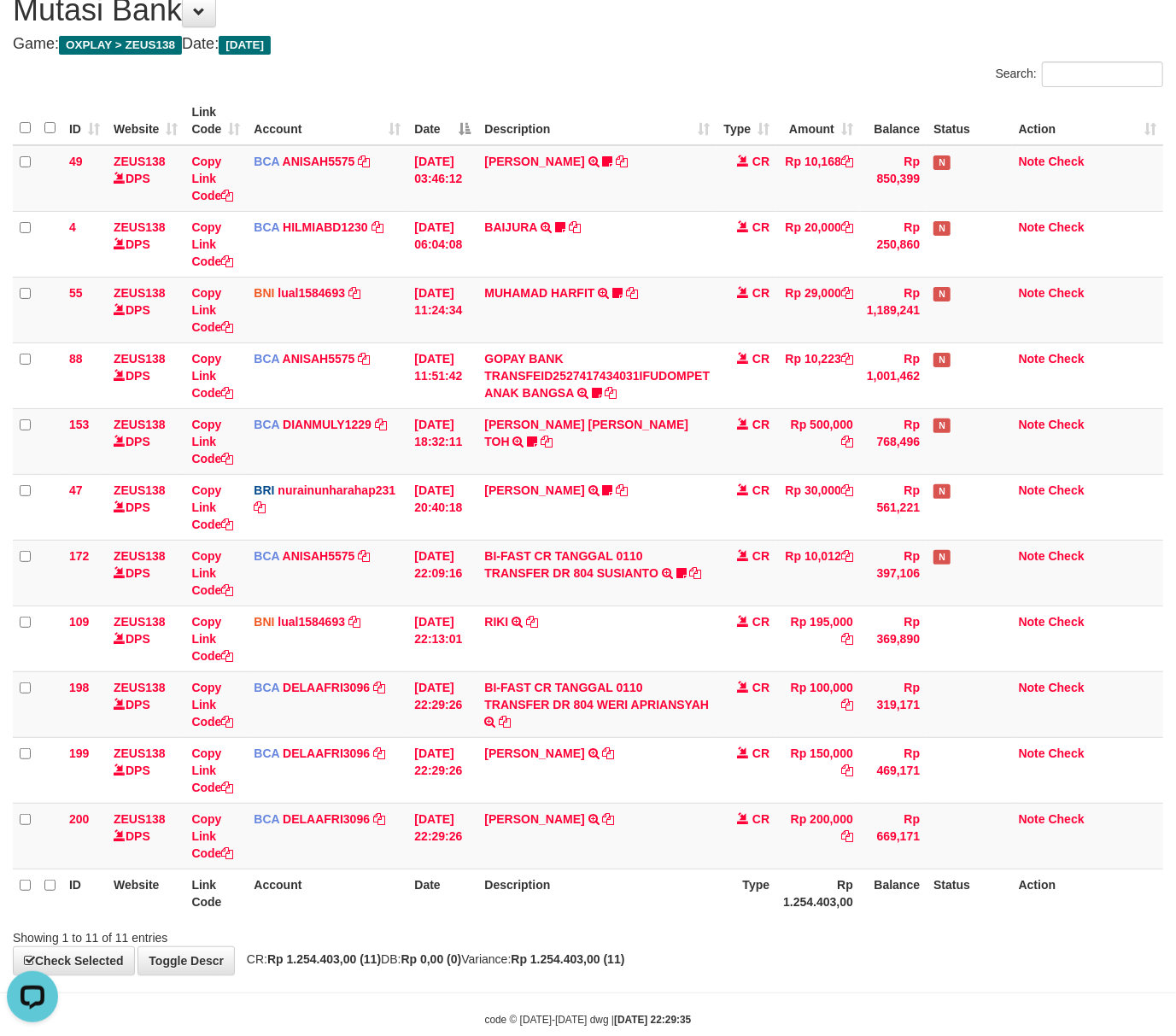
scroll to position [106, 0]
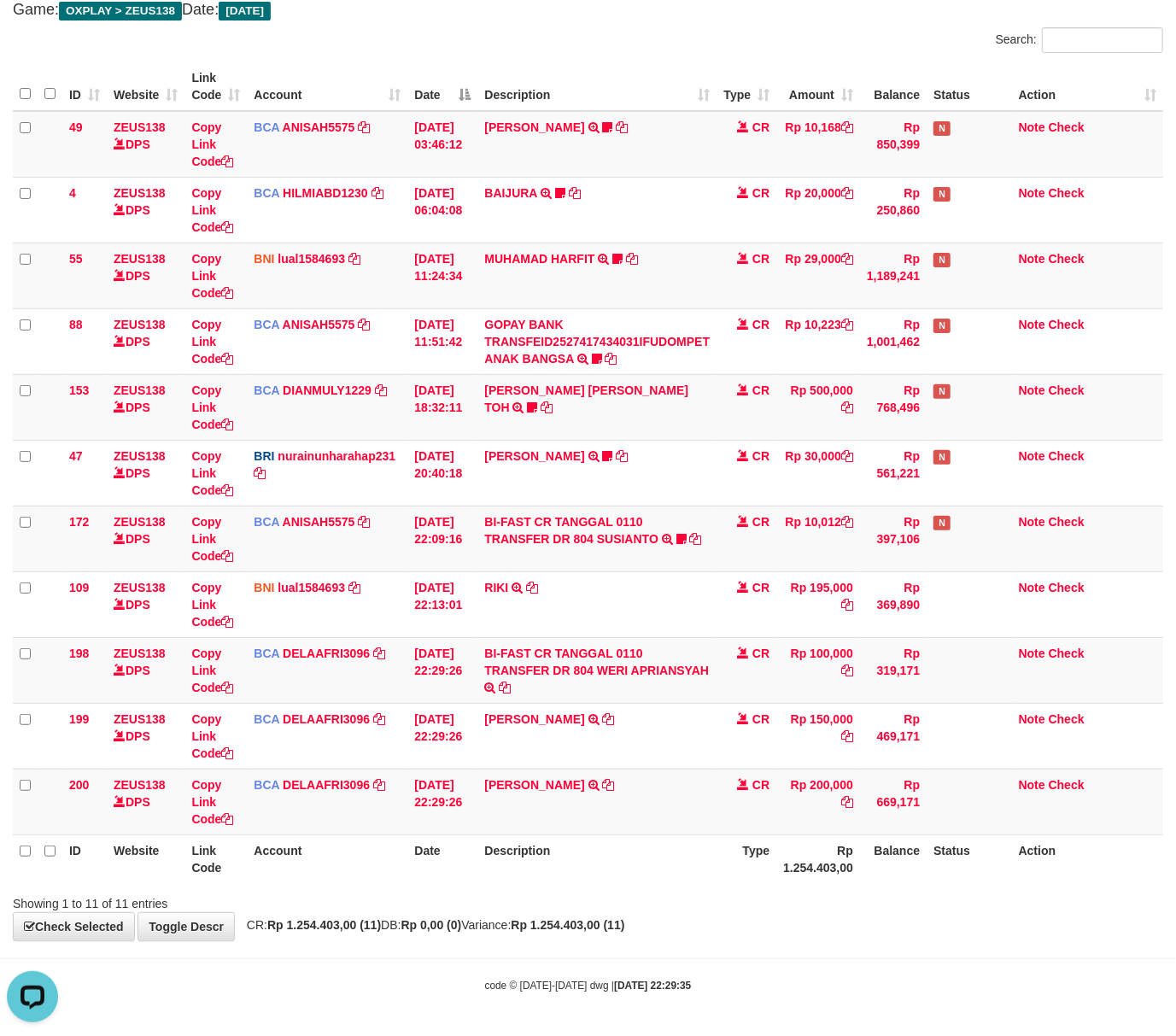
drag, startPoint x: 701, startPoint y: 882, endPoint x: 564, endPoint y: 859, distance: 138.9
click at [671, 878] on th "Description" at bounding box center [597, 858] width 239 height 48
click at [739, 873] on th "Type" at bounding box center [746, 858] width 60 height 48
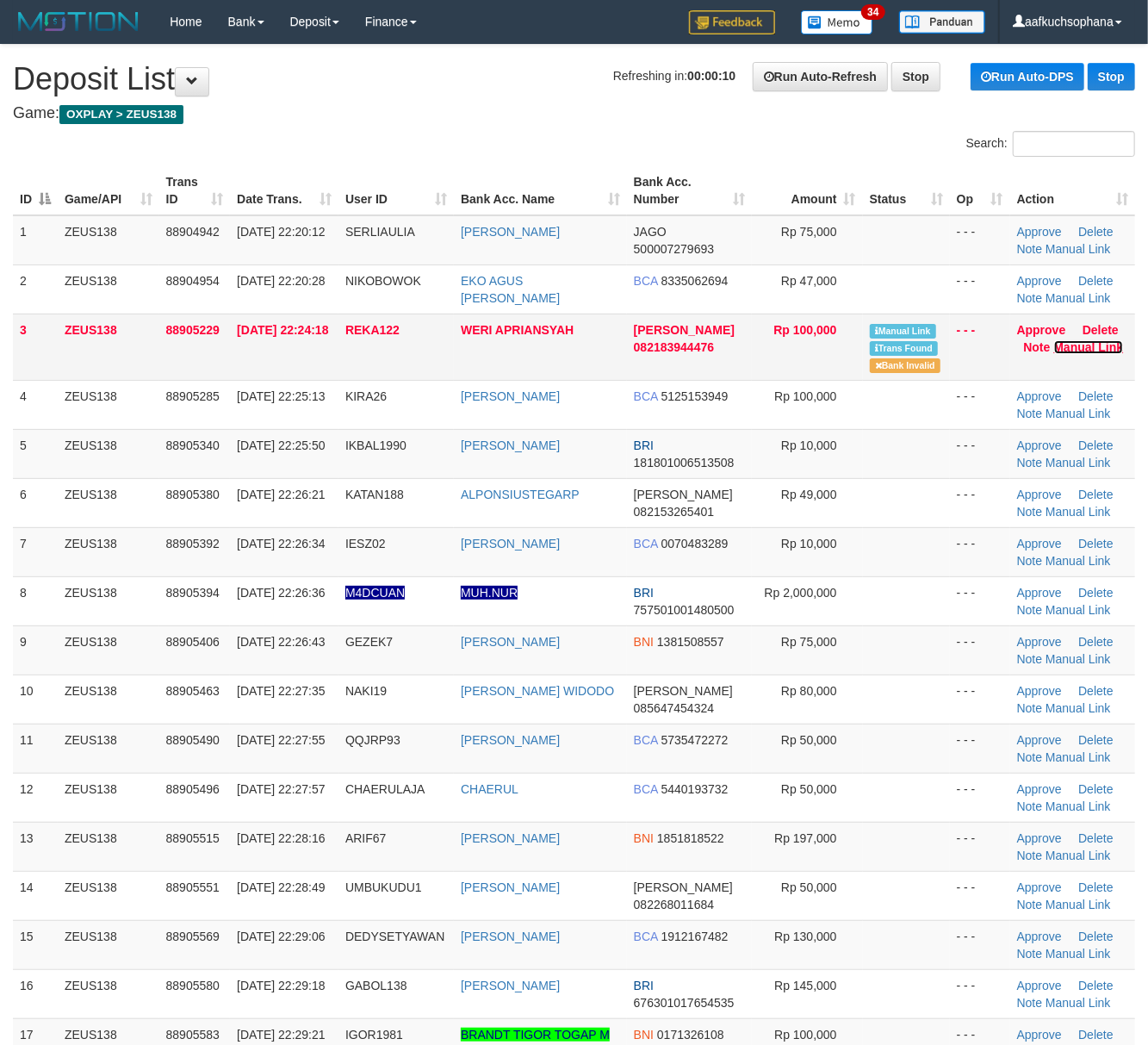
click at [1080, 346] on link "Manual Link" at bounding box center [1089, 347] width 70 height 14
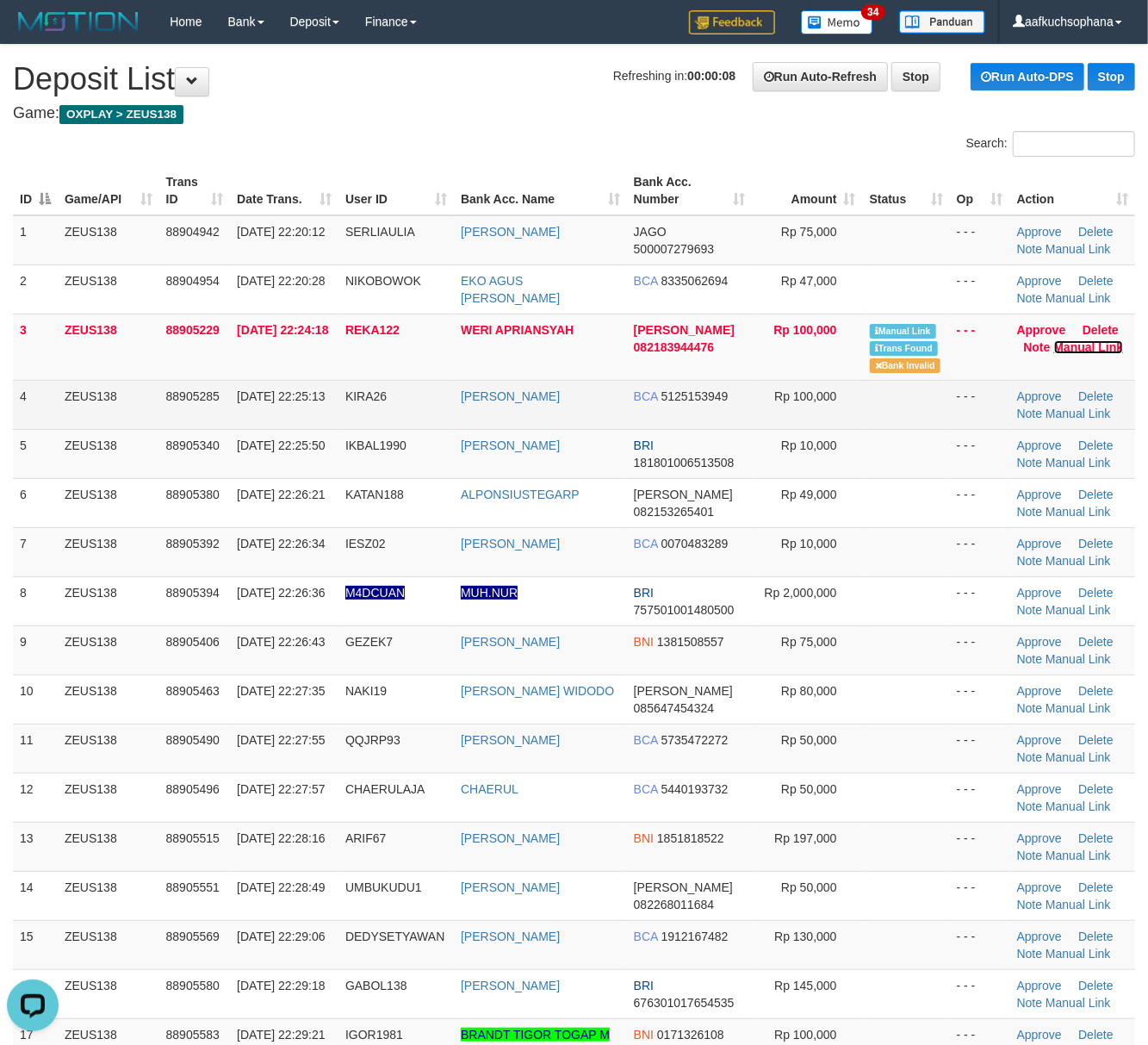
click at [1054, 341] on link "Manual Link" at bounding box center [1089, 347] width 70 height 14
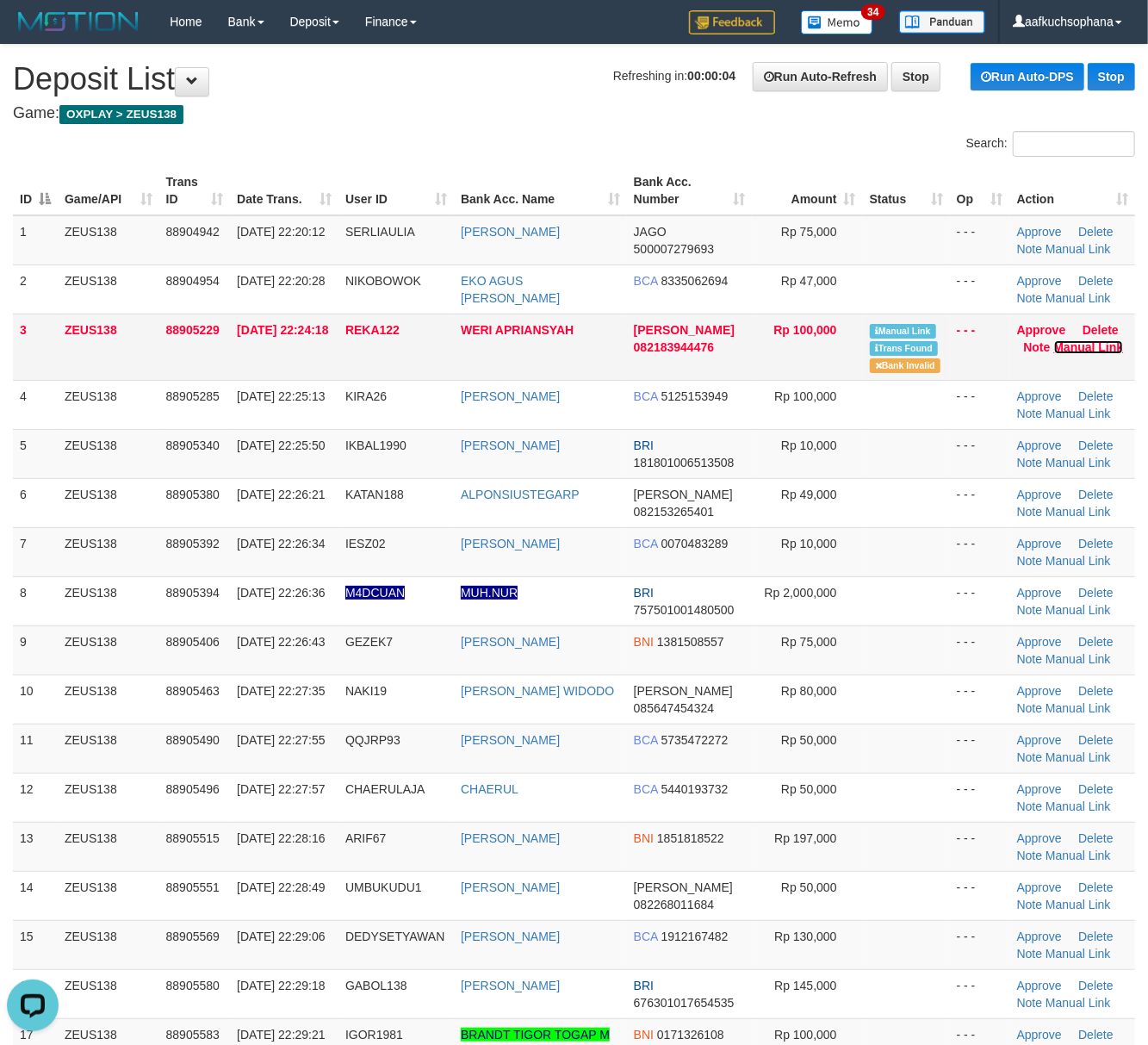
click at [1094, 350] on link "Manual Link" at bounding box center [1089, 347] width 70 height 14
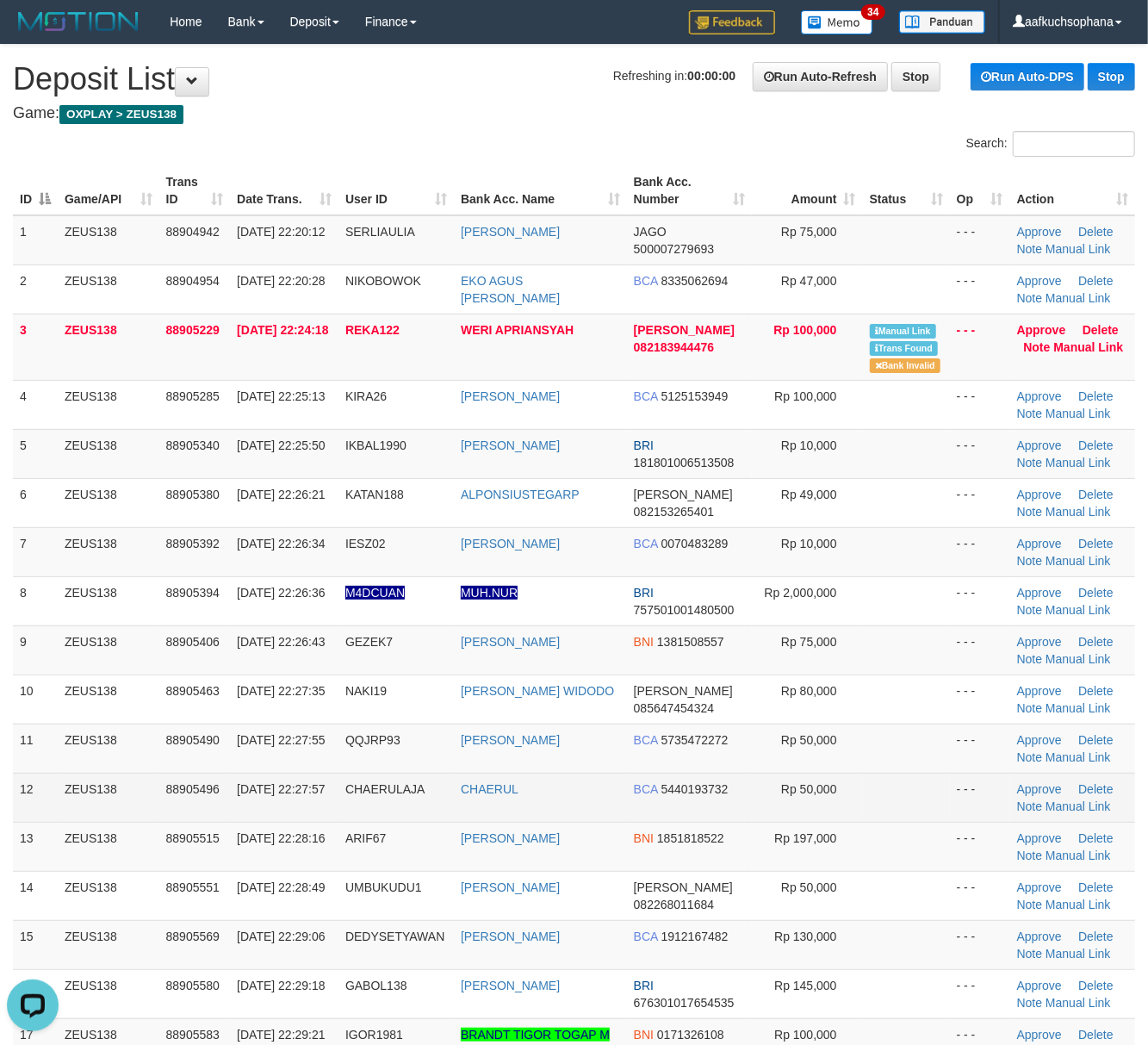
drag, startPoint x: 900, startPoint y: 799, endPoint x: 1121, endPoint y: 791, distance: 221.1
click at [924, 796] on td at bounding box center [907, 796] width 87 height 49
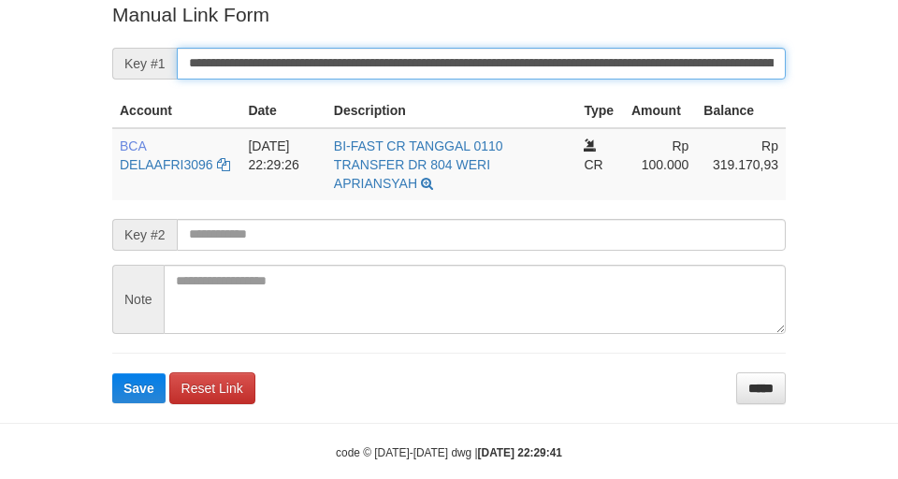
click at [112, 373] on button "Save" at bounding box center [138, 388] width 53 height 30
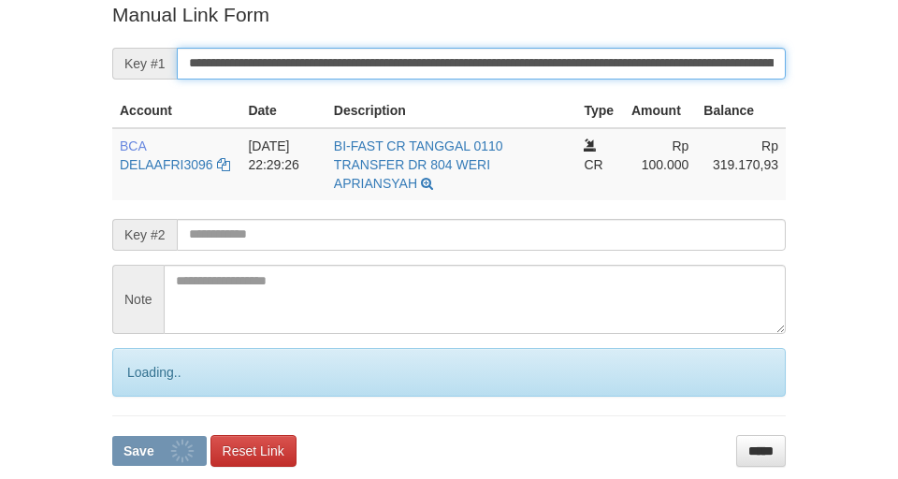
scroll to position [387, 0]
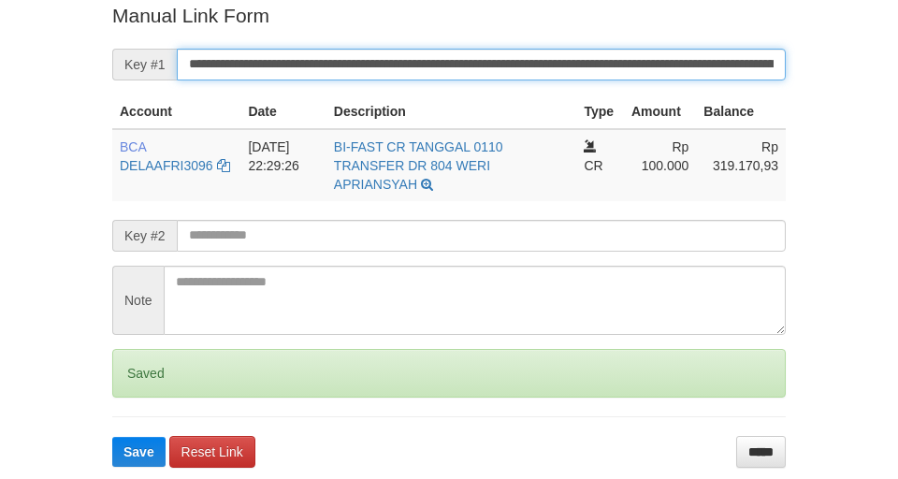
click at [112, 437] on button "Save" at bounding box center [138, 452] width 53 height 30
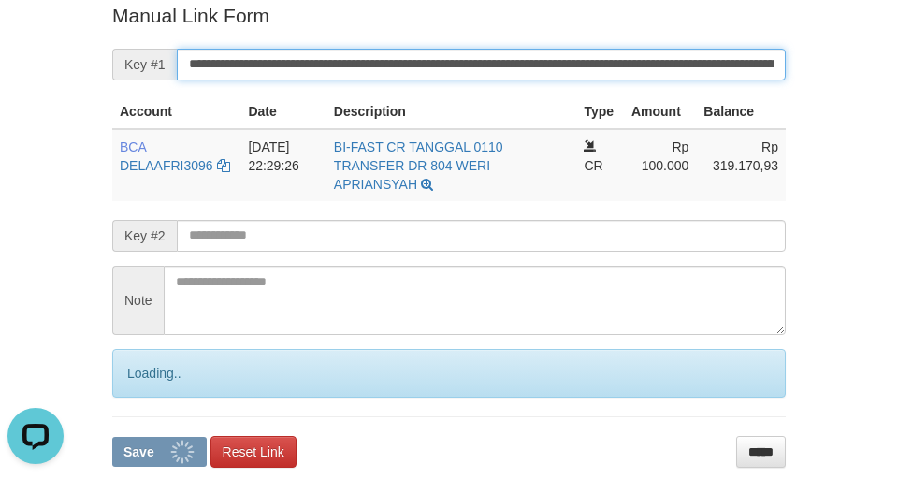
scroll to position [0, 0]
click at [112, 437] on button "Save" at bounding box center [159, 452] width 95 height 30
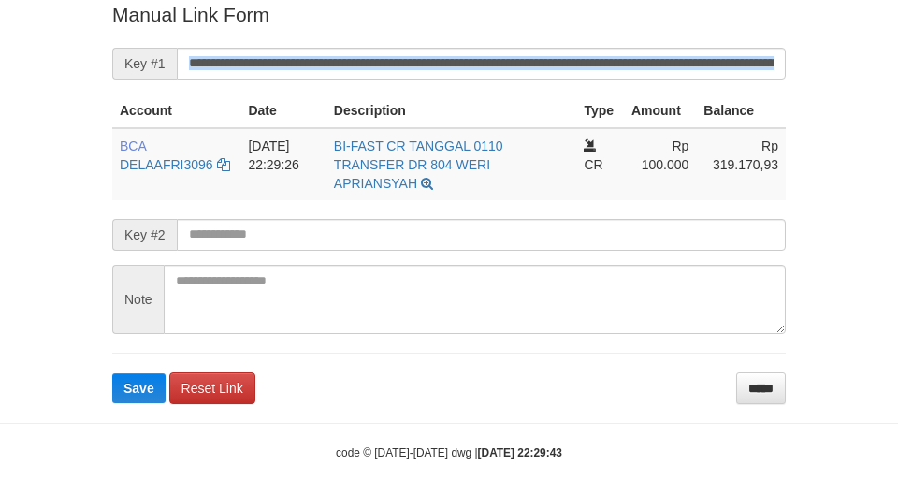
click at [676, 56] on form "**********" at bounding box center [449, 202] width 674 height 402
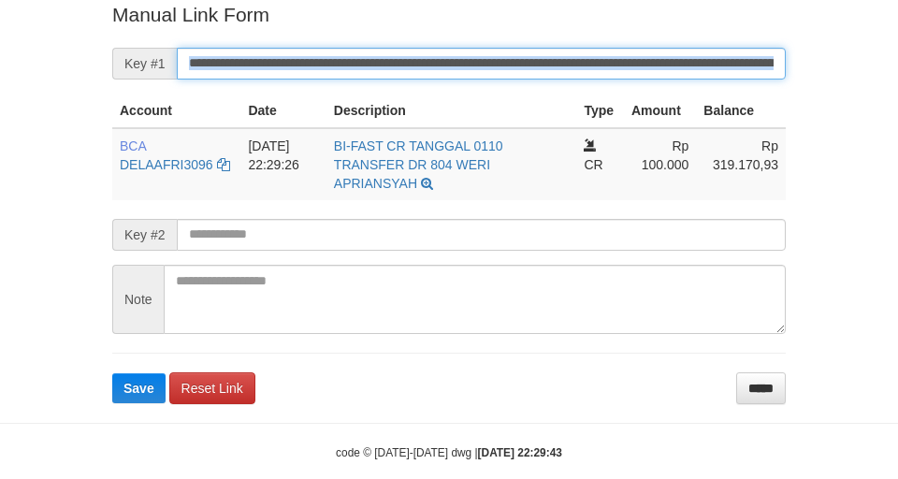
click at [112, 373] on button "Save" at bounding box center [138, 388] width 53 height 30
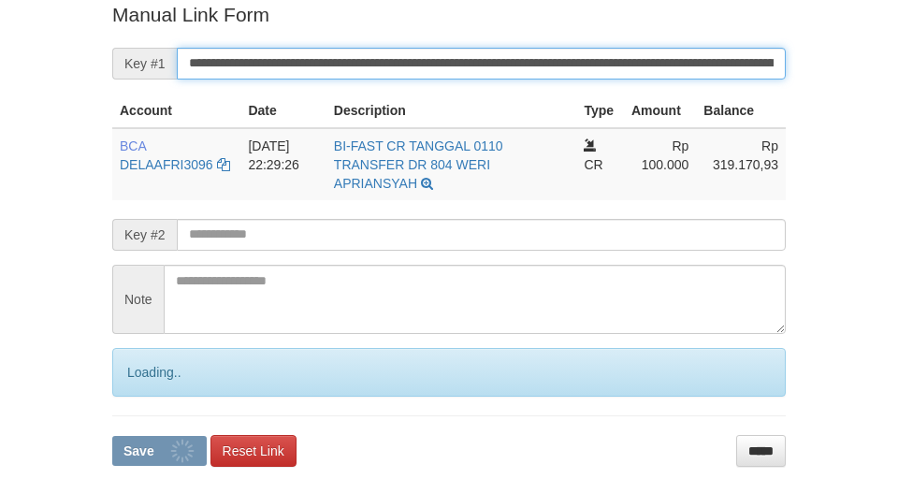
scroll to position [387, 0]
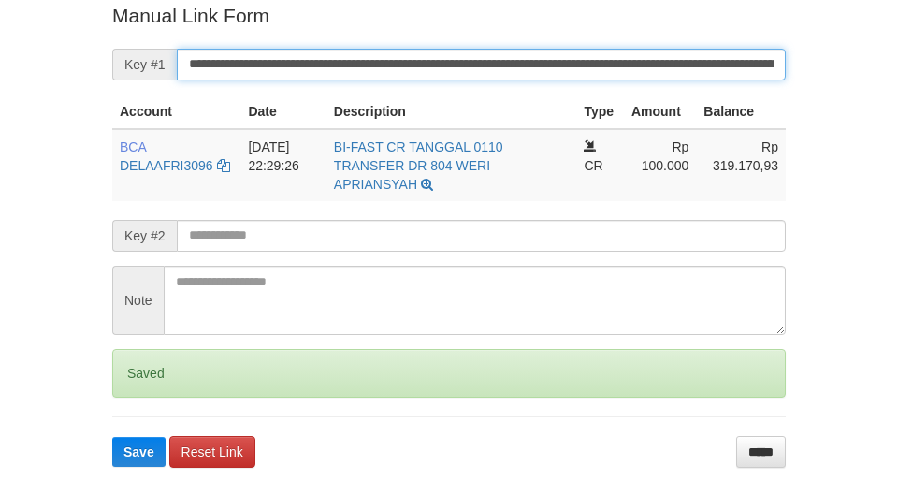
click at [112, 437] on button "Save" at bounding box center [138, 452] width 53 height 30
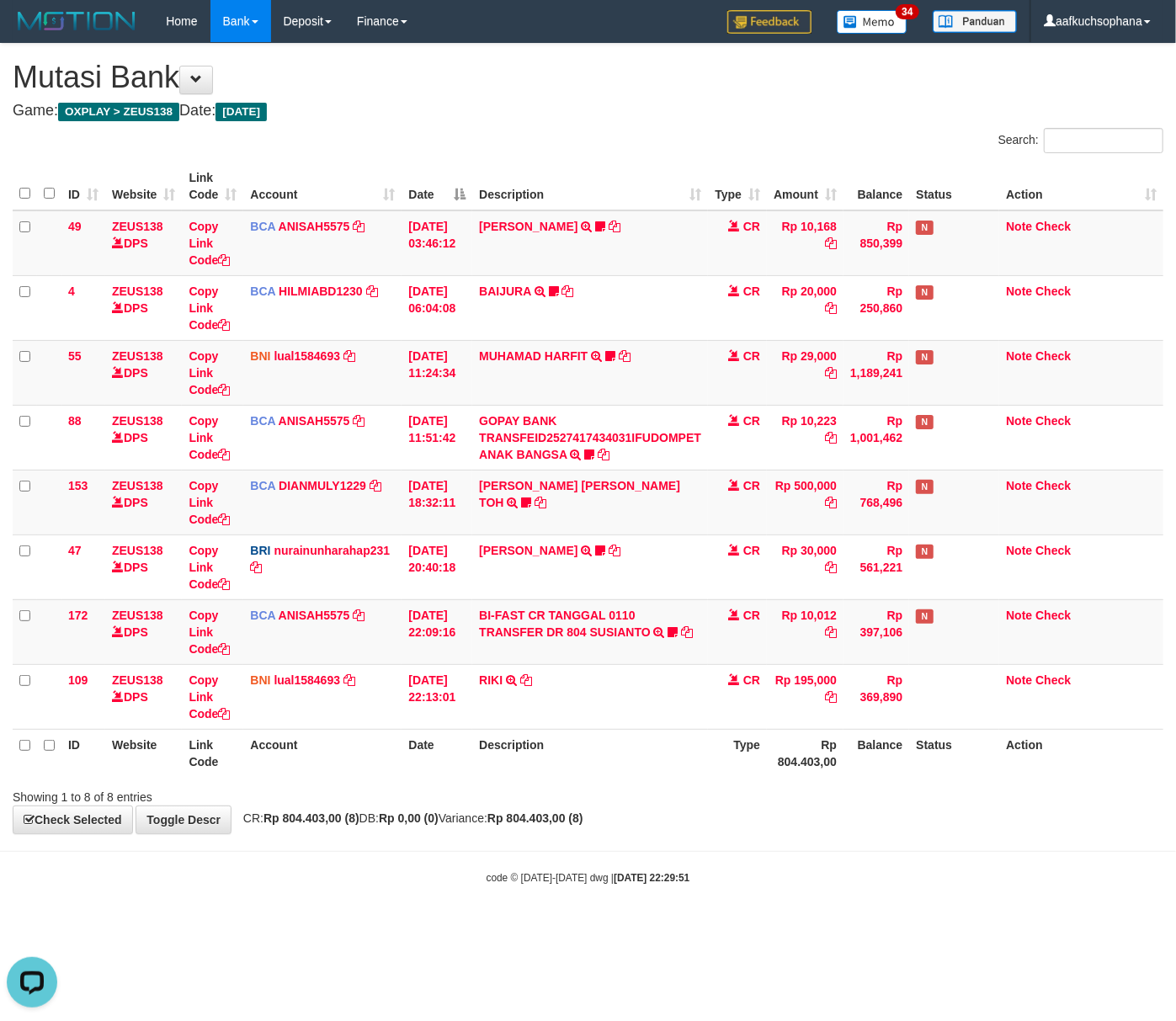
drag, startPoint x: 411, startPoint y: 843, endPoint x: 5, endPoint y: 798, distance: 408.5
click at [355, 838] on body "Toggle navigation Home Bank Account List Load By Website Group [OXPLAY] ZEUS138…" at bounding box center [588, 463] width 1176 height 927
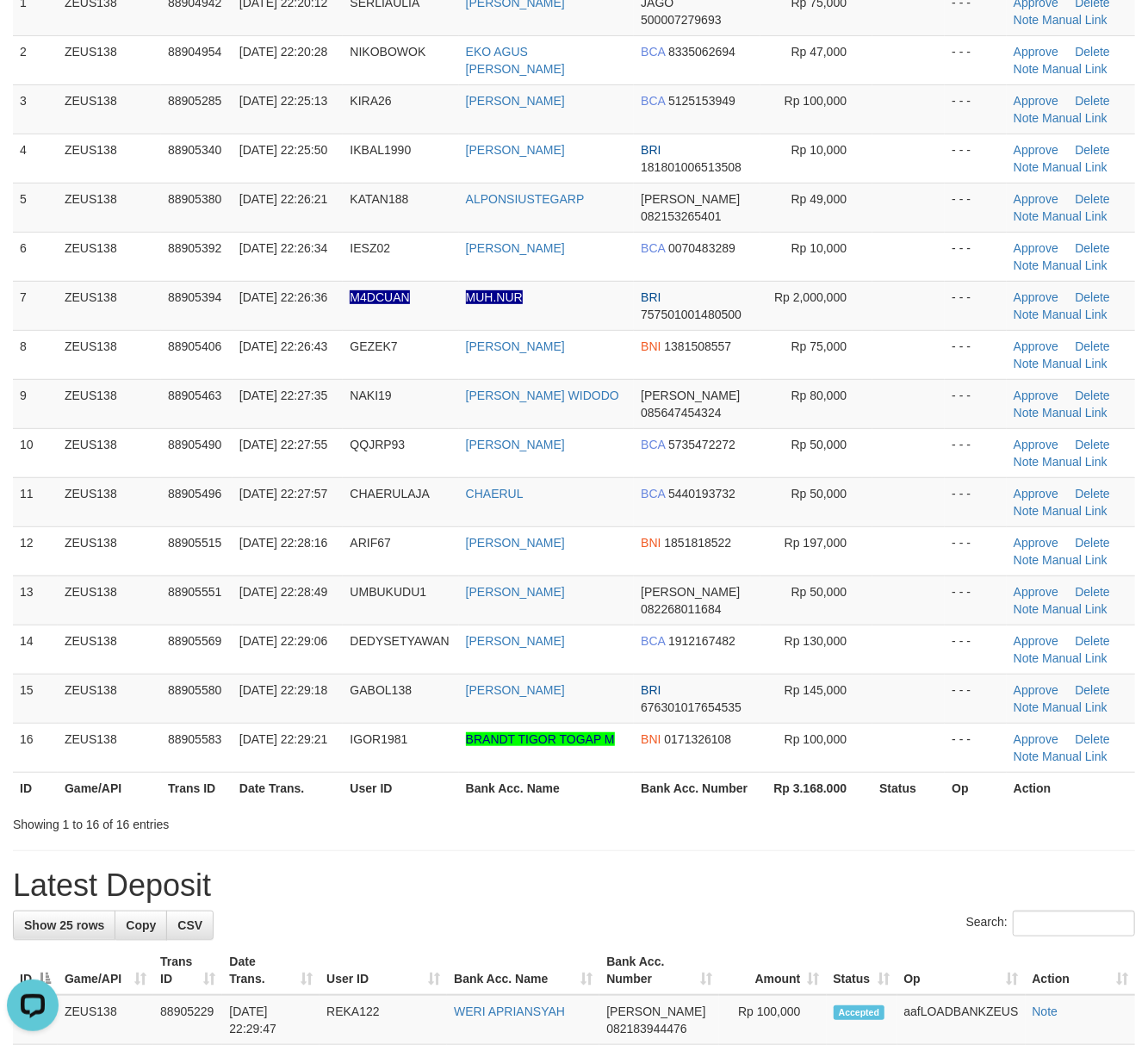
drag, startPoint x: 794, startPoint y: 801, endPoint x: 1159, endPoint y: 828, distance: 366.0
click at [799, 808] on div "ID Game/API Trans ID Date Trans. User ID Bank Acc. Name Bank Acc. Number Amount…" at bounding box center [574, 370] width 1148 height 877
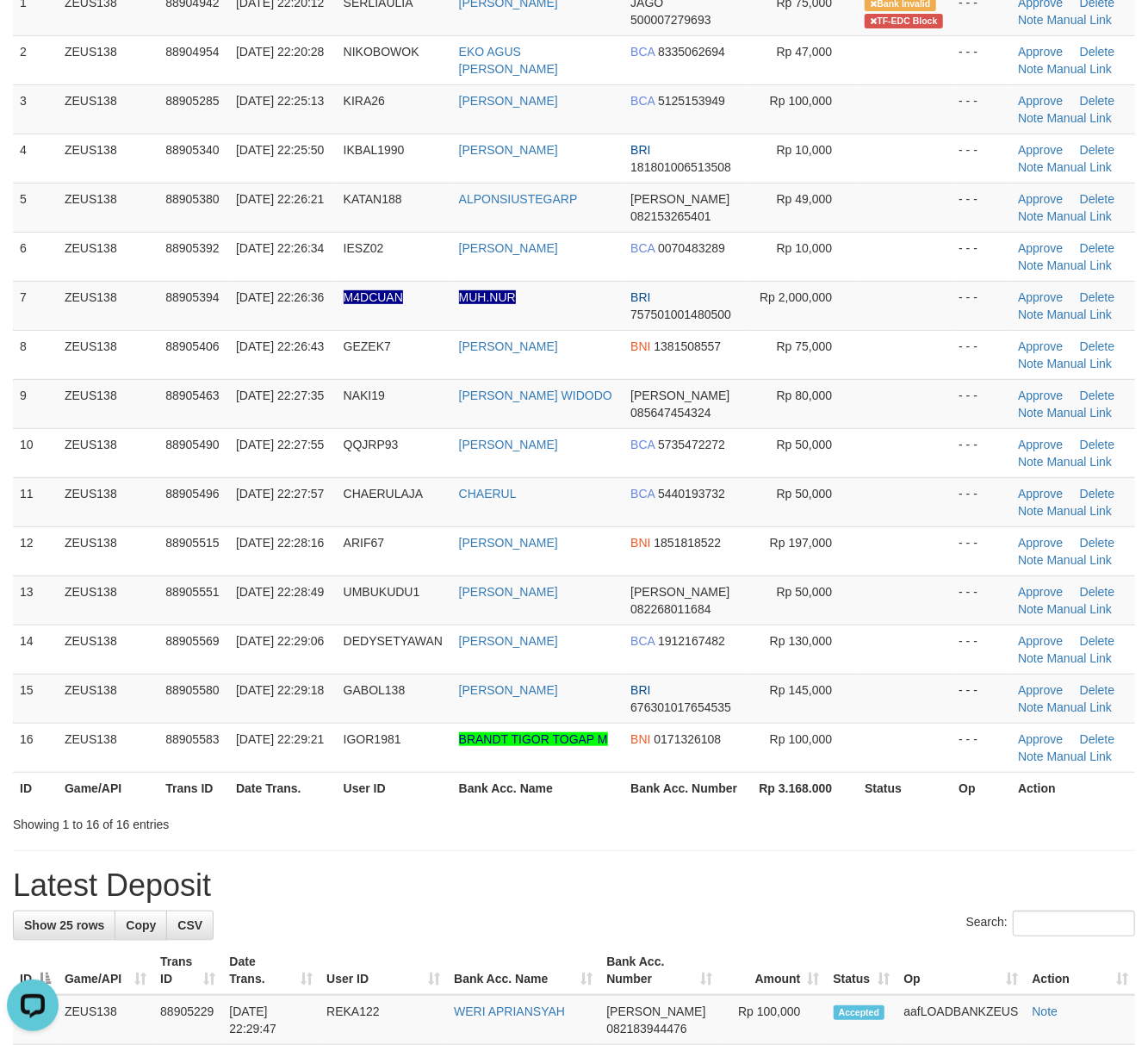
click at [915, 798] on th "Status" at bounding box center [905, 788] width 94 height 32
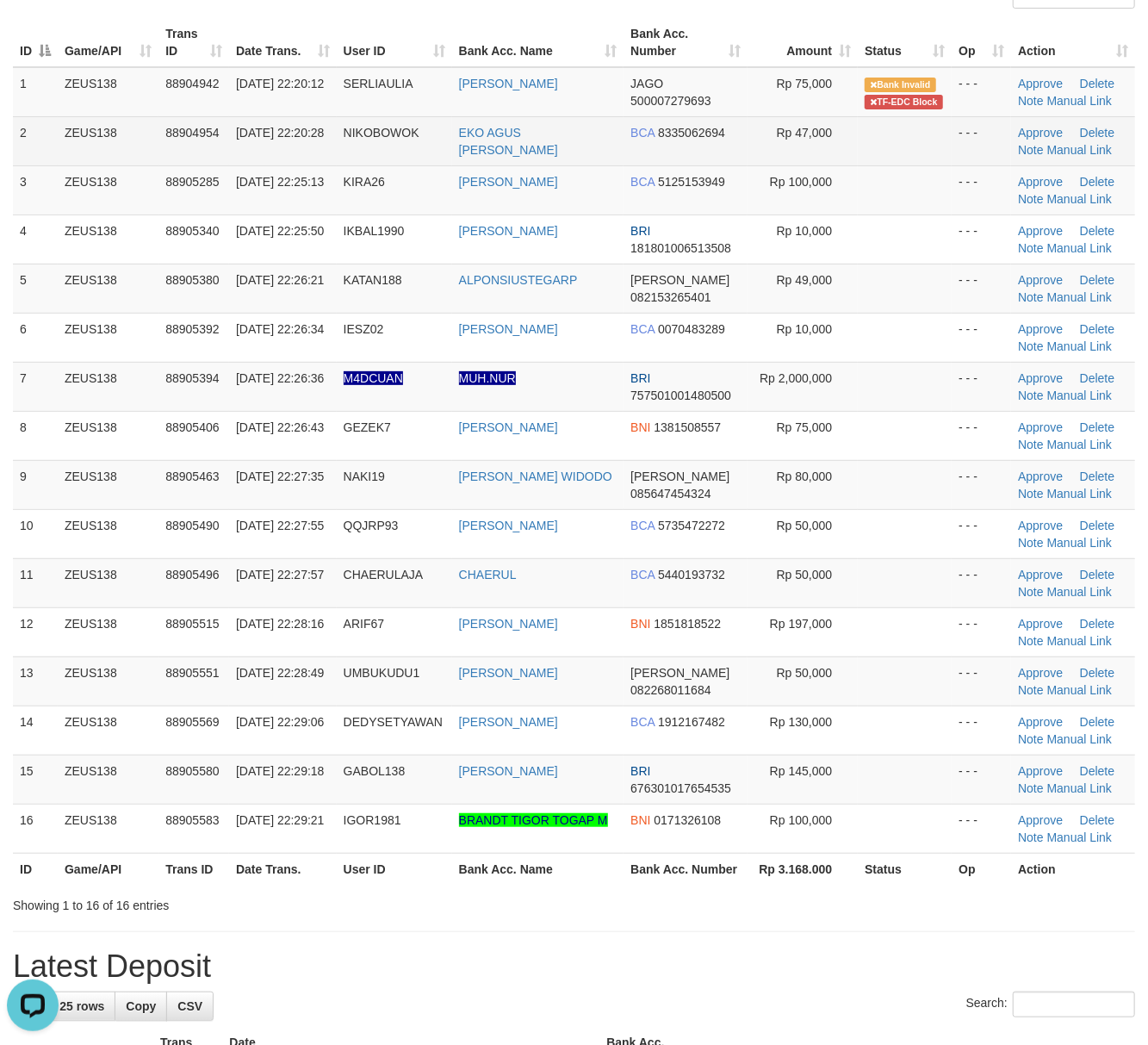
scroll to position [108, 0]
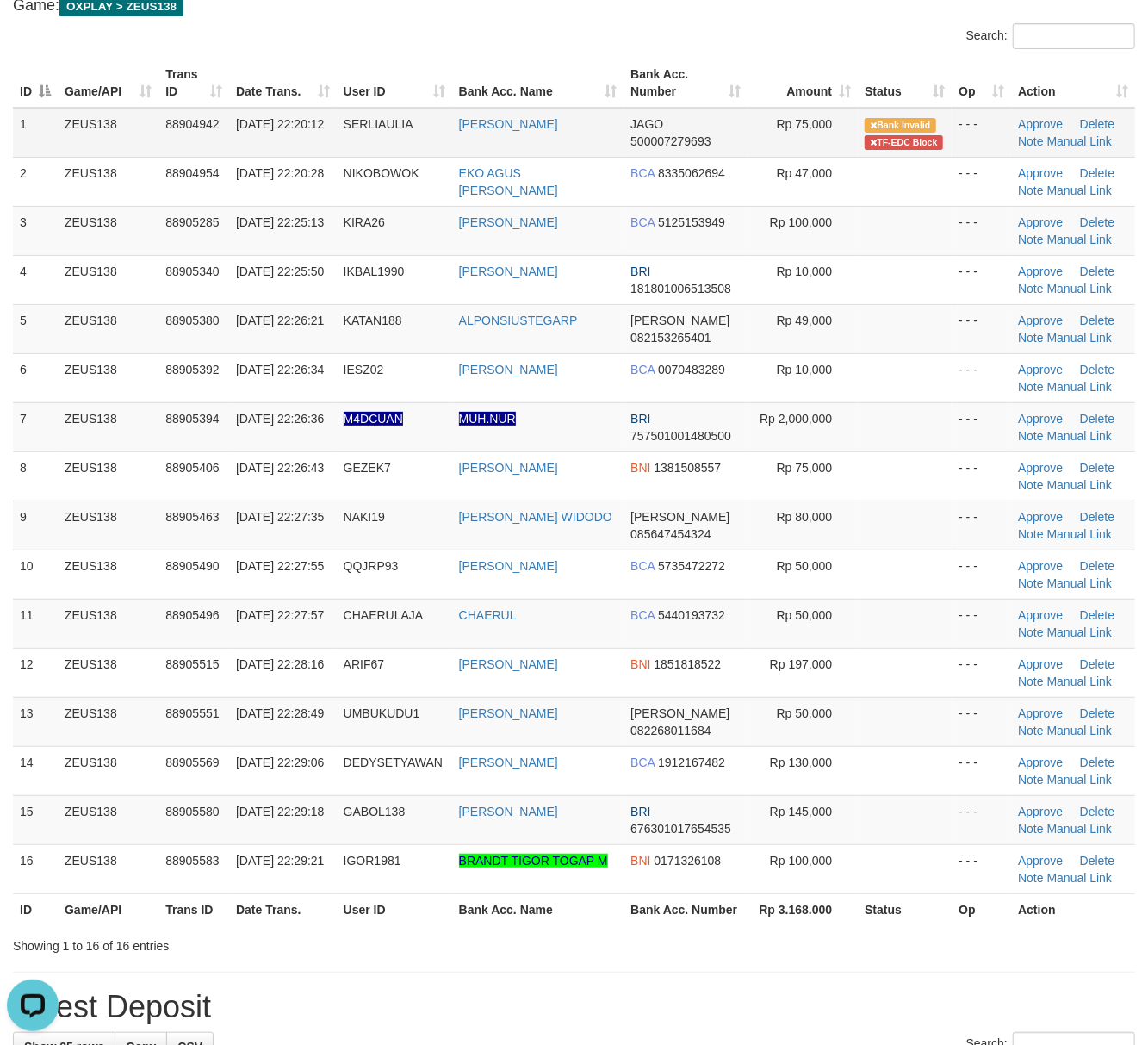
click at [372, 152] on td "SERLIAULIA" at bounding box center [394, 133] width 115 height 50
copy span "SERLIAULIA"
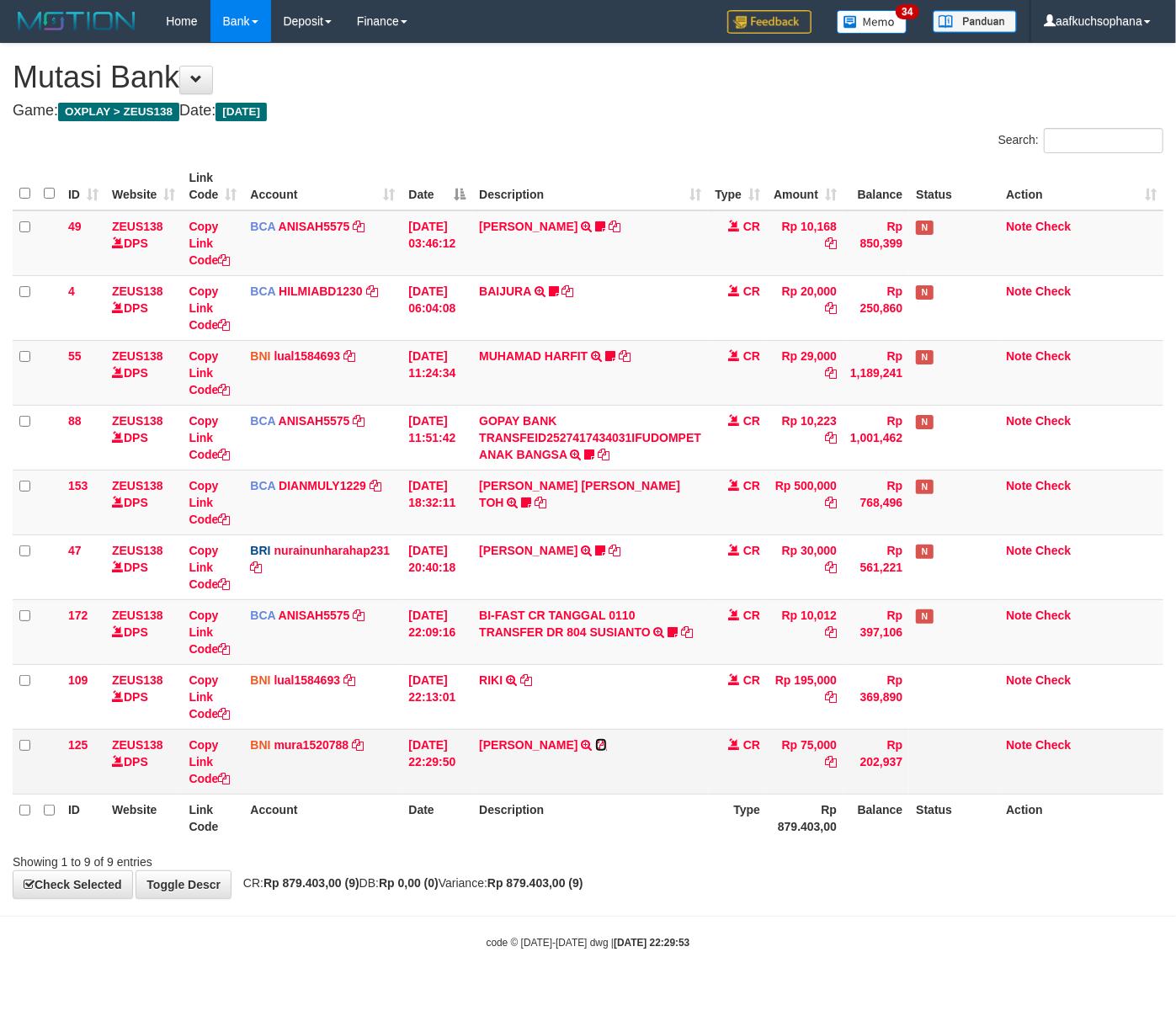
click at [597, 742] on icon at bounding box center [601, 745] width 12 height 12
click at [745, 960] on body "Toggle navigation Home Bank Account List Load By Website Group [OXPLAY] ZEUS138…" at bounding box center [588, 496] width 1176 height 992
click at [228, 776] on icon at bounding box center [223, 778] width 12 height 12
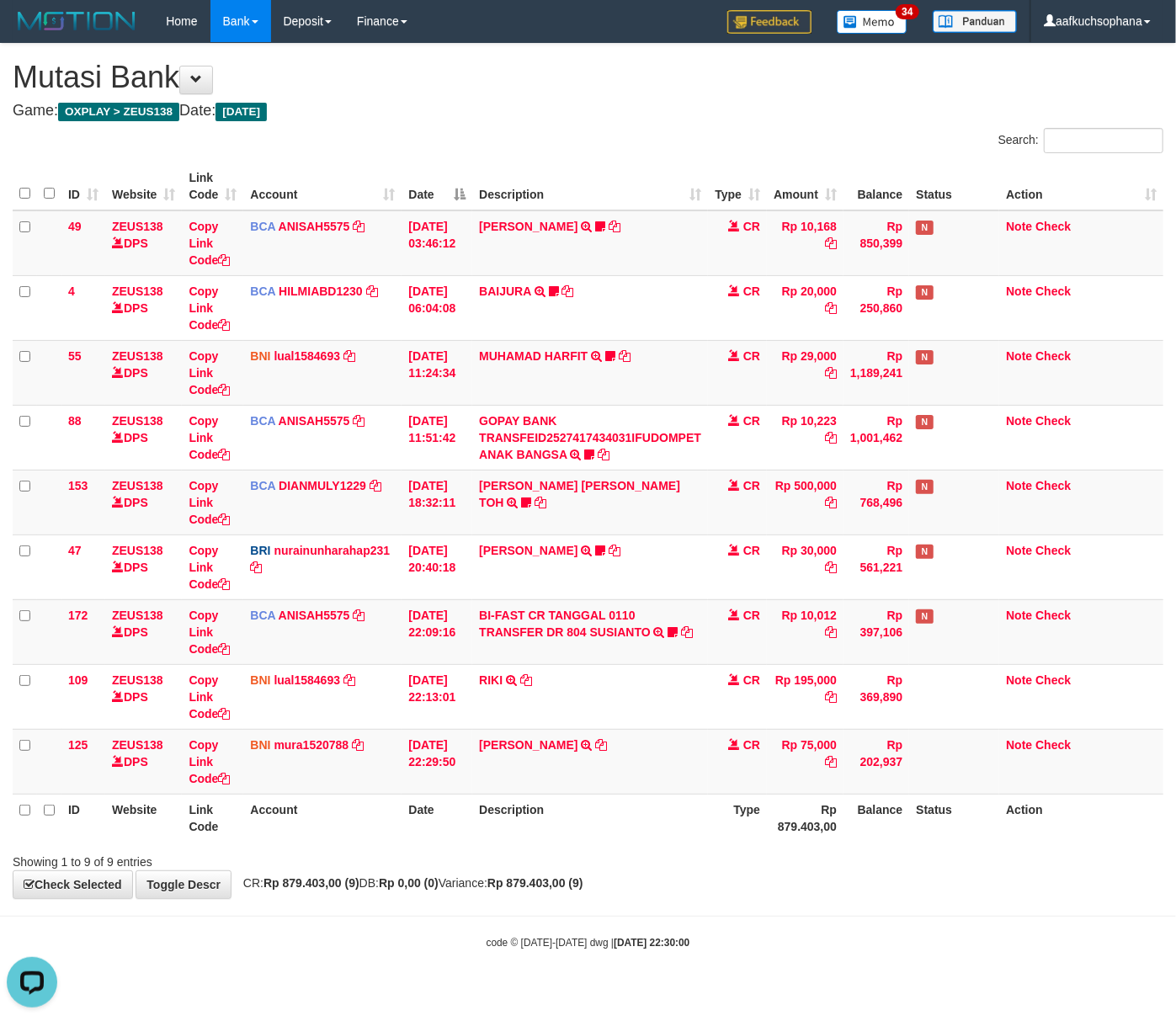
scroll to position [250, 0]
drag, startPoint x: 232, startPoint y: 903, endPoint x: 533, endPoint y: 871, distance: 302.7
click at [246, 903] on body "Toggle navigation Home Bank Account List Load By Website Group [OXPLAY] ZEUS138…" at bounding box center [588, 496] width 1176 height 992
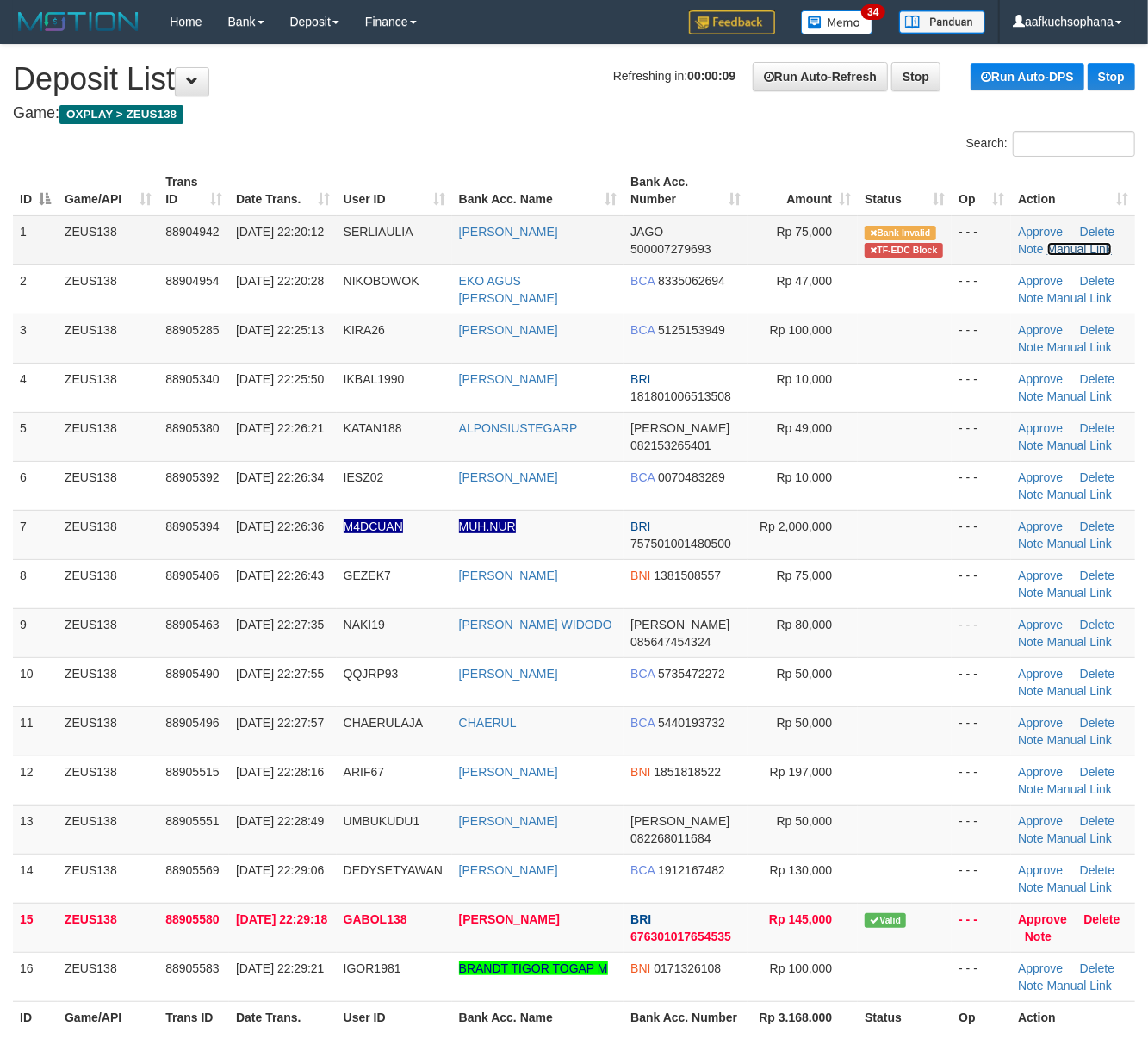
click at [1070, 247] on link "Manual Link" at bounding box center [1080, 249] width 65 height 14
click at [1081, 251] on link "Manual Link" at bounding box center [1080, 249] width 65 height 14
click at [1065, 249] on link "Manual Link" at bounding box center [1080, 249] width 65 height 14
click at [1079, 247] on link "Manual Link" at bounding box center [1080, 249] width 65 height 14
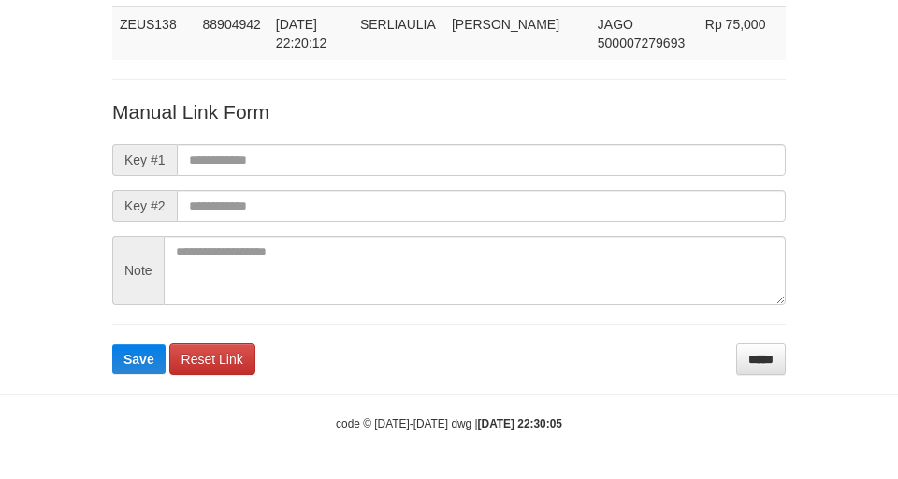
scroll to position [137, 0]
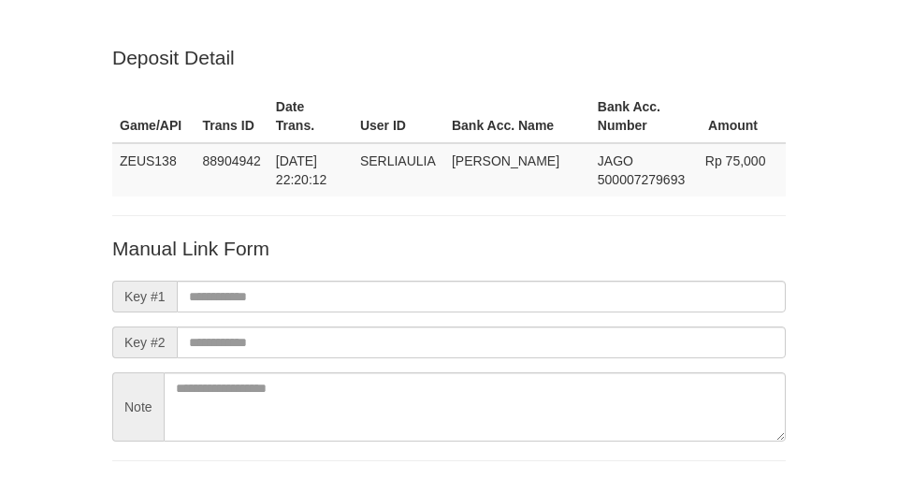
scroll to position [139, 0]
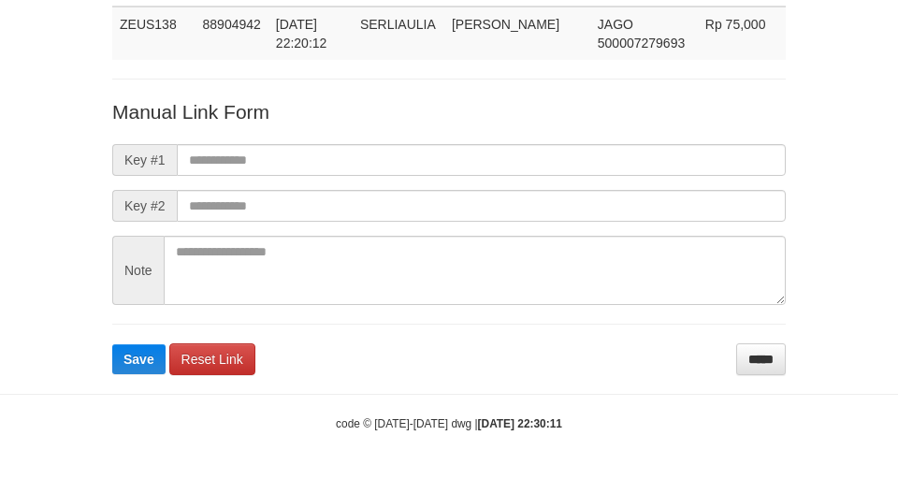
scroll to position [137, 0]
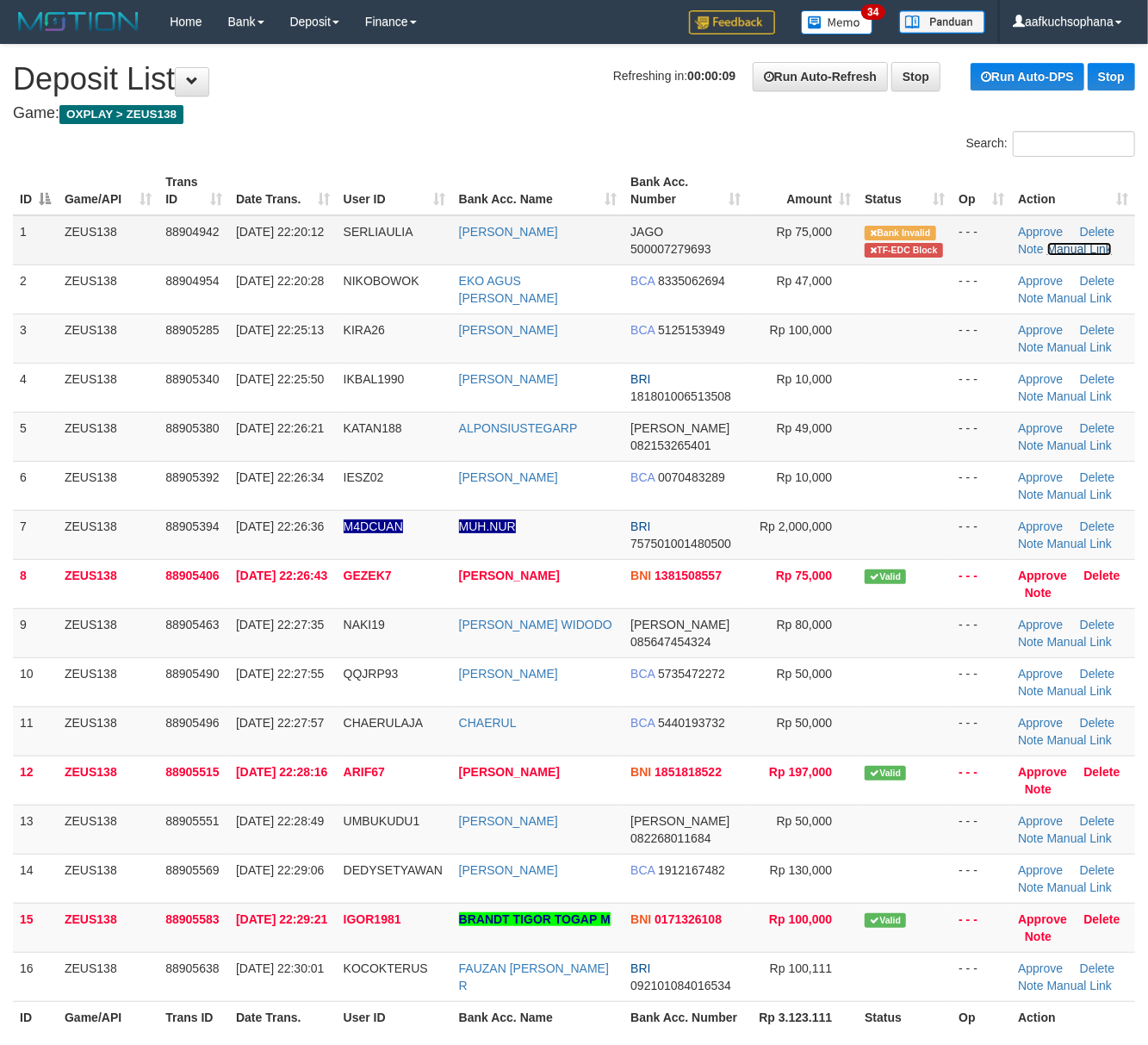
click at [1067, 247] on link "Manual Link" at bounding box center [1080, 249] width 65 height 14
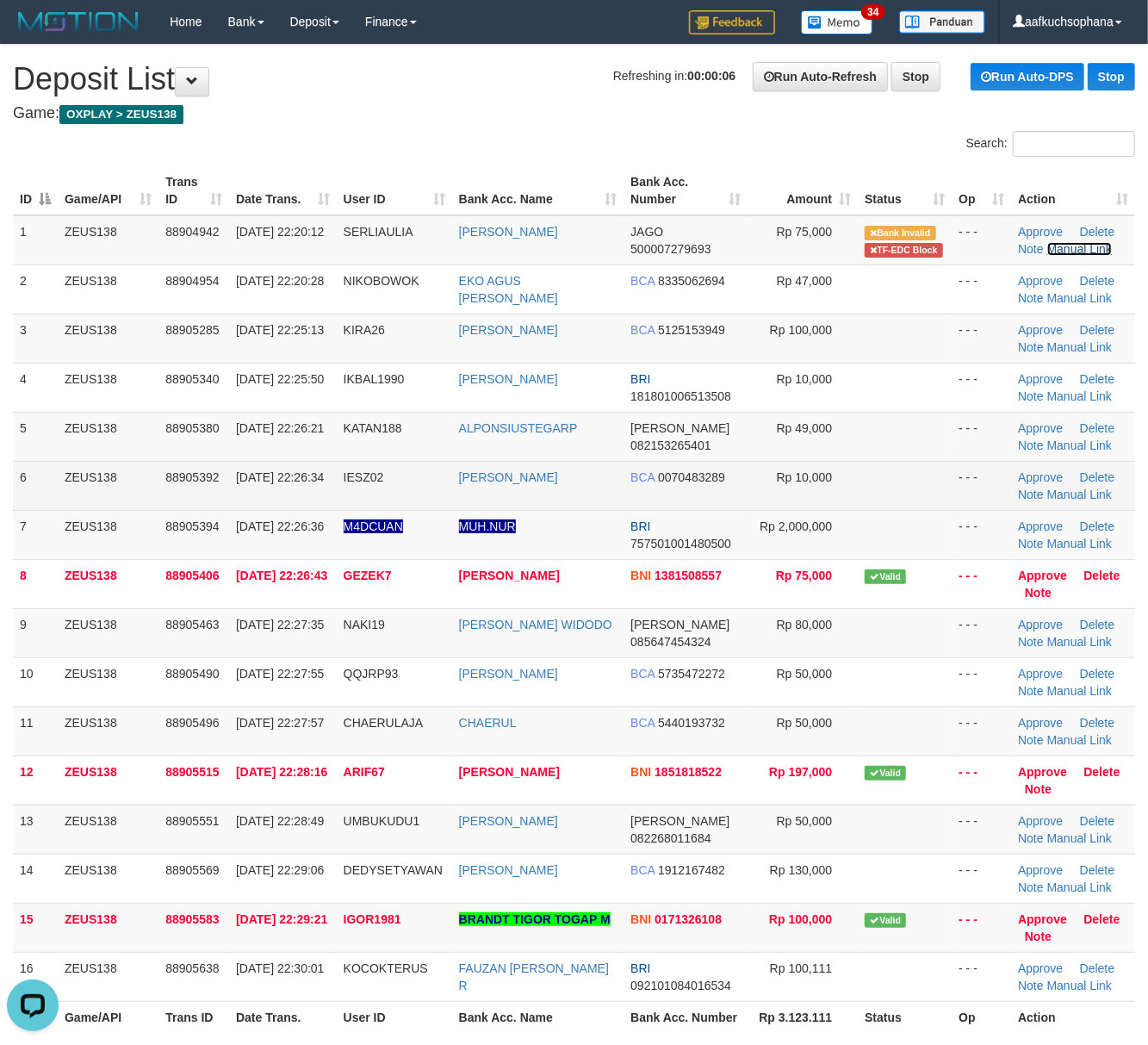
click at [1048, 242] on link "Manual Link" at bounding box center [1080, 249] width 65 height 14
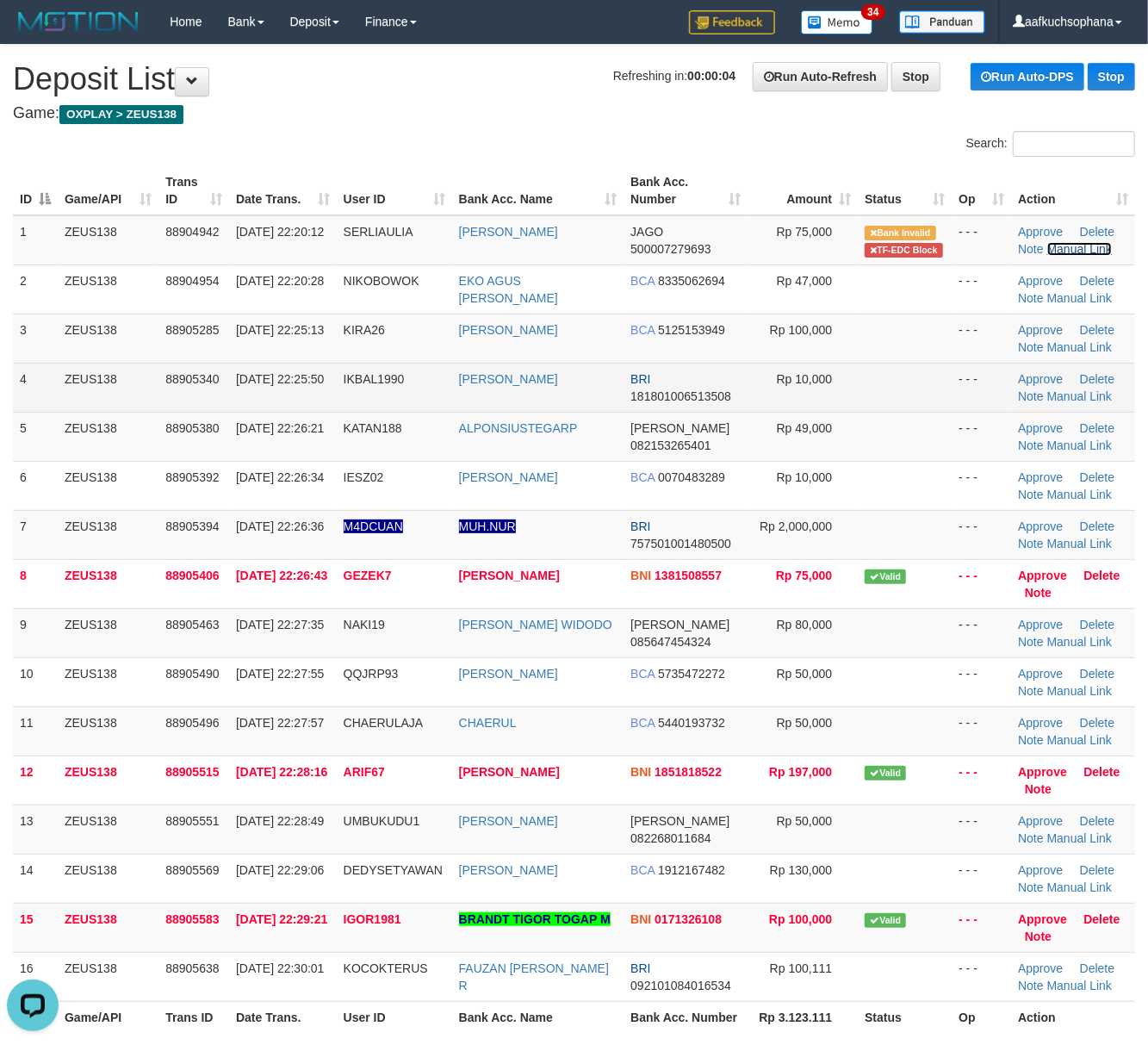
click at [1048, 242] on link "Manual Link" at bounding box center [1080, 249] width 65 height 14
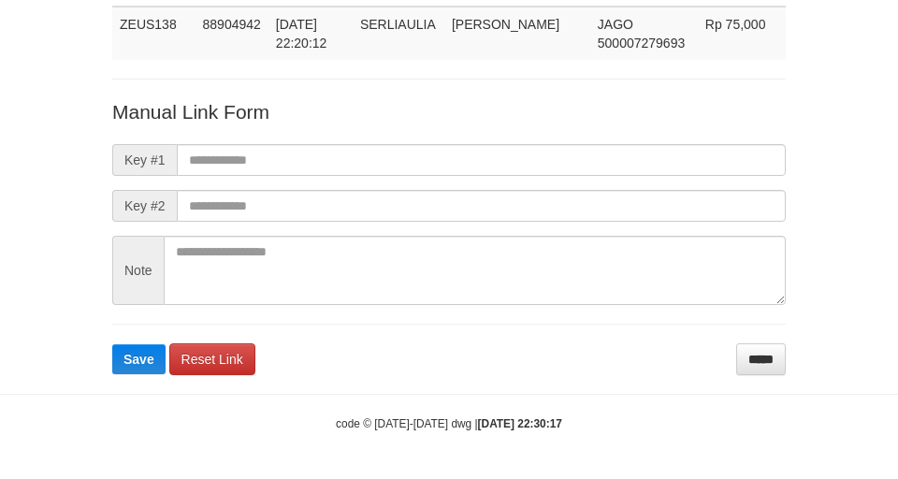
click at [592, 140] on form "Manual Link Form Key #1 Key #2 Note Save Reset Link *****" at bounding box center [449, 236] width 674 height 277
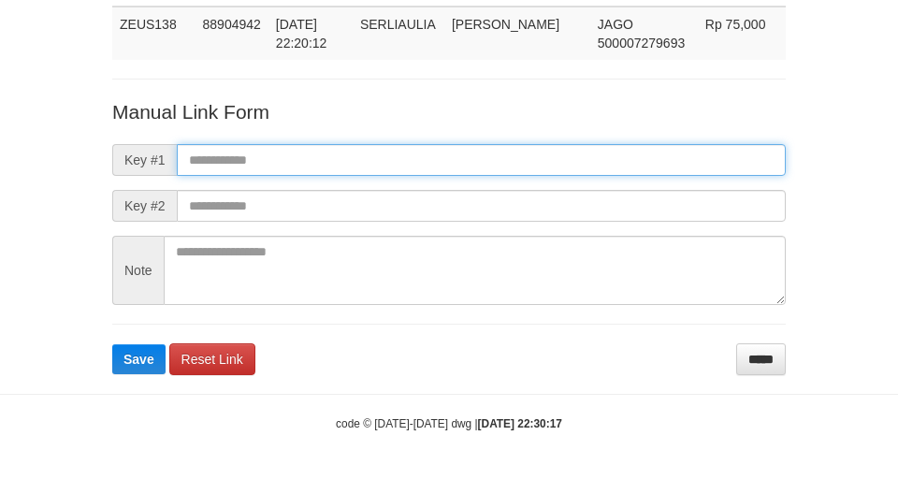
click at [595, 150] on input "text" at bounding box center [481, 160] width 609 height 32
paste input "**********"
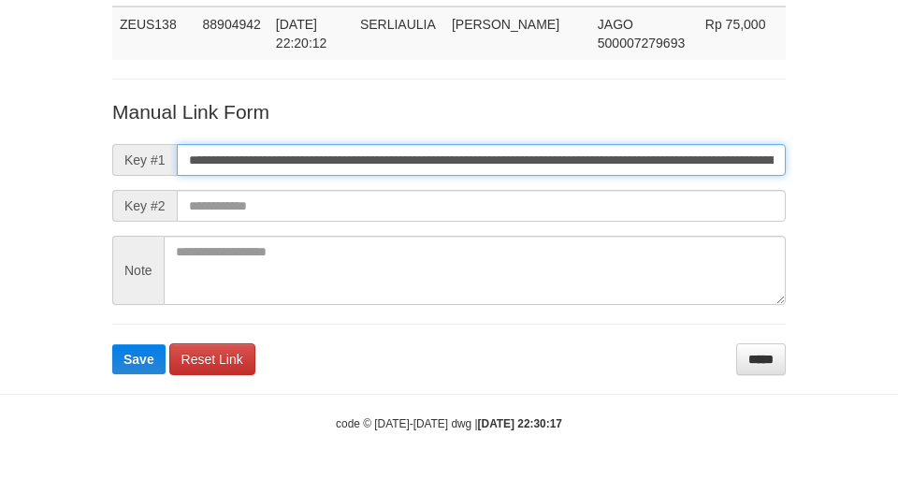
scroll to position [0, 1314]
type input "**********"
click at [112, 344] on button "Save" at bounding box center [138, 359] width 53 height 30
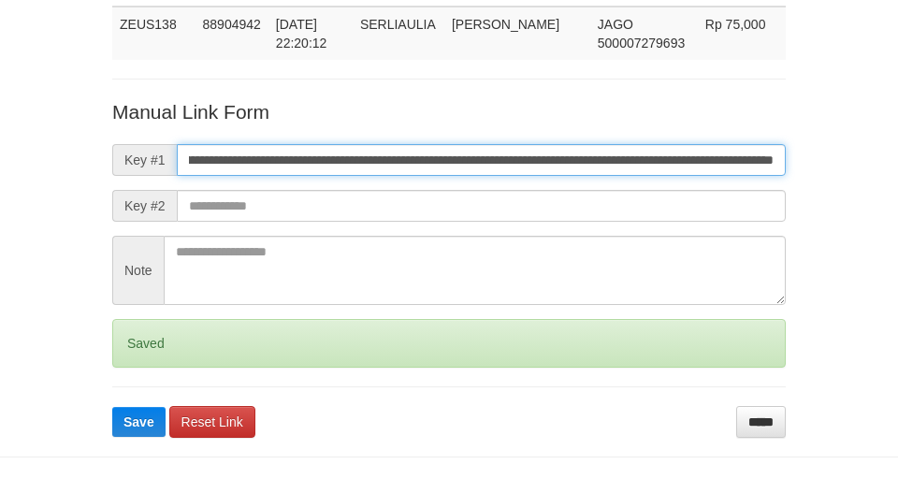
click at [112, 407] on button "Save" at bounding box center [138, 422] width 53 height 30
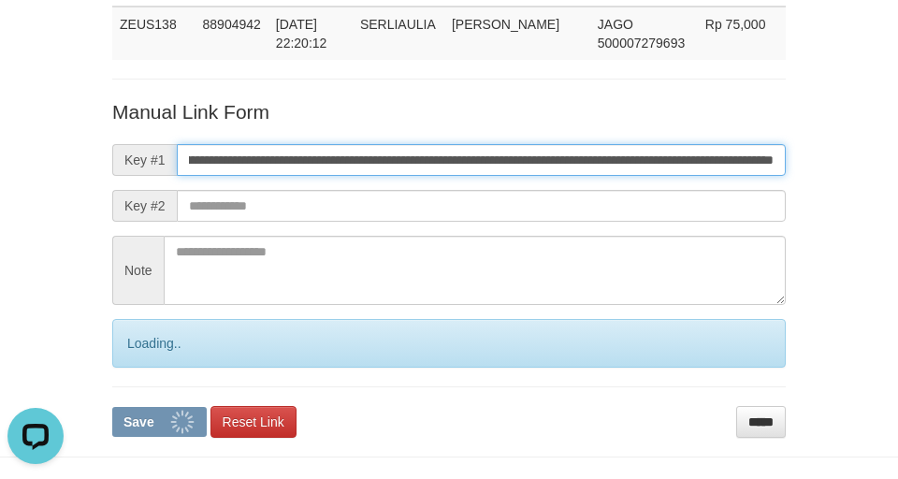
scroll to position [0, 0]
click at [112, 407] on button "Save" at bounding box center [159, 422] width 95 height 30
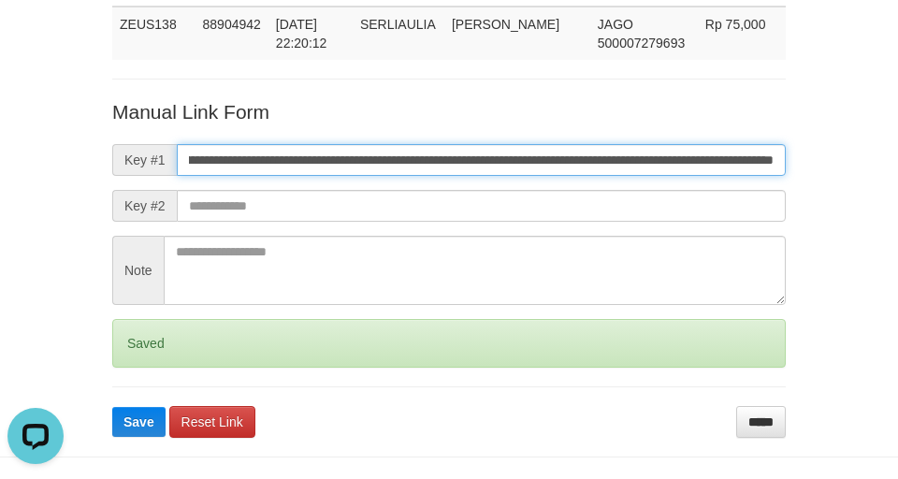
click at [112, 407] on button "Save" at bounding box center [138, 422] width 53 height 30
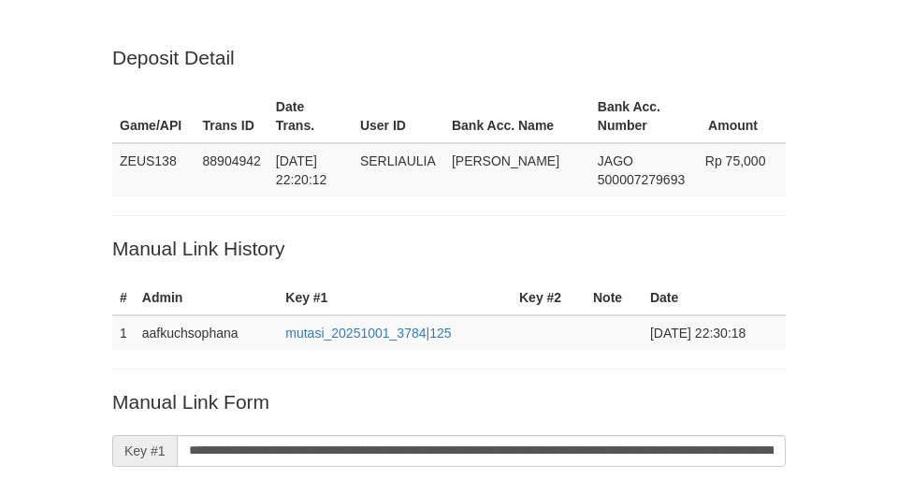
scroll to position [387, 0]
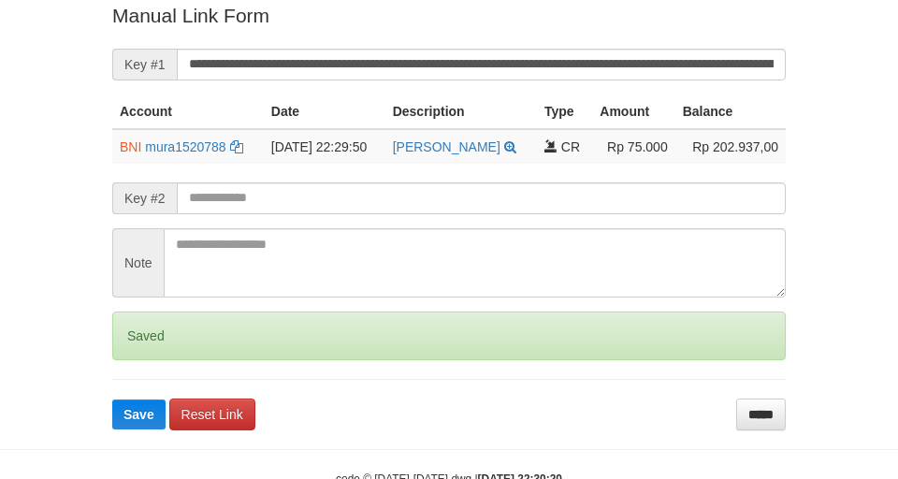
click at [112, 400] on button "Save" at bounding box center [138, 415] width 53 height 30
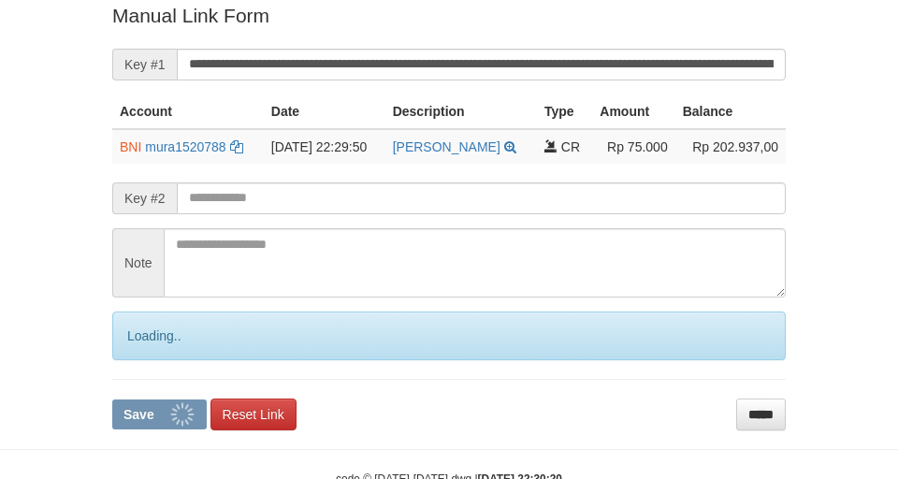
click at [112, 400] on button "Save" at bounding box center [159, 415] width 95 height 30
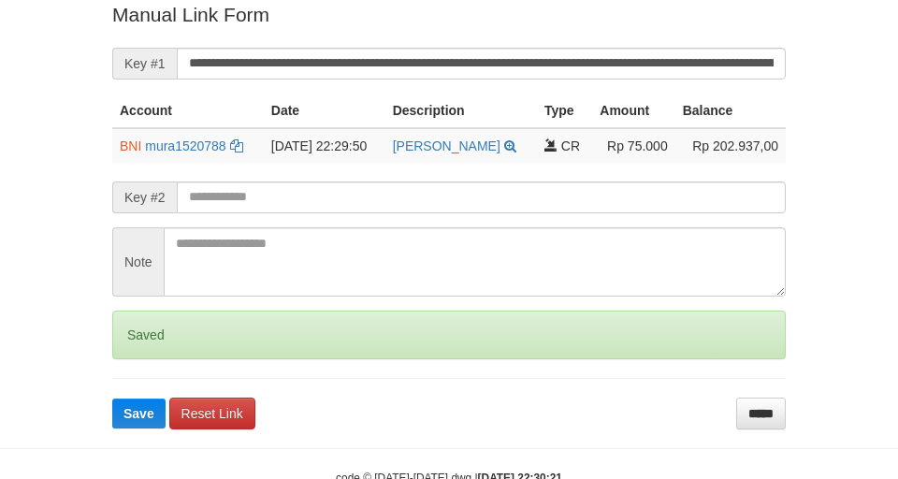
click at [112, 399] on button "Save" at bounding box center [138, 414] width 53 height 30
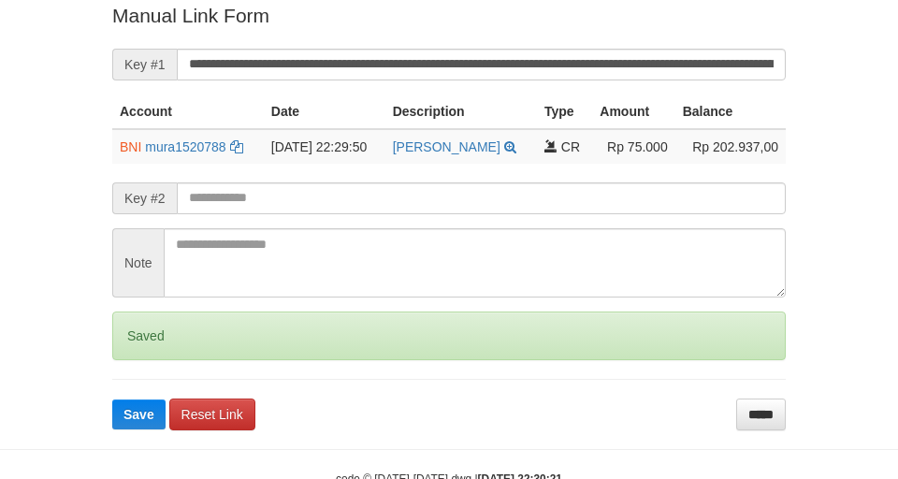
click at [112, 400] on button "Save" at bounding box center [138, 415] width 53 height 30
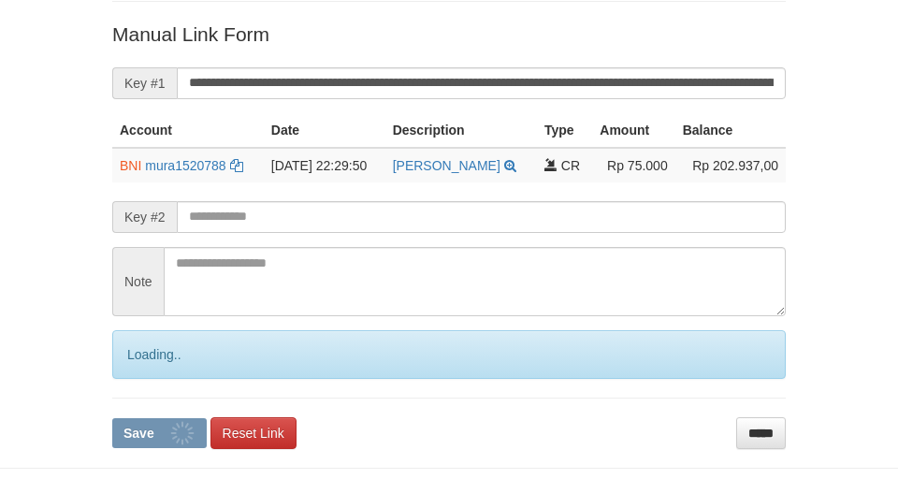
click at [112, 418] on button "Save" at bounding box center [159, 433] width 95 height 30
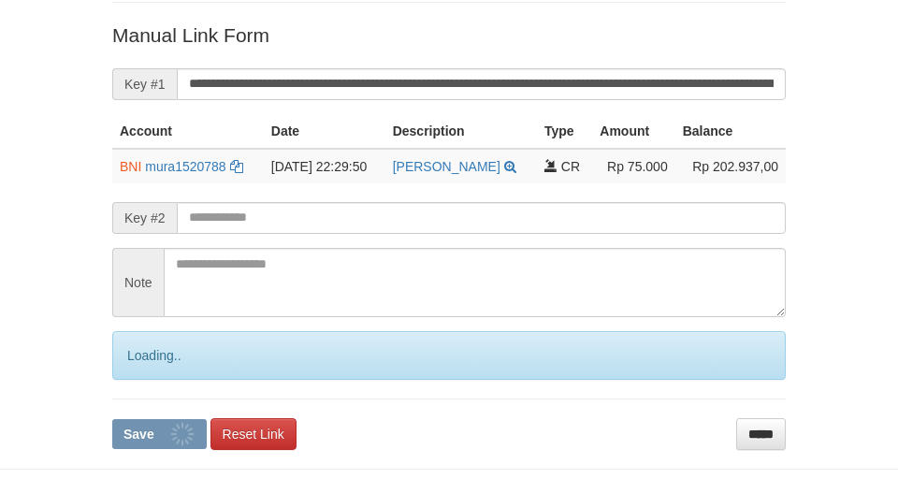
click at [112, 419] on button "Save" at bounding box center [159, 434] width 95 height 30
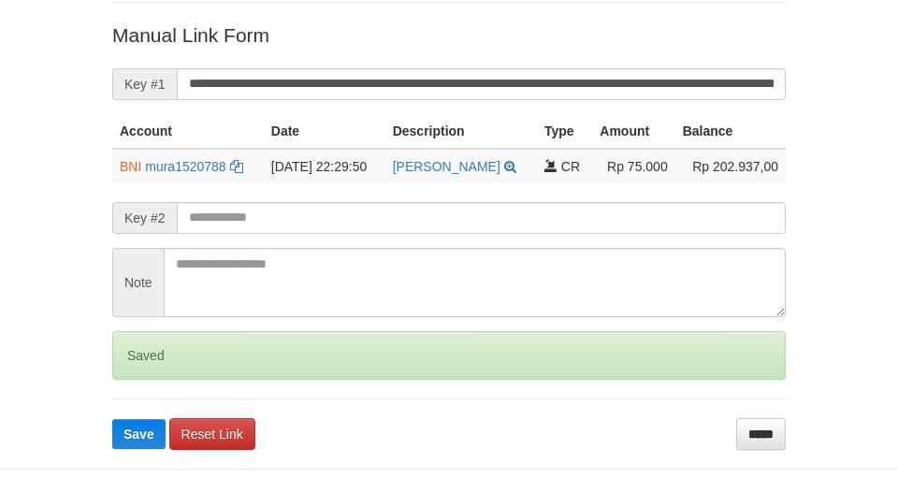
click at [112, 419] on button "Save" at bounding box center [138, 434] width 53 height 30
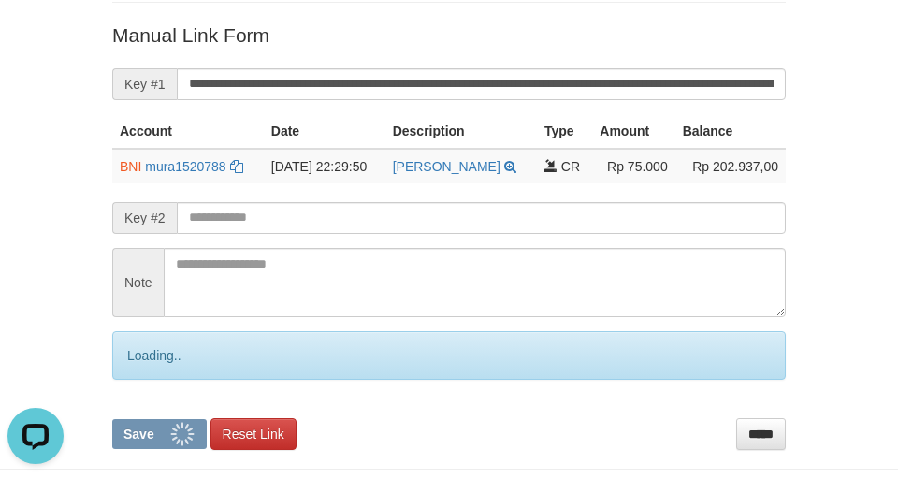
scroll to position [0, 0]
click at [112, 419] on button "Save" at bounding box center [159, 434] width 95 height 30
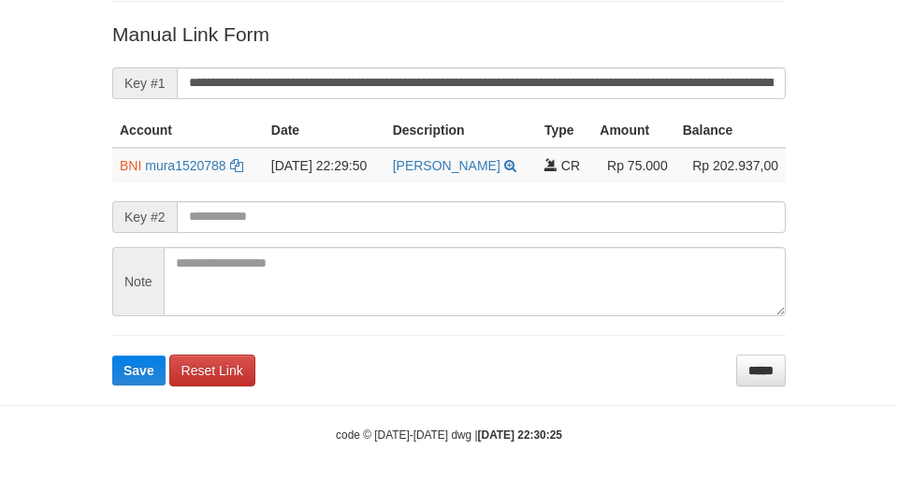
click at [112, 356] on button "Save" at bounding box center [138, 371] width 53 height 30
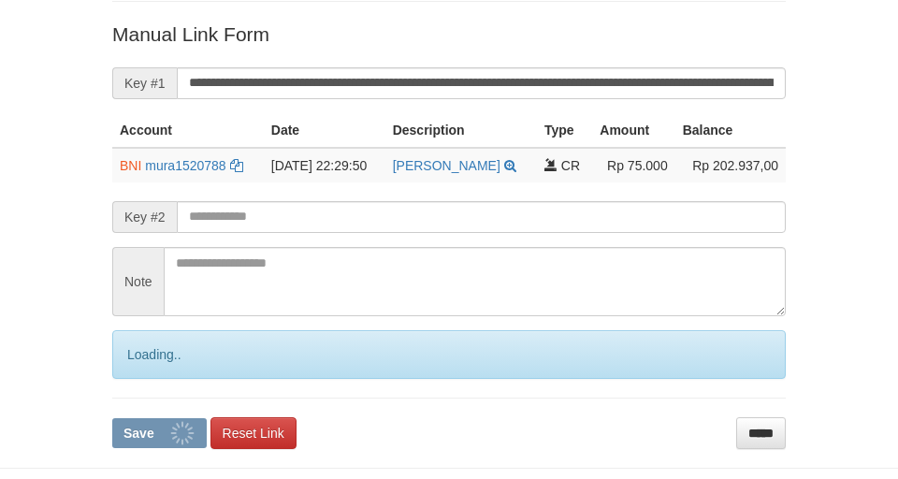
scroll to position [367, 0]
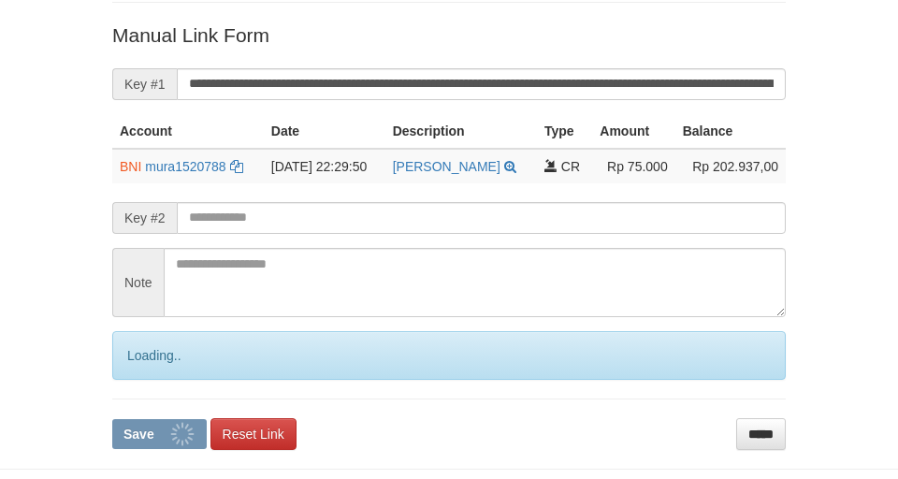
click at [653, 82] on input "**********" at bounding box center [481, 84] width 609 height 32
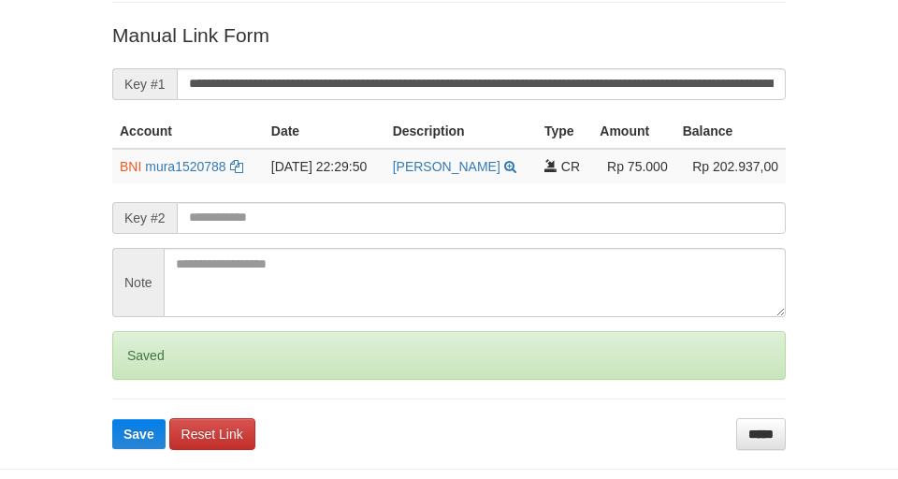
click at [112, 419] on button "Save" at bounding box center [138, 434] width 53 height 30
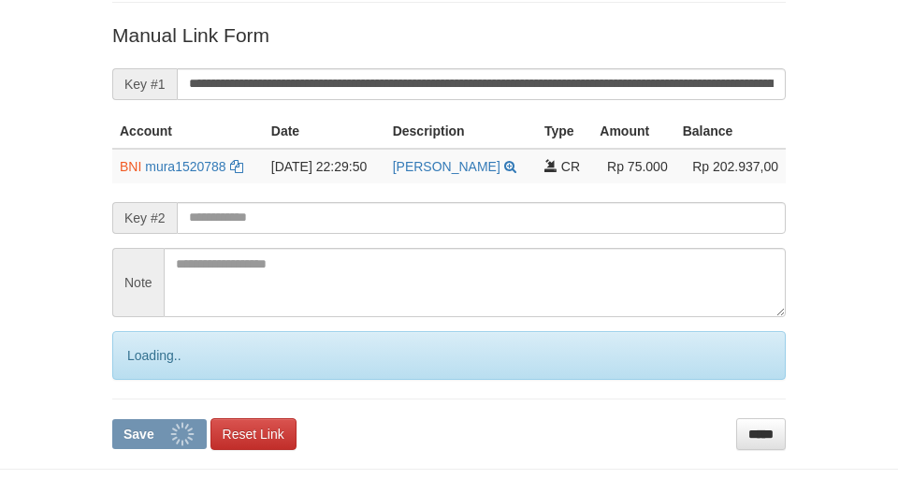
click at [112, 419] on button "Save" at bounding box center [159, 434] width 95 height 30
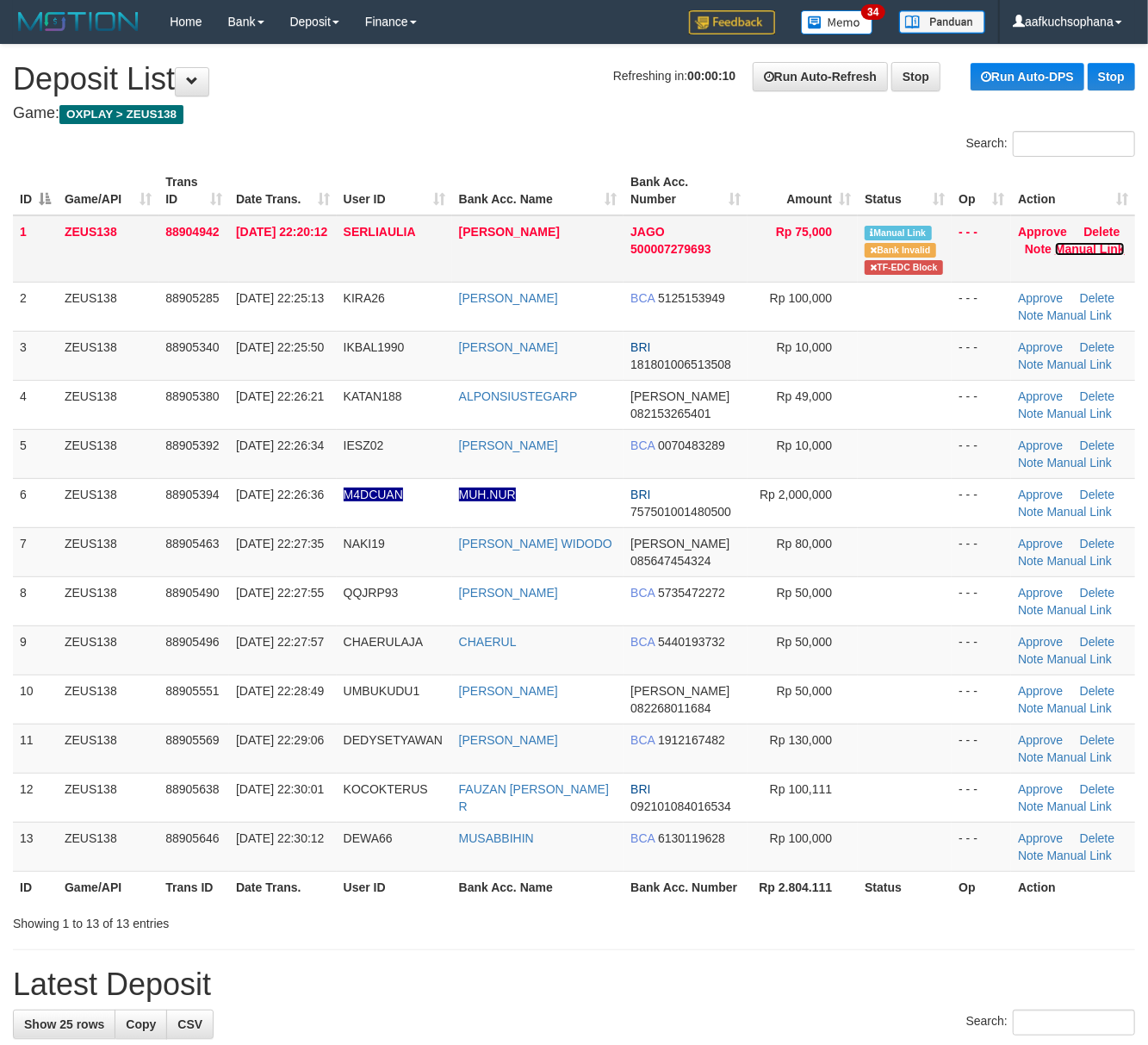
click at [1068, 249] on link "Manual Link" at bounding box center [1090, 249] width 70 height 14
drag, startPoint x: 952, startPoint y: 903, endPoint x: 1165, endPoint y: 908, distance: 213.1
click at [953, 903] on th "Op" at bounding box center [981, 887] width 60 height 32
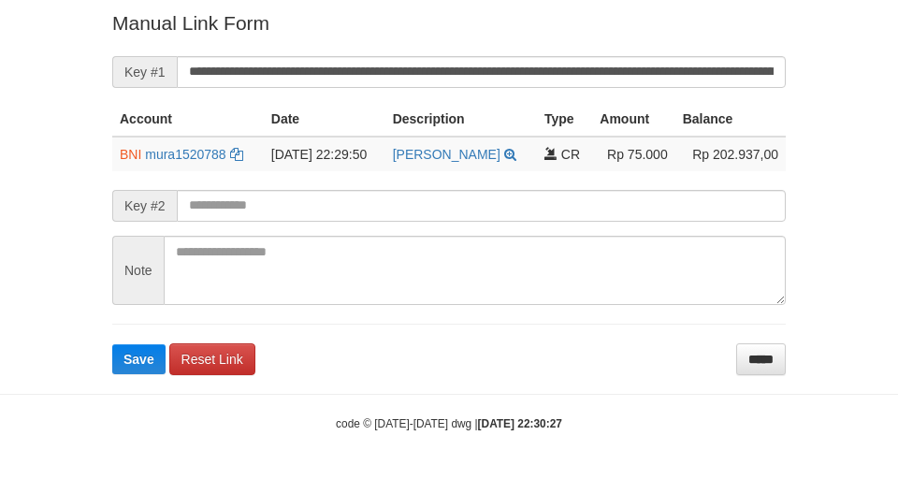
click at [596, 37] on form "**********" at bounding box center [449, 191] width 674 height 365
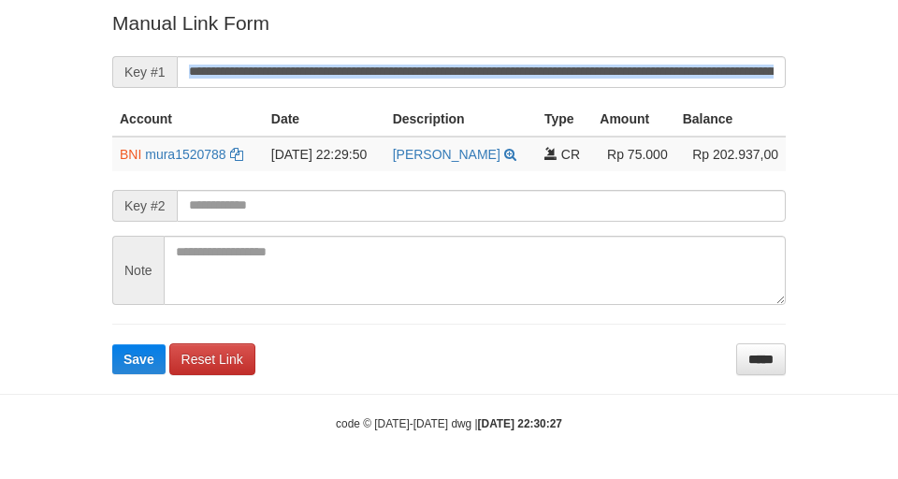
scroll to position [378, 0]
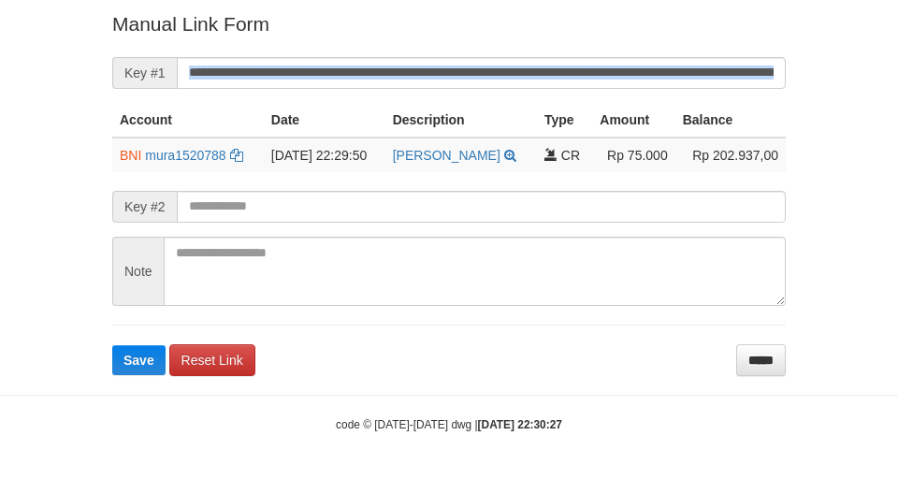
drag, startPoint x: 605, startPoint y: 53, endPoint x: 608, endPoint y: 68, distance: 15.4
click at [610, 64] on form "**********" at bounding box center [449, 192] width 674 height 365
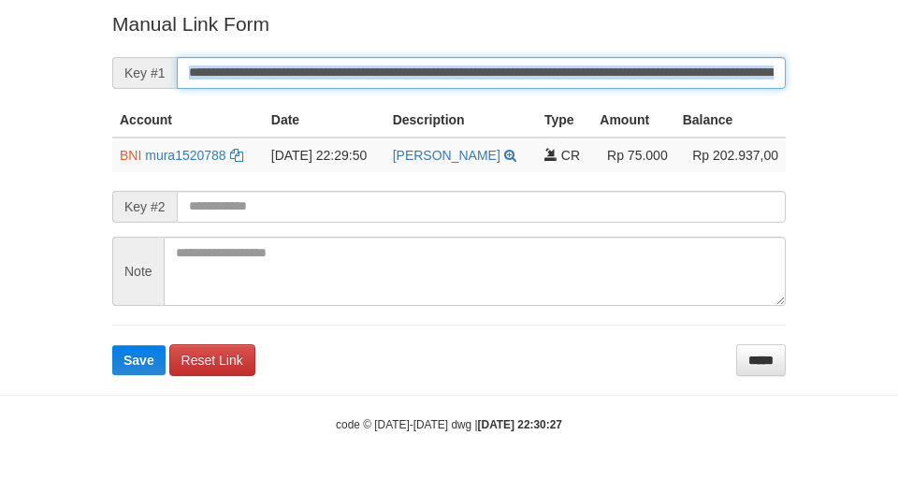
click at [112, 345] on button "Save" at bounding box center [138, 360] width 53 height 30
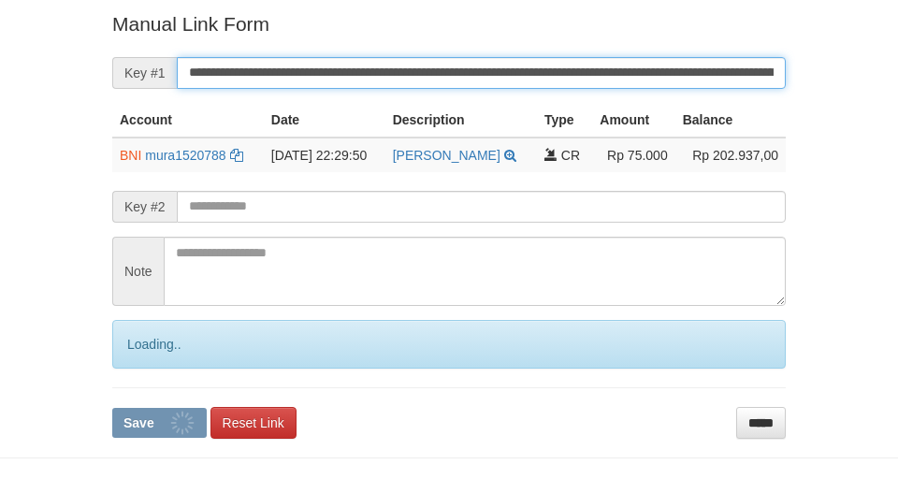
click at [112, 408] on button "Save" at bounding box center [159, 423] width 95 height 30
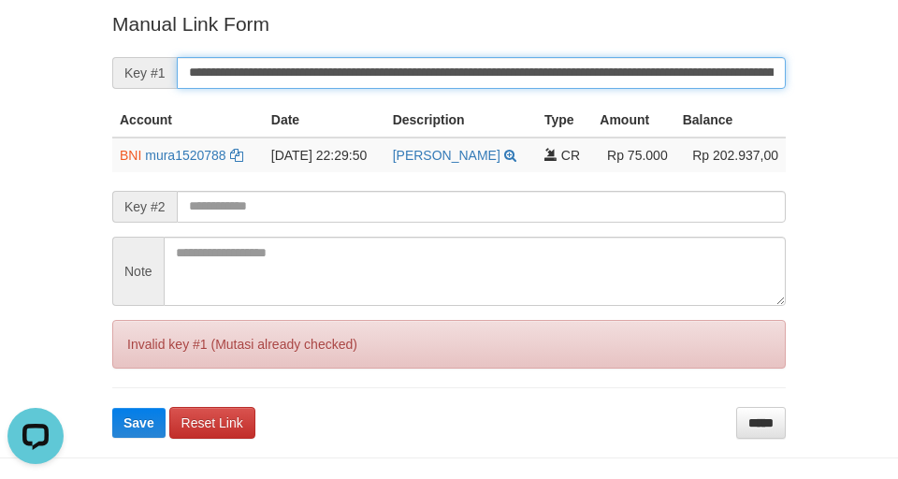
click at [611, 72] on input "**********" at bounding box center [481, 73] width 609 height 32
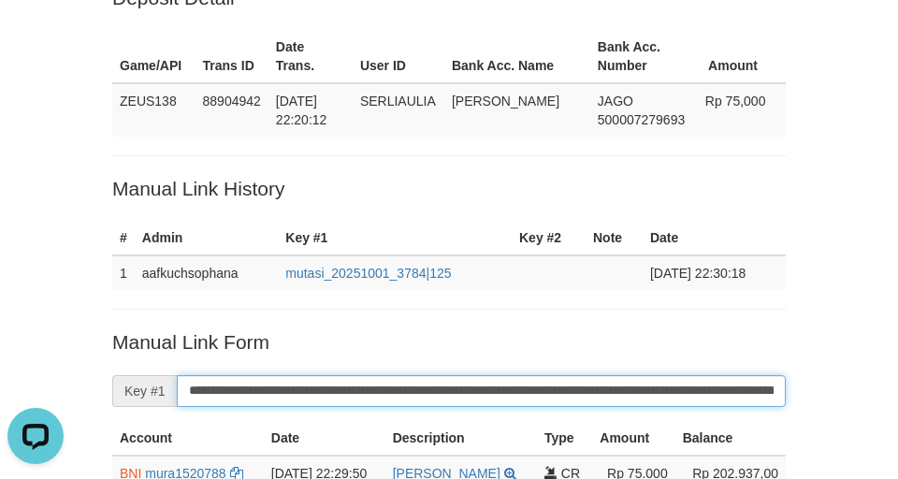
scroll to position [4, 0]
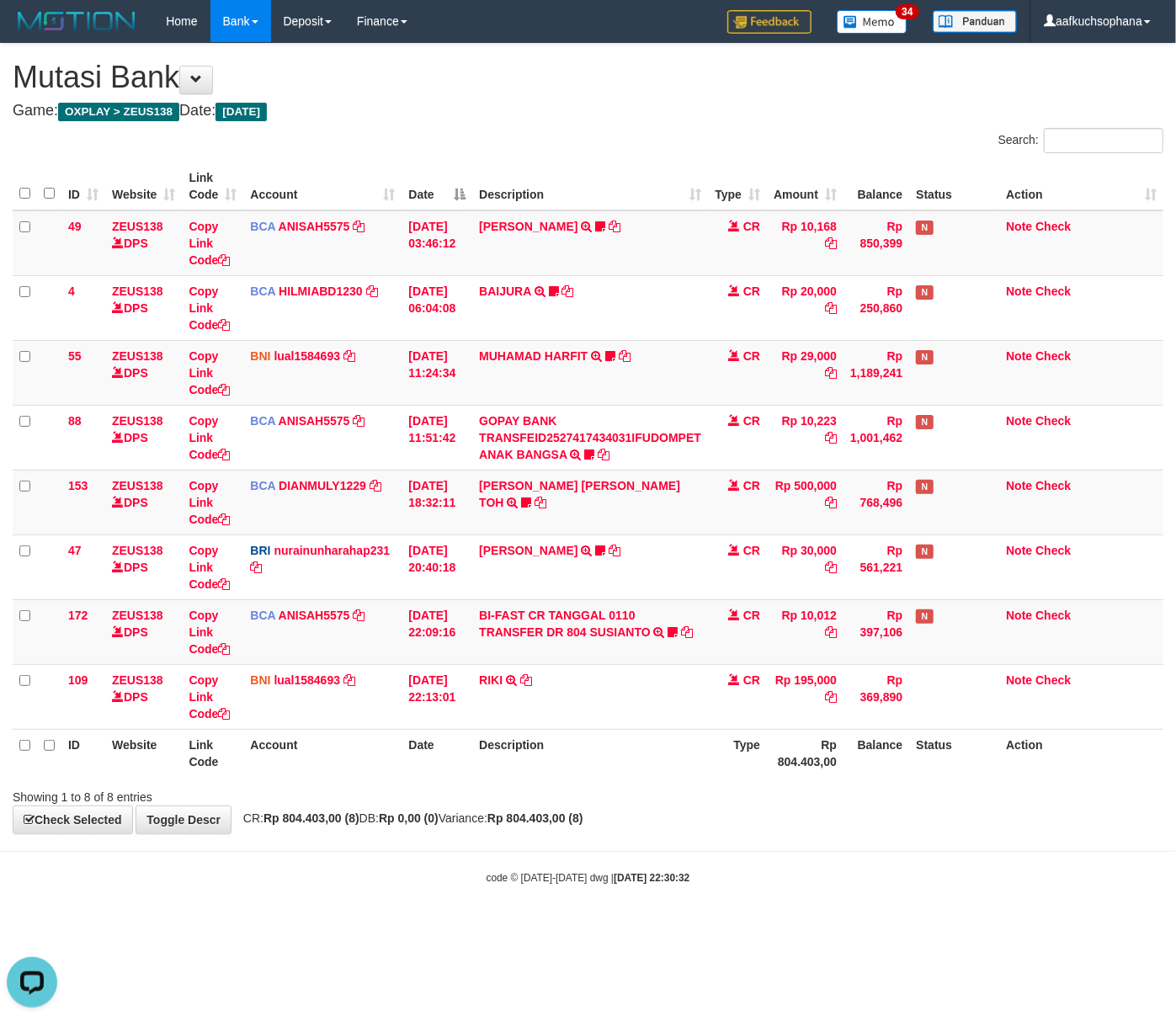
drag, startPoint x: 458, startPoint y: 896, endPoint x: 507, endPoint y: 884, distance: 50.4
click at [459, 896] on body "Toggle navigation Home Bank Account List Load By Website Group [OXPLAY] ZEUS138…" at bounding box center [588, 463] width 1176 height 927
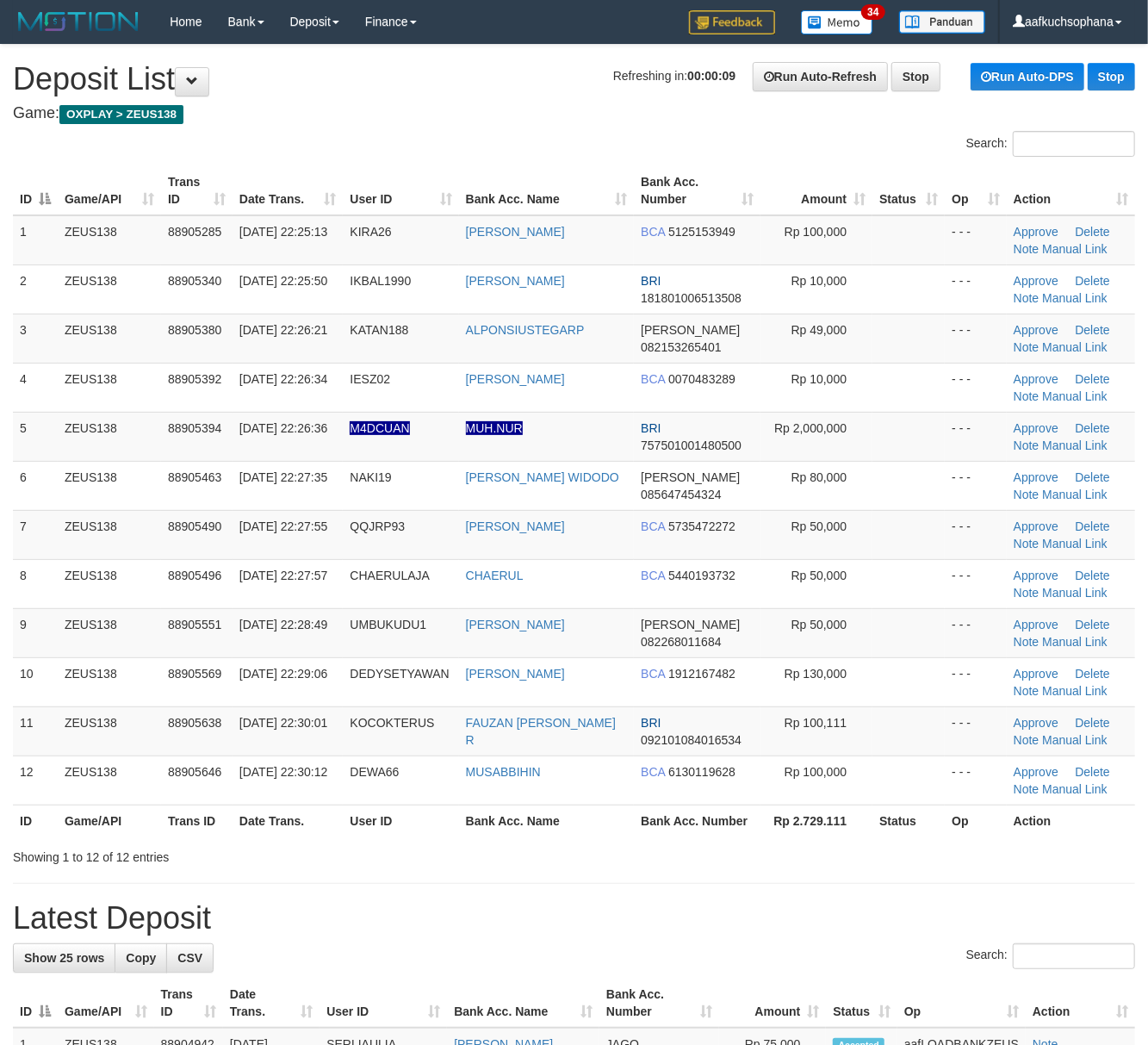
click at [714, 866] on div "Showing 1 to 12 of 12 entries" at bounding box center [574, 853] width 1148 height 24
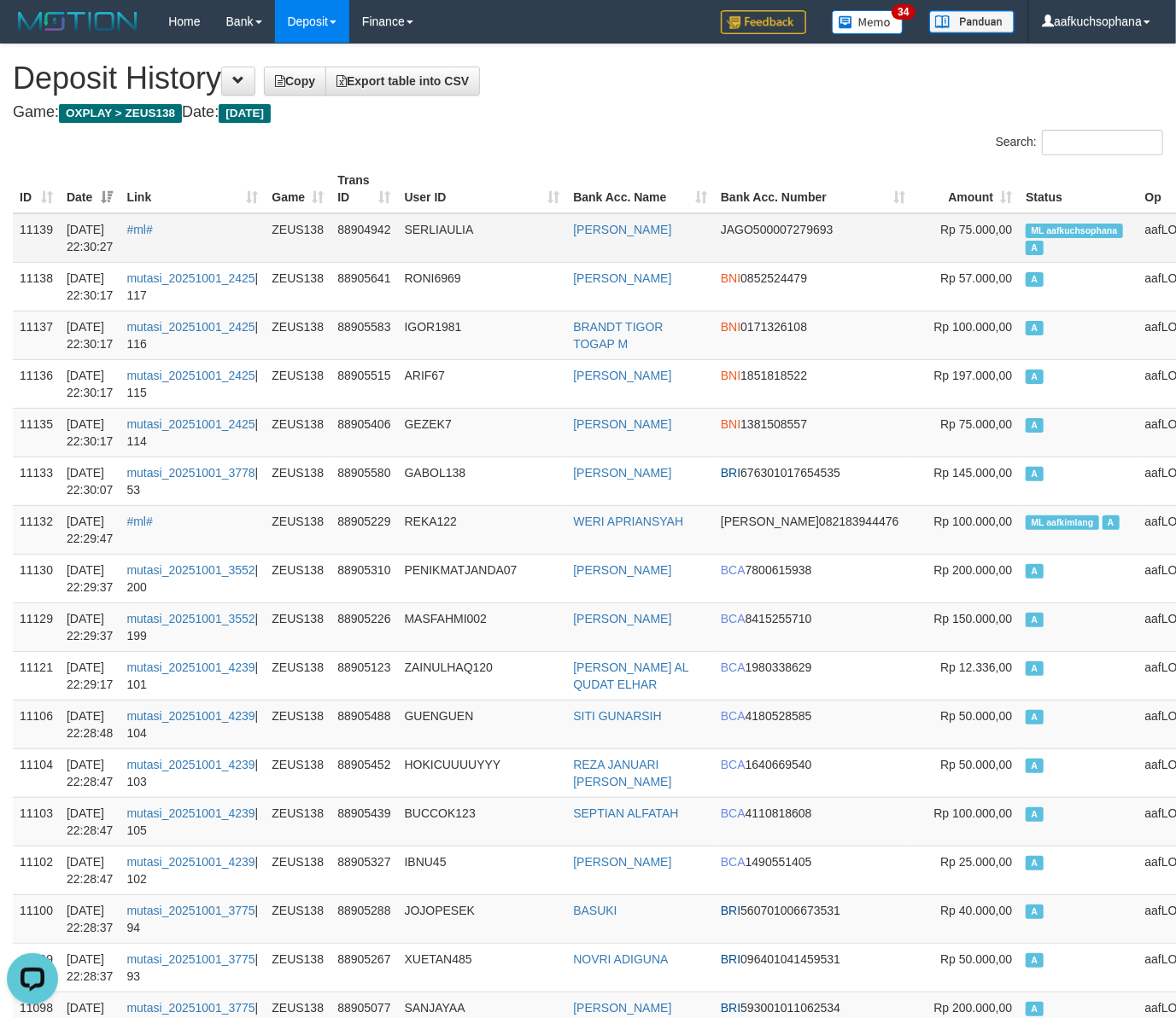
click at [1025, 225] on span "ML aafkuchsophana" at bounding box center [1074, 231] width 97 height 15
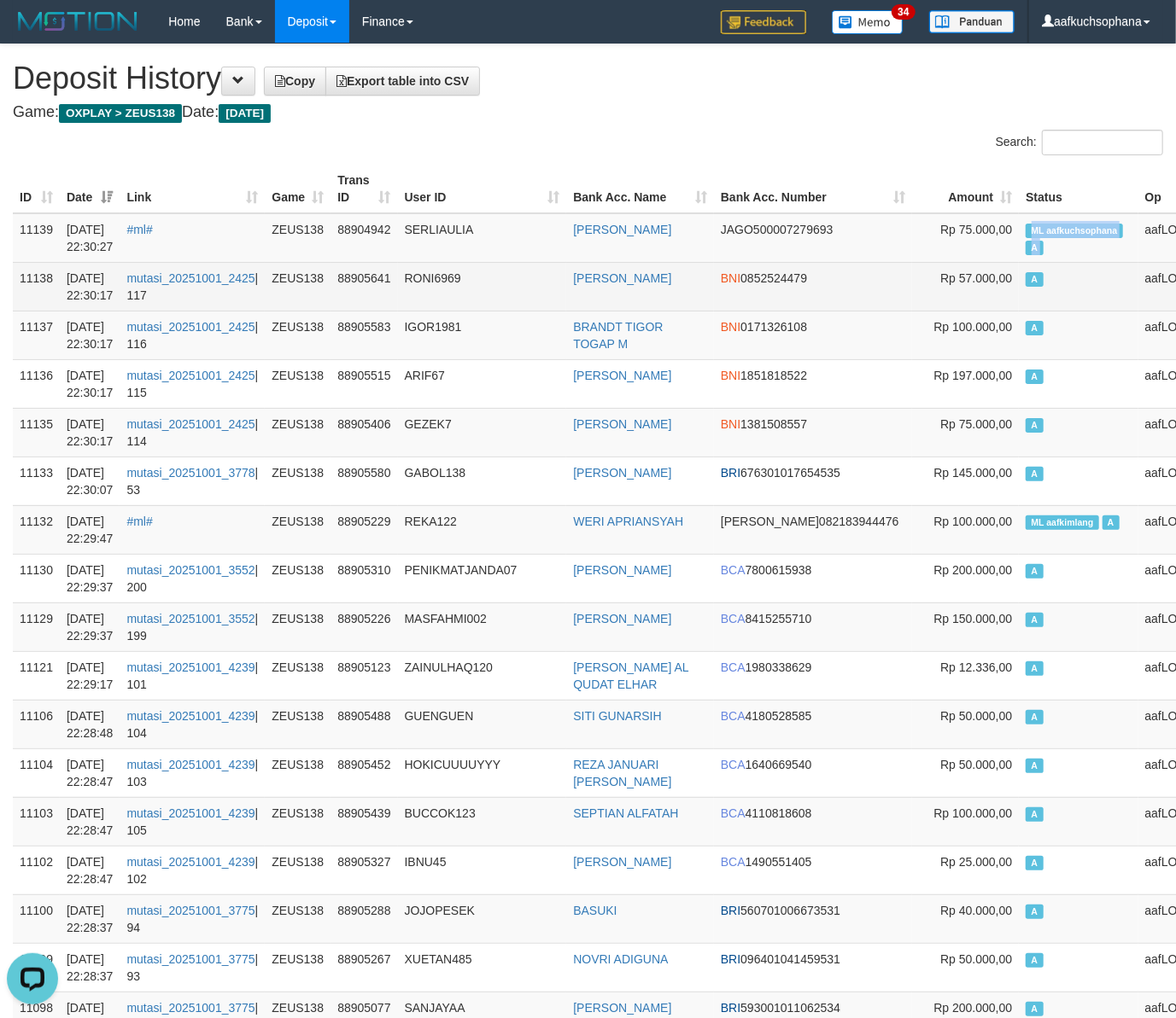
copy td "ML aafkuchsophana A"
click at [1018, 309] on td "A" at bounding box center [1077, 286] width 119 height 48
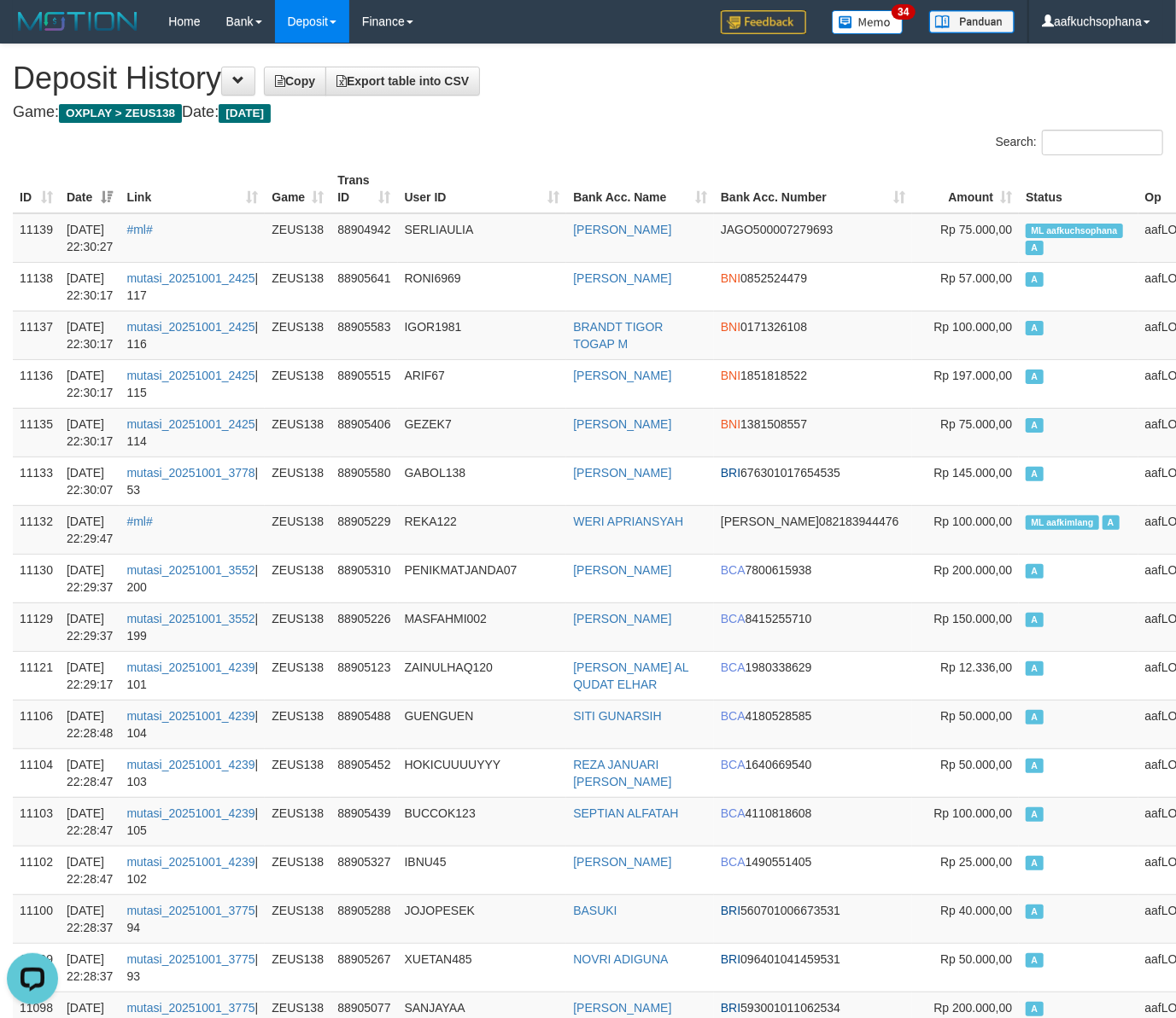
scroll to position [903, 0]
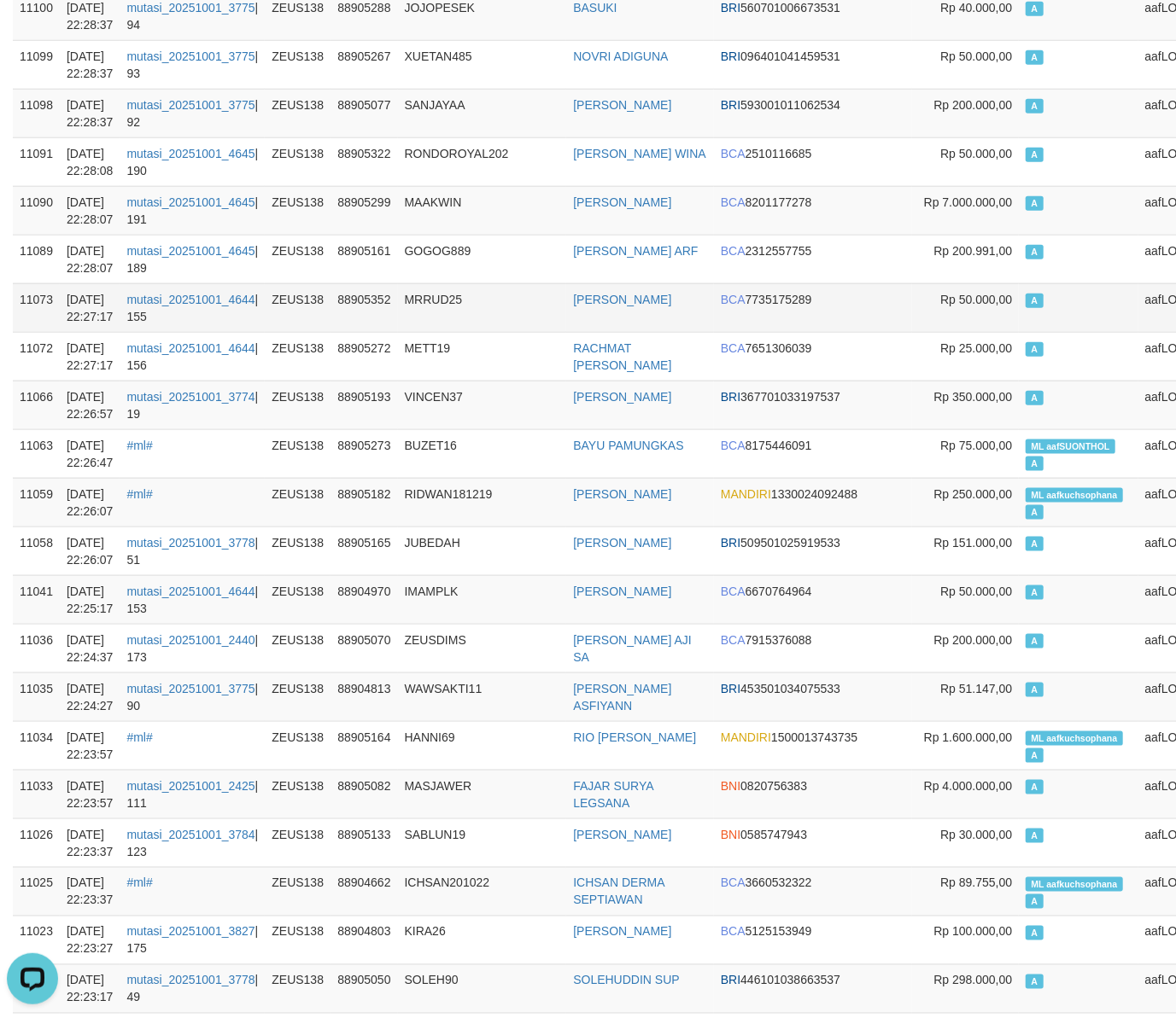
drag, startPoint x: 1008, startPoint y: 302, endPoint x: 397, endPoint y: 0, distance: 681.6
click at [1018, 300] on td "A" at bounding box center [1077, 307] width 119 height 48
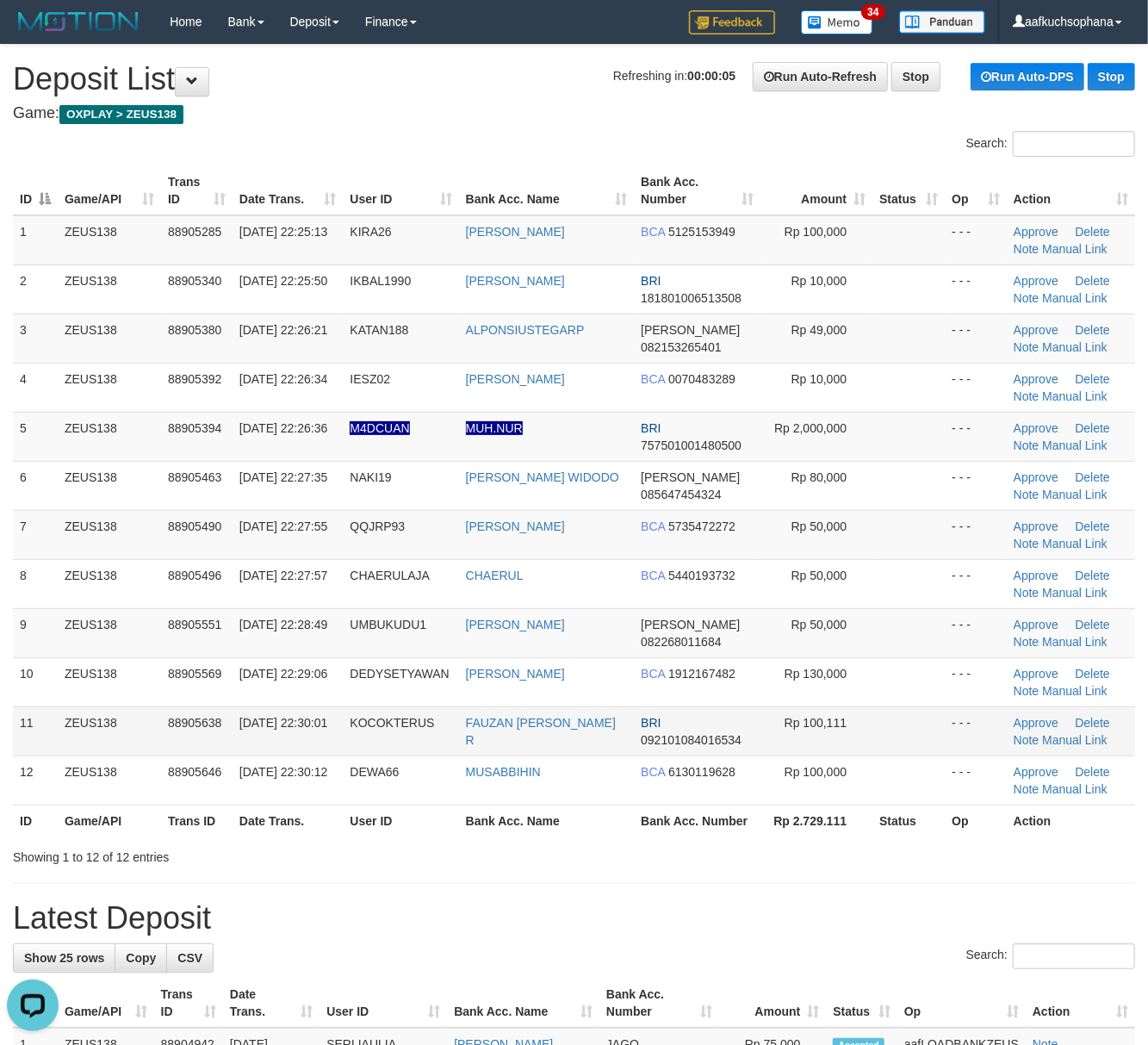
drag, startPoint x: 664, startPoint y: 868, endPoint x: 212, endPoint y: 739, distance: 470.0
click at [653, 866] on div "Showing 1 to 12 of 12 entries" at bounding box center [574, 853] width 1148 height 24
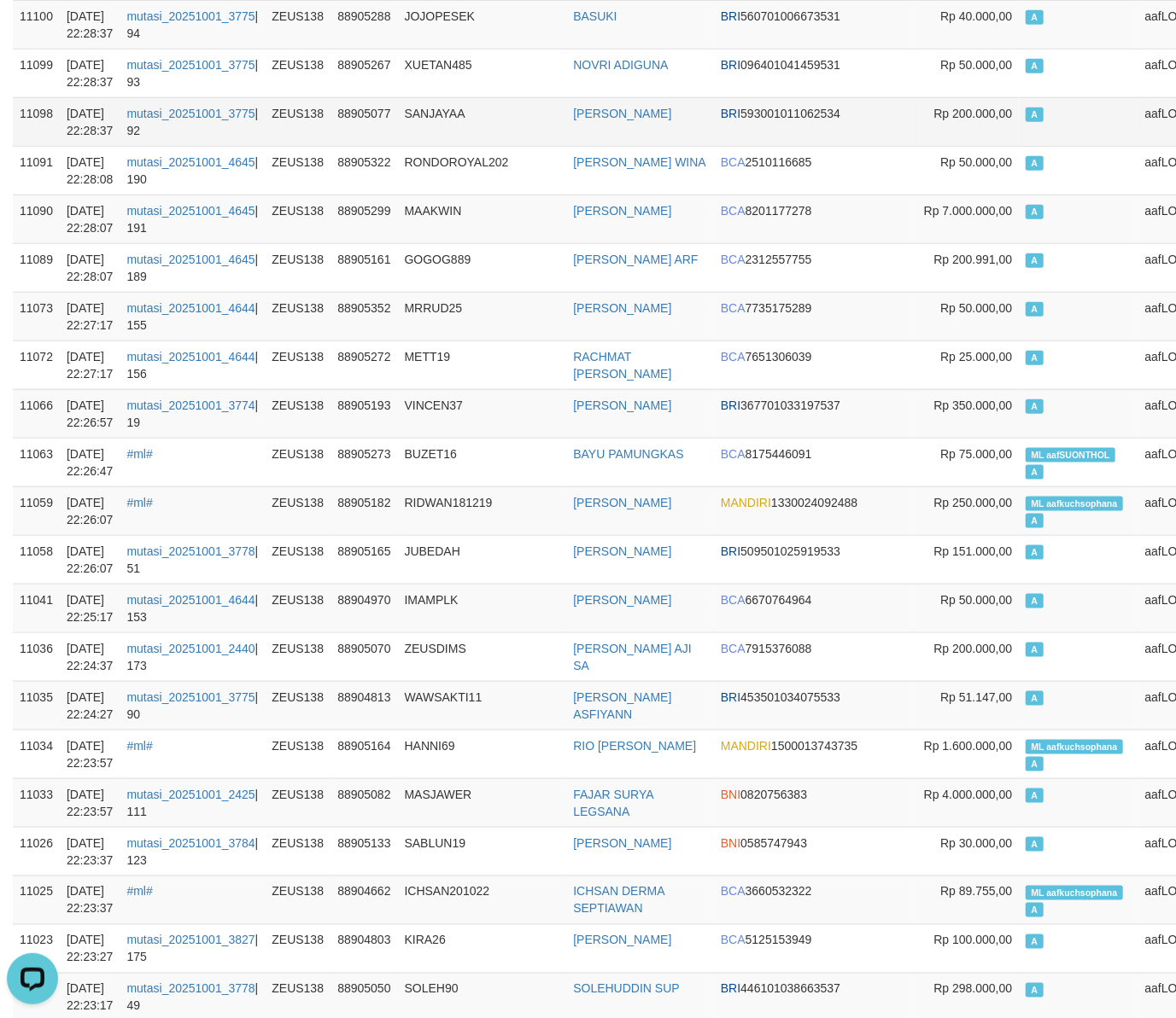
click at [672, 135] on td "[PERSON_NAME]" at bounding box center [640, 121] width 148 height 48
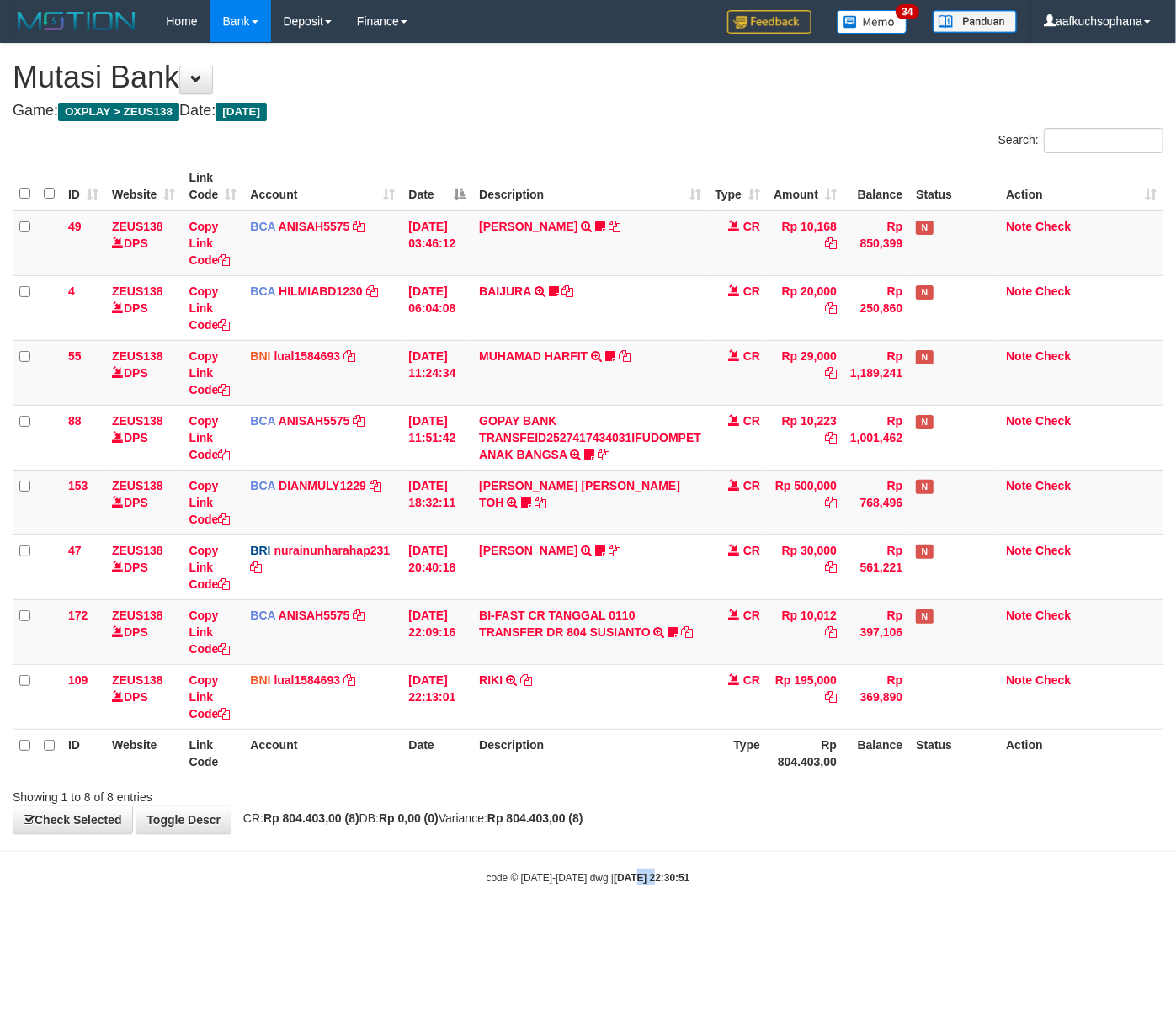
click at [635, 927] on body "Toggle navigation Home Bank Account List Load By Website Group [OXPLAY] ZEUS138…" at bounding box center [588, 463] width 1176 height 927
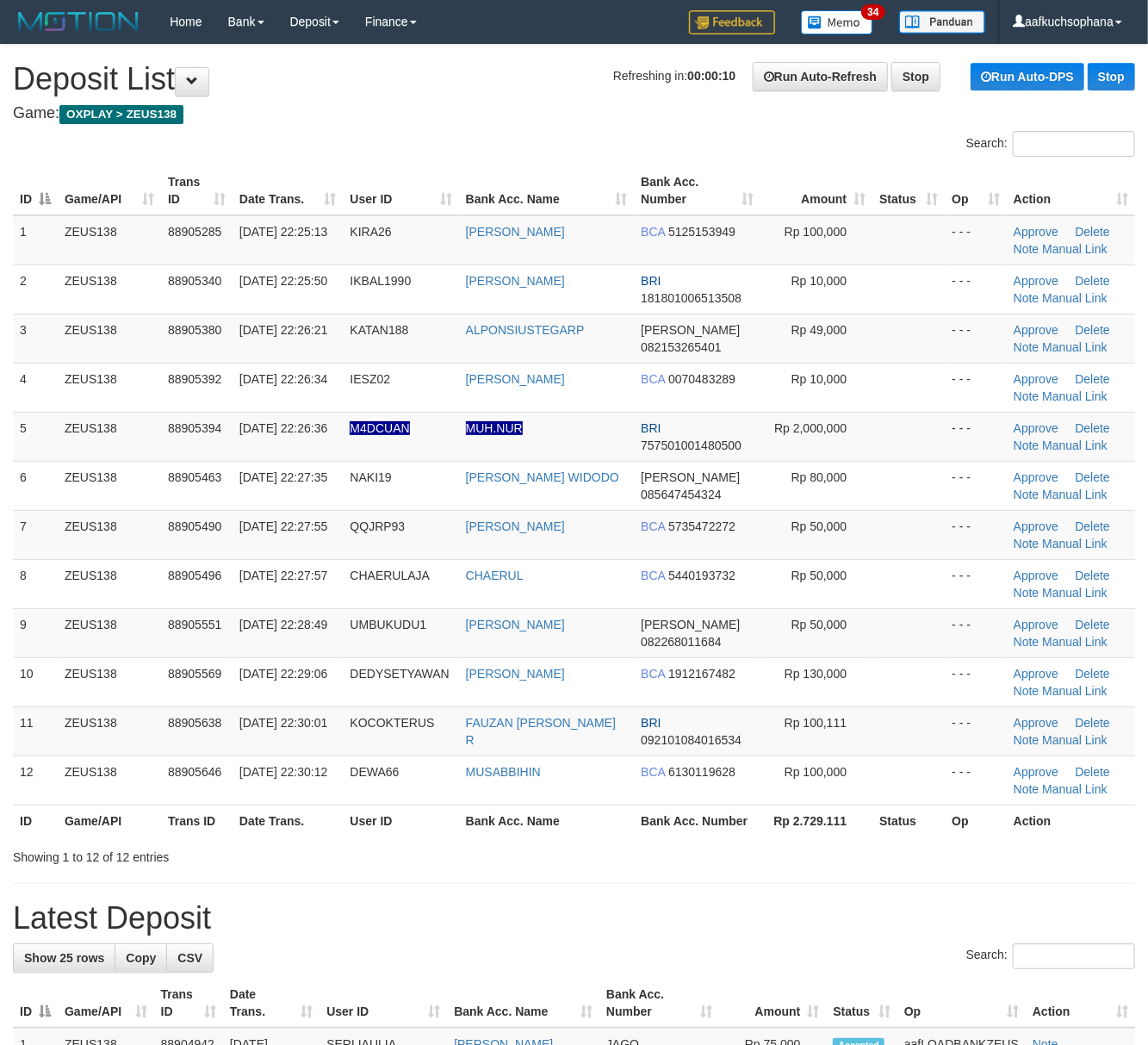
drag, startPoint x: 794, startPoint y: 946, endPoint x: 1156, endPoint y: 911, distance: 363.7
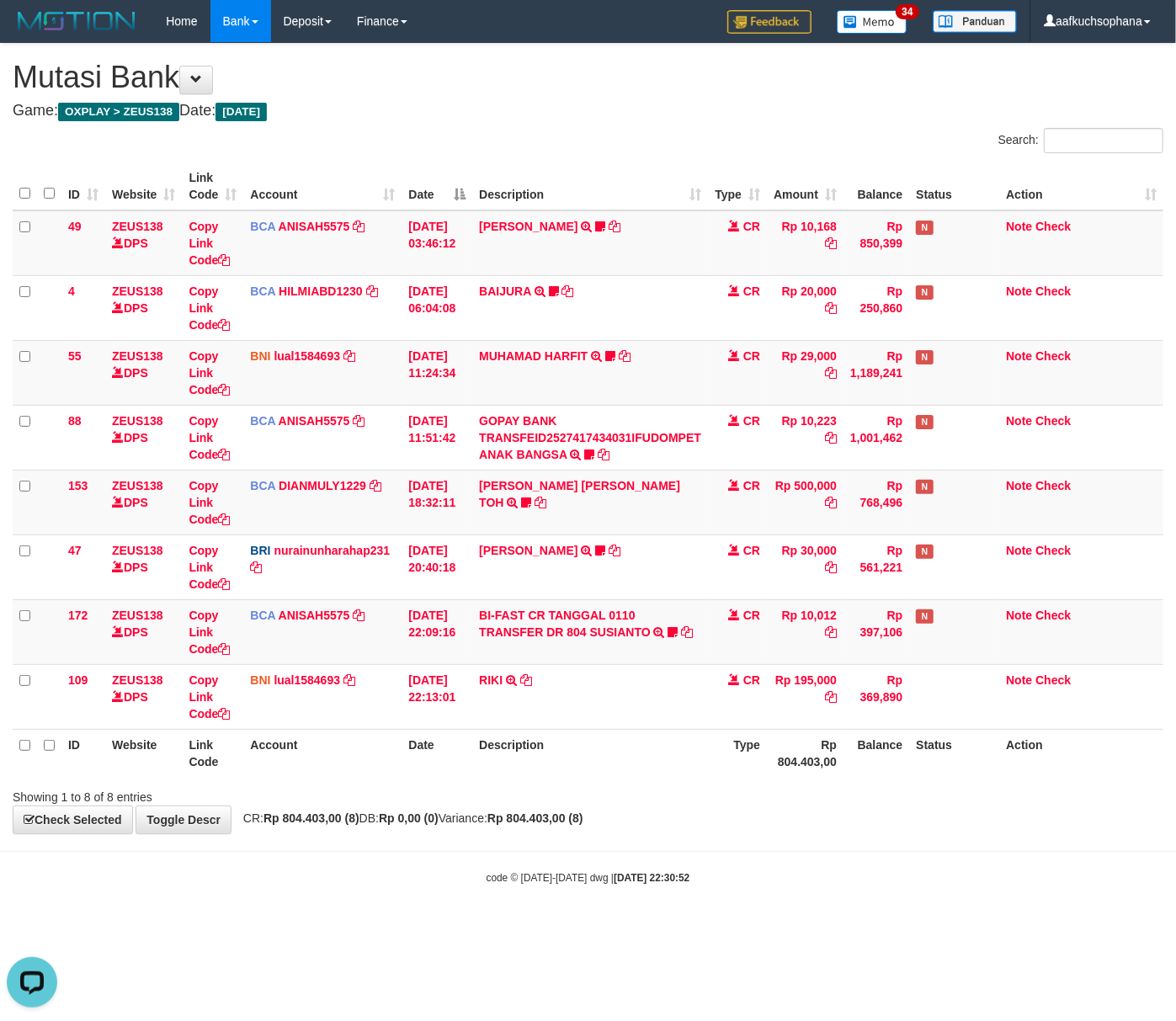
click at [627, 921] on body "Toggle navigation Home Bank Account List Load By Website Group [OXPLAY] ZEUS138…" at bounding box center [588, 463] width 1176 height 927
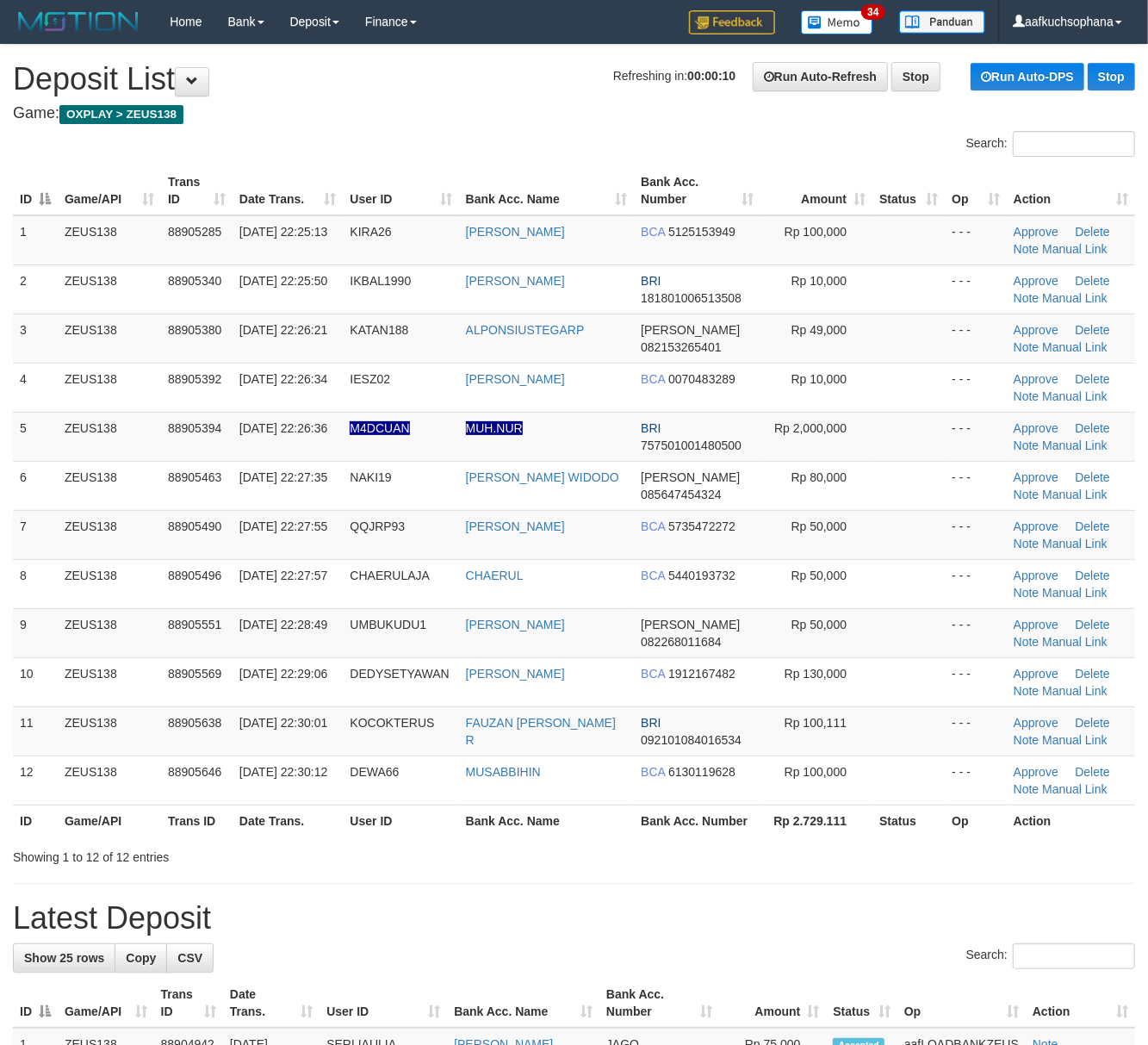
click at [874, 915] on h1 "Latest Deposit" at bounding box center [574, 918] width 1122 height 34
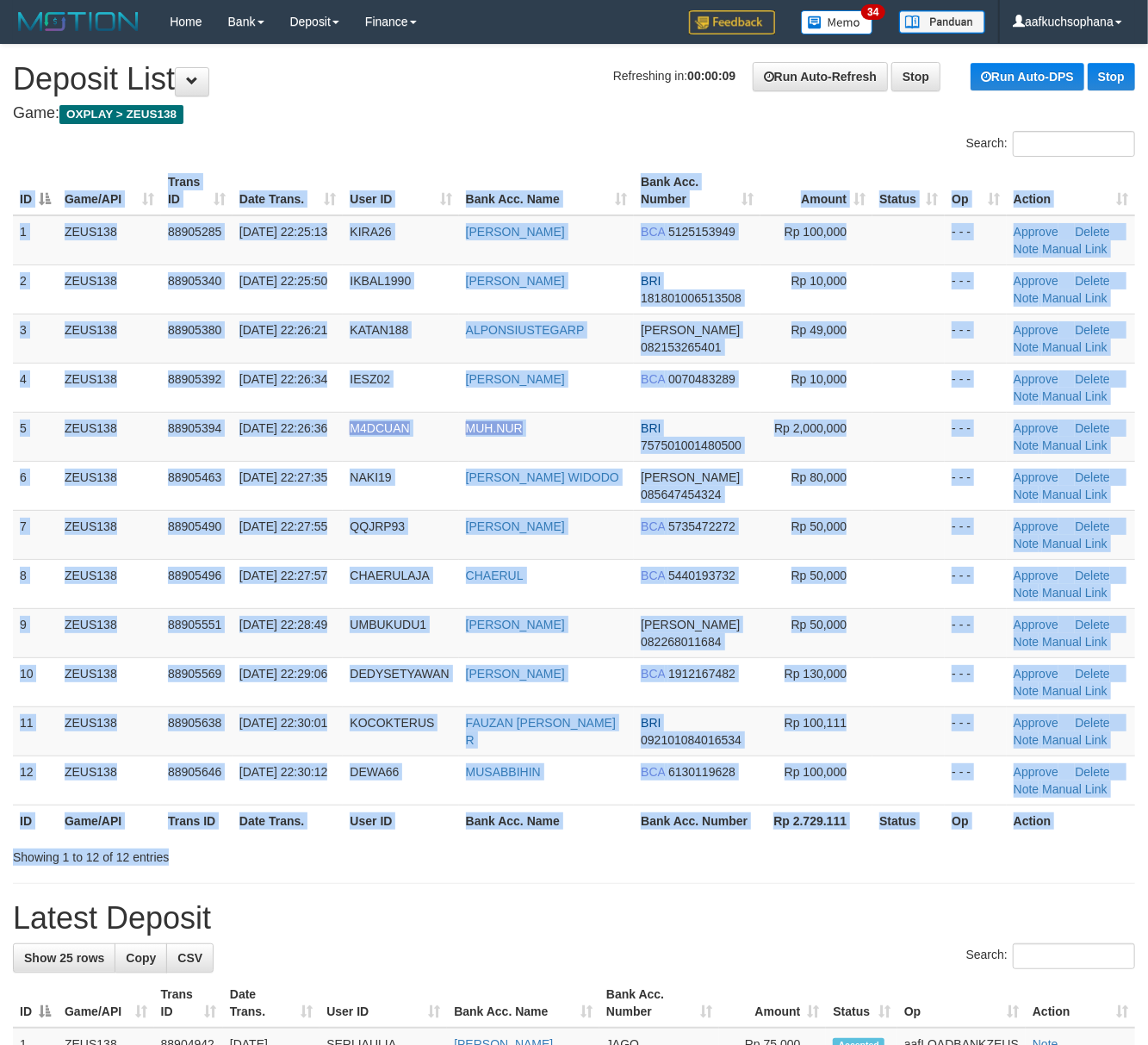
click at [748, 845] on div "Search: ID Game/API Trans ID Date Trans. User ID Bank Acc. Name Bank Acc. Numbe…" at bounding box center [574, 498] width 1122 height 735
click at [748, 842] on div at bounding box center [813, 842] width 670 height 1
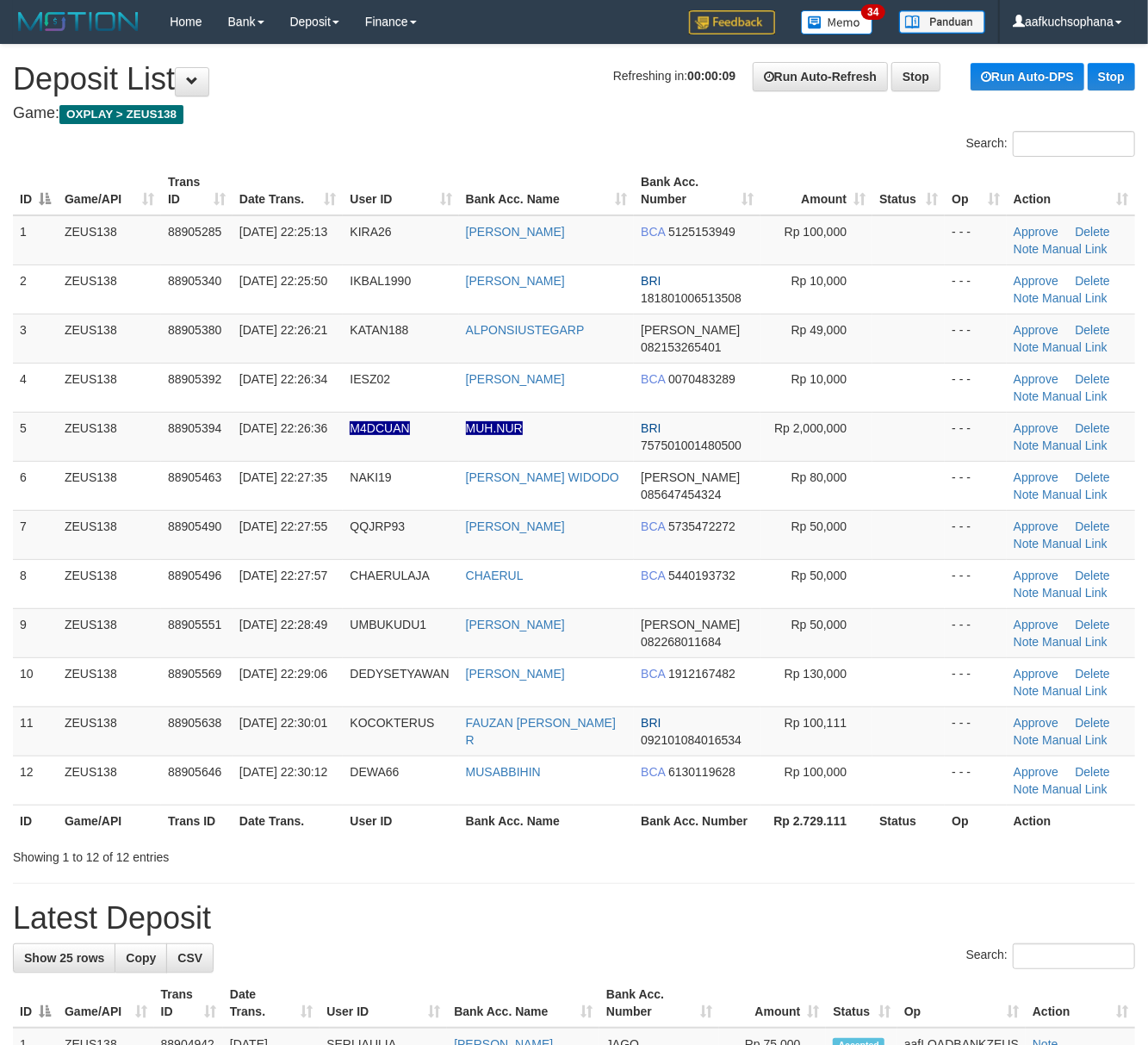
drag, startPoint x: 707, startPoint y: 907, endPoint x: 841, endPoint y: 893, distance: 134.7
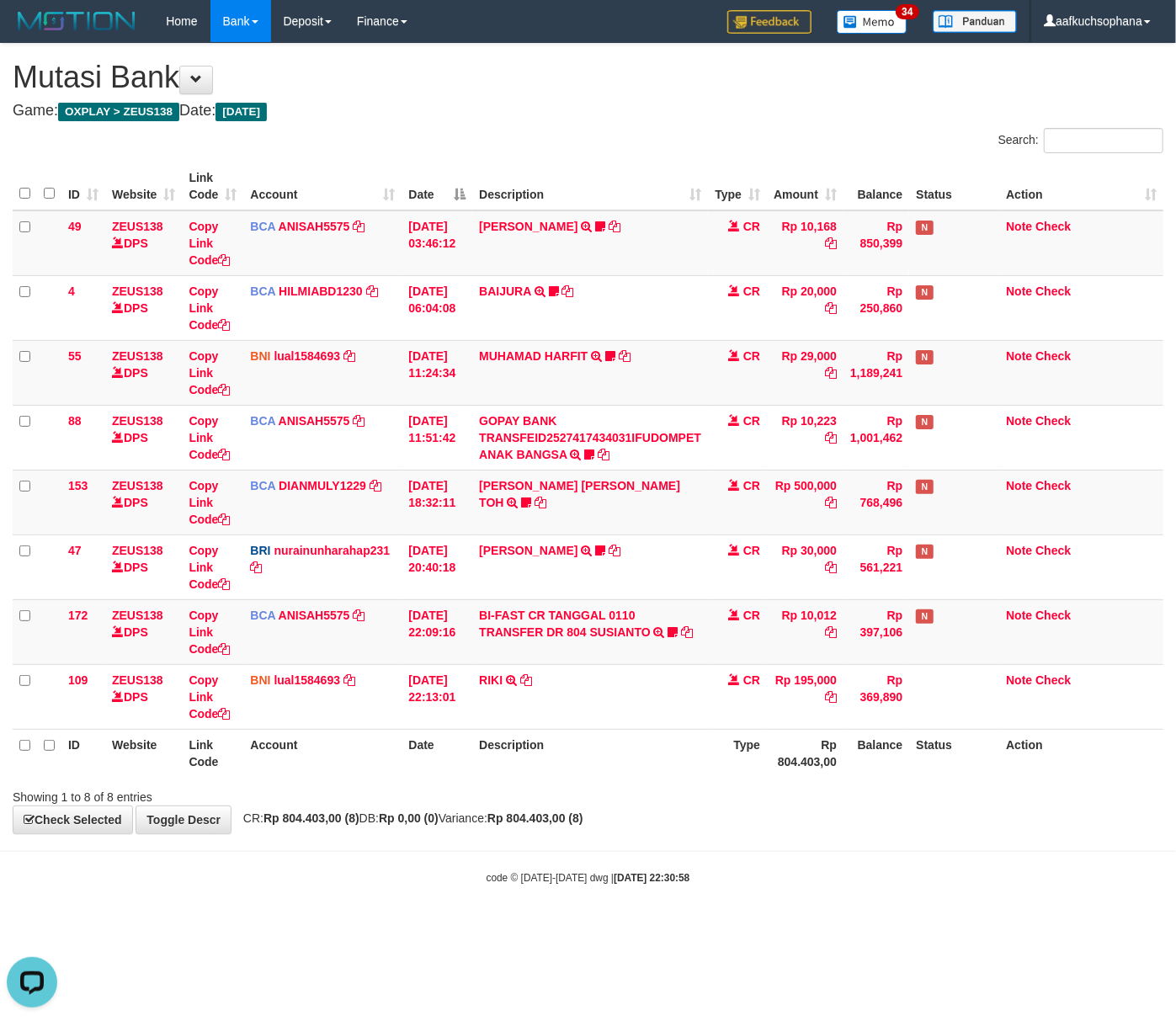
click at [698, 927] on html "Toggle navigation Home Bank Account List Load By Website Group [OXPLAY] ZEUS138…" at bounding box center [588, 463] width 1176 height 927
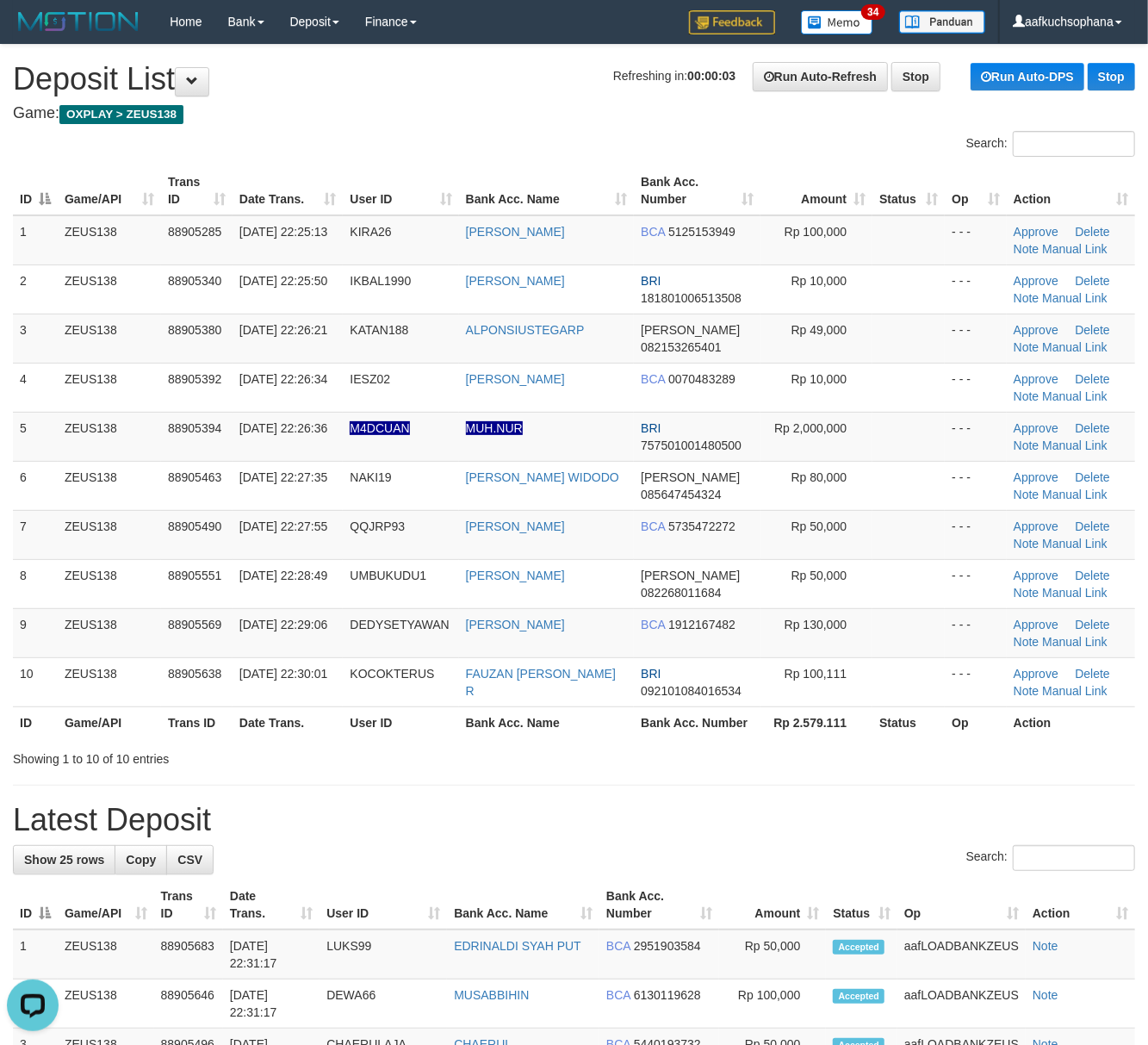
drag, startPoint x: 811, startPoint y: 812, endPoint x: 1158, endPoint y: 858, distance: 350.0
click at [870, 812] on h1 "Latest Deposit" at bounding box center [574, 819] width 1122 height 34
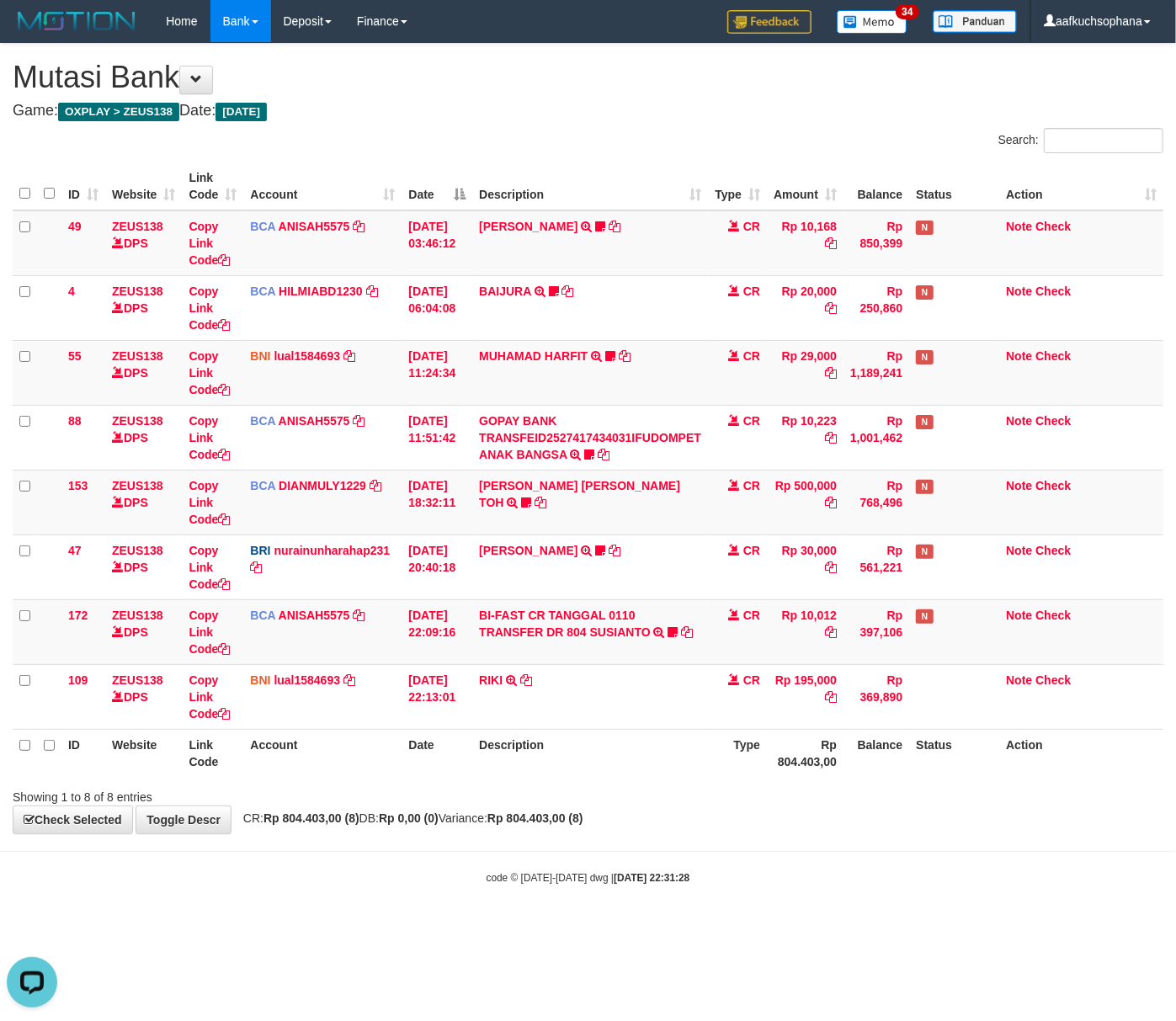
drag, startPoint x: 573, startPoint y: 825, endPoint x: 304, endPoint y: 819, distance: 269.1
click at [572, 825] on strong "Rp 804.403,00 (8)" at bounding box center [535, 818] width 96 height 13
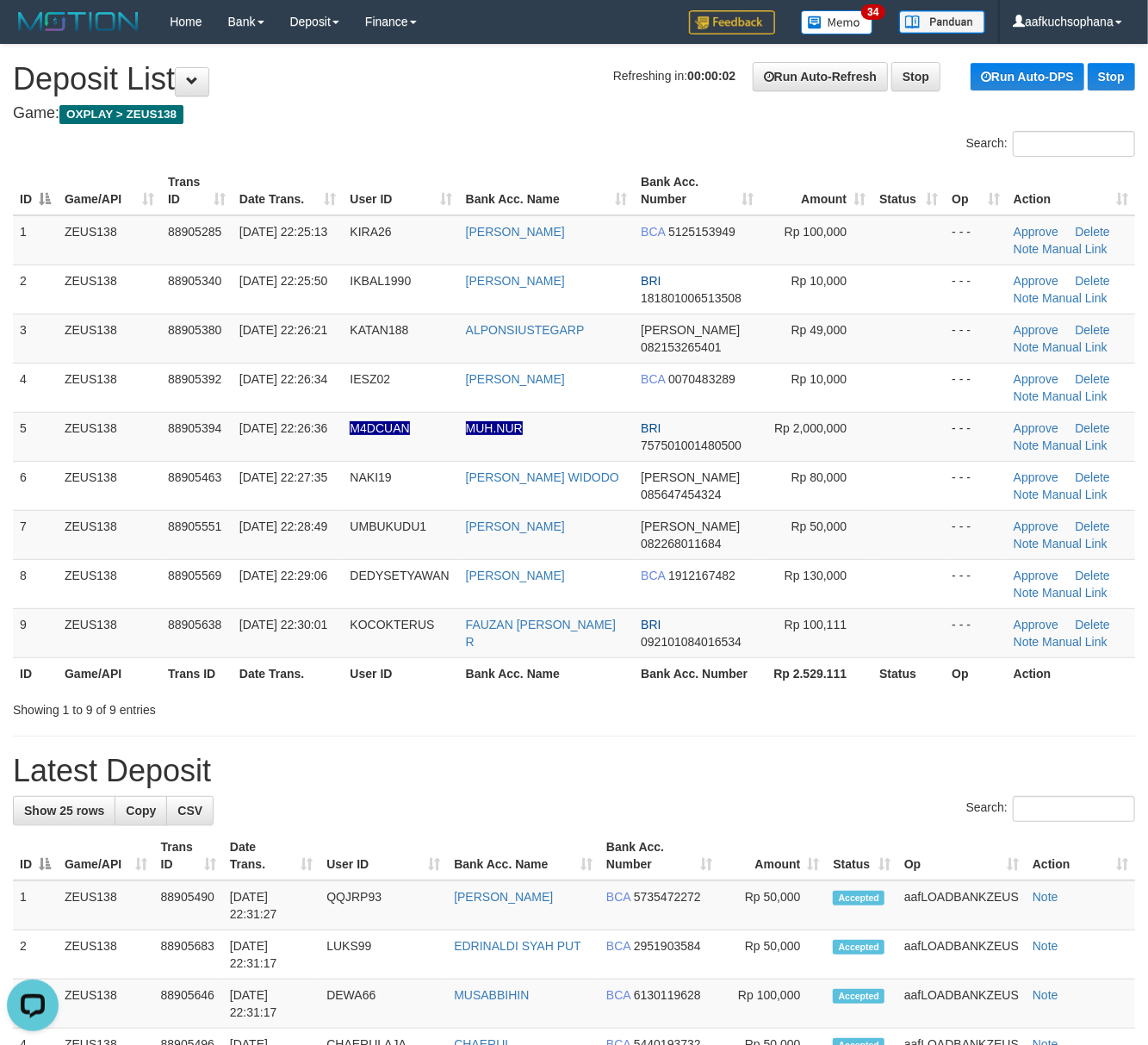
drag, startPoint x: 811, startPoint y: 742, endPoint x: 825, endPoint y: 749, distance: 15.7
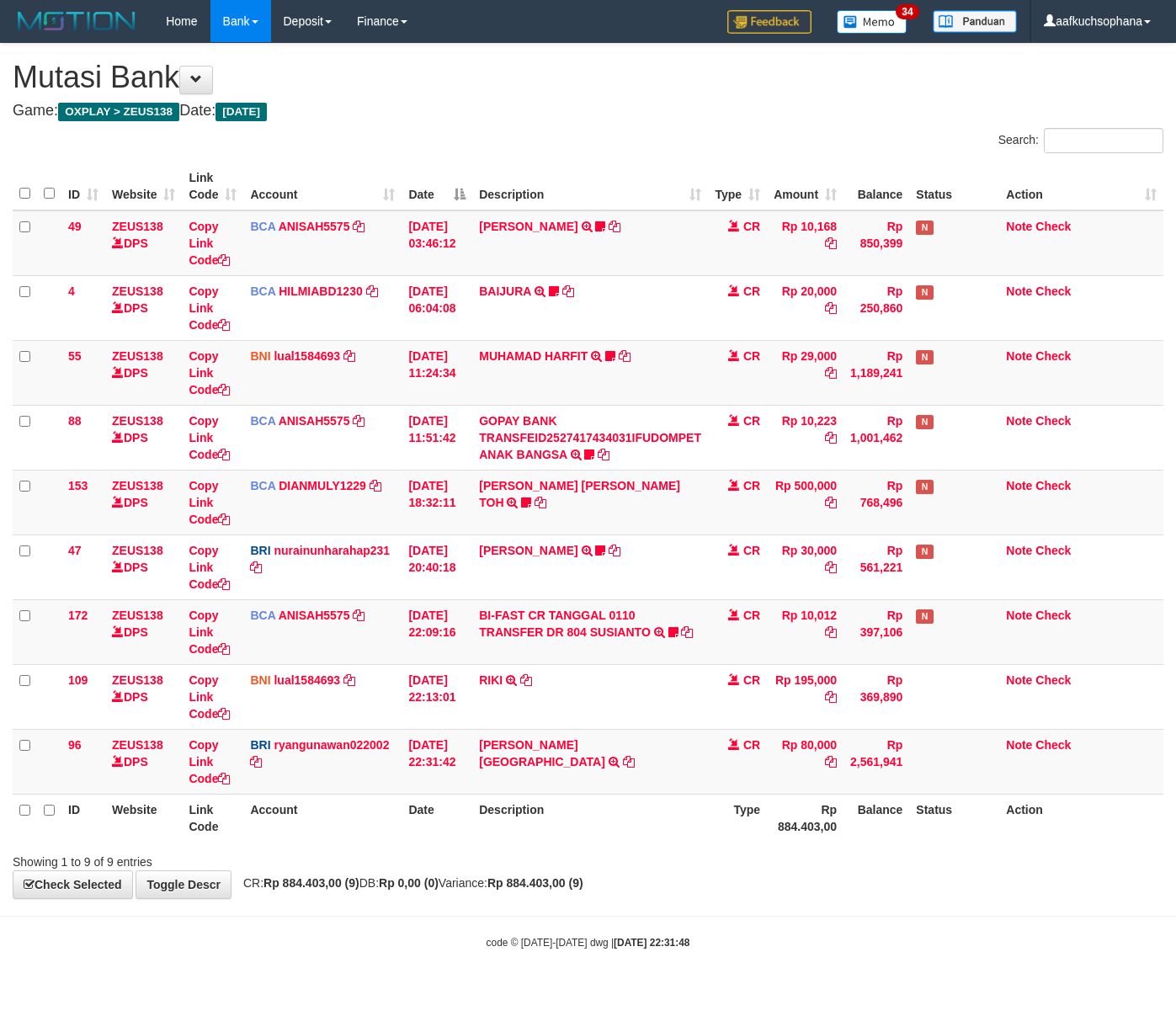
click at [574, 848] on div "Search: ID Website Link Code Account Date Description Type Amount Balance Statu…" at bounding box center [588, 498] width 1151 height 742
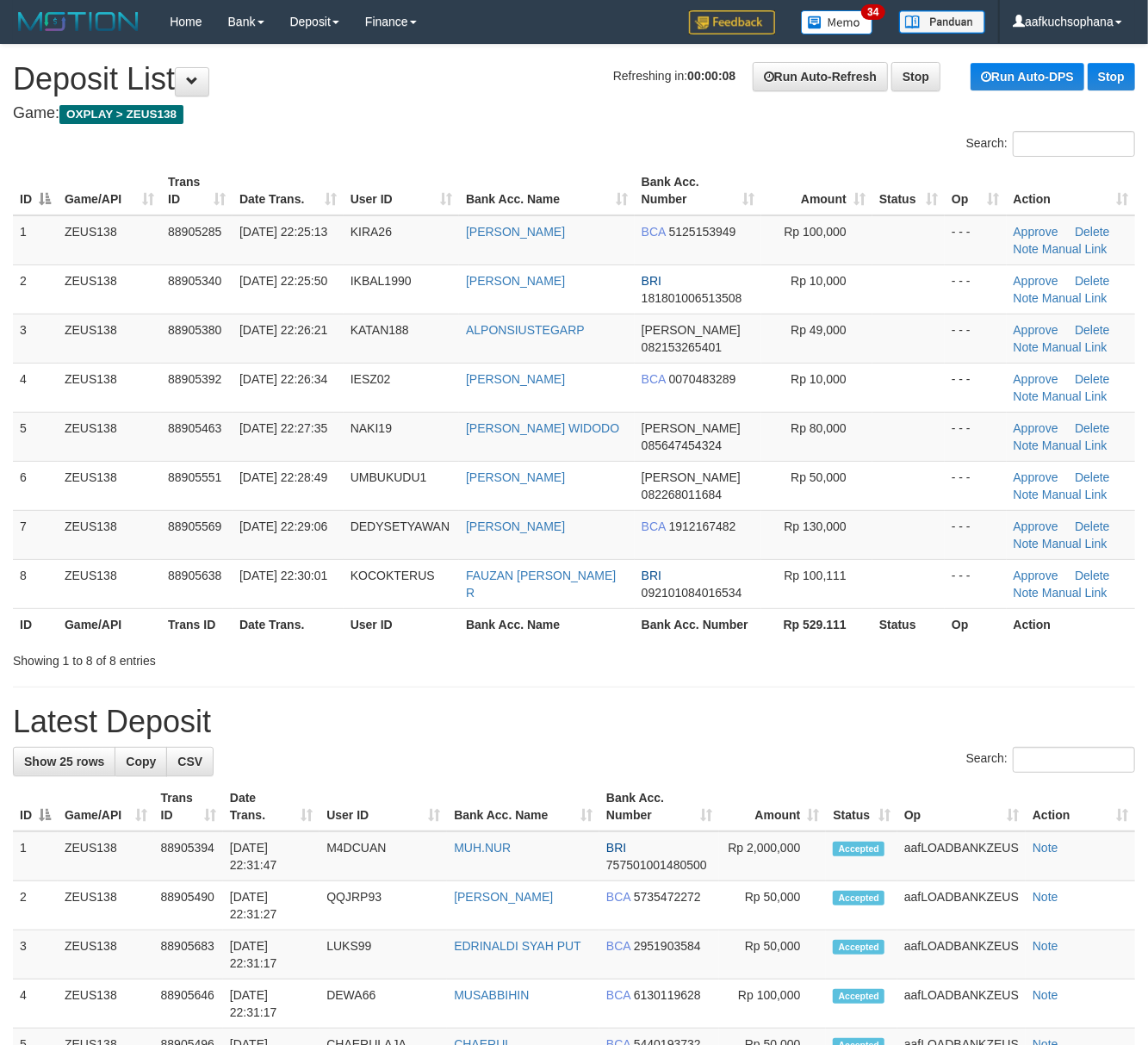
drag, startPoint x: 807, startPoint y: 682, endPoint x: 1031, endPoint y: 732, distance: 229.5
drag, startPoint x: 1070, startPoint y: 443, endPoint x: 799, endPoint y: 459, distance: 271.5
click at [1069, 443] on link "Manual Link" at bounding box center [1074, 445] width 65 height 14
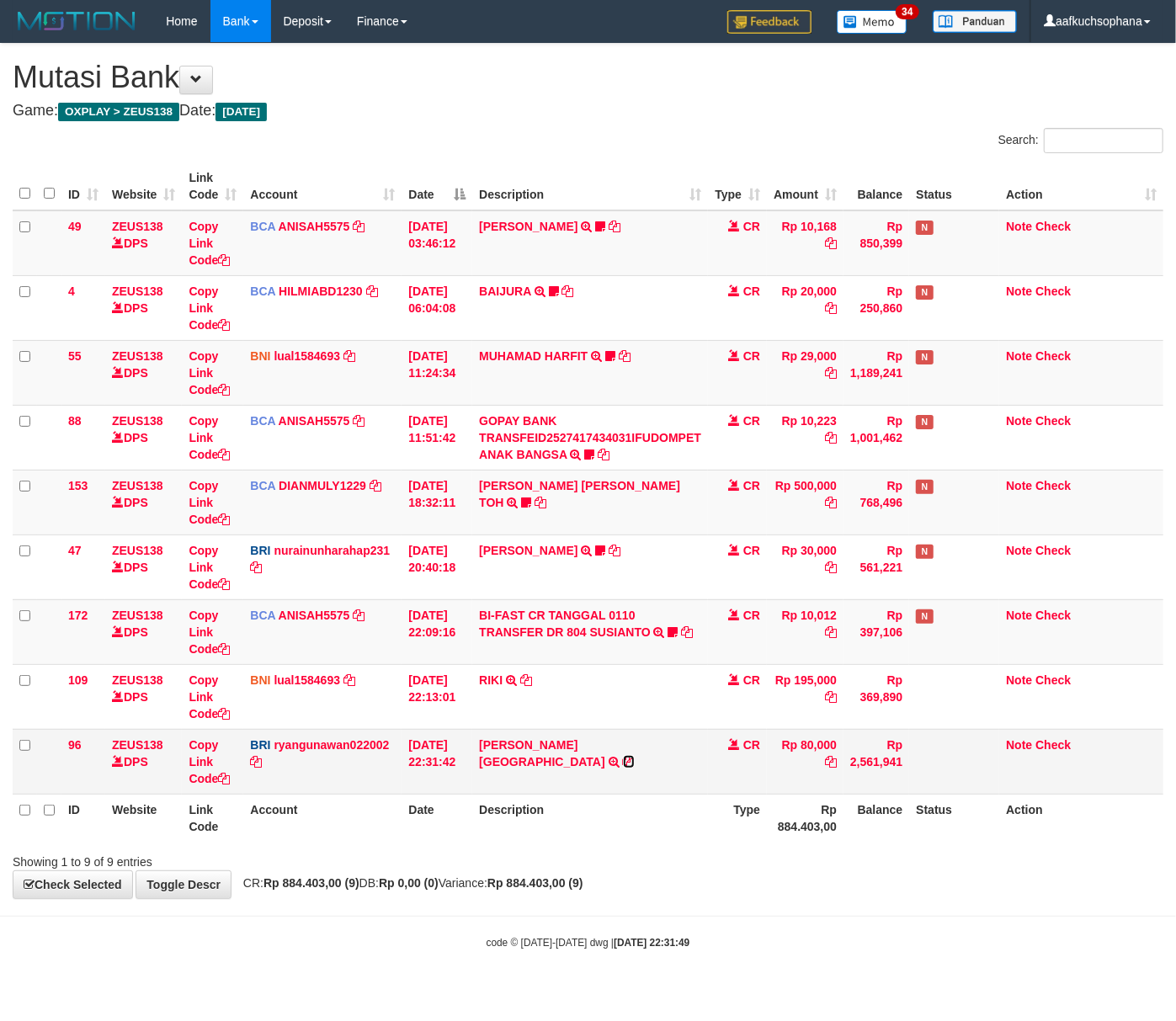
click at [624, 755] on link at bounding box center [629, 761] width 12 height 13
click at [228, 776] on icon at bounding box center [223, 778] width 12 height 12
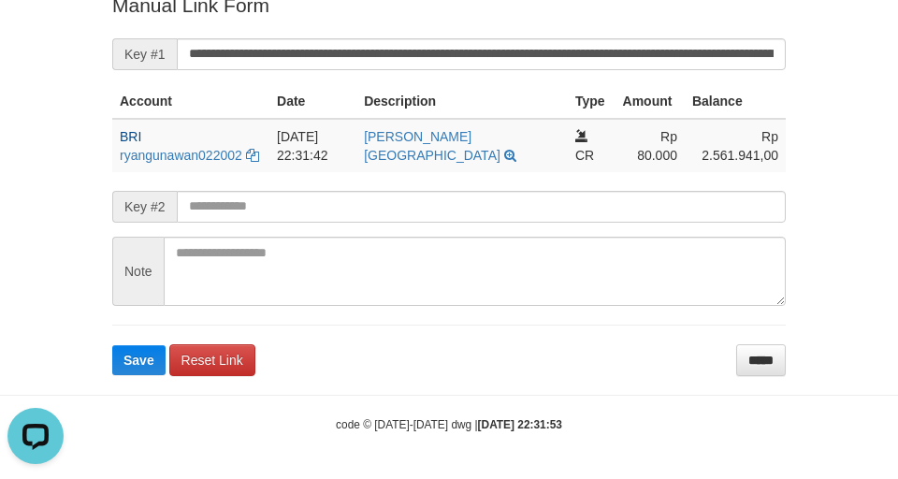
scroll to position [398, 0]
